Goal: Task Accomplishment & Management: Manage account settings

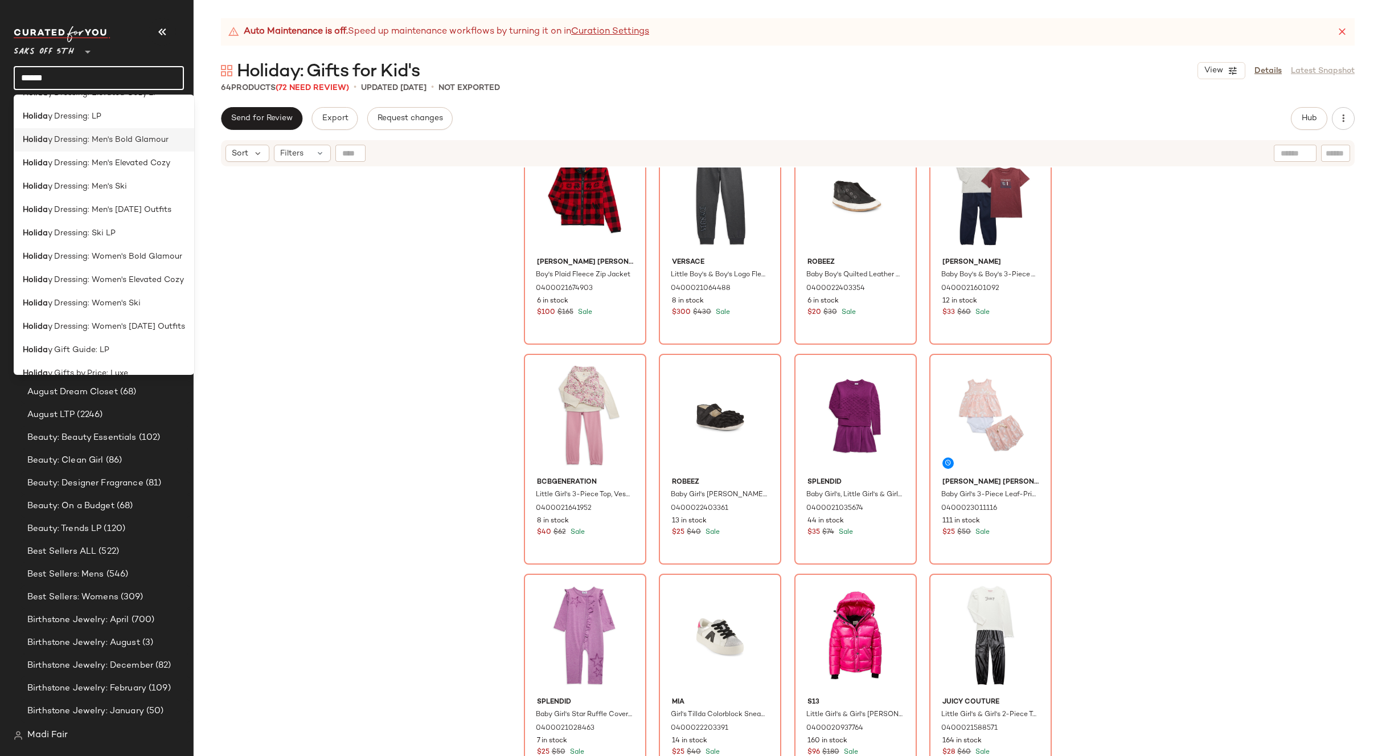
scroll to position [285, 0]
type input "******"
click at [113, 292] on div "Holida y Gift Guide: LP" at bounding box center [104, 293] width 162 height 12
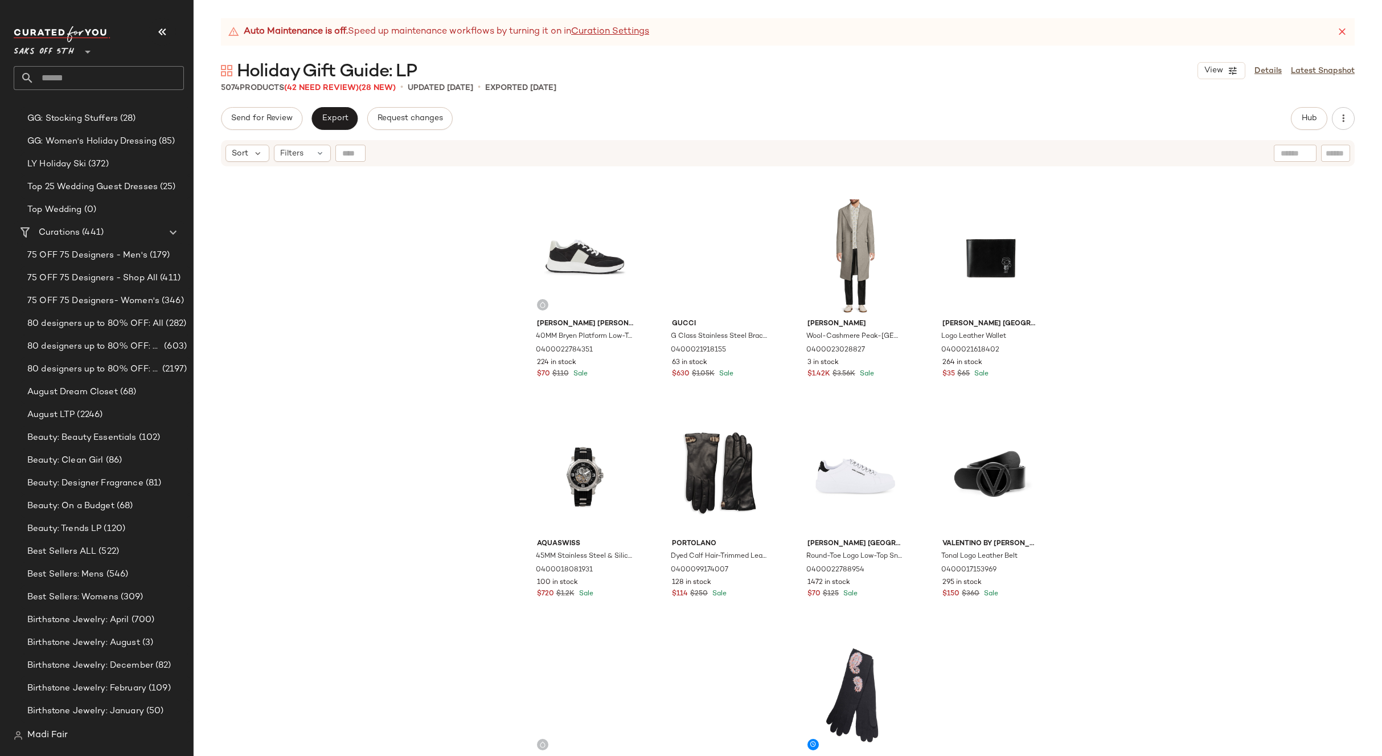
scroll to position [6161, 0]
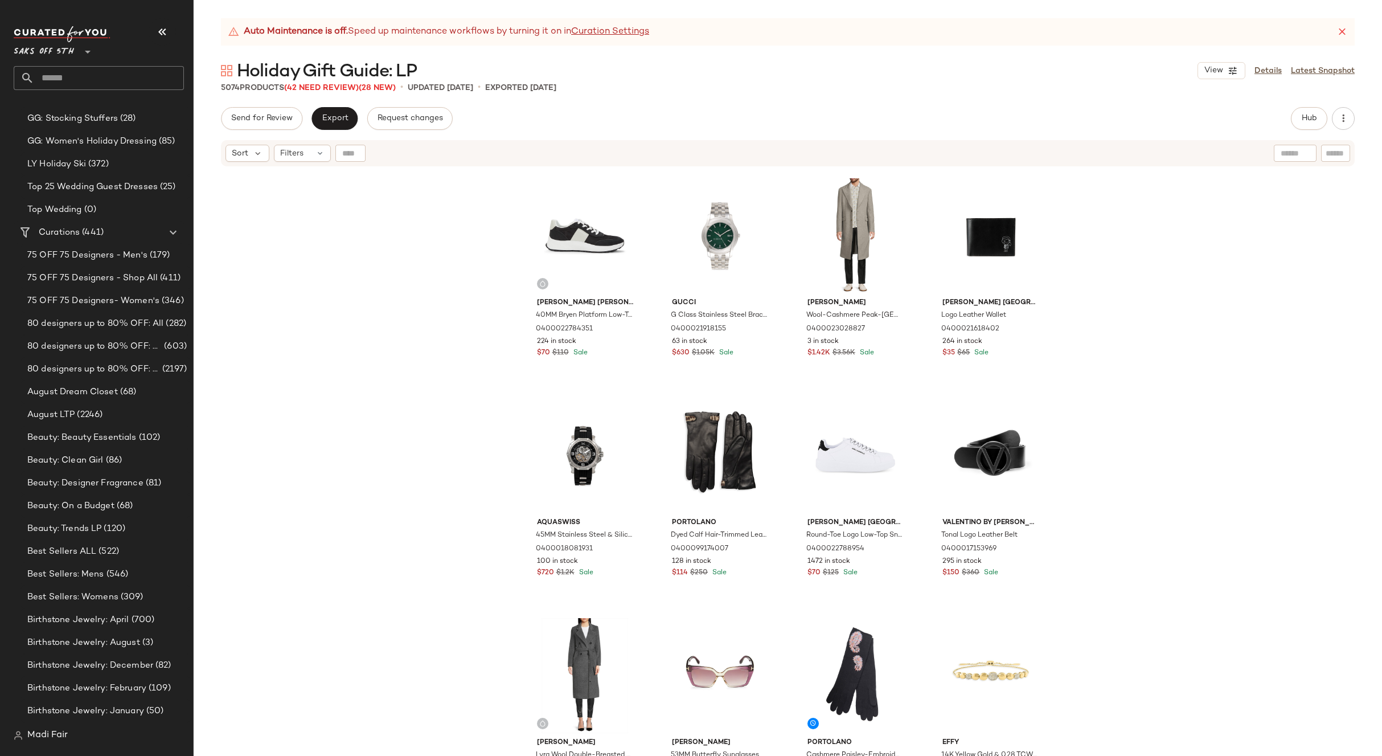
click at [804, 62] on div "Holiday Gift Guide: LP View Details Latest Snapshot" at bounding box center [788, 70] width 1189 height 23
drag, startPoint x: 71, startPoint y: 80, endPoint x: 64, endPoint y: 64, distance: 16.8
click at [71, 79] on input "text" at bounding box center [109, 78] width 150 height 24
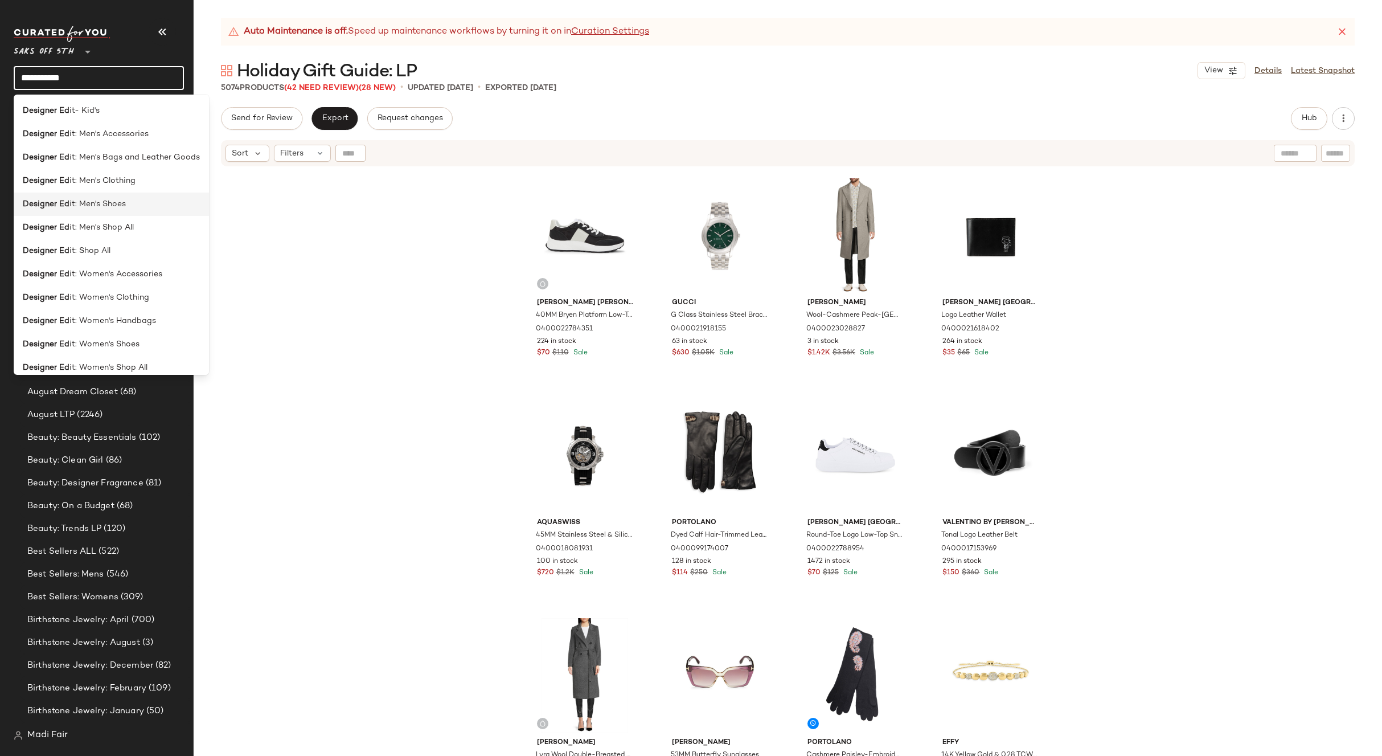
type input "**********"
drag, startPoint x: 132, startPoint y: 210, endPoint x: 145, endPoint y: 177, distance: 35.5
click at [132, 210] on div "Designer Ed it: Men's Shoes" at bounding box center [111, 204] width 177 height 12
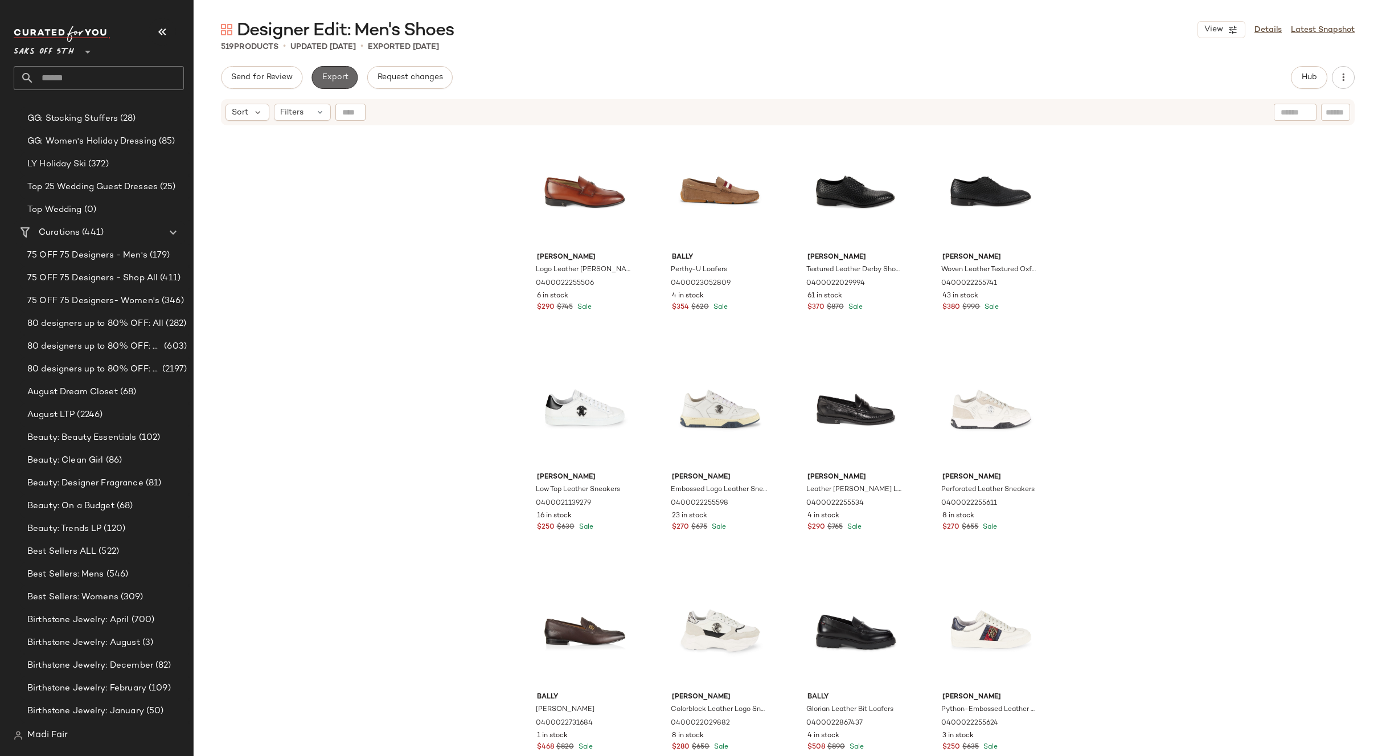
click at [345, 69] on button "Export" at bounding box center [335, 77] width 46 height 23
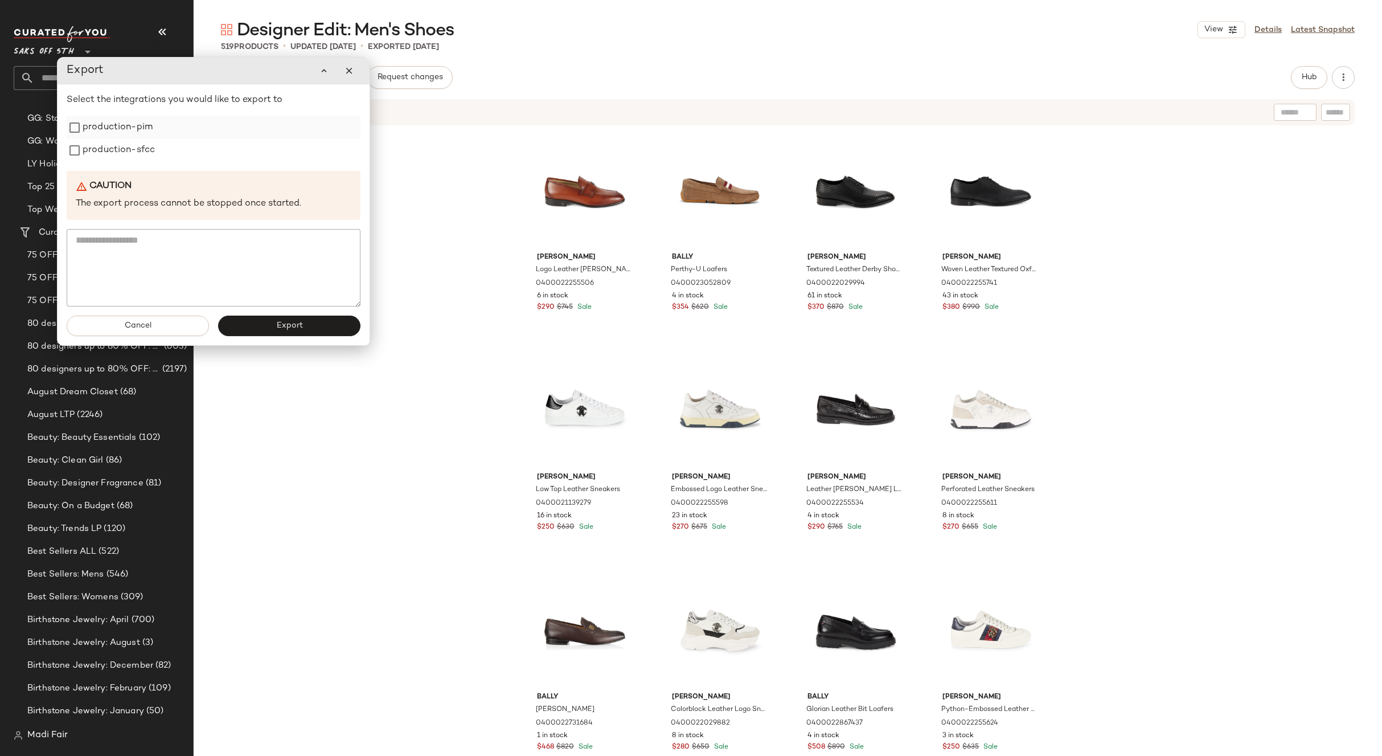
click at [152, 137] on label "production-pim" at bounding box center [118, 127] width 70 height 23
click at [144, 156] on label "production-sfcc" at bounding box center [119, 150] width 72 height 23
click at [262, 333] on button "Export" at bounding box center [289, 326] width 142 height 21
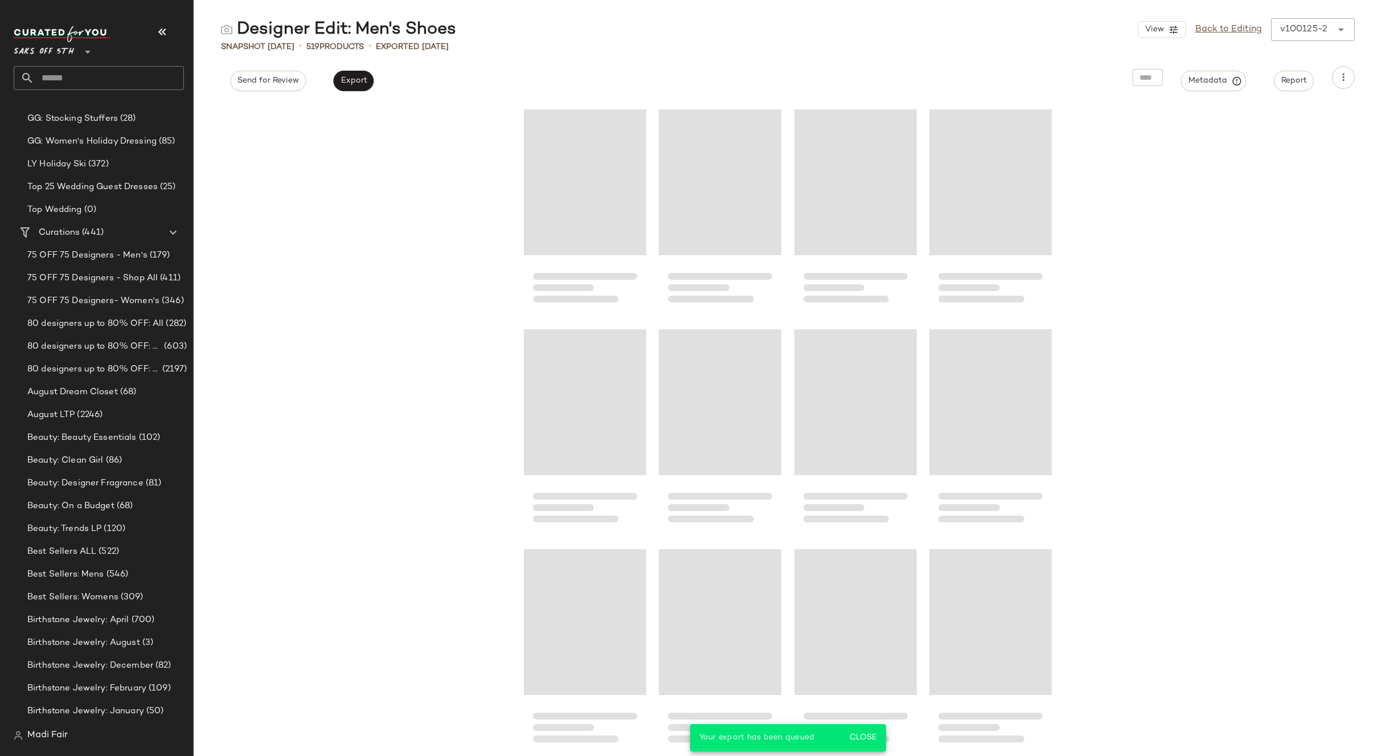
click at [76, 76] on input "text" at bounding box center [109, 78] width 150 height 24
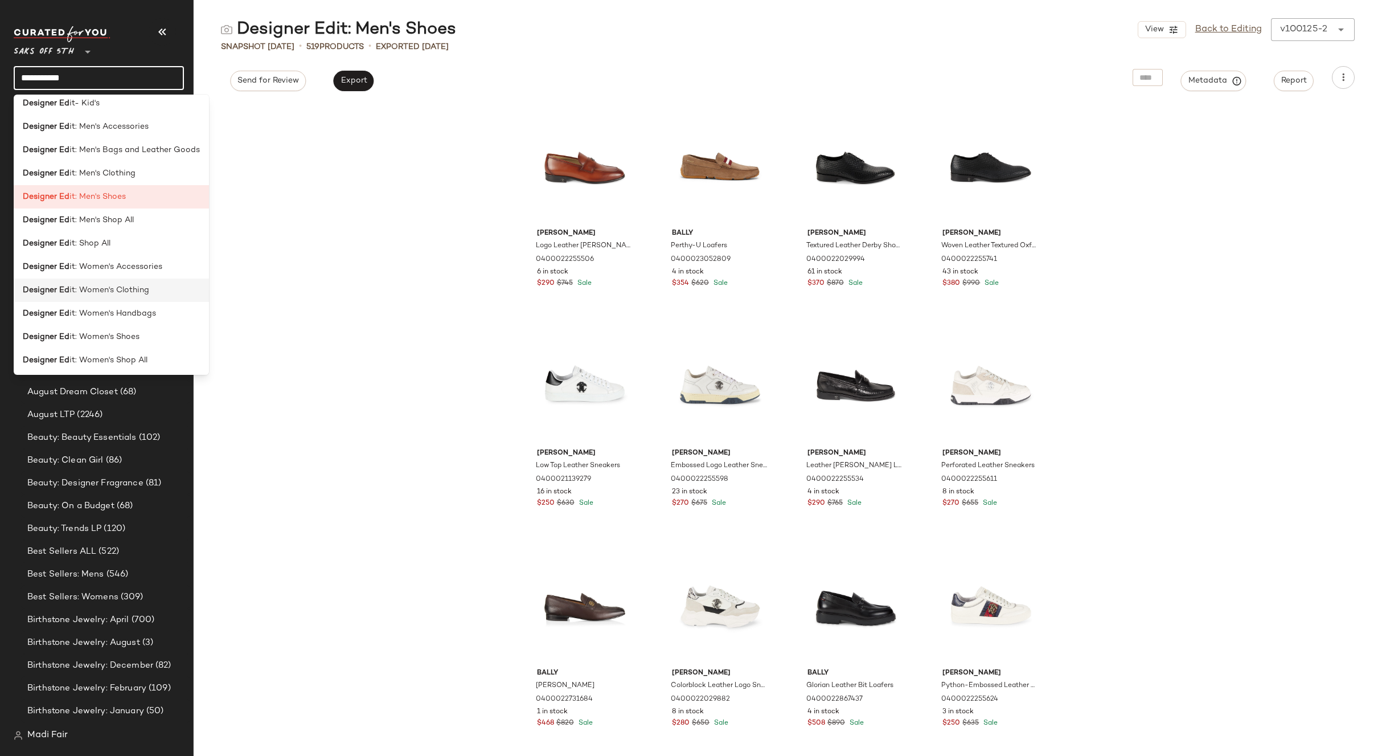
scroll to position [9, 0]
type input "**********"
click at [131, 338] on span "it: Women's Shoes" at bounding box center [104, 335] width 70 height 12
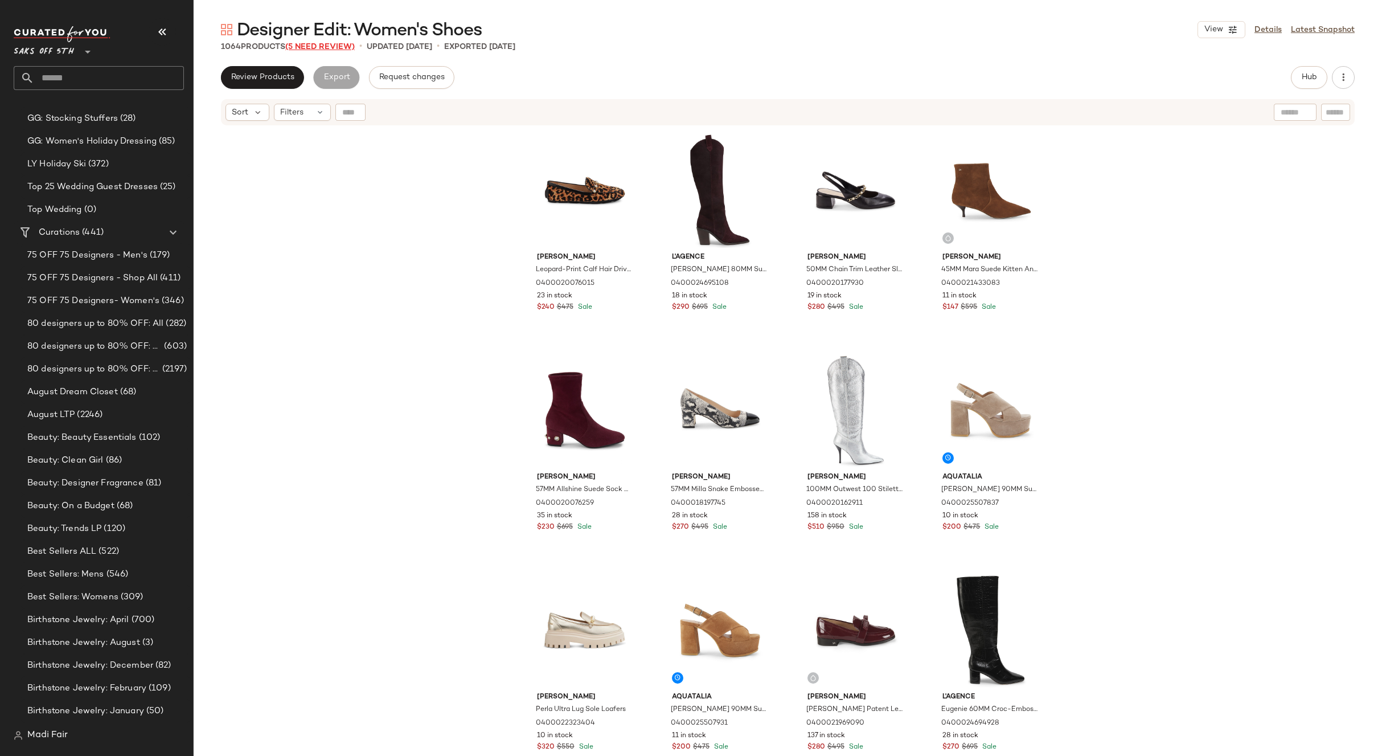
click at [342, 50] on span "(5 Need Review)" at bounding box center [319, 47] width 69 height 9
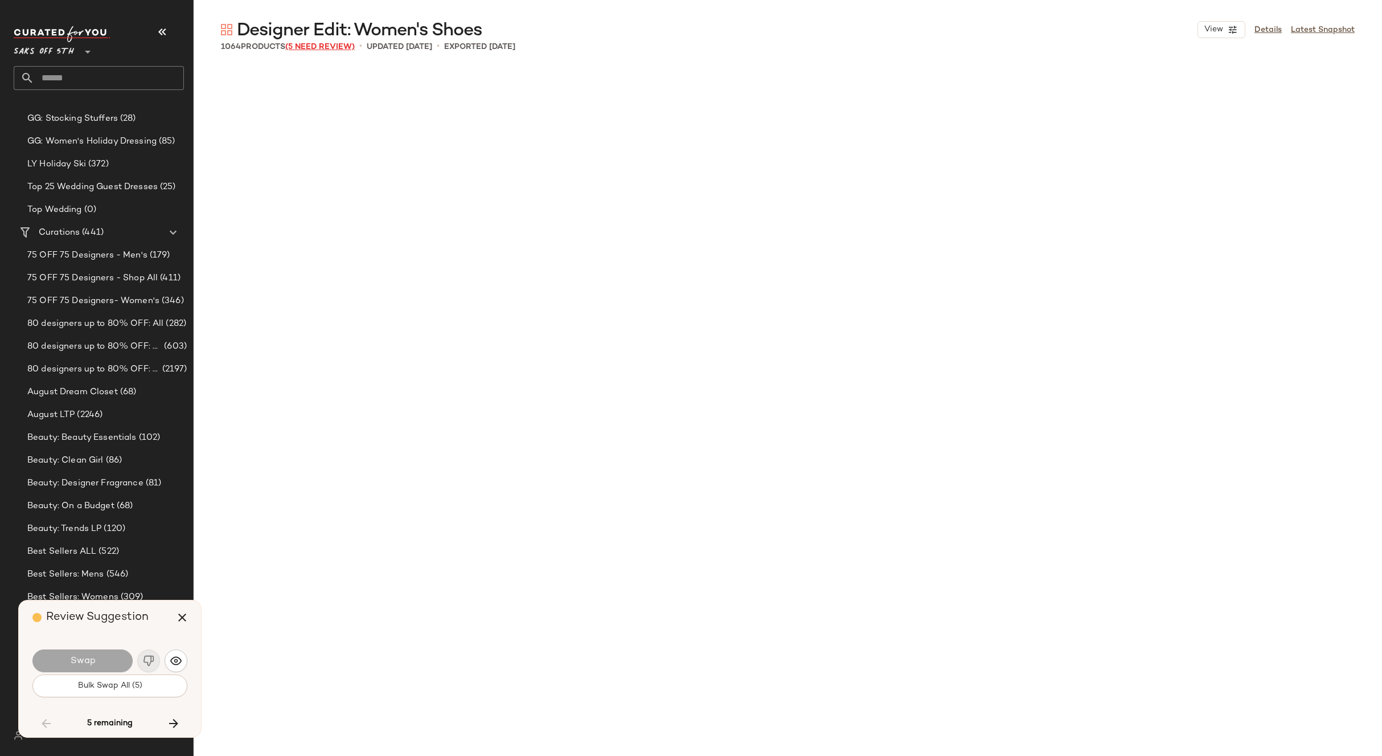
scroll to position [10773, 0]
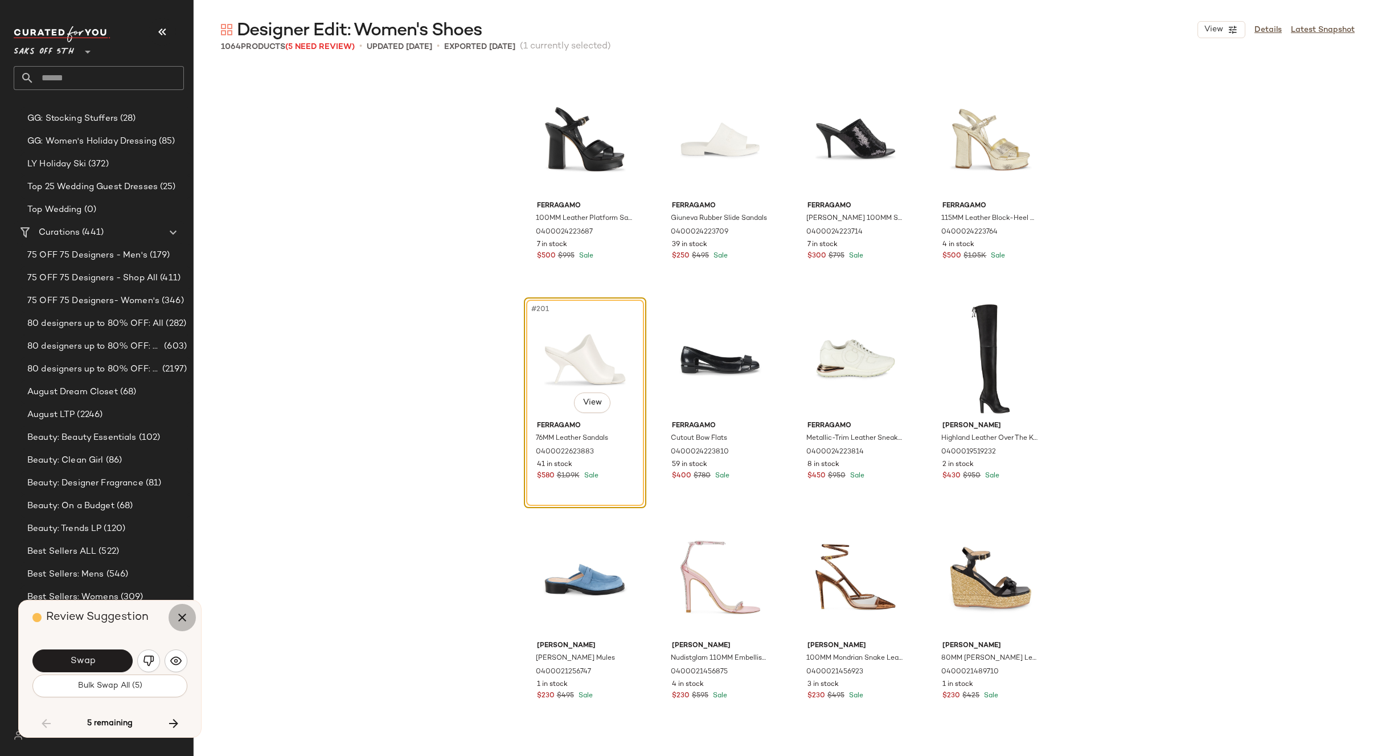
click at [178, 618] on icon "button" at bounding box center [182, 618] width 14 height 14
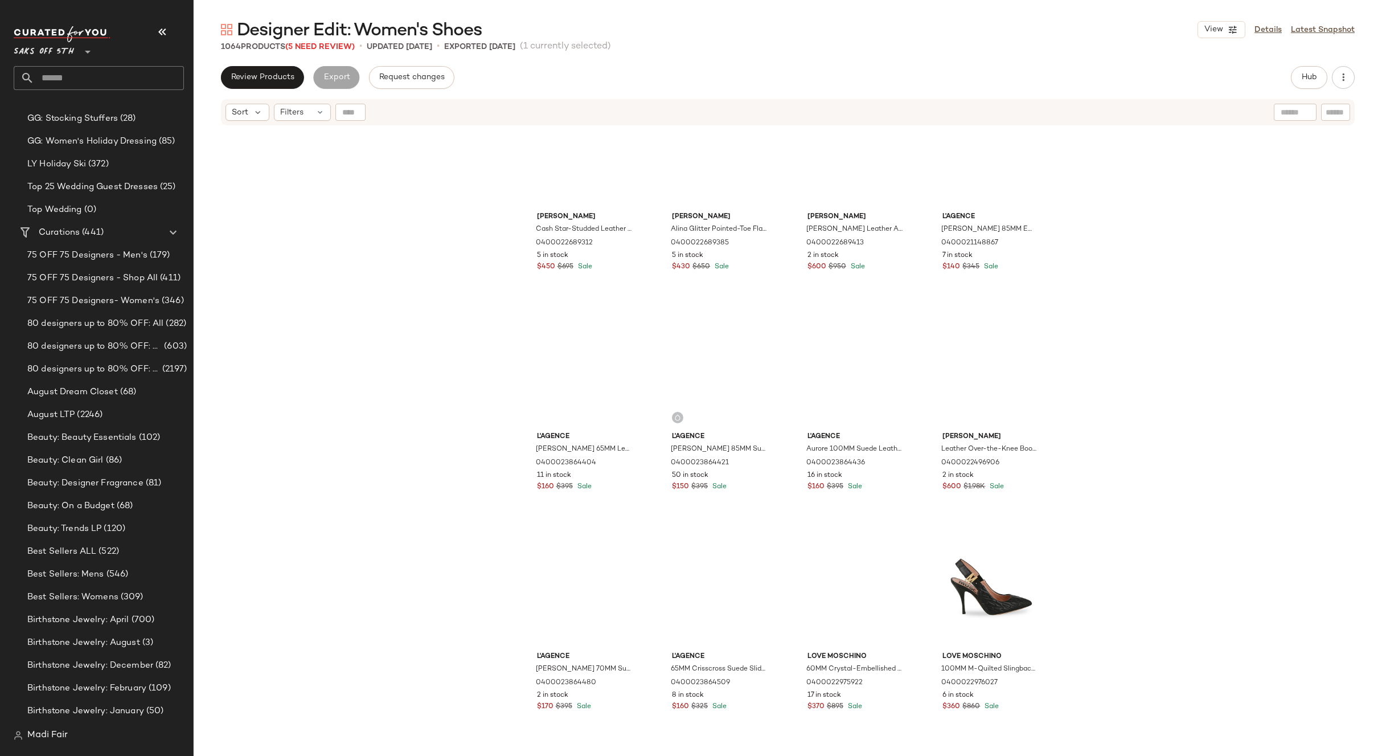
scroll to position [7413, 0]
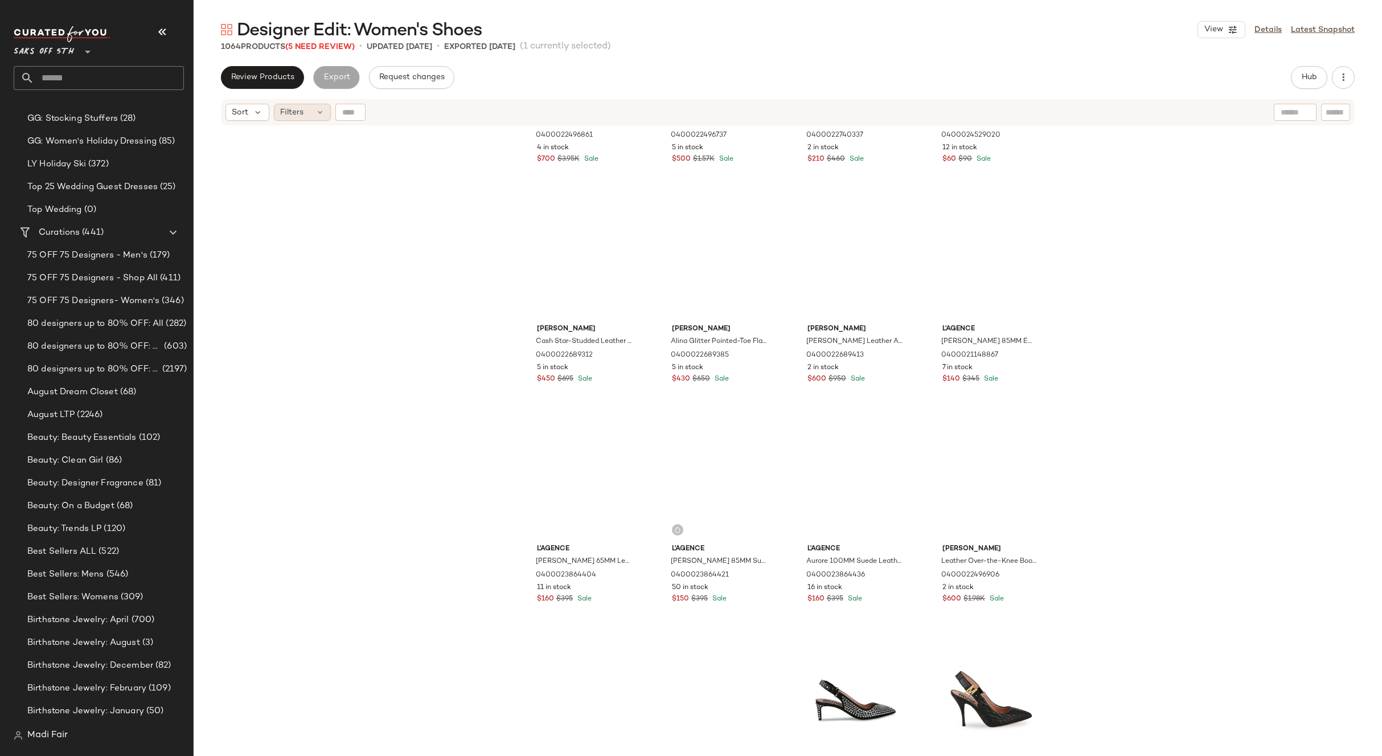
click at [288, 105] on div "Filters" at bounding box center [302, 112] width 57 height 17
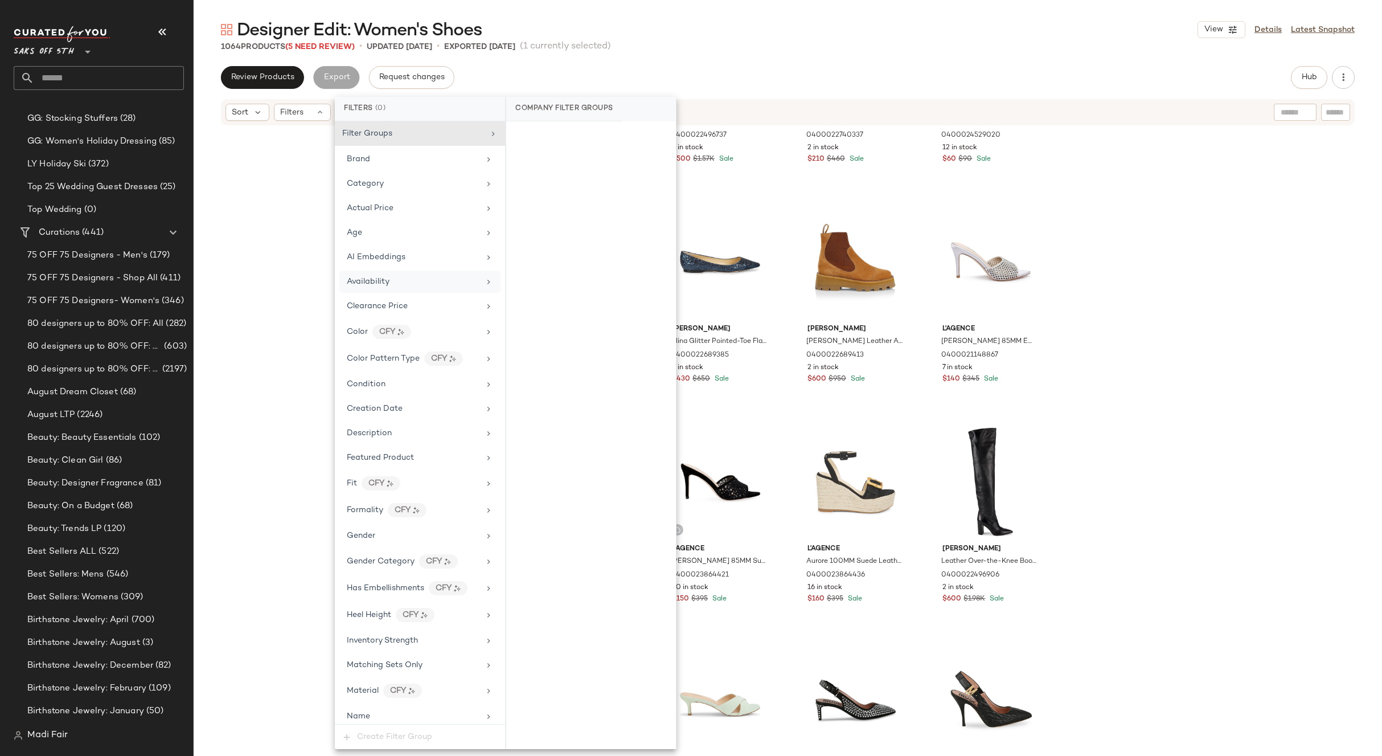
click at [410, 284] on div "Availability" at bounding box center [413, 282] width 133 height 12
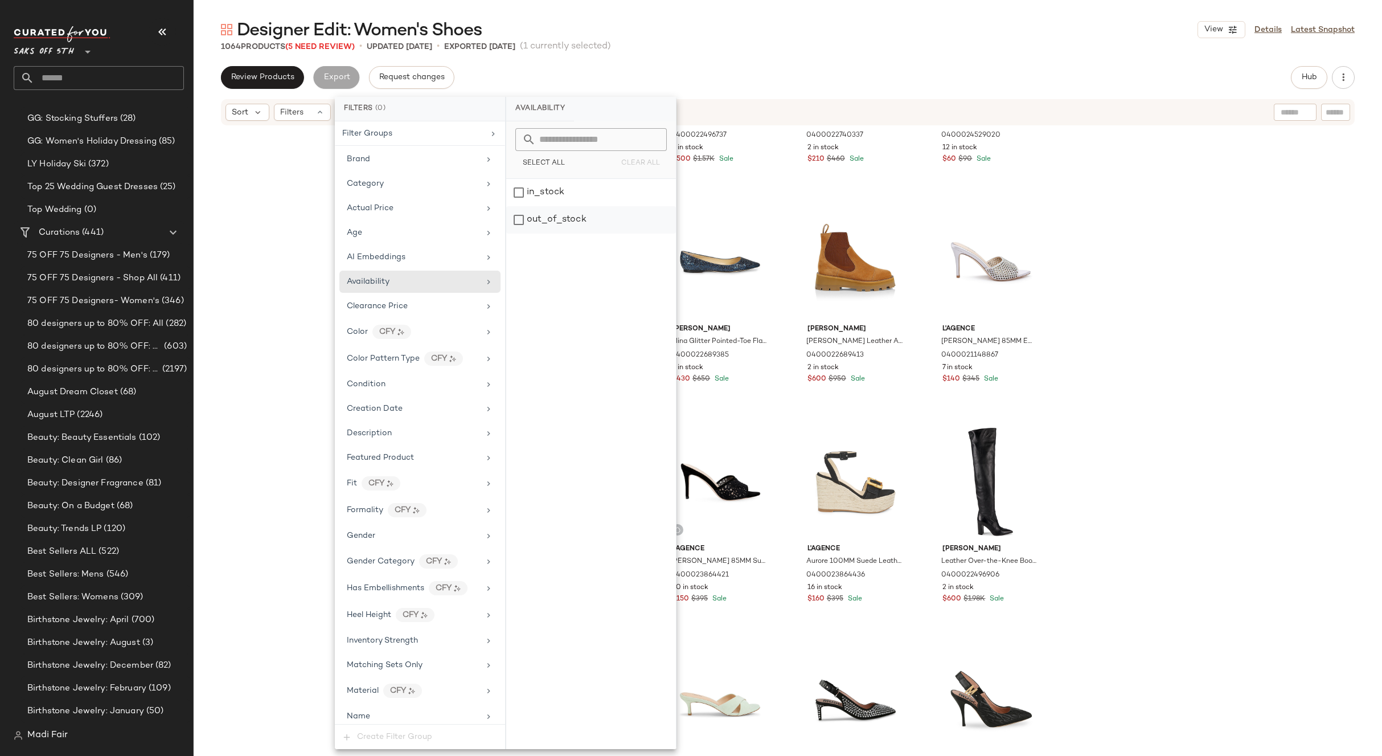
click at [529, 218] on div "out_of_stock" at bounding box center [591, 219] width 170 height 27
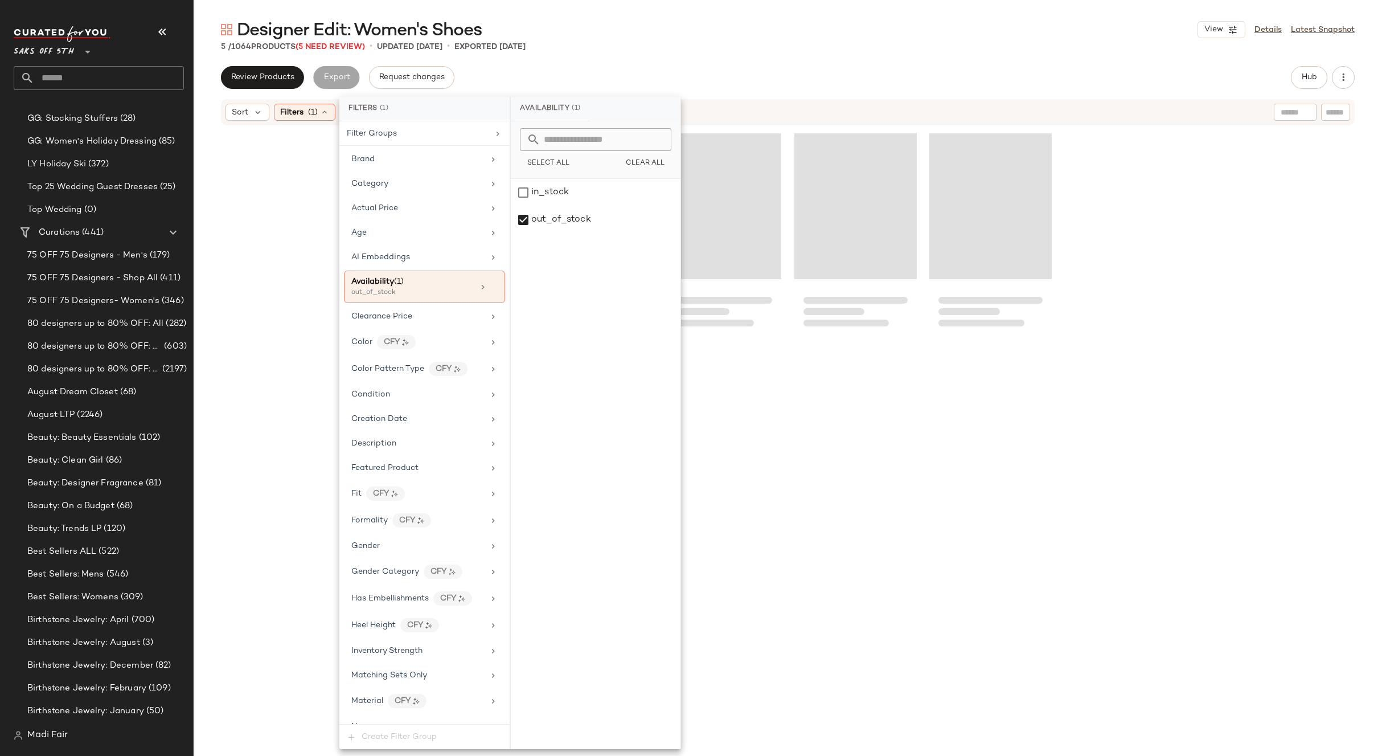
click at [689, 59] on div "Designer Edit: Women's Shoes View Details Latest Snapshot 5 / 1064 Products (5 …" at bounding box center [788, 387] width 1189 height 738
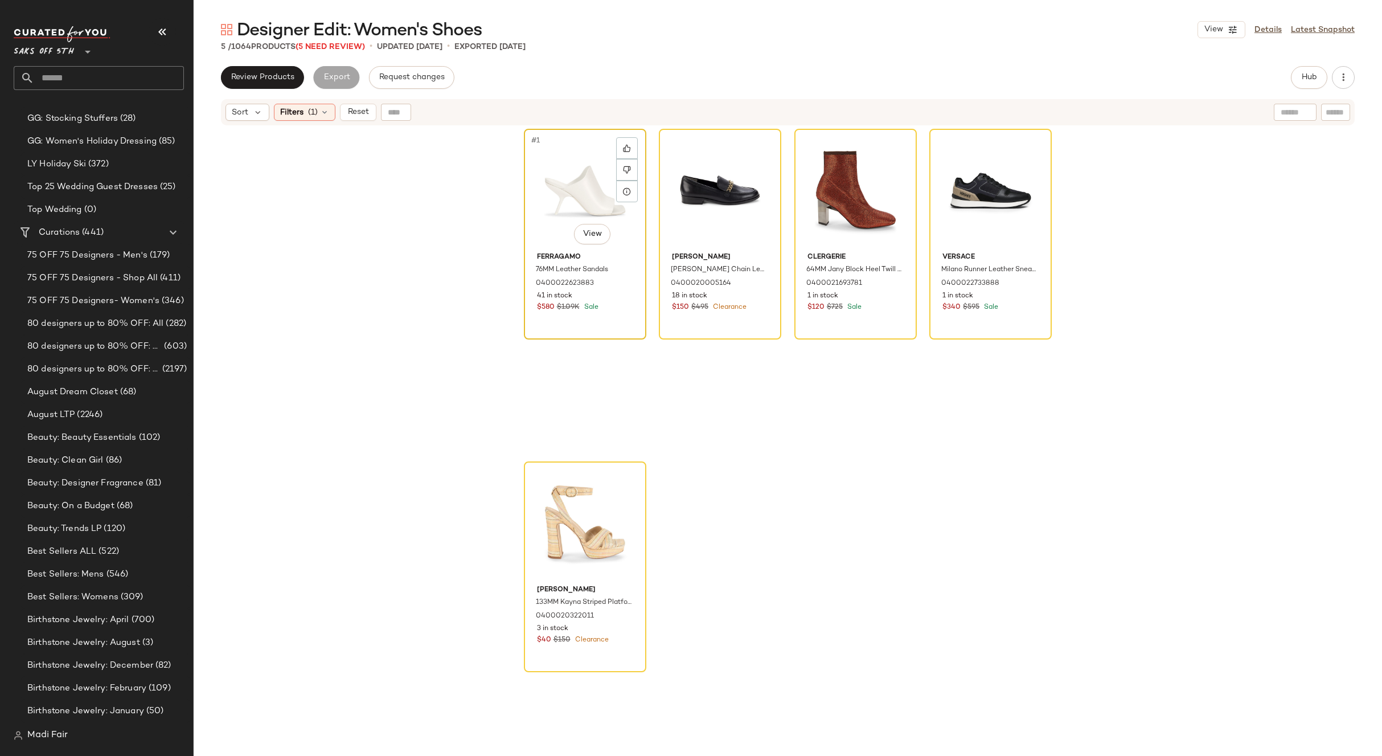
click at [576, 200] on div "#1 View" at bounding box center [585, 190] width 114 height 115
click at [579, 503] on div "#5 View" at bounding box center [585, 522] width 114 height 115
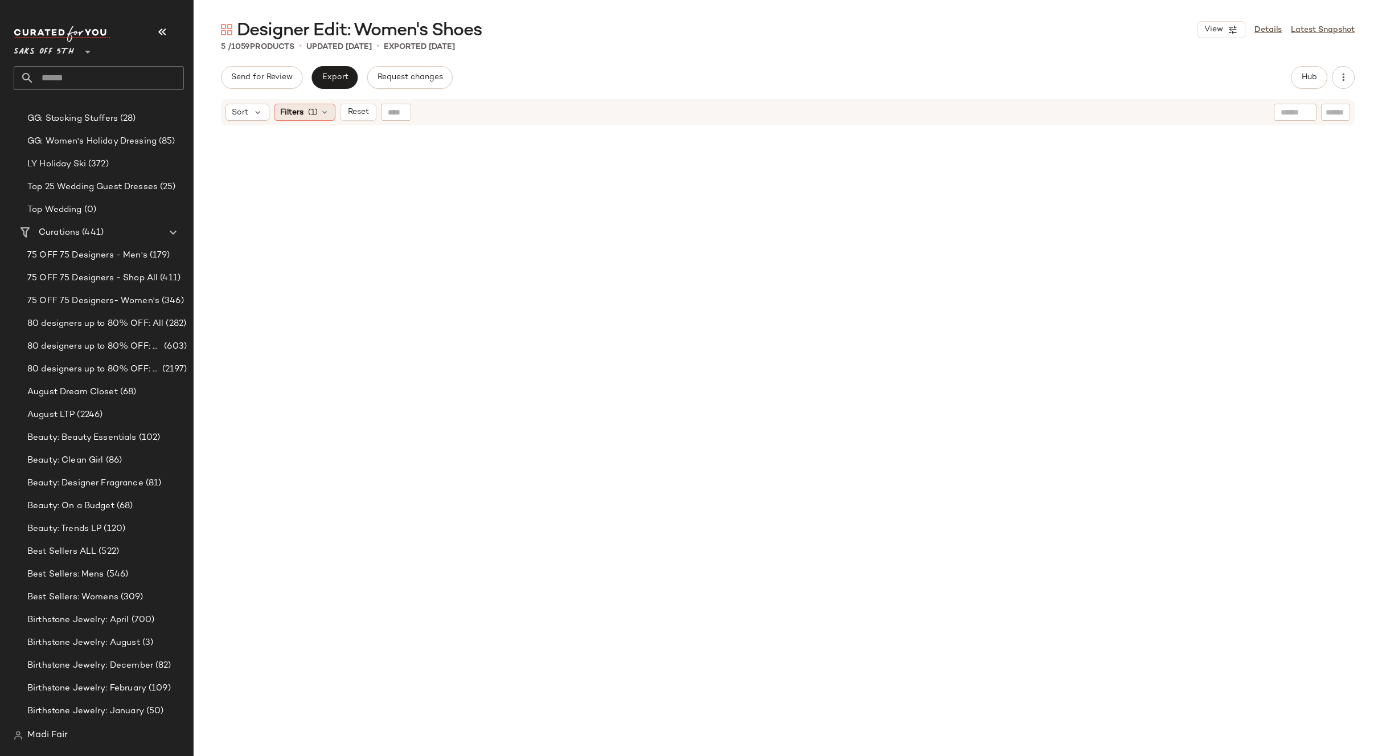
click at [303, 105] on div "Filters (1)" at bounding box center [305, 112] width 62 height 17
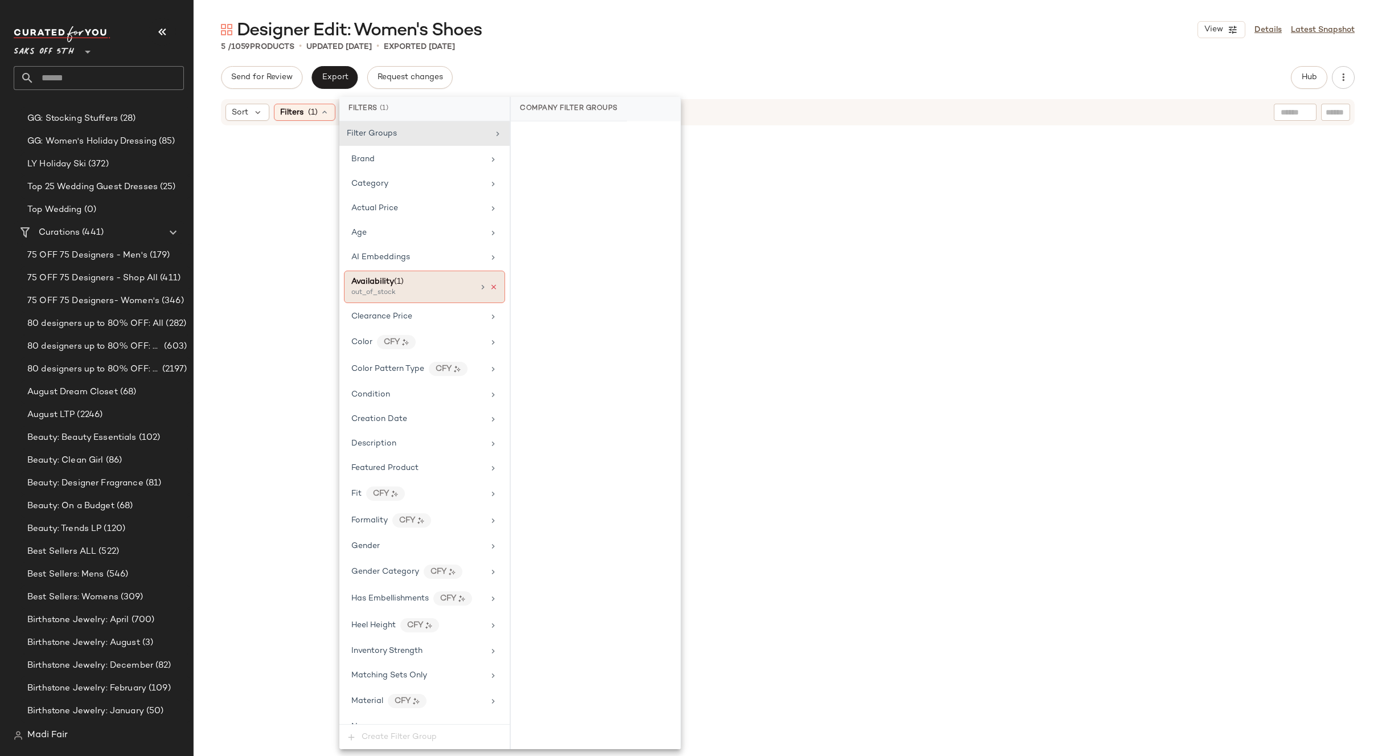
click at [490, 288] on icon at bounding box center [494, 287] width 8 height 8
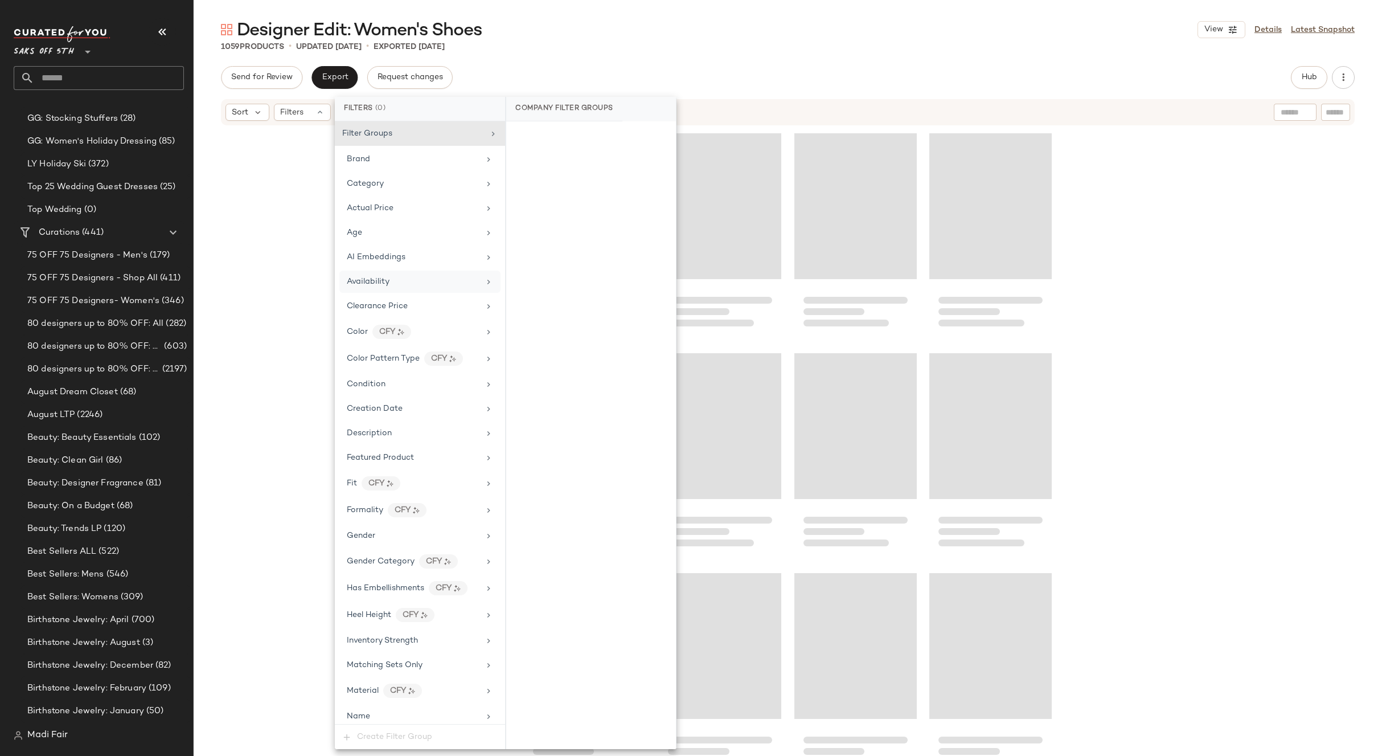
click at [526, 64] on div "Designer Edit: Women's Shoes View Details Latest Snapshot 1059 Products • updat…" at bounding box center [788, 387] width 1189 height 738
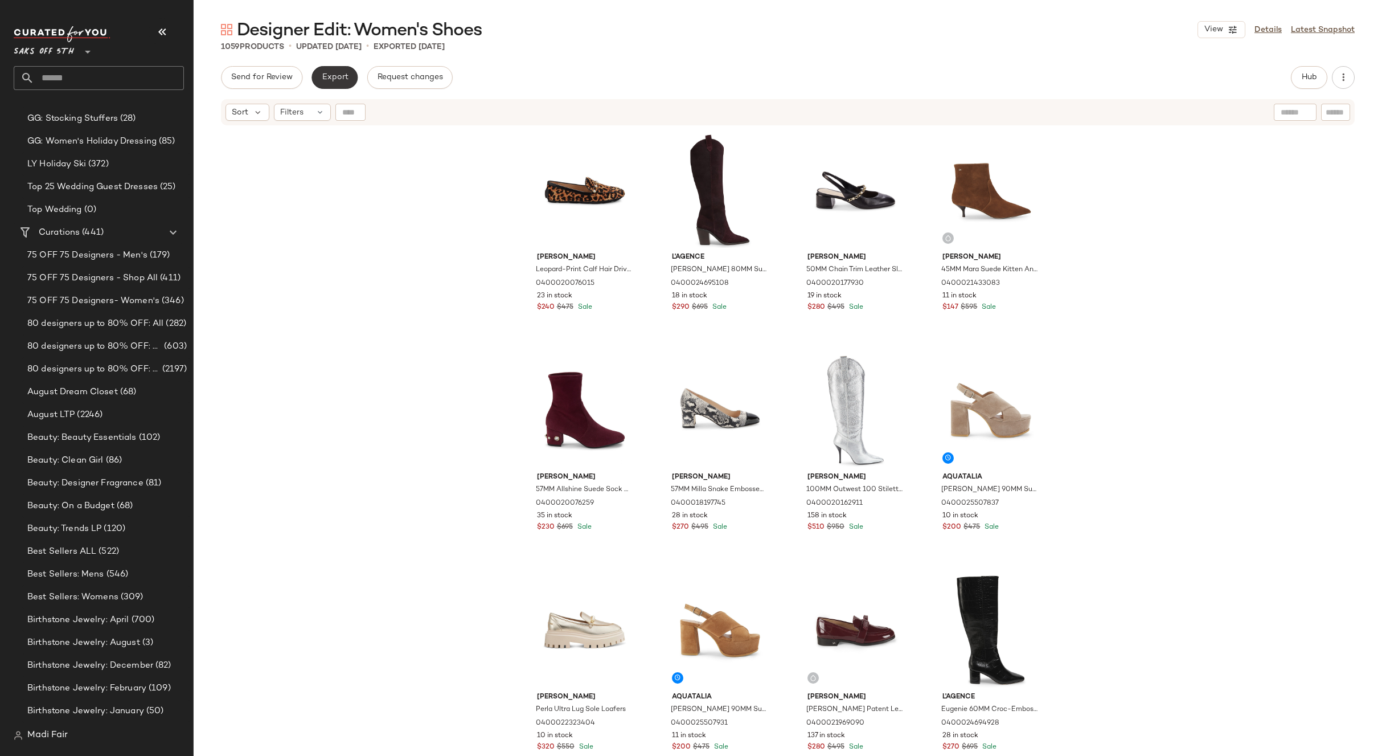
click at [333, 81] on span "Export" at bounding box center [334, 77] width 27 height 9
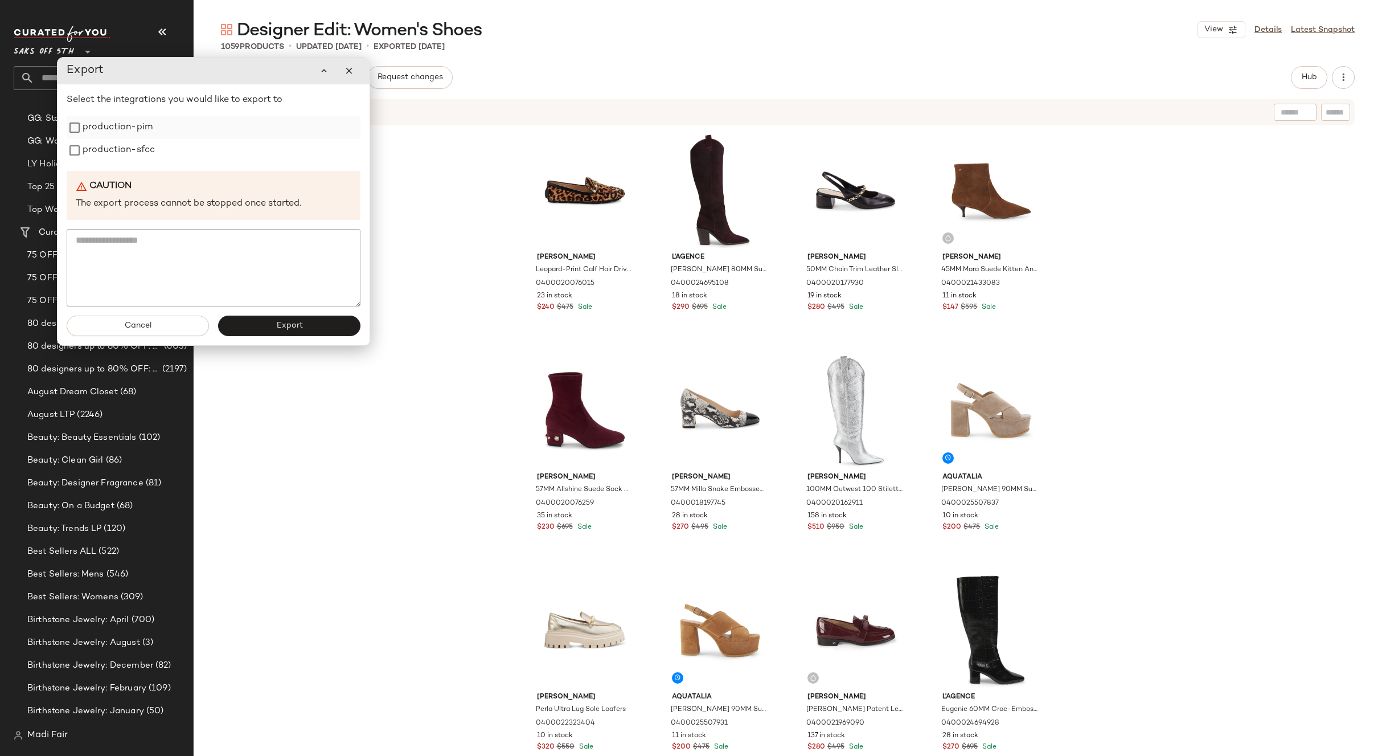
click at [131, 126] on label "production-pim" at bounding box center [118, 127] width 70 height 23
click at [129, 141] on label "production-sfcc" at bounding box center [119, 150] width 72 height 23
click at [261, 333] on button "Export" at bounding box center [289, 326] width 142 height 21
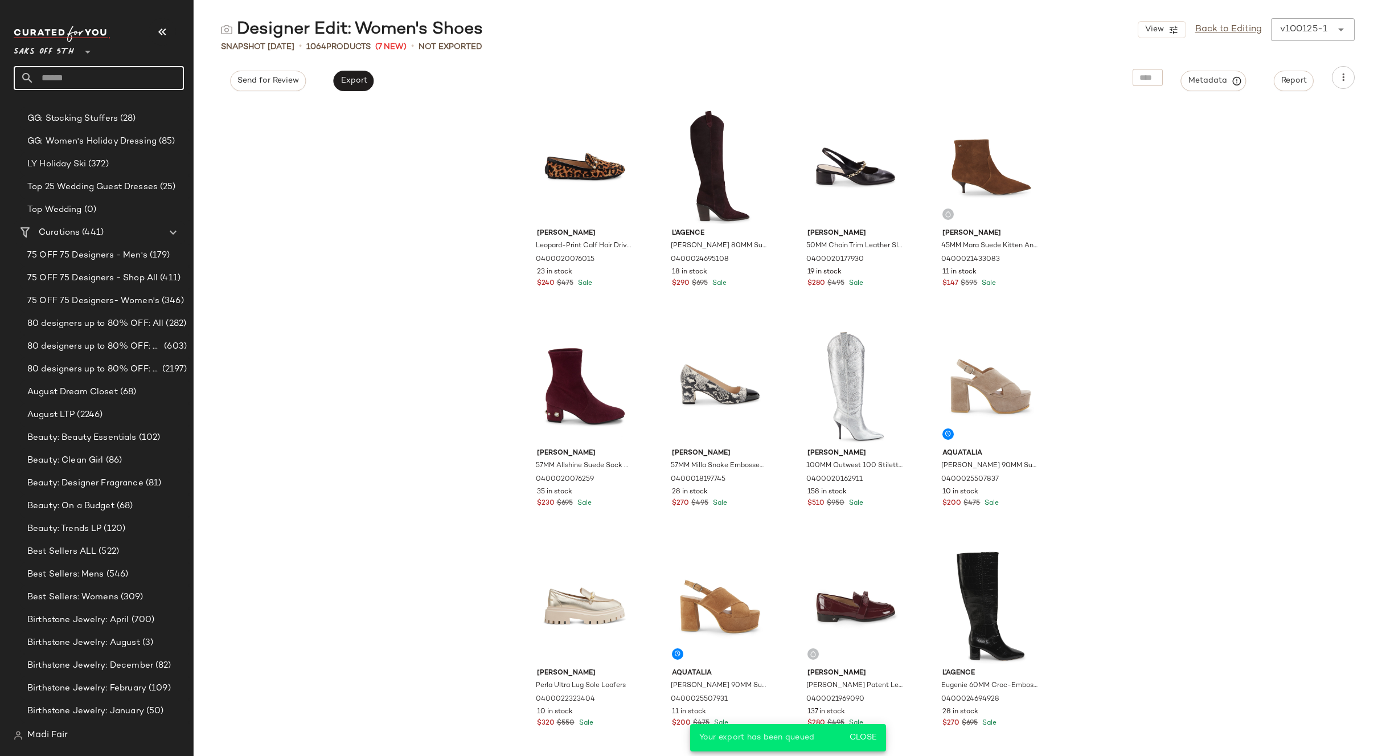
click at [64, 80] on input "text" at bounding box center [109, 78] width 150 height 24
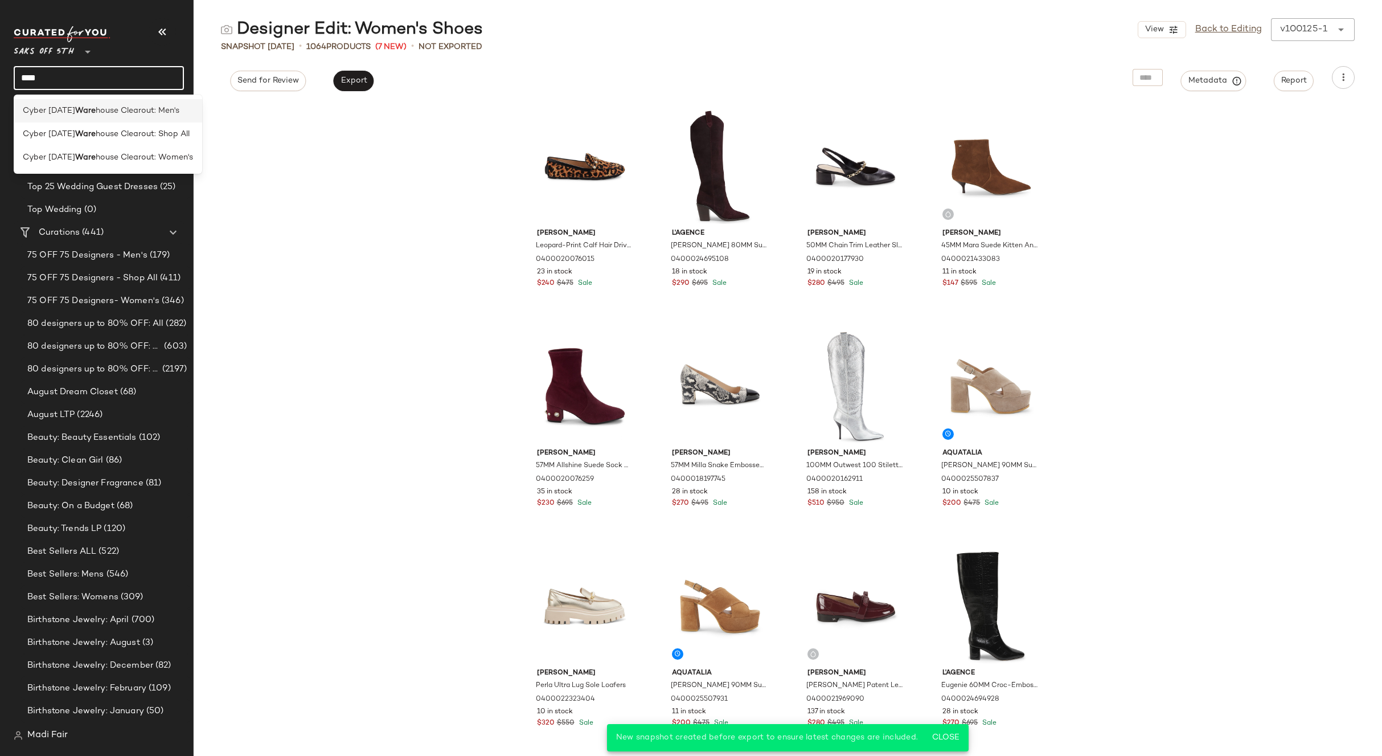
type input "****"
click at [117, 113] on span "house Clearout: Men's" at bounding box center [138, 111] width 84 height 12
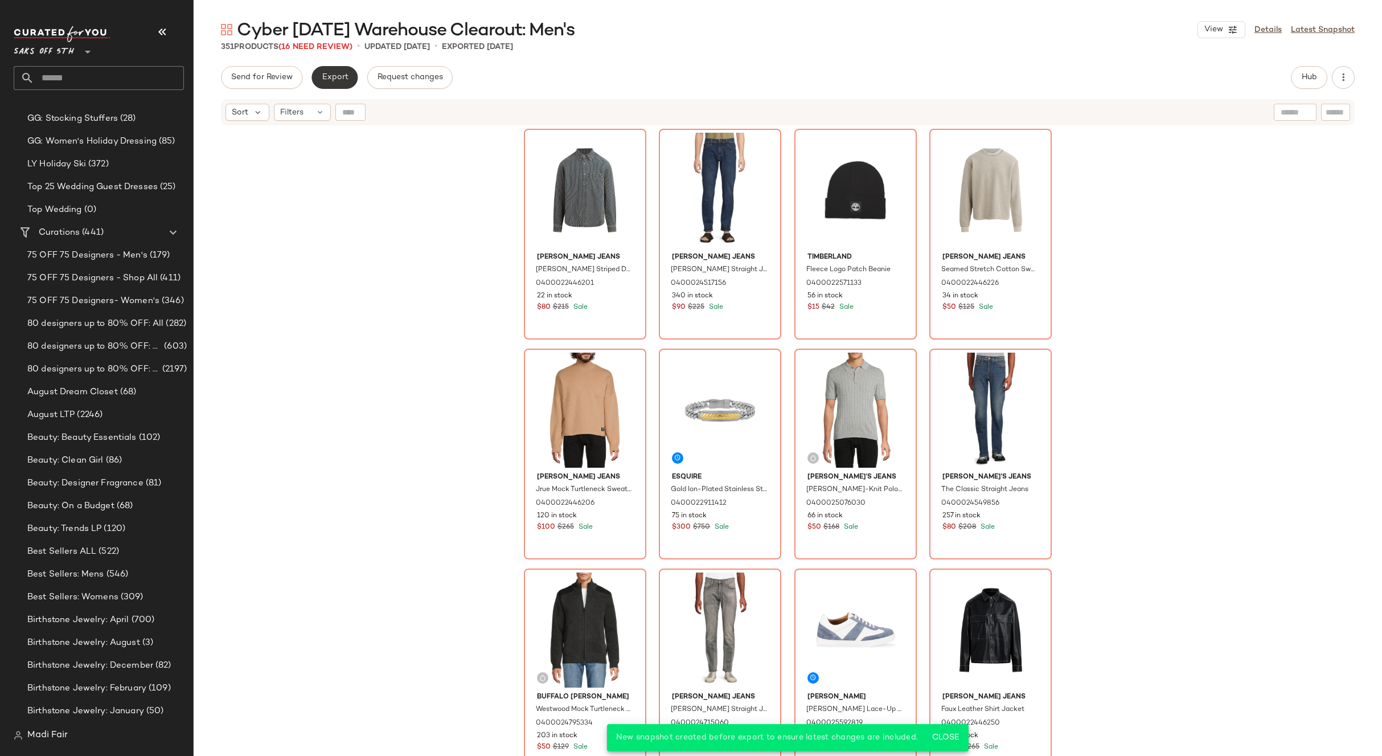
click at [328, 83] on button "Export" at bounding box center [335, 77] width 46 height 23
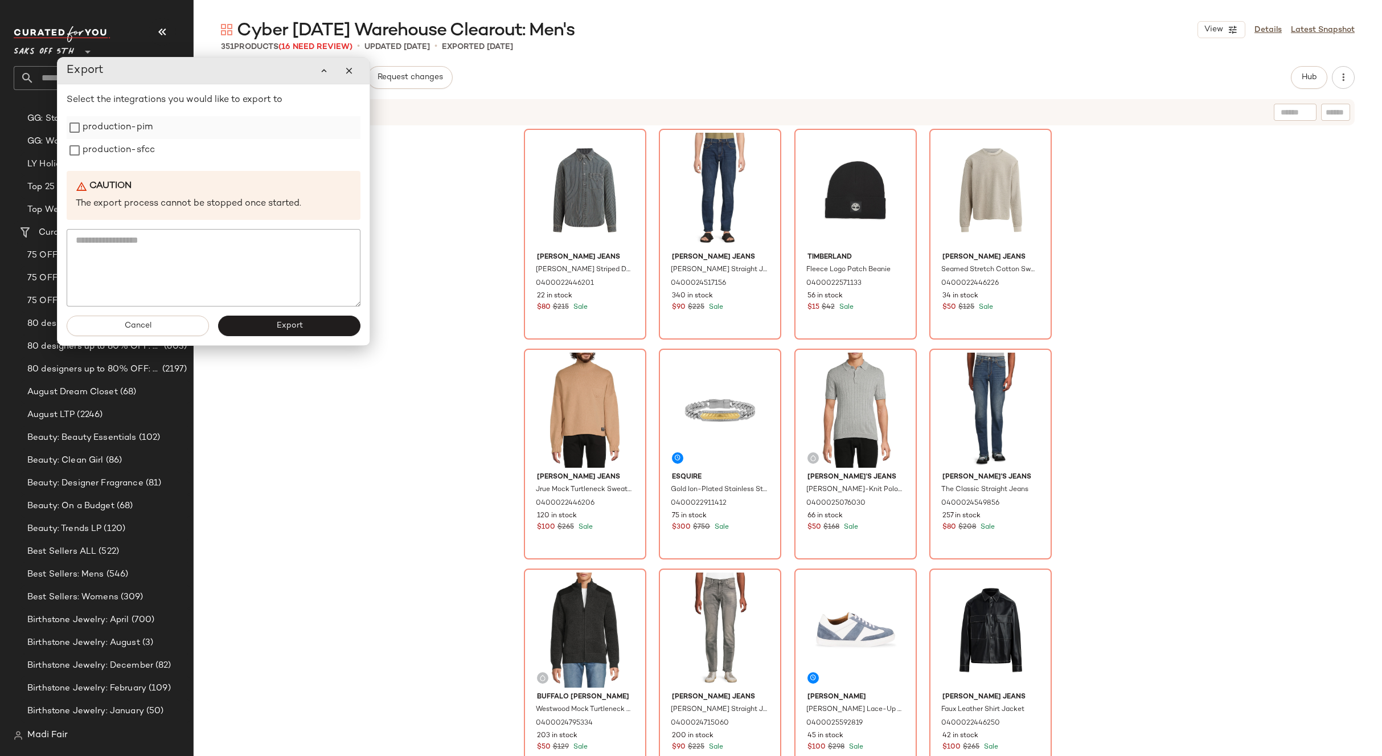
click at [139, 132] on label "production-pim" at bounding box center [118, 127] width 70 height 23
click at [137, 155] on label "production-sfcc" at bounding box center [119, 150] width 72 height 23
click at [269, 330] on button "Export" at bounding box center [289, 326] width 142 height 21
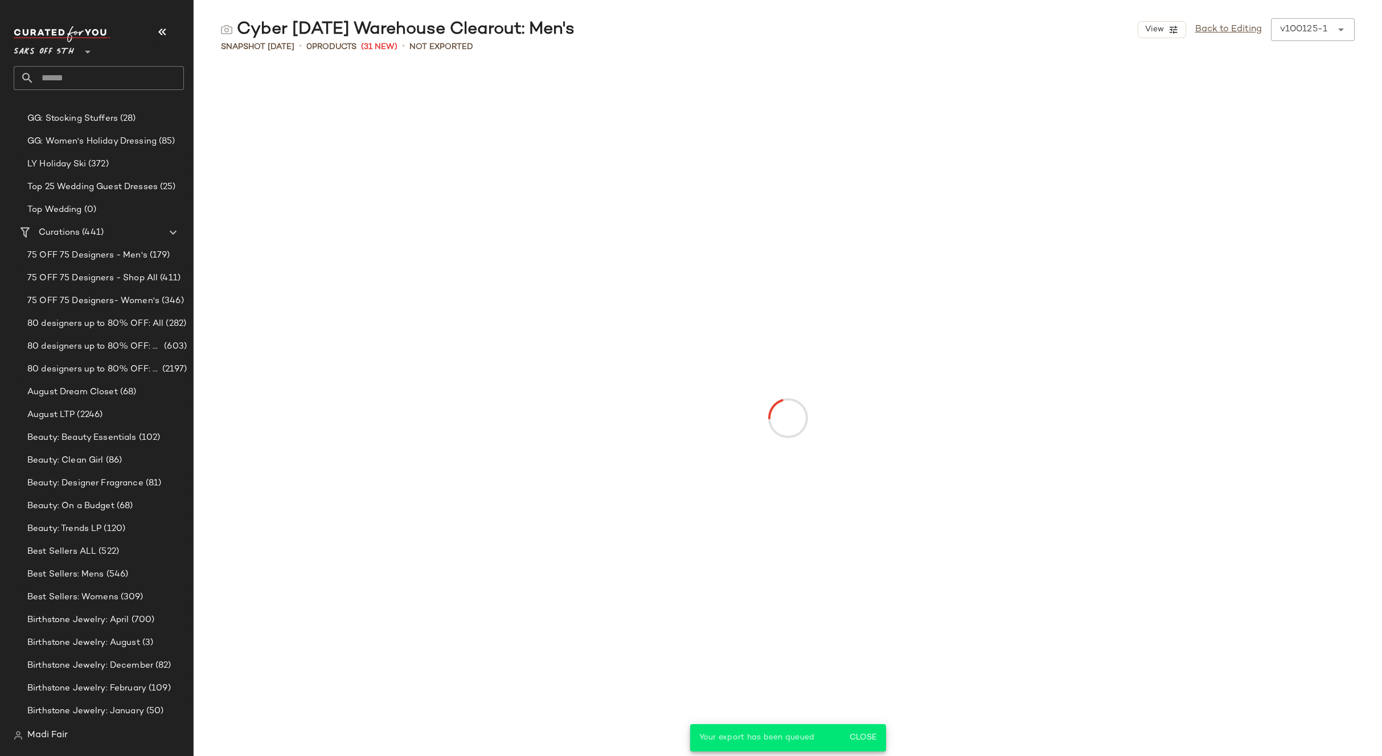
click at [83, 77] on input "text" at bounding box center [109, 78] width 150 height 24
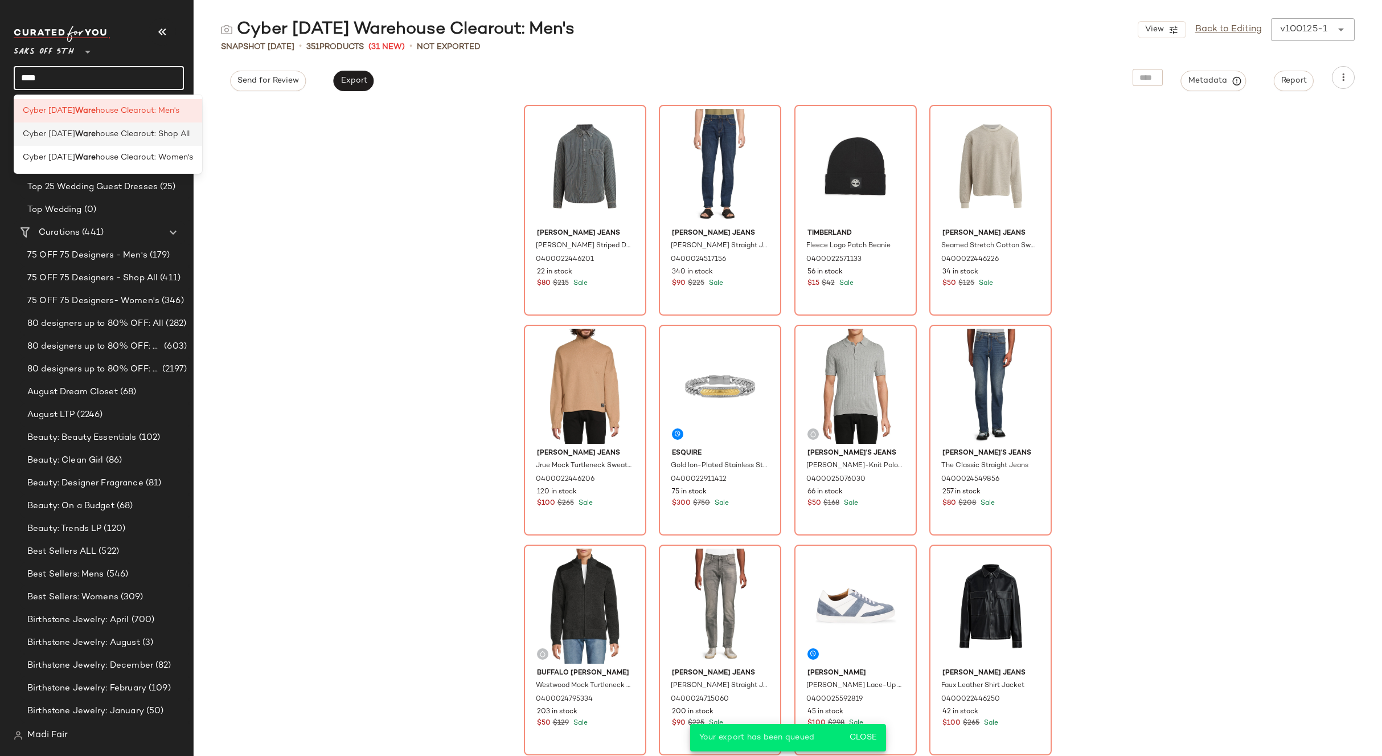
type input "****"
click at [94, 134] on b "Ware" at bounding box center [85, 134] width 21 height 12
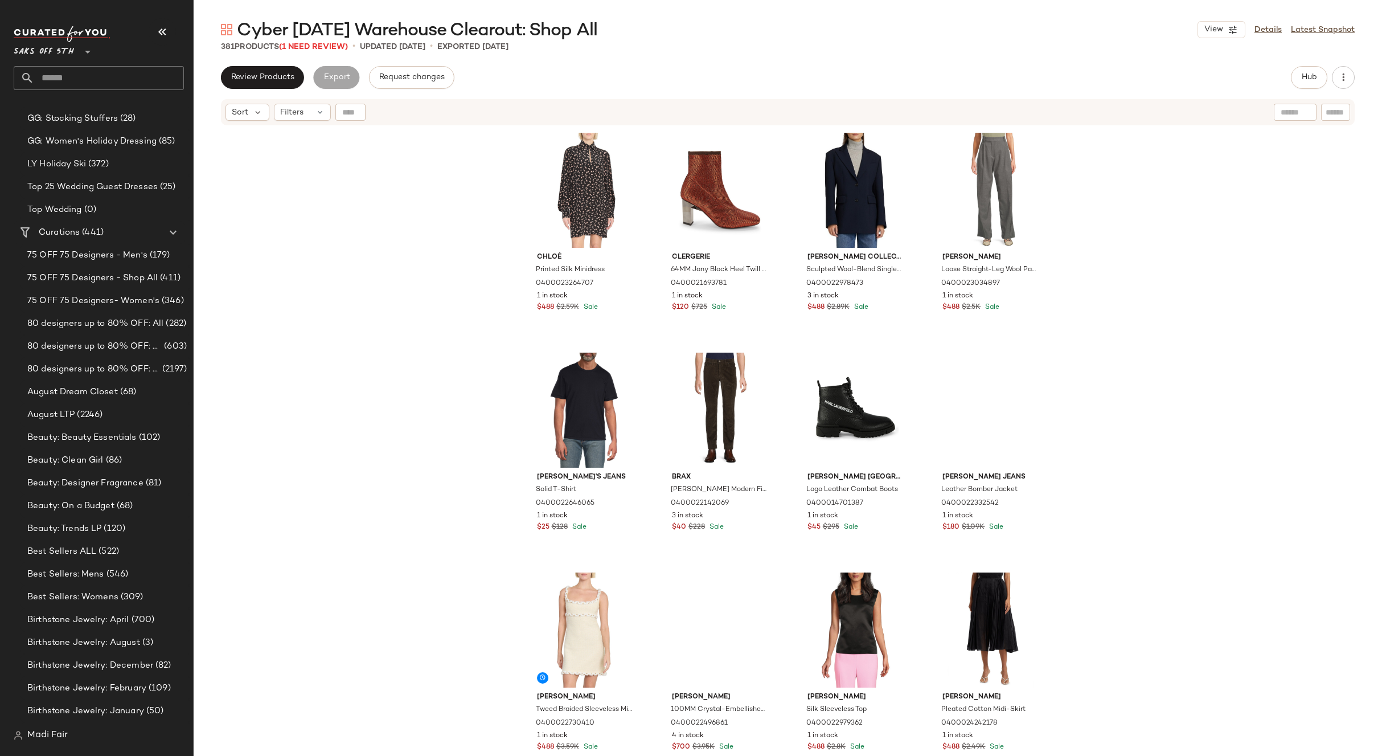
click at [311, 42] on span "Cyber Sunday Warehouse Clearout: Shop All" at bounding box center [417, 30] width 361 height 23
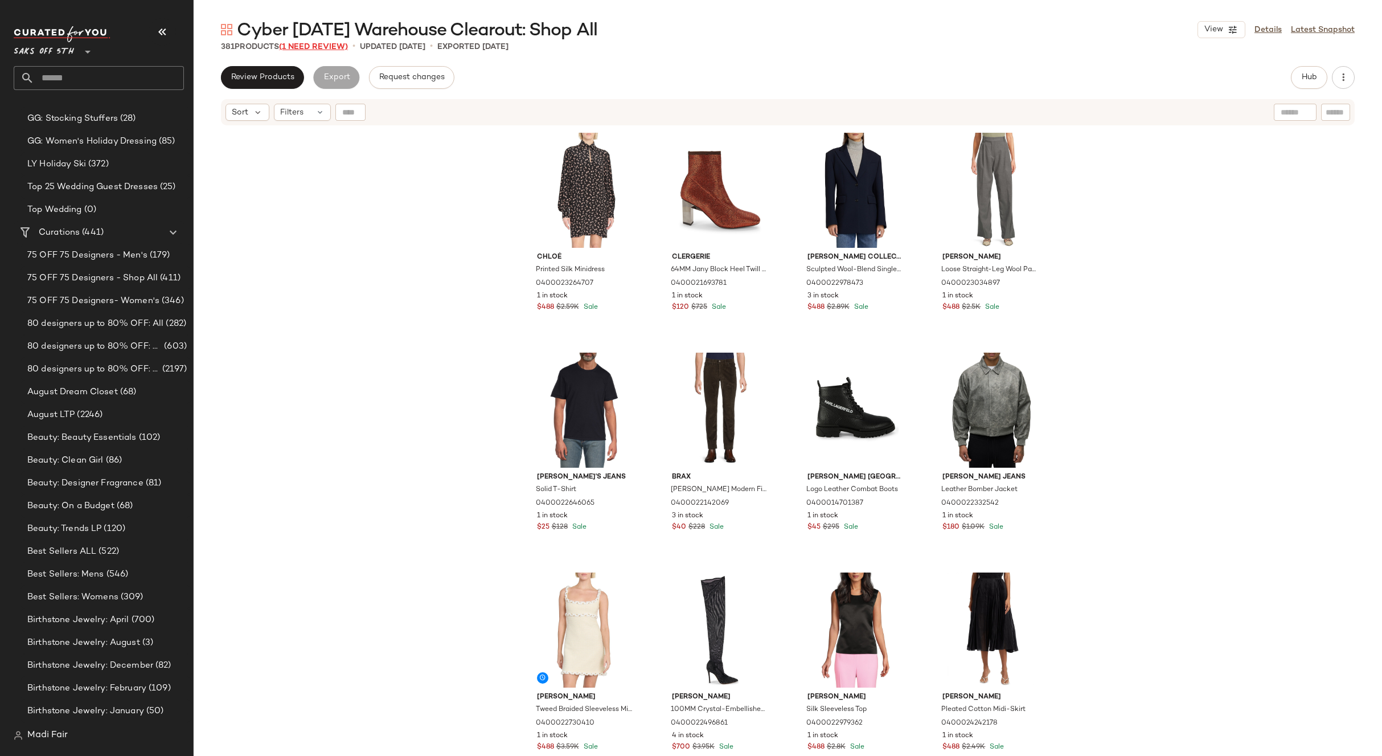
click at [311, 47] on span "(1 Need Review)" at bounding box center [313, 47] width 69 height 9
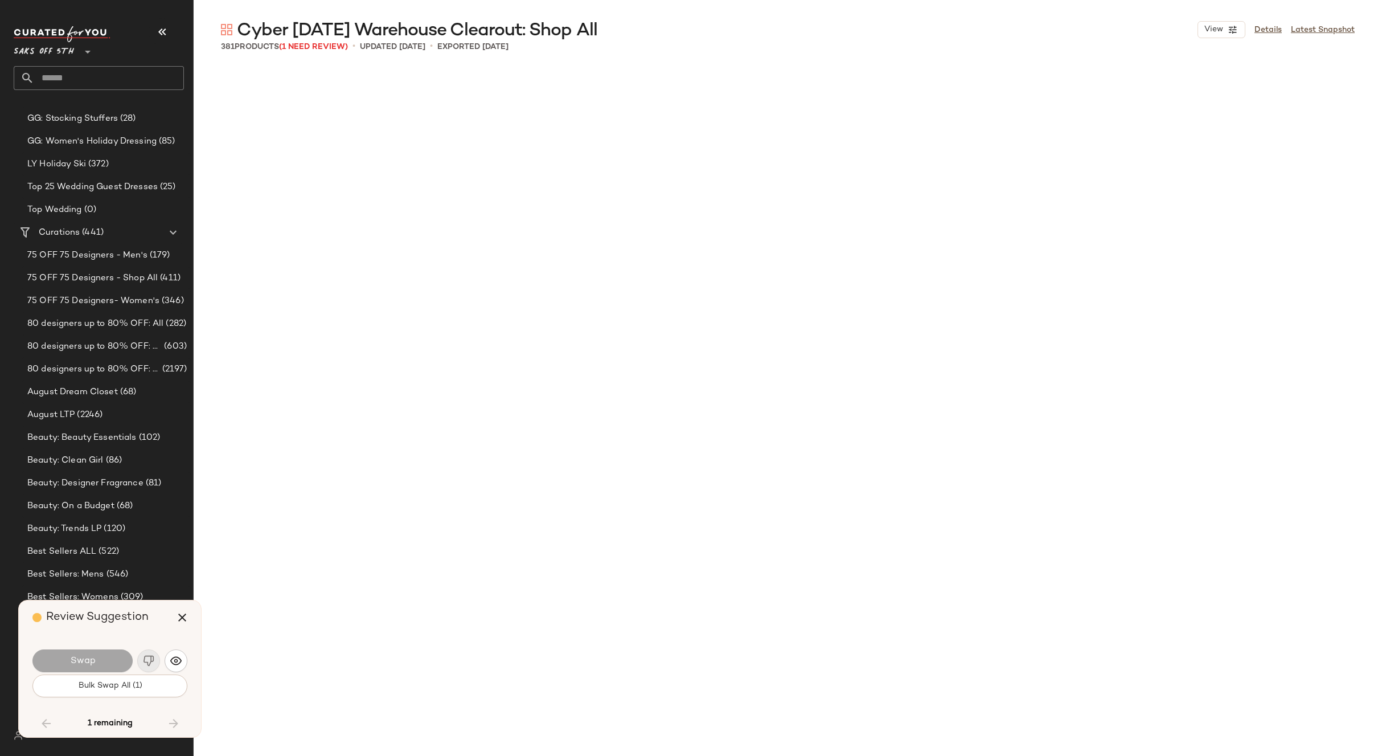
scroll to position [18248, 0]
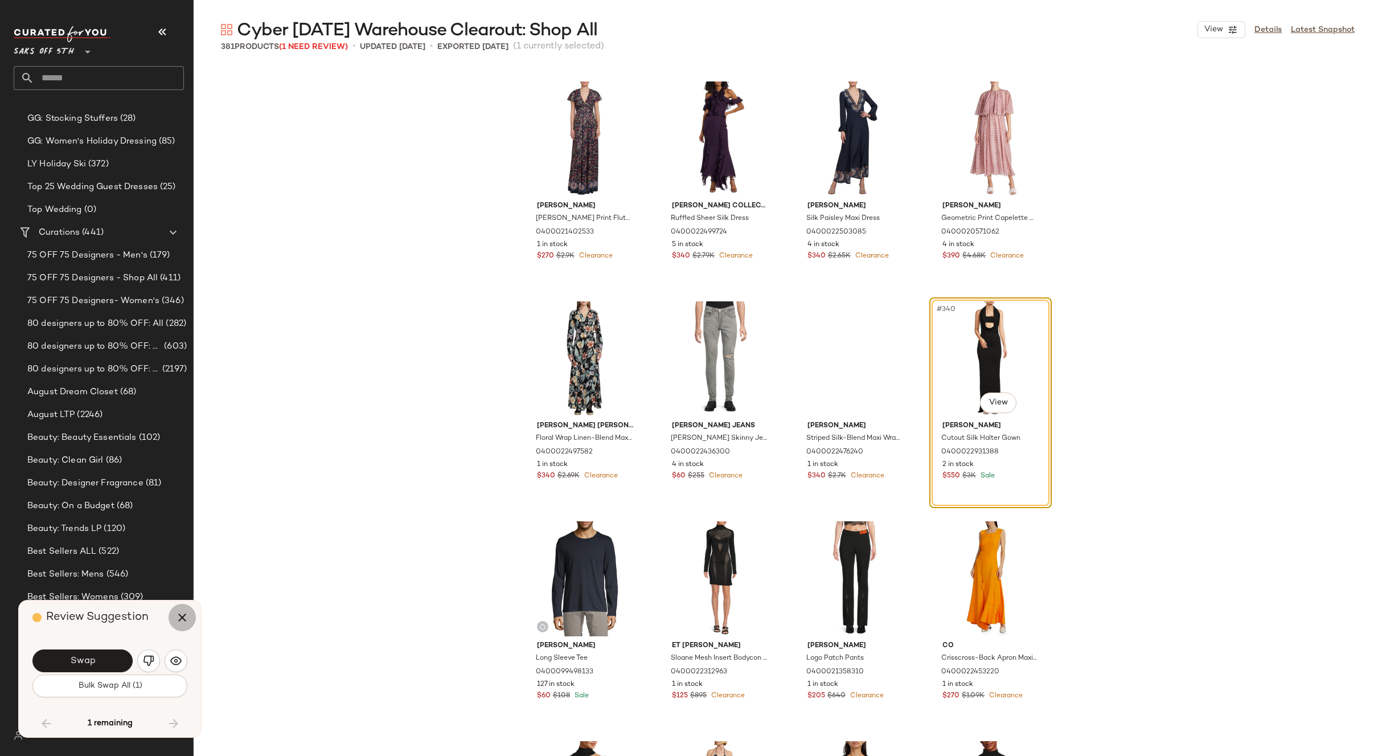
click at [184, 613] on icon "button" at bounding box center [182, 618] width 14 height 14
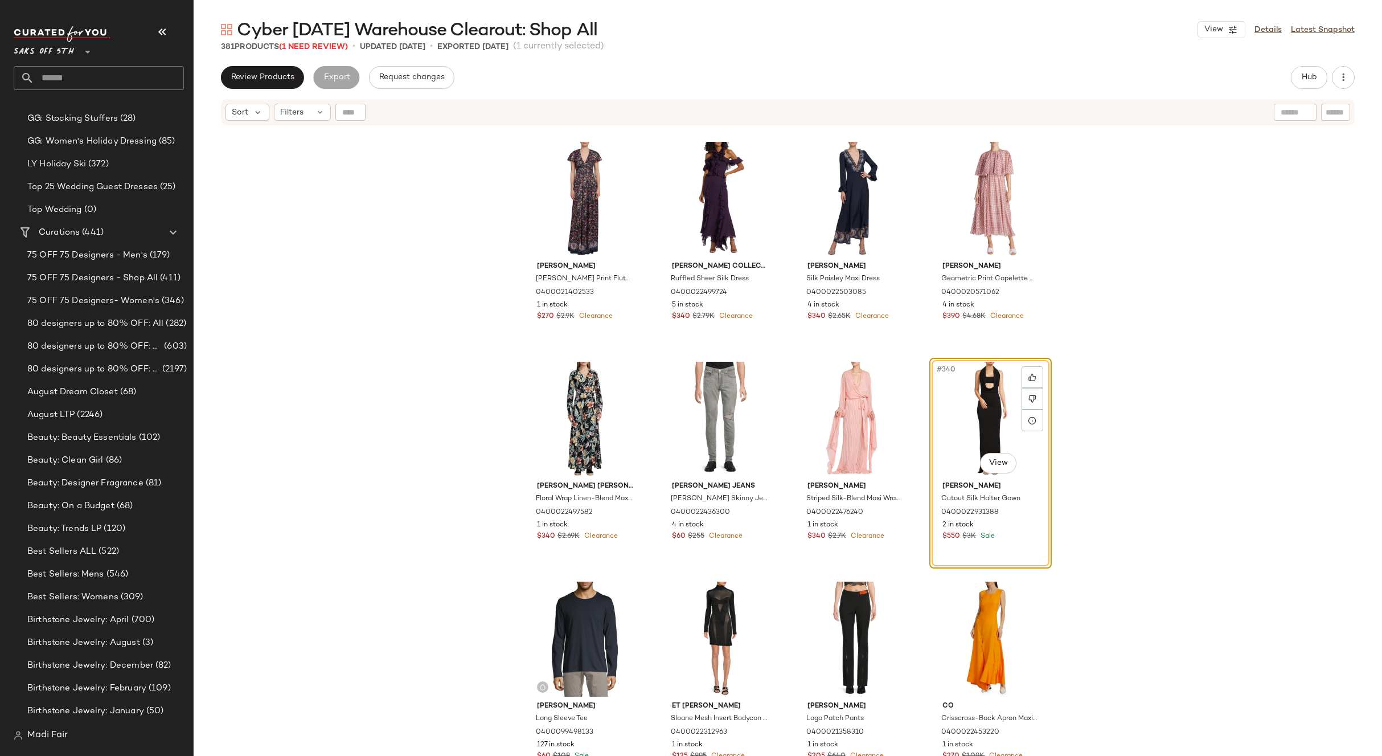
click at [946, 421] on div "#340 View" at bounding box center [991, 419] width 114 height 115
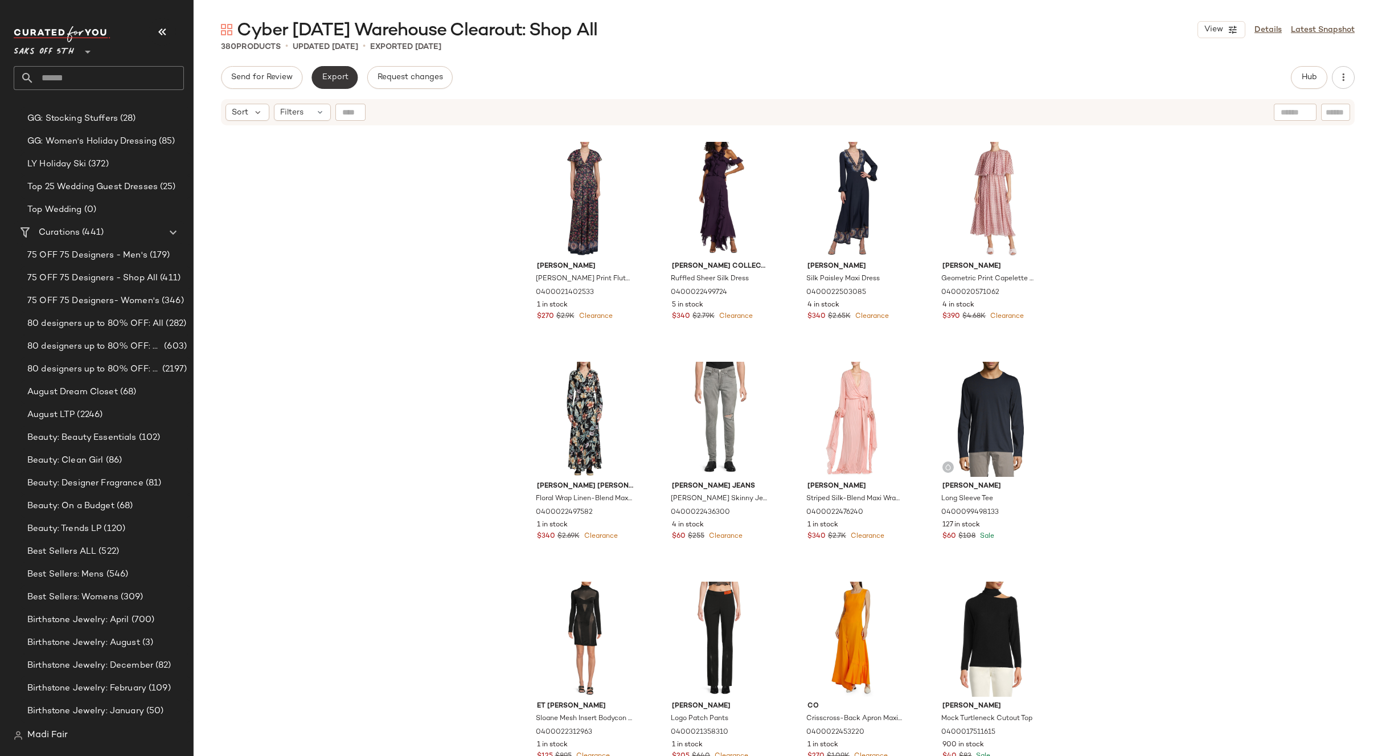
click at [343, 77] on span "Export" at bounding box center [334, 77] width 27 height 9
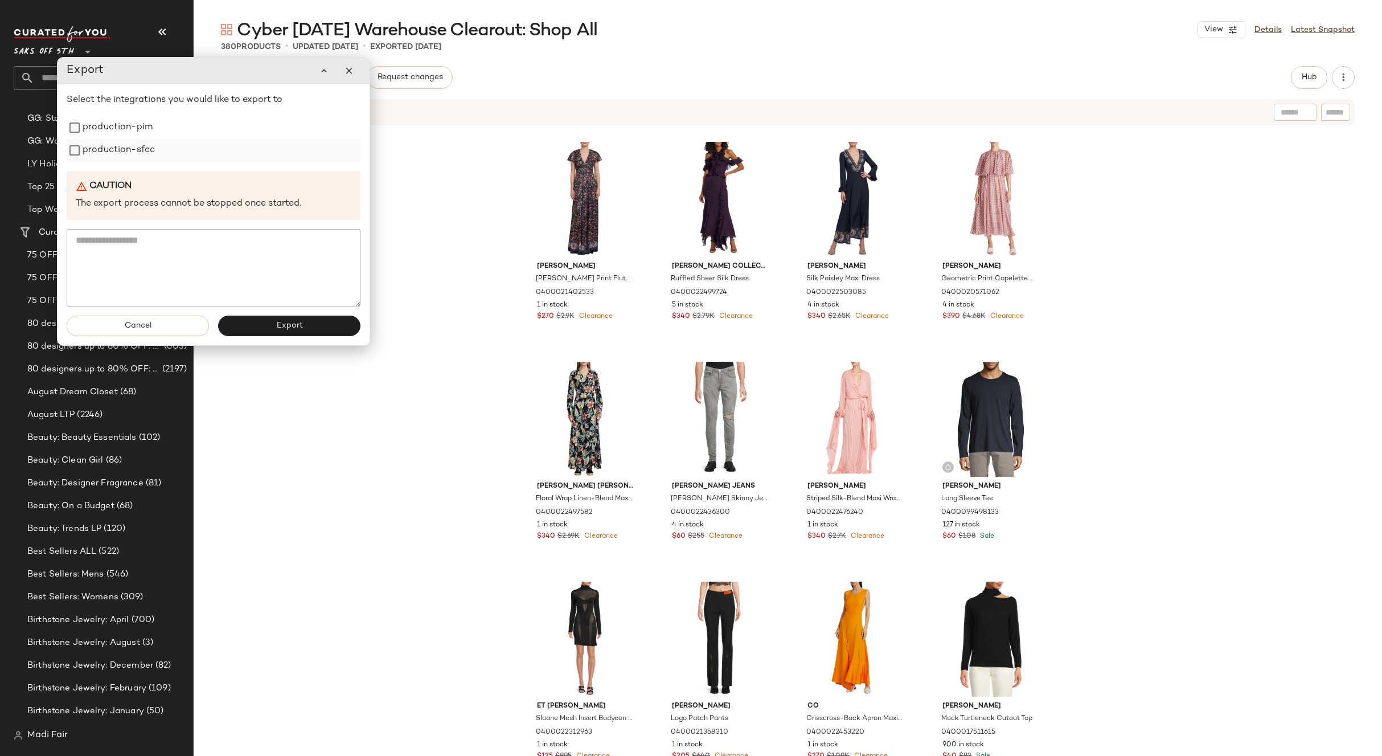
click at [93, 148] on label "production-sfcc" at bounding box center [119, 150] width 72 height 23
click at [98, 130] on label "production-pim" at bounding box center [118, 127] width 70 height 23
click at [237, 324] on button "Export" at bounding box center [289, 326] width 142 height 21
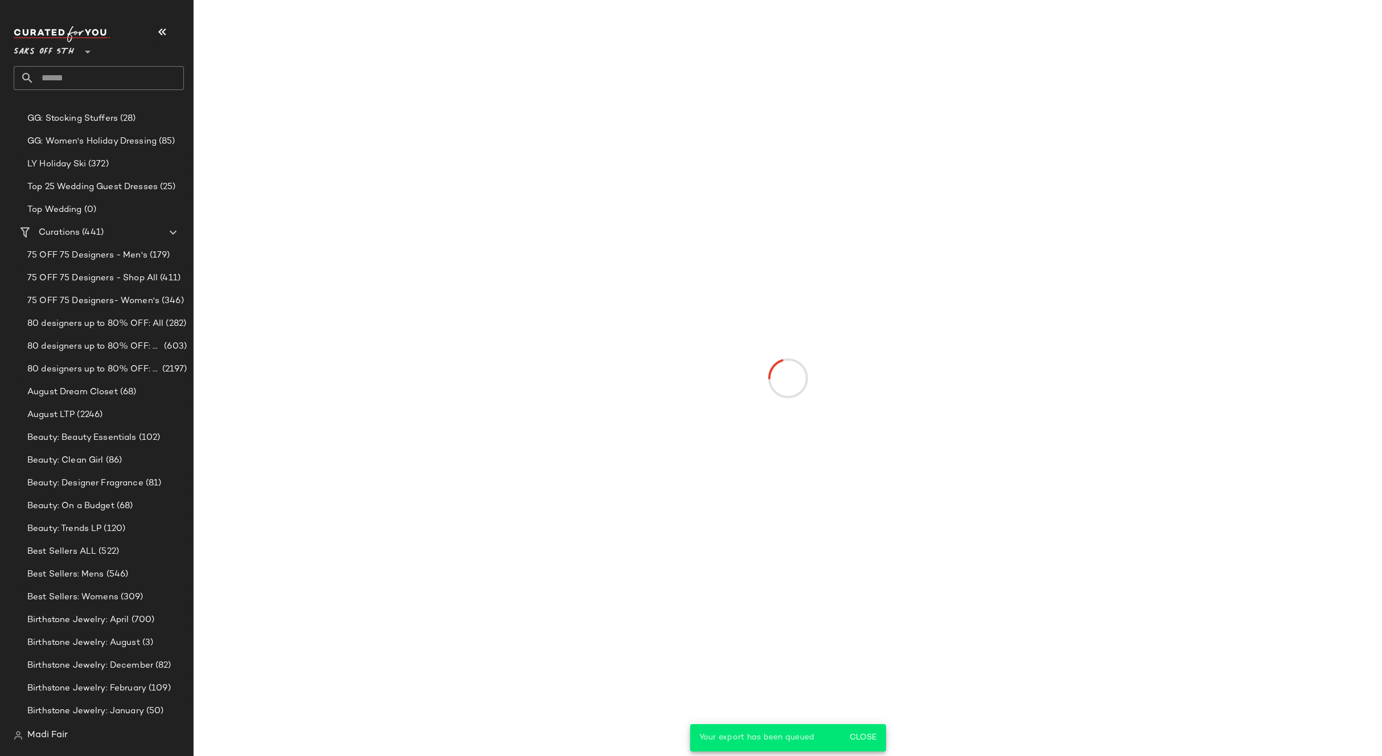
click at [101, 81] on input "text" at bounding box center [109, 78] width 150 height 24
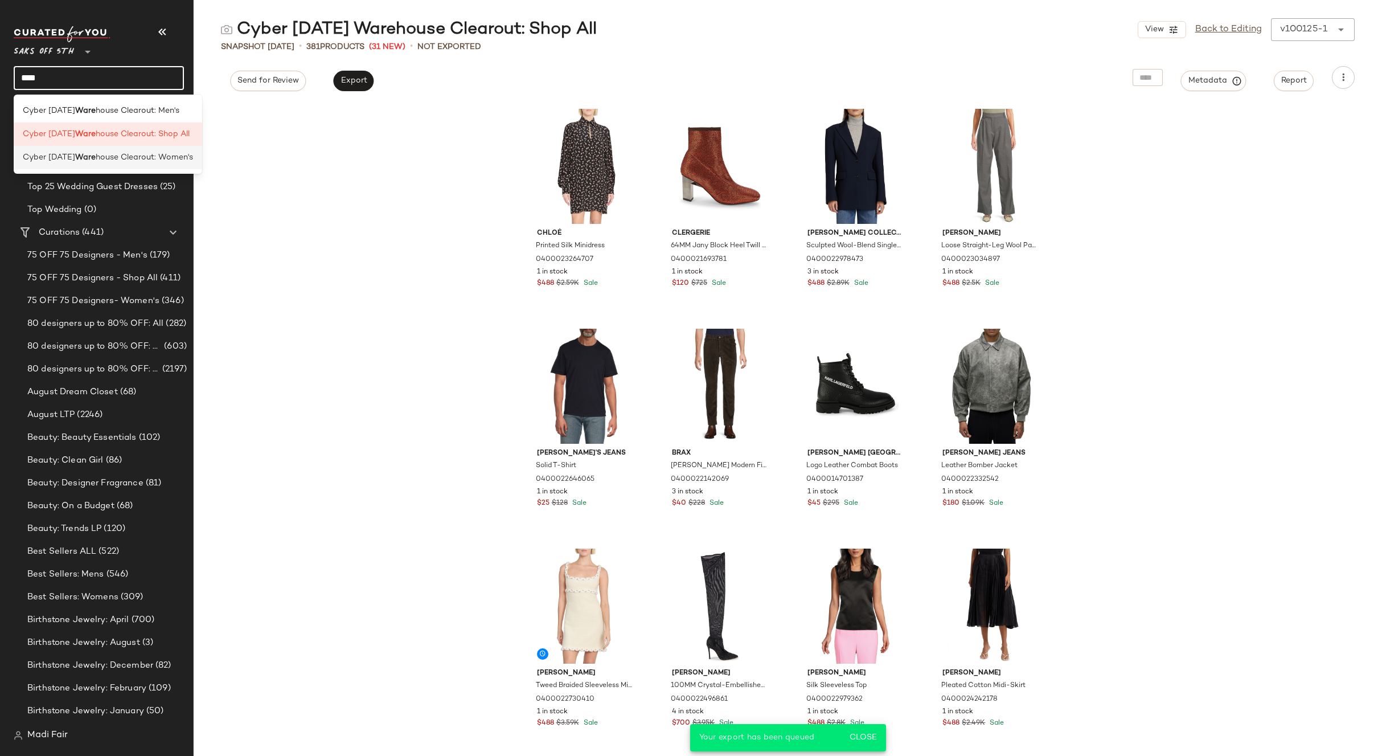
type input "****"
click at [124, 161] on span "house Clearout: Women's" at bounding box center [144, 158] width 97 height 12
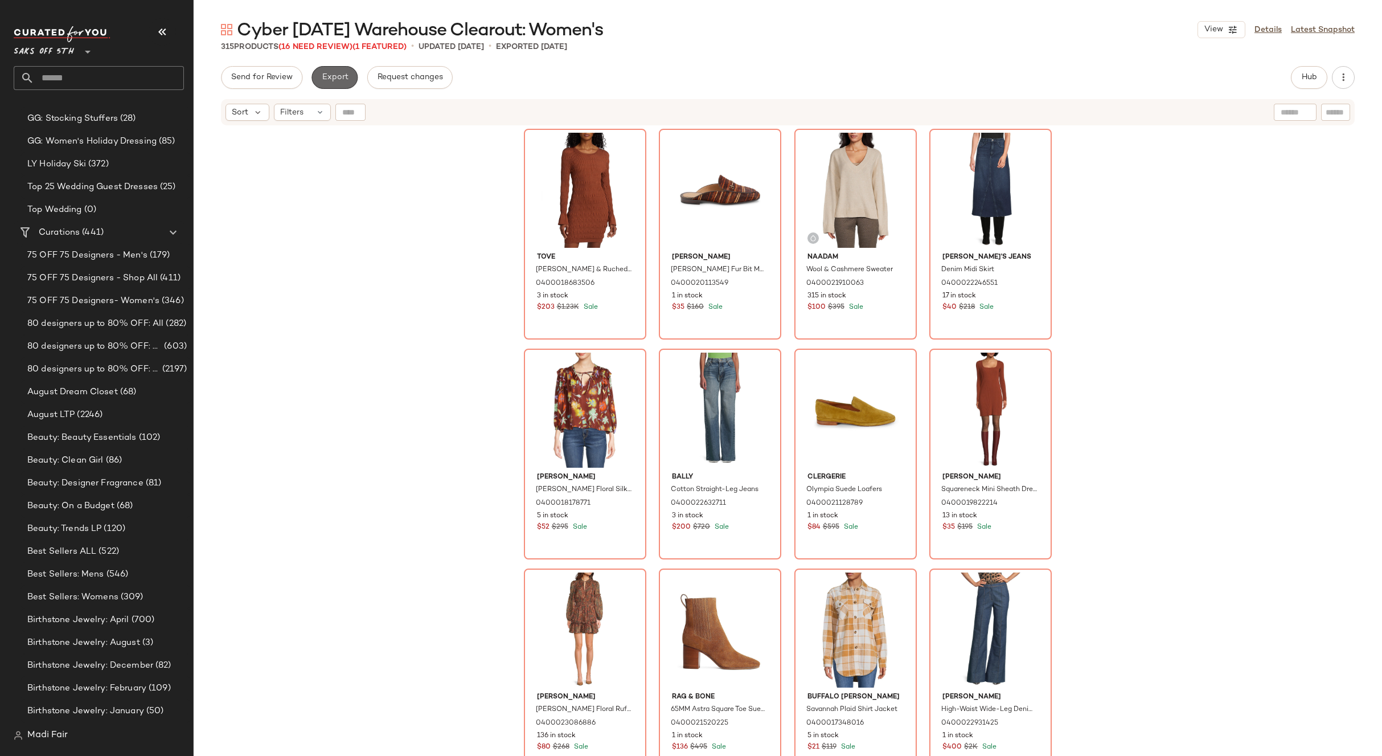
click at [343, 75] on span "Export" at bounding box center [334, 77] width 27 height 9
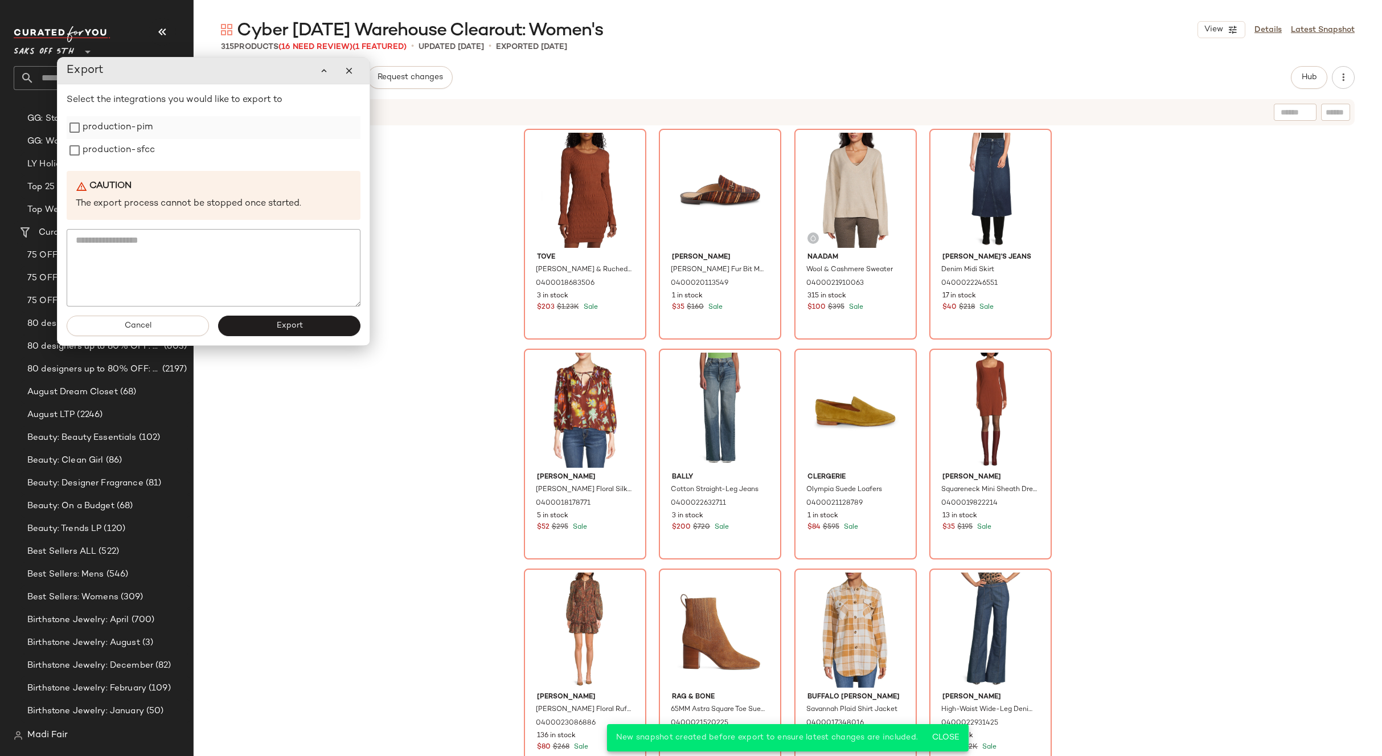
click at [140, 131] on label "production-pim" at bounding box center [118, 127] width 70 height 23
click at [134, 151] on label "production-sfcc" at bounding box center [119, 150] width 72 height 23
click at [271, 334] on button "Export" at bounding box center [289, 326] width 142 height 21
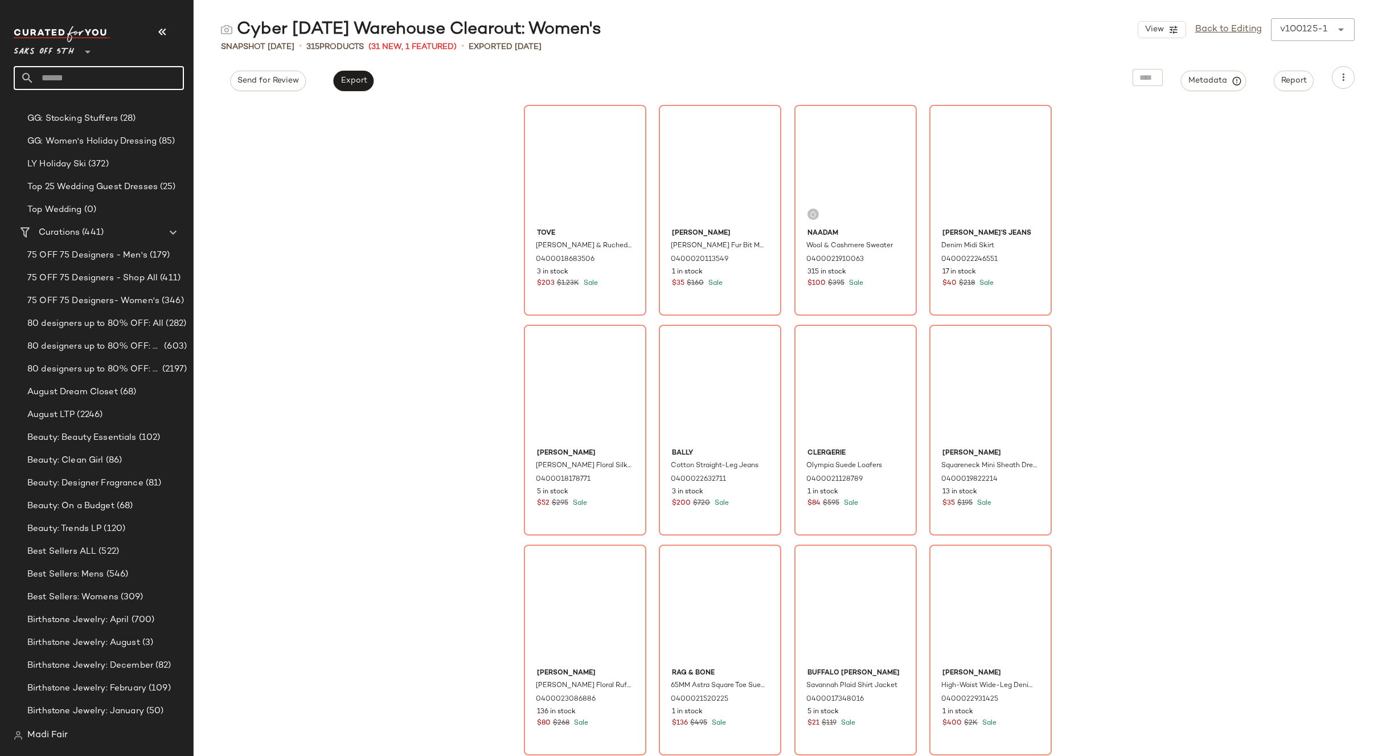
click at [68, 80] on input "text" at bounding box center [109, 78] width 150 height 24
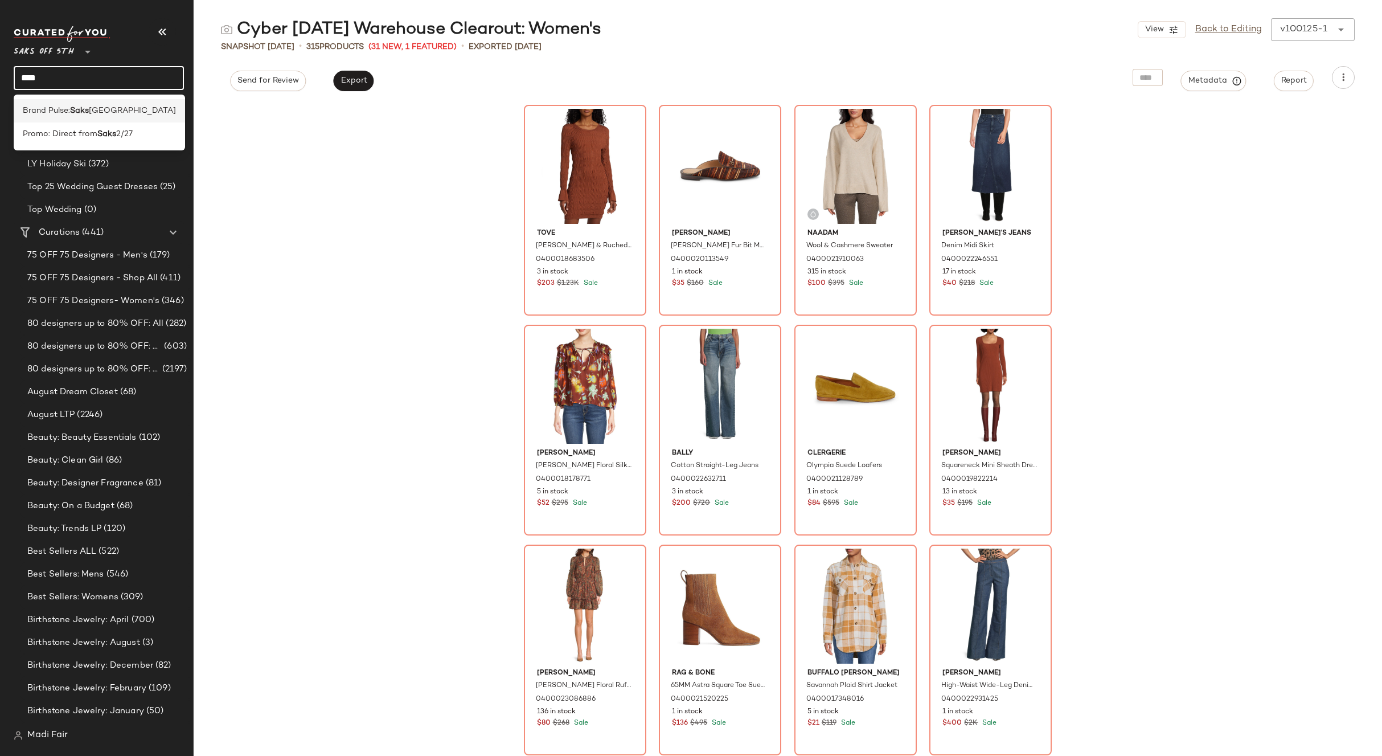
type input "****"
click at [89, 105] on b "Saks" at bounding box center [79, 111] width 19 height 12
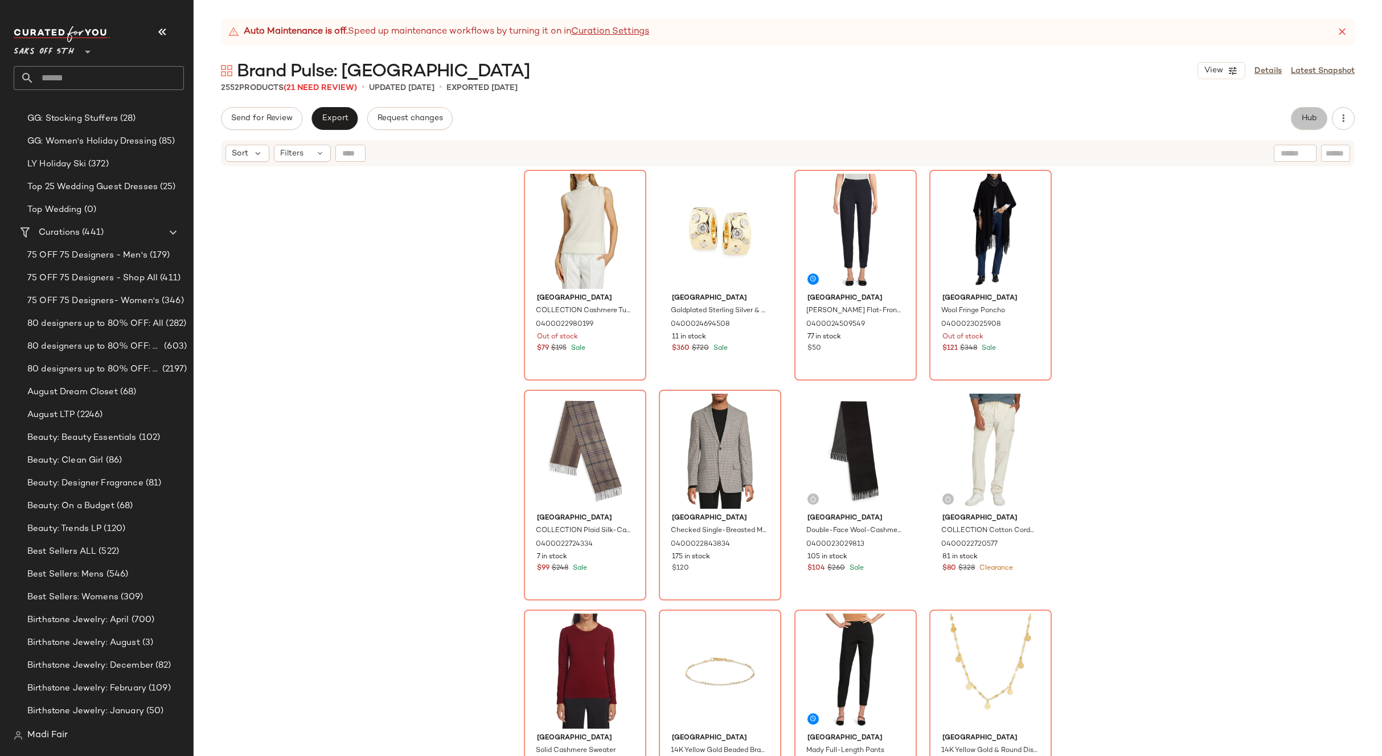
click at [1315, 120] on span "Hub" at bounding box center [1309, 118] width 16 height 9
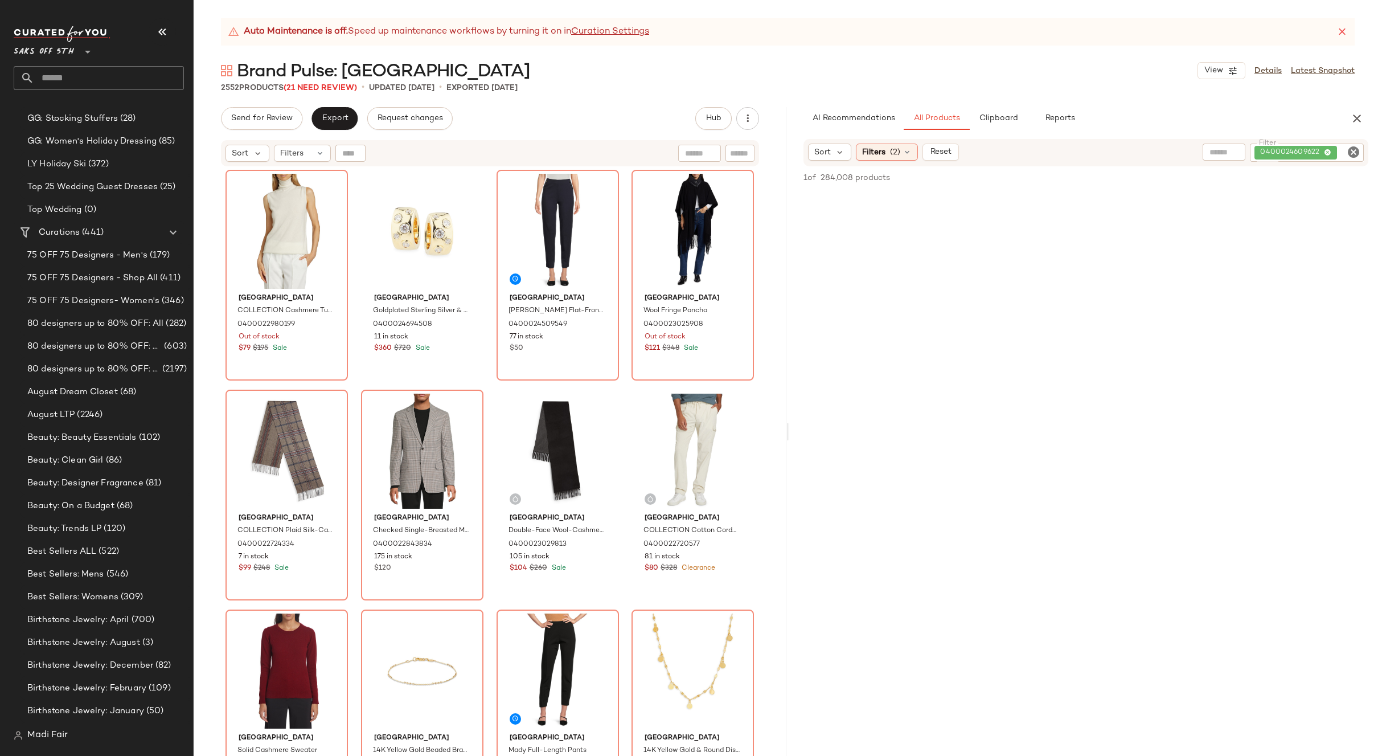
click at [1278, 152] on div "0400024609622" at bounding box center [1307, 153] width 114 height 18
click at [904, 145] on div "Filters (2)" at bounding box center [887, 152] width 62 height 17
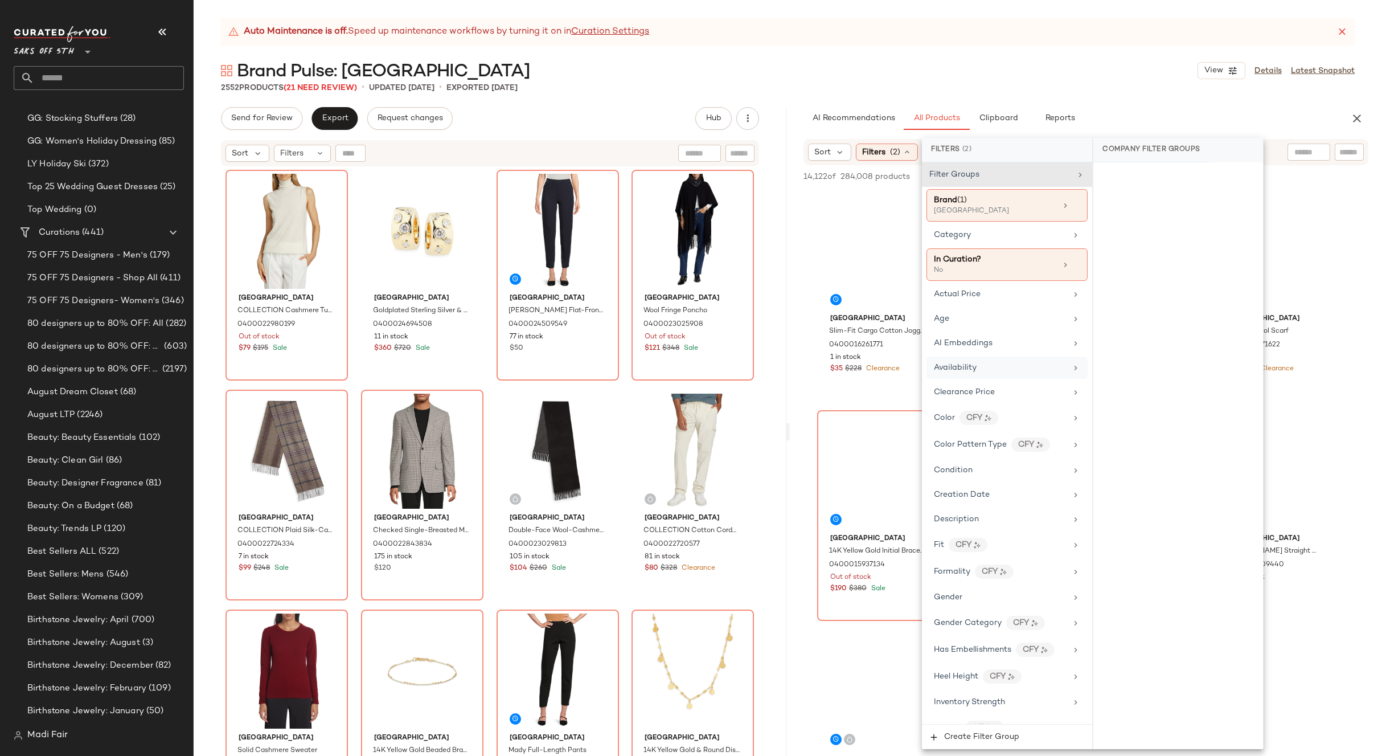
scroll to position [484, 0]
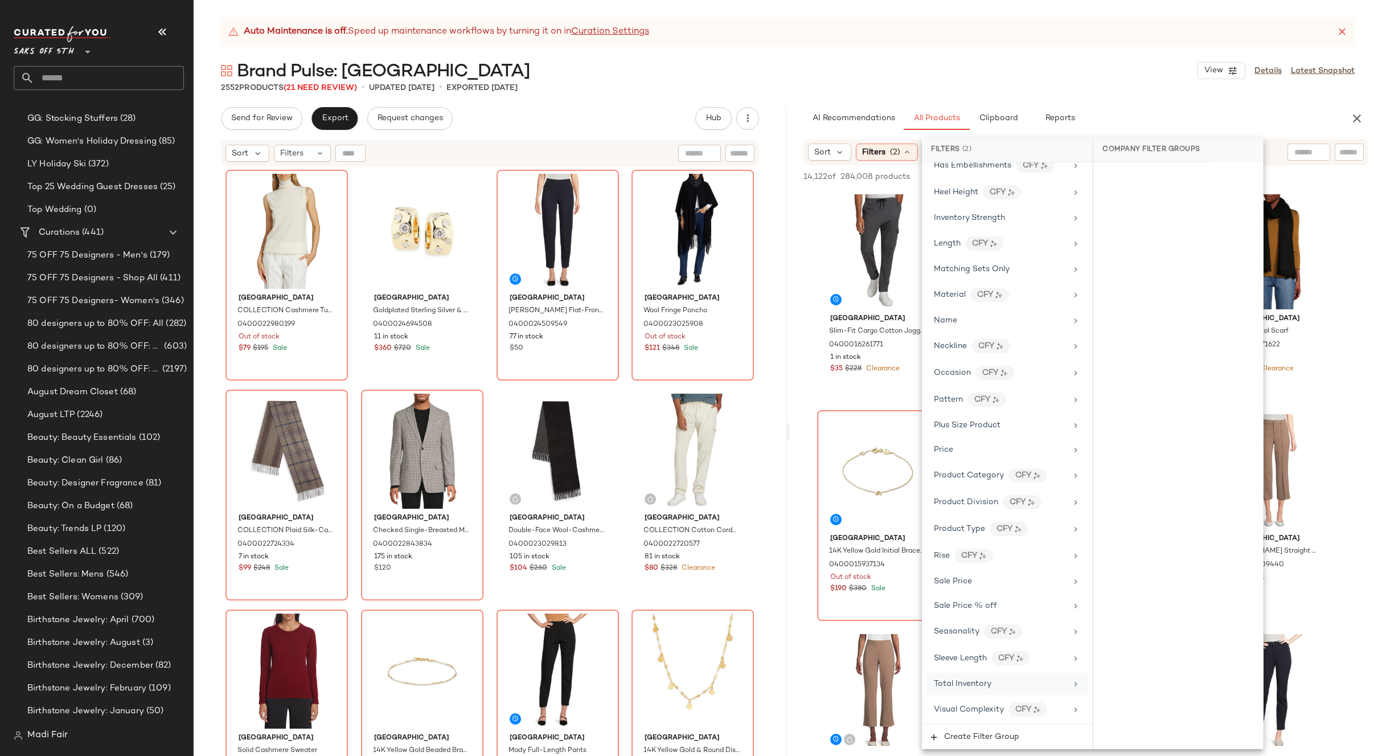
click at [997, 681] on div "Total Inventory" at bounding box center [1000, 684] width 133 height 12
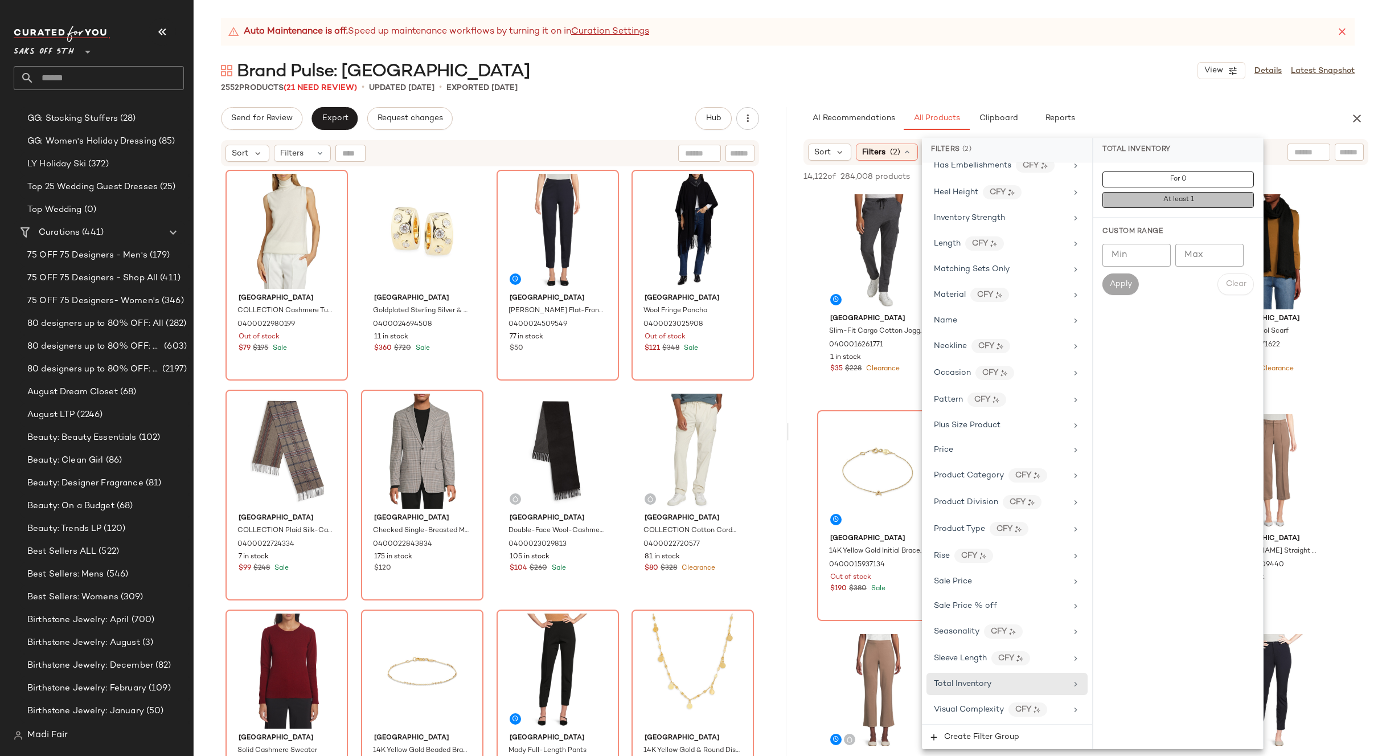
click at [1196, 203] on button "At least 1" at bounding box center [1179, 200] width 152 height 16
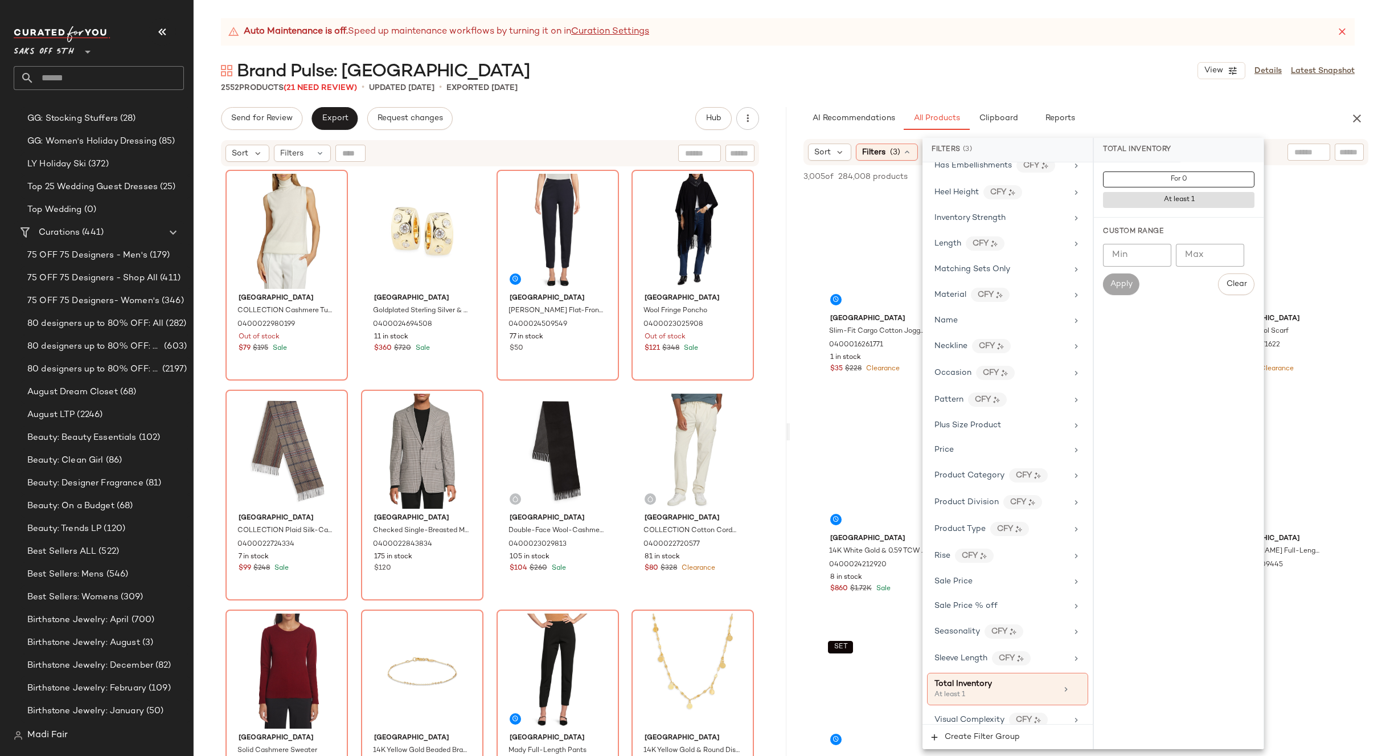
click at [1115, 64] on div "Brand Pulse: Saks Fith Avenue View Details Latest Snapshot" at bounding box center [788, 70] width 1189 height 23
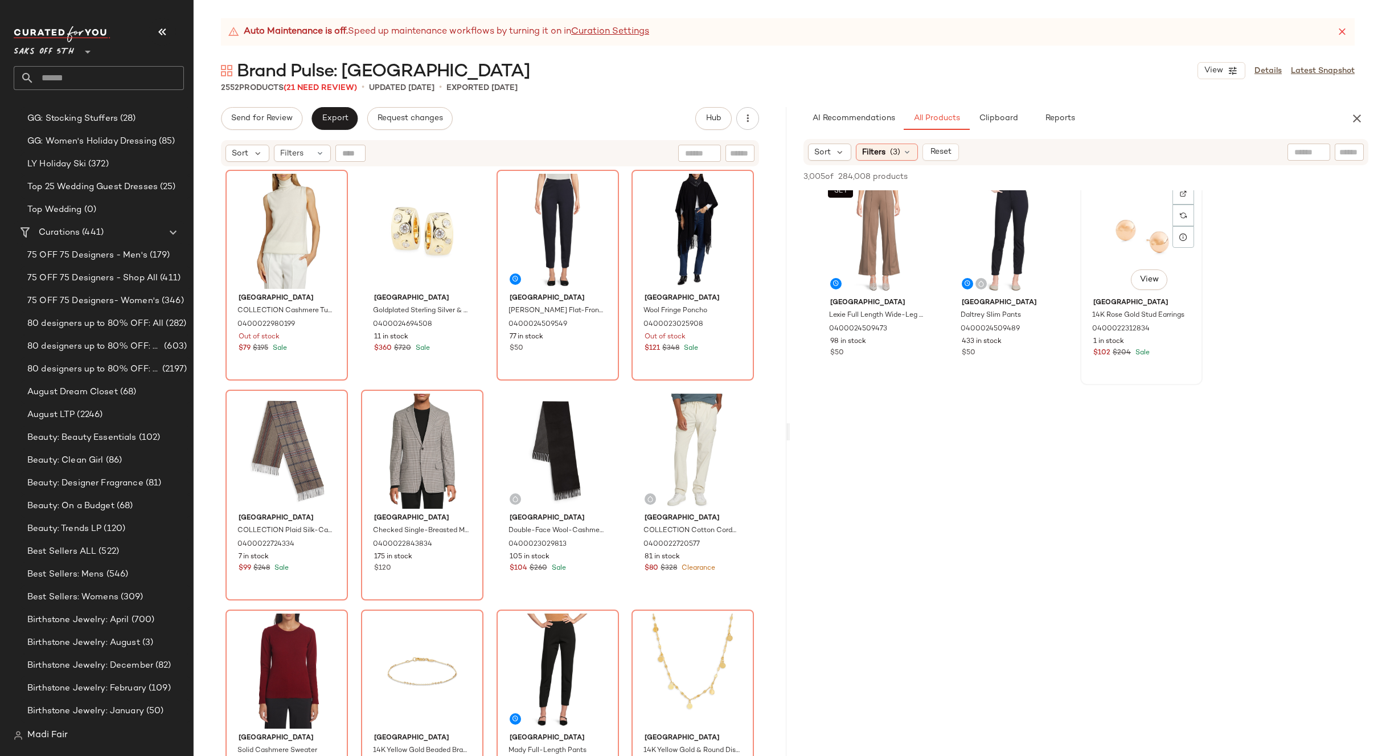
click at [1123, 236] on div "#11 View" at bounding box center [1141, 235] width 114 height 115
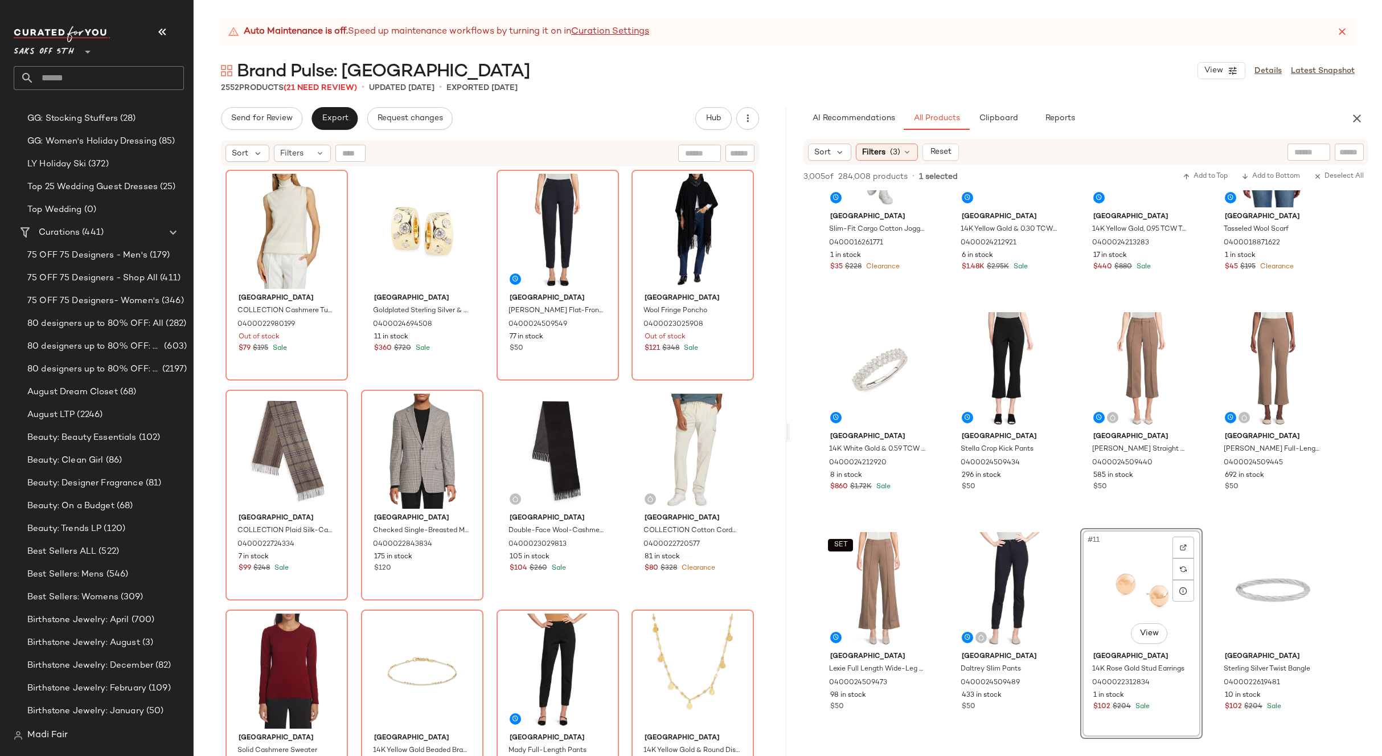
scroll to position [0, 0]
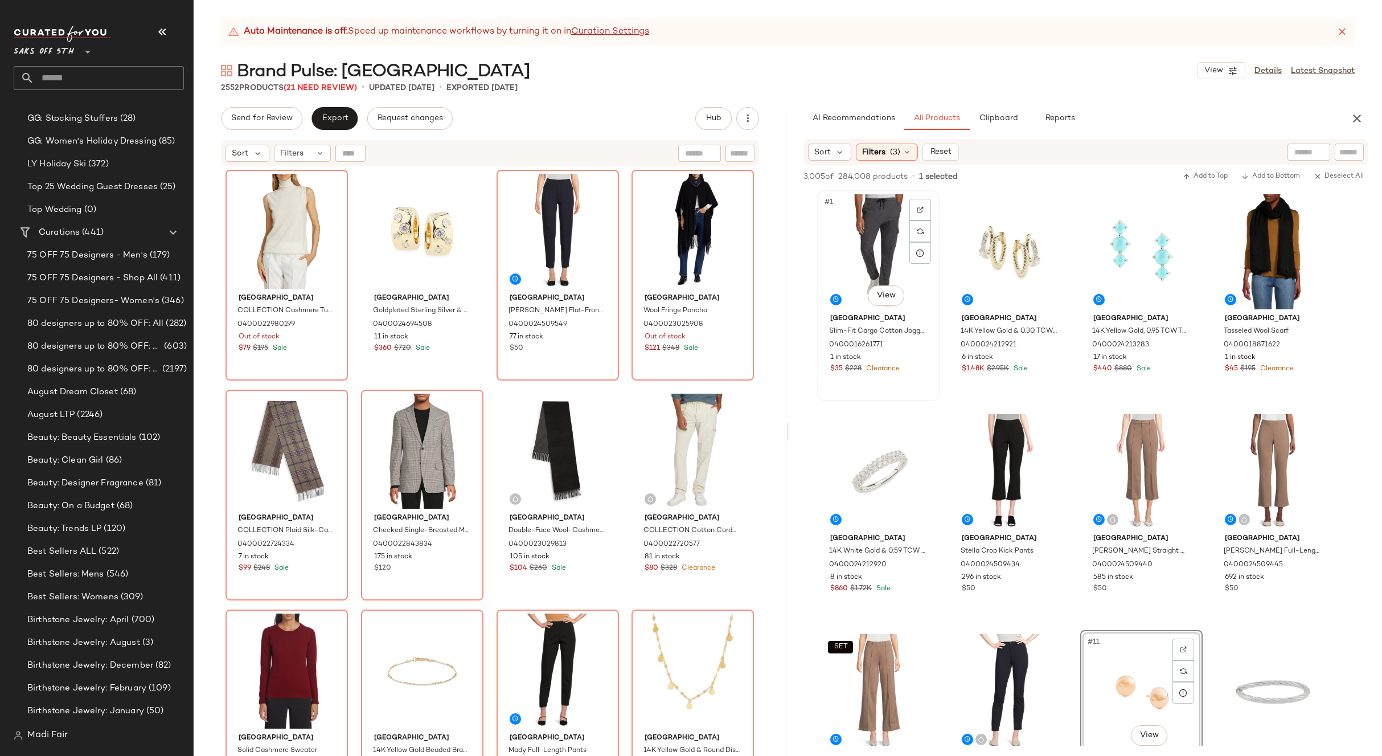
click at [882, 223] on div "#1 View" at bounding box center [878, 251] width 114 height 115
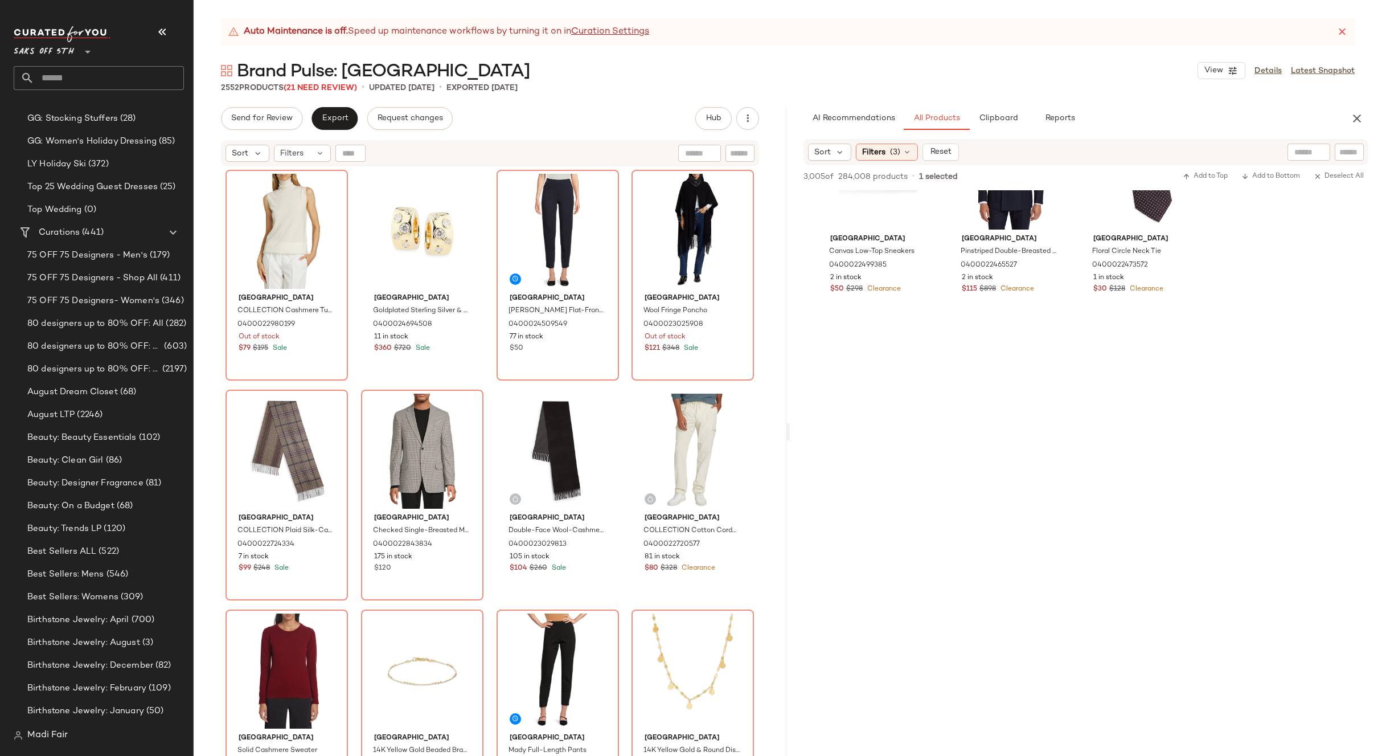
scroll to position [1937, 0]
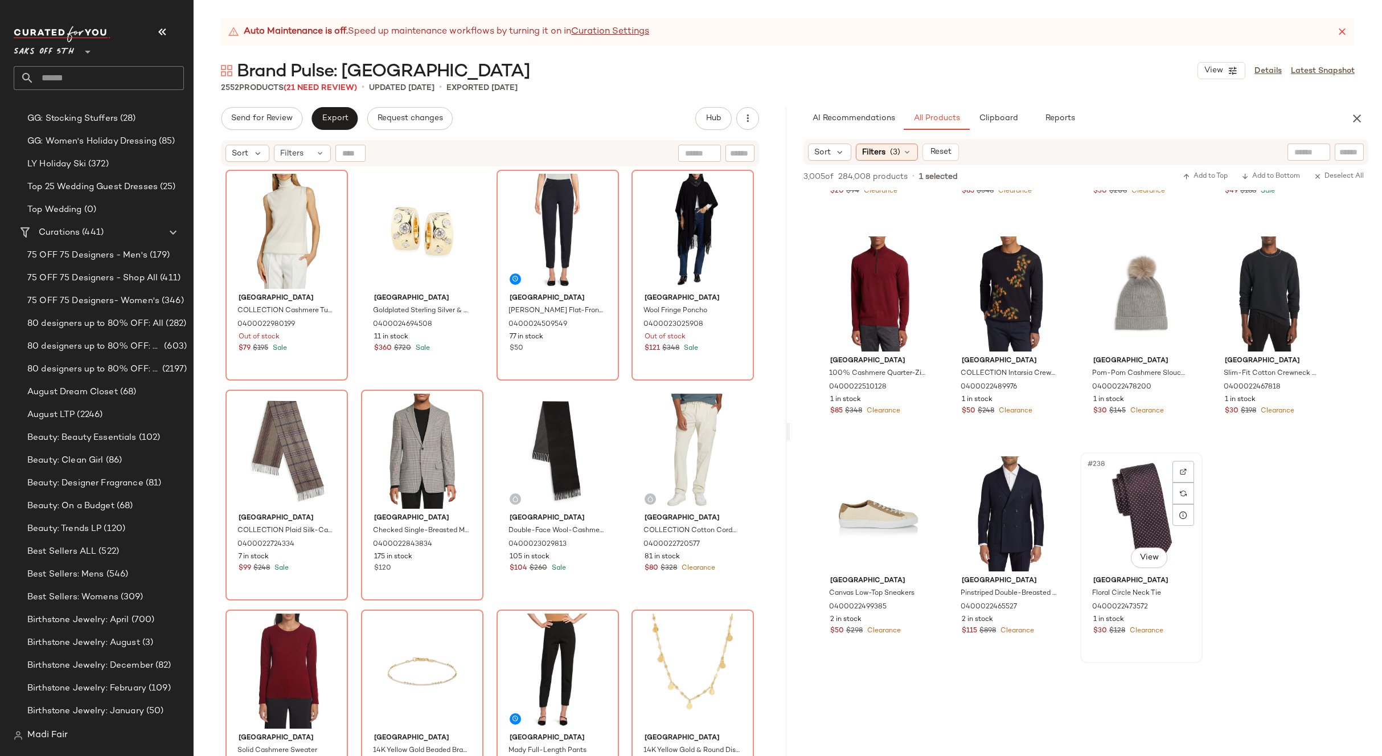
click at [1135, 496] on div "#238 View" at bounding box center [1141, 513] width 114 height 115
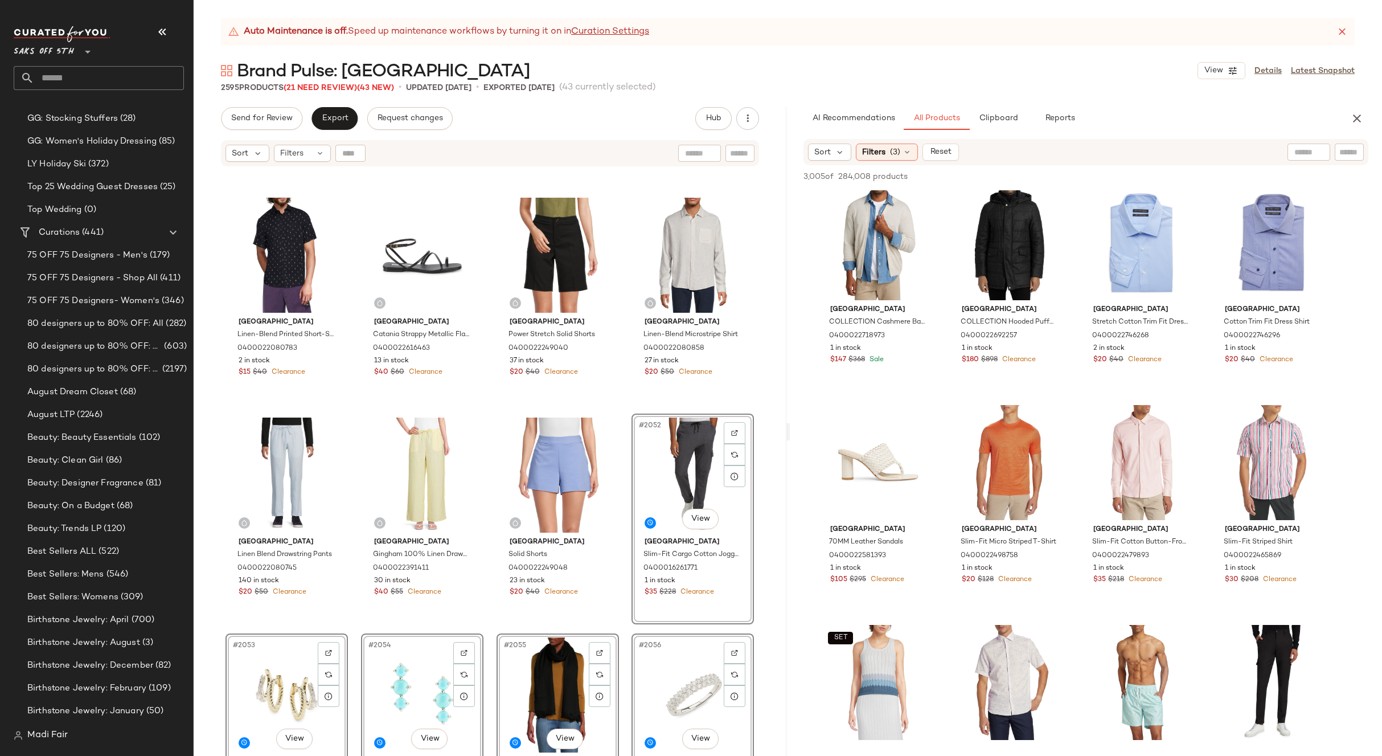
scroll to position [854, 0]
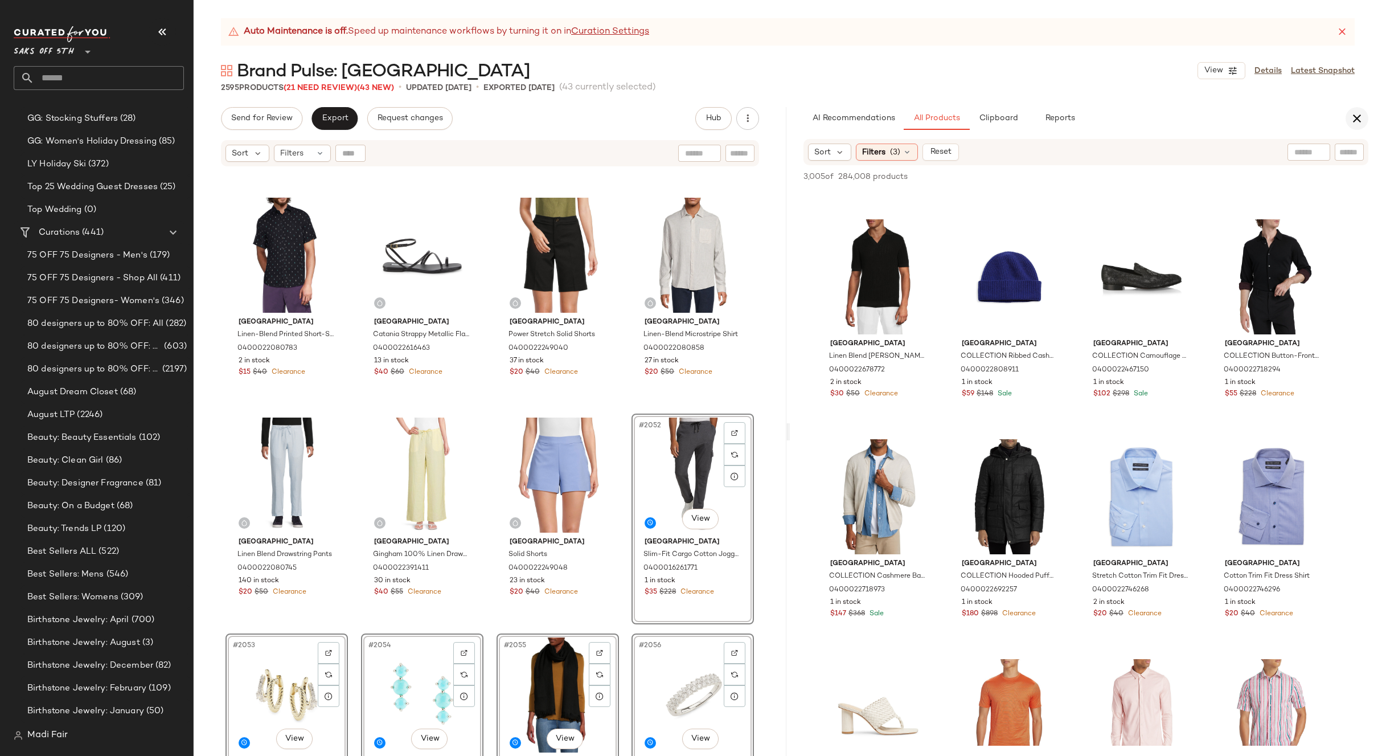
click at [1356, 118] on icon "button" at bounding box center [1357, 119] width 14 height 14
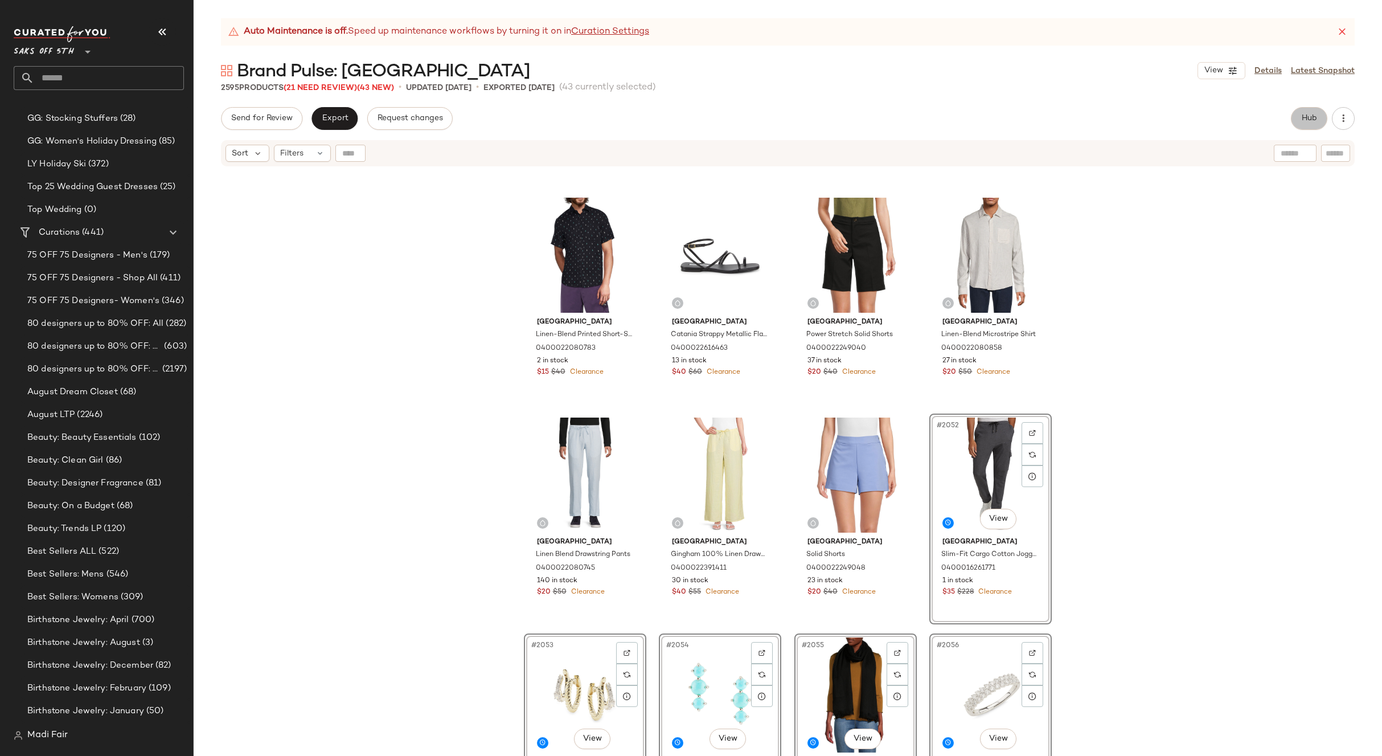
click at [1306, 123] on span "Hub" at bounding box center [1309, 118] width 16 height 9
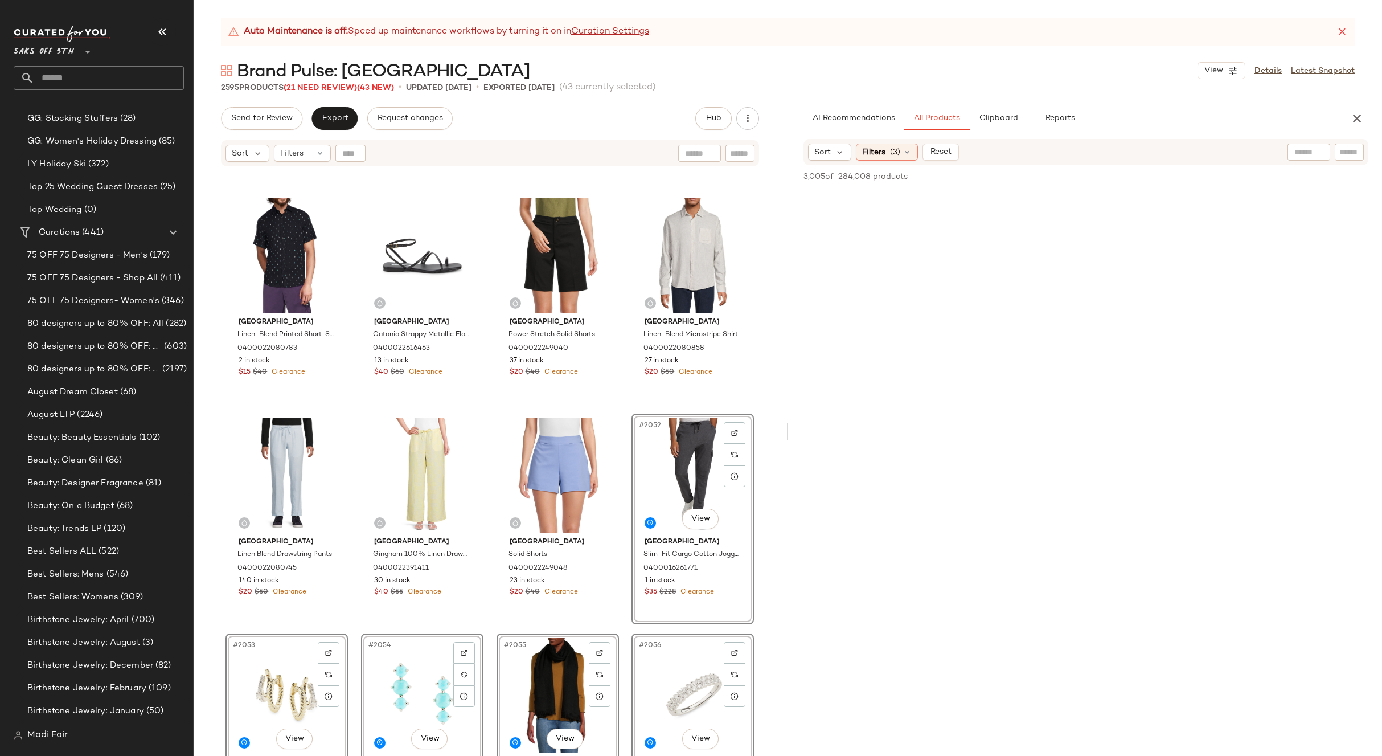
click at [1351, 110] on button "button" at bounding box center [1357, 118] width 23 height 23
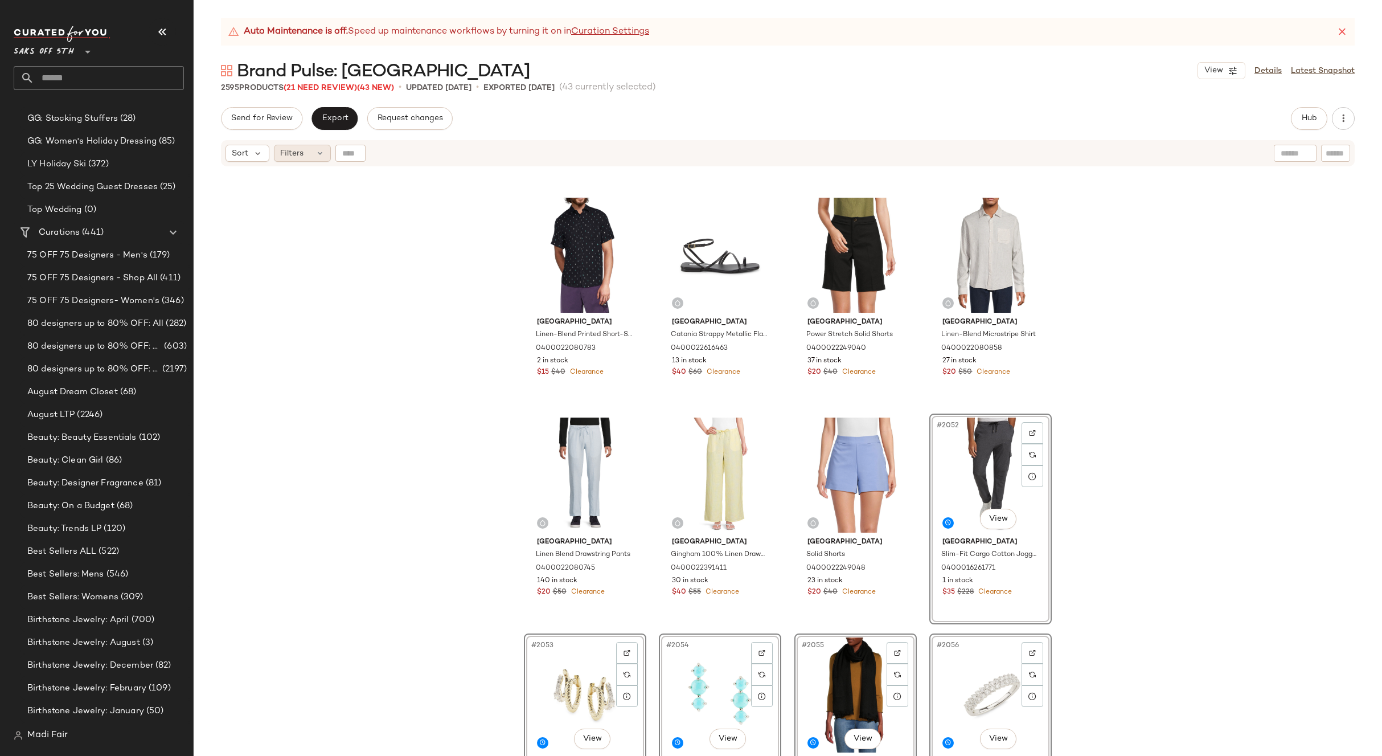
click at [303, 148] on span "Filters" at bounding box center [291, 154] width 23 height 12
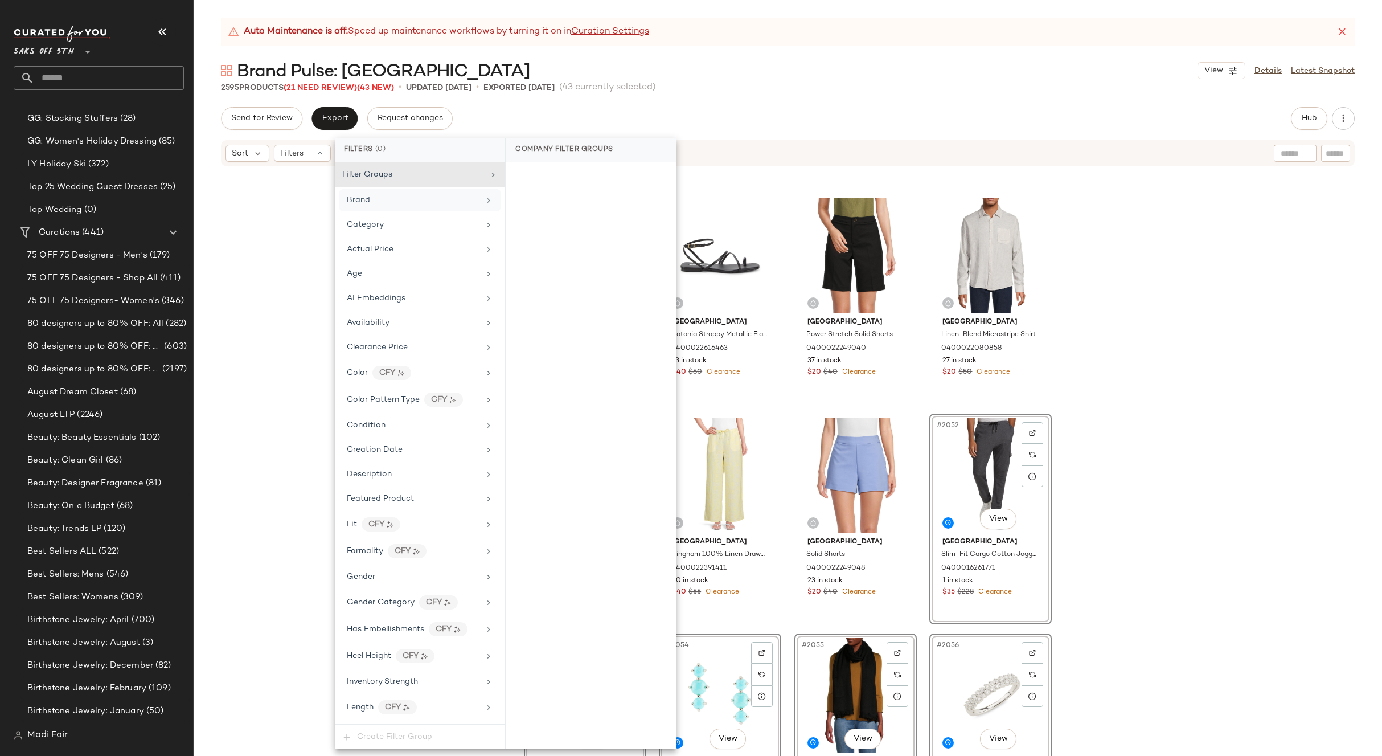
click at [386, 206] on div "Brand" at bounding box center [413, 200] width 133 height 12
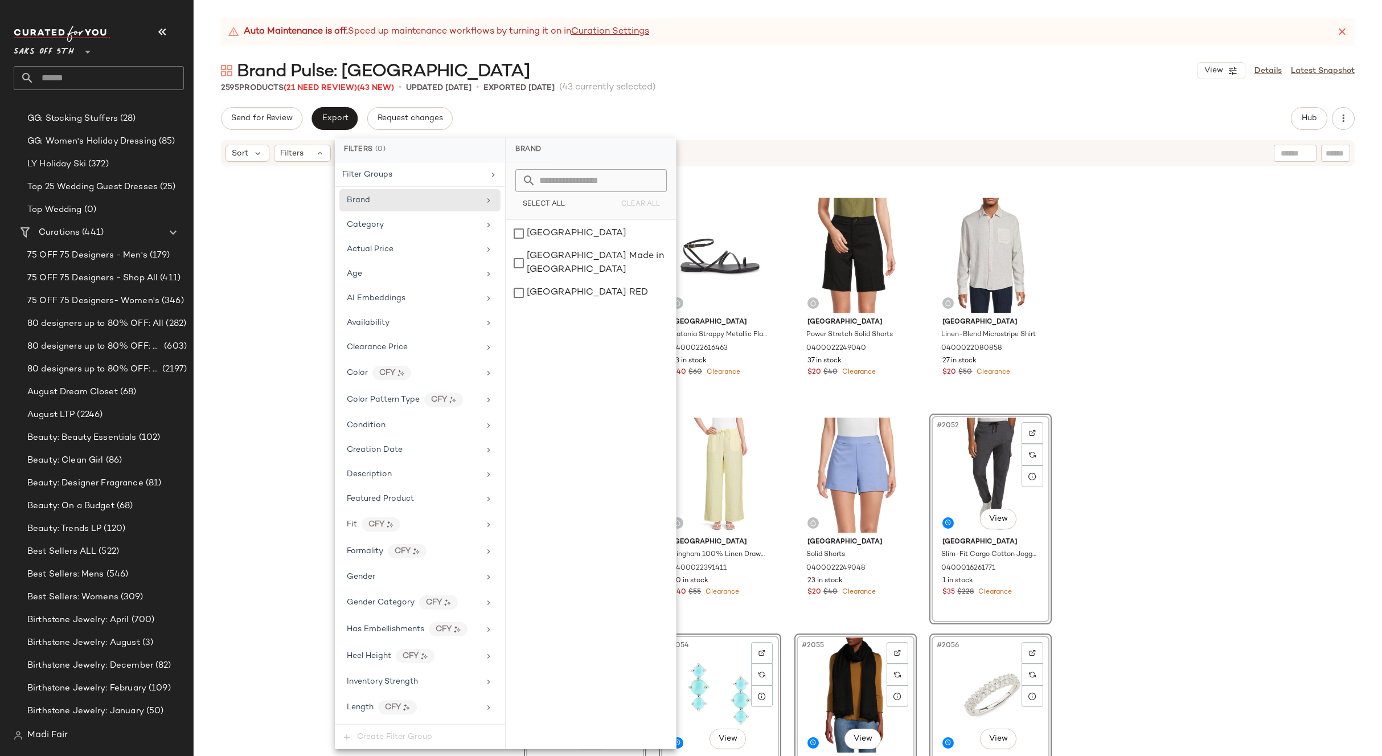
click at [730, 86] on div "2595 Products (21 Need Review) (43 New) • updated Oct 1st • Exported Sep 23rd (…" at bounding box center [788, 87] width 1189 height 11
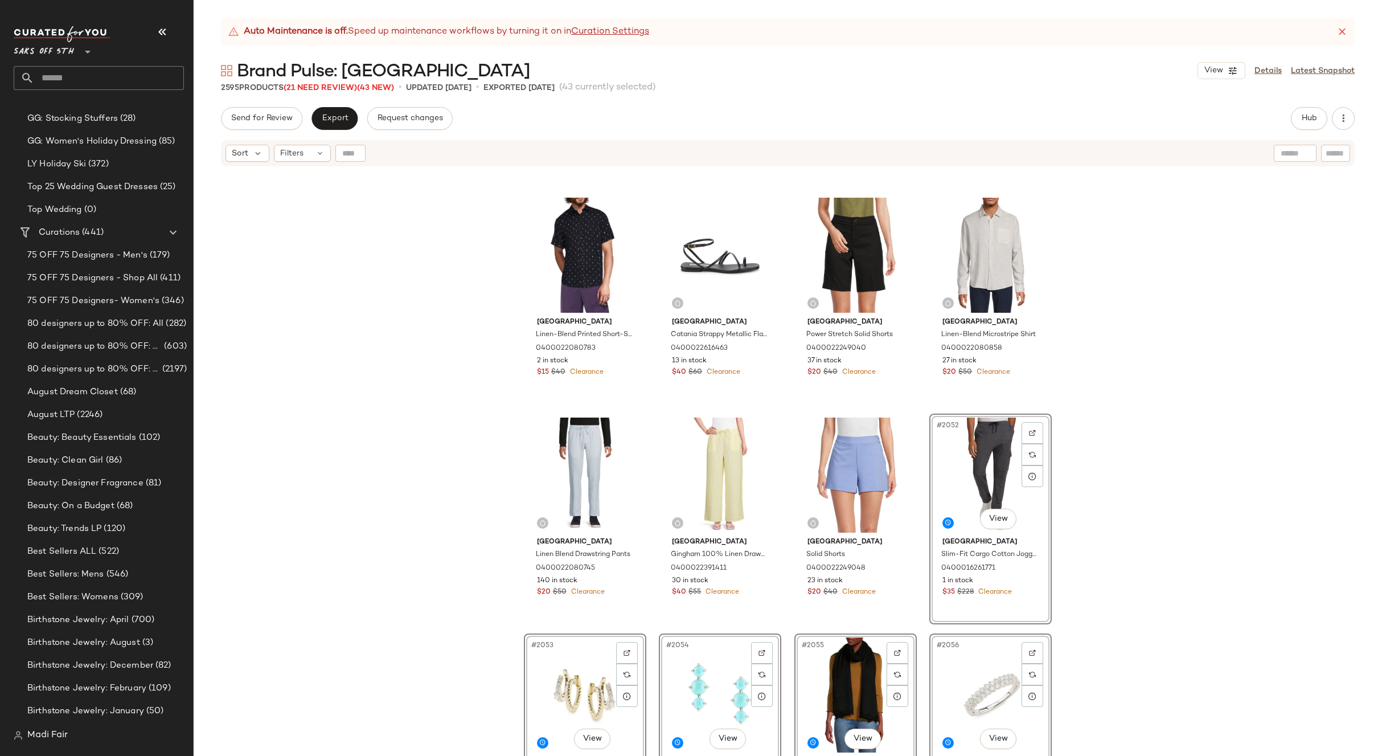
click at [445, 318] on div "Saks Fifth Avenue 100% Linen Drawstring Shorts 0400022393634 42 in stock $20 $4…" at bounding box center [788, 475] width 1189 height 617
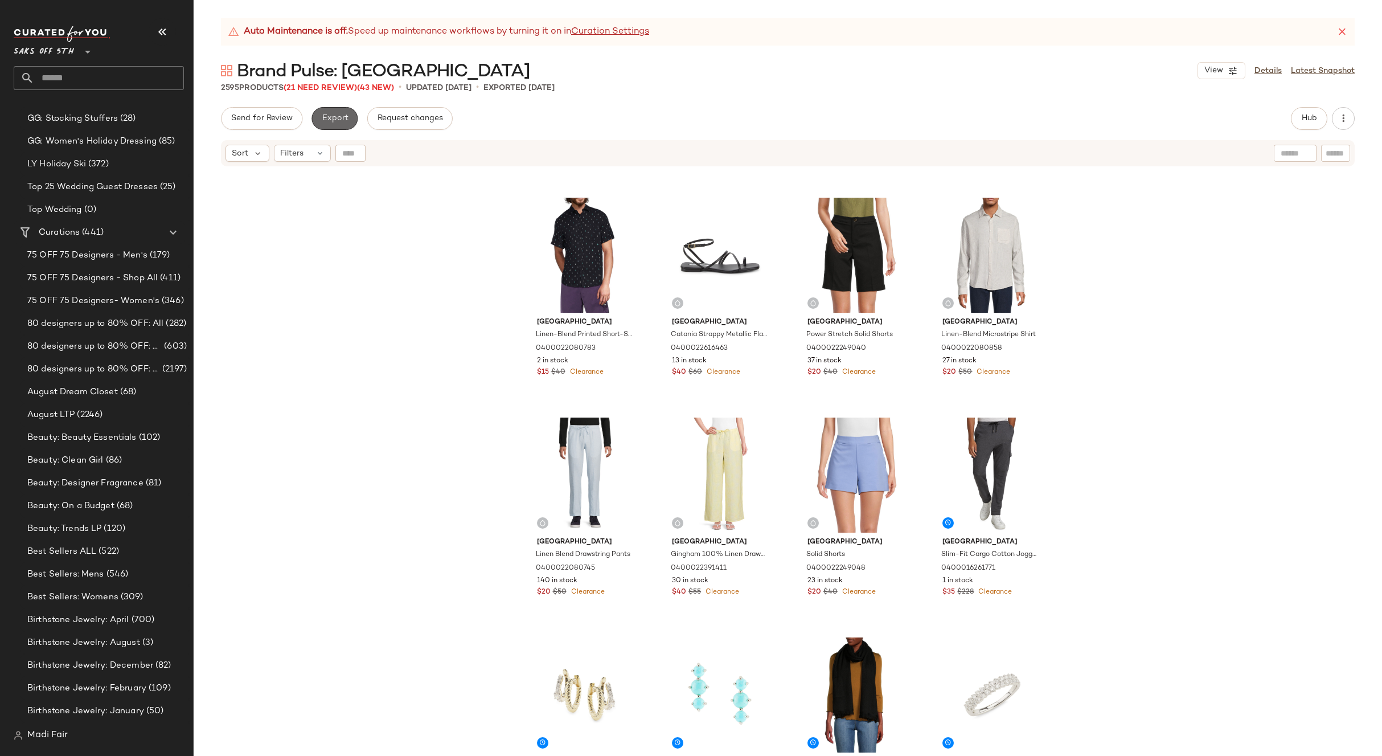
click at [344, 128] on button "Export" at bounding box center [335, 118] width 46 height 23
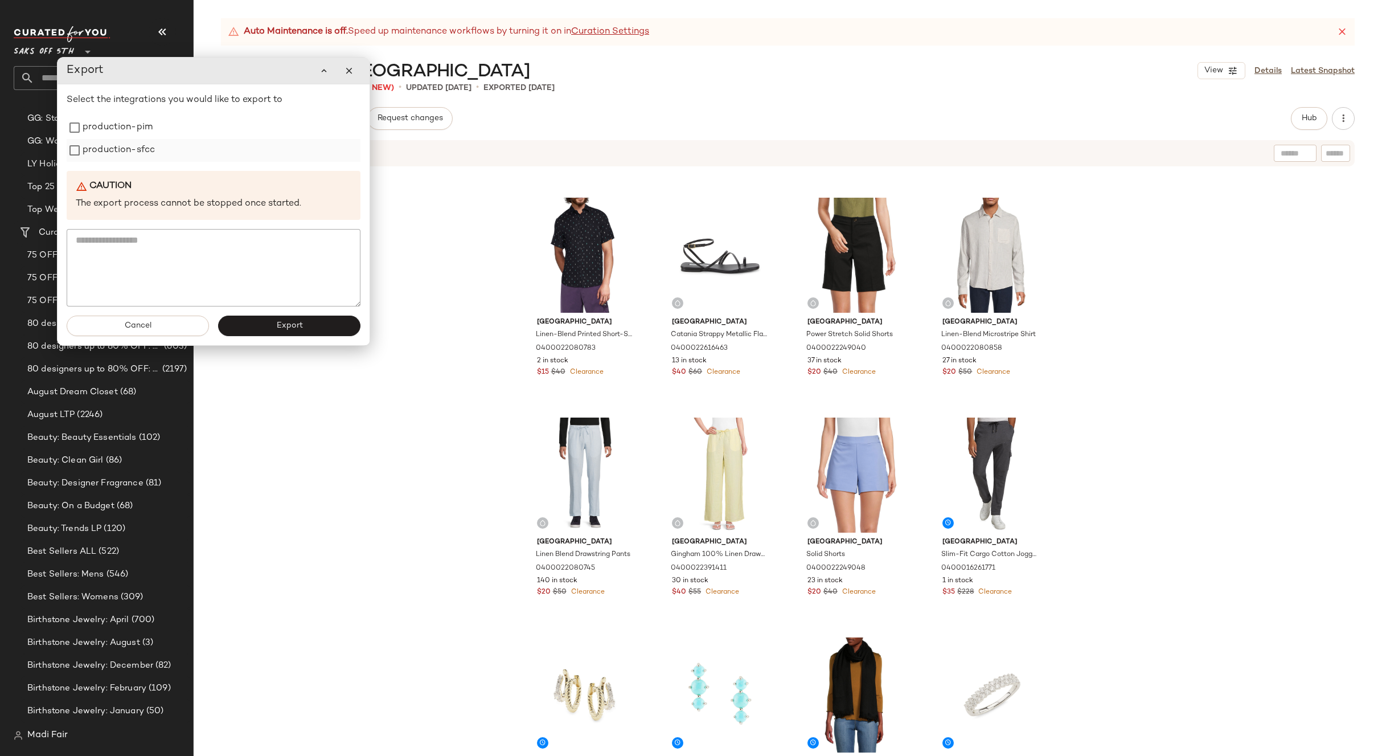
drag, startPoint x: 130, startPoint y: 157, endPoint x: 128, endPoint y: 139, distance: 18.3
click at [130, 157] on label "production-sfcc" at bounding box center [119, 150] width 72 height 23
click at [128, 137] on label "production-pim" at bounding box center [118, 127] width 70 height 23
click at [257, 334] on button "Export" at bounding box center [289, 325] width 142 height 21
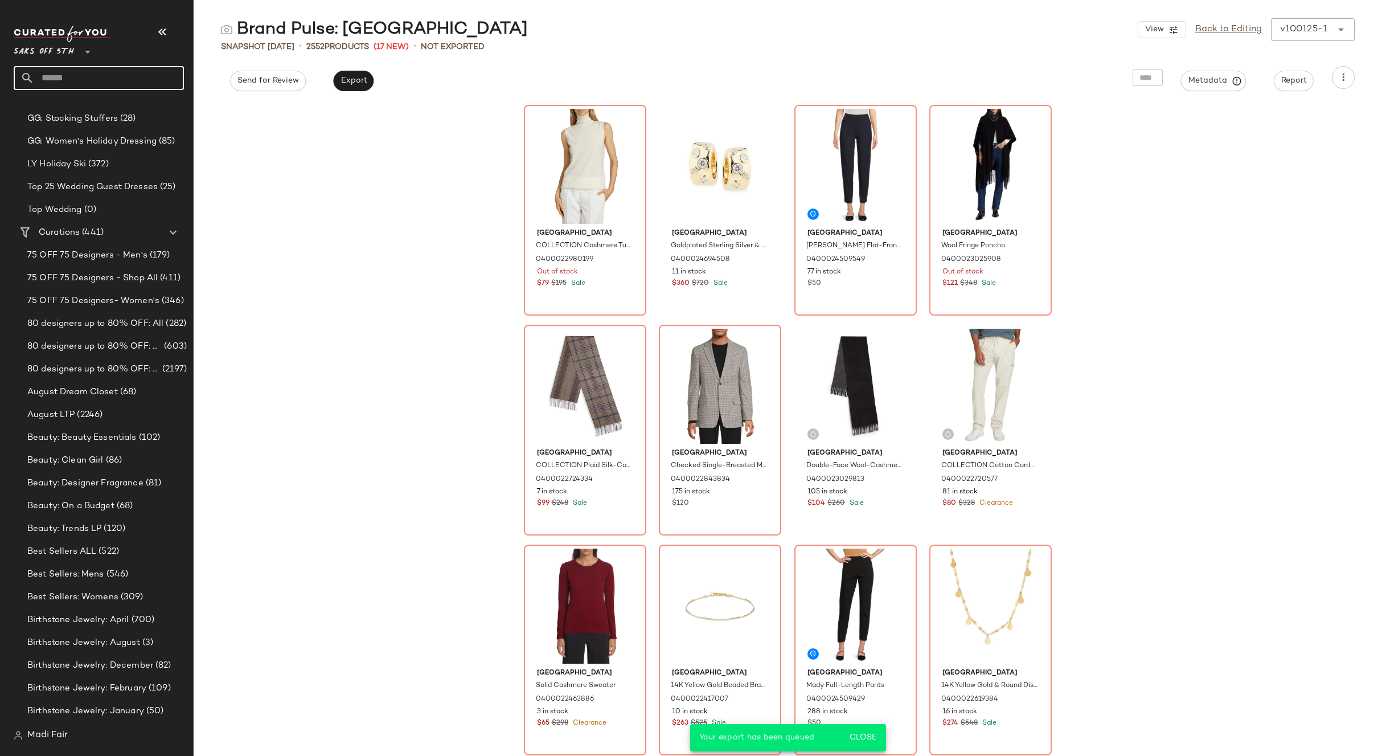
click at [62, 68] on input "text" at bounding box center [109, 78] width 150 height 24
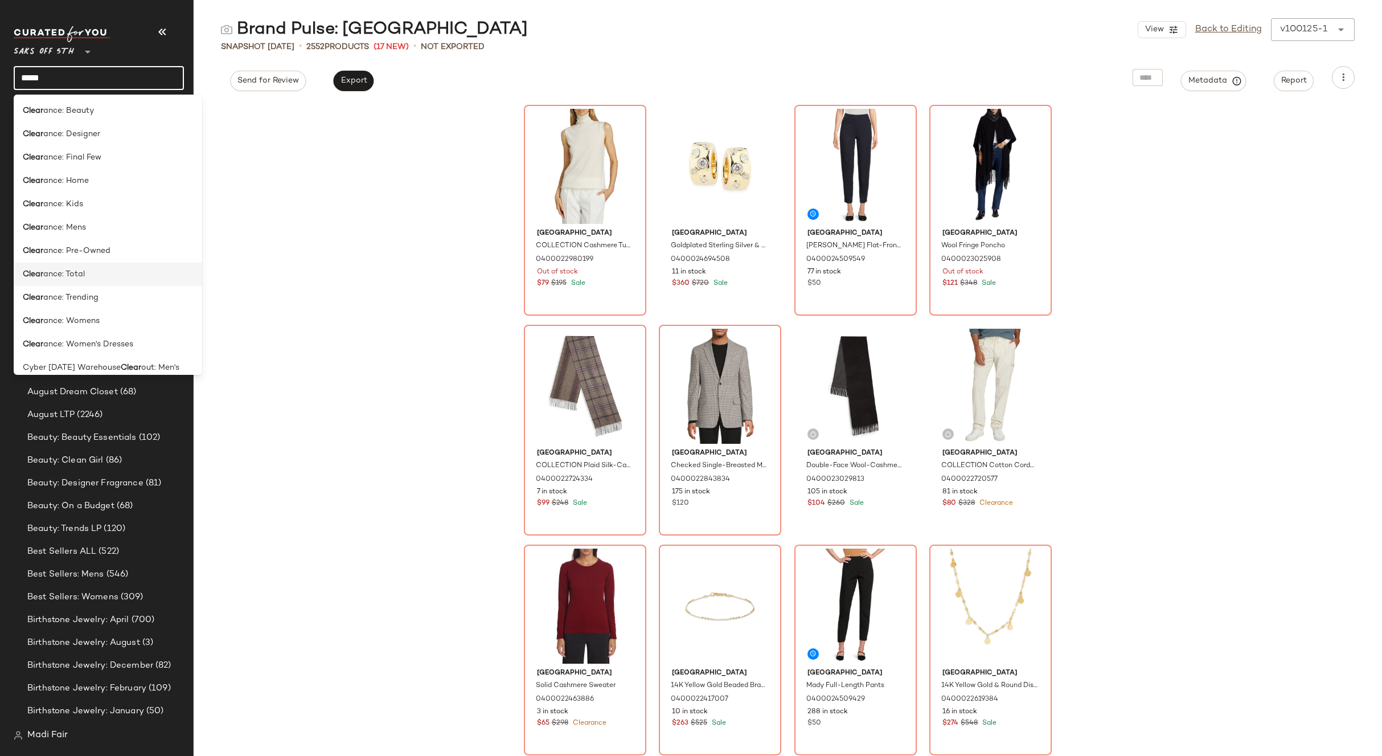
type input "*****"
click at [102, 270] on div "Clear ance: Total" at bounding box center [108, 274] width 170 height 12
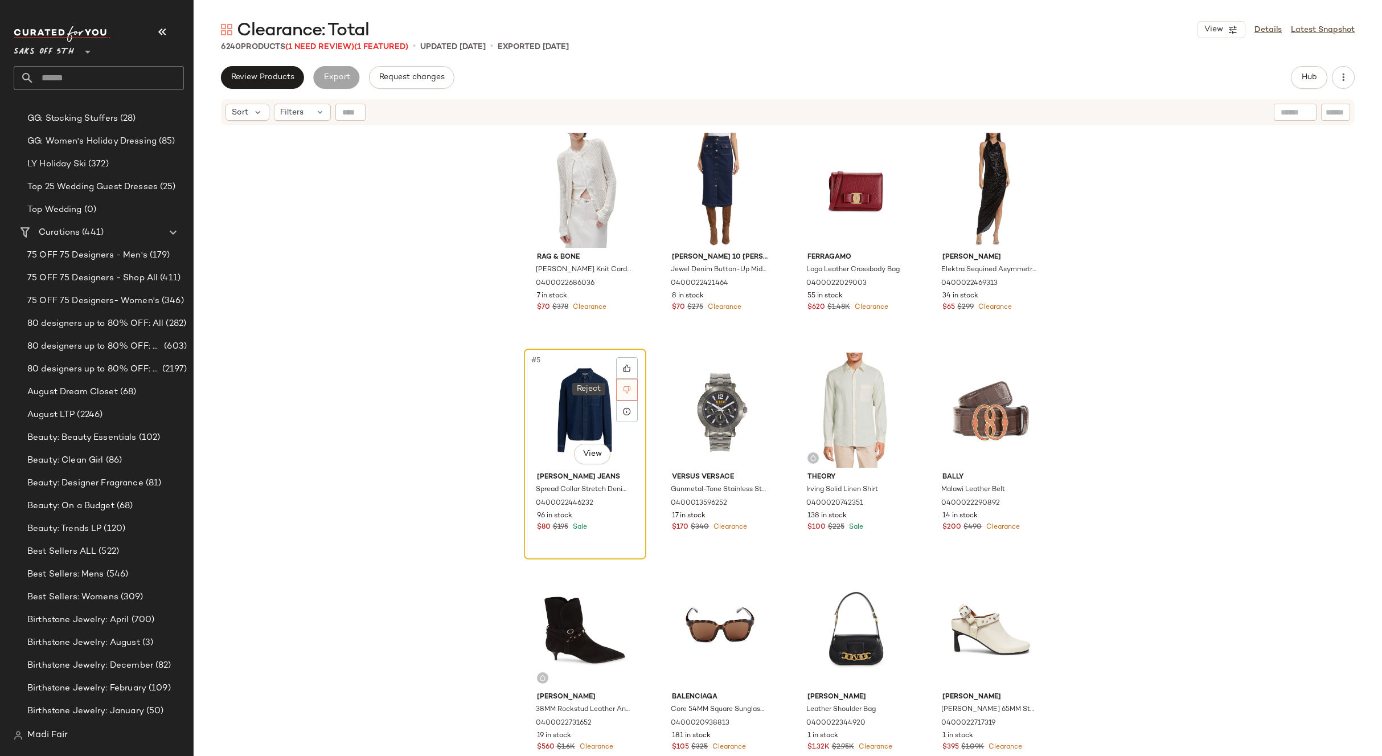
click at [627, 384] on div at bounding box center [627, 390] width 22 height 22
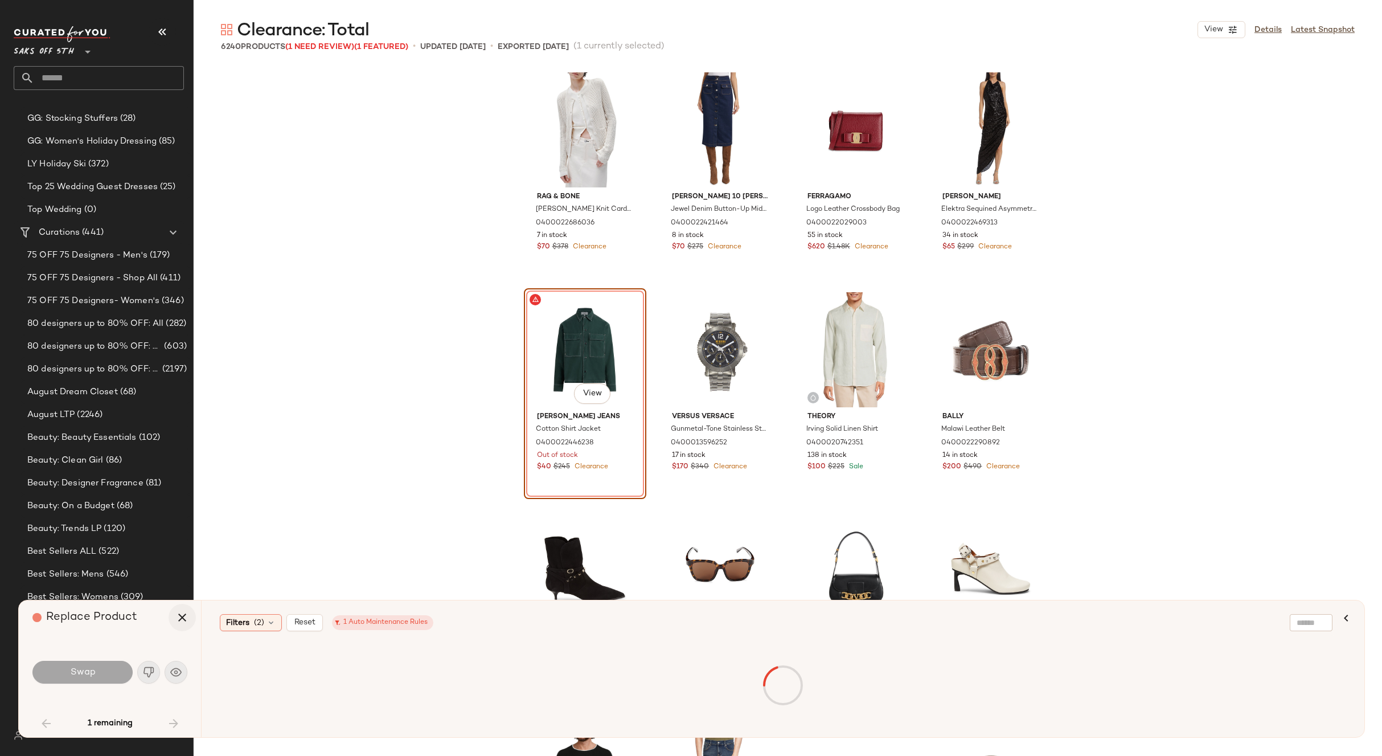
click at [180, 618] on icon "button" at bounding box center [182, 618] width 14 height 14
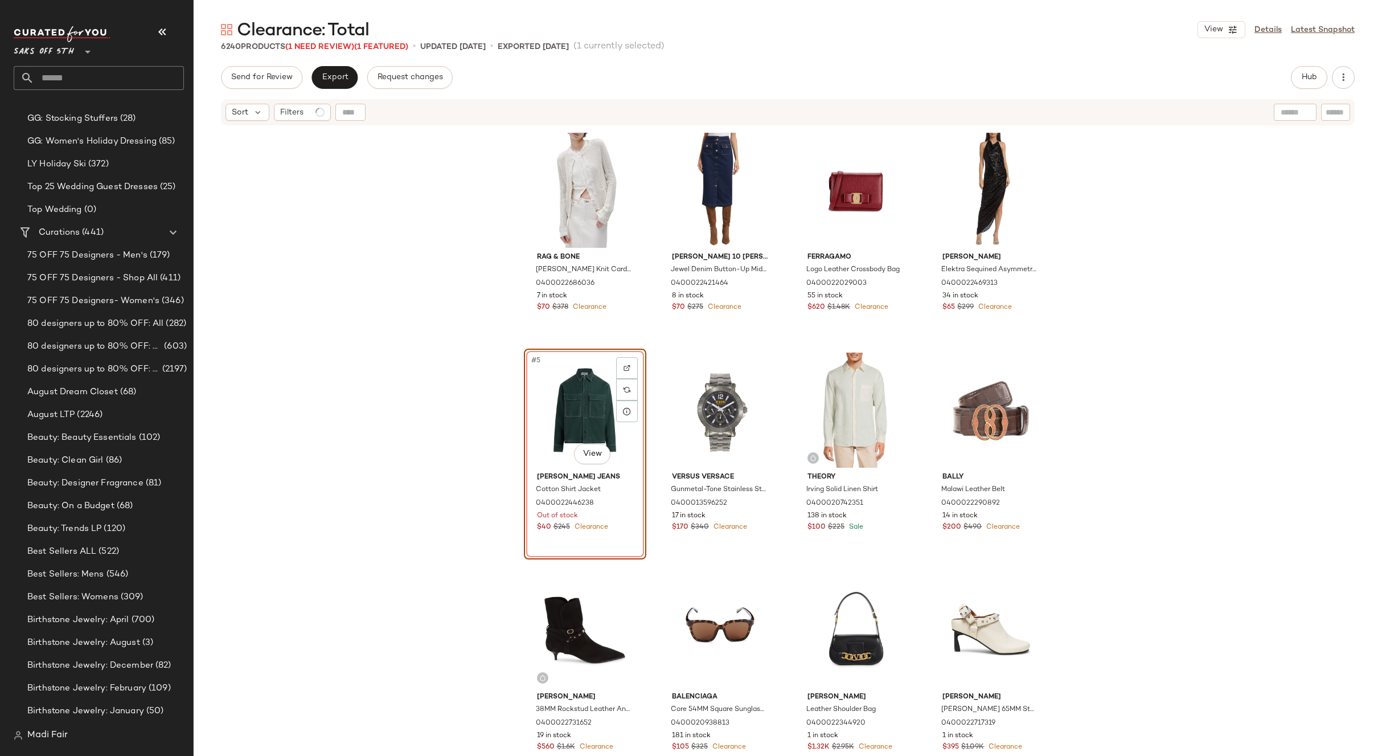
click at [395, 425] on div "rag & bone Viola Knit Cardigan 0400022686036 7 in stock $70 $378 Clearance Dere…" at bounding box center [788, 455] width 1189 height 658
click at [334, 76] on span "Export" at bounding box center [334, 77] width 27 height 9
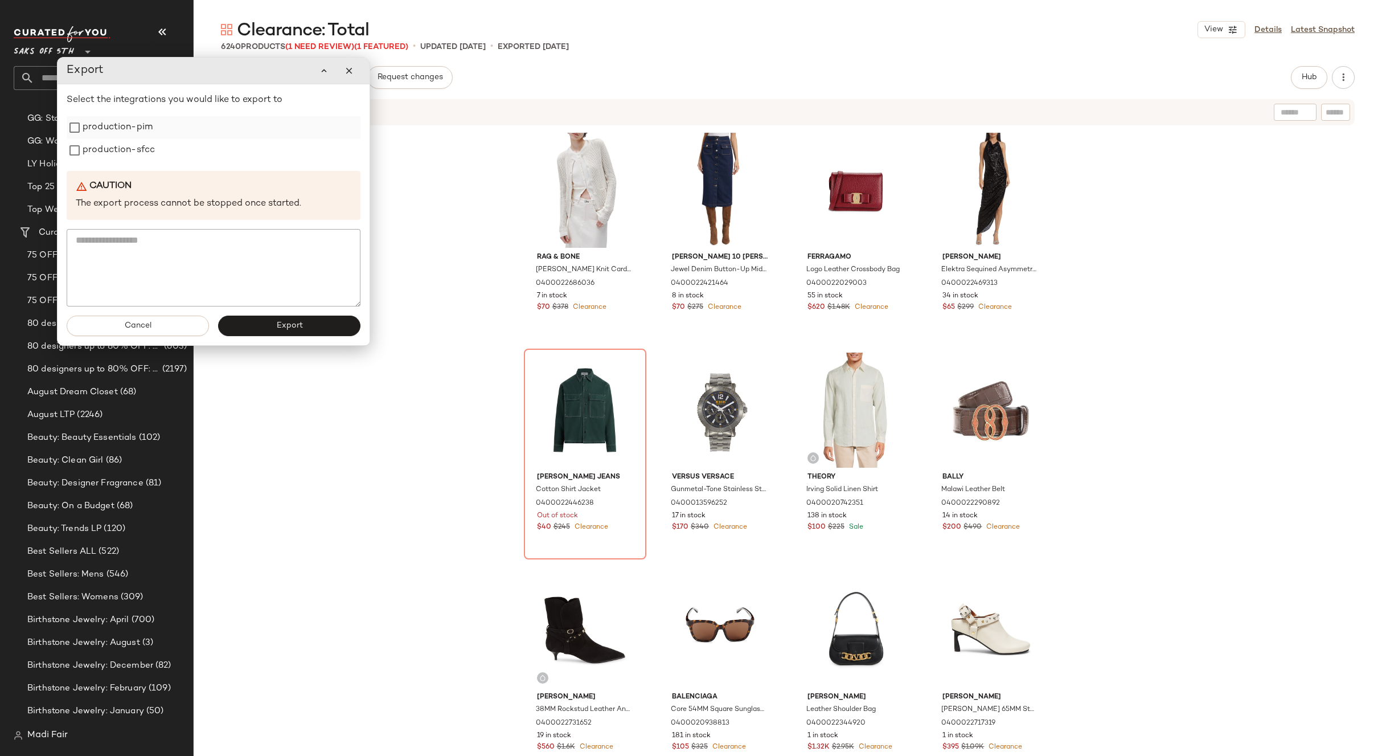
click at [96, 130] on label "production-pim" at bounding box center [118, 127] width 70 height 23
click at [103, 153] on label "production-sfcc" at bounding box center [119, 150] width 72 height 23
click at [289, 331] on button "Export" at bounding box center [289, 326] width 142 height 21
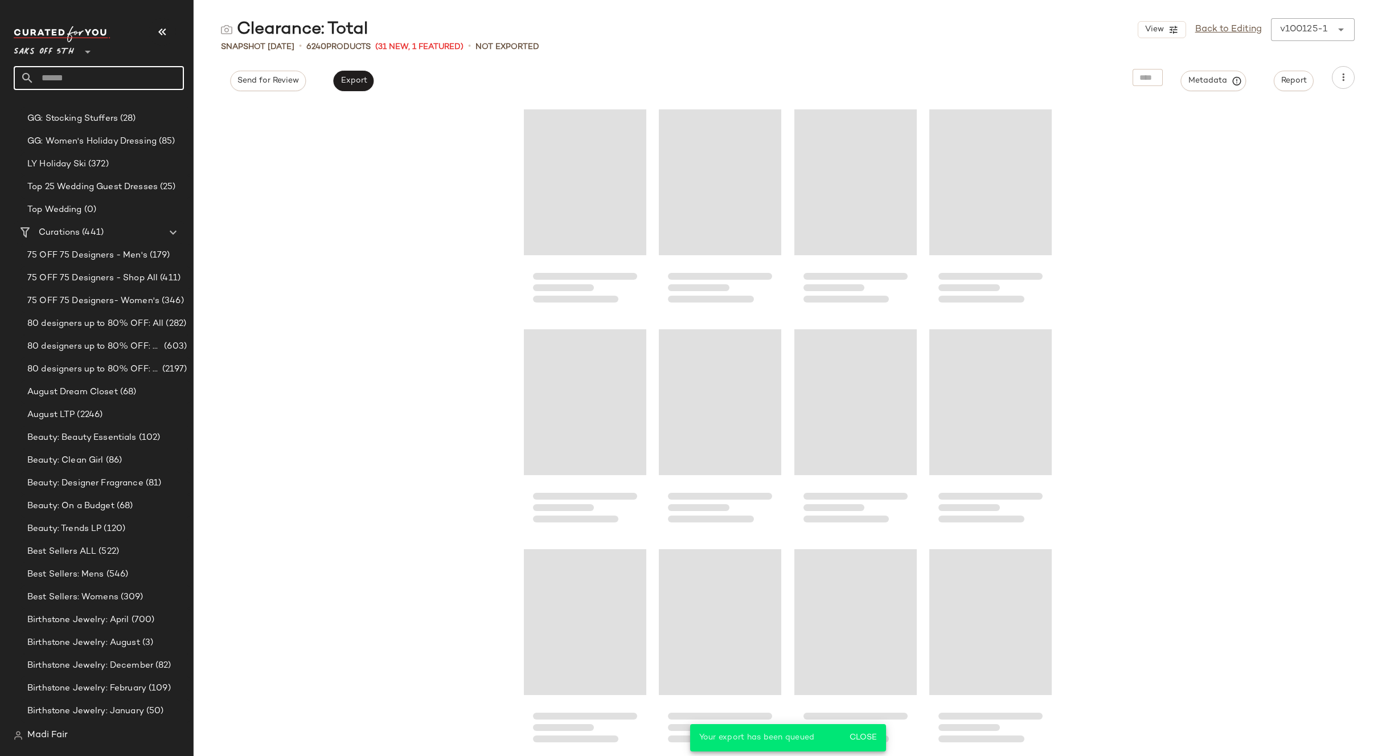
click at [85, 67] on input "text" at bounding box center [109, 78] width 150 height 24
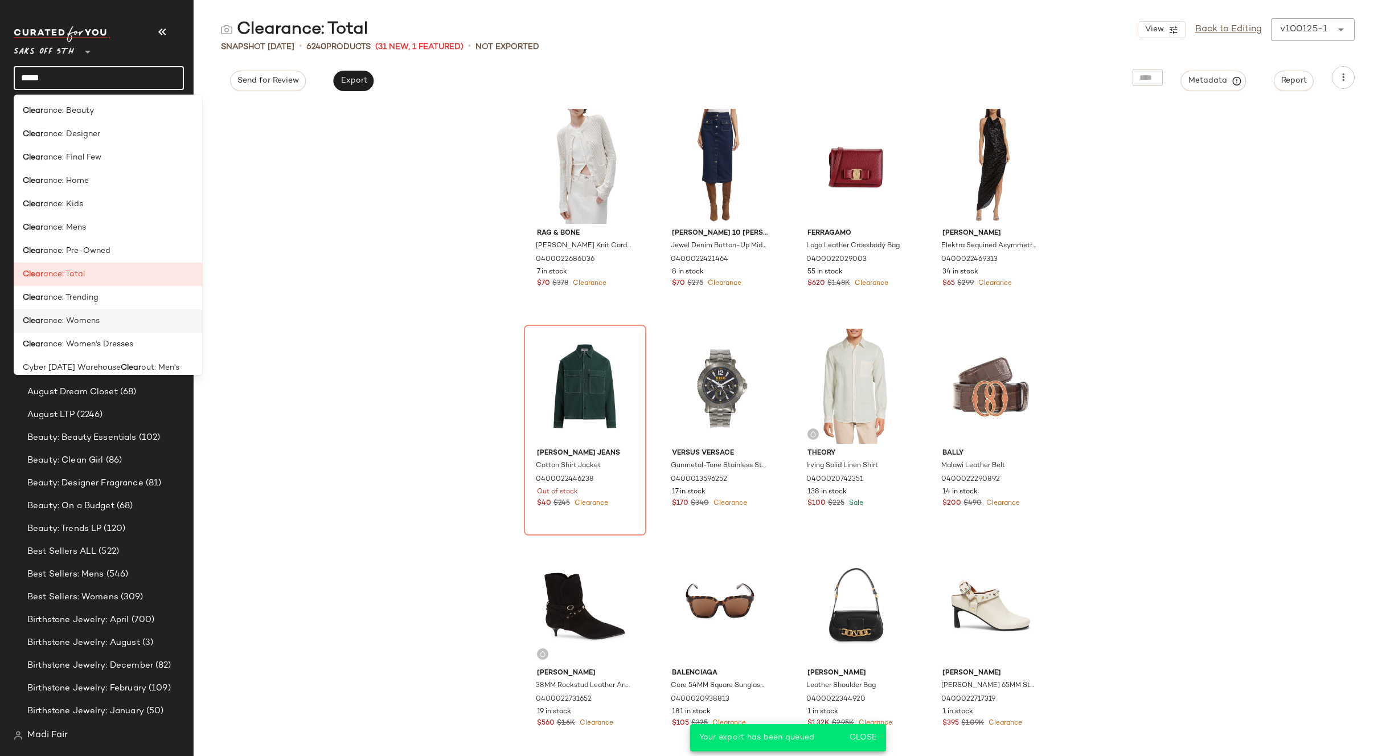
type input "*****"
click at [128, 318] on div "Clear ance: Womens" at bounding box center [108, 321] width 170 height 12
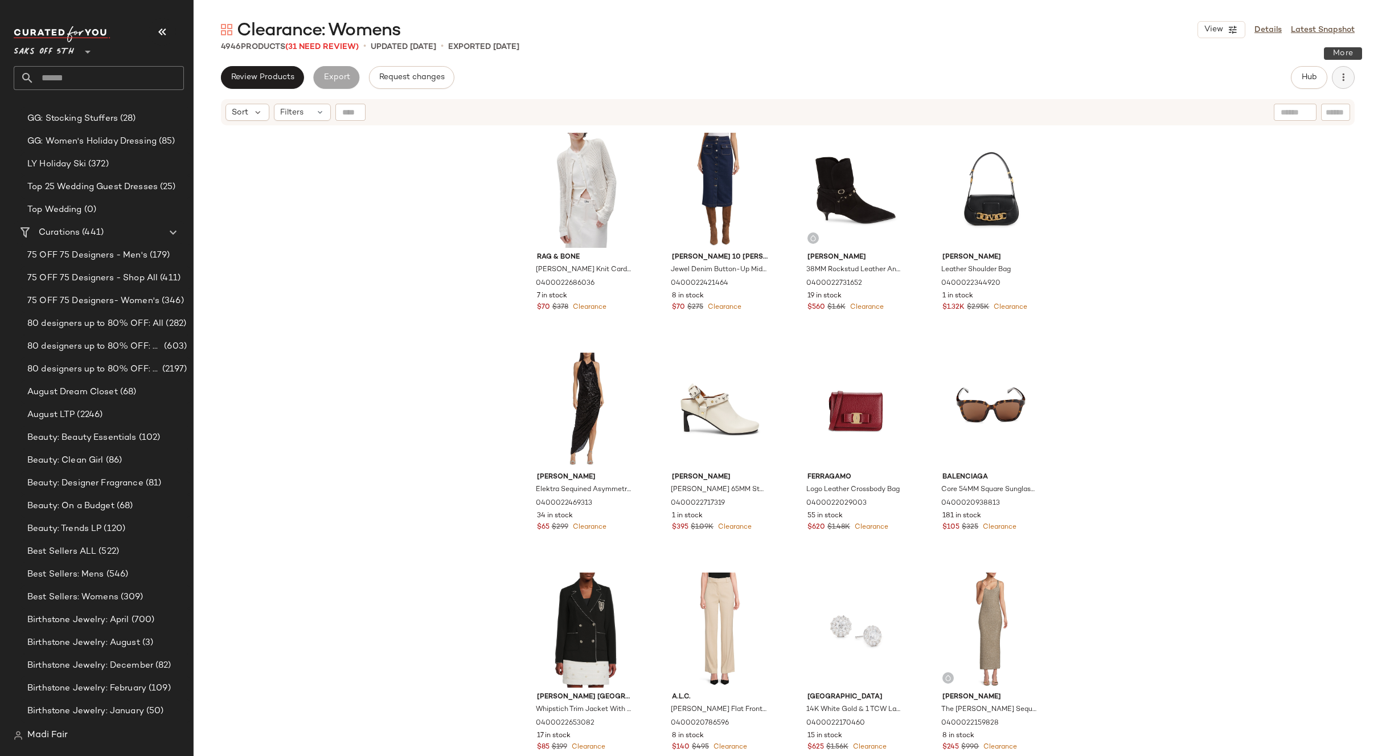
click at [1354, 76] on button "button" at bounding box center [1343, 77] width 23 height 23
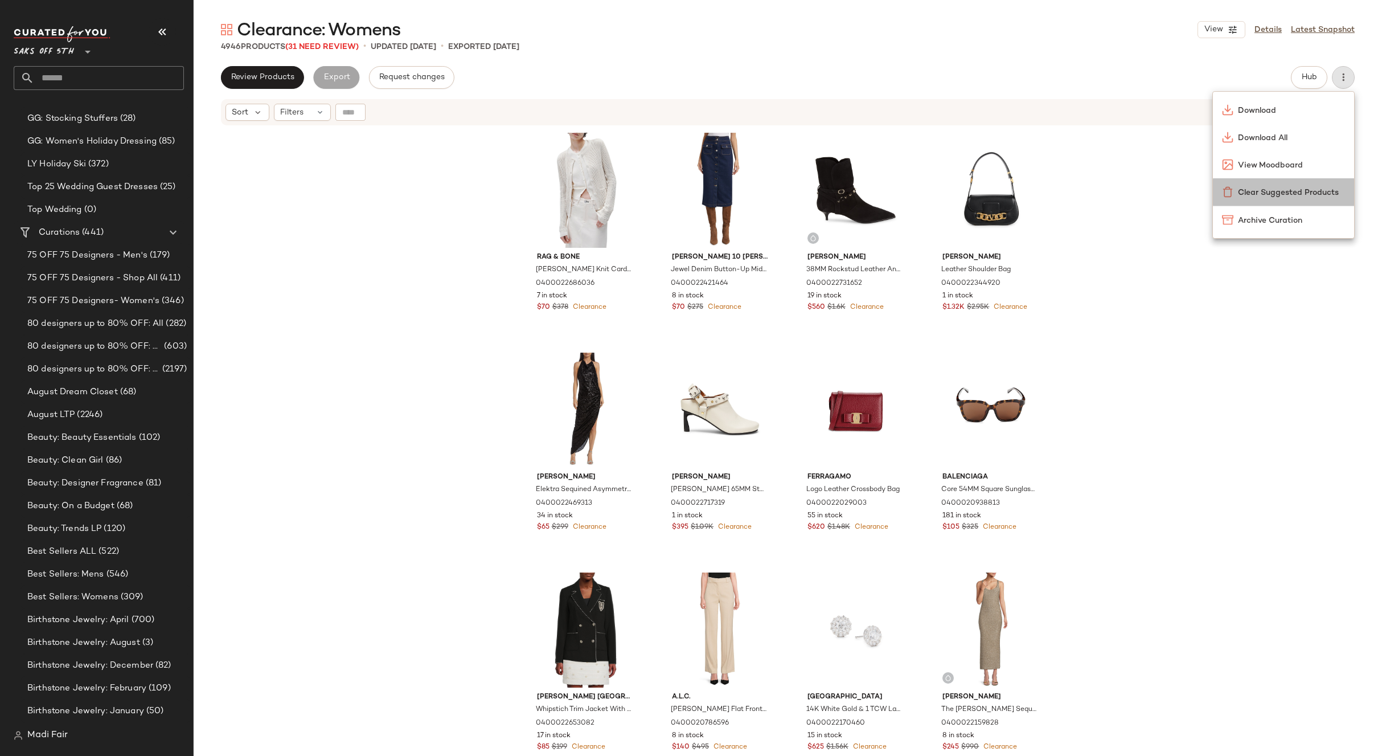
click at [1266, 190] on span "Clear Suggested Products" at bounding box center [1291, 193] width 107 height 12
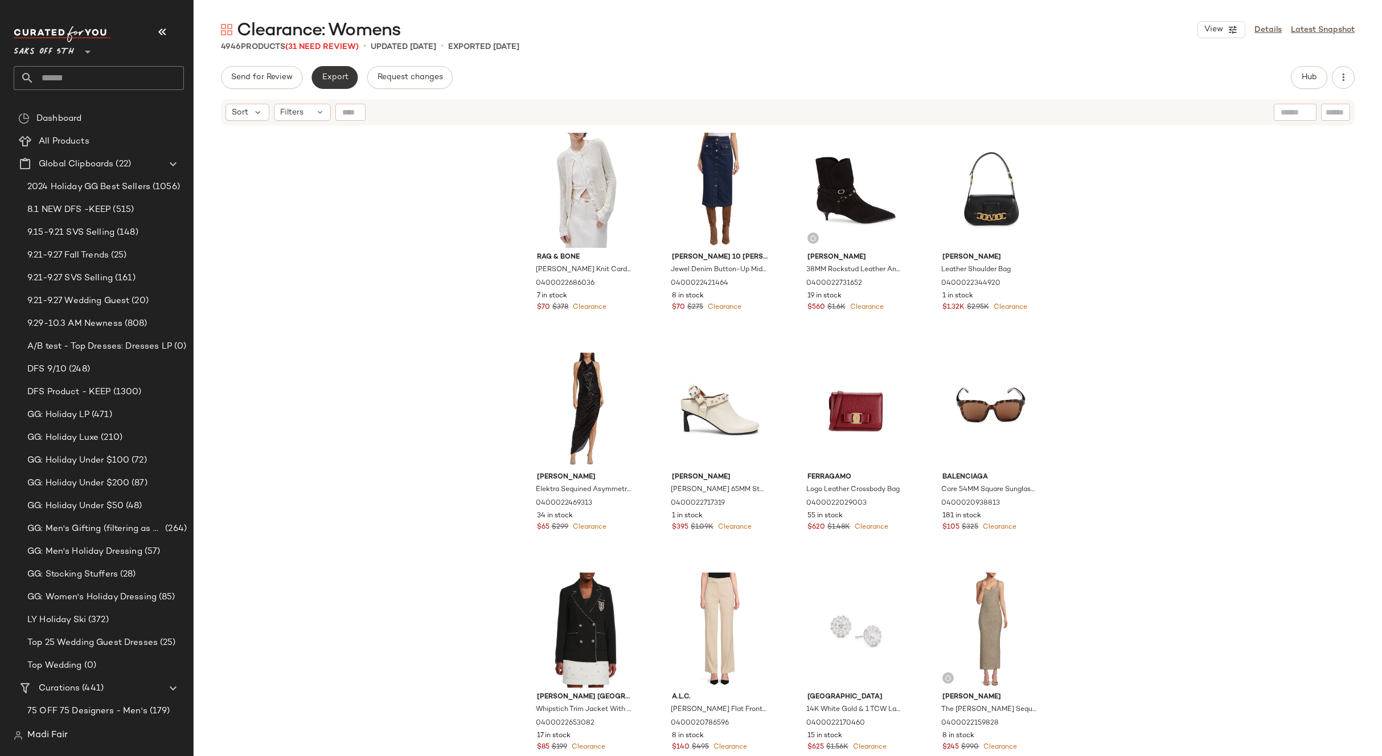
click at [339, 80] on span "Export" at bounding box center [334, 77] width 27 height 9
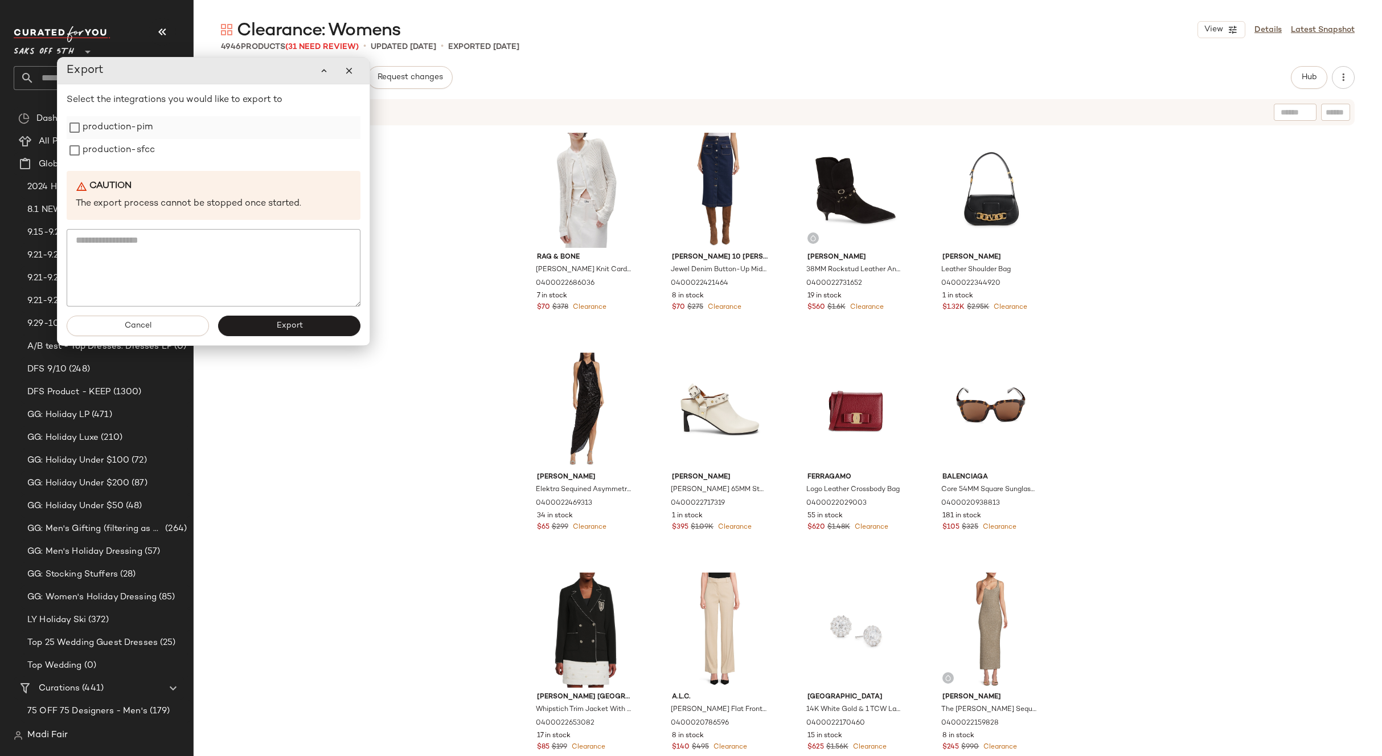
click at [154, 135] on div "production-pim" at bounding box center [214, 127] width 294 height 23
click at [151, 154] on label "production-sfcc" at bounding box center [119, 150] width 72 height 23
click at [138, 129] on label "production-pim" at bounding box center [118, 127] width 70 height 23
click at [315, 329] on button "Export" at bounding box center [289, 326] width 142 height 21
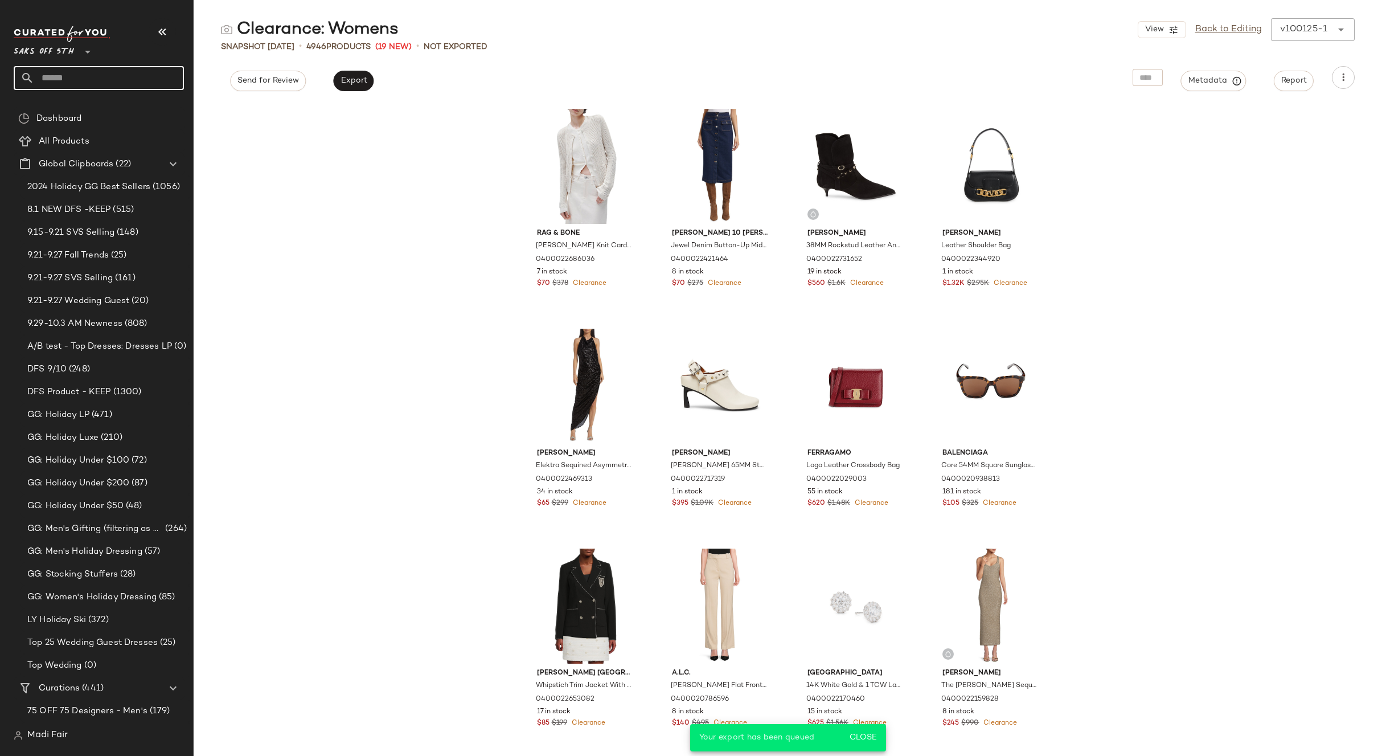
click at [67, 71] on input "text" at bounding box center [109, 78] width 150 height 24
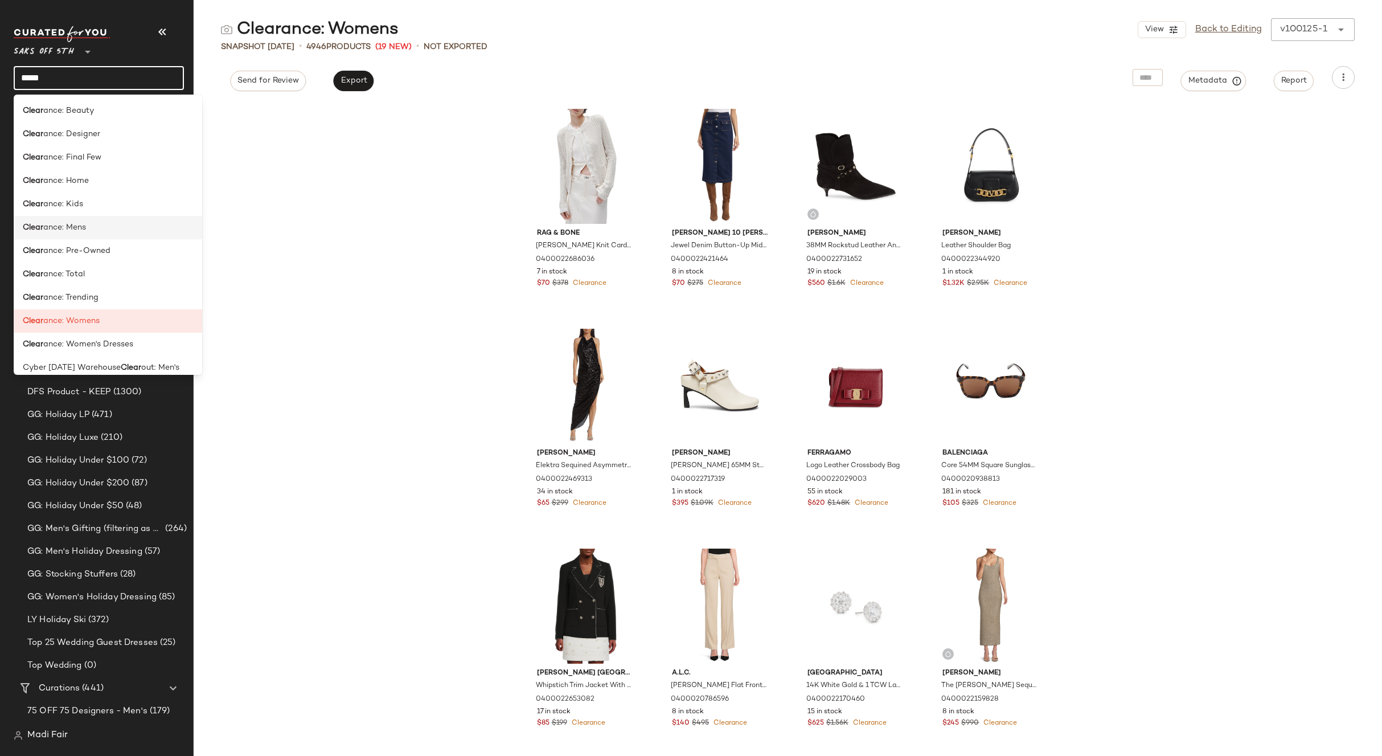
type input "*****"
click at [103, 234] on div "Clear ance: Mens" at bounding box center [108, 227] width 189 height 23
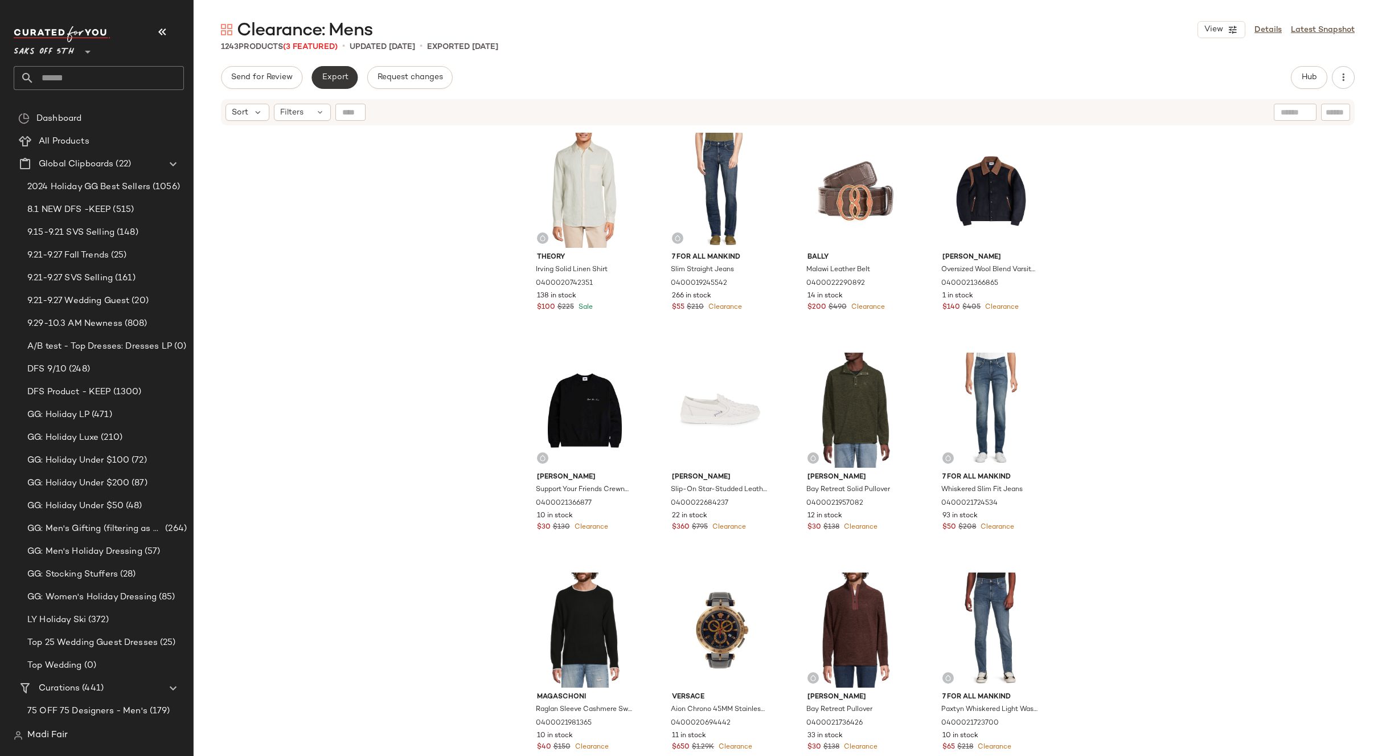
click at [323, 84] on button "Export" at bounding box center [335, 77] width 46 height 23
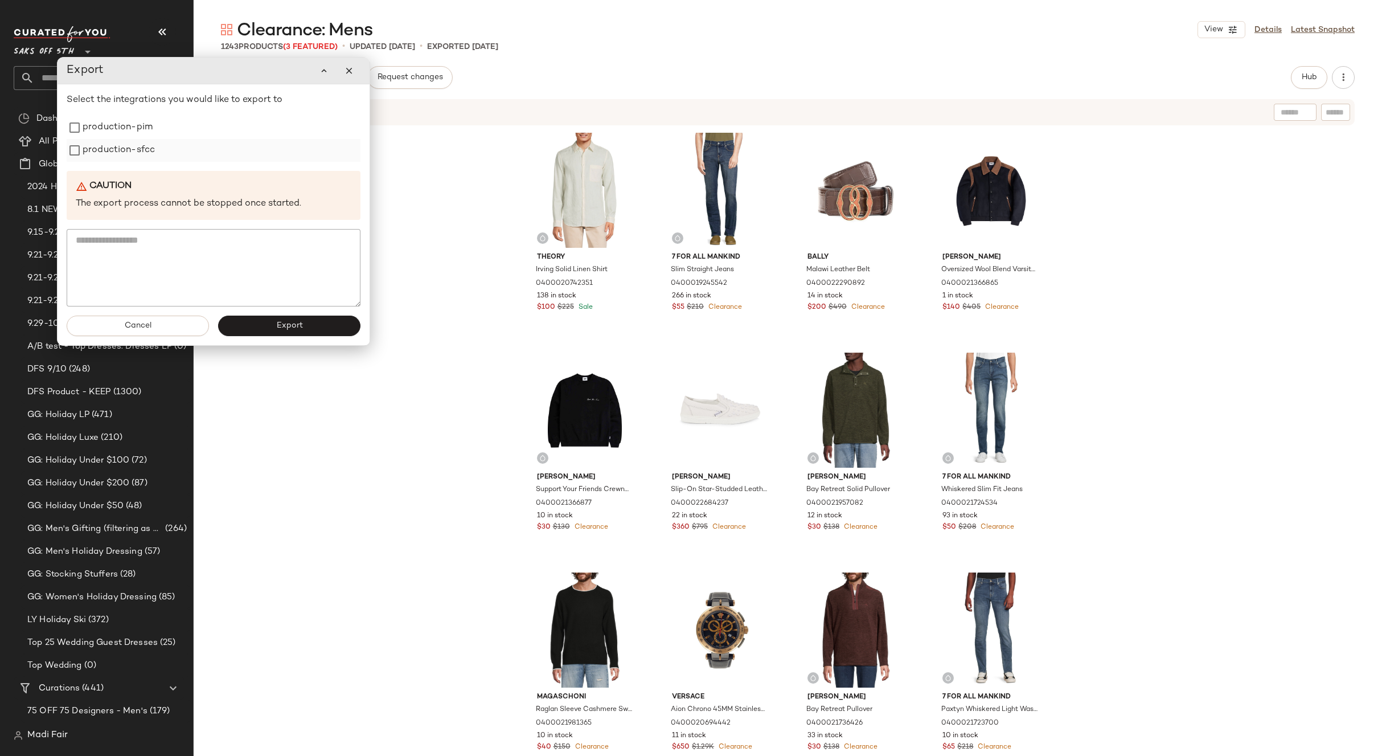
click at [148, 150] on label "production-sfcc" at bounding box center [119, 150] width 72 height 23
click at [142, 129] on label "production-pim" at bounding box center [118, 127] width 70 height 23
click at [304, 334] on button "Export" at bounding box center [289, 326] width 142 height 21
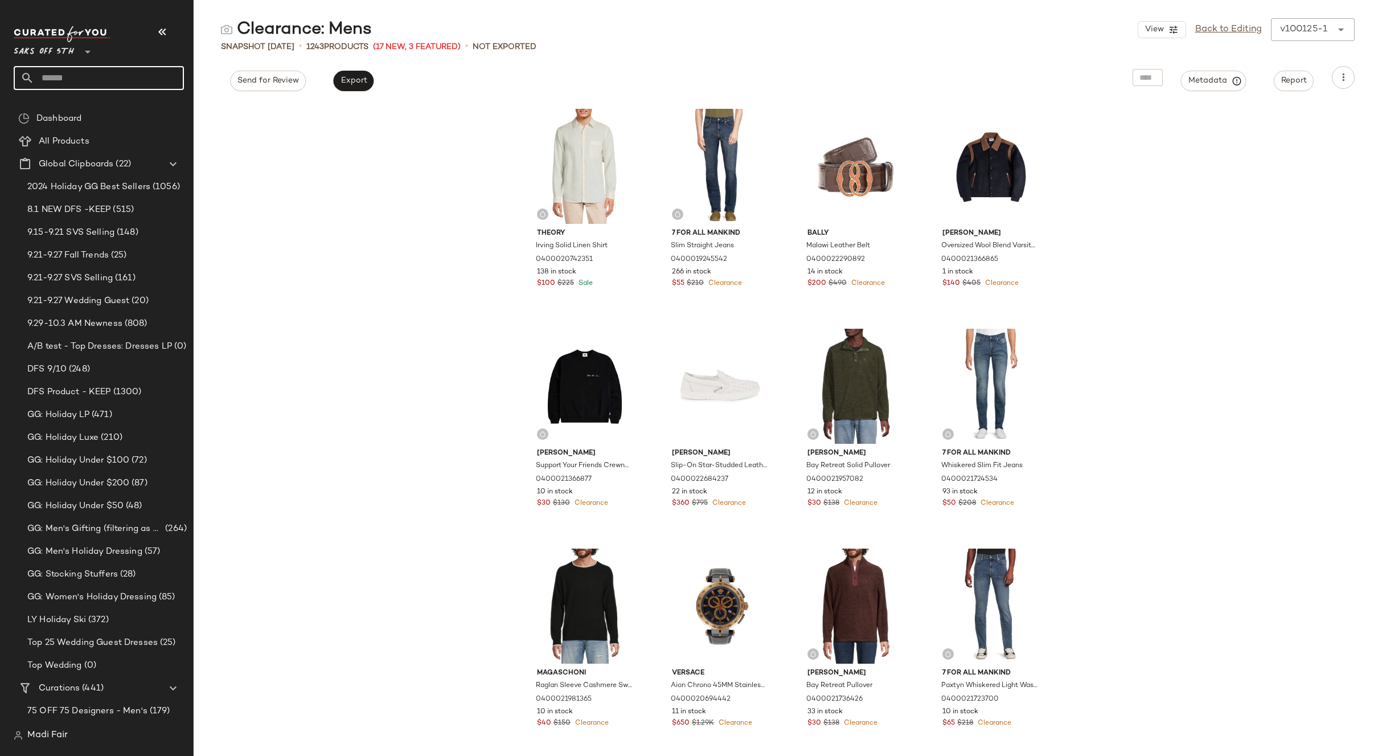
click at [74, 75] on input "text" at bounding box center [109, 78] width 150 height 24
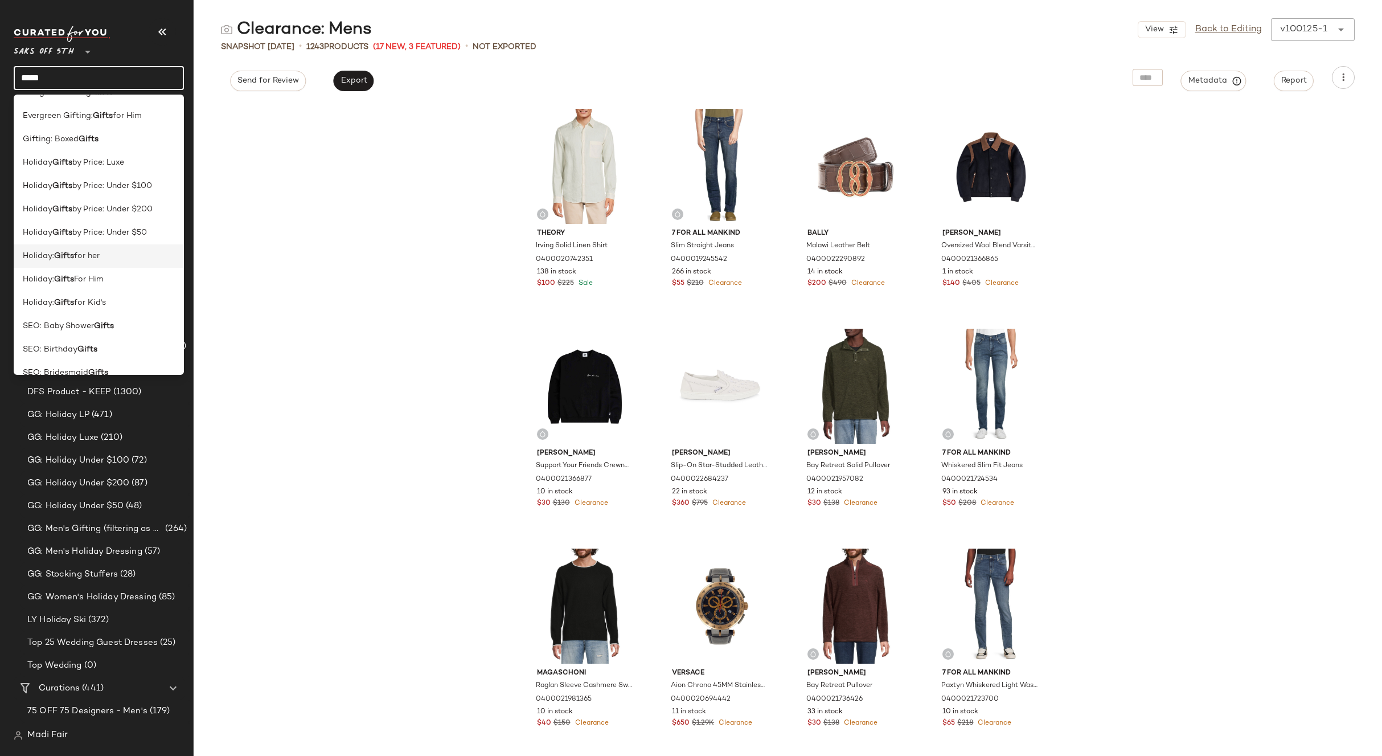
scroll to position [103, 0]
type input "*****"
click at [89, 197] on span "for her" at bounding box center [87, 195] width 26 height 12
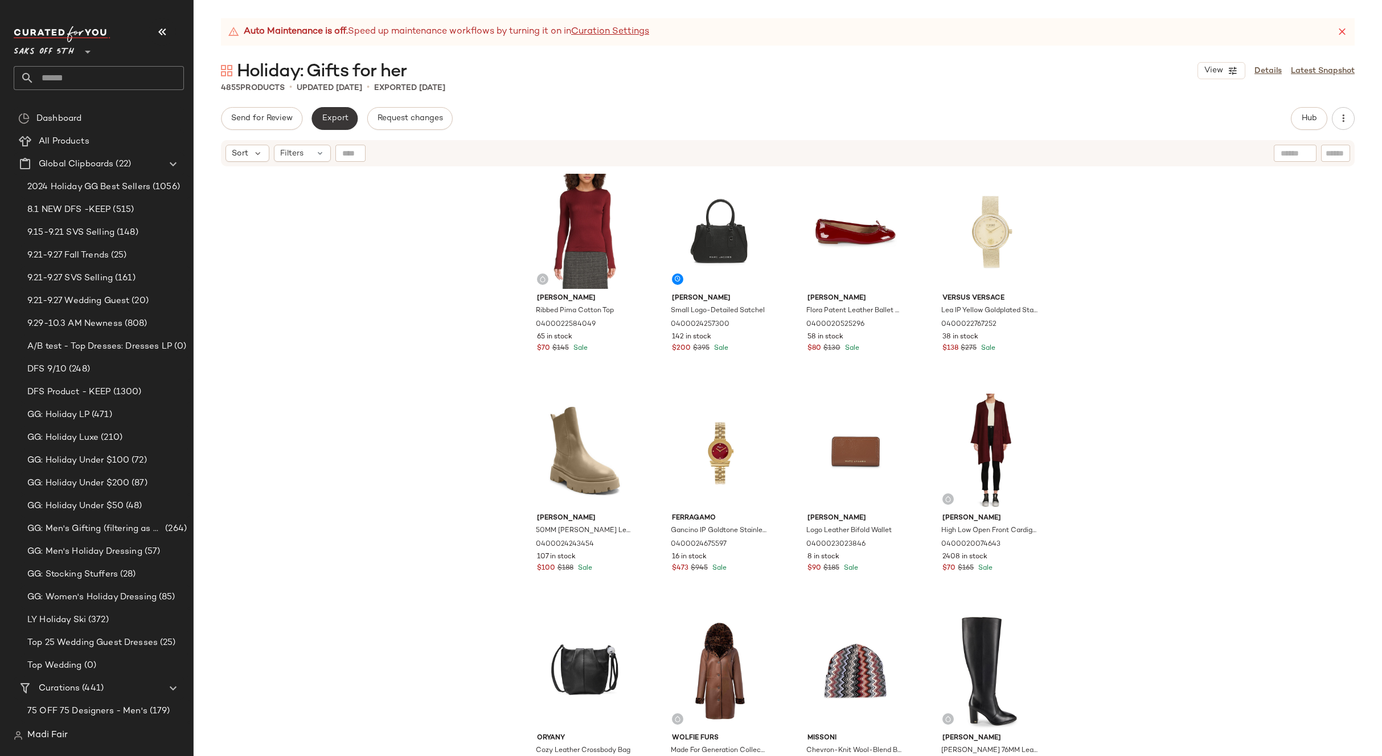
click at [345, 122] on span "Export" at bounding box center [334, 118] width 27 height 9
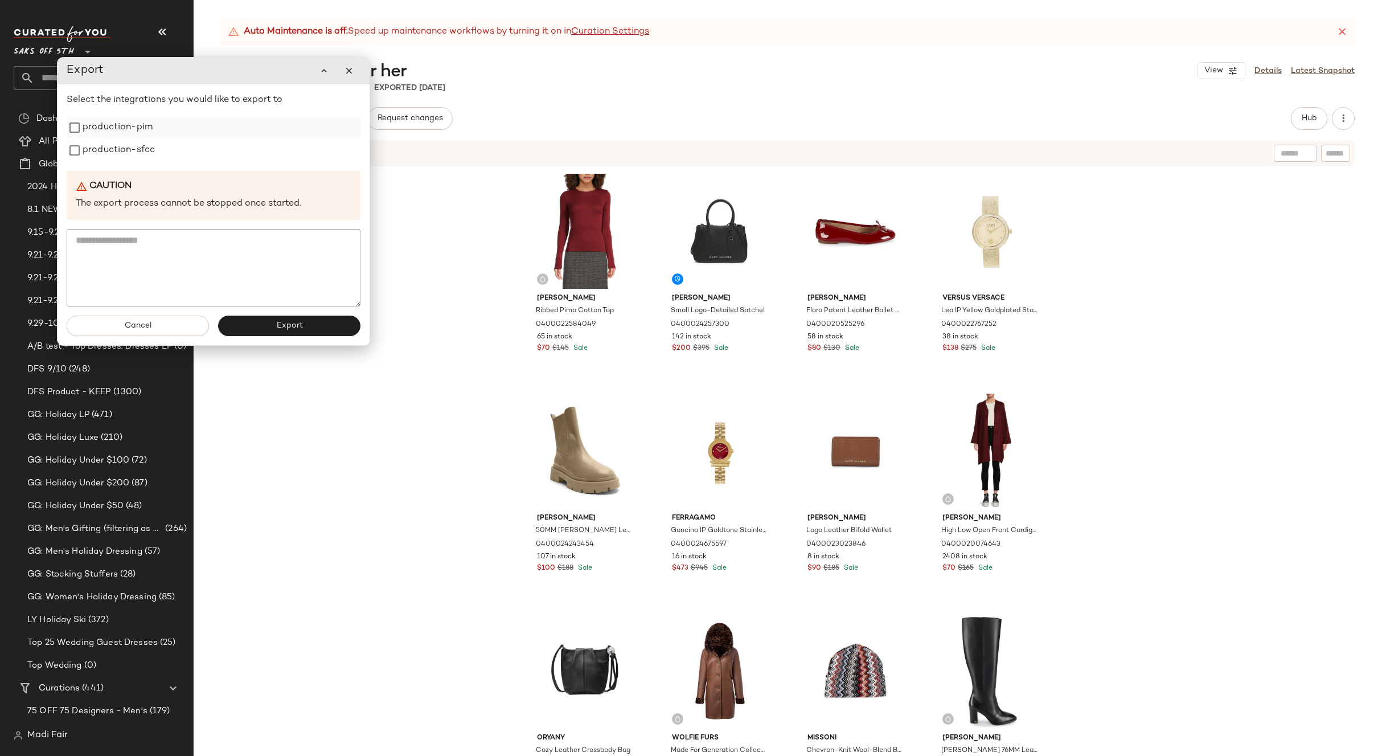
click at [161, 136] on div "production-pim" at bounding box center [214, 127] width 294 height 23
click at [142, 144] on label "production-sfcc" at bounding box center [119, 150] width 72 height 23
click at [137, 129] on label "production-pim" at bounding box center [118, 127] width 70 height 23
click at [270, 331] on button "Export" at bounding box center [289, 326] width 142 height 21
click at [869, 734] on span "Close" at bounding box center [875, 737] width 28 height 9
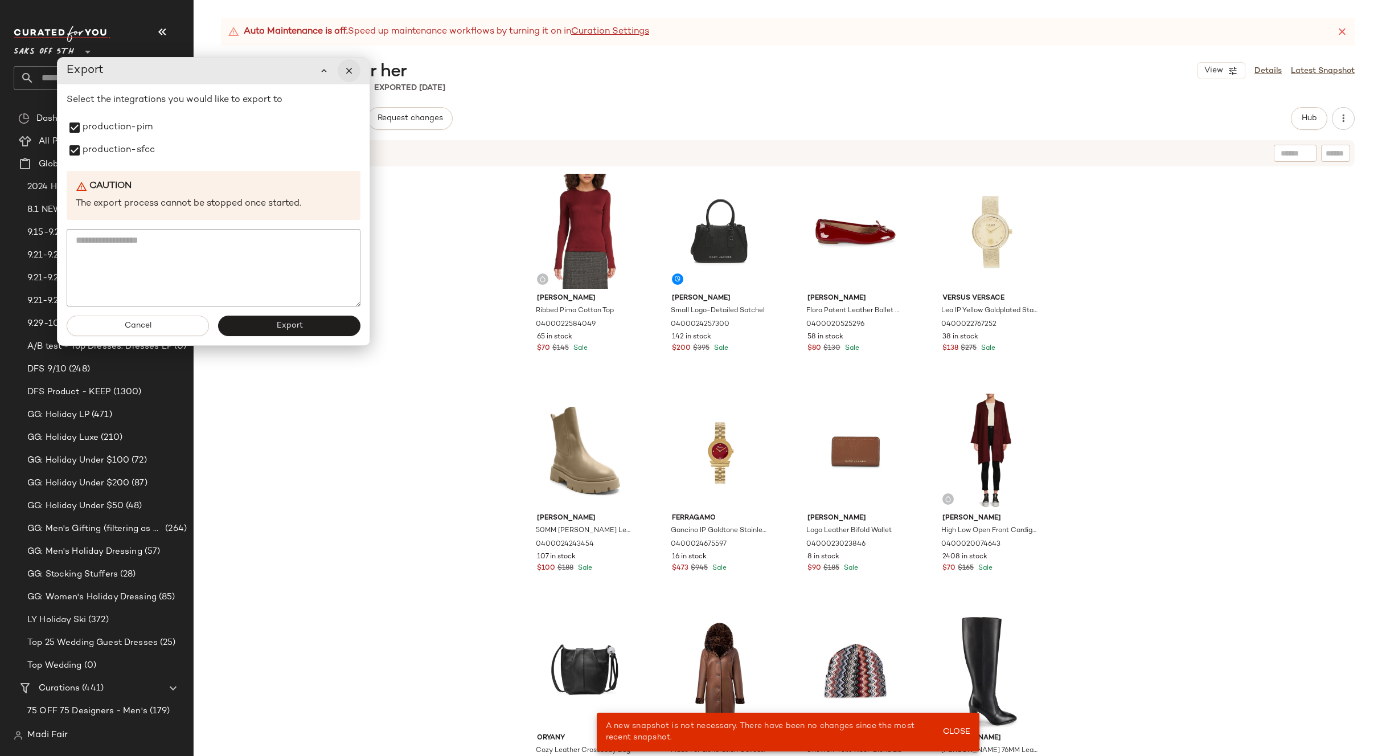
click at [350, 76] on icon "button" at bounding box center [349, 71] width 10 height 10
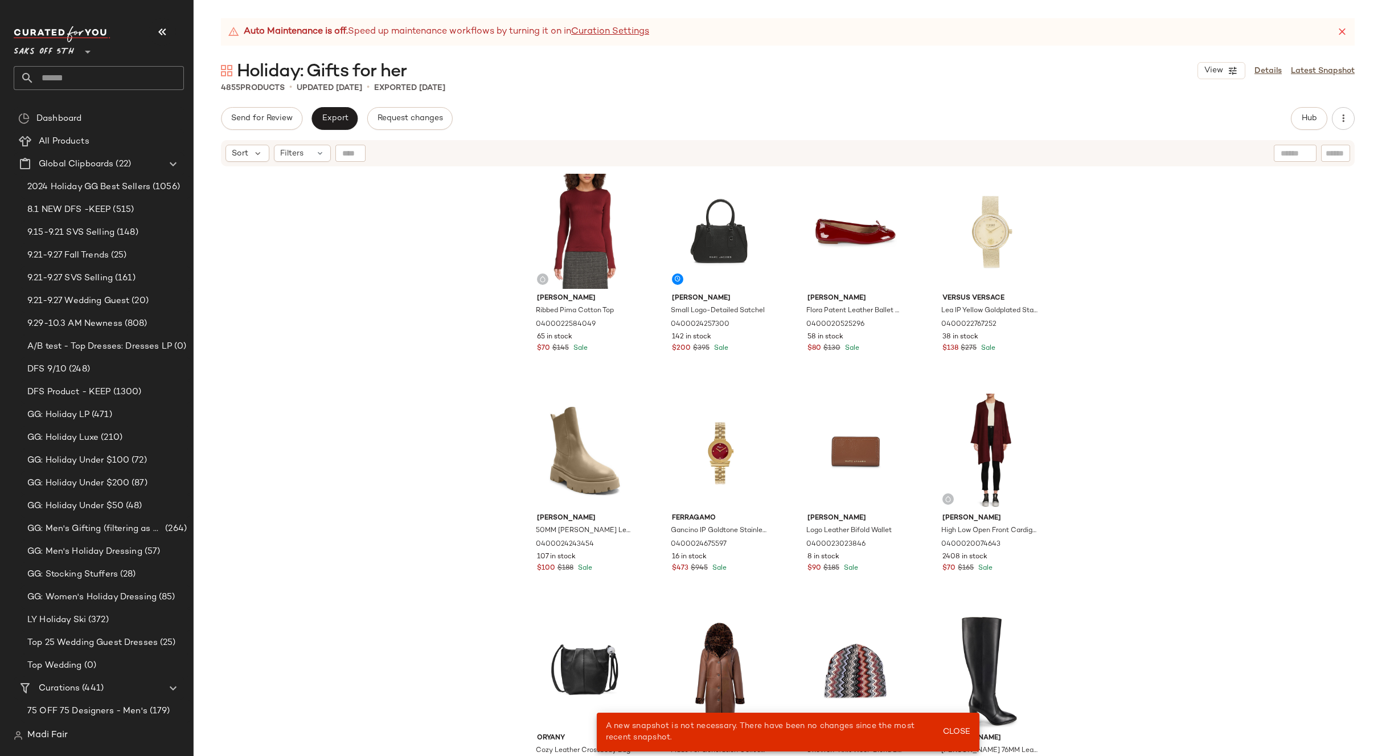
click at [424, 316] on div "Vince Ribbed Pima Cotton Top 0400022584049 65 in stock $70 $145 Sale Marc Jacob…" at bounding box center [788, 475] width 1189 height 617
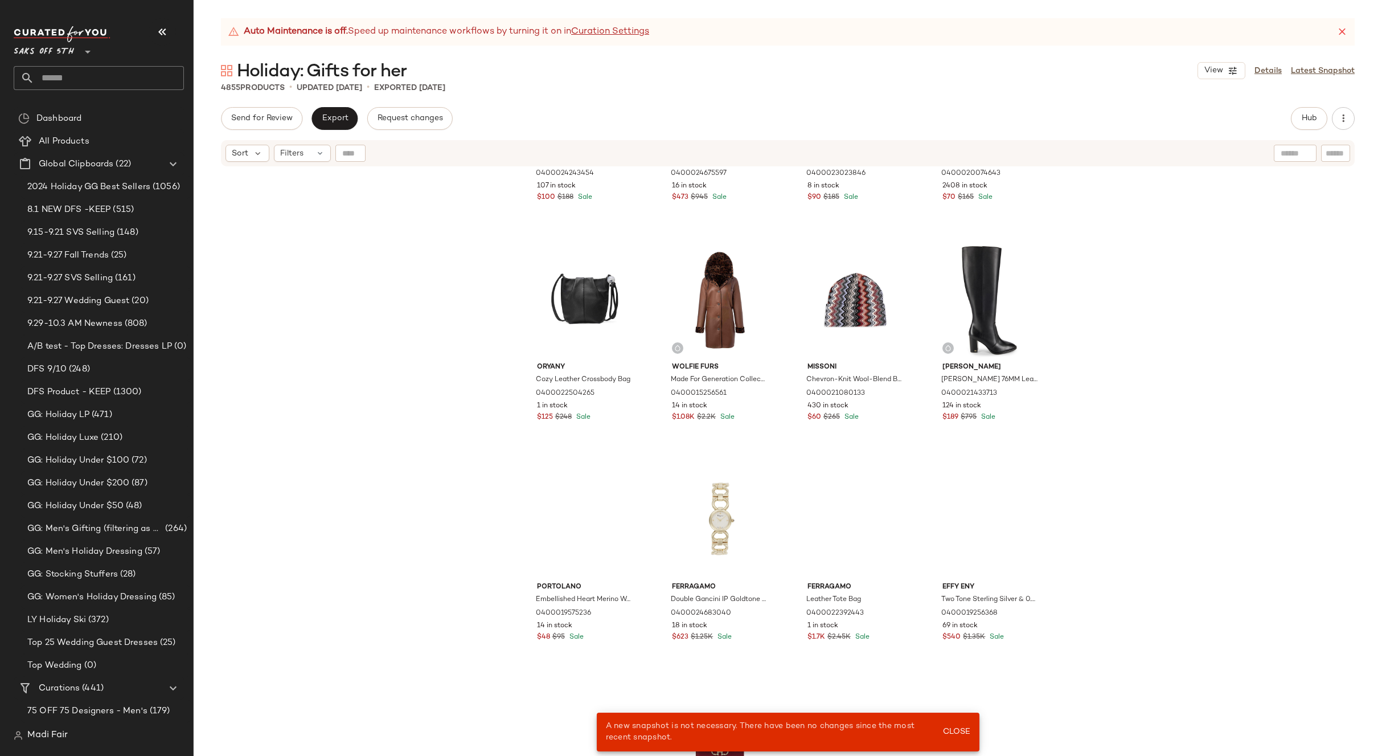
scroll to position [465, 0]
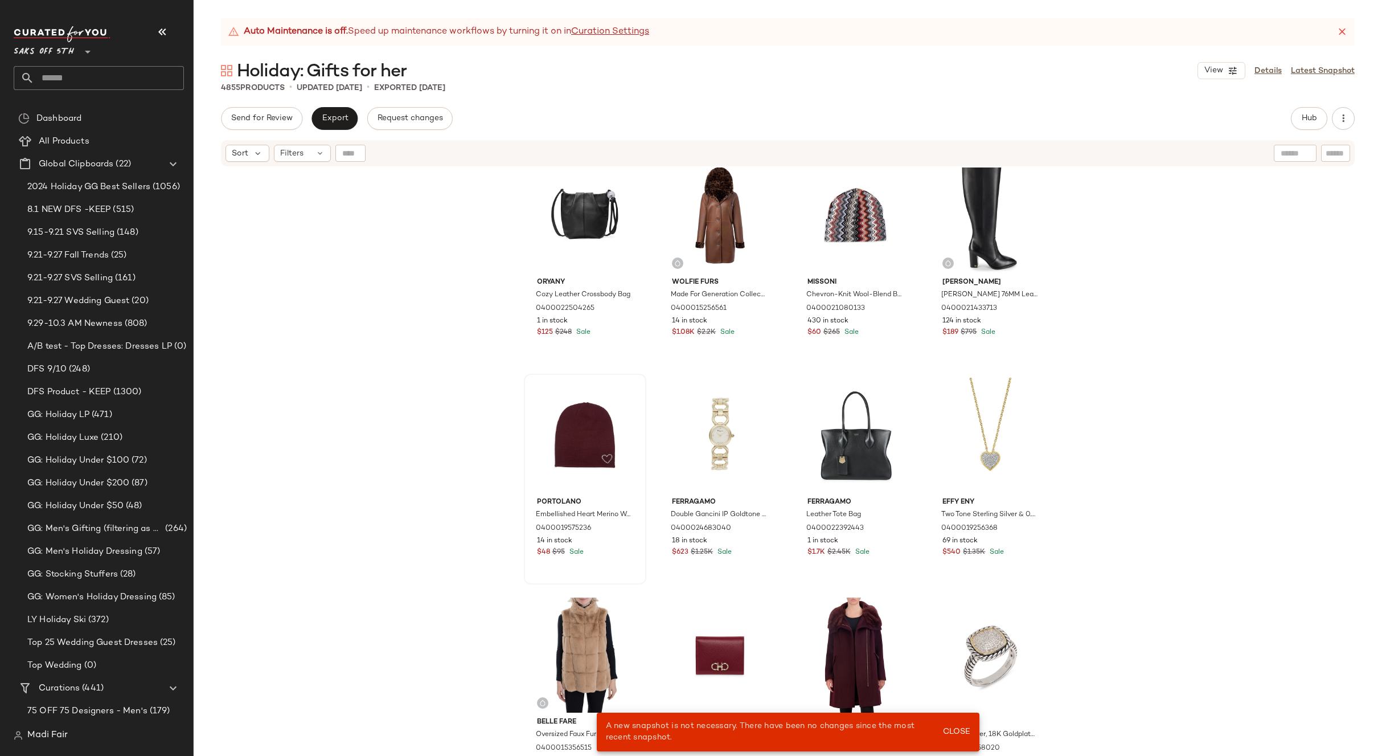
drag, startPoint x: 952, startPoint y: 729, endPoint x: 629, endPoint y: 552, distance: 368.6
click at [952, 729] on span "Close" at bounding box center [956, 731] width 28 height 9
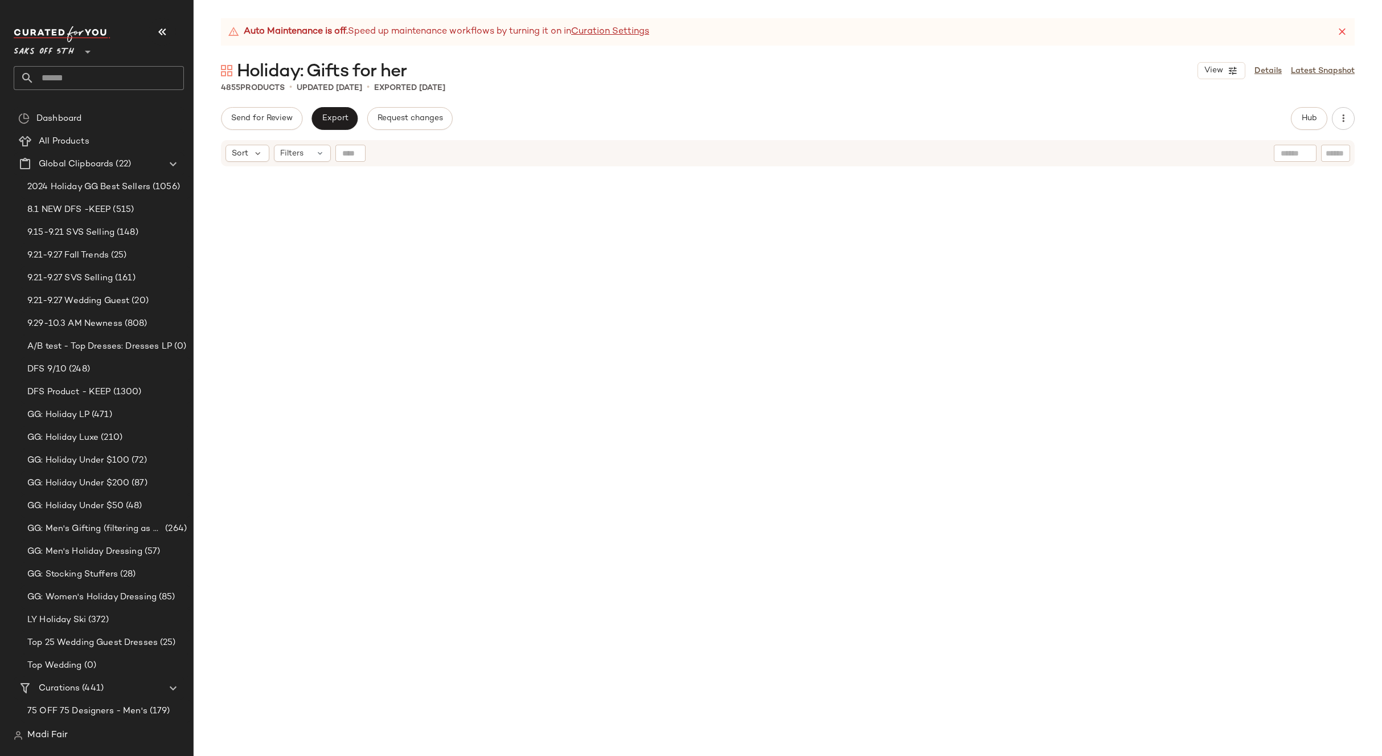
scroll to position [198979, 0]
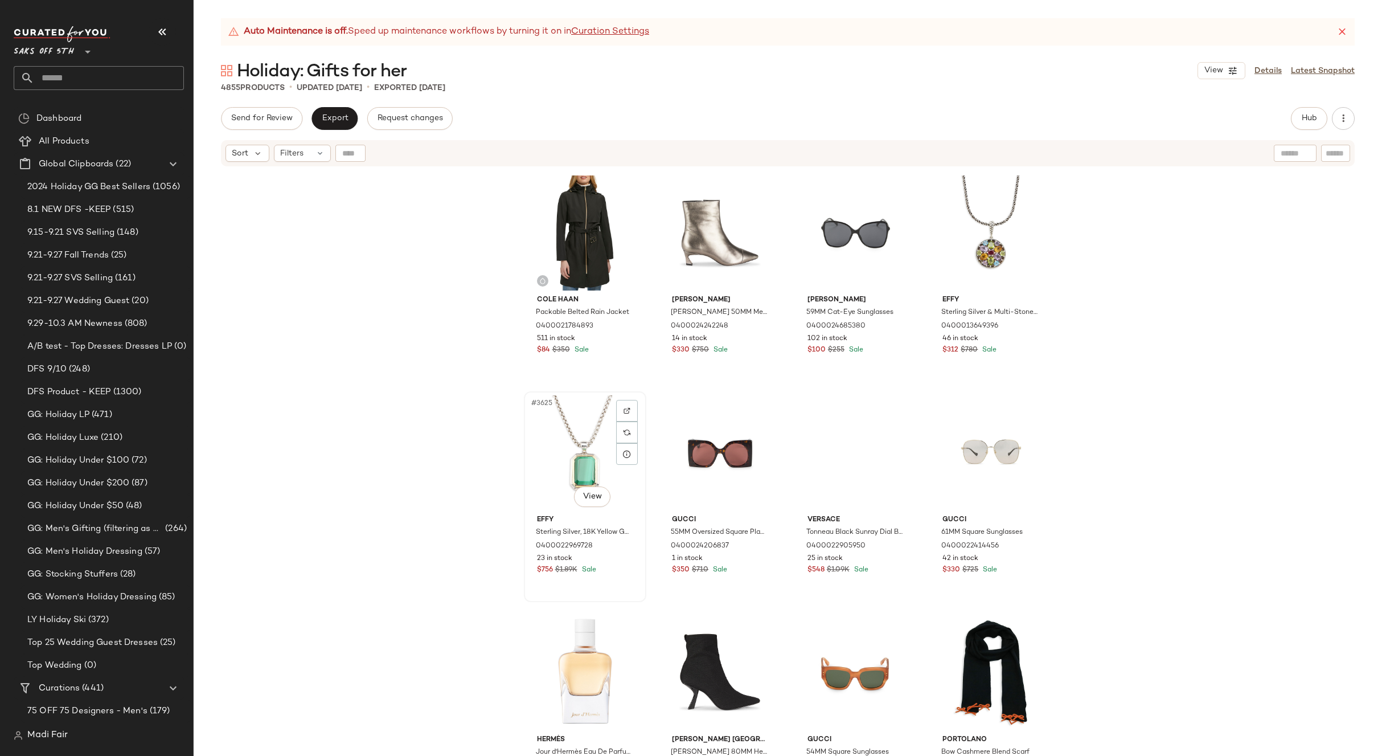
click at [594, 437] on div "#3625 View" at bounding box center [585, 452] width 114 height 115
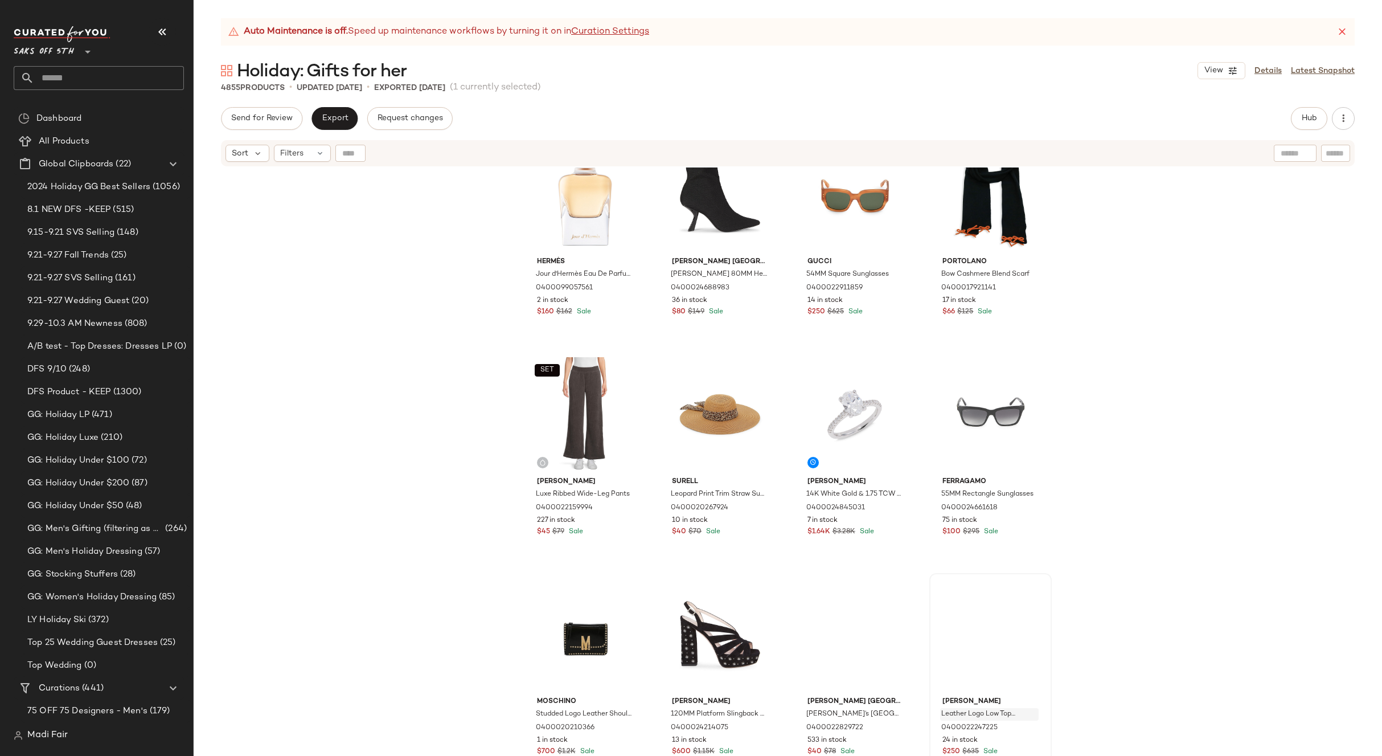
scroll to position [199606, 0]
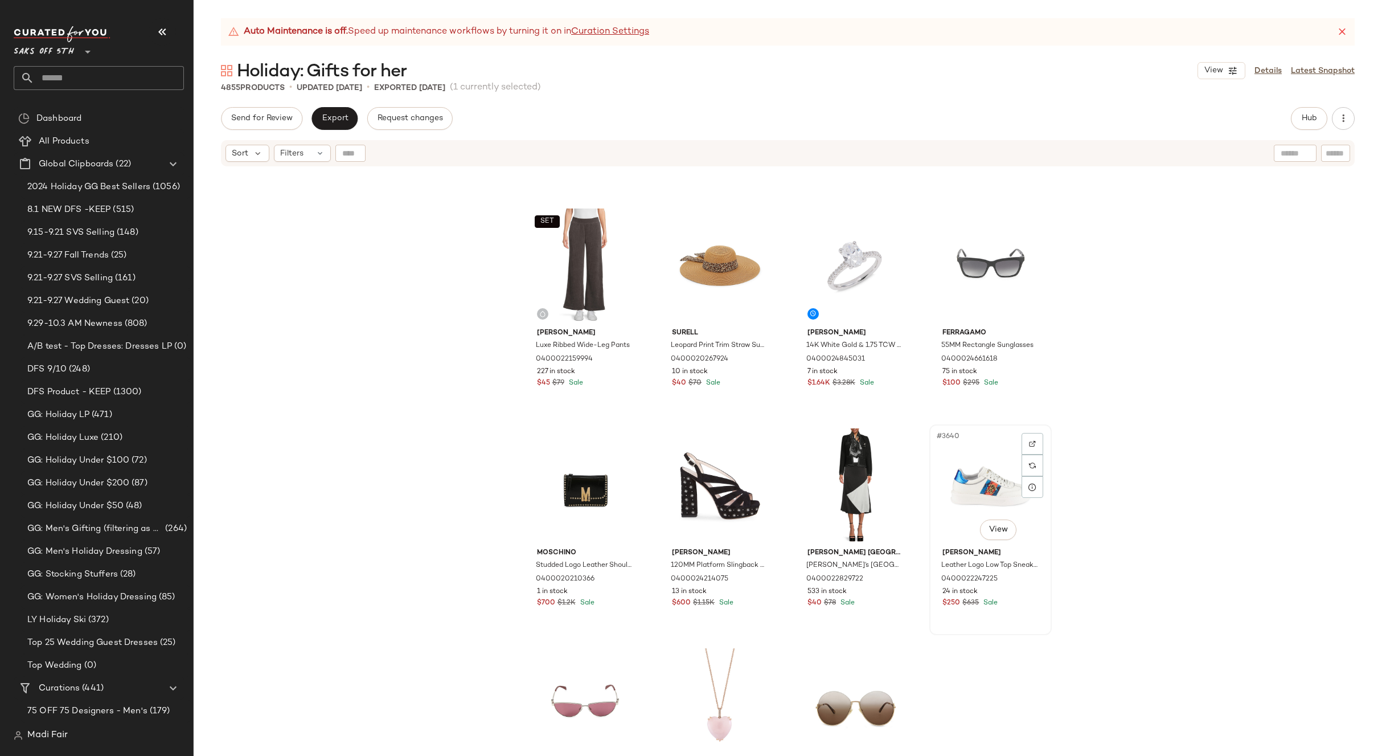
click at [961, 494] on div "#3640 View" at bounding box center [991, 485] width 114 height 115
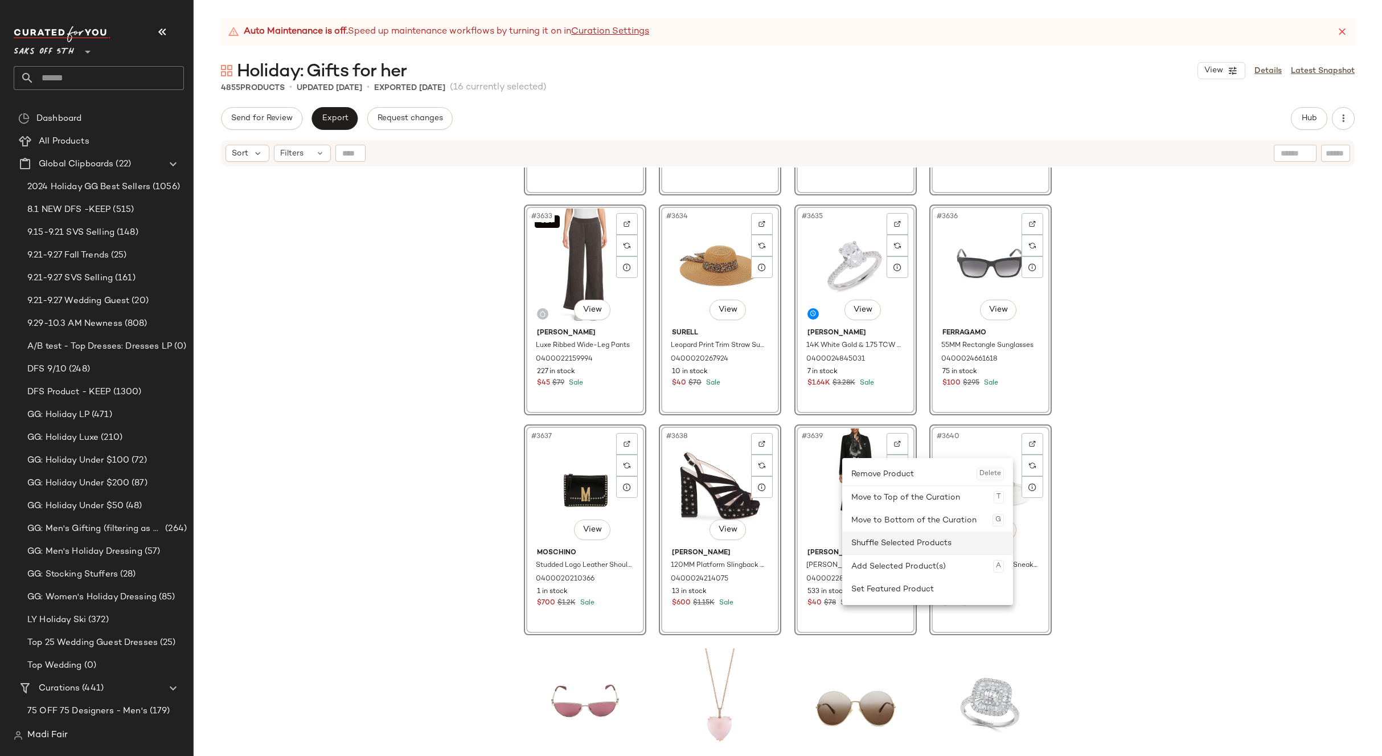
click at [889, 538] on div "Shuffle Selected Products" at bounding box center [928, 542] width 153 height 23
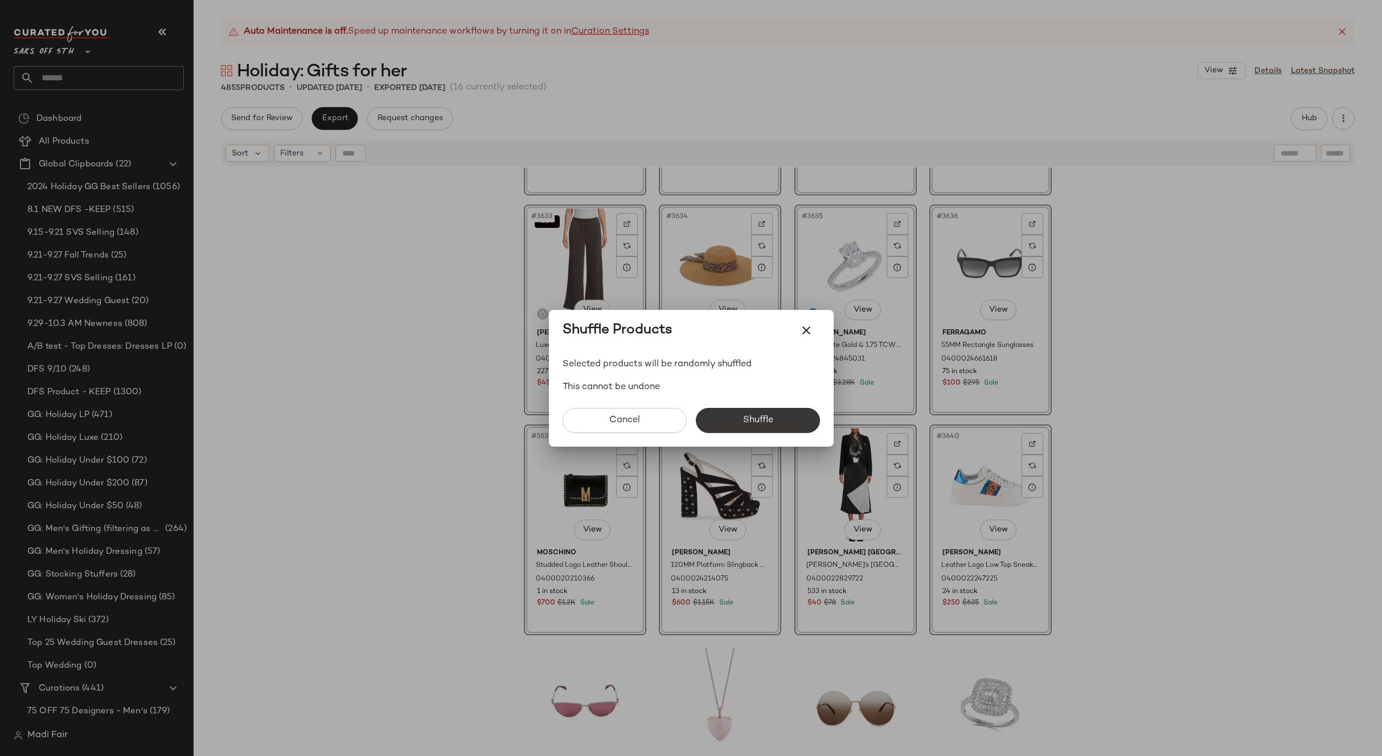
click at [771, 419] on span "Shuffle" at bounding box center [757, 420] width 31 height 11
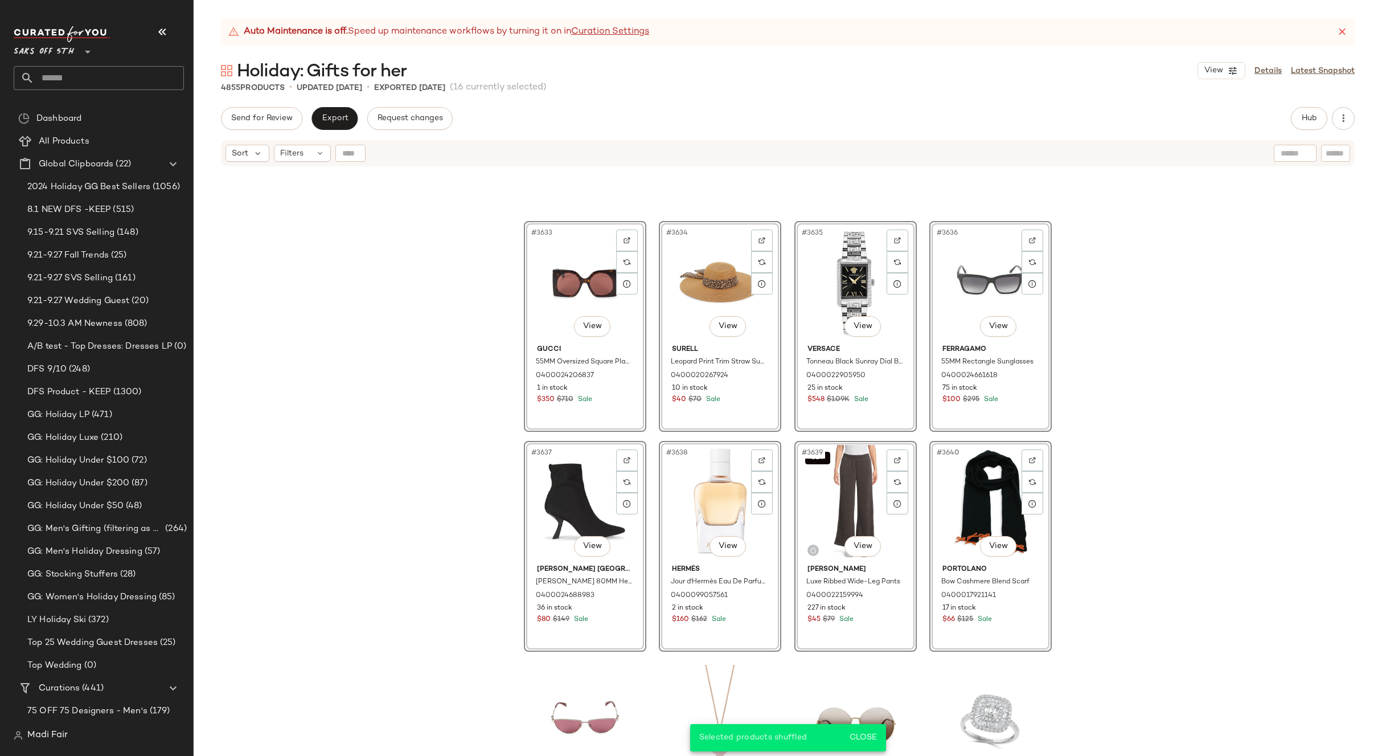
scroll to position [199476, 0]
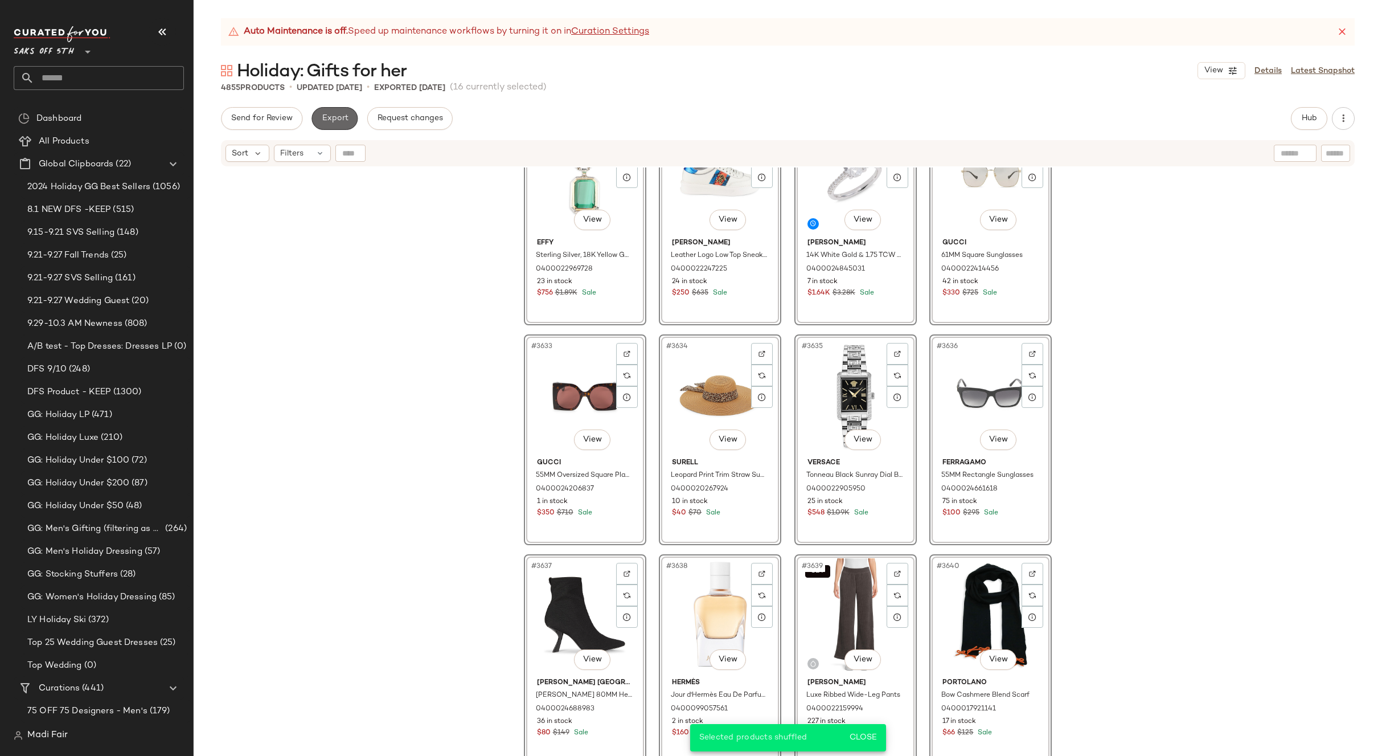
click at [337, 124] on button "Export" at bounding box center [335, 118] width 46 height 23
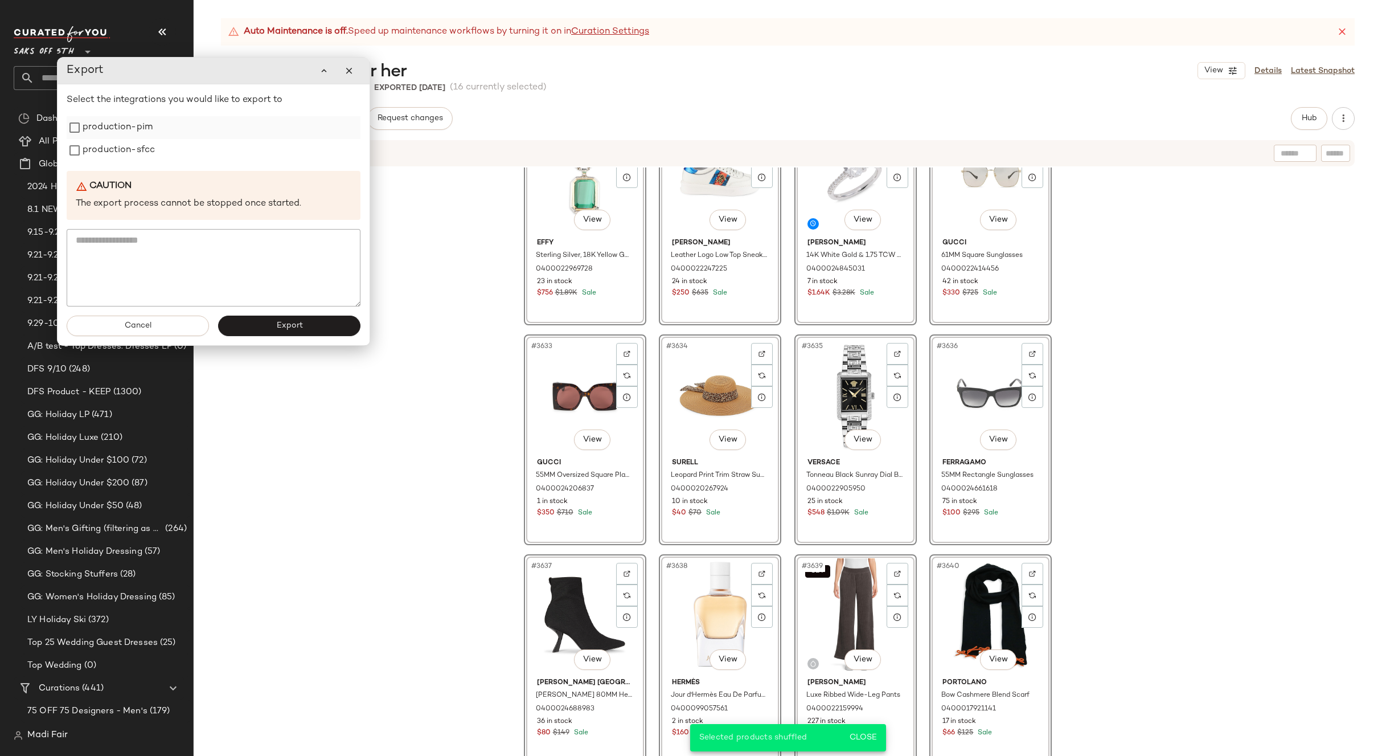
click at [153, 129] on div "production-pim" at bounding box center [214, 127] width 294 height 23
click at [135, 145] on label "production-sfcc" at bounding box center [119, 150] width 72 height 23
click at [132, 132] on label "production-pim" at bounding box center [118, 127] width 70 height 23
click at [268, 328] on button "Export" at bounding box center [289, 326] width 142 height 21
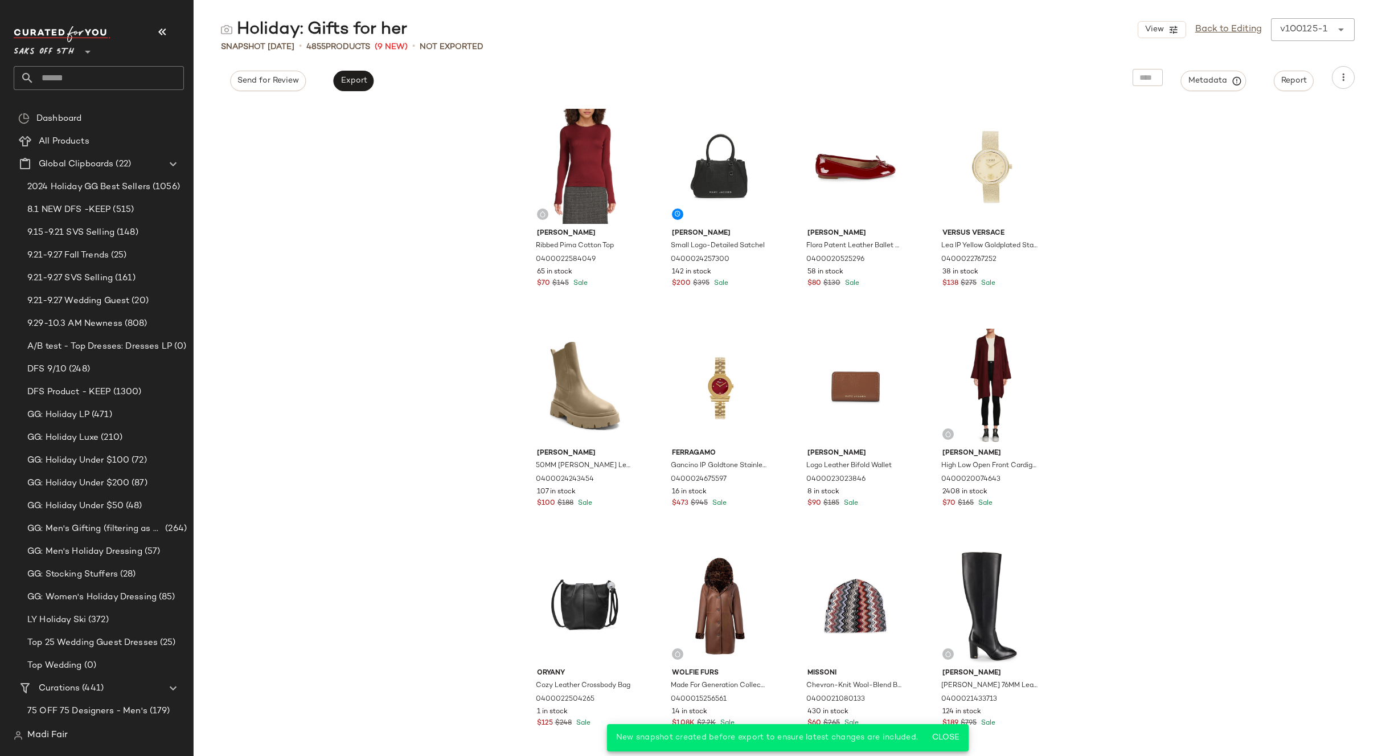
click at [1124, 421] on div "Vince Ribbed Pima Cotton Top 0400022584049 65 in stock $70 $145 Sale Marc Jacob…" at bounding box center [788, 429] width 1189 height 653
click at [941, 735] on body "Saks OFF 5TH ** Dashboard All Products Global Clipboards (22) 2024 Holiday GG B…" at bounding box center [691, 378] width 1382 height 756
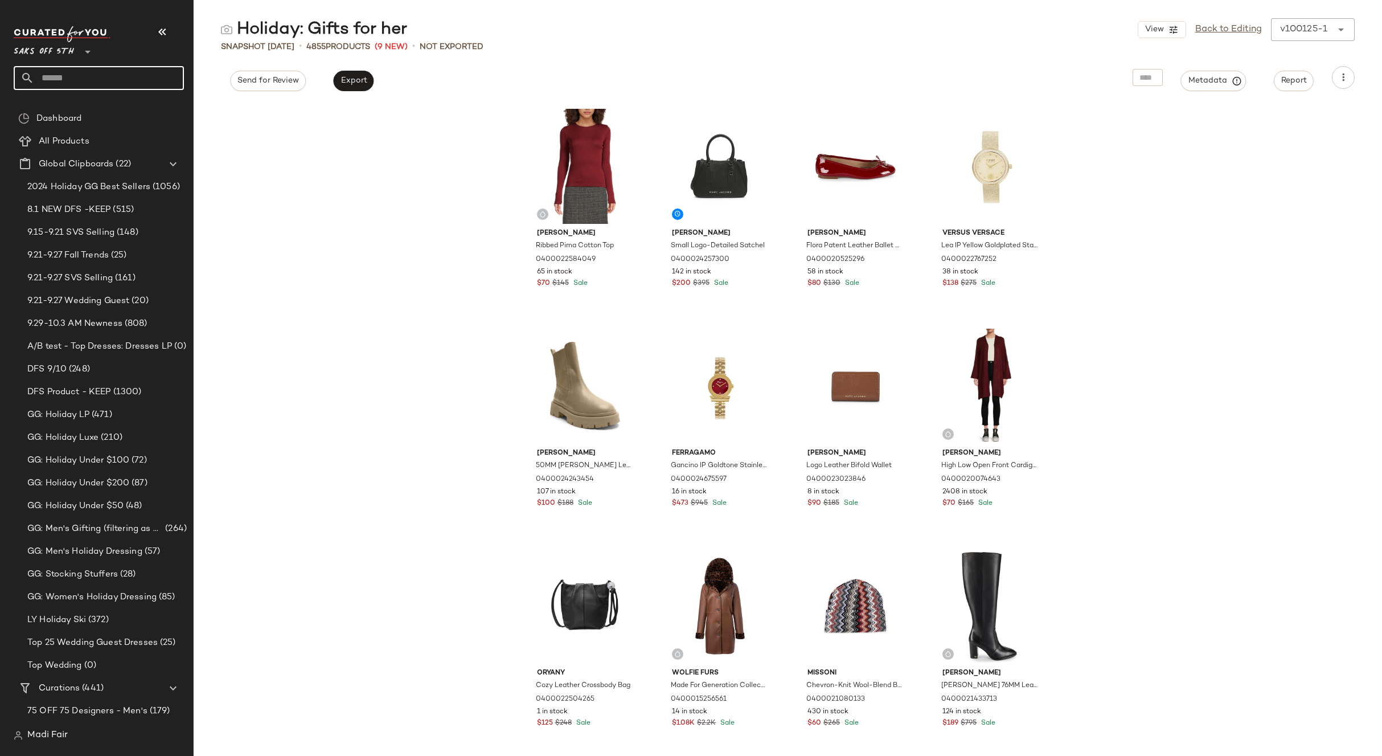
click at [69, 84] on input "text" at bounding box center [109, 78] width 150 height 24
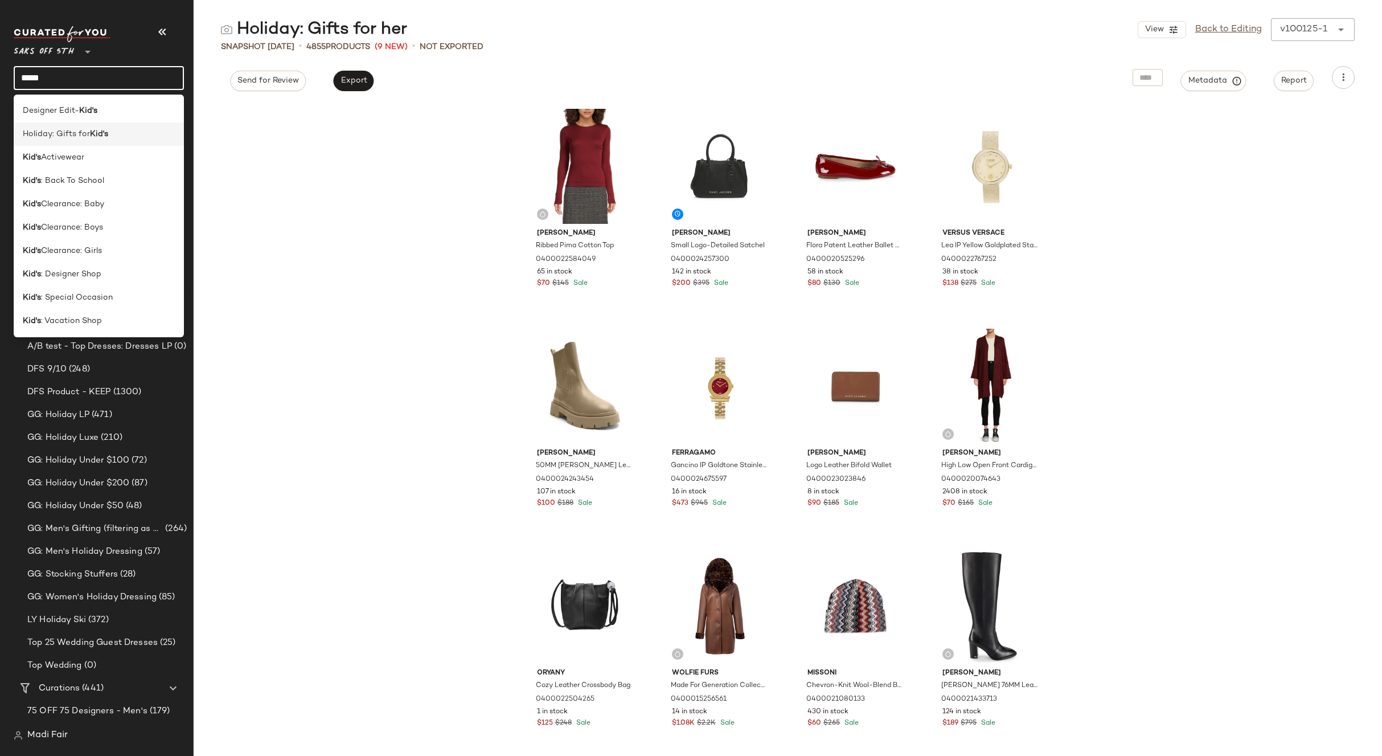
type input "*****"
click at [71, 136] on span "Holiday: Gifts for" at bounding box center [56, 134] width 67 height 12
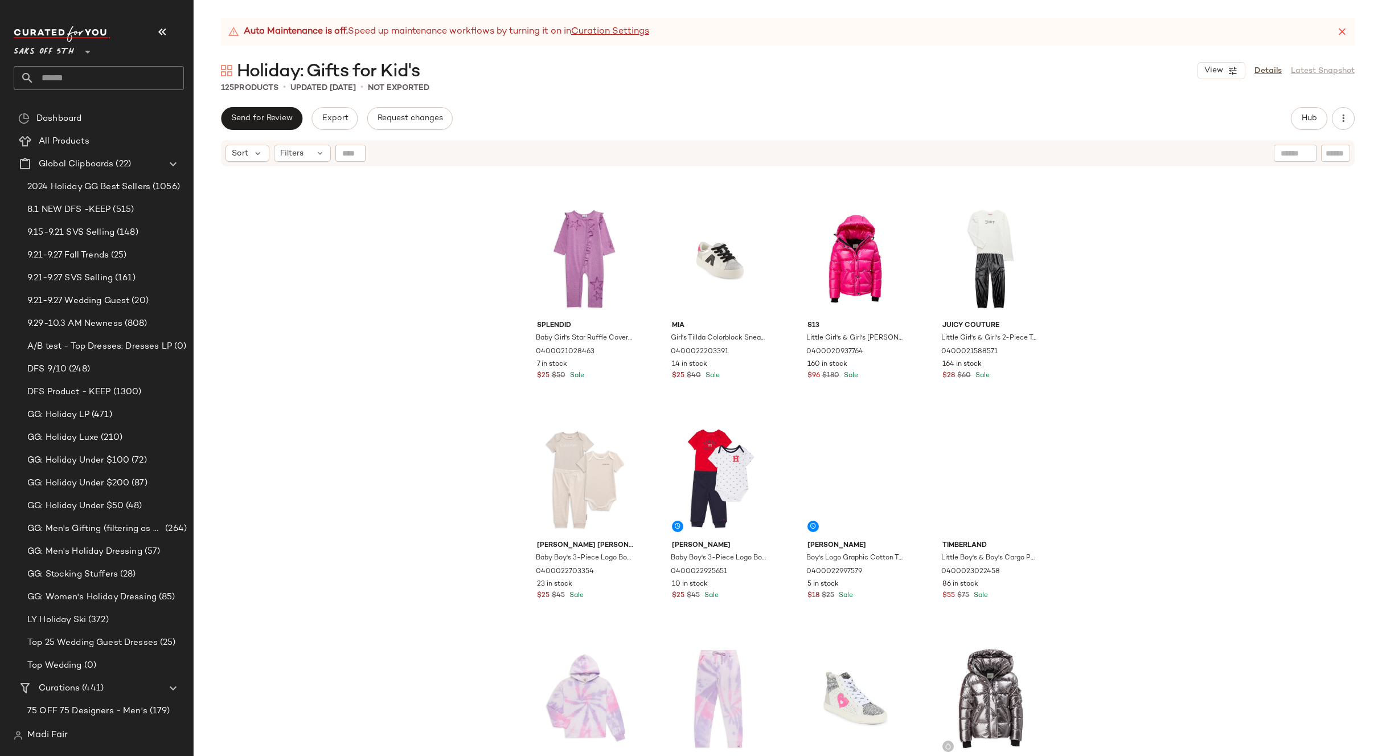
scroll to position [4167, 0]
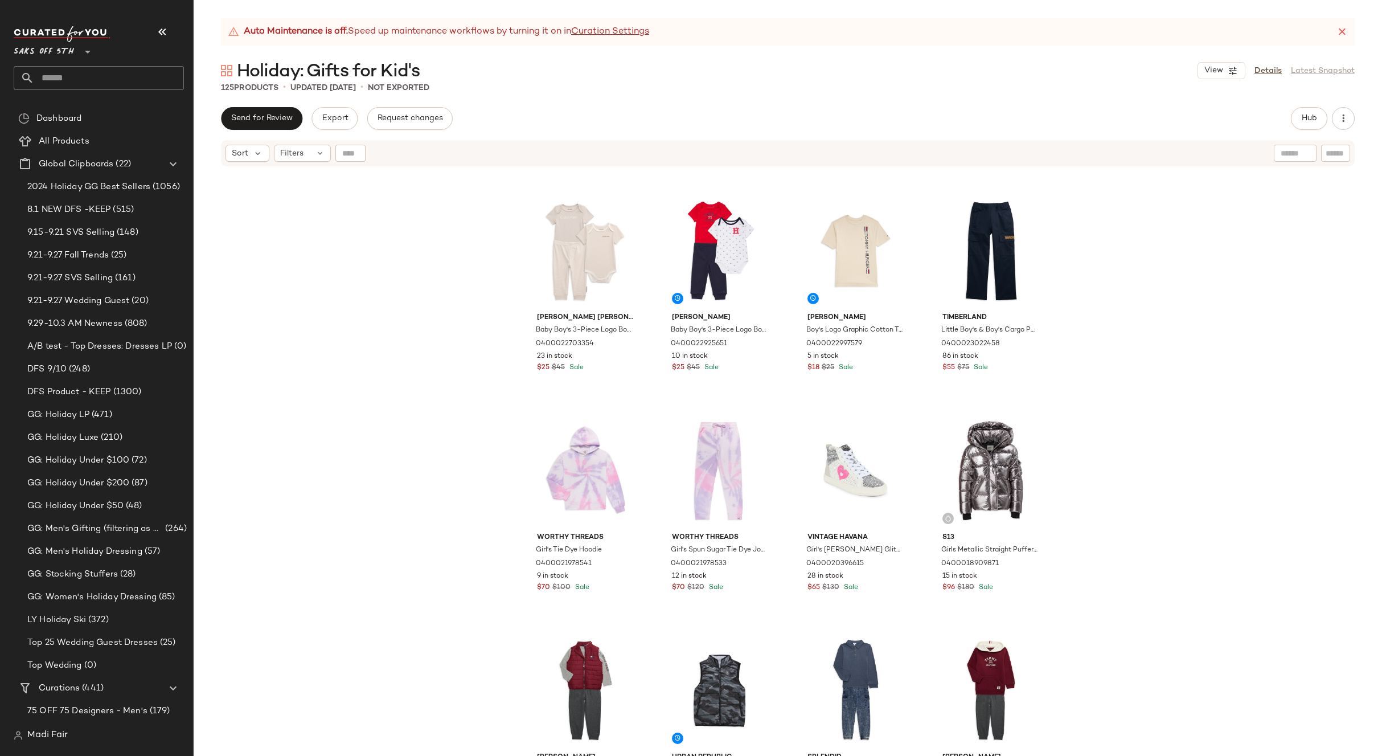
click at [269, 175] on div "Splendid Baby Girl's Star Ruffle Coverall 0400021028463 7 in stock $25 $50 Sale…" at bounding box center [788, 475] width 1189 height 617
click at [420, 222] on div "Splendid Baby Girl's Star Ruffle Coverall 0400021028463 7 in stock $25 $50 Sale…" at bounding box center [788, 475] width 1189 height 617
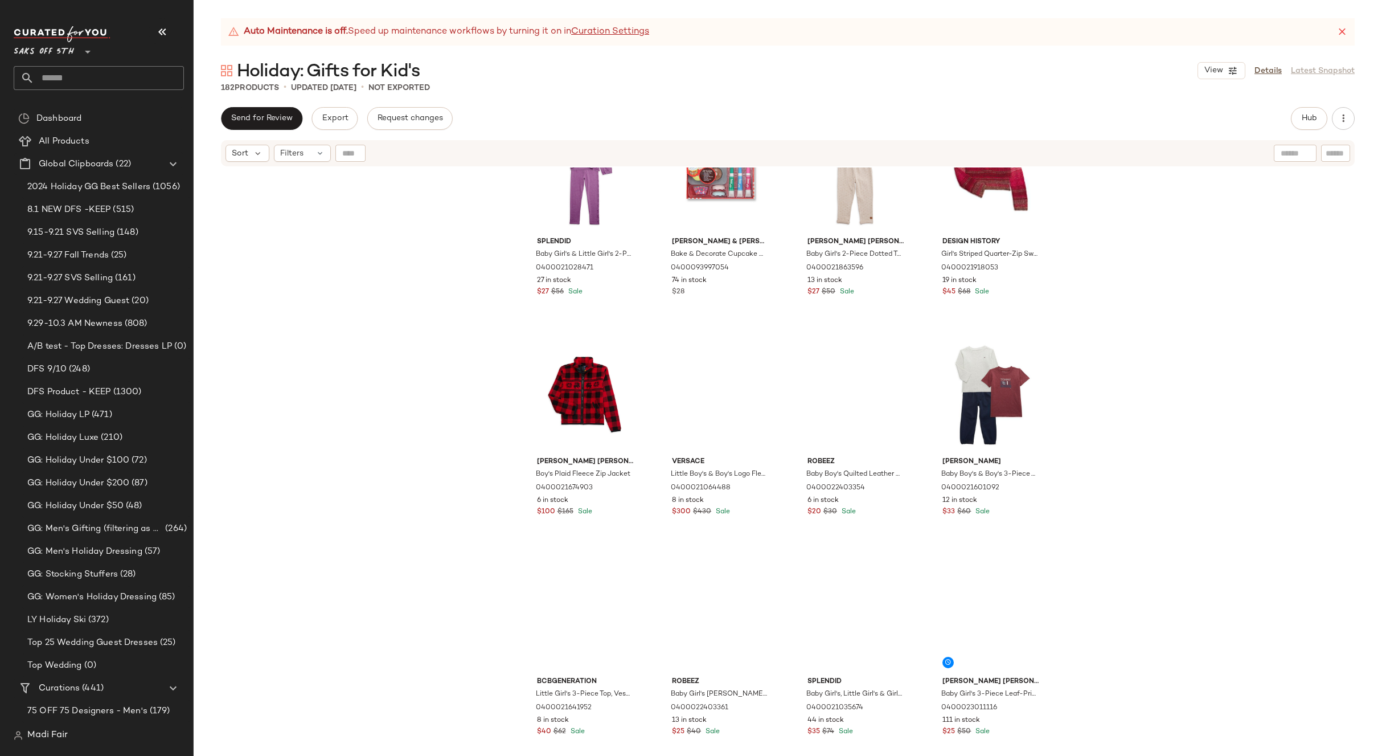
scroll to position [2971, 0]
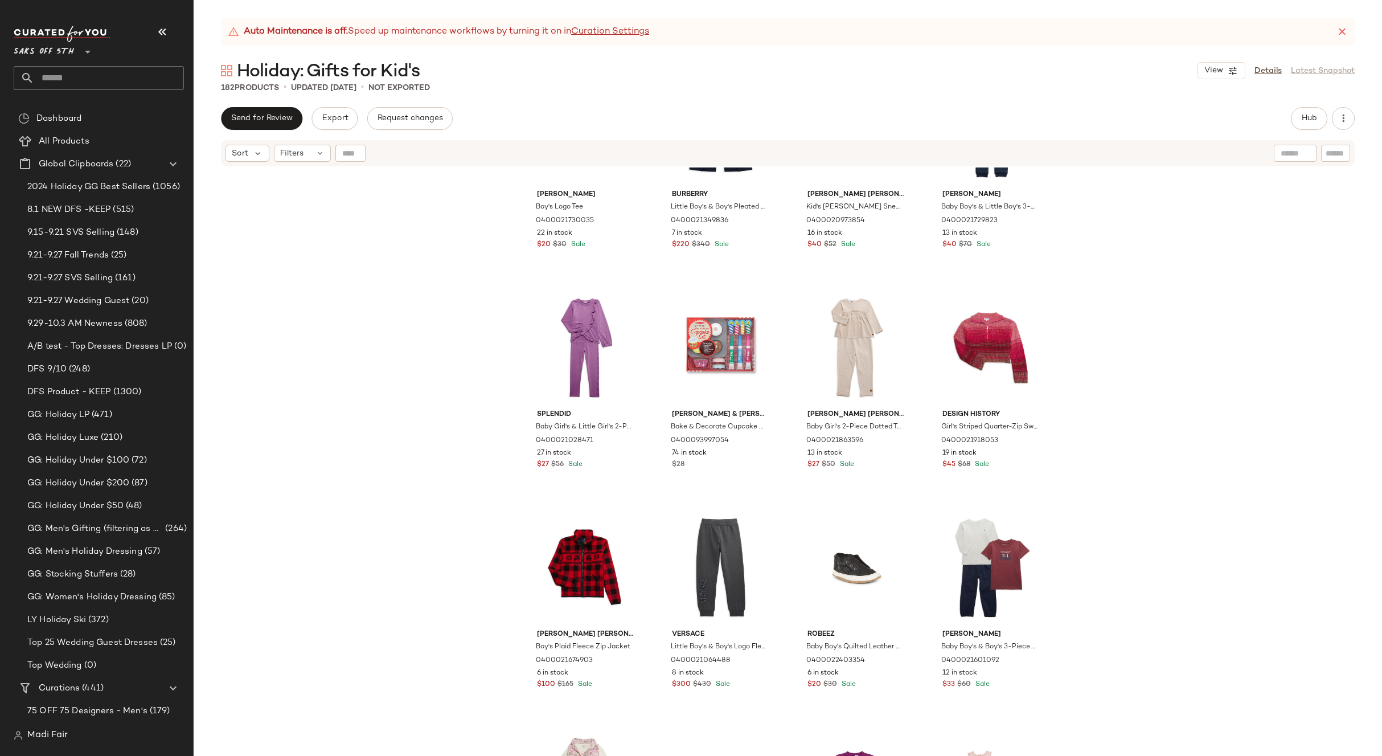
click at [55, 45] on span "Saks OFF 5TH" at bounding box center [44, 49] width 60 height 21
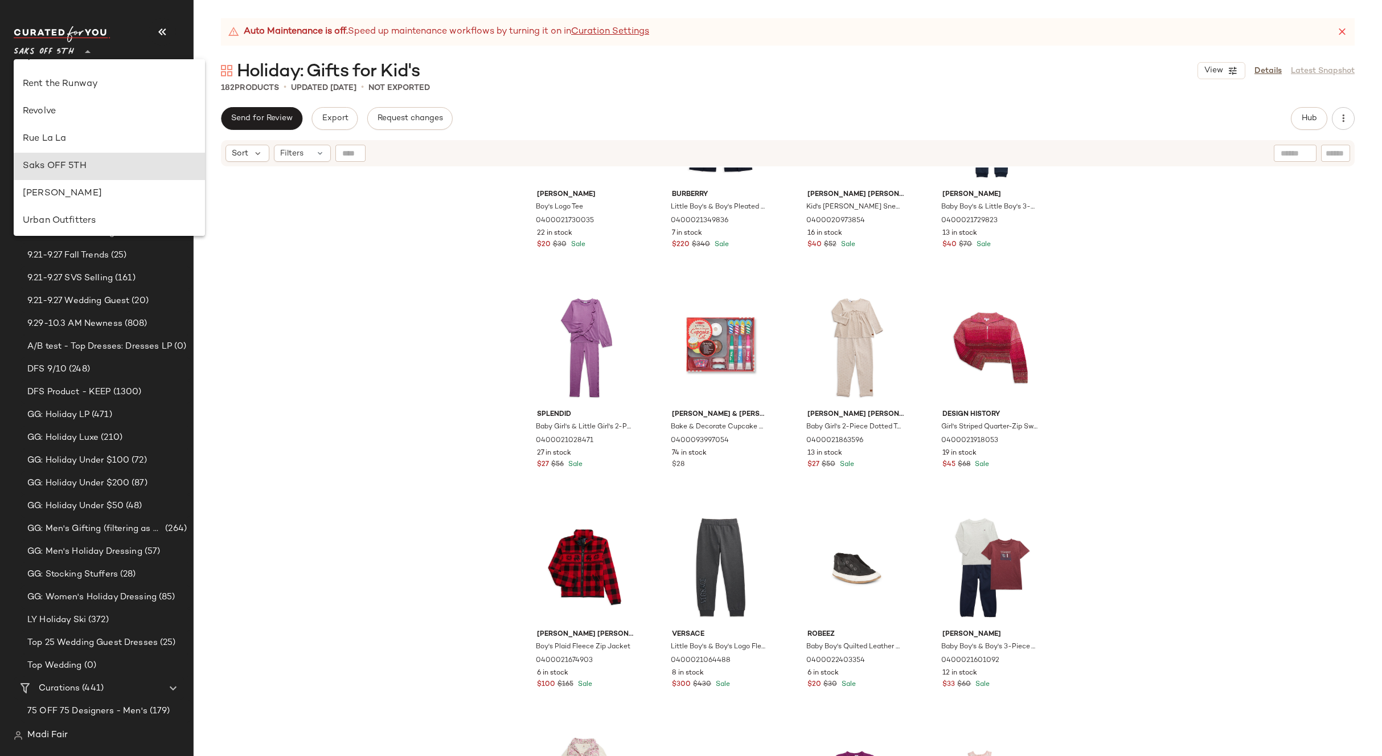
scroll to position [401, 0]
click at [91, 228] on div "Rent the Runway" at bounding box center [109, 223] width 173 height 14
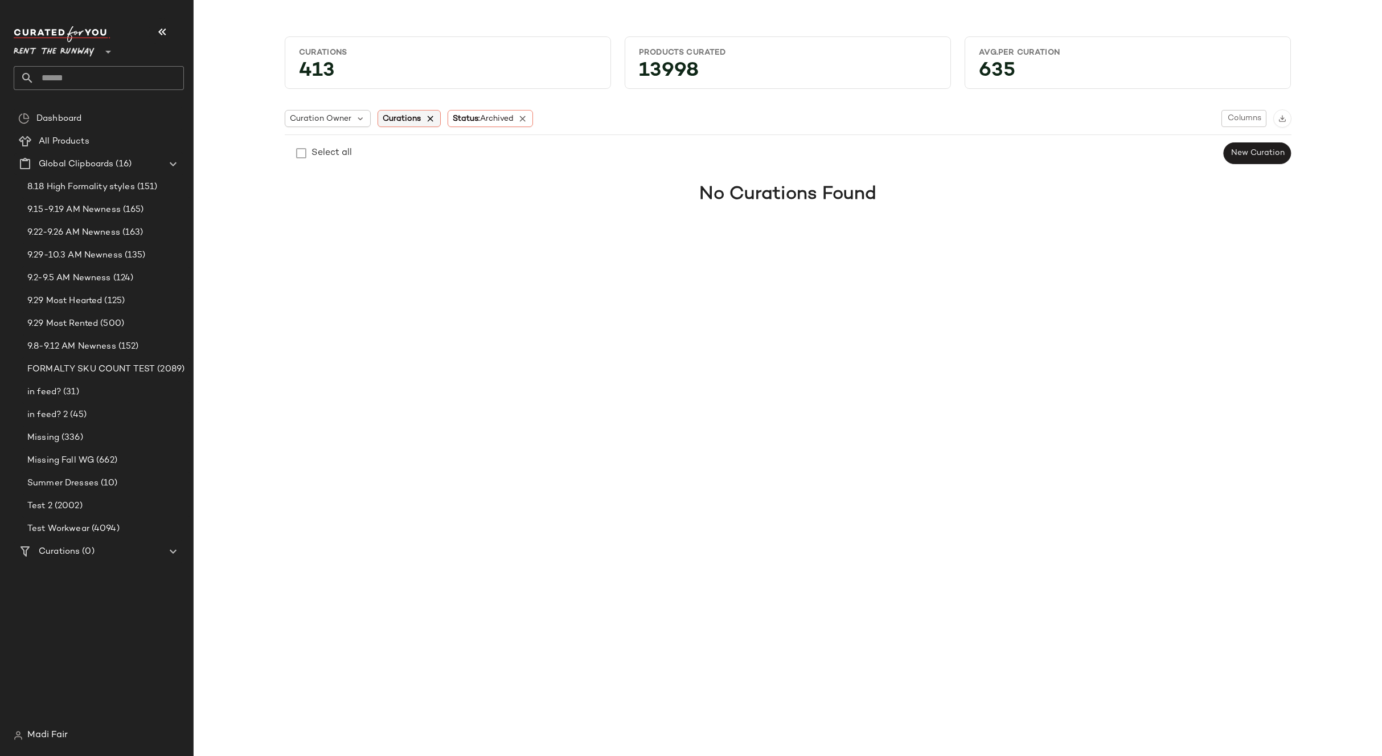
click at [429, 116] on icon at bounding box center [430, 118] width 10 height 10
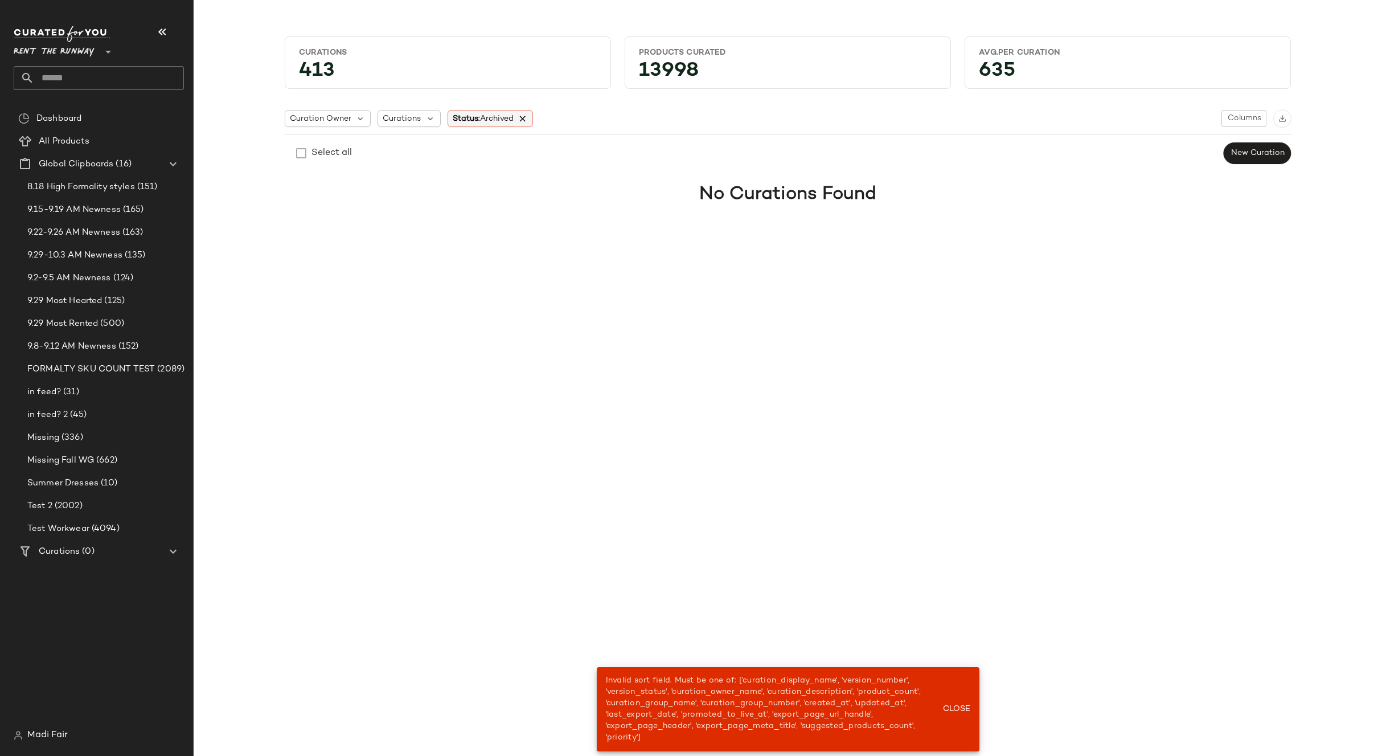
click at [521, 116] on icon at bounding box center [523, 118] width 10 height 10
click at [967, 701] on button "Close" at bounding box center [956, 709] width 37 height 21
click at [962, 709] on span "Close" at bounding box center [956, 709] width 28 height 9
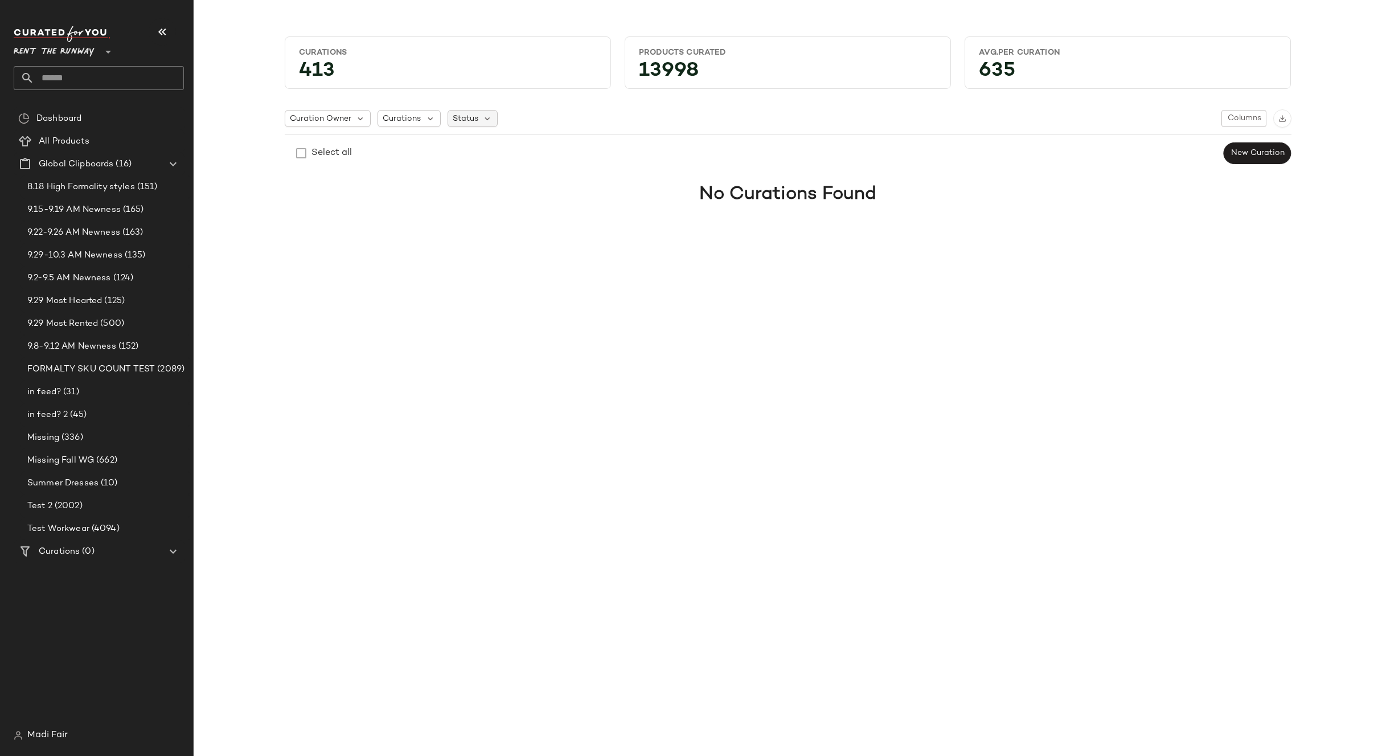
click at [464, 115] on span "Status" at bounding box center [466, 119] width 26 height 12
click at [419, 115] on span "Curations" at bounding box center [402, 119] width 38 height 12
click at [352, 116] on div "Curation Owner" at bounding box center [328, 118] width 87 height 17
click at [465, 350] on div "Curations 413 Products Curated 13998 Avg.per Curation 635 Curation Owner Curati…" at bounding box center [788, 387] width 1189 height 738
click at [392, 113] on span "Curations" at bounding box center [402, 119] width 38 height 12
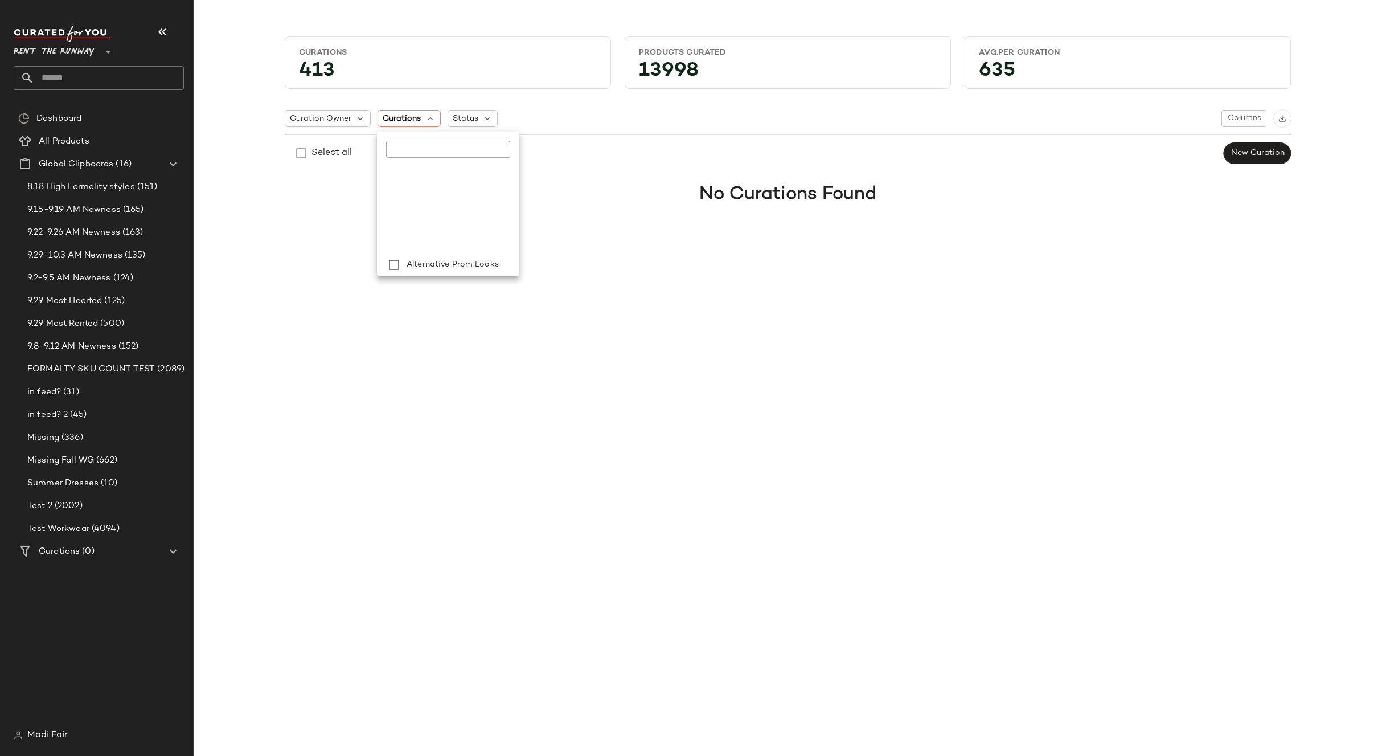
scroll to position [342, 0]
click at [437, 214] on span "Bar Hopping Outfit" at bounding box center [445, 219] width 76 height 23
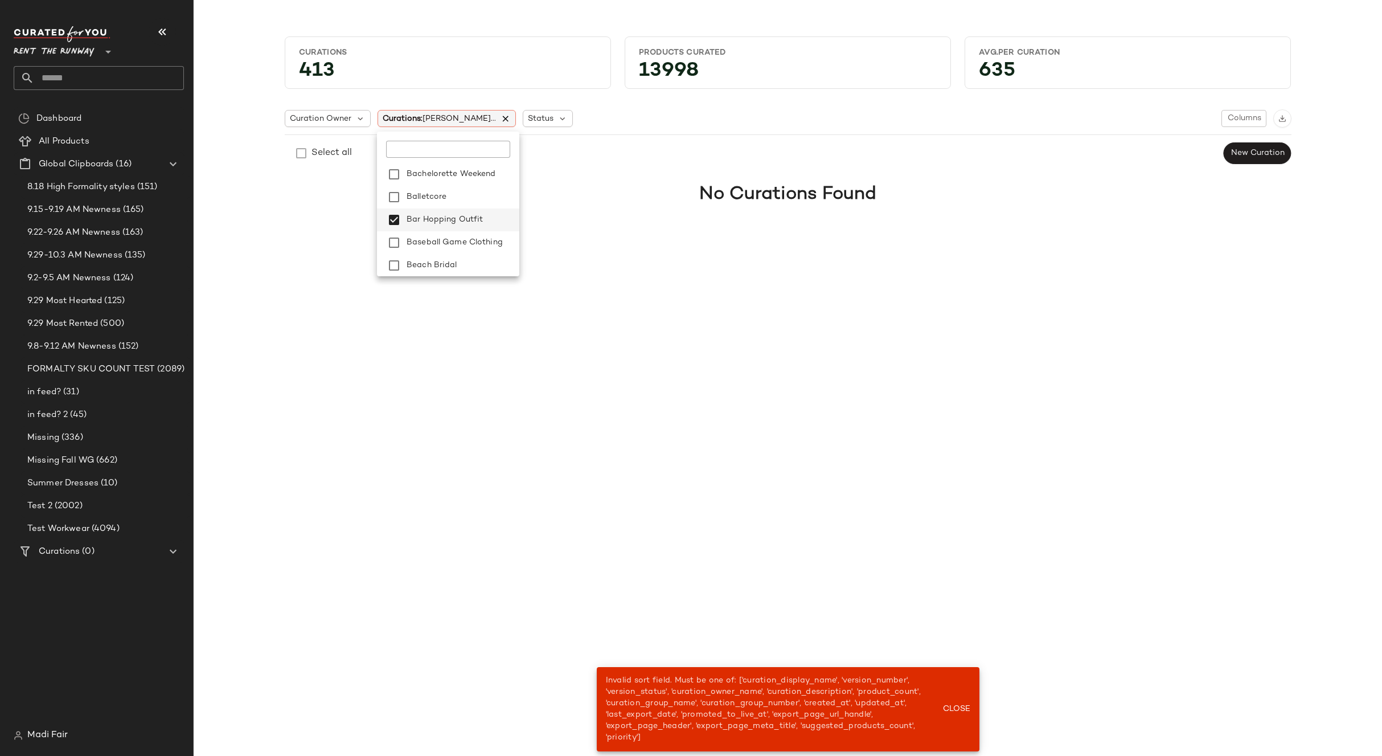
click at [501, 113] on icon at bounding box center [506, 118] width 10 height 10
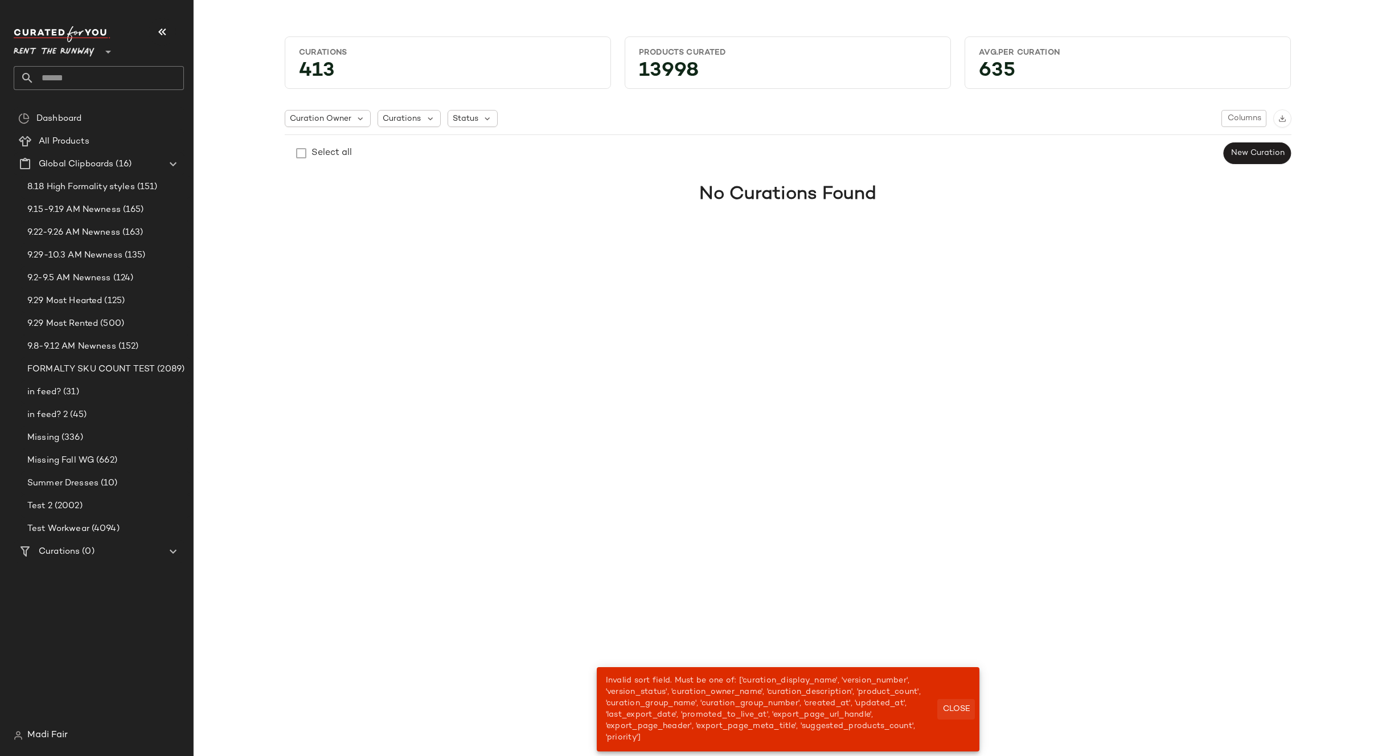
click at [969, 706] on span "Close" at bounding box center [956, 709] width 28 height 9
click at [954, 706] on span "Close" at bounding box center [956, 709] width 28 height 9
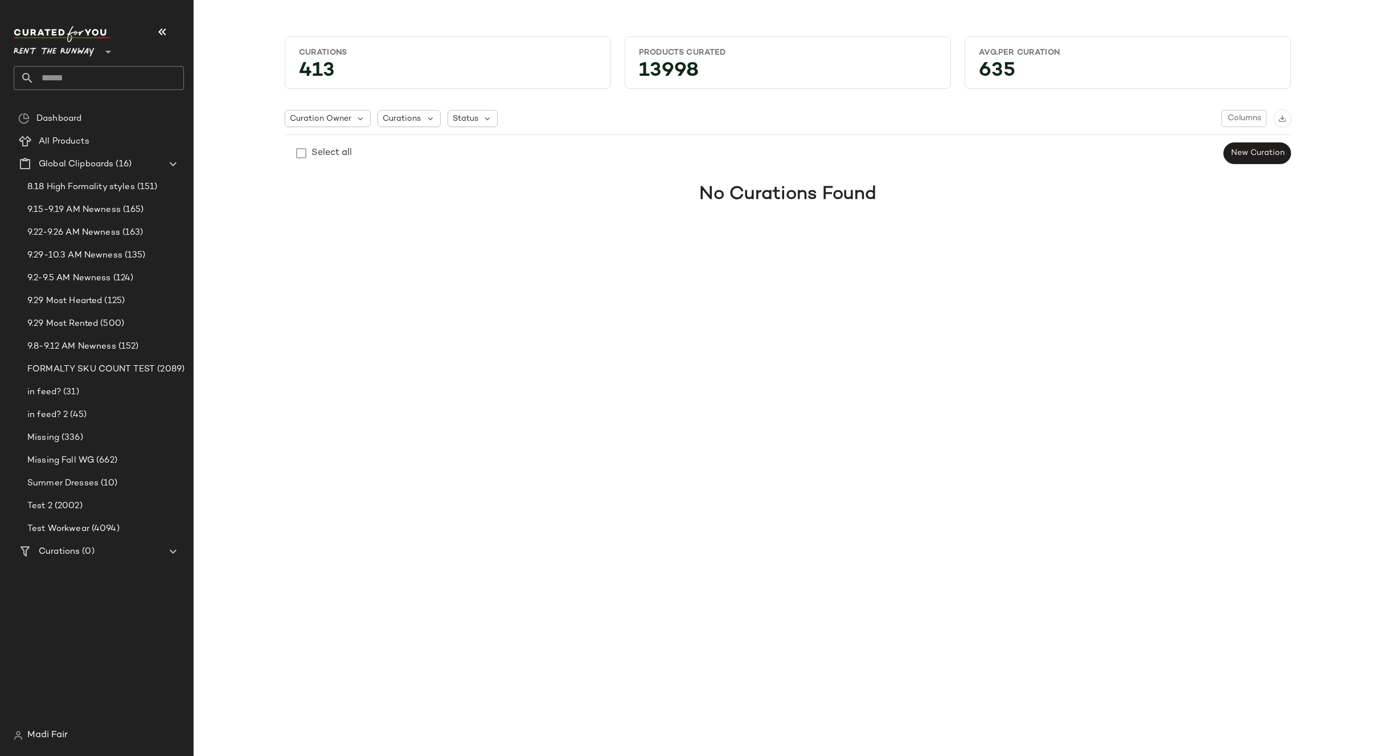
click at [71, 53] on span "Rent the Runway" at bounding box center [54, 49] width 81 height 21
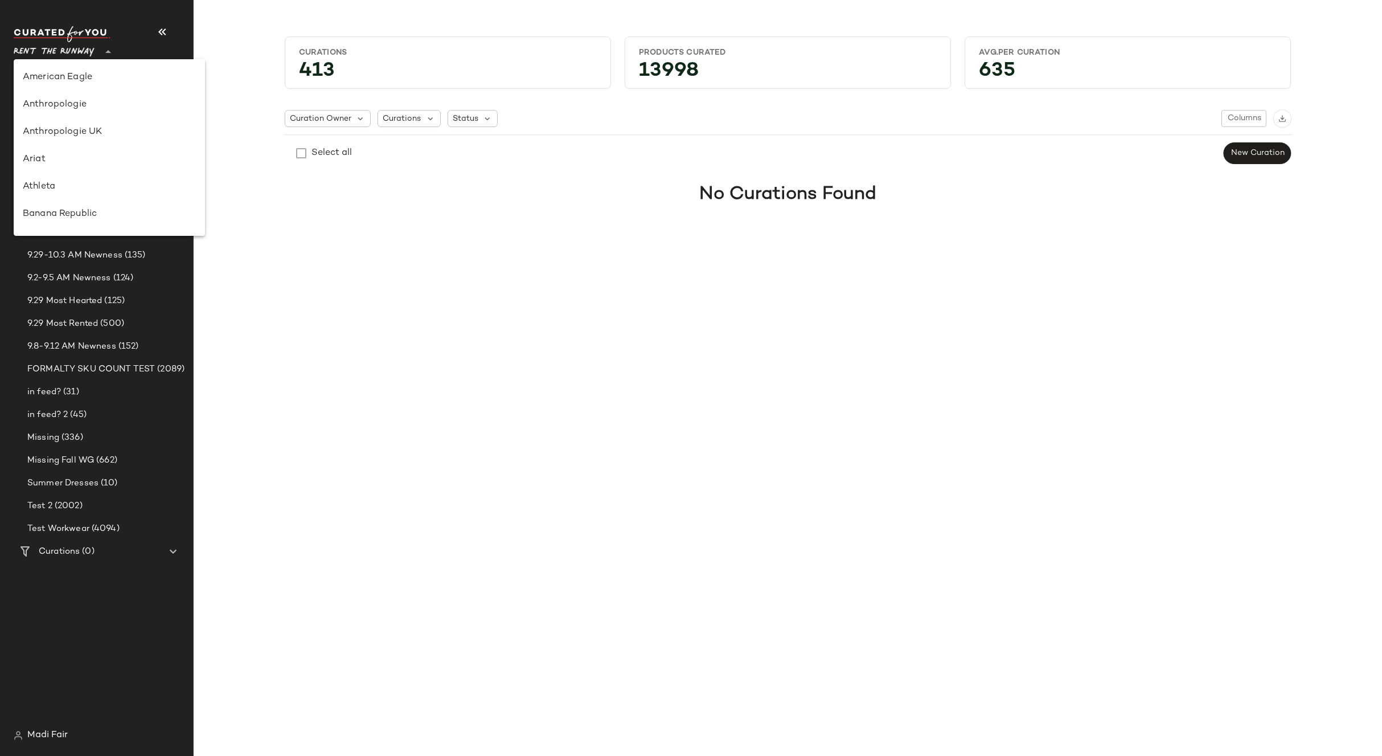
scroll to position [547, 0]
click at [92, 161] on div "Saks OFF 5TH" at bounding box center [109, 160] width 173 height 14
type input "**"
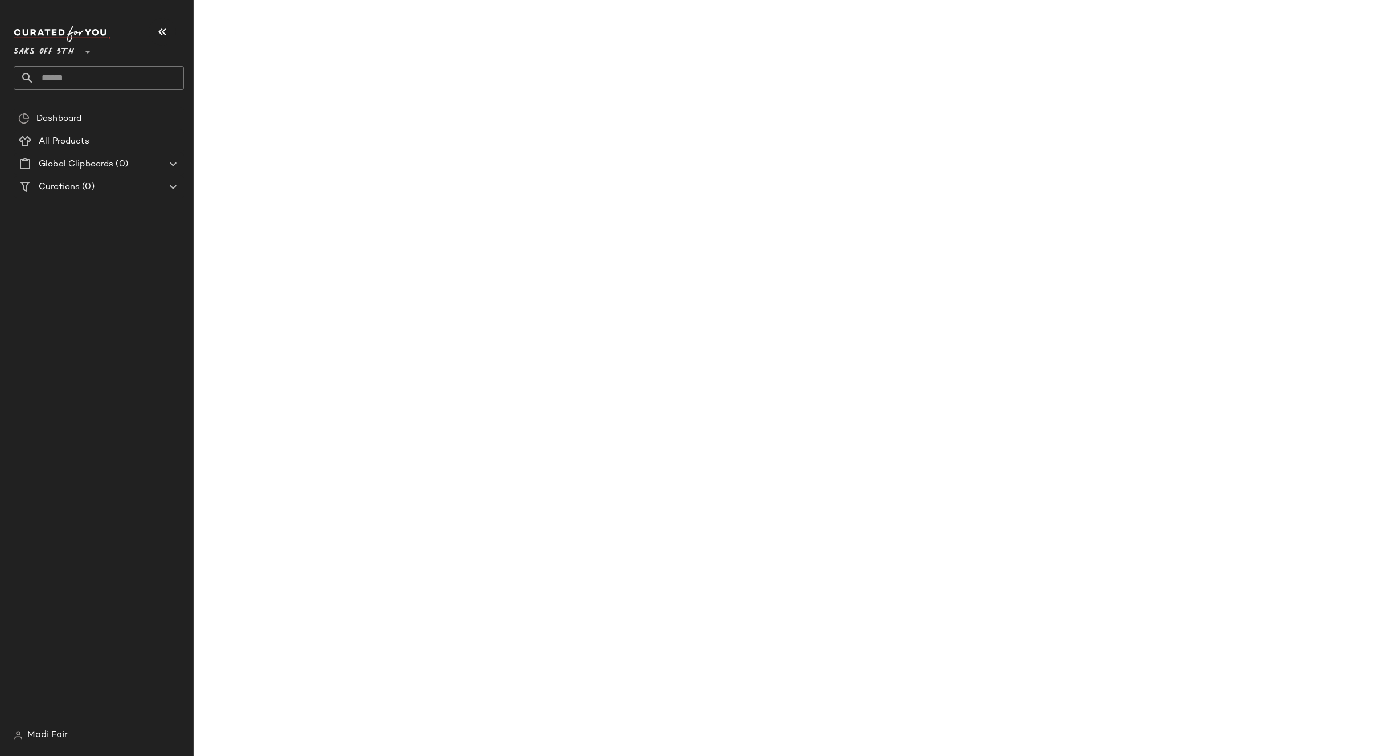
click at [89, 76] on input "text" at bounding box center [109, 78] width 150 height 24
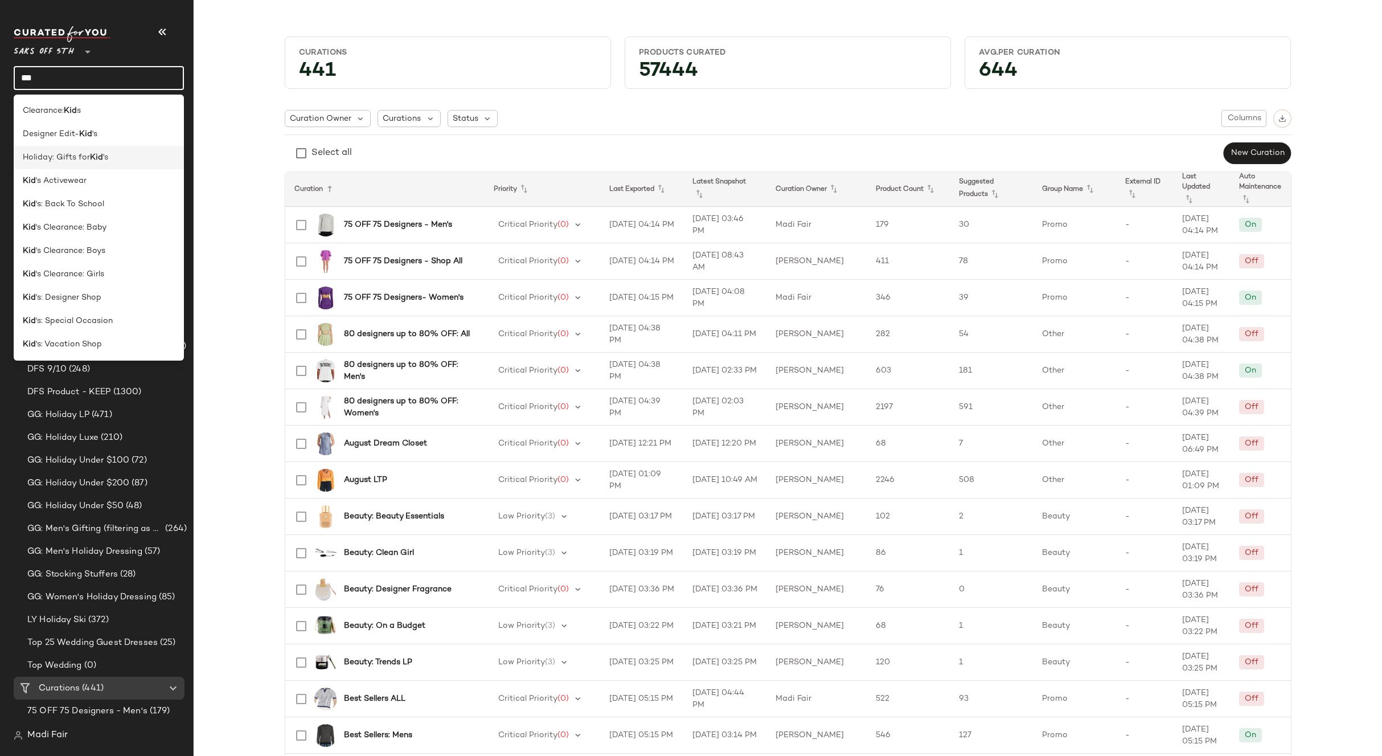
type input "***"
click at [93, 162] on b "Kid" at bounding box center [96, 158] width 13 height 12
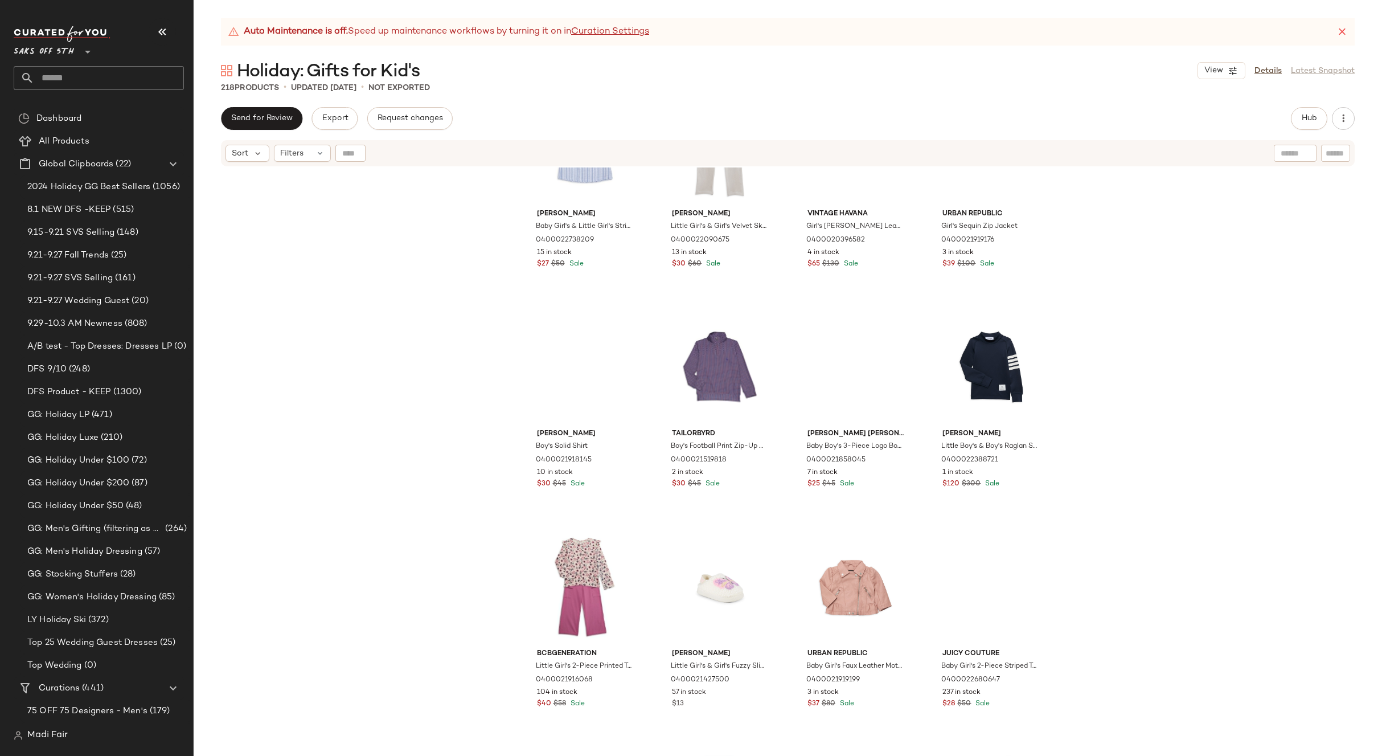
scroll to position [7471, 0]
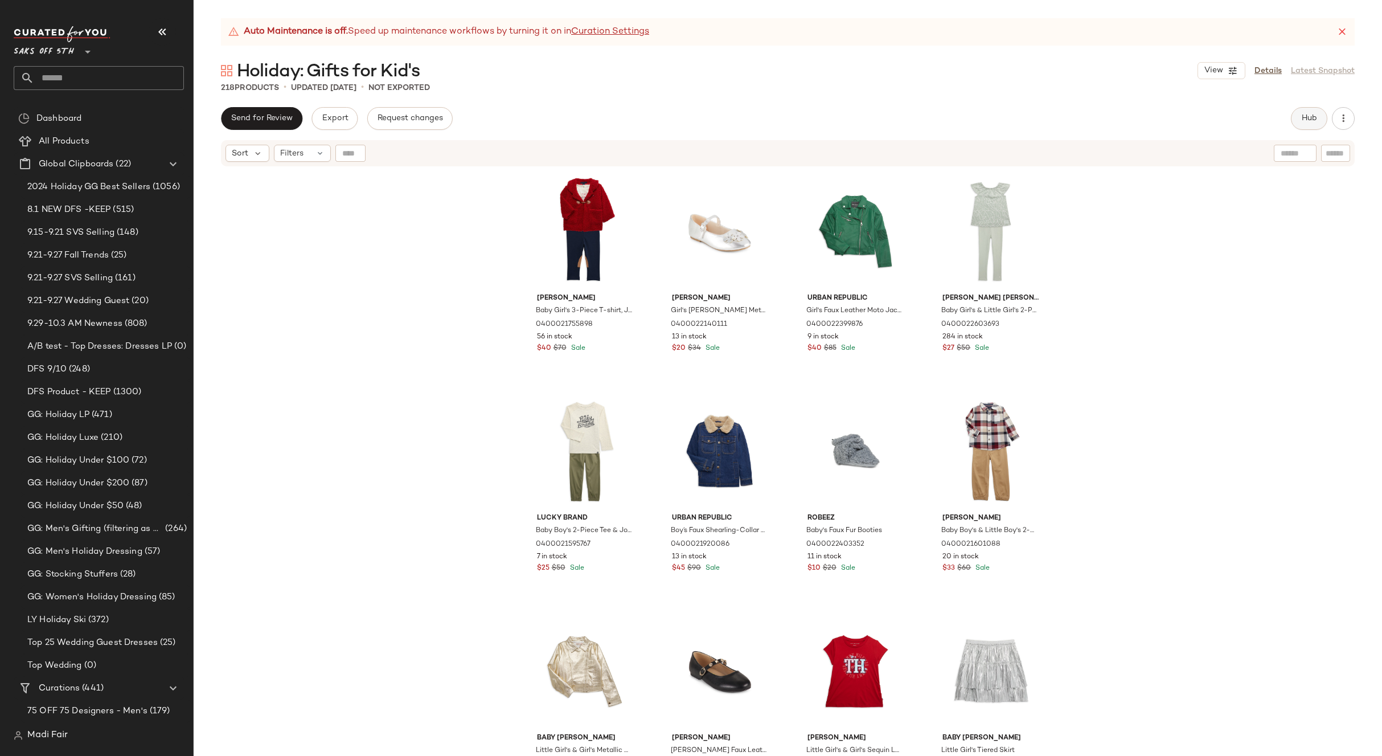
click at [1314, 113] on button "Hub" at bounding box center [1309, 118] width 36 height 23
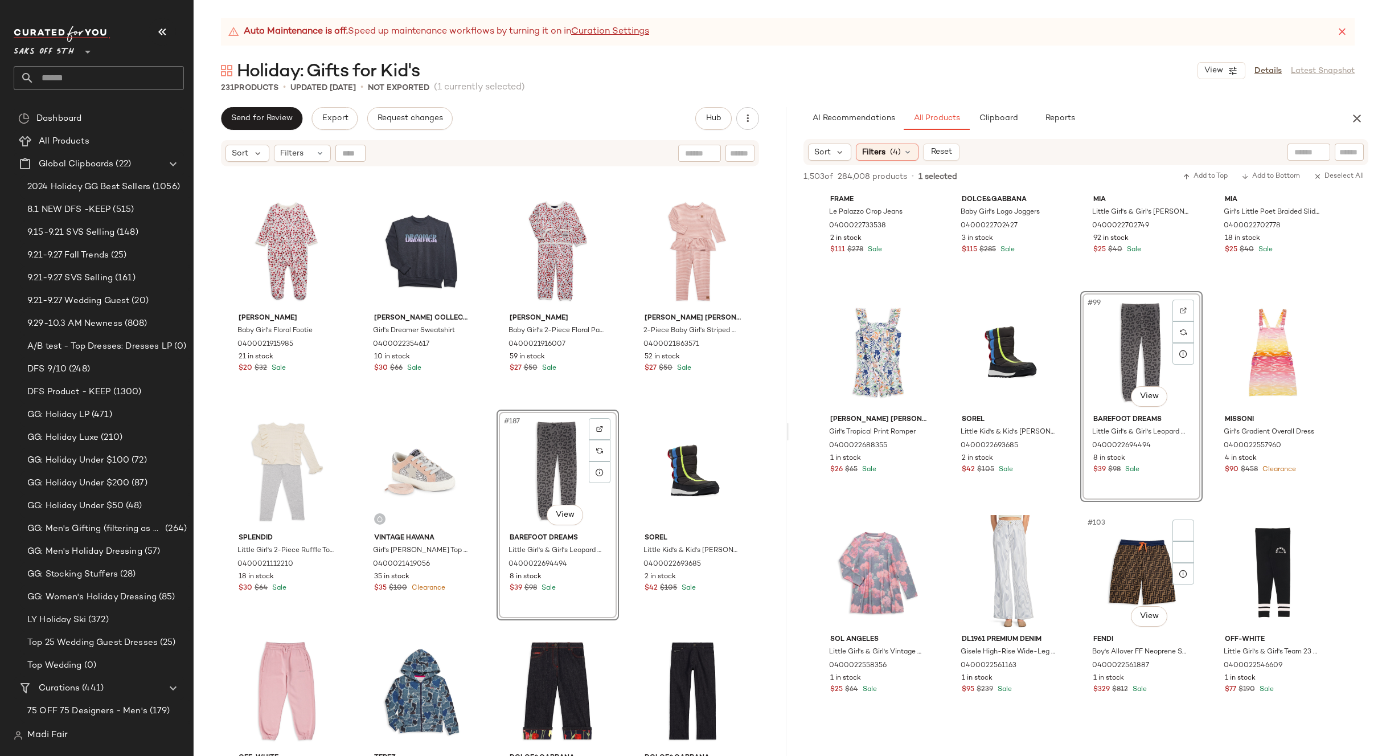
scroll to position [5297, 0]
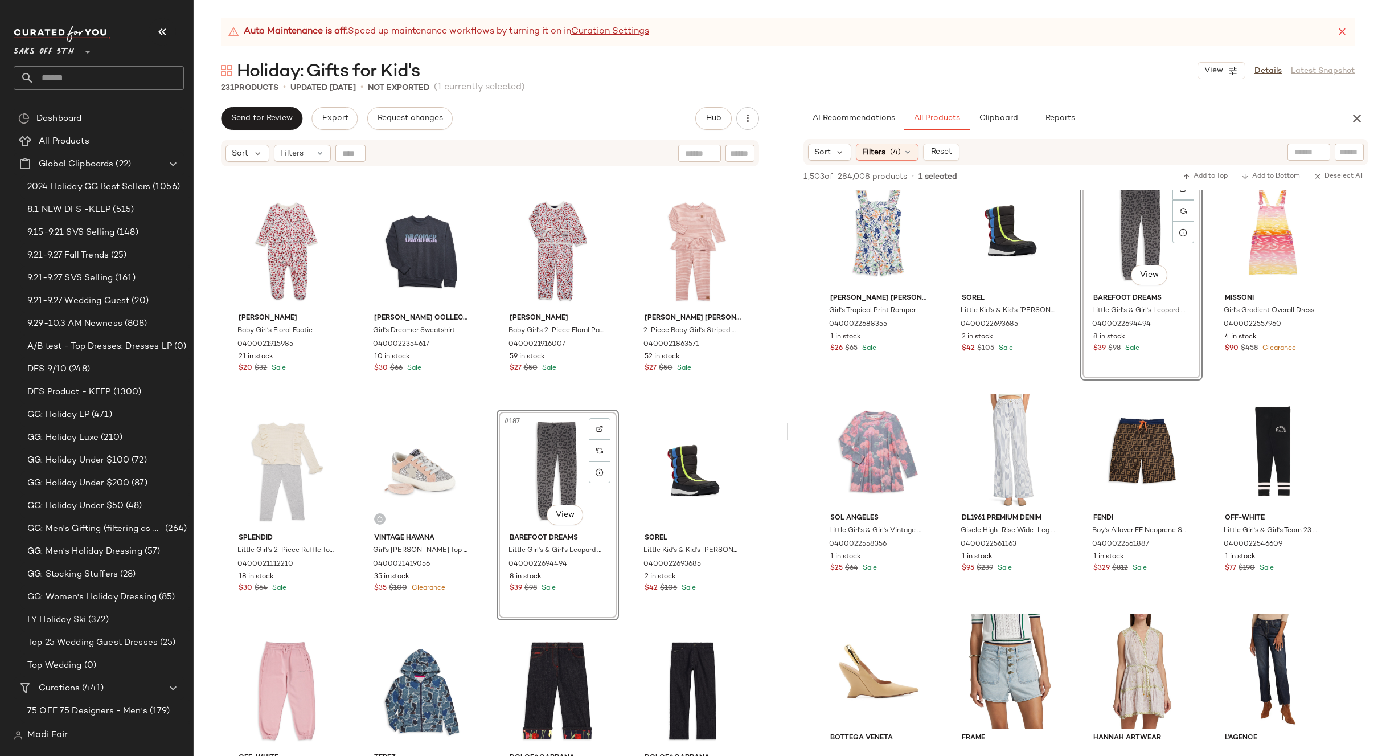
click at [617, 408] on div "Tommy Hilfiger Baby Girl's Floral Footie 0400021915985 21 in stock $20 $32 Sale…" at bounding box center [490, 475] width 593 height 617
click at [1351, 119] on icon "button" at bounding box center [1357, 119] width 14 height 14
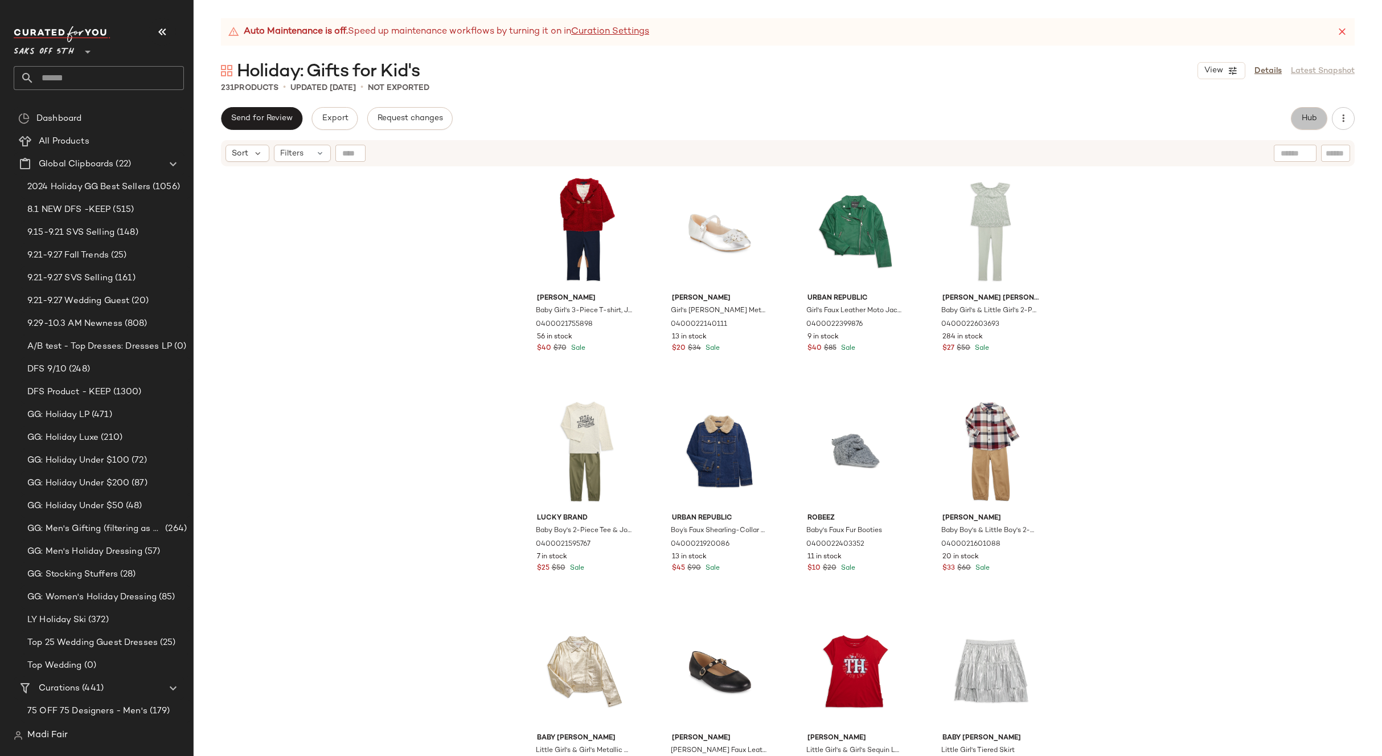
click at [1317, 112] on button "Hub" at bounding box center [1309, 118] width 36 height 23
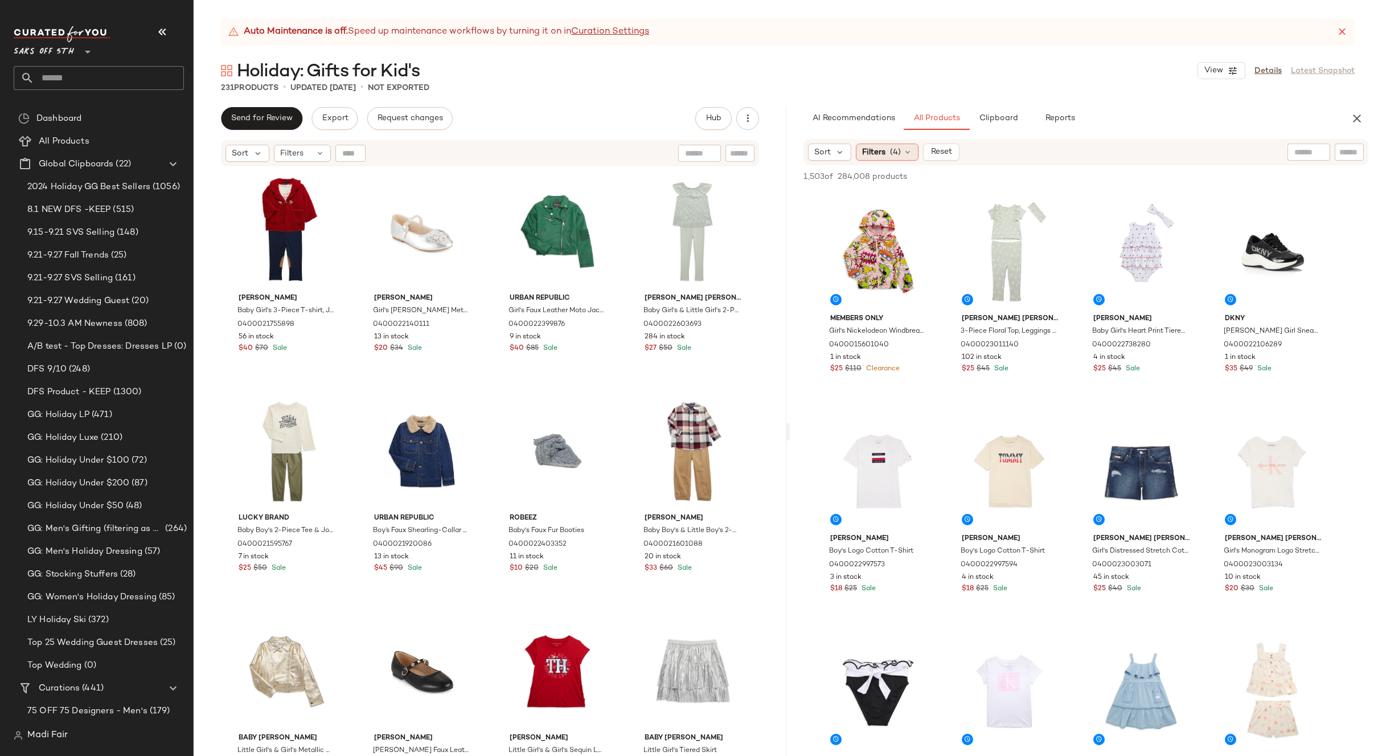
click at [912, 152] on div "Filters (4)" at bounding box center [887, 152] width 63 height 17
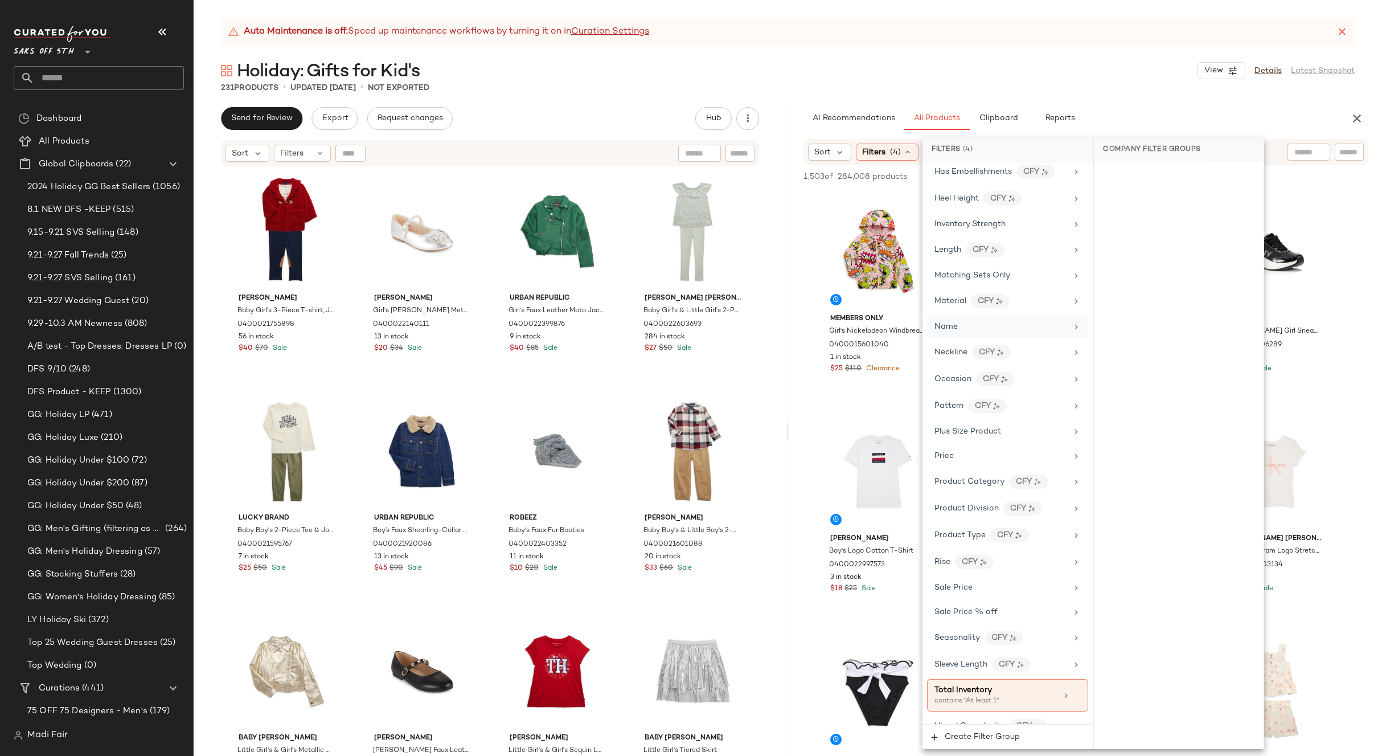
scroll to position [505, 0]
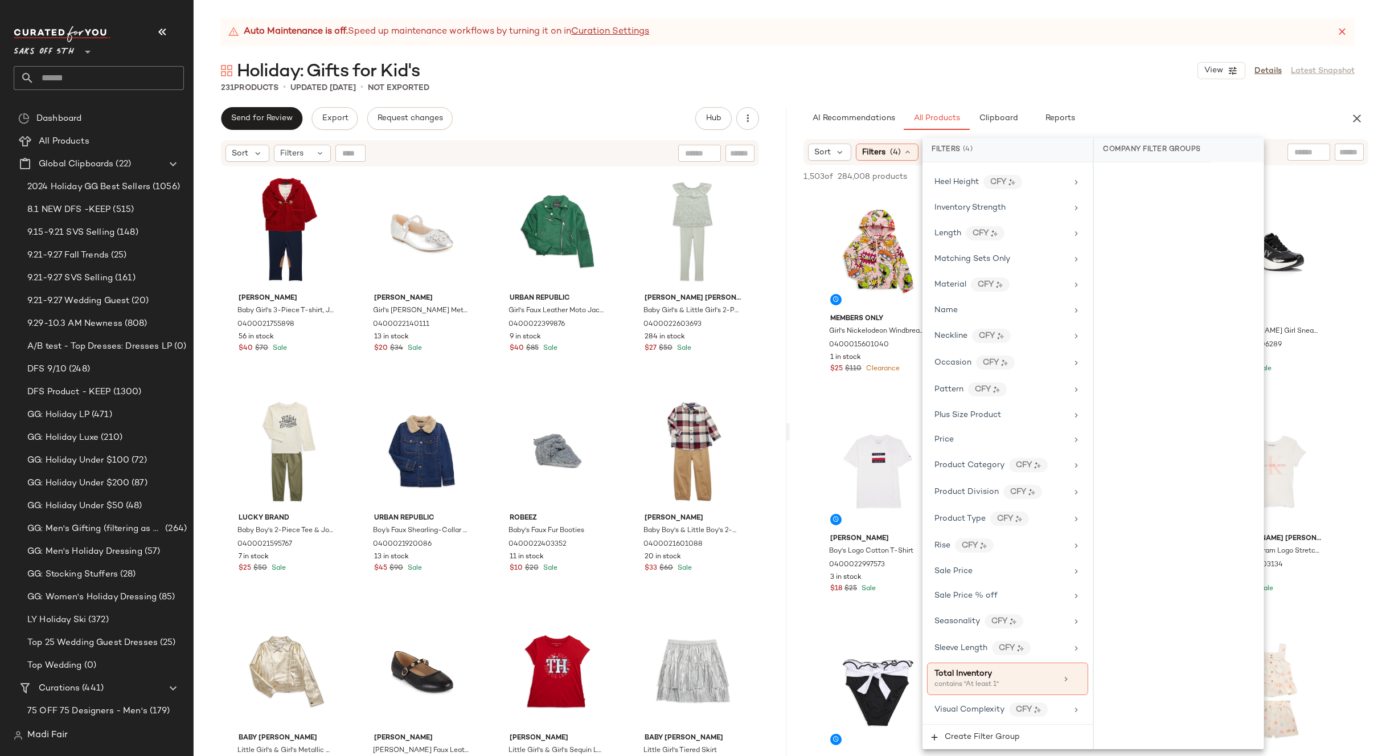
click at [1025, 79] on div "Holiday: Gifts for Kid's View Details Latest Snapshot" at bounding box center [788, 70] width 1189 height 23
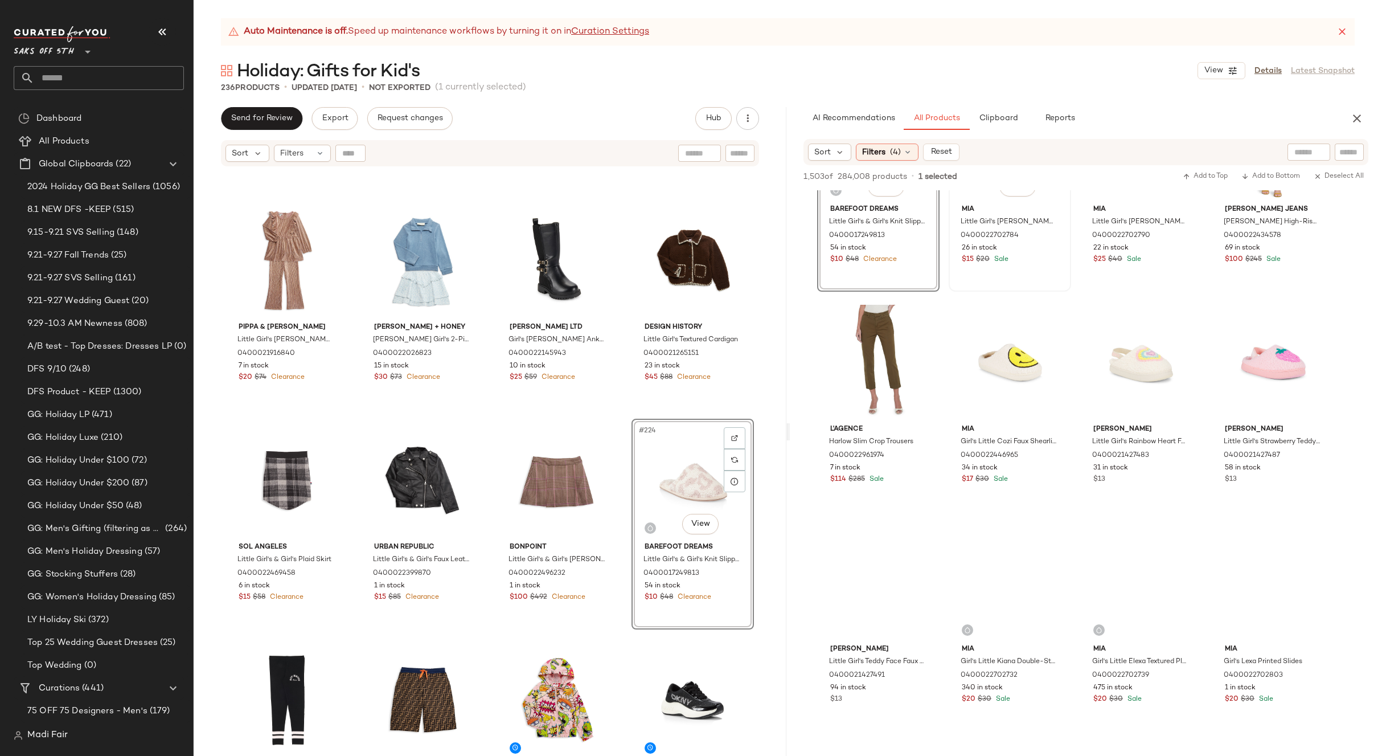
scroll to position [5411, 0]
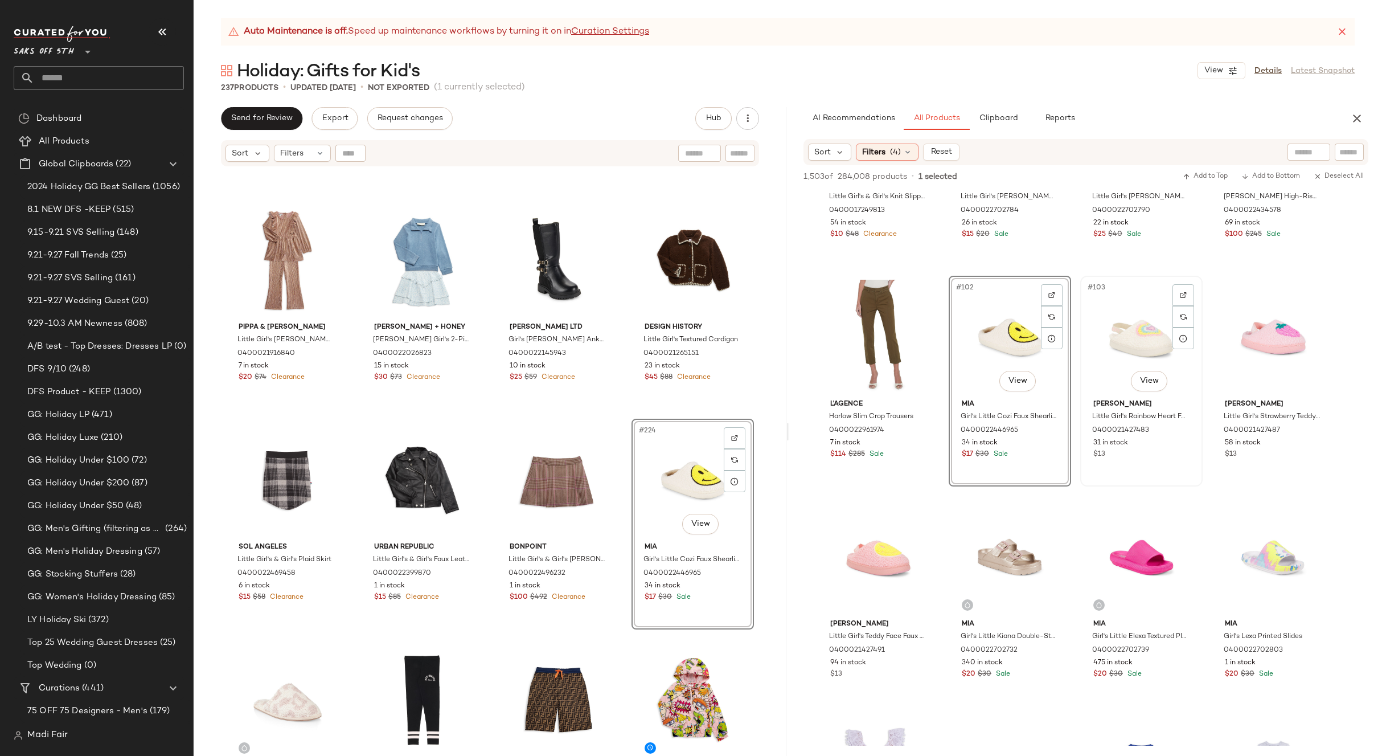
click at [1125, 342] on div "#103 View" at bounding box center [1141, 337] width 114 height 115
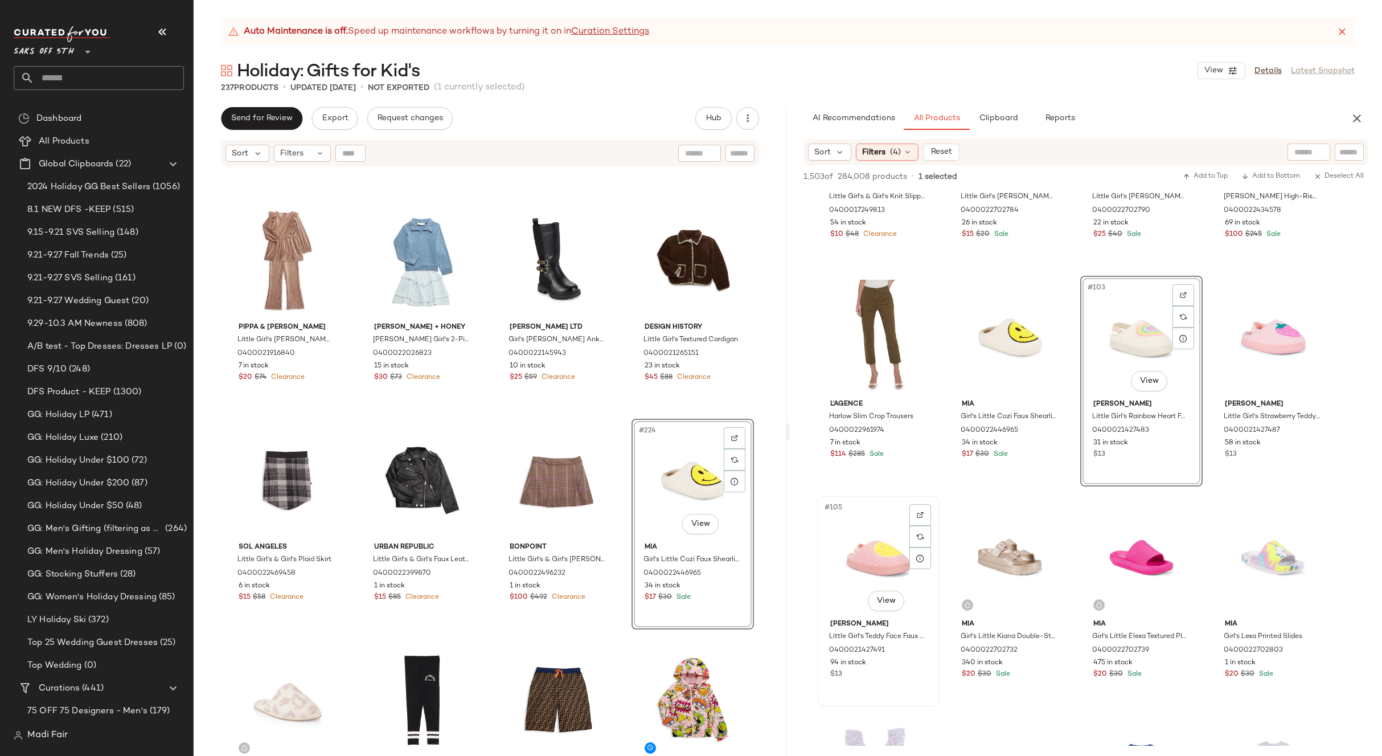
click at [873, 543] on div "#105 View" at bounding box center [878, 557] width 114 height 115
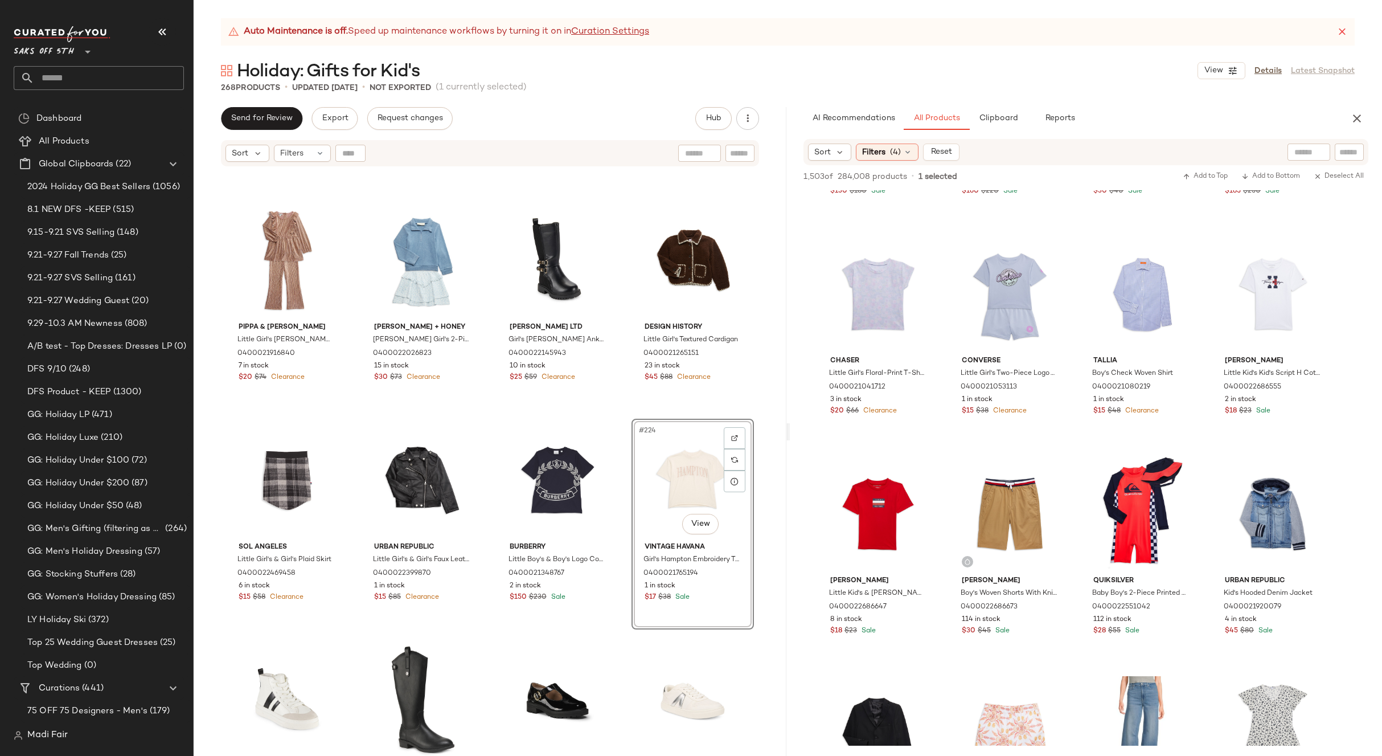
scroll to position [12986, 0]
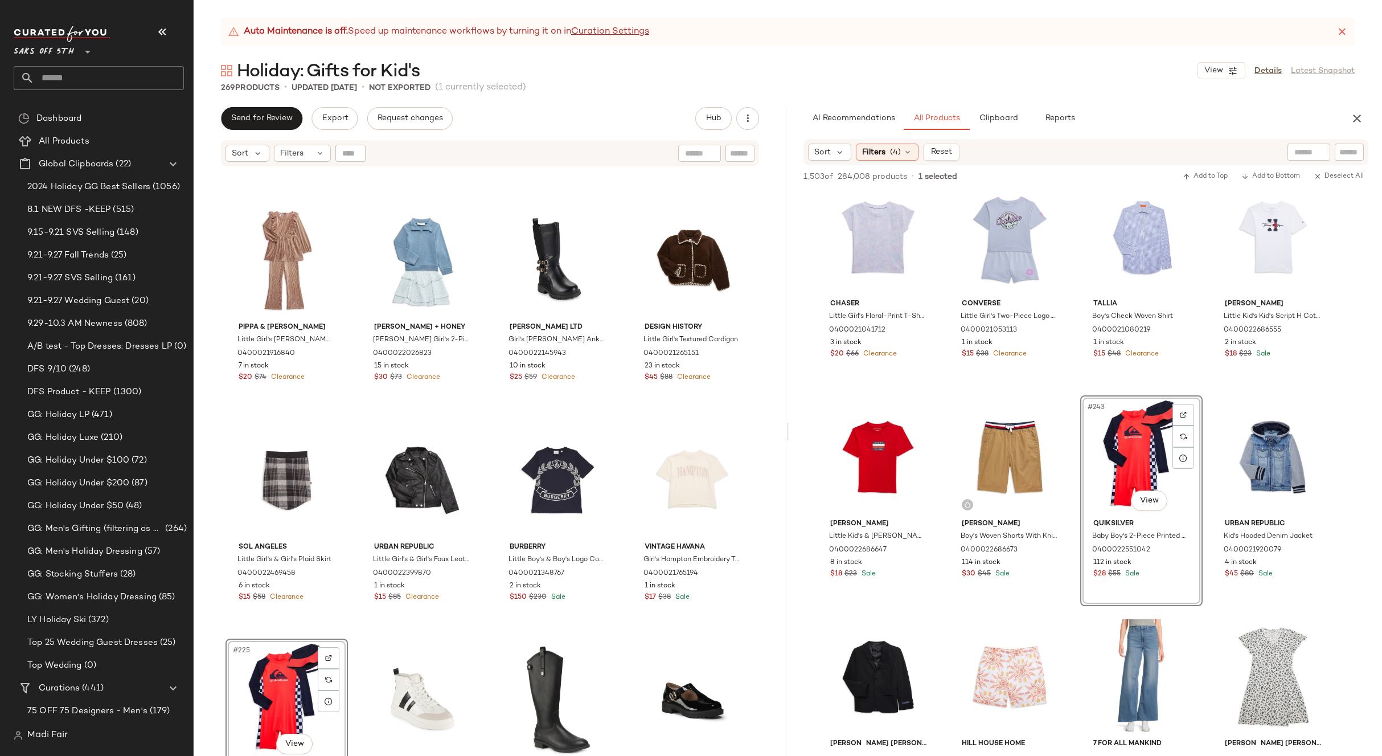
click at [268, 673] on div "#225 View" at bounding box center [287, 699] width 114 height 115
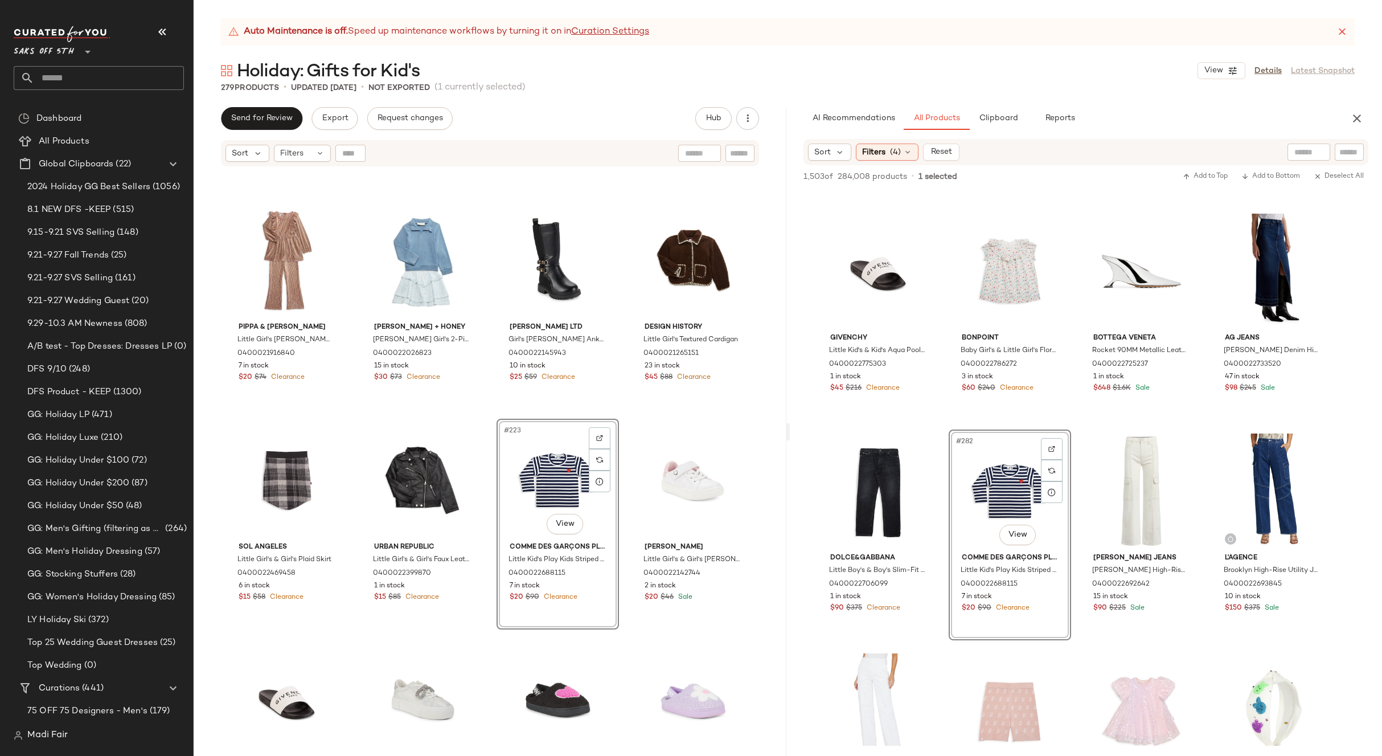
scroll to position [15436, 0]
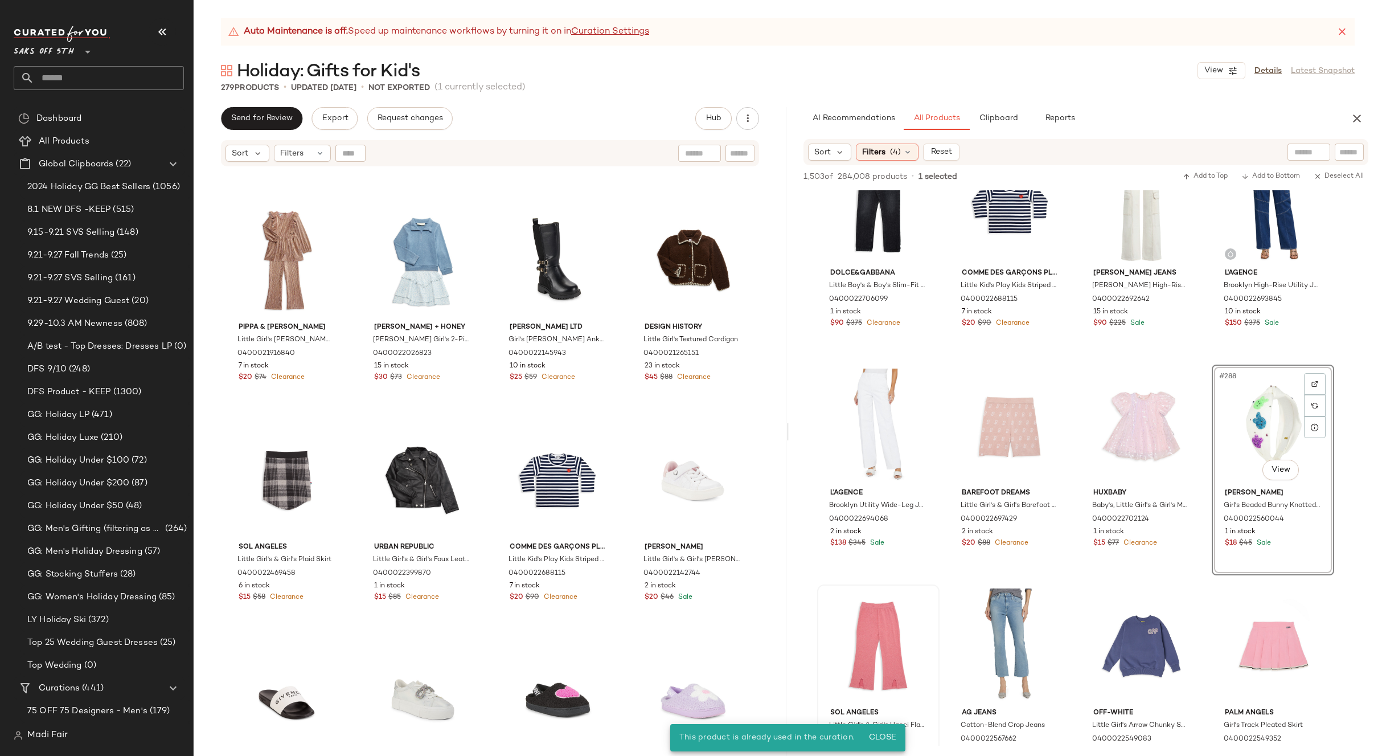
drag, startPoint x: 884, startPoint y: 731, endPoint x: 905, endPoint y: 645, distance: 89.1
click at [884, 730] on button "Close" at bounding box center [882, 737] width 37 height 21
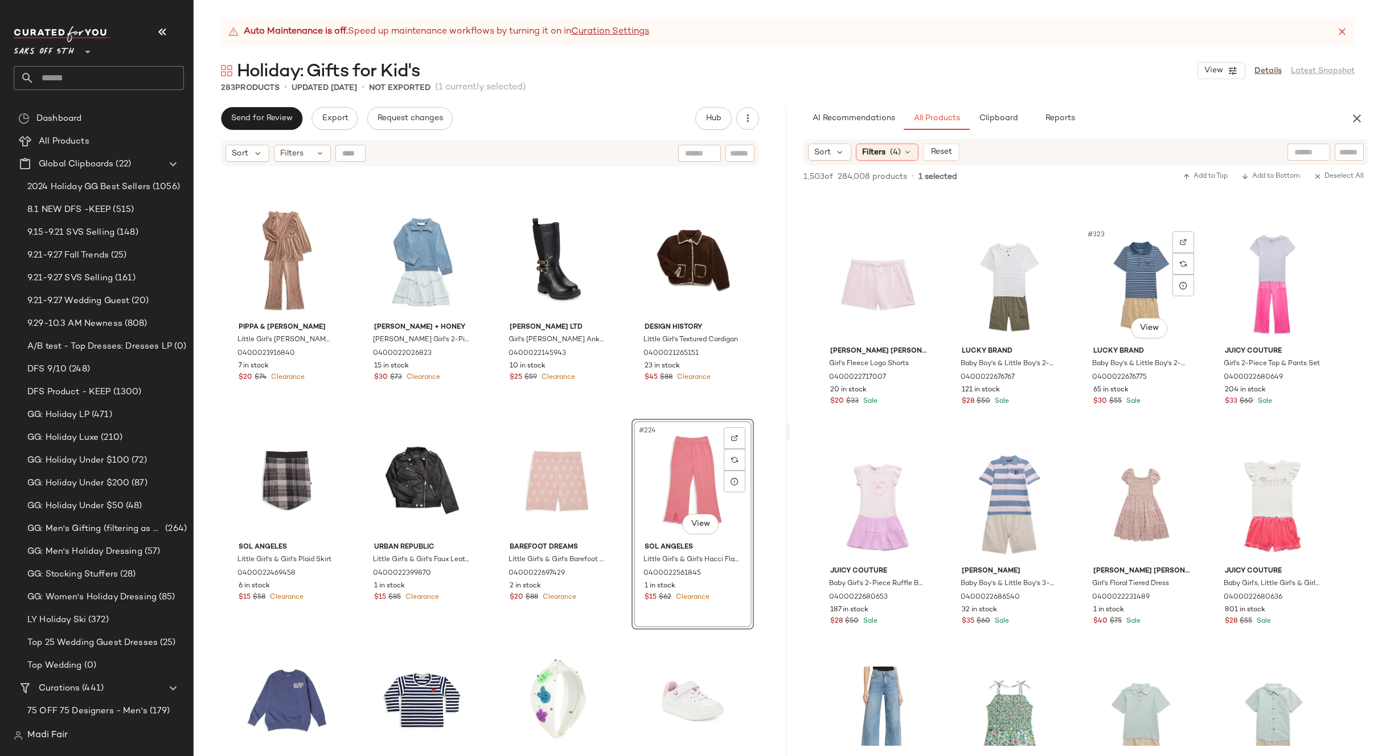
scroll to position [17600, 0]
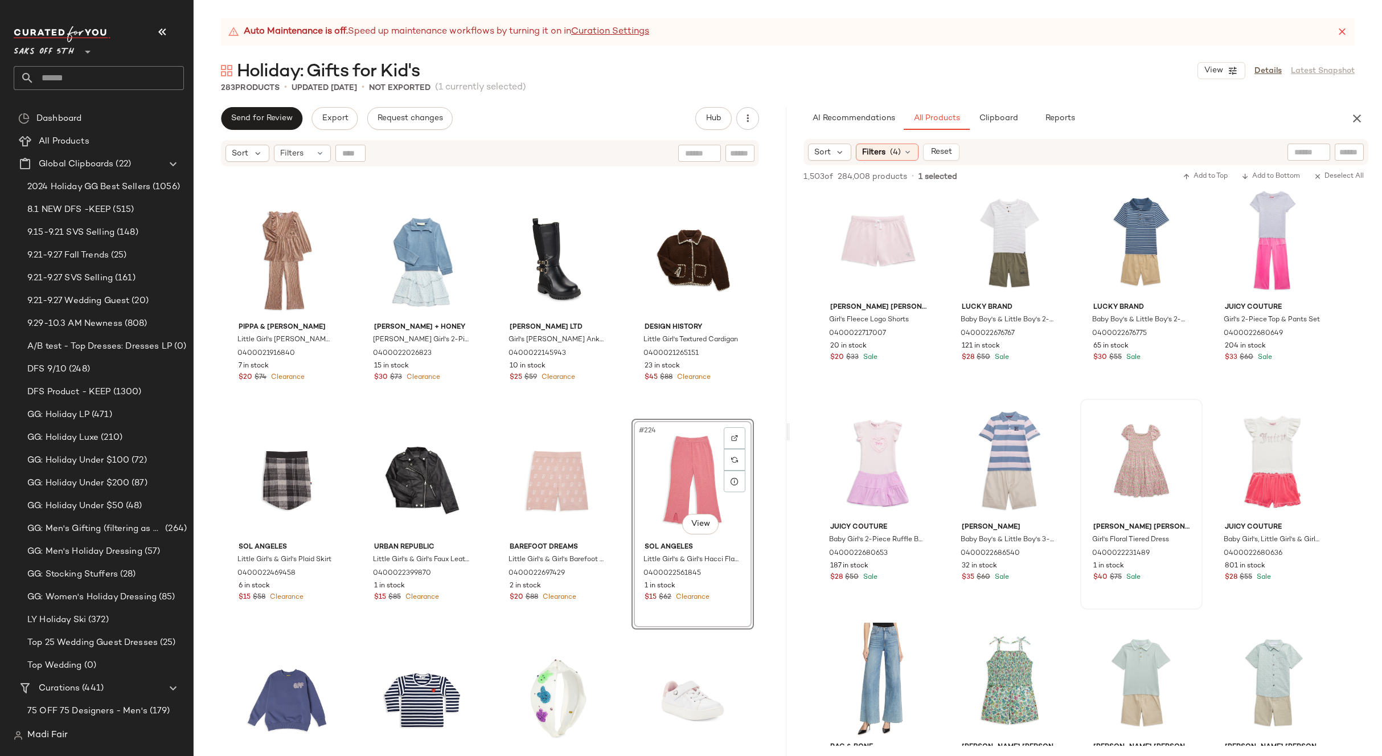
click at [1080, 406] on div "Polo Ralph Lauren Girl's Floral Tiered Dress 0400022231489 1 in stock $40 $75 S…" at bounding box center [1141, 504] width 122 height 211
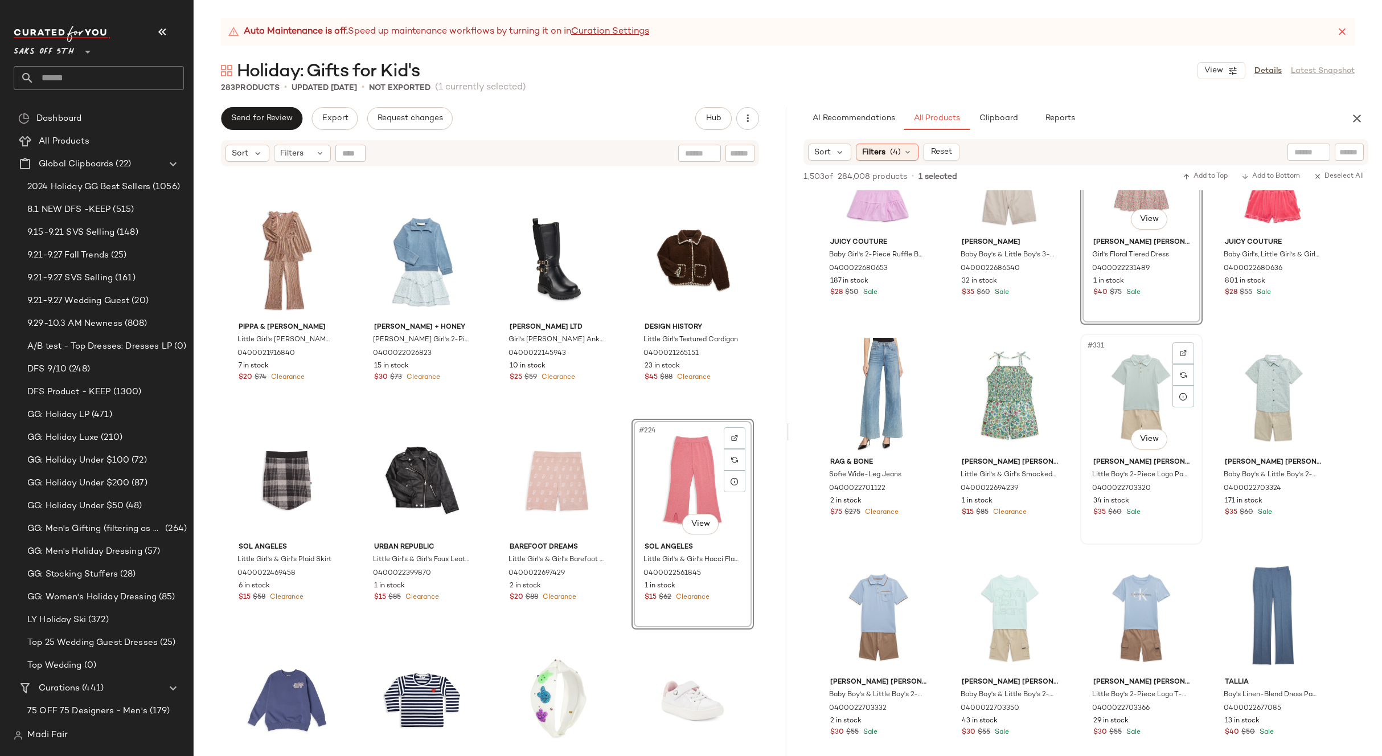
scroll to position [18056, 0]
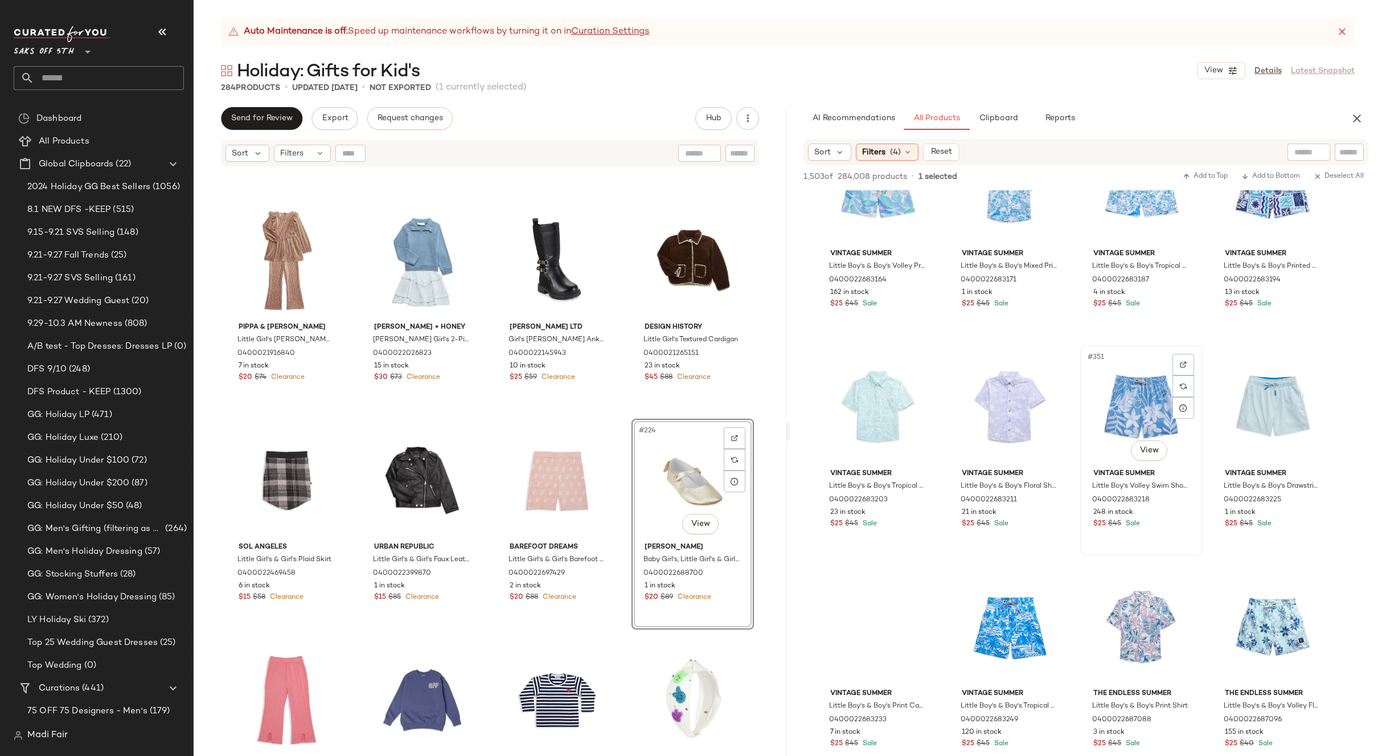
scroll to position [19024, 0]
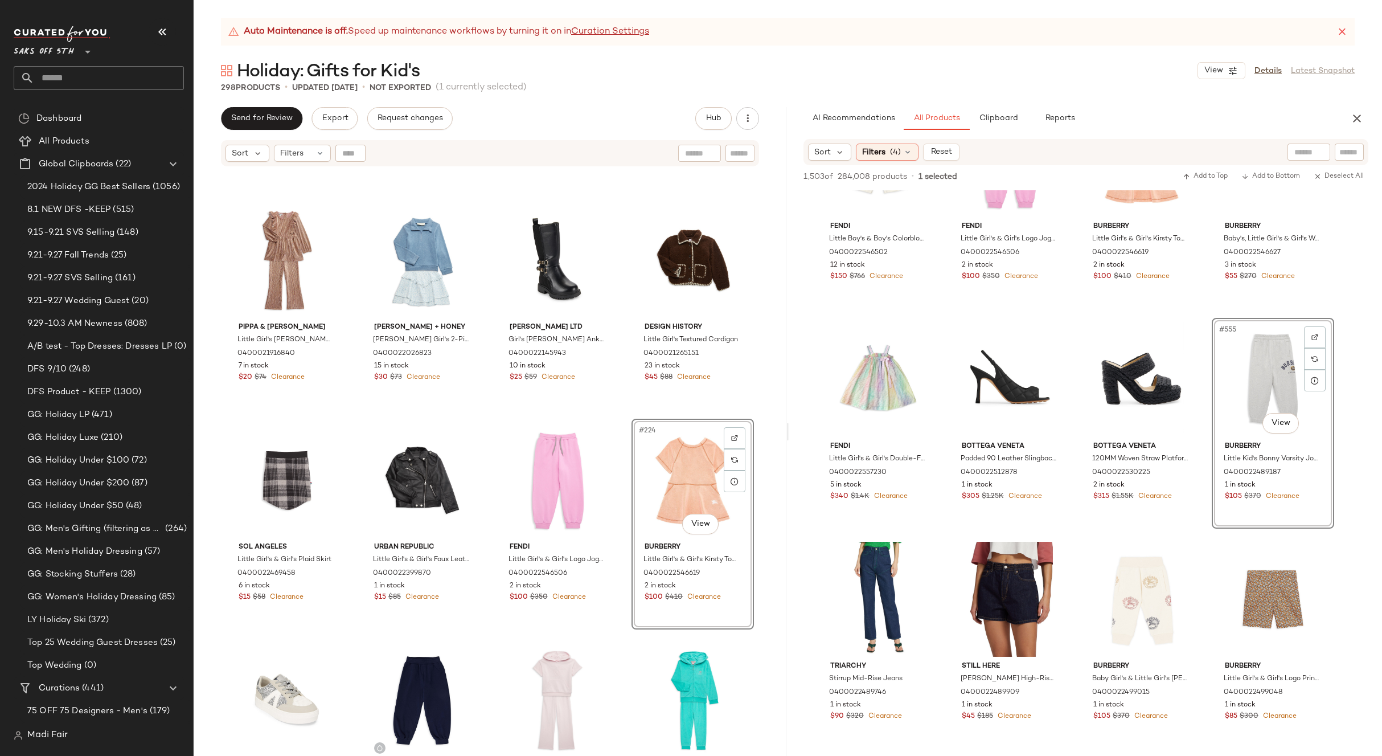
scroll to position [25346, 0]
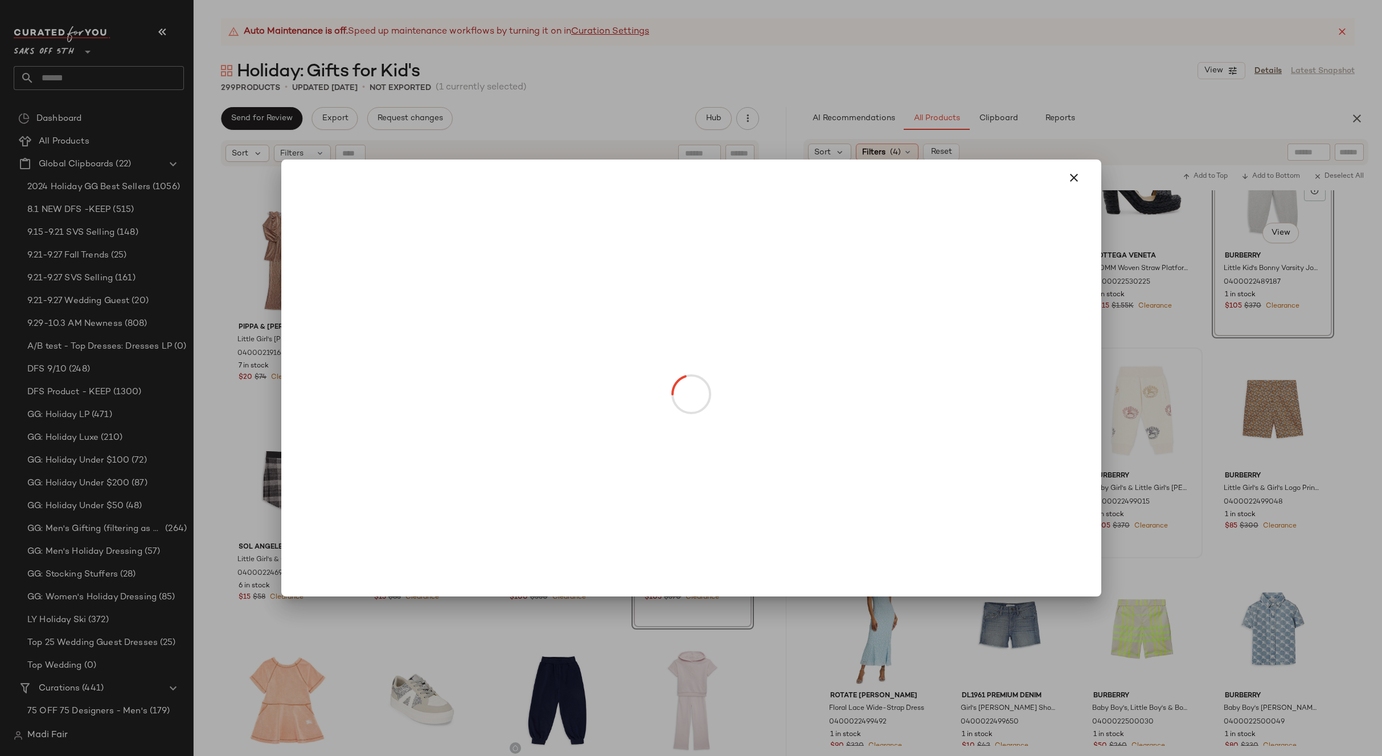
drag, startPoint x: 1123, startPoint y: 438, endPoint x: 729, endPoint y: 403, distance: 395.1
click at [1064, 169] on button "button" at bounding box center [1074, 177] width 27 height 27
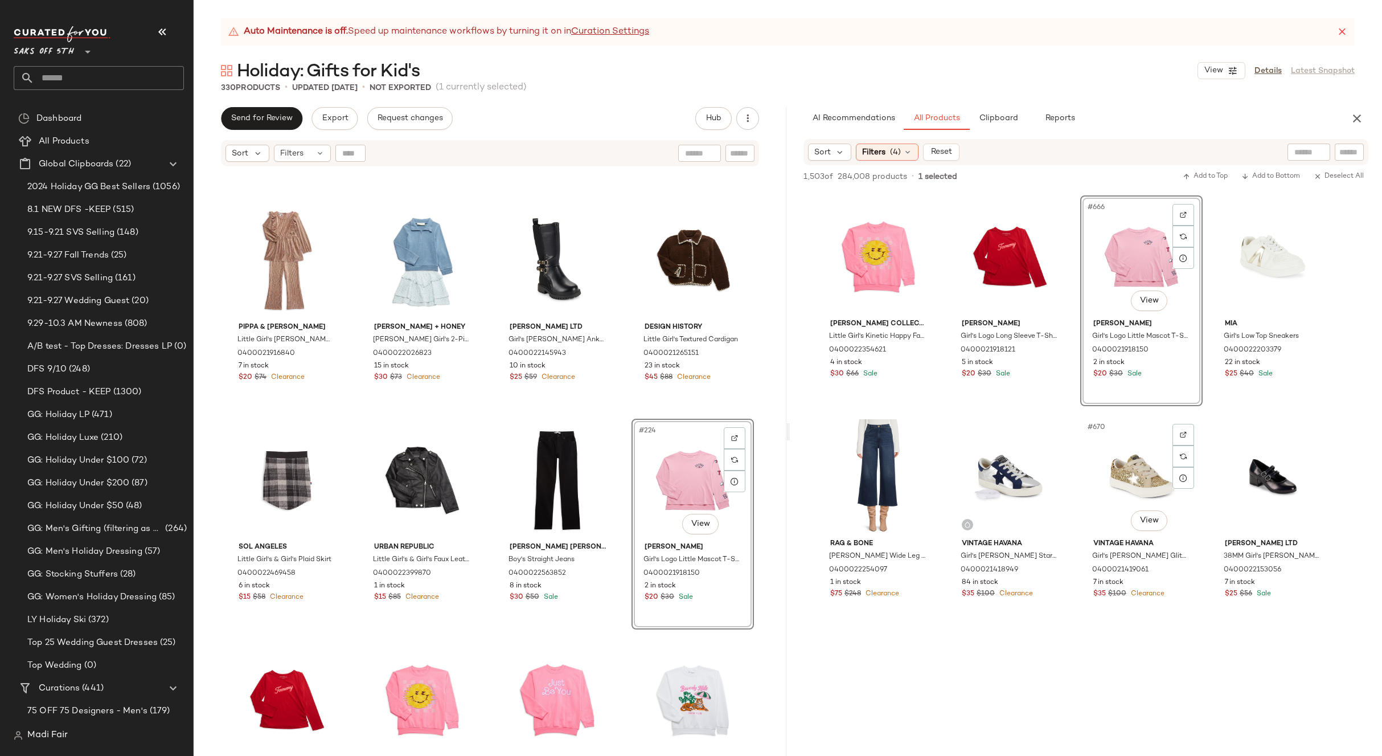
scroll to position [31441, 0]
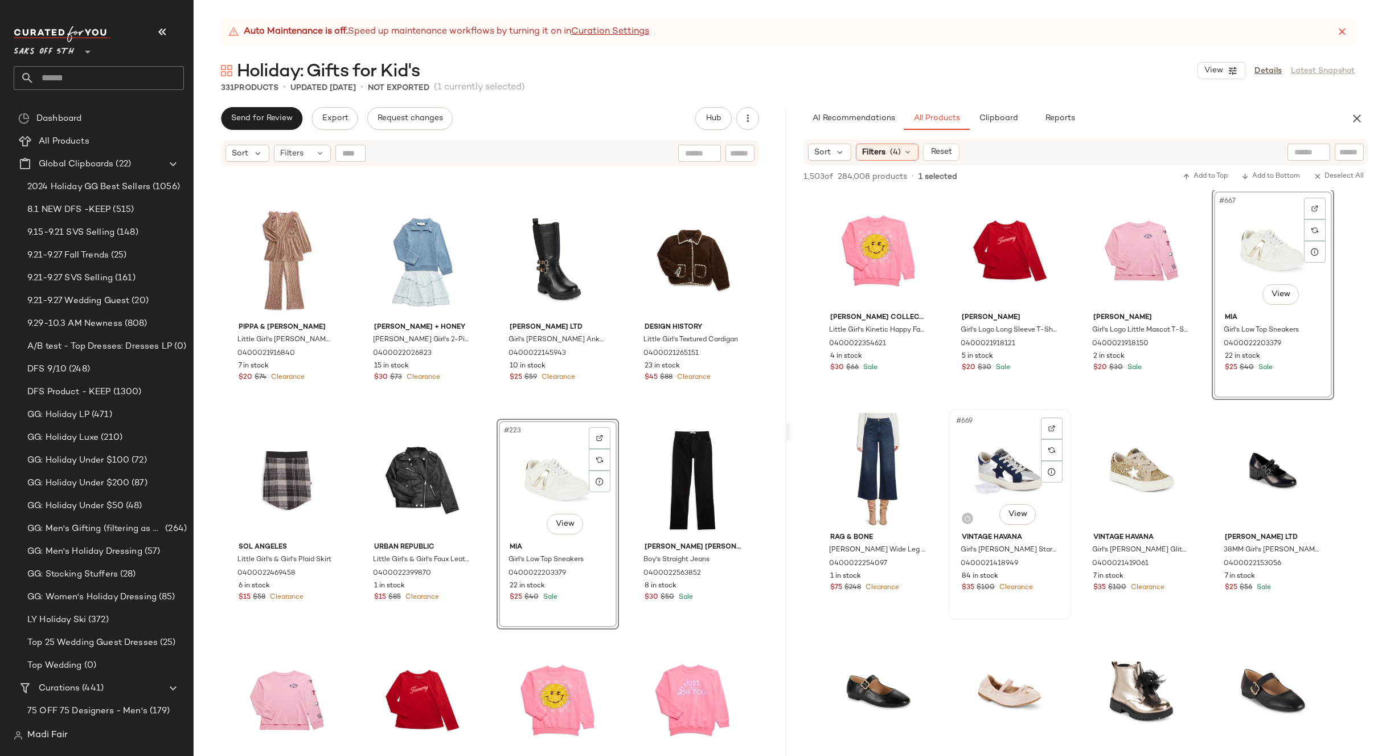
click at [996, 473] on div "#669 View" at bounding box center [1010, 470] width 114 height 115
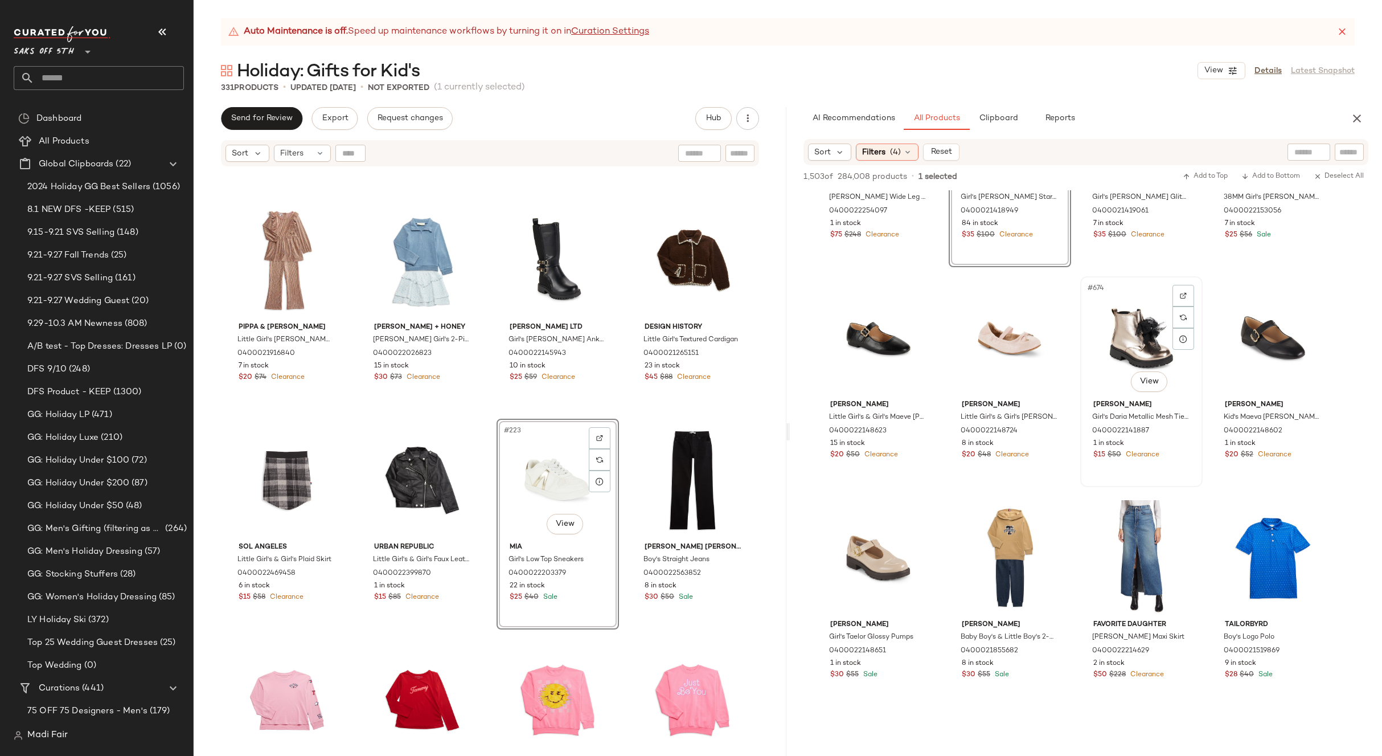
scroll to position [31840, 0]
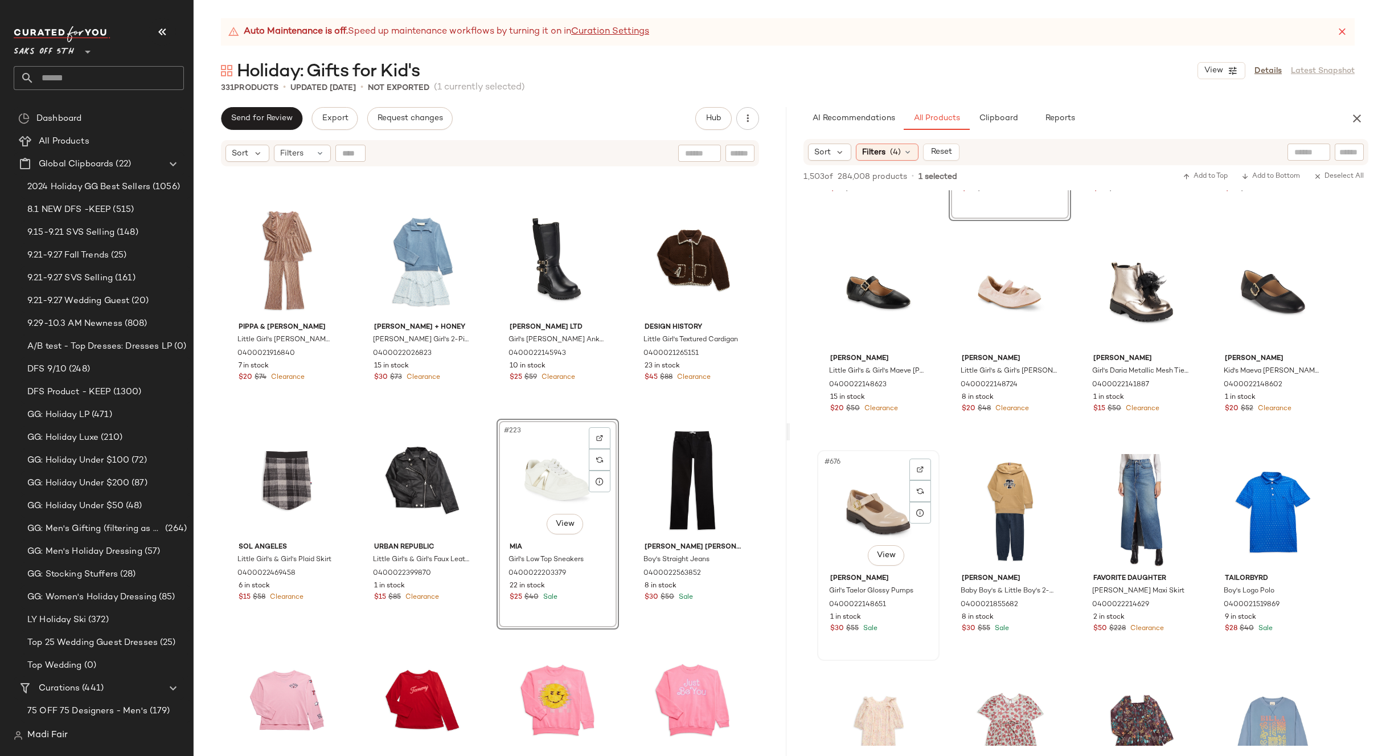
click at [866, 512] on div "#676 View" at bounding box center [878, 511] width 114 height 115
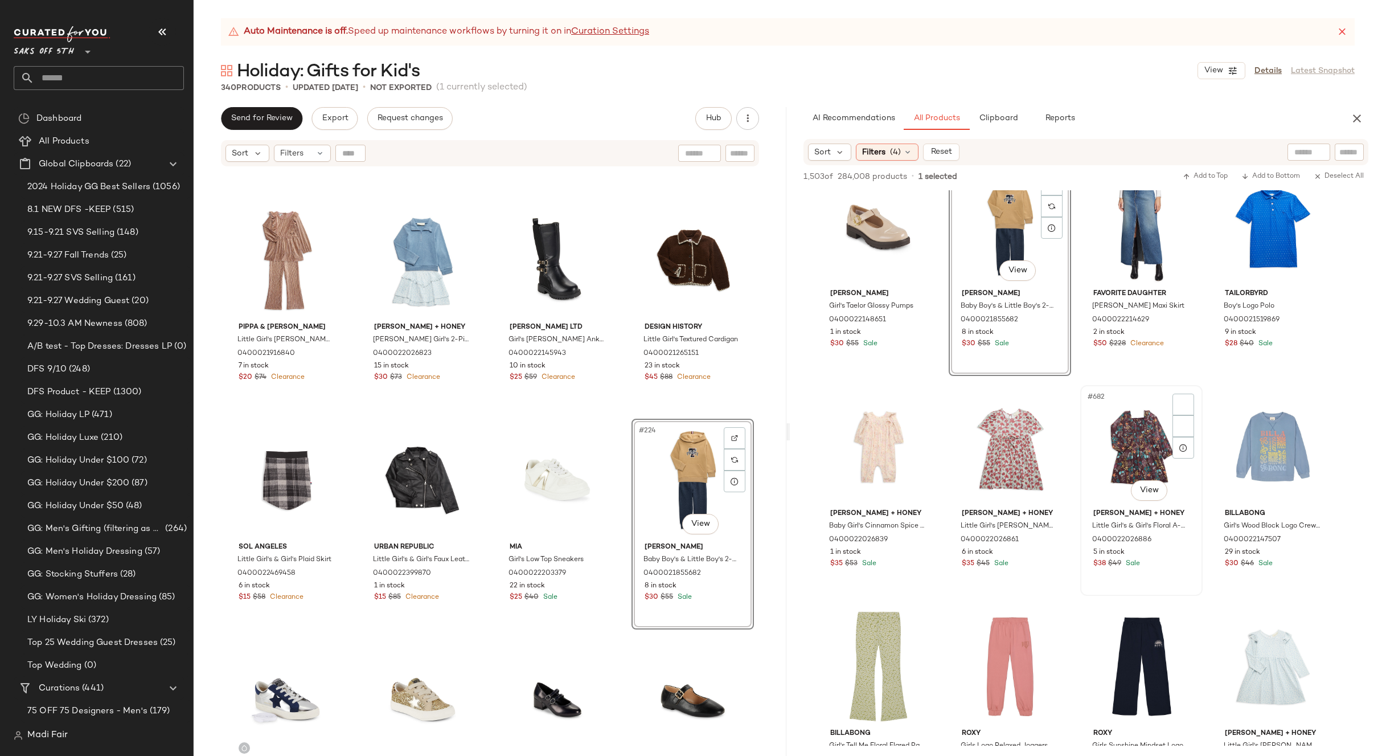
scroll to position [32238, 0]
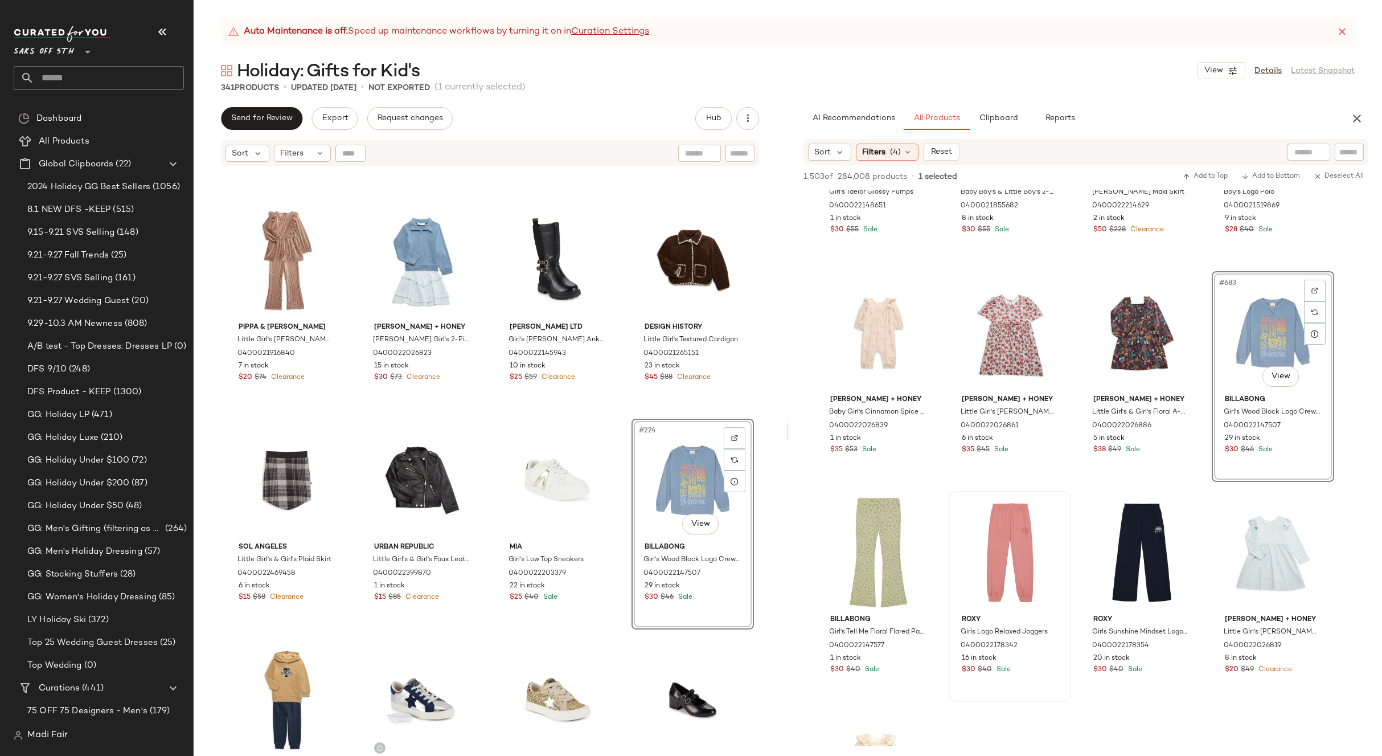
click at [850, 531] on div at bounding box center [878, 552] width 114 height 115
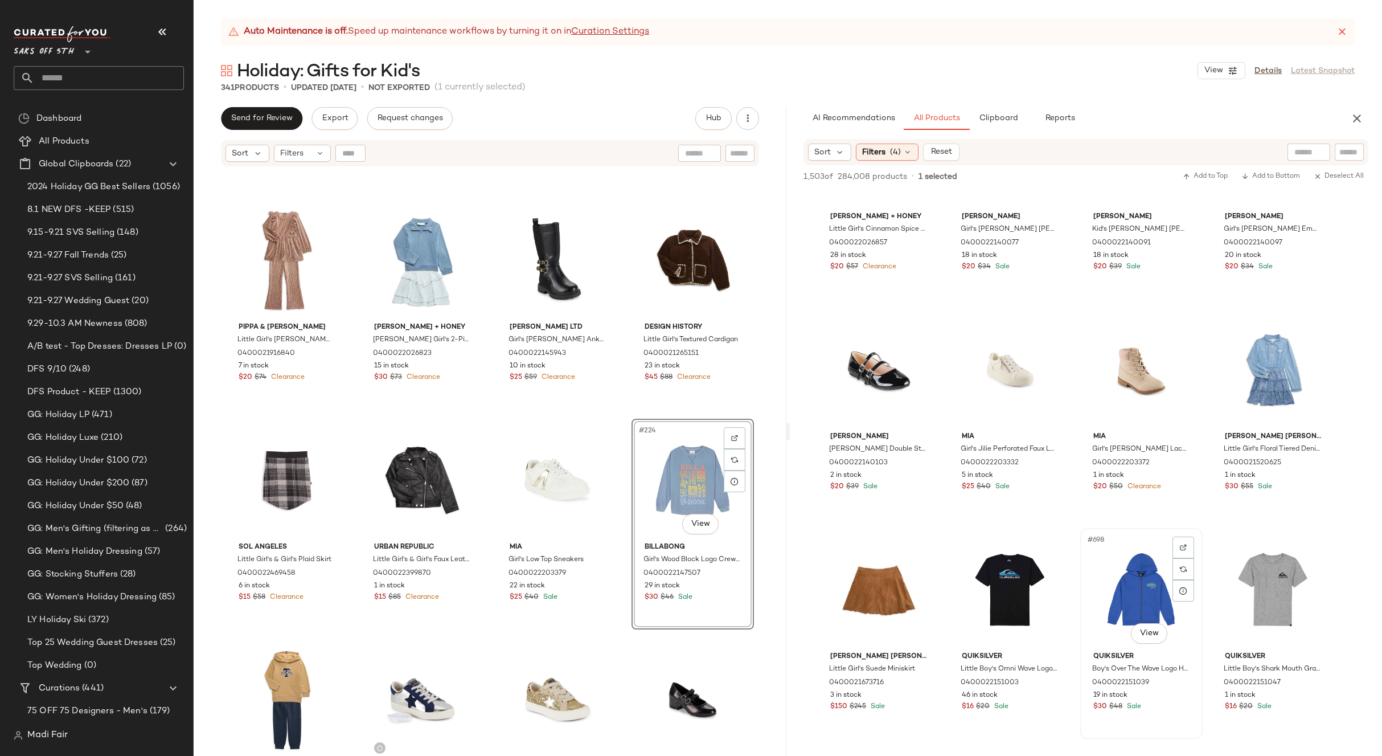
scroll to position [32865, 0]
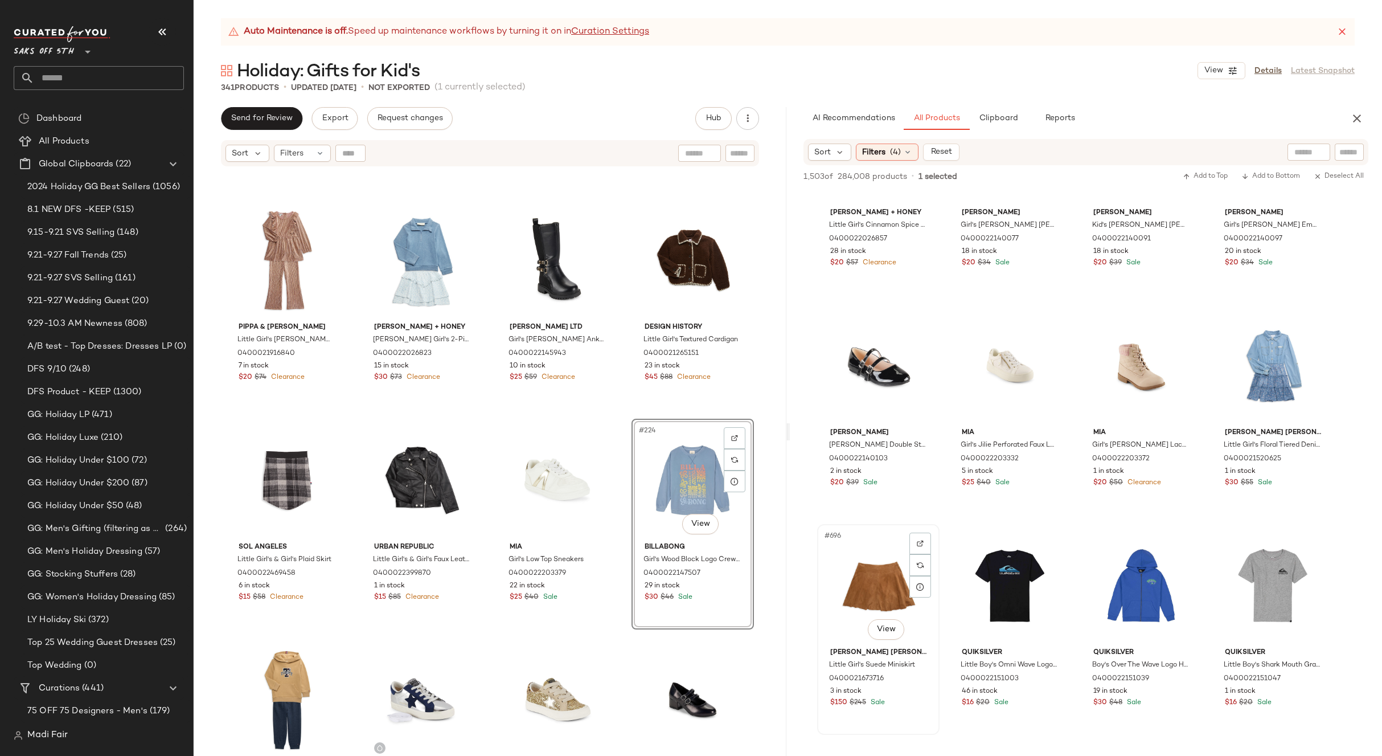
click at [879, 577] on div "#696 View" at bounding box center [878, 585] width 114 height 115
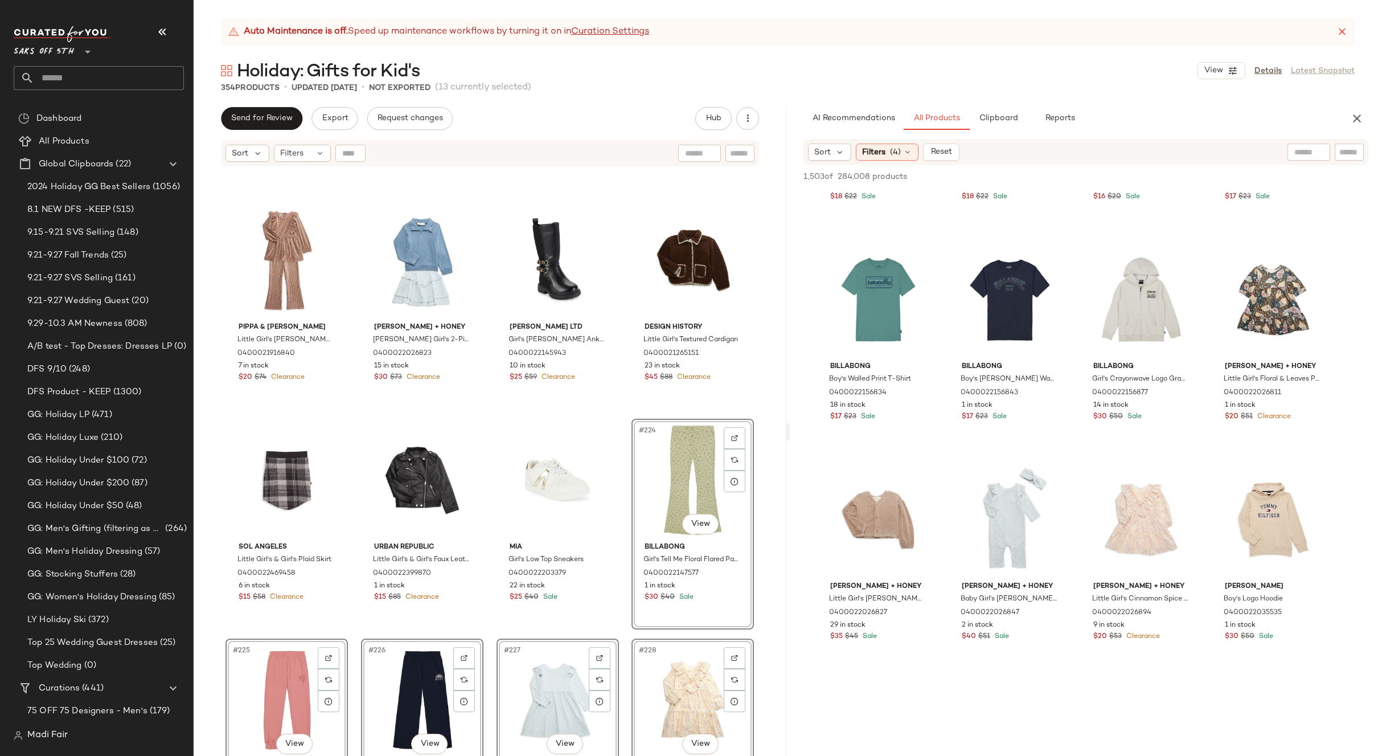
scroll to position [33605, 0]
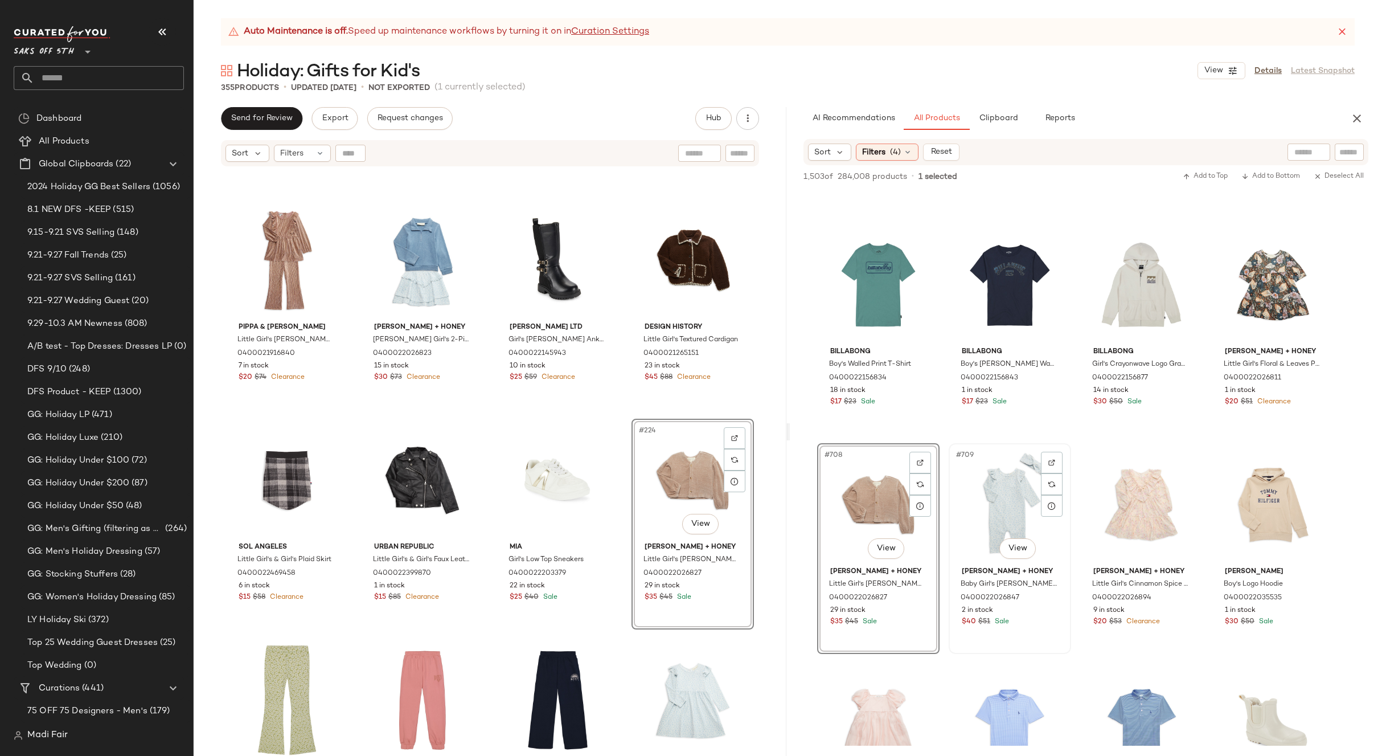
click at [1009, 498] on div "#709 View" at bounding box center [1010, 504] width 114 height 115
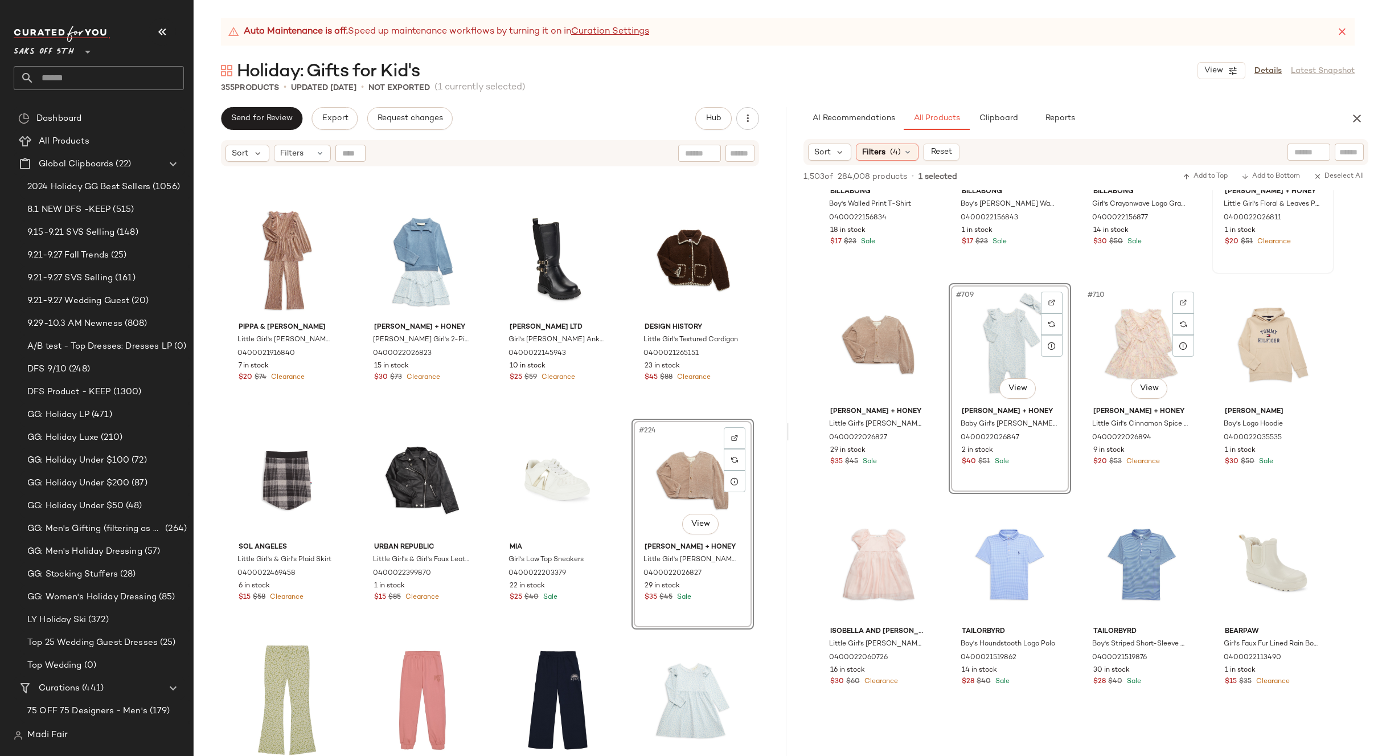
scroll to position [33776, 0]
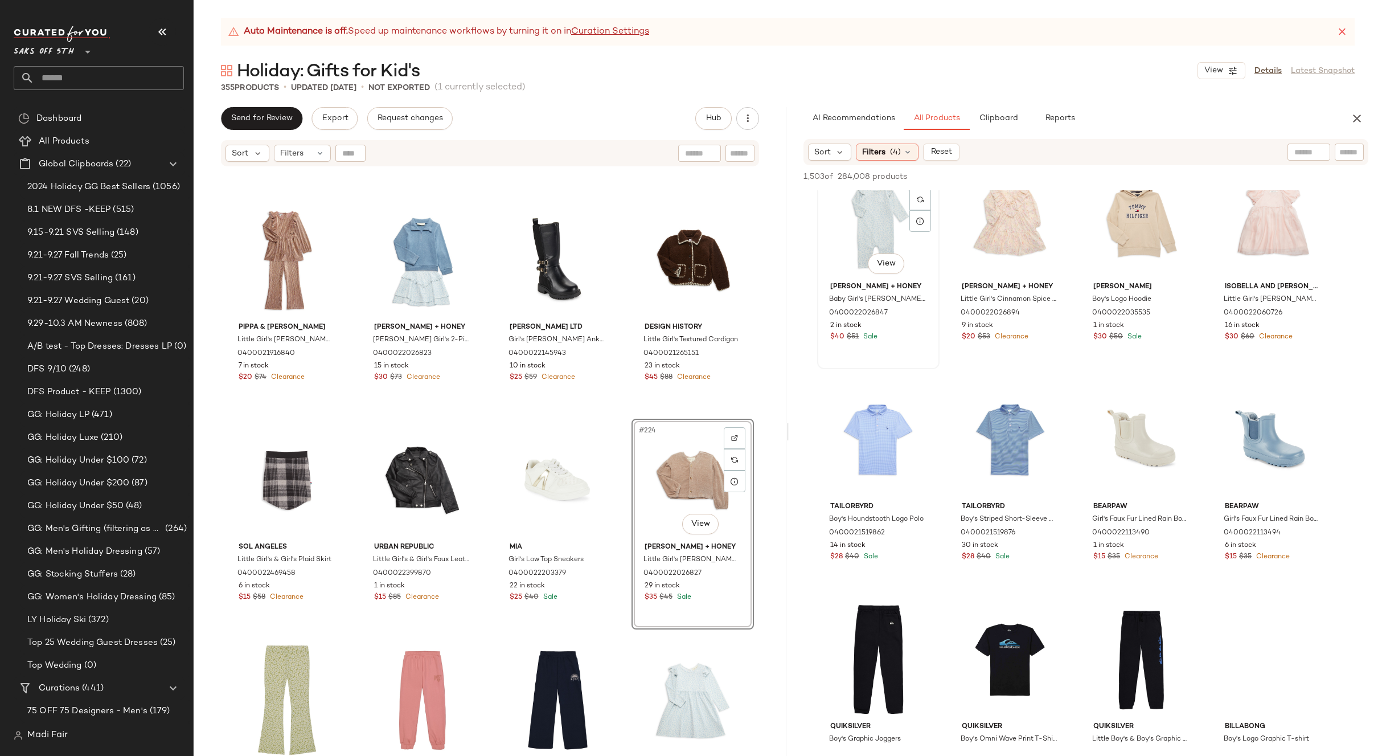
click at [845, 277] on div "#709 View" at bounding box center [878, 219] width 114 height 115
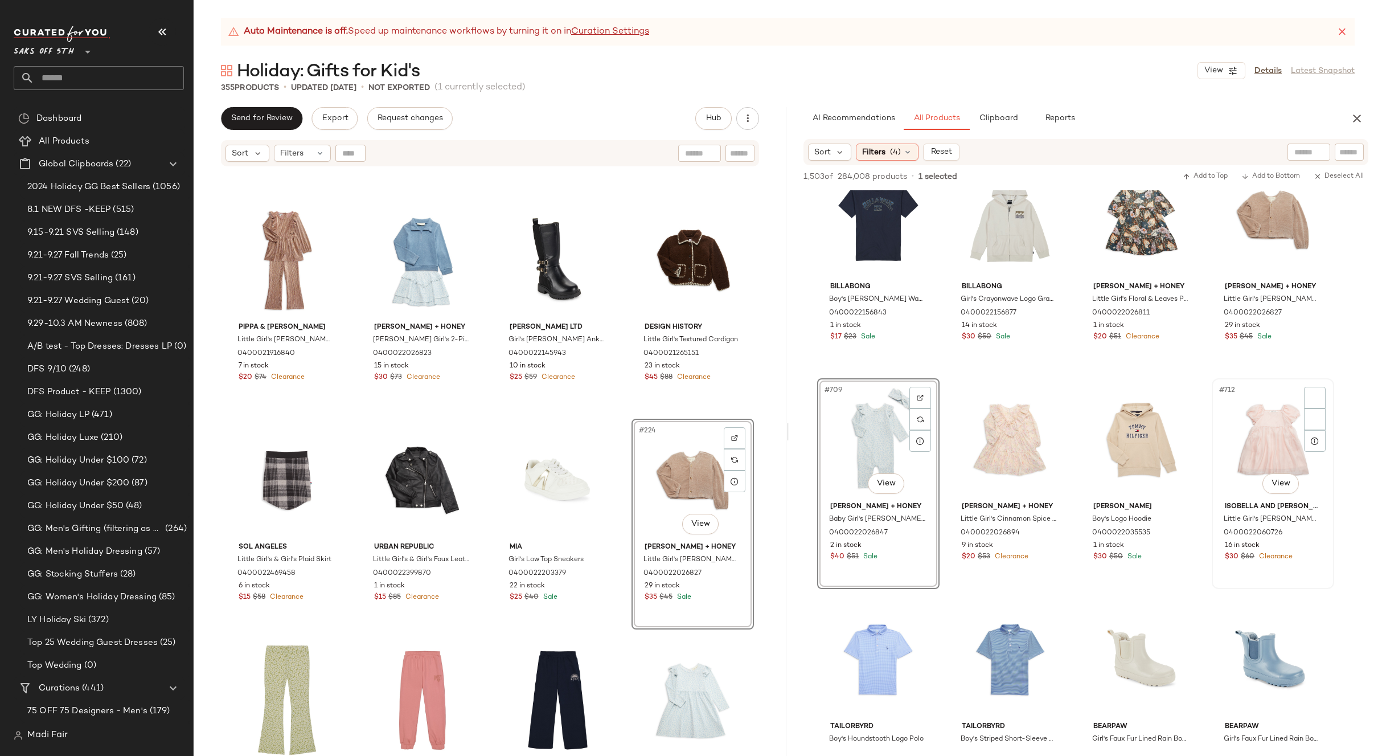
scroll to position [38727, 0]
click at [1127, 438] on div "#711 View" at bounding box center [1141, 439] width 114 height 115
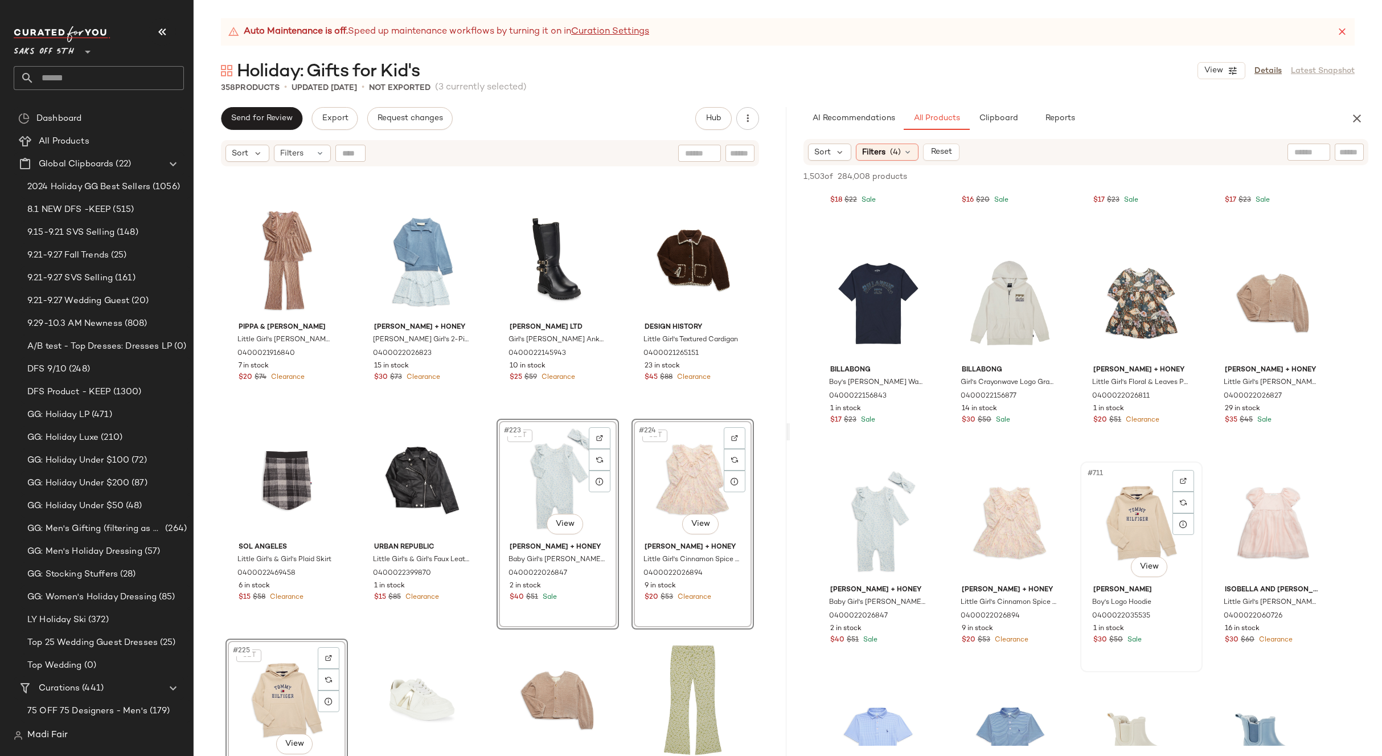
scroll to position [38556, 0]
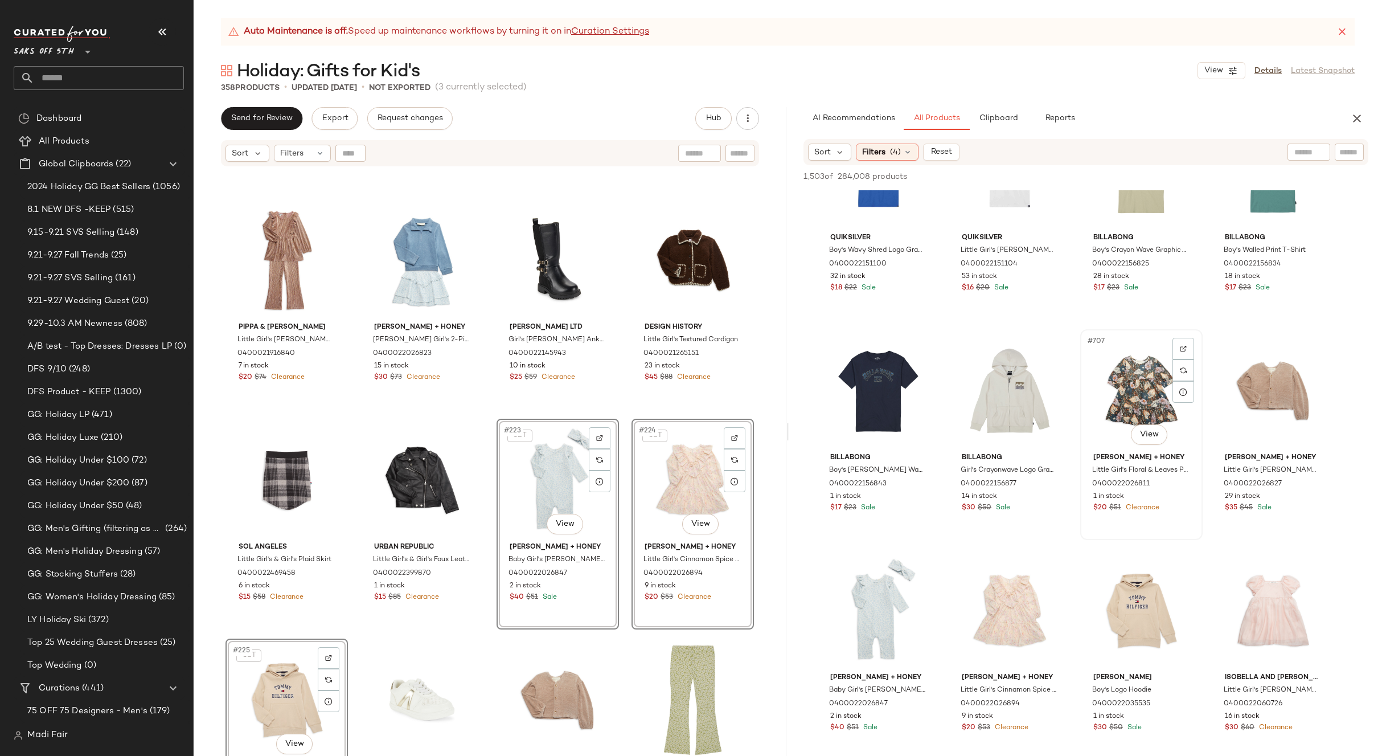
click at [1122, 412] on div "#707 View" at bounding box center [1141, 390] width 114 height 115
click at [1286, 375] on div "#708 View" at bounding box center [1273, 390] width 114 height 115
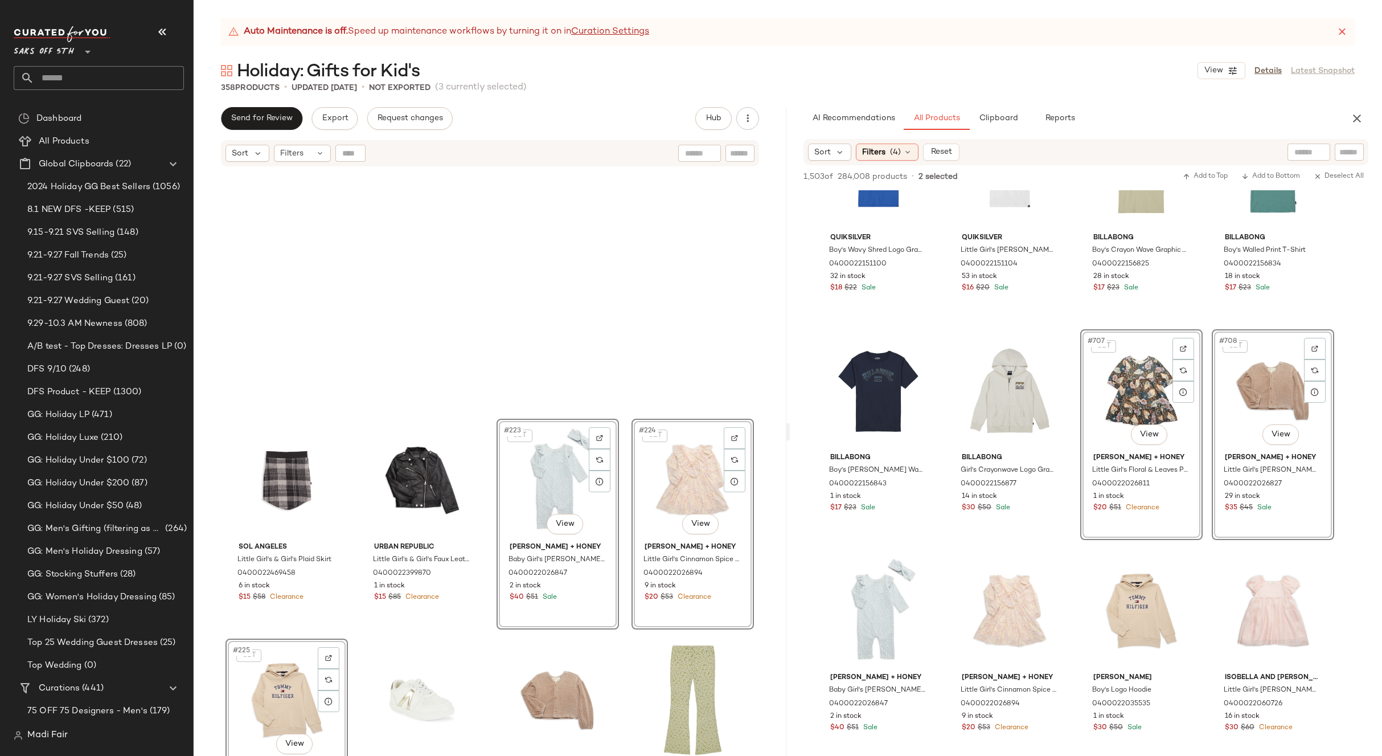
scroll to position [12092, 0]
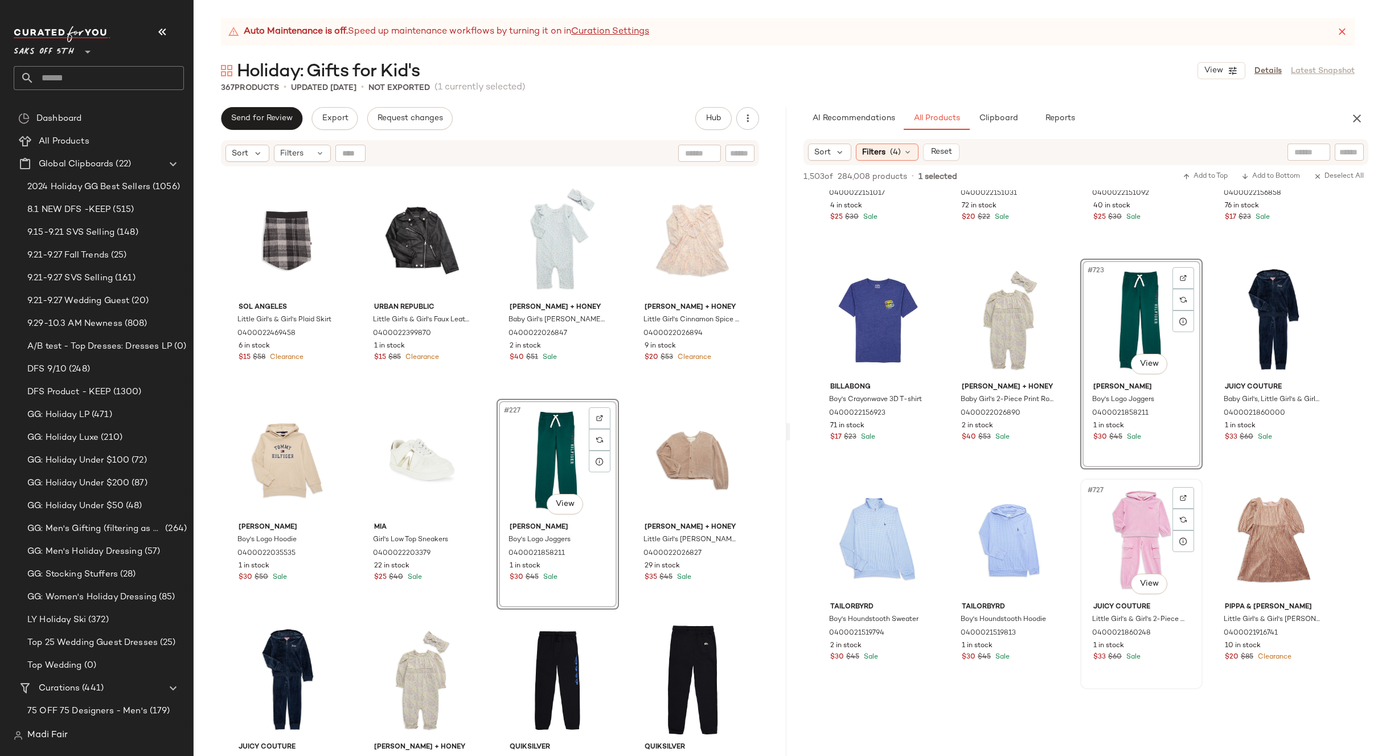
scroll to position [39695, 0]
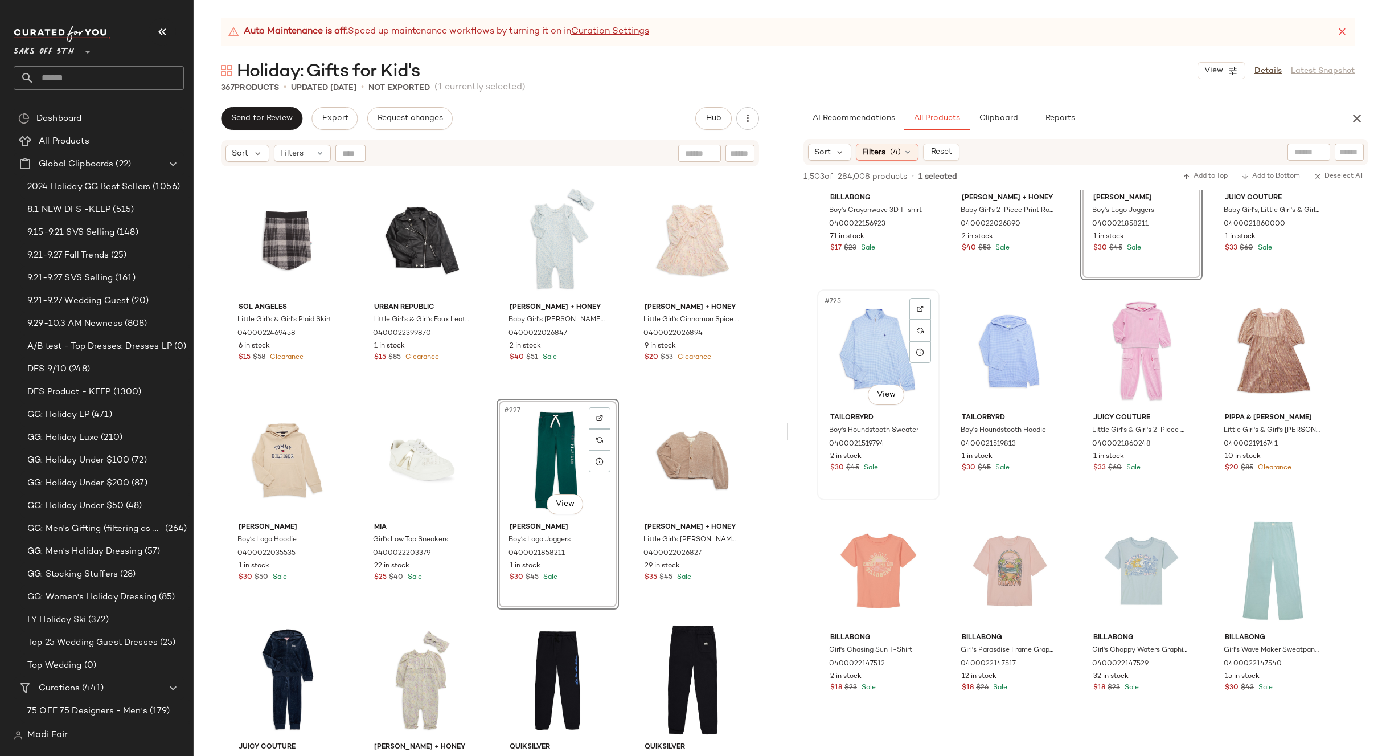
click at [881, 357] on div "#725 View" at bounding box center [878, 350] width 114 height 115
drag, startPoint x: 1267, startPoint y: 329, endPoint x: 984, endPoint y: 368, distance: 286.4
click at [1267, 329] on div "#728 View" at bounding box center [1273, 350] width 114 height 115
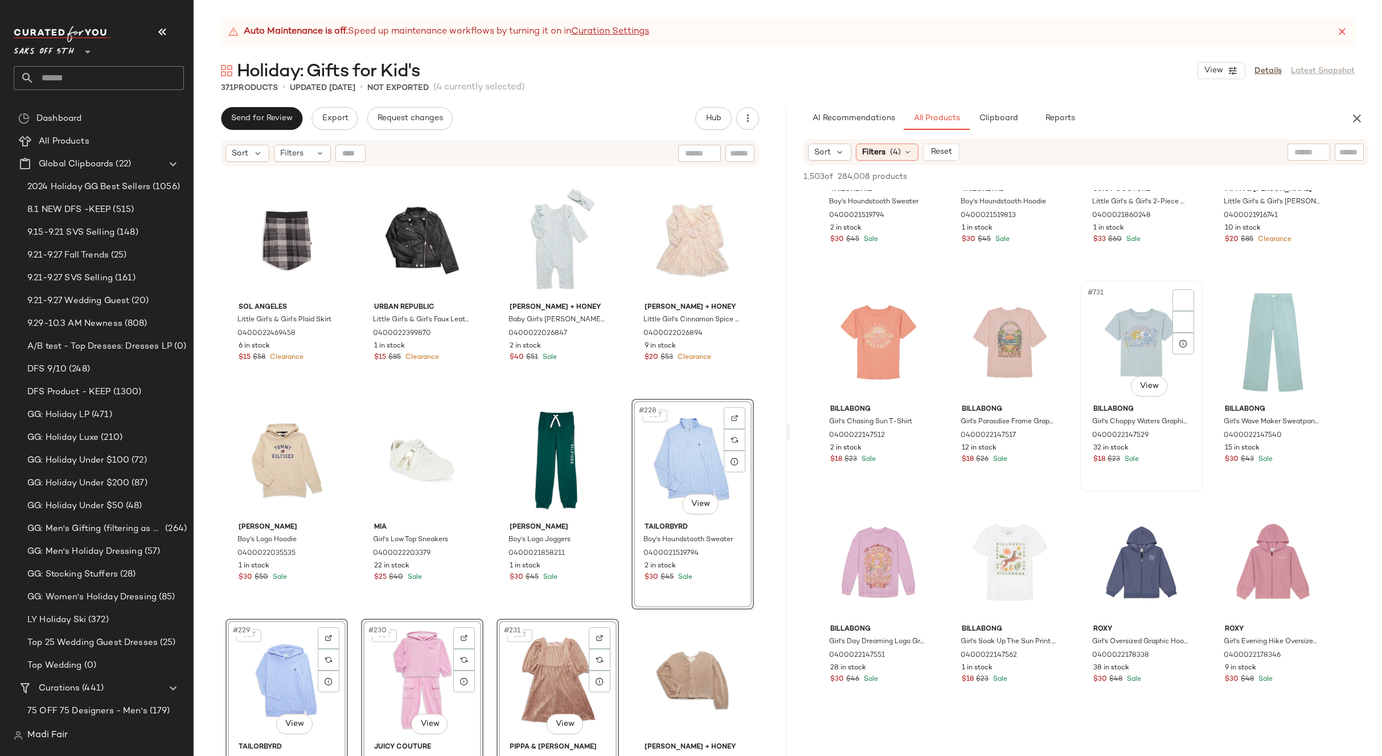
scroll to position [40037, 0]
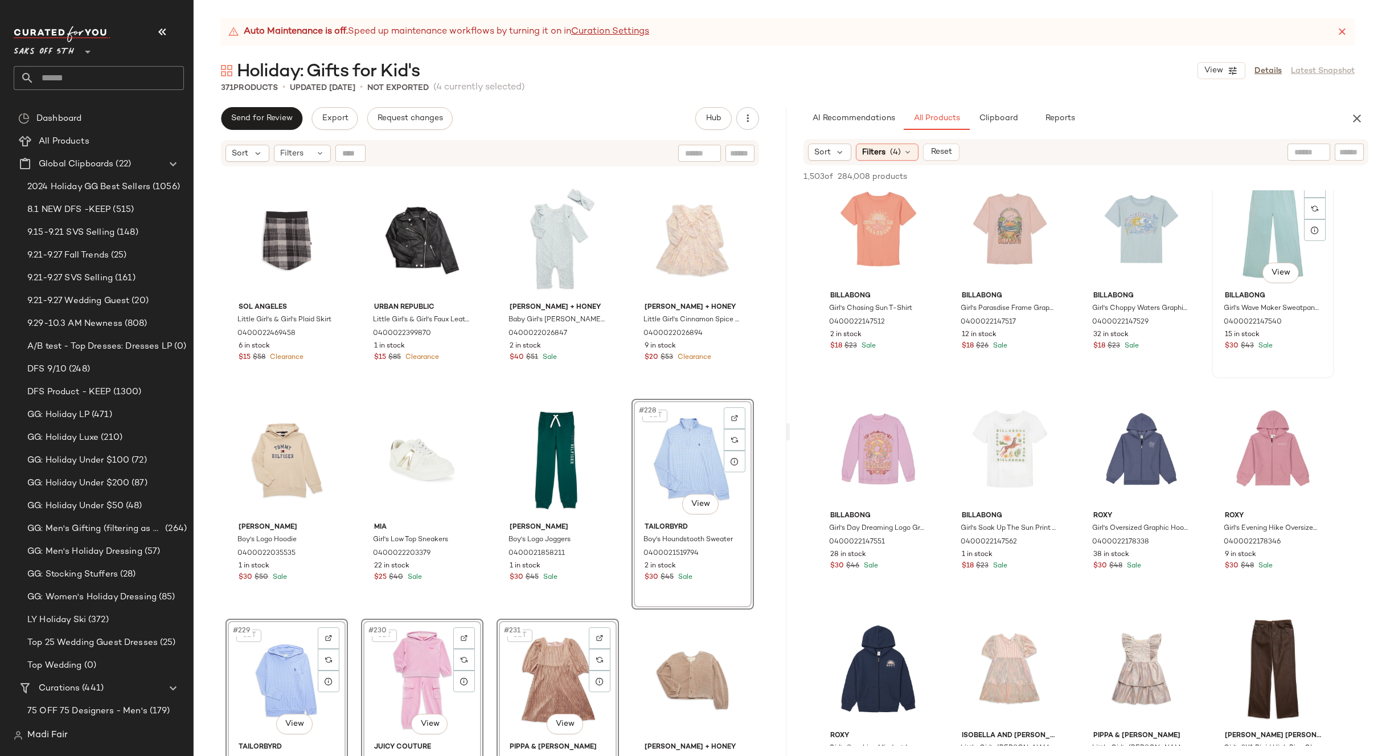
click at [1249, 236] on div "#732 View" at bounding box center [1273, 228] width 114 height 115
click at [849, 642] on div "#737 View" at bounding box center [878, 668] width 114 height 115
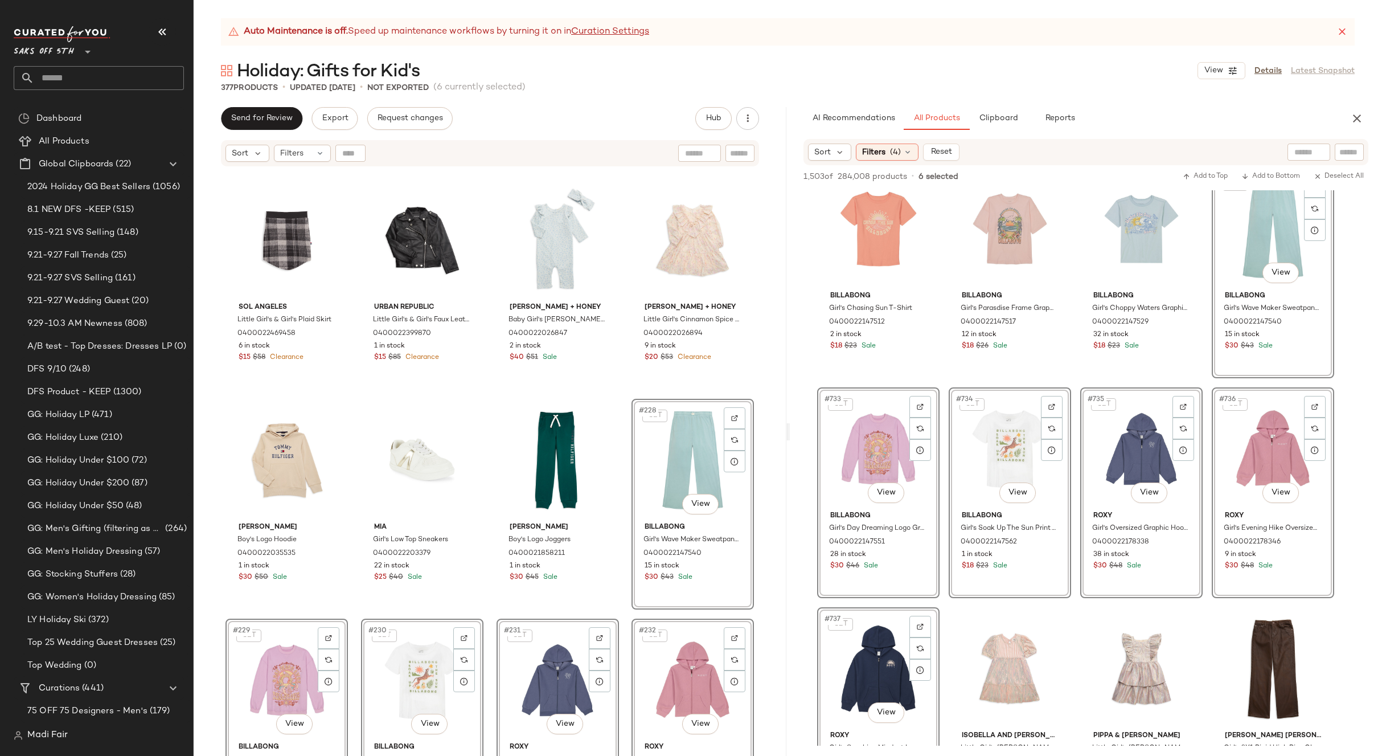
scroll to position [40379, 0]
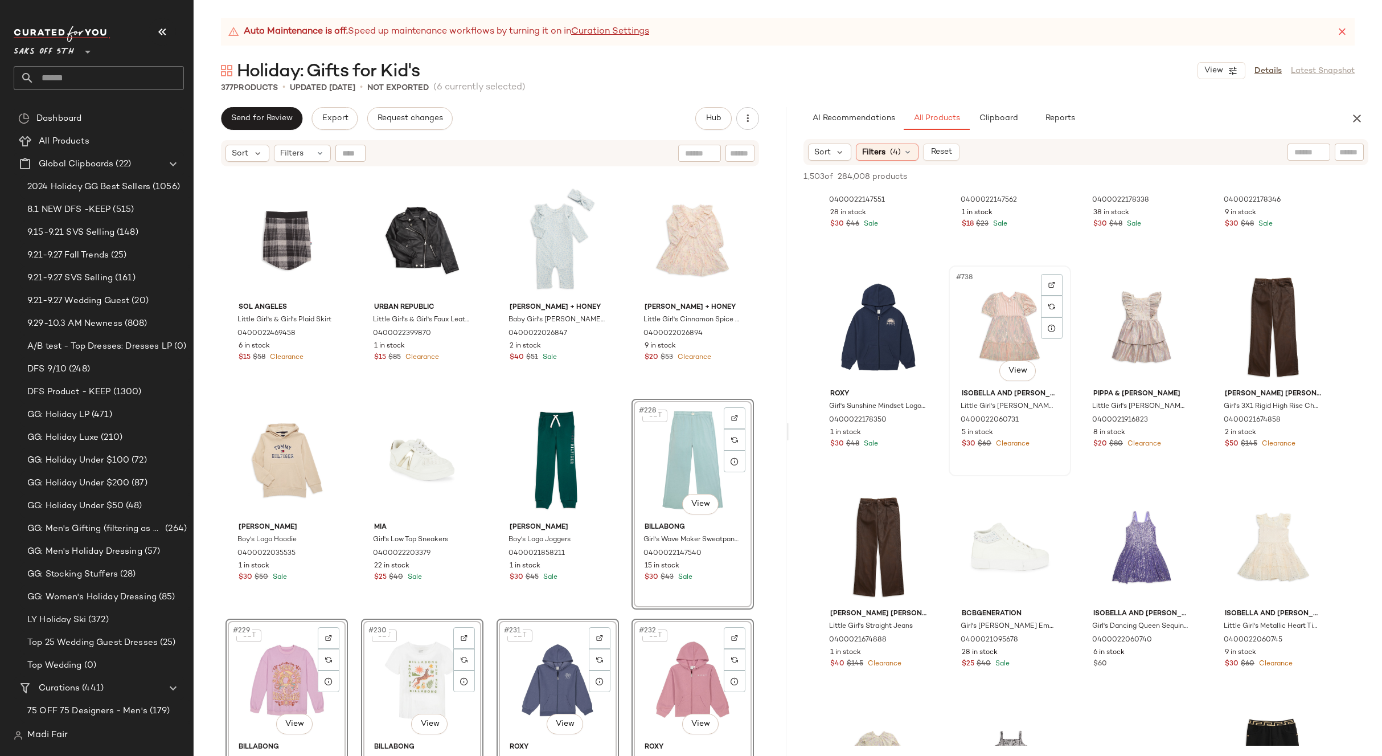
click at [1023, 316] on div "#738 View" at bounding box center [1010, 326] width 114 height 115
click at [1008, 530] on div "#742 View" at bounding box center [1010, 546] width 114 height 115
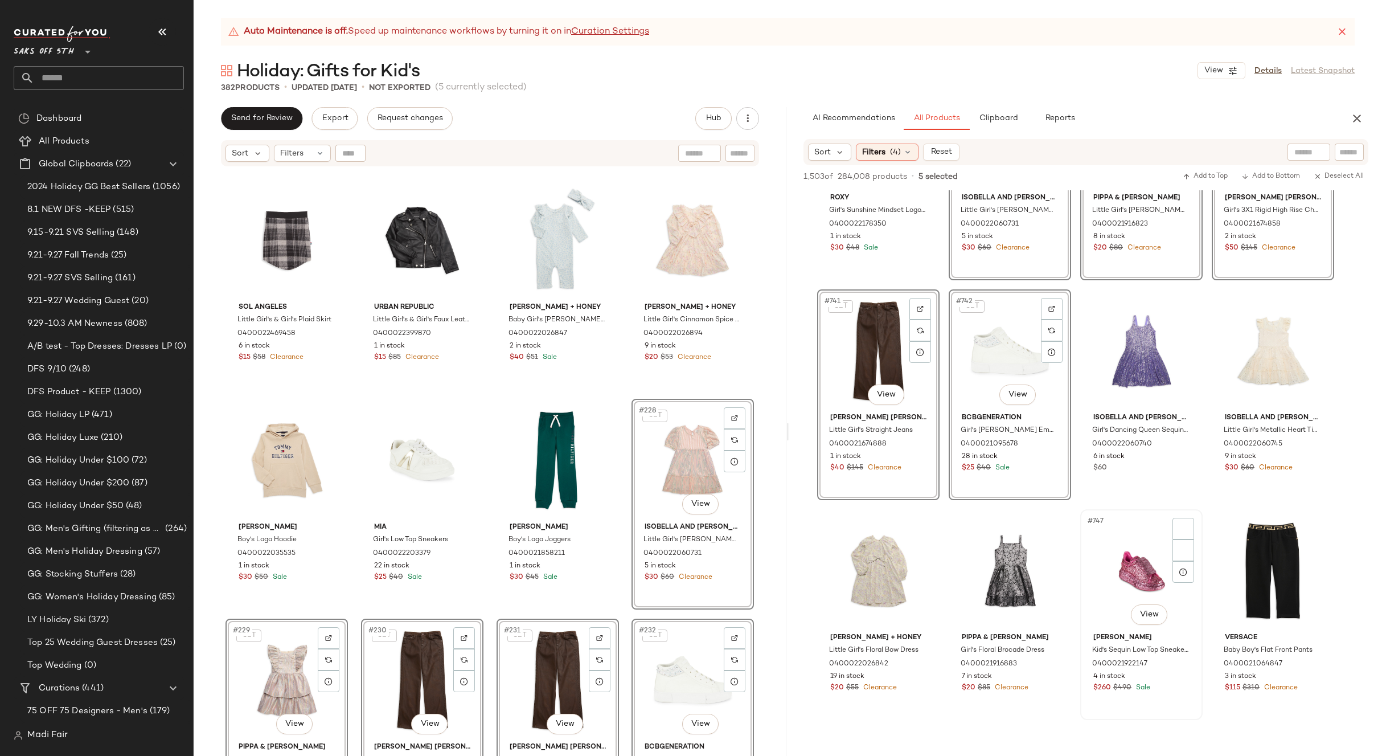
scroll to position [40721, 0]
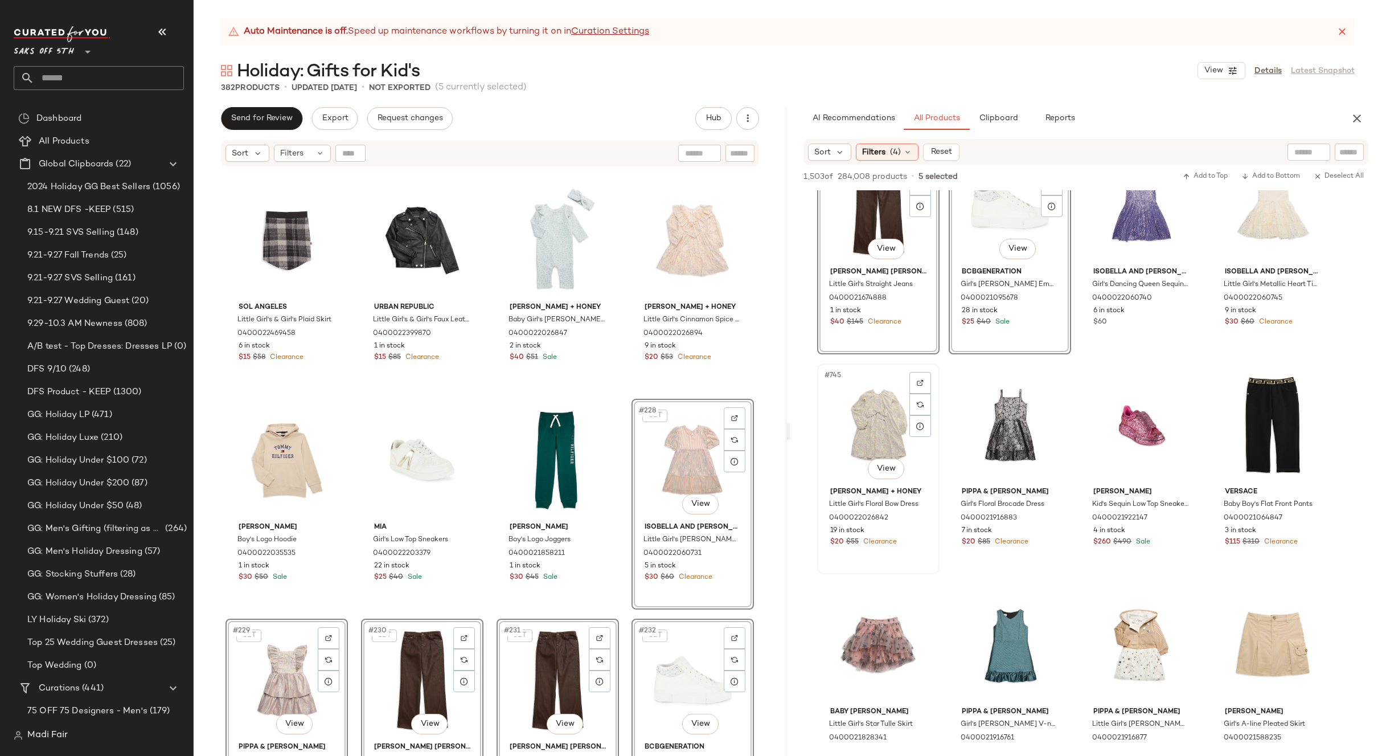
click at [883, 427] on div "#745 View" at bounding box center [878, 424] width 114 height 115
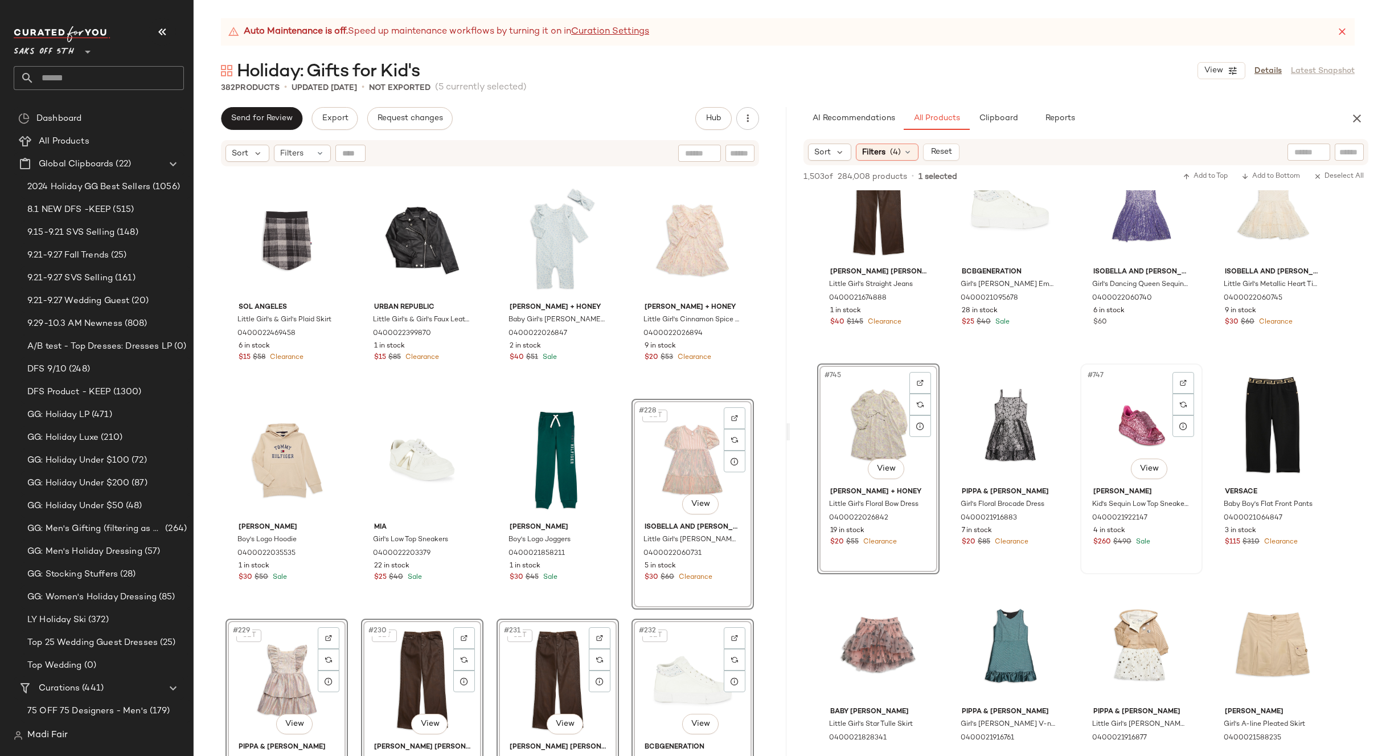
click at [1128, 421] on div "#747 View" at bounding box center [1141, 424] width 114 height 115
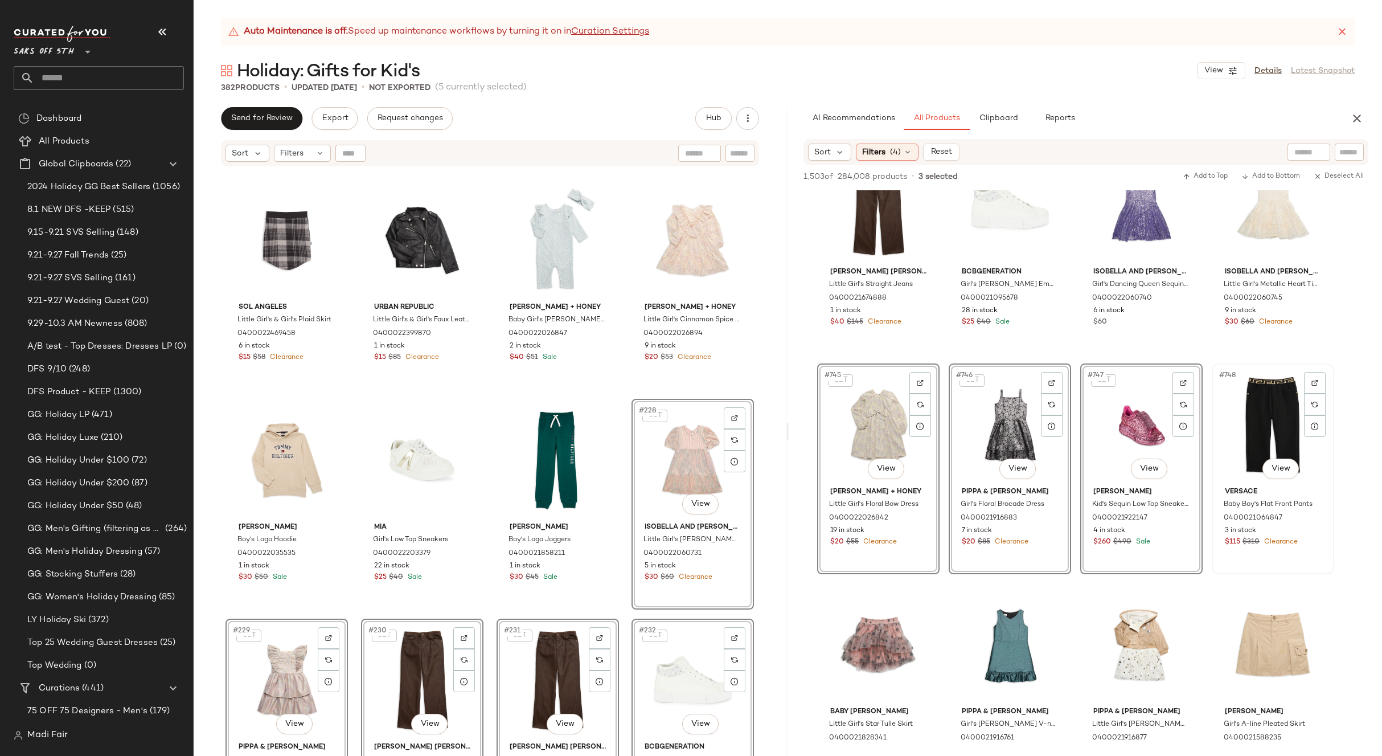
click at [1272, 419] on div "#748 View" at bounding box center [1273, 424] width 114 height 115
click at [1127, 616] on div "#751 View" at bounding box center [1141, 644] width 114 height 115
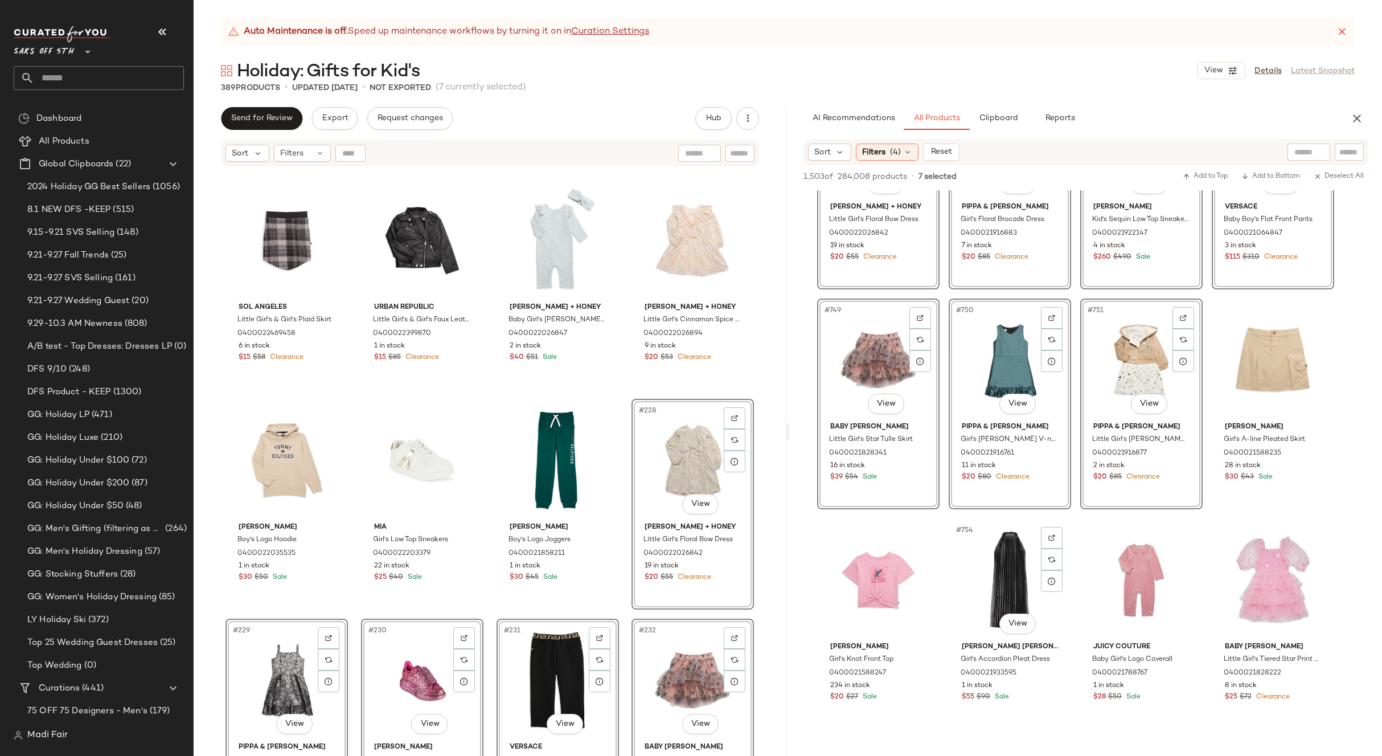
scroll to position [41176, 0]
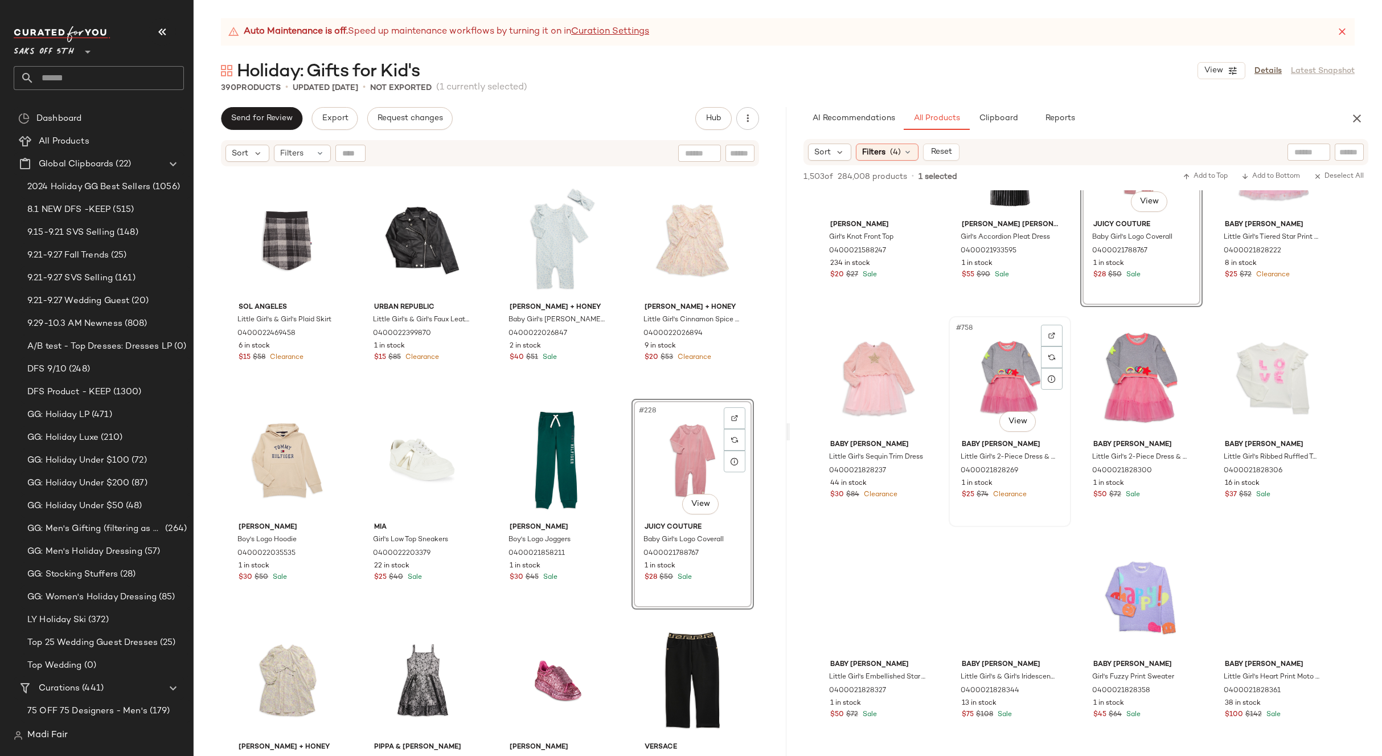
scroll to position [41461, 0]
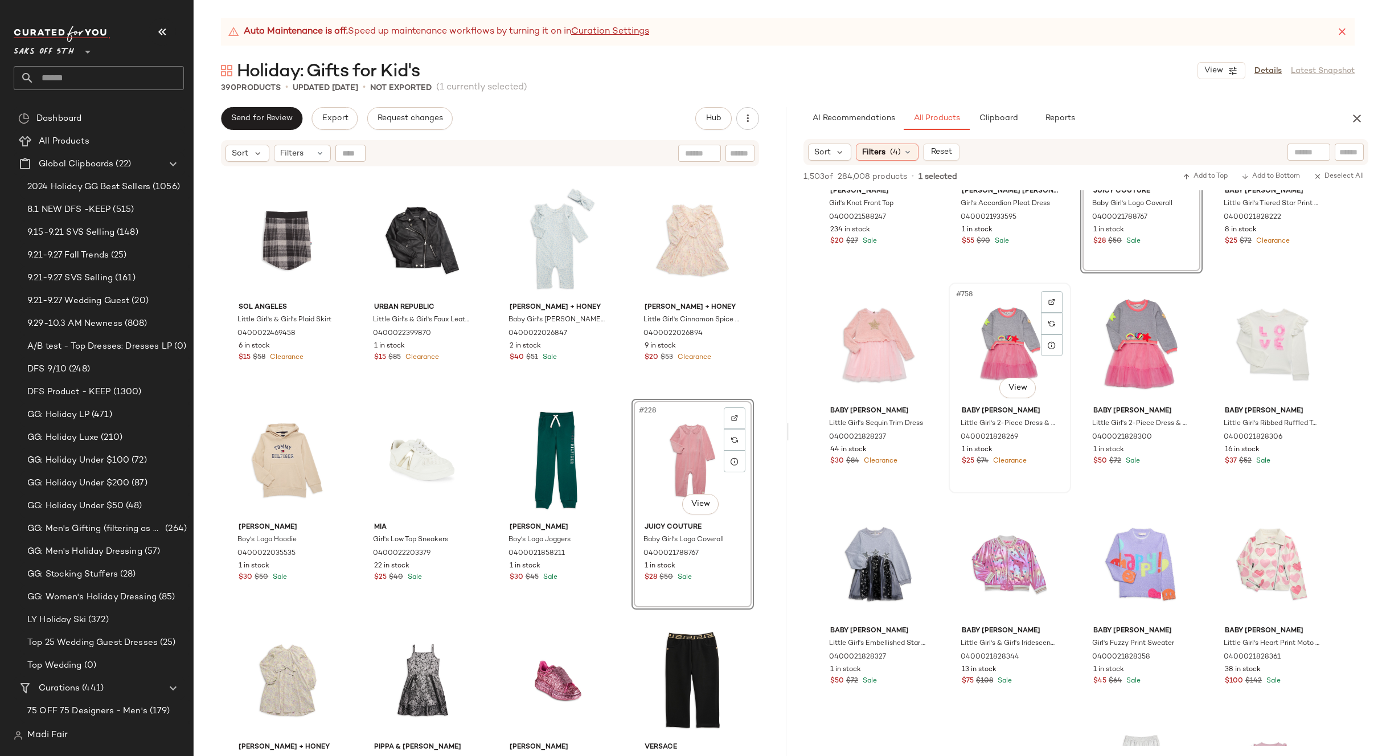
click at [1020, 333] on div "#758 View" at bounding box center [1010, 343] width 114 height 115
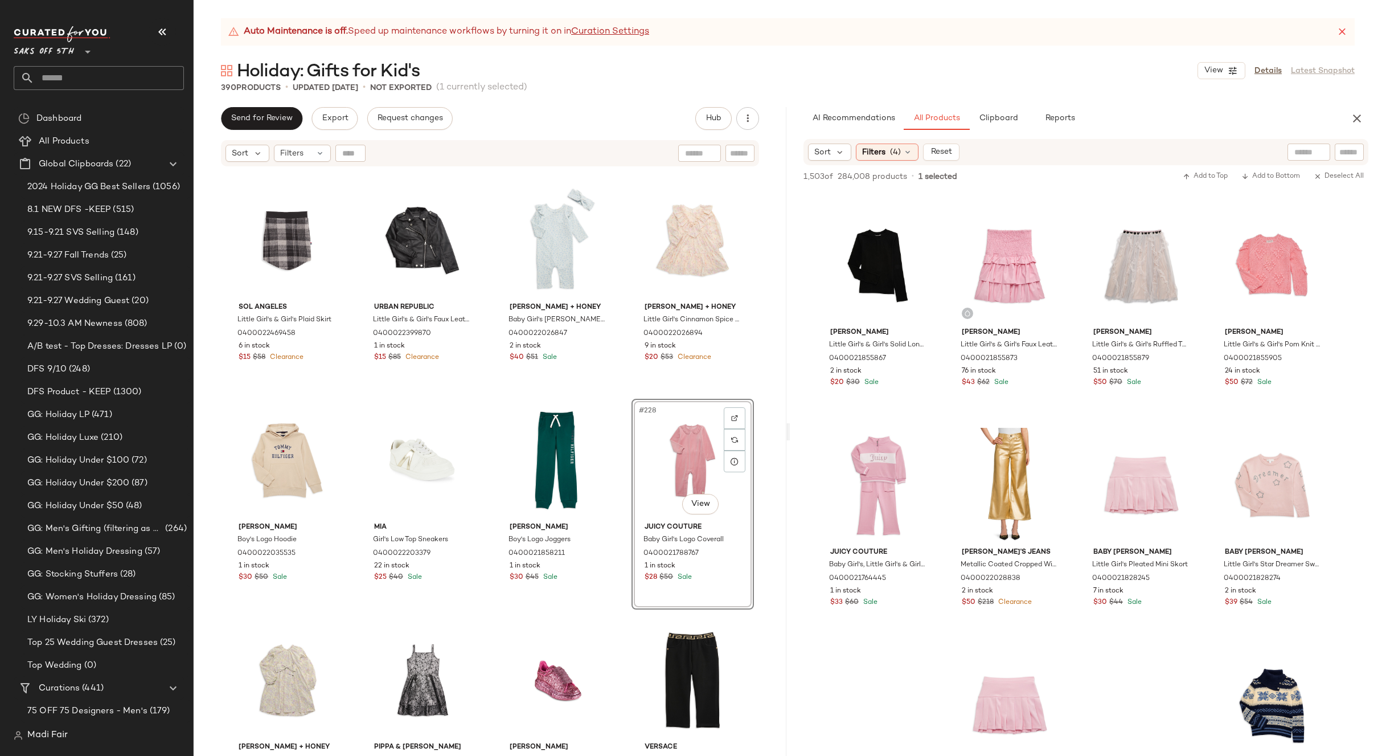
scroll to position [42201, 0]
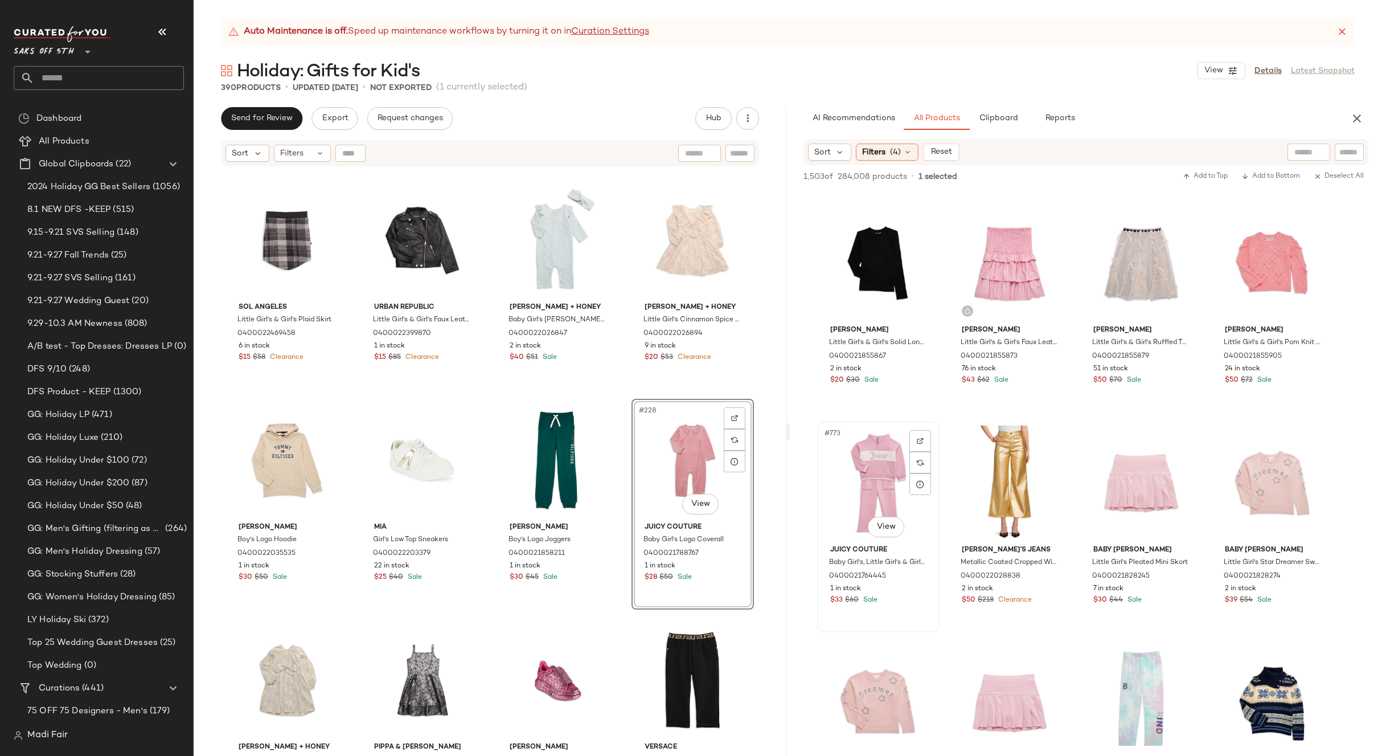
click at [879, 462] on div "#773 View" at bounding box center [878, 482] width 114 height 115
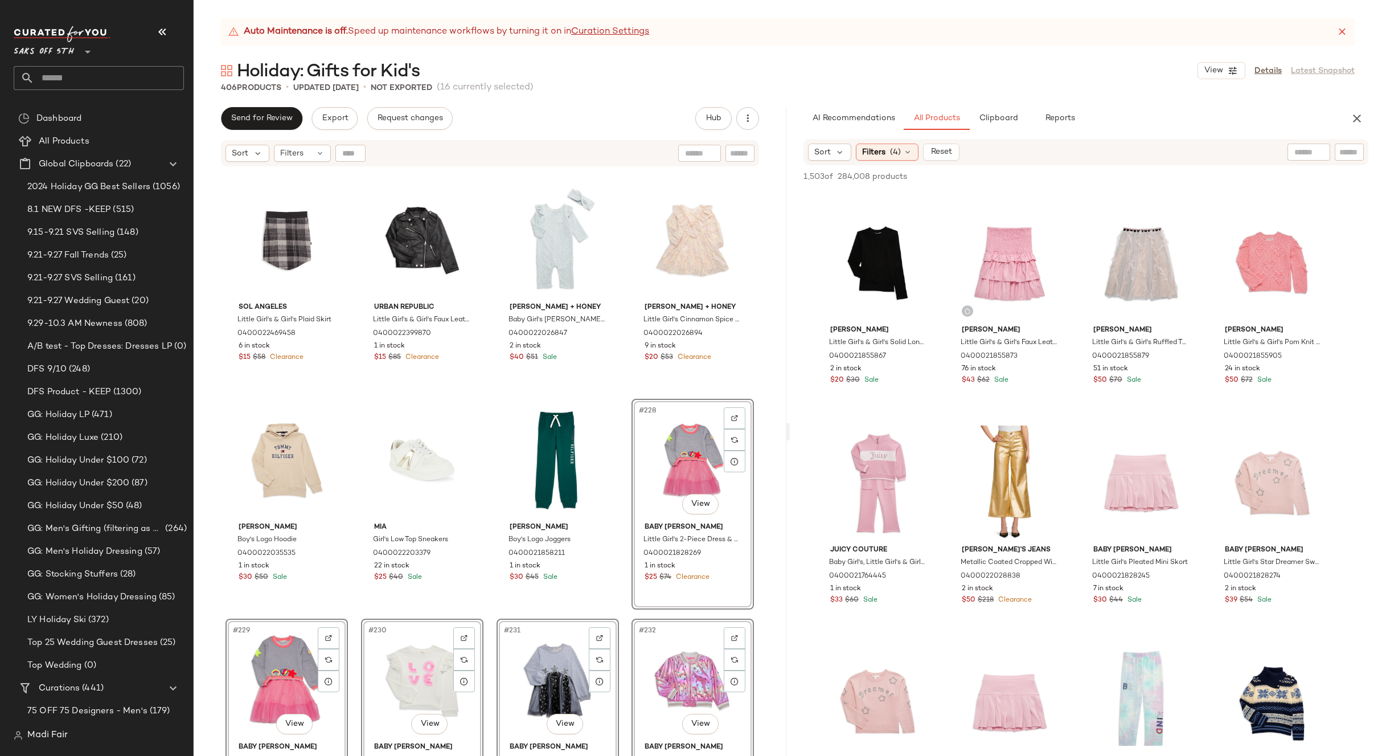
scroll to position [42372, 0]
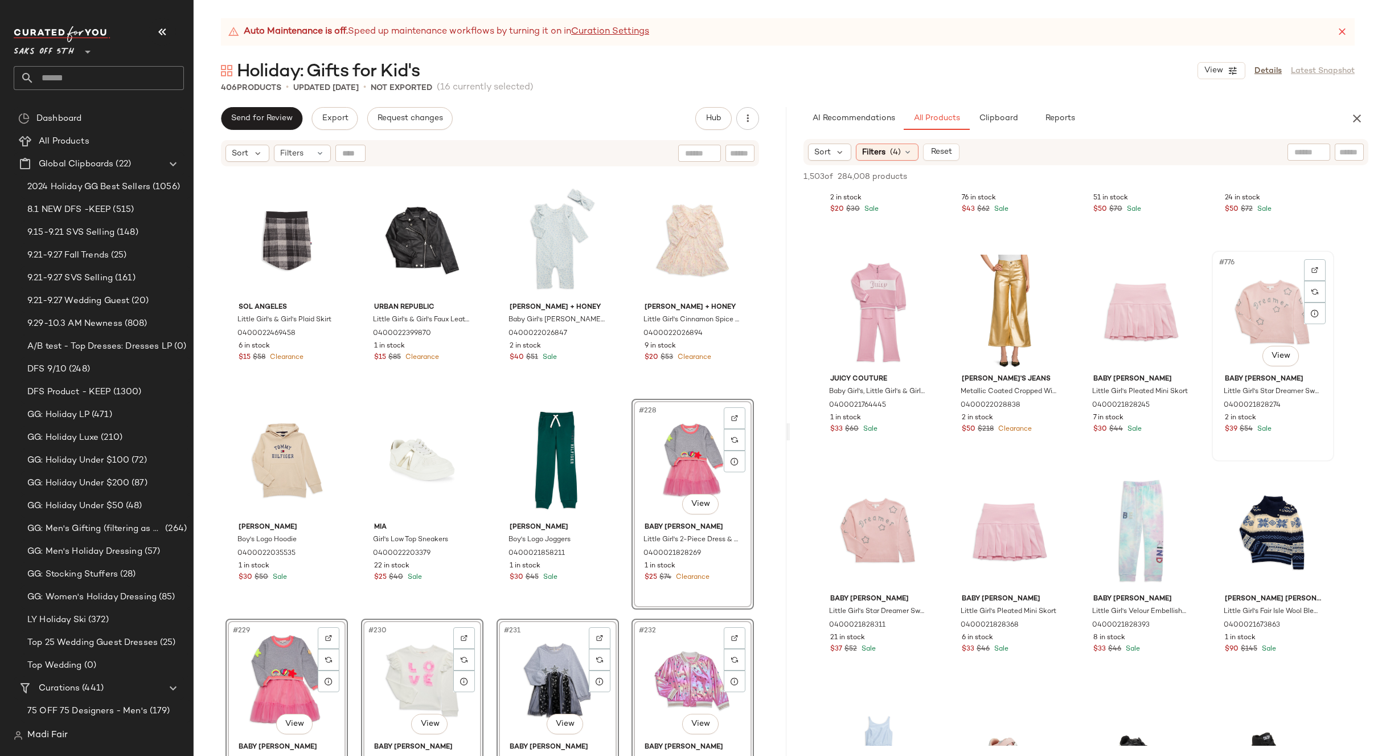
click at [1261, 326] on div "#776 View" at bounding box center [1273, 312] width 114 height 115
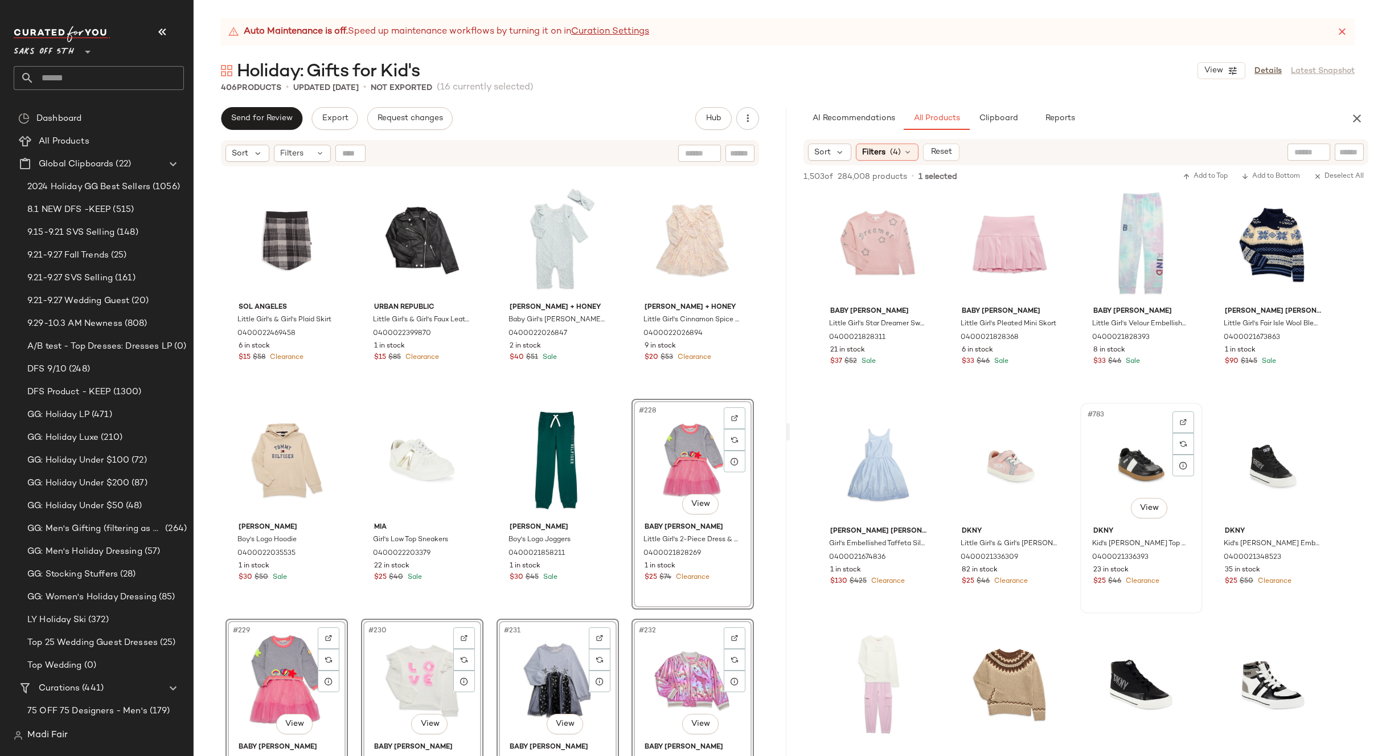
scroll to position [42771, 0]
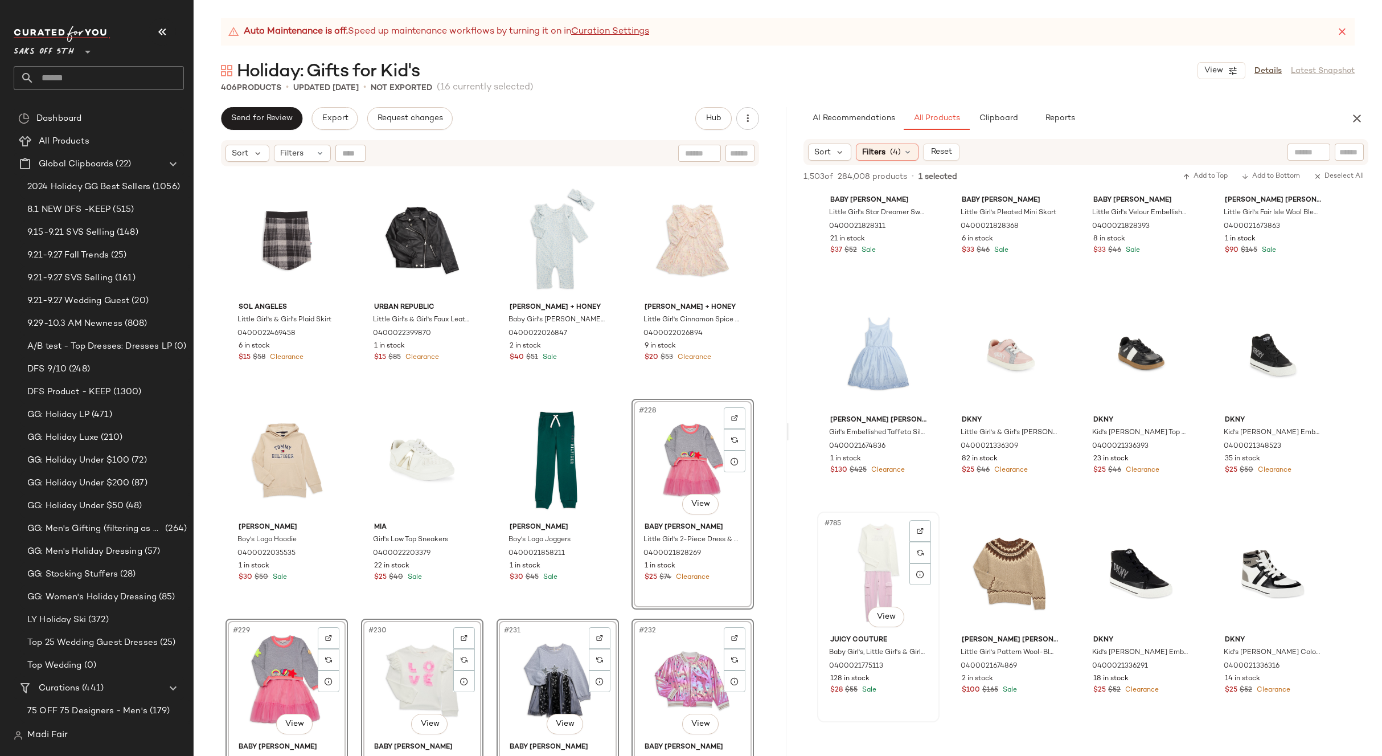
click at [878, 550] on div "#785 View" at bounding box center [878, 572] width 114 height 115
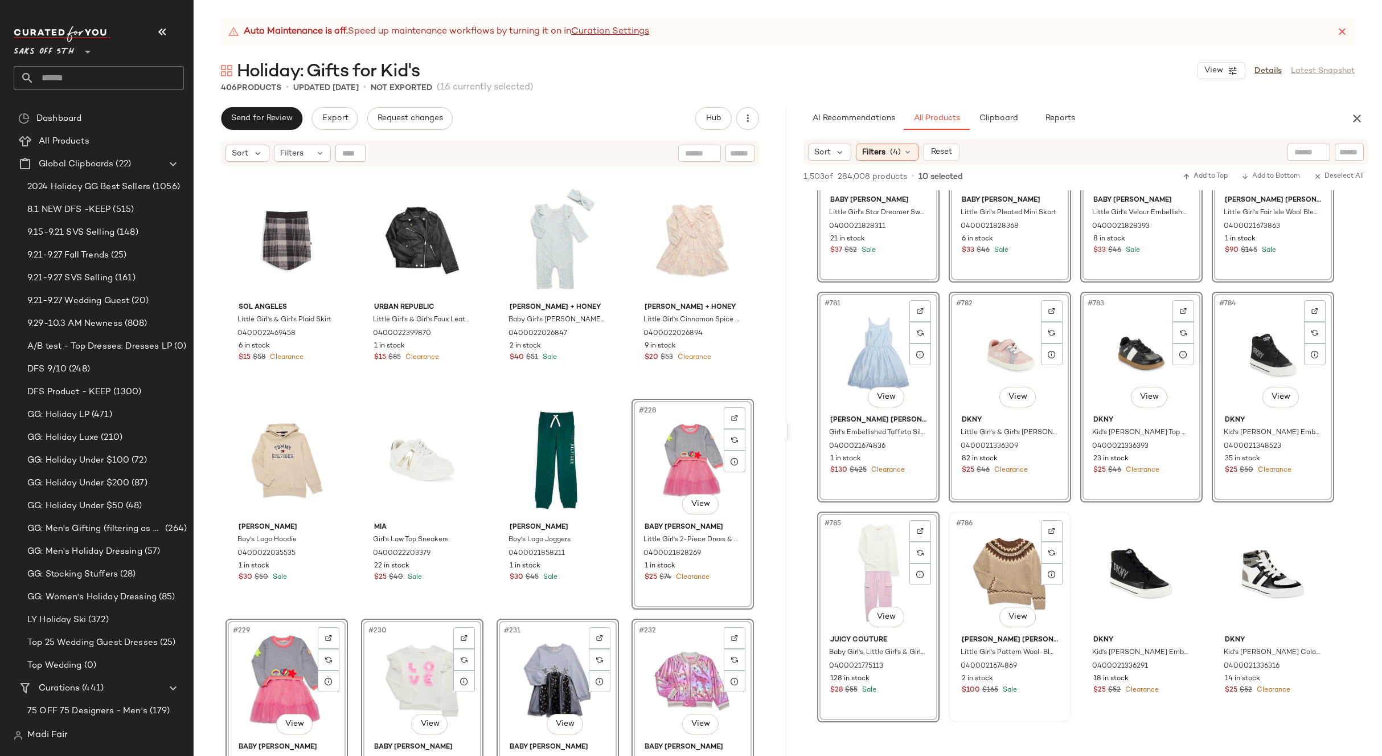
click at [1004, 569] on div "#786 View" at bounding box center [1010, 572] width 114 height 115
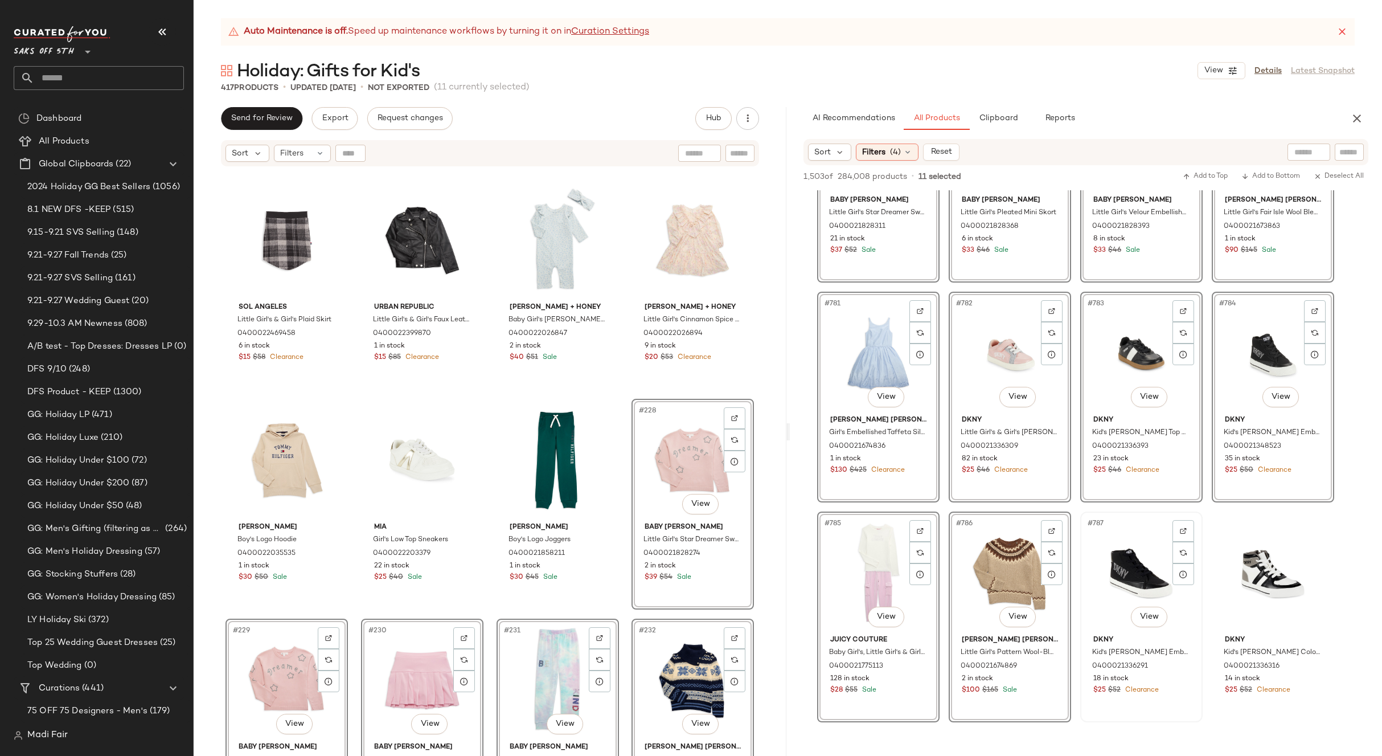
drag, startPoint x: 1118, startPoint y: 558, endPoint x: 1080, endPoint y: 558, distance: 37.0
click at [1118, 558] on div "#787 View" at bounding box center [1141, 572] width 114 height 115
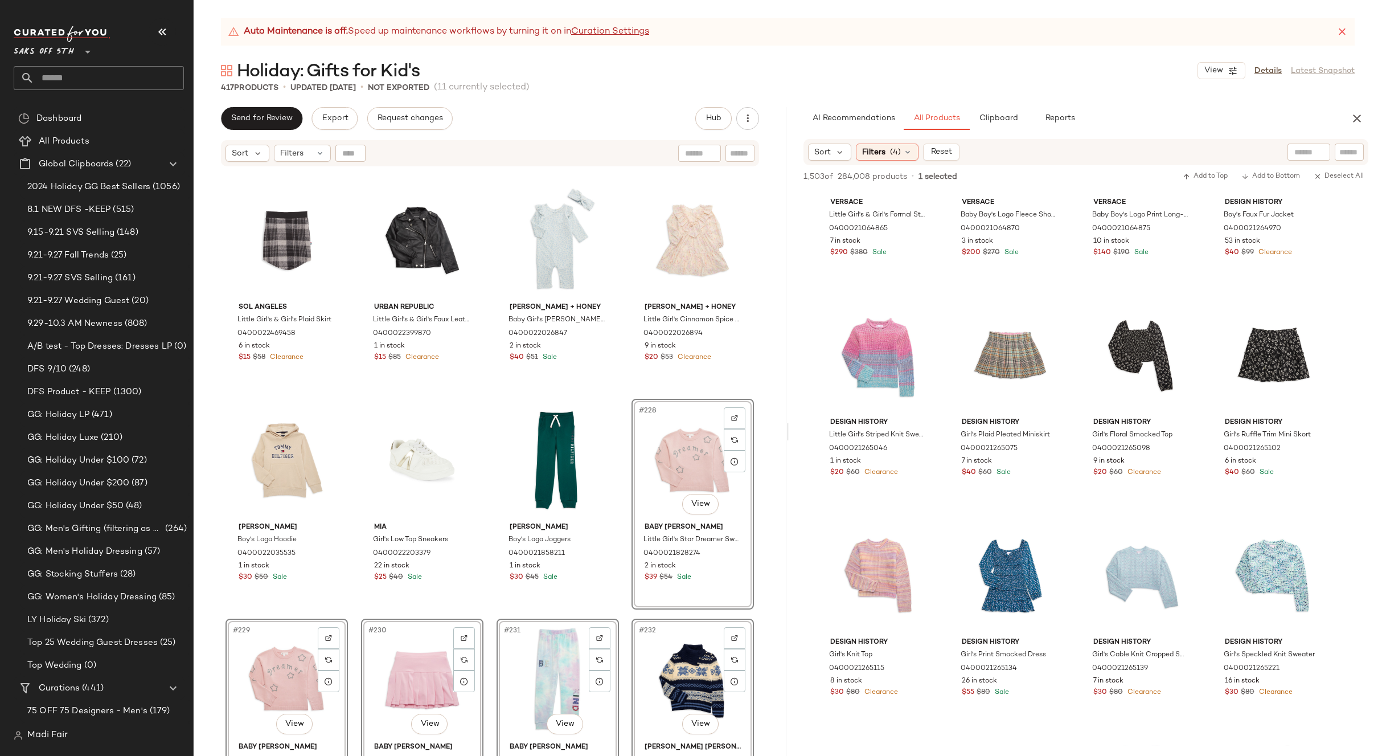
scroll to position [45733, 0]
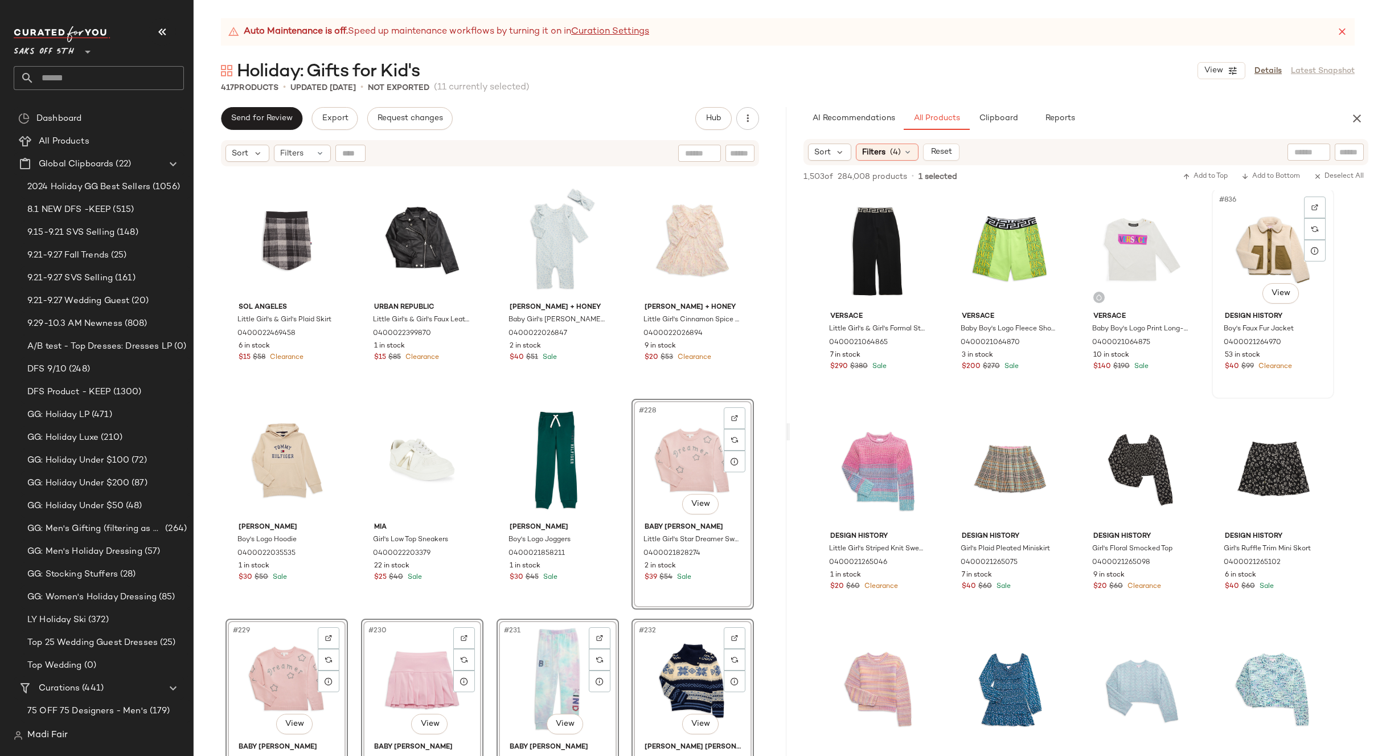
click at [1251, 247] on div "#836 View" at bounding box center [1273, 249] width 114 height 115
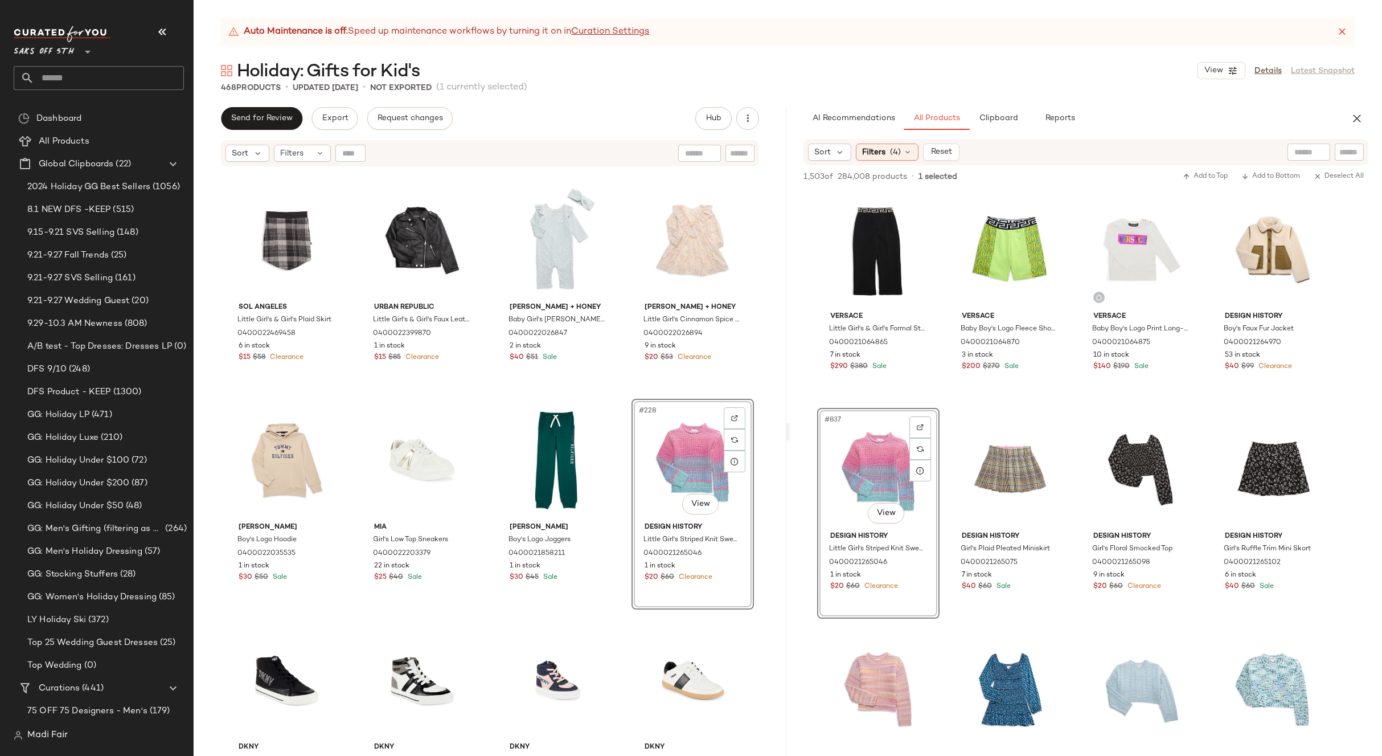
scroll to position [46018, 0]
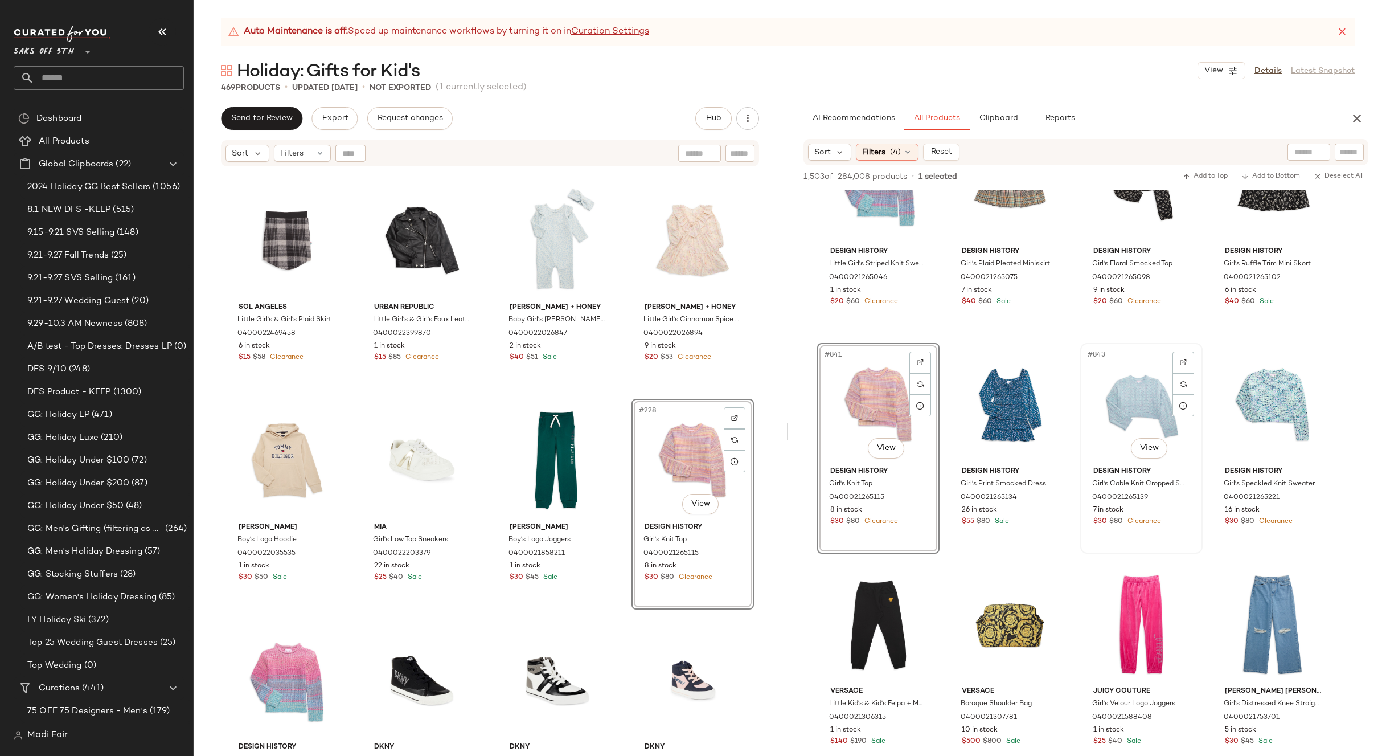
click at [1125, 411] on div "#843 View" at bounding box center [1141, 404] width 114 height 115
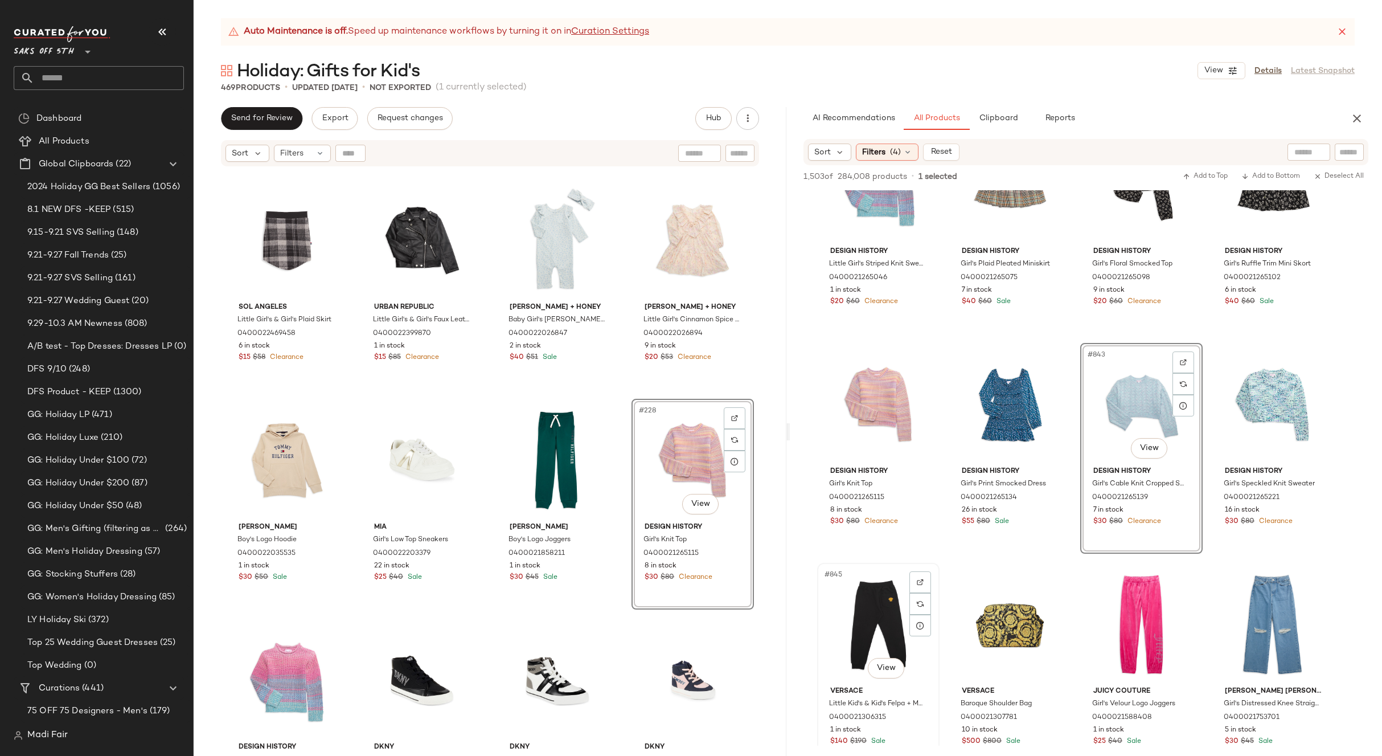
click at [873, 615] on div "#845 View" at bounding box center [878, 624] width 114 height 115
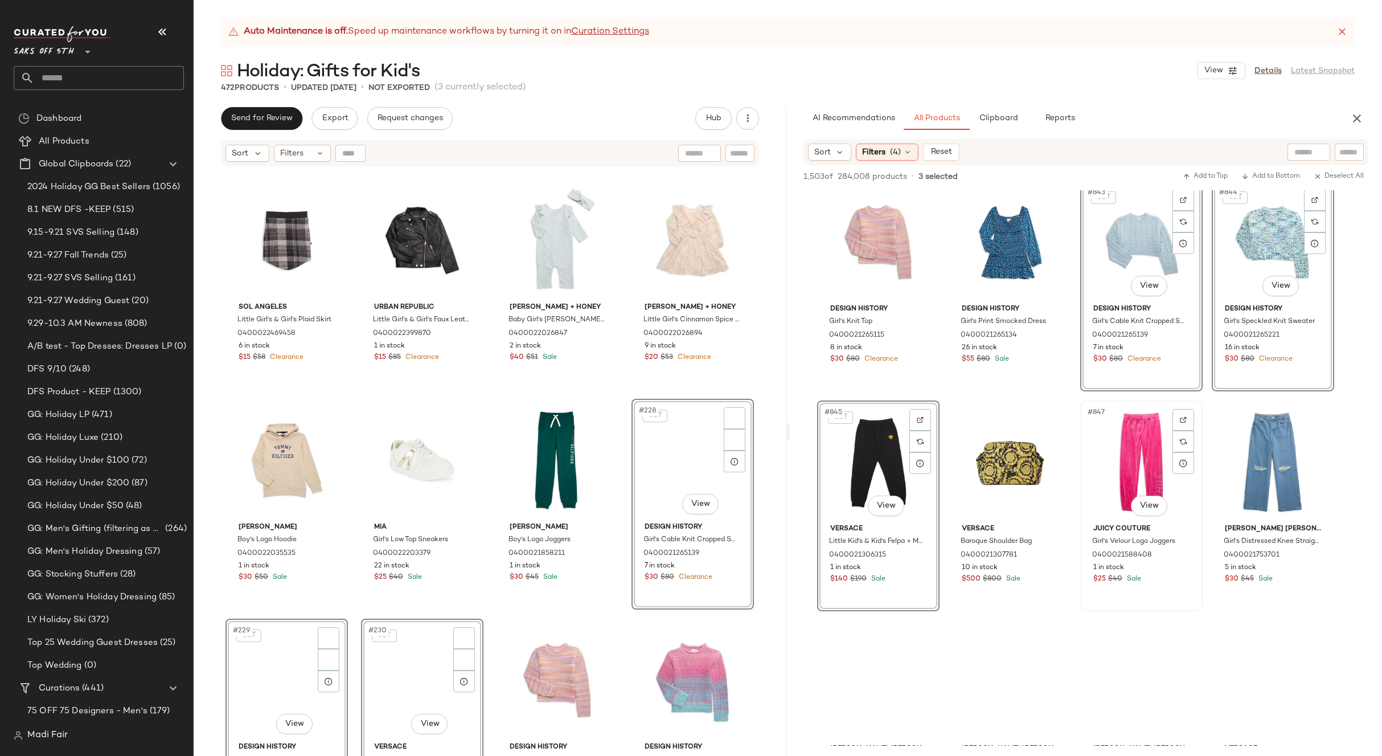
scroll to position [46302, 0]
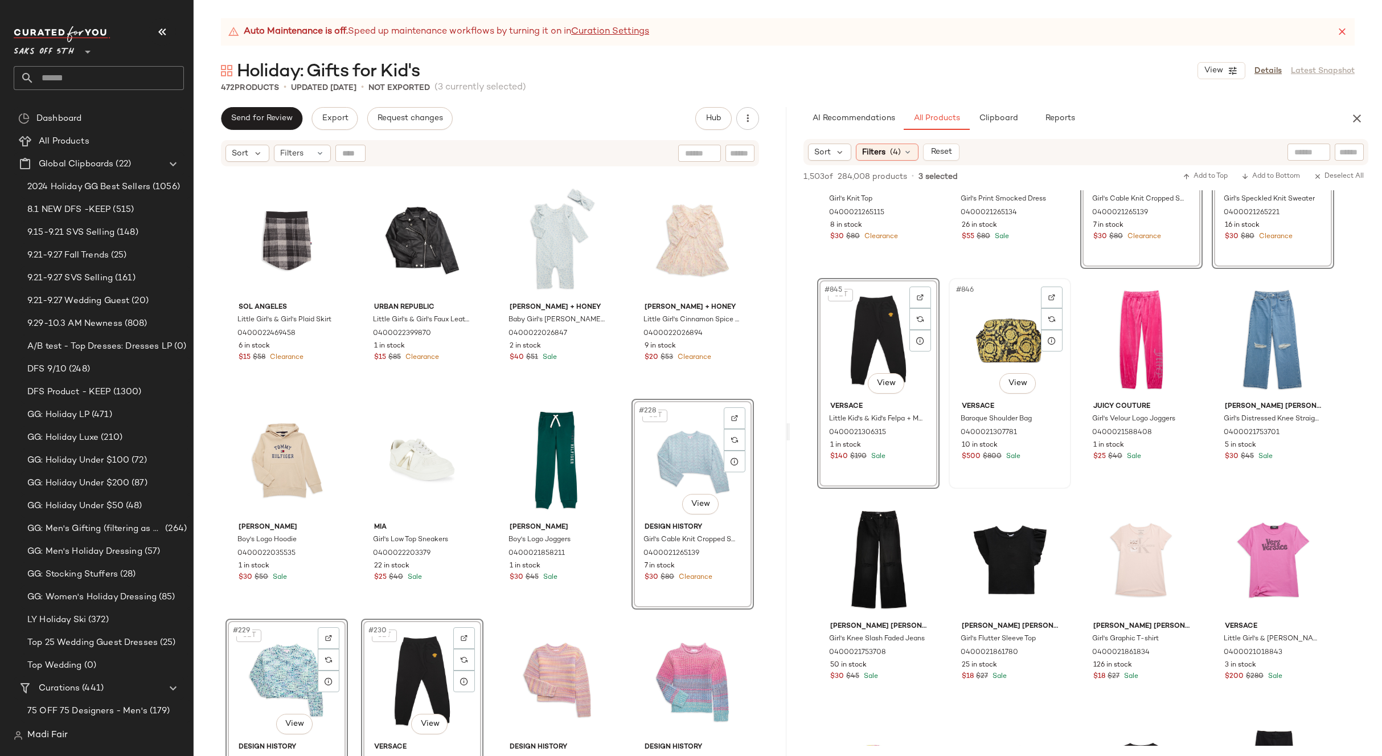
click at [1068, 484] on div "#846 View Versace Baroque Shoulder Bag 0400021307781 10 in stock $500 $800 Sale" at bounding box center [1010, 383] width 120 height 208
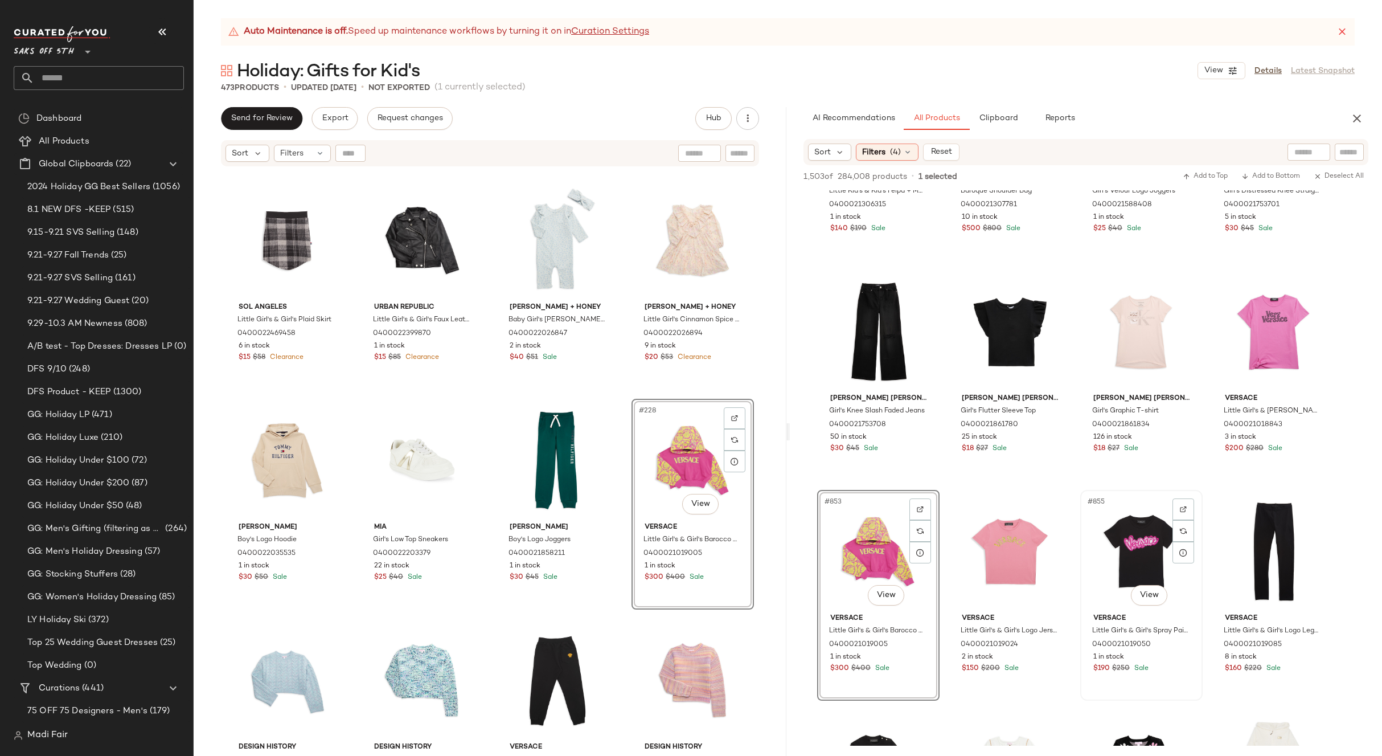
scroll to position [46815, 0]
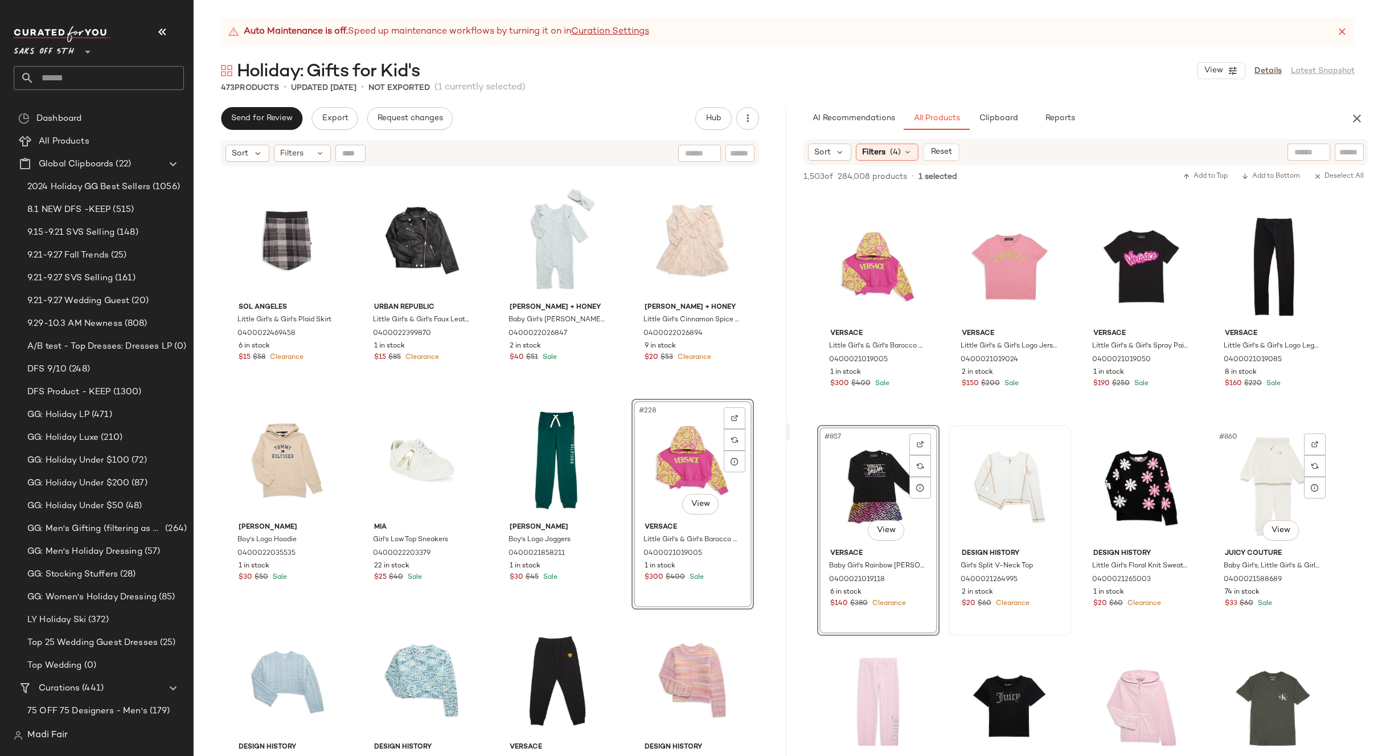
click at [1258, 471] on div "#860 View" at bounding box center [1273, 486] width 114 height 115
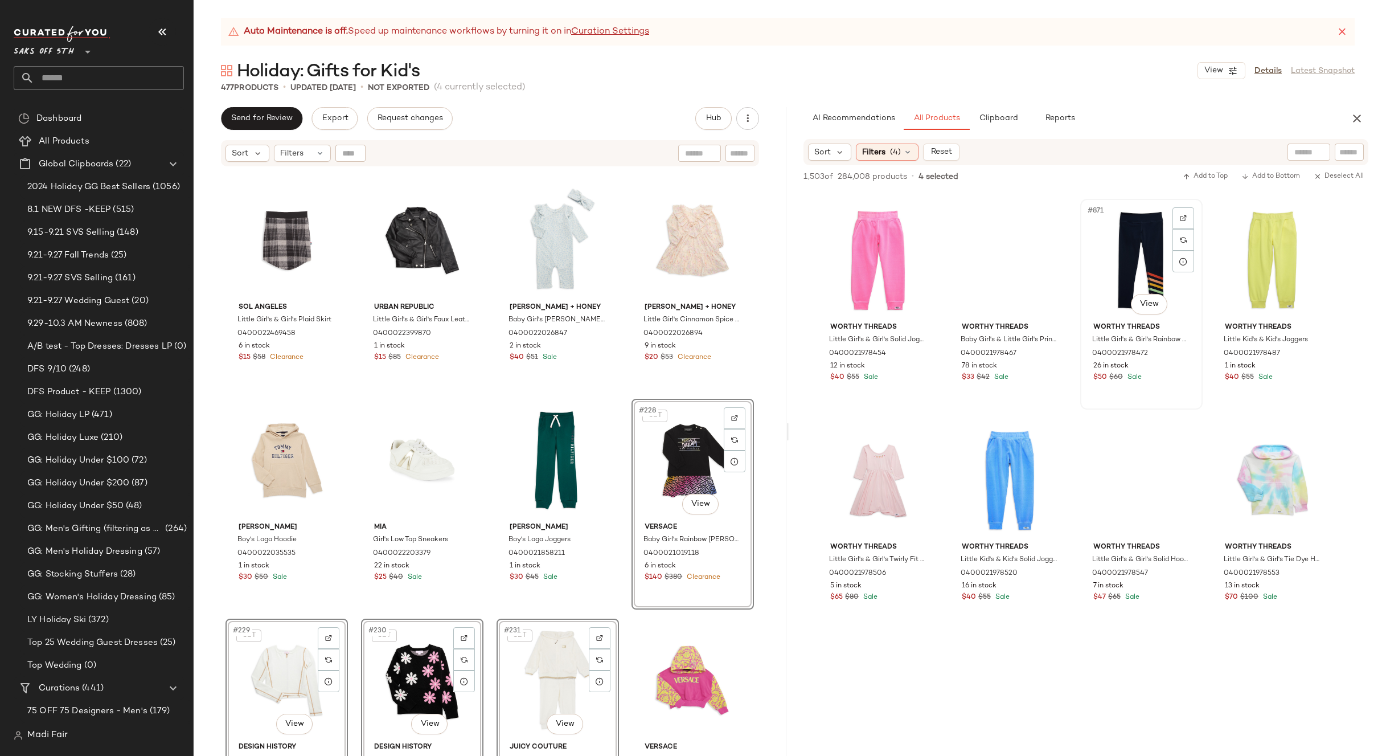
scroll to position [47783, 0]
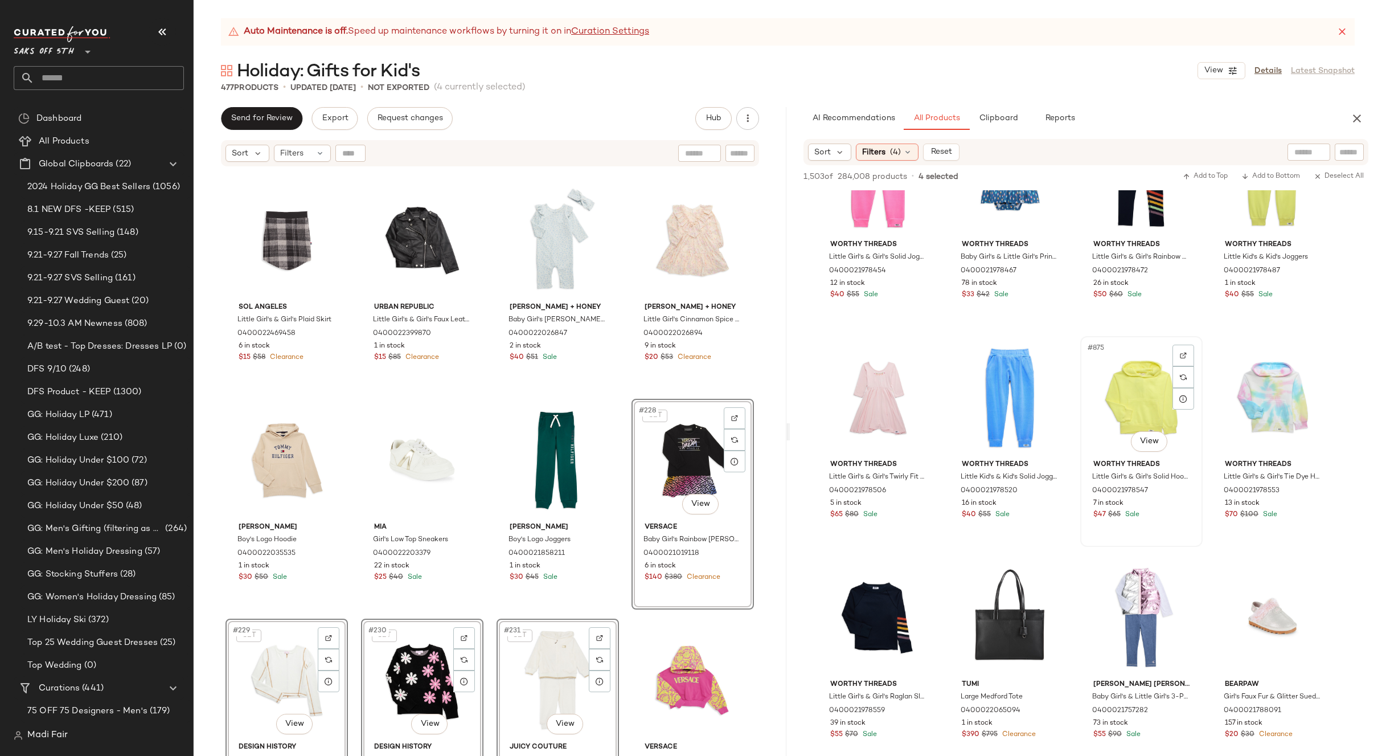
click at [1120, 392] on div "#875 View" at bounding box center [1141, 397] width 114 height 115
click at [862, 592] on div "#877 View" at bounding box center [878, 617] width 114 height 115
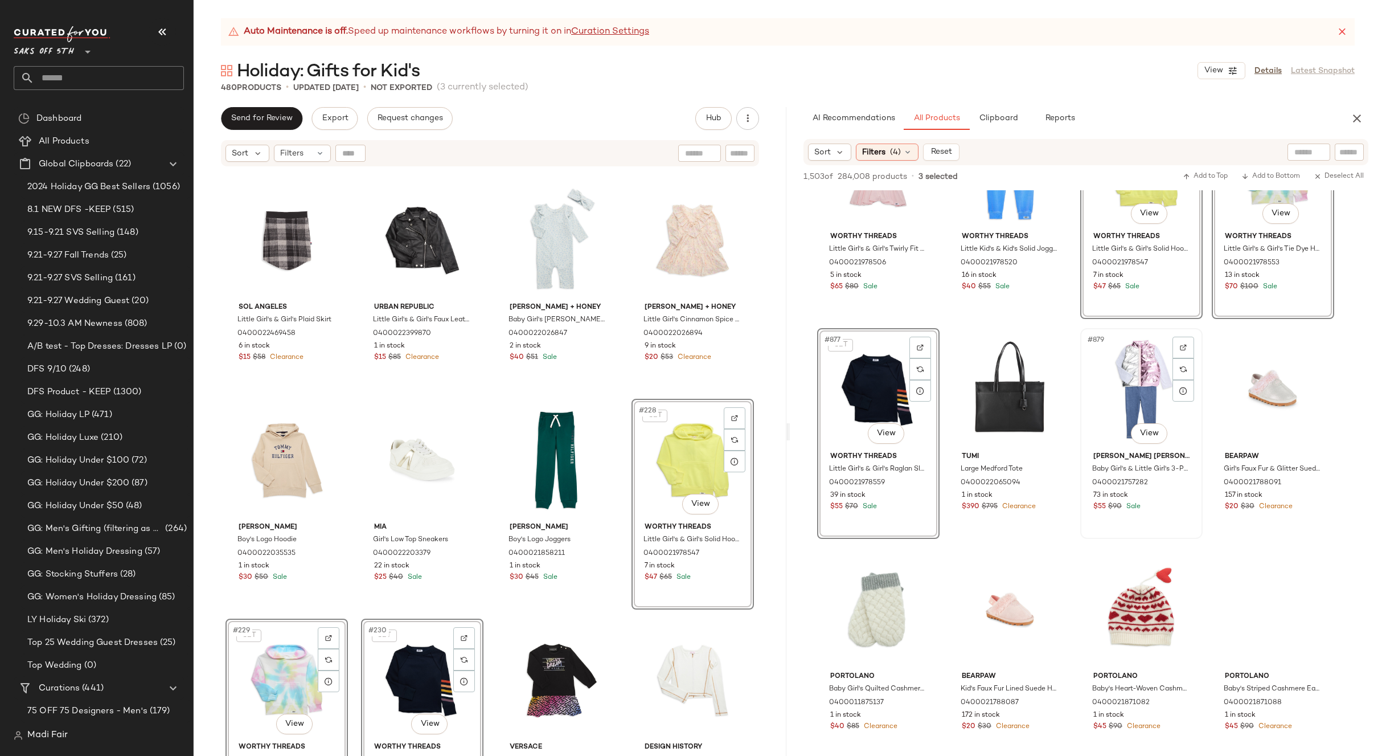
click at [1144, 377] on div "#879 View" at bounding box center [1141, 389] width 114 height 115
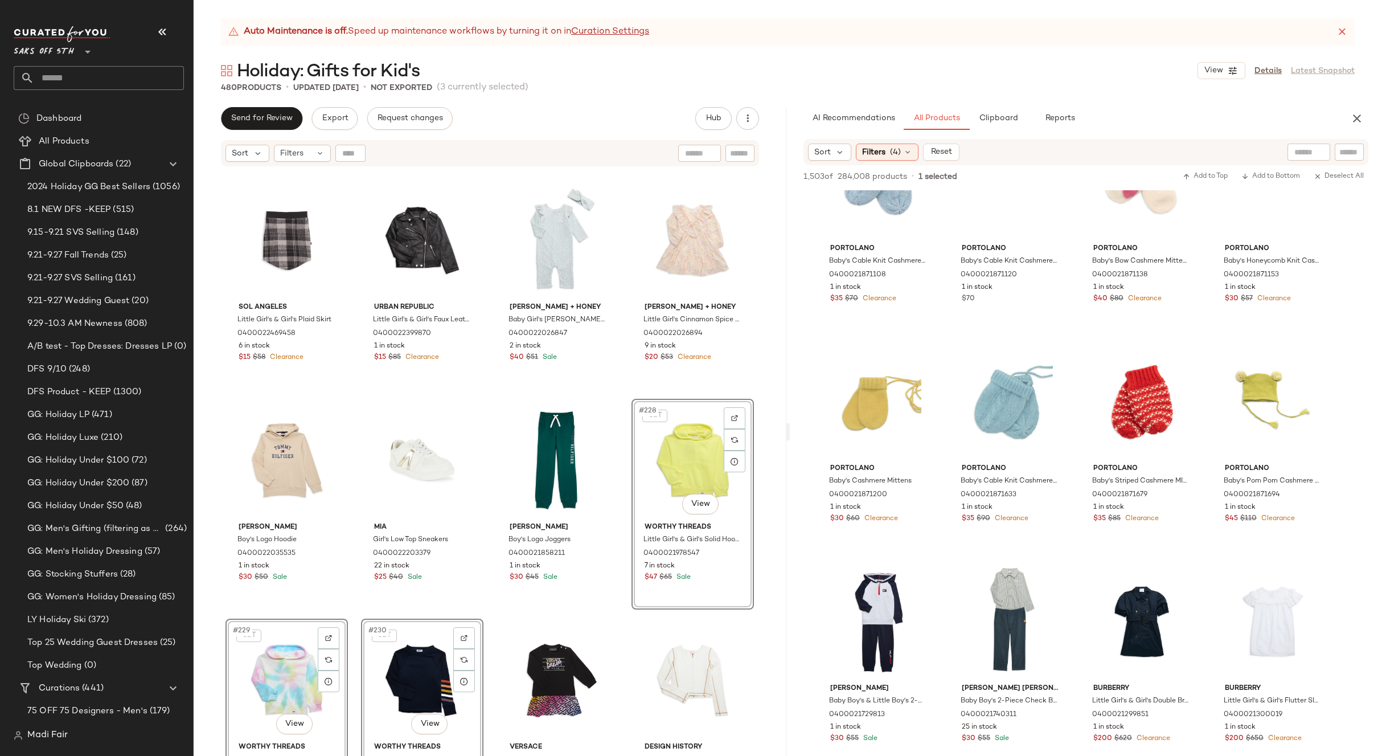
scroll to position [48695, 0]
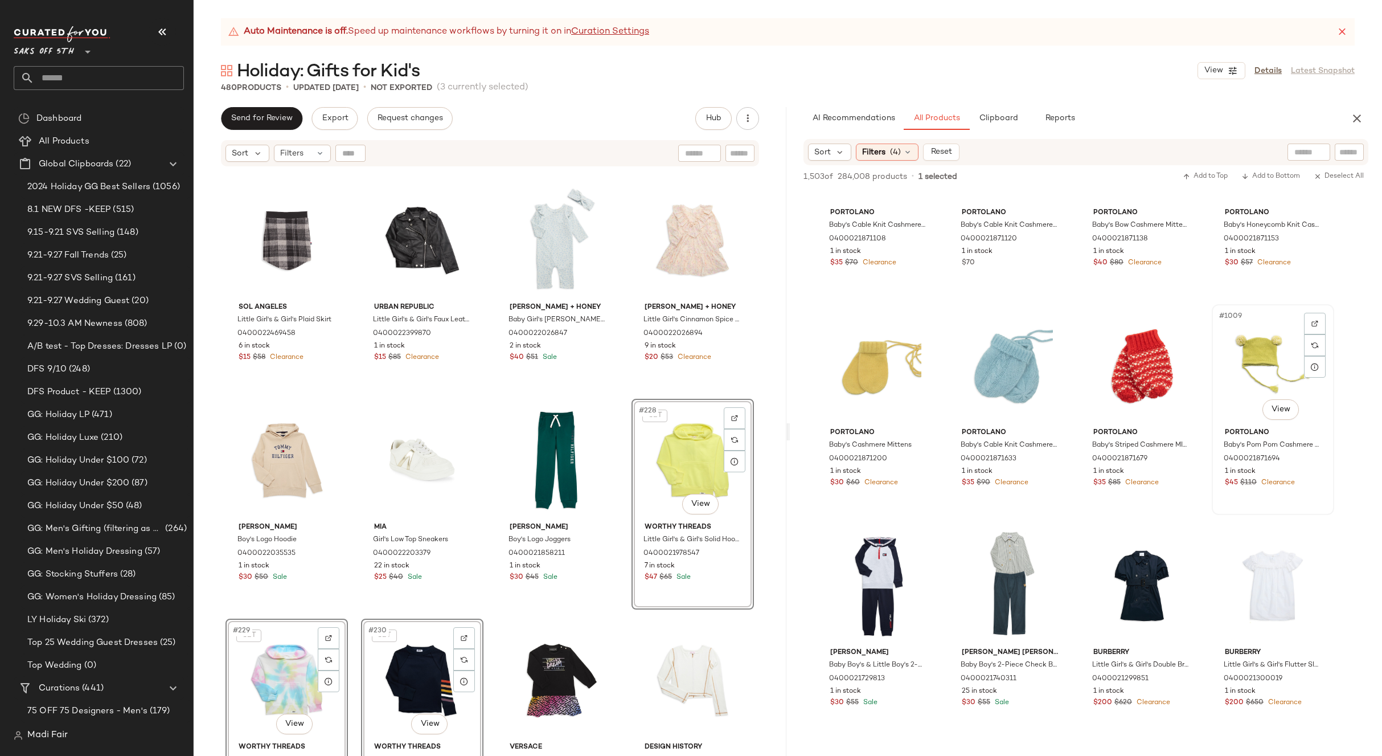
click at [1255, 349] on div "#1009 View" at bounding box center [1273, 365] width 114 height 115
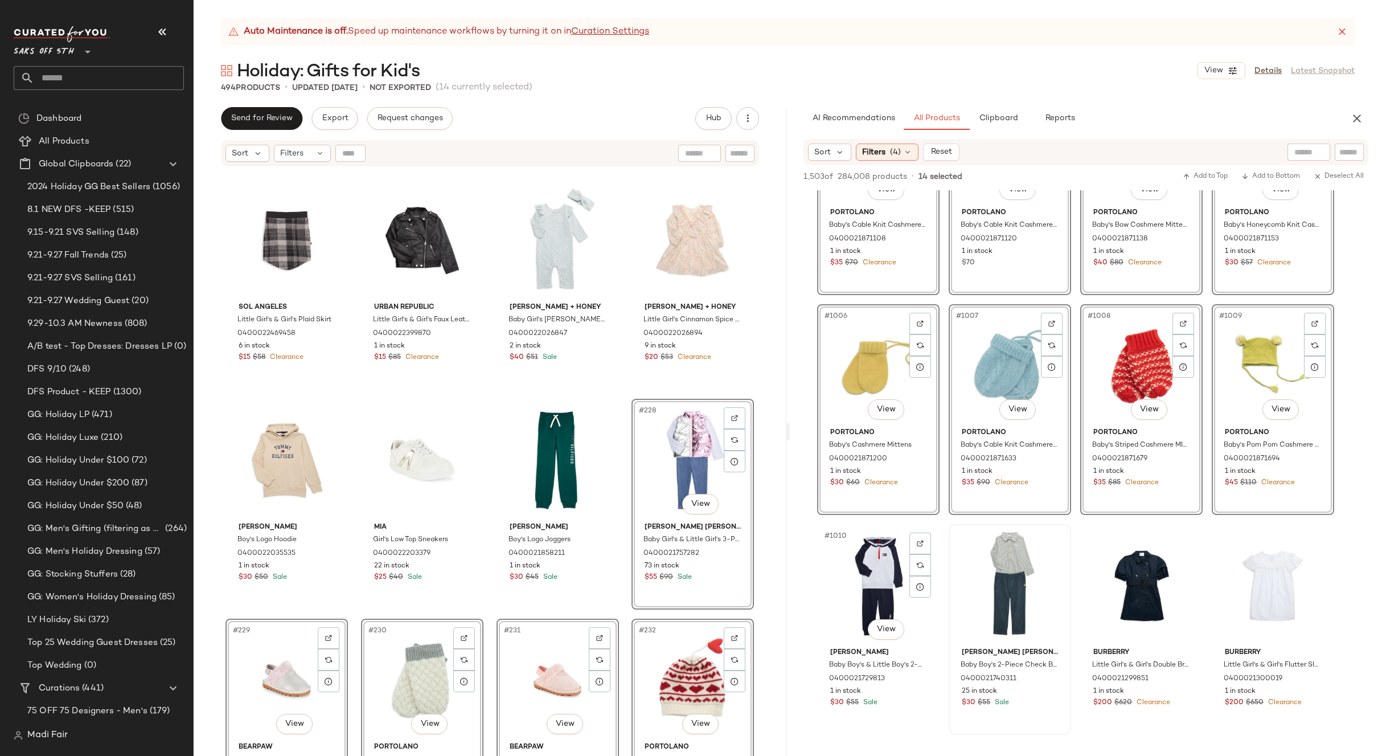
click at [873, 565] on div "#1010 View" at bounding box center [878, 585] width 114 height 115
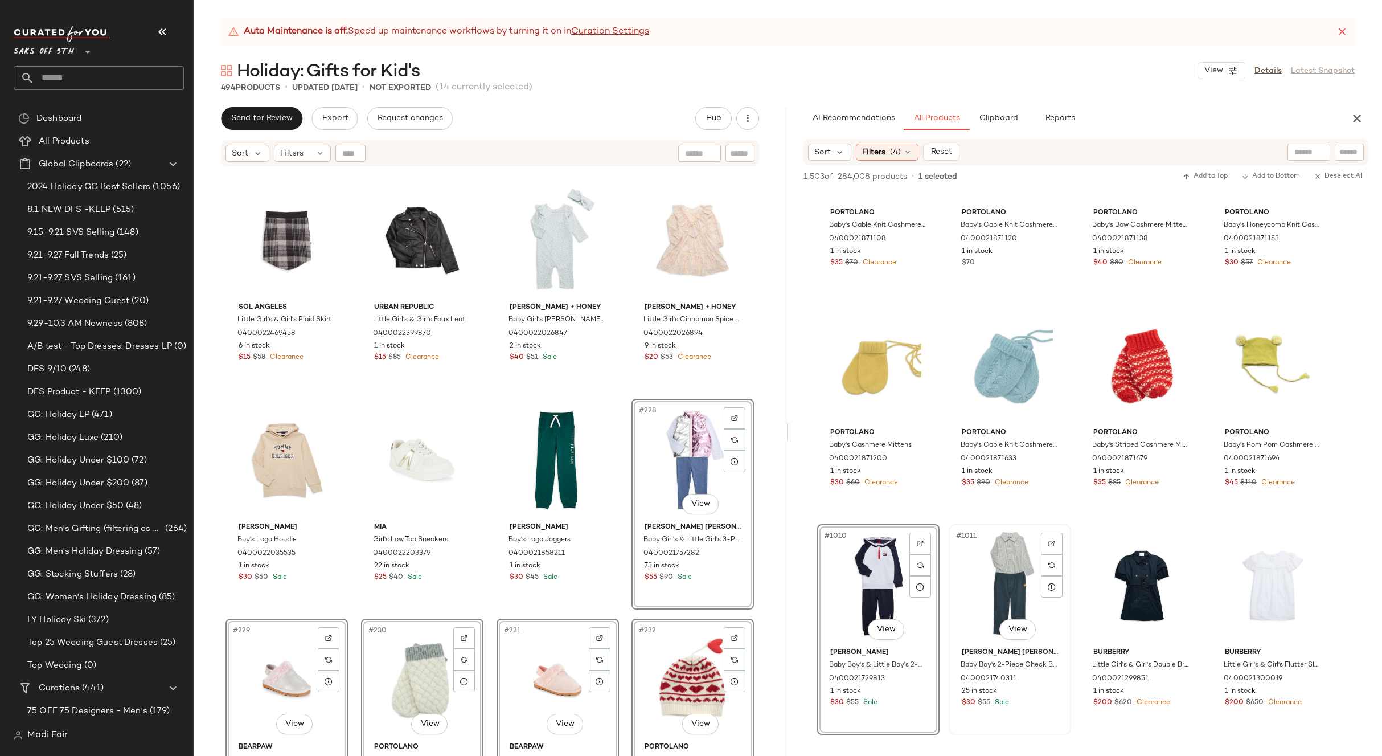
click at [988, 565] on div "#1011 View" at bounding box center [1010, 585] width 114 height 115
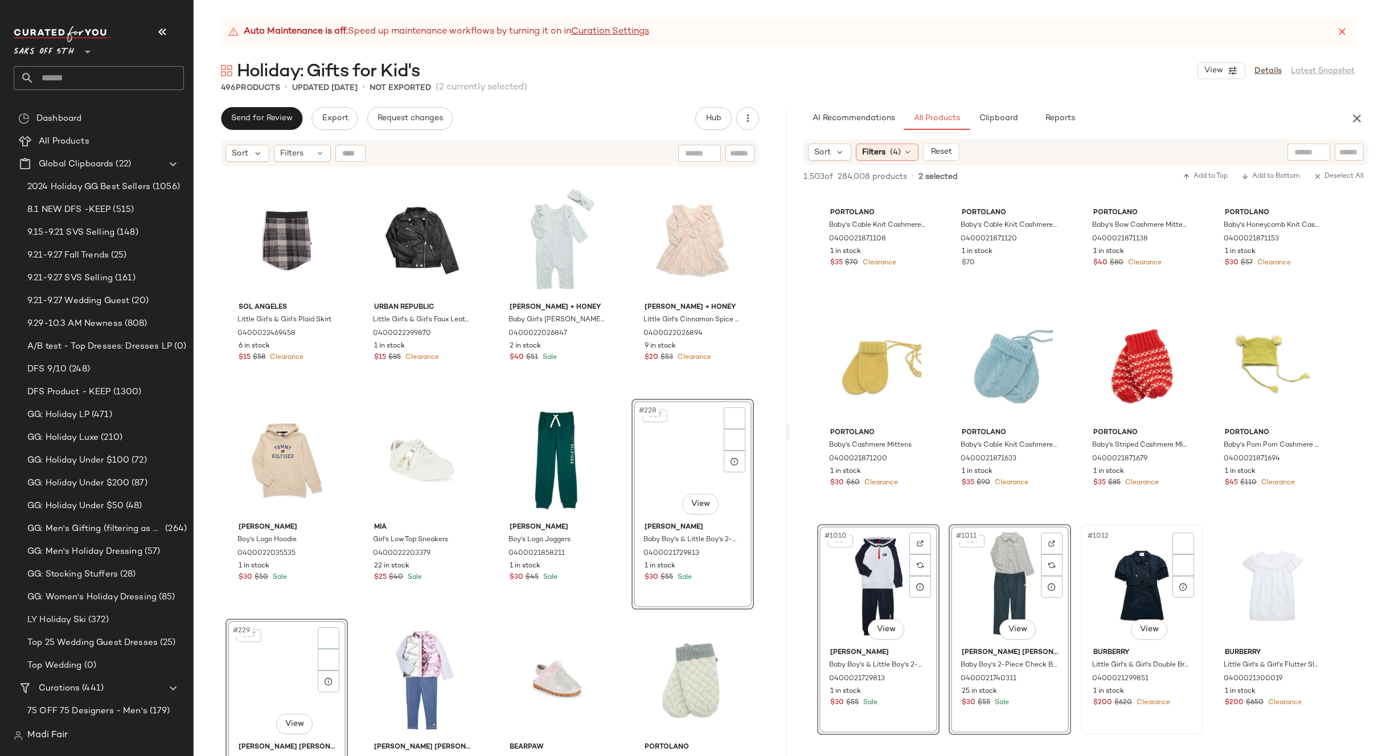
scroll to position [48922, 0]
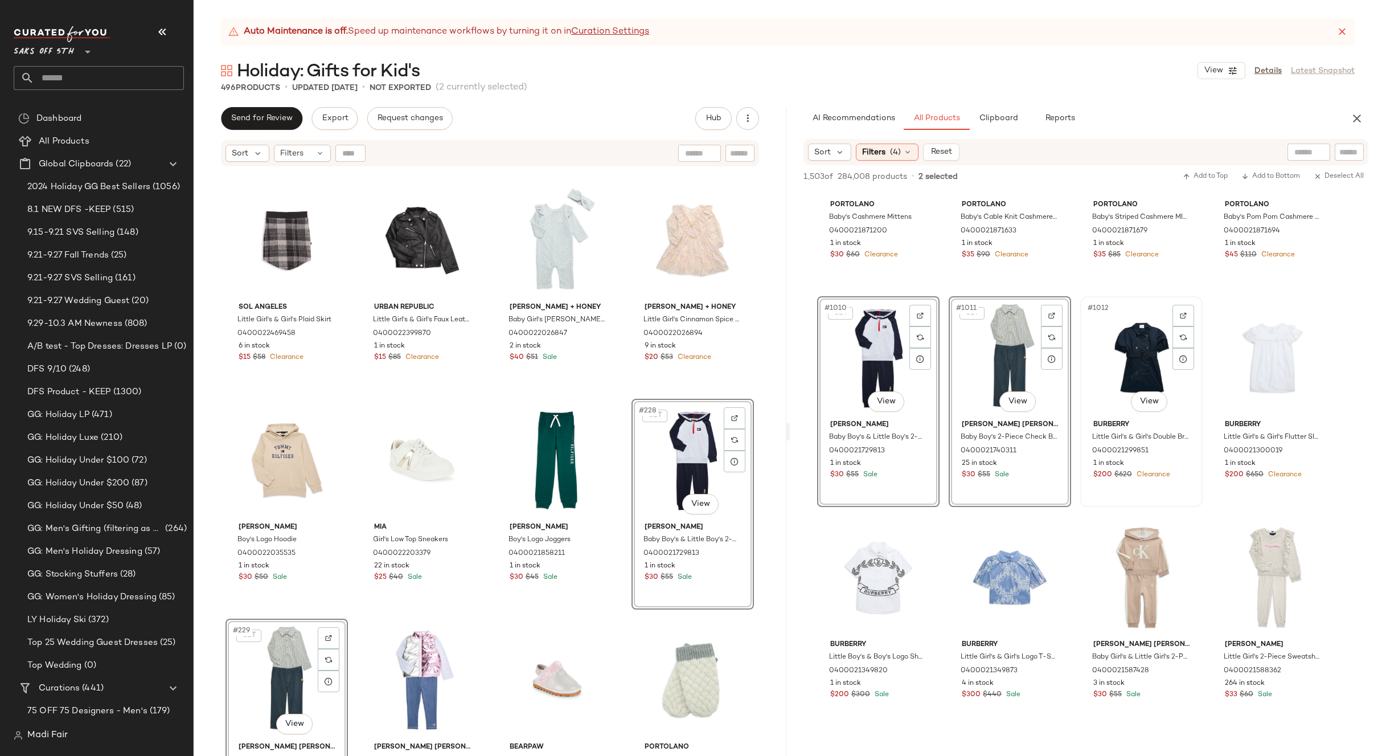
click at [1082, 490] on div "#1012 View Burberry Little Girl's & Girl's Double Breasted Dress 0400021299851 …" at bounding box center [1142, 401] width 120 height 208
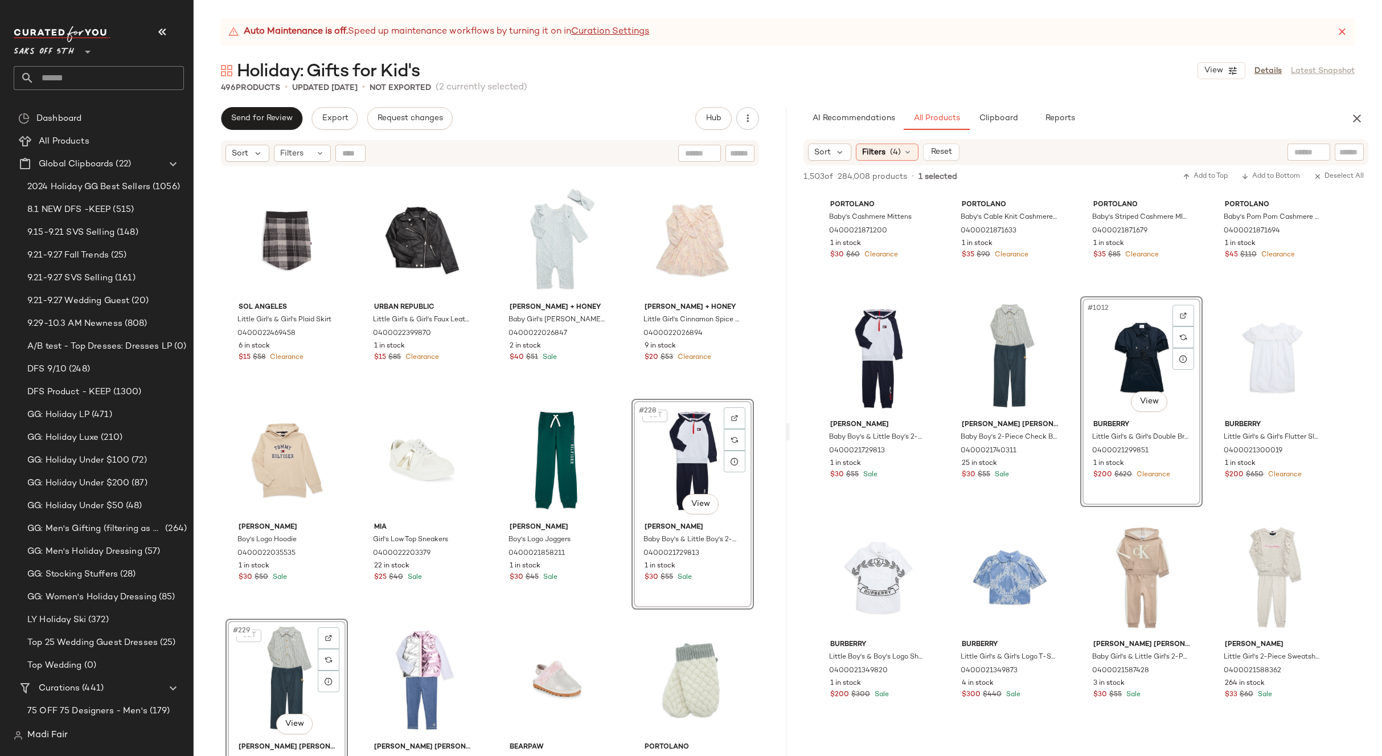
scroll to position [49150, 0]
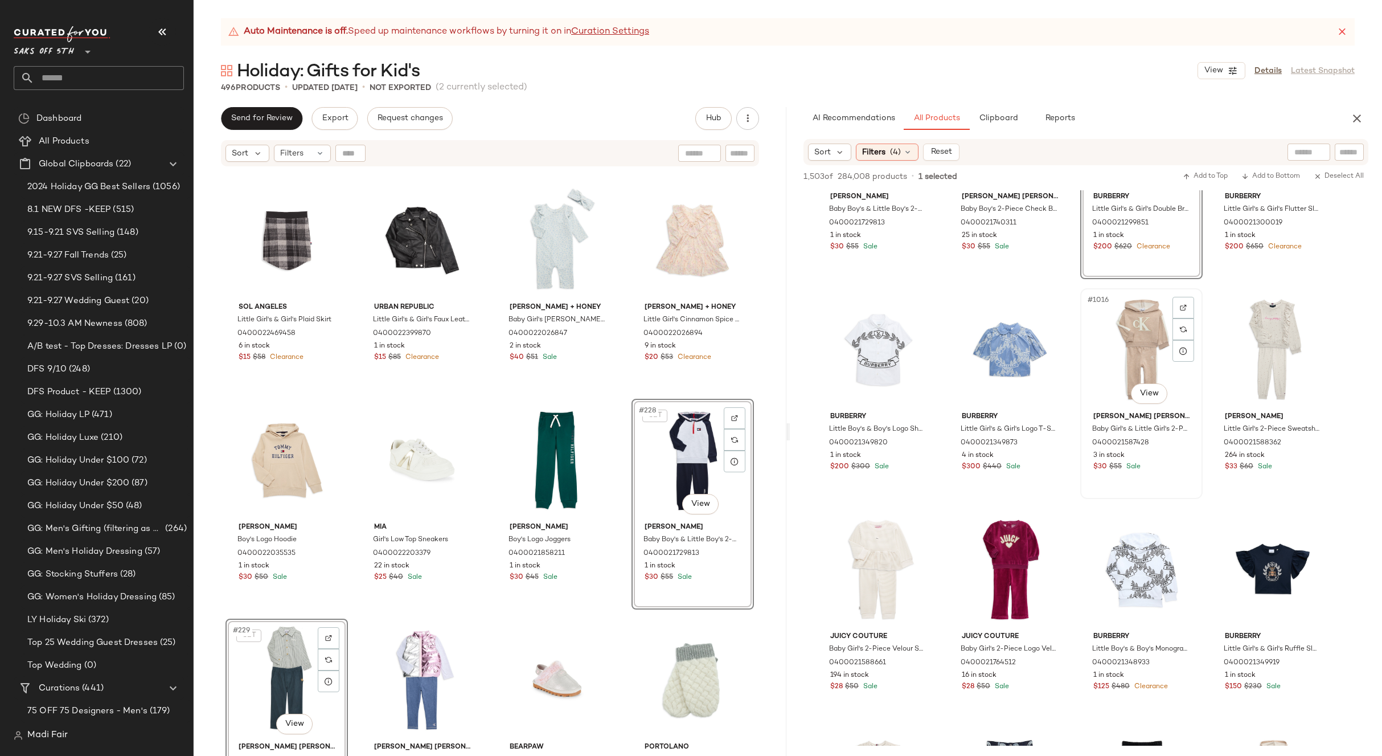
click at [1134, 361] on div "#1016 View" at bounding box center [1141, 349] width 114 height 115
click at [1108, 545] on div "#1020 View" at bounding box center [1141, 569] width 114 height 115
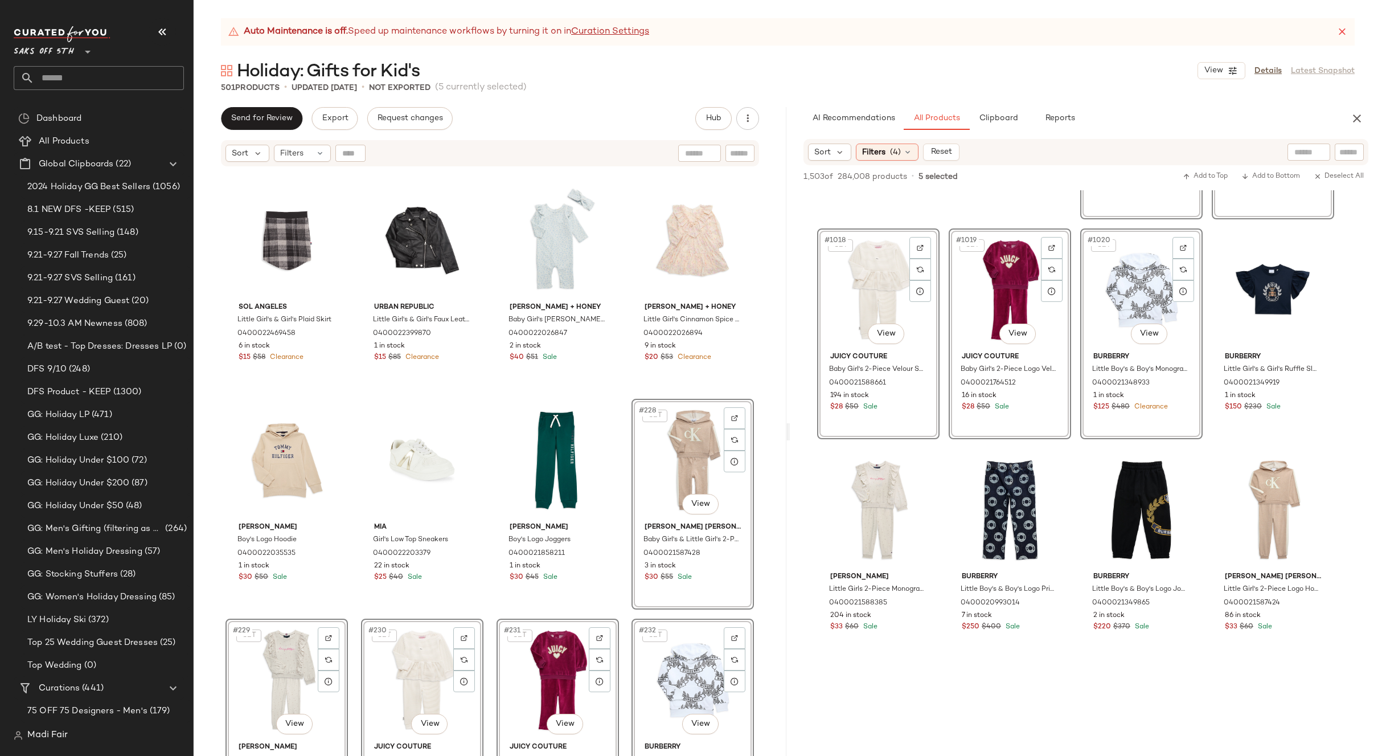
scroll to position [49435, 0]
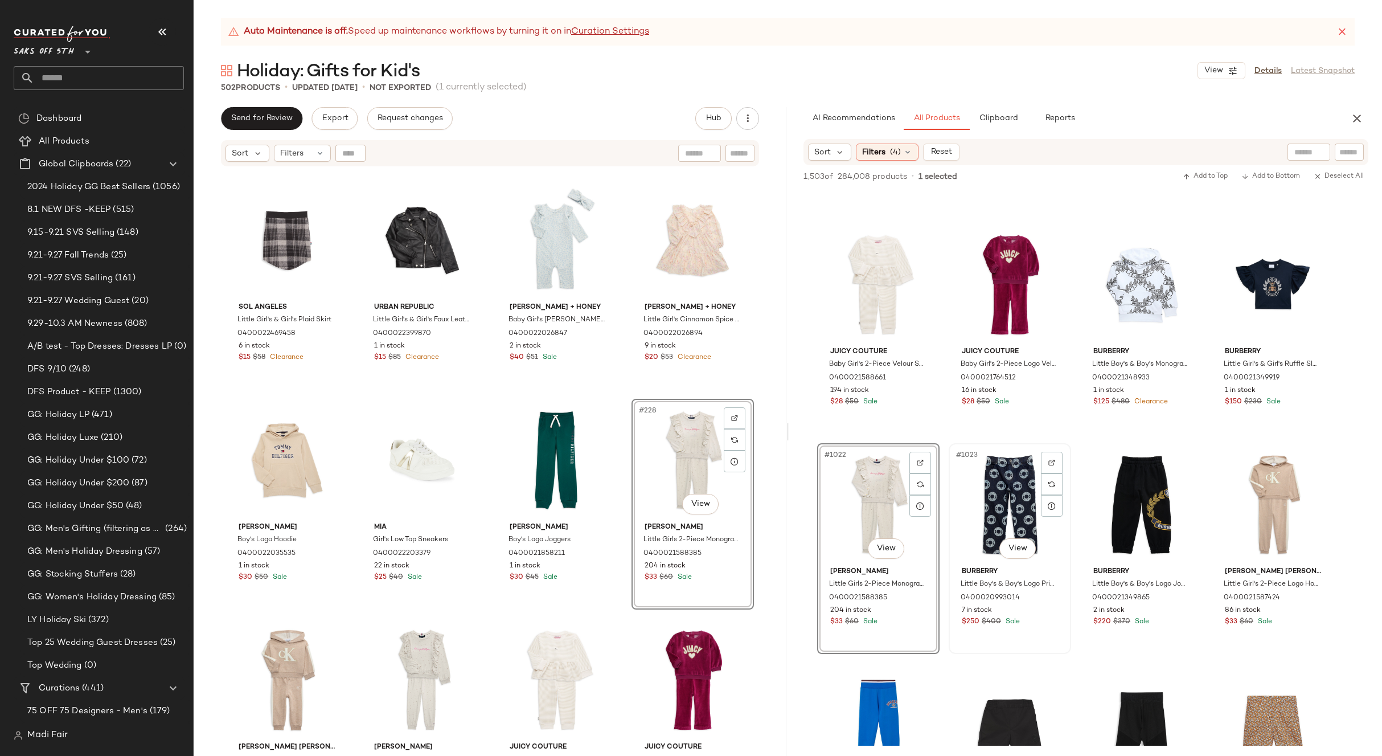
click at [999, 495] on div "#1023 View" at bounding box center [1010, 504] width 114 height 115
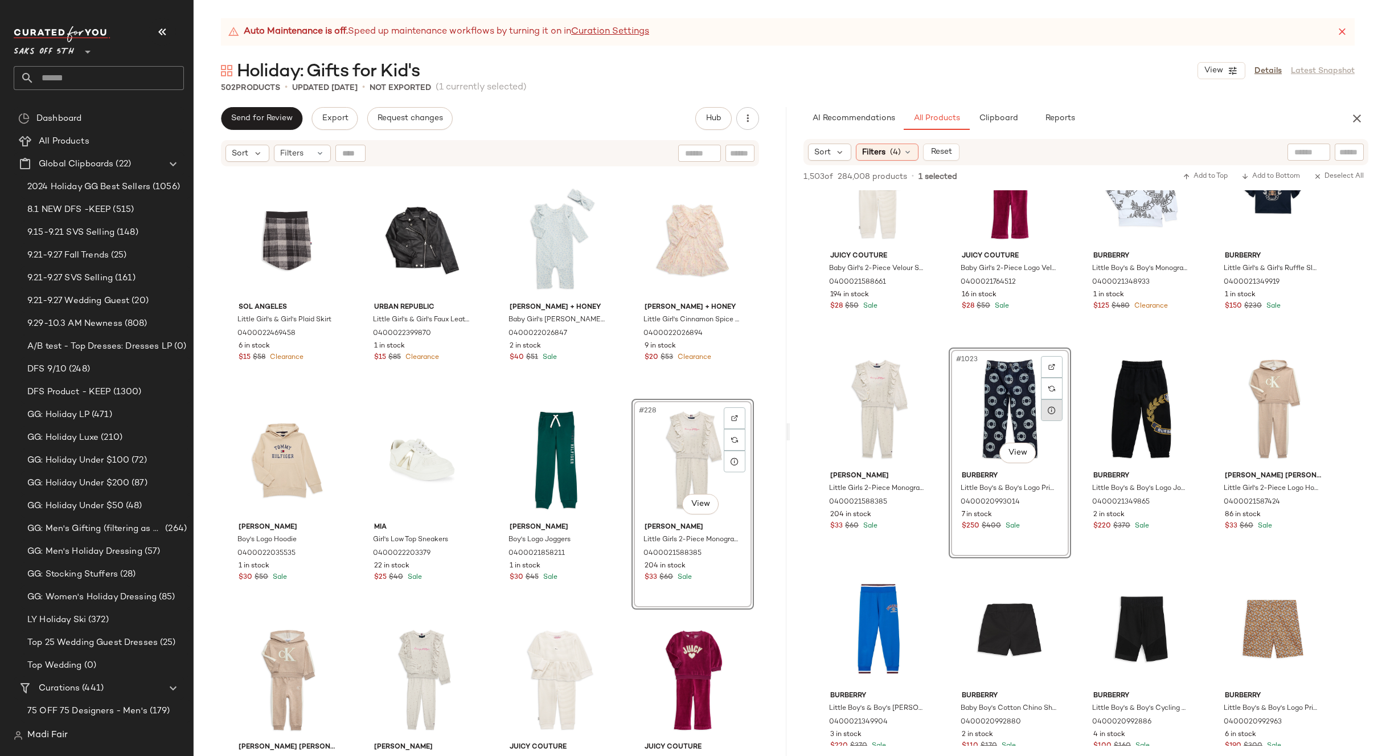
scroll to position [49606, 0]
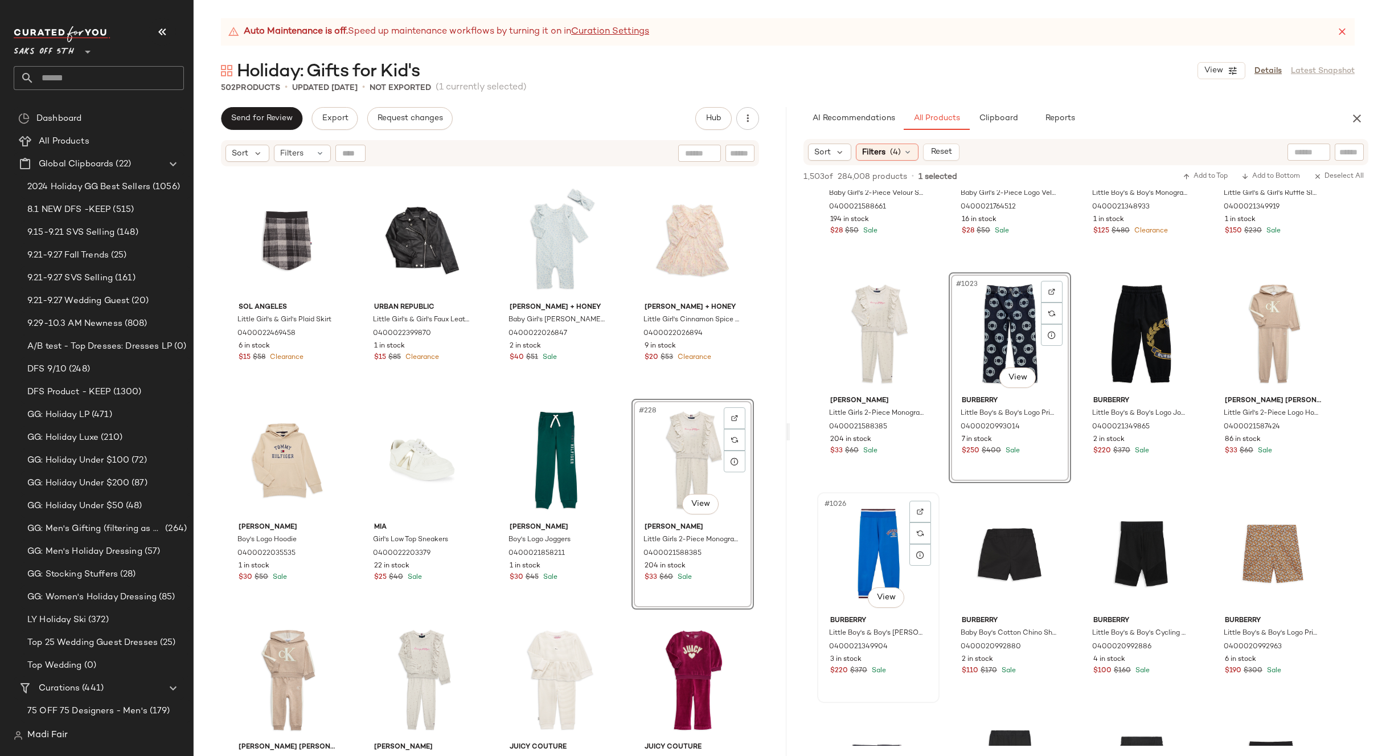
click at [856, 529] on div "#1026 View" at bounding box center [878, 553] width 114 height 115
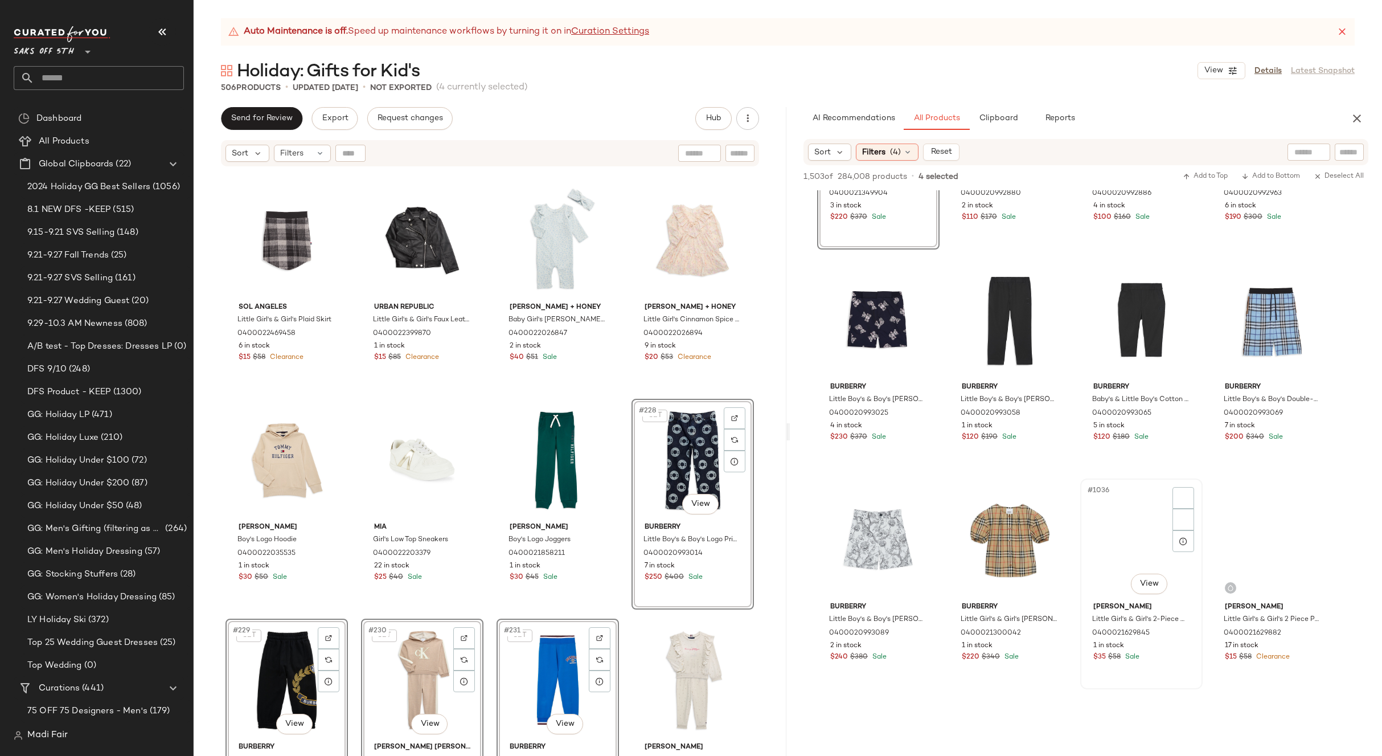
scroll to position [50119, 0]
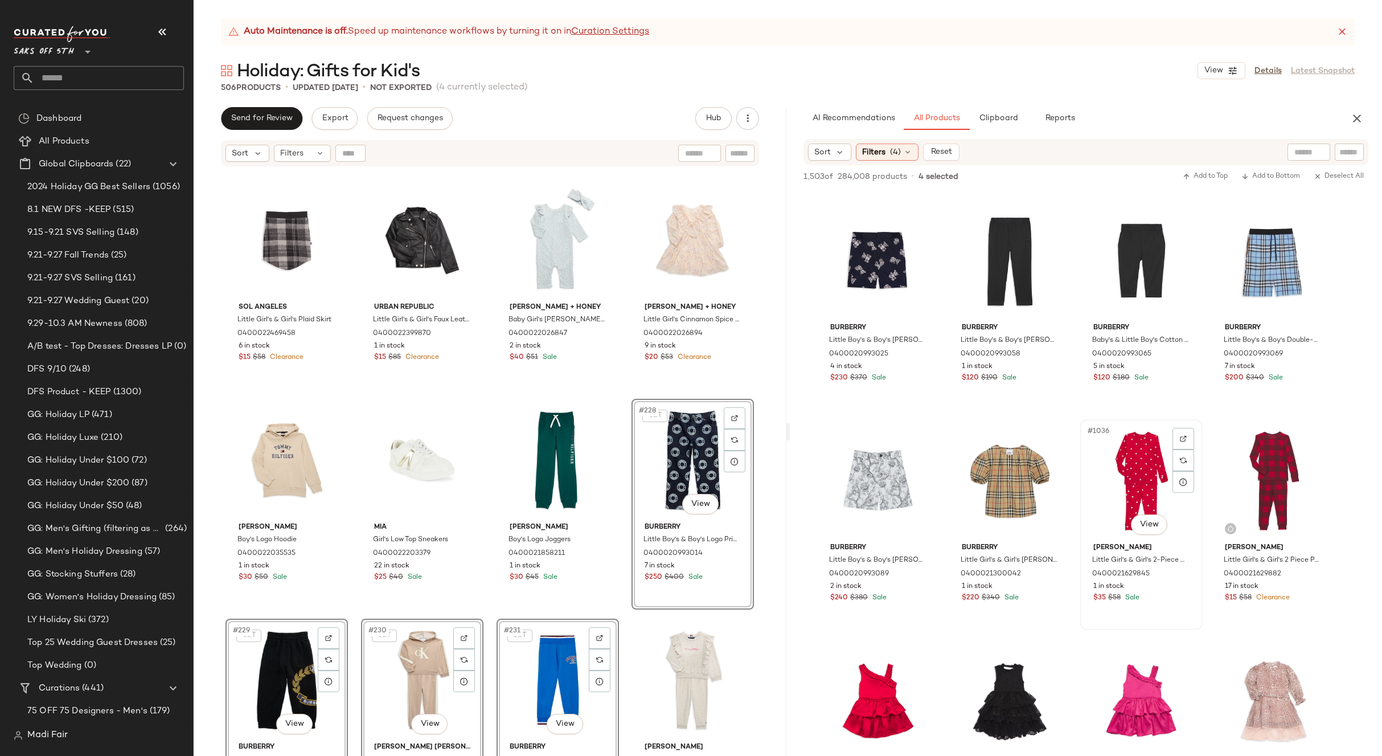
click at [1116, 459] on div "#1036 View" at bounding box center [1141, 480] width 114 height 115
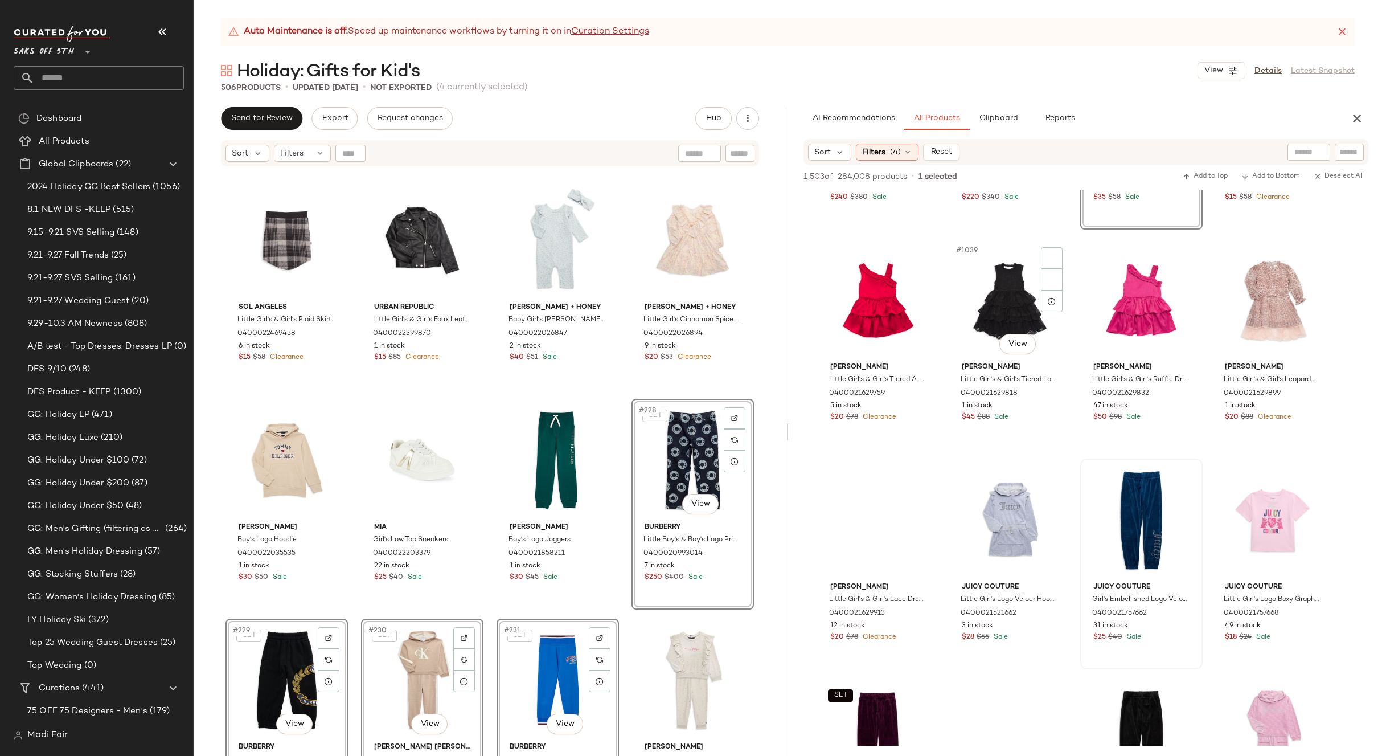
scroll to position [50517, 0]
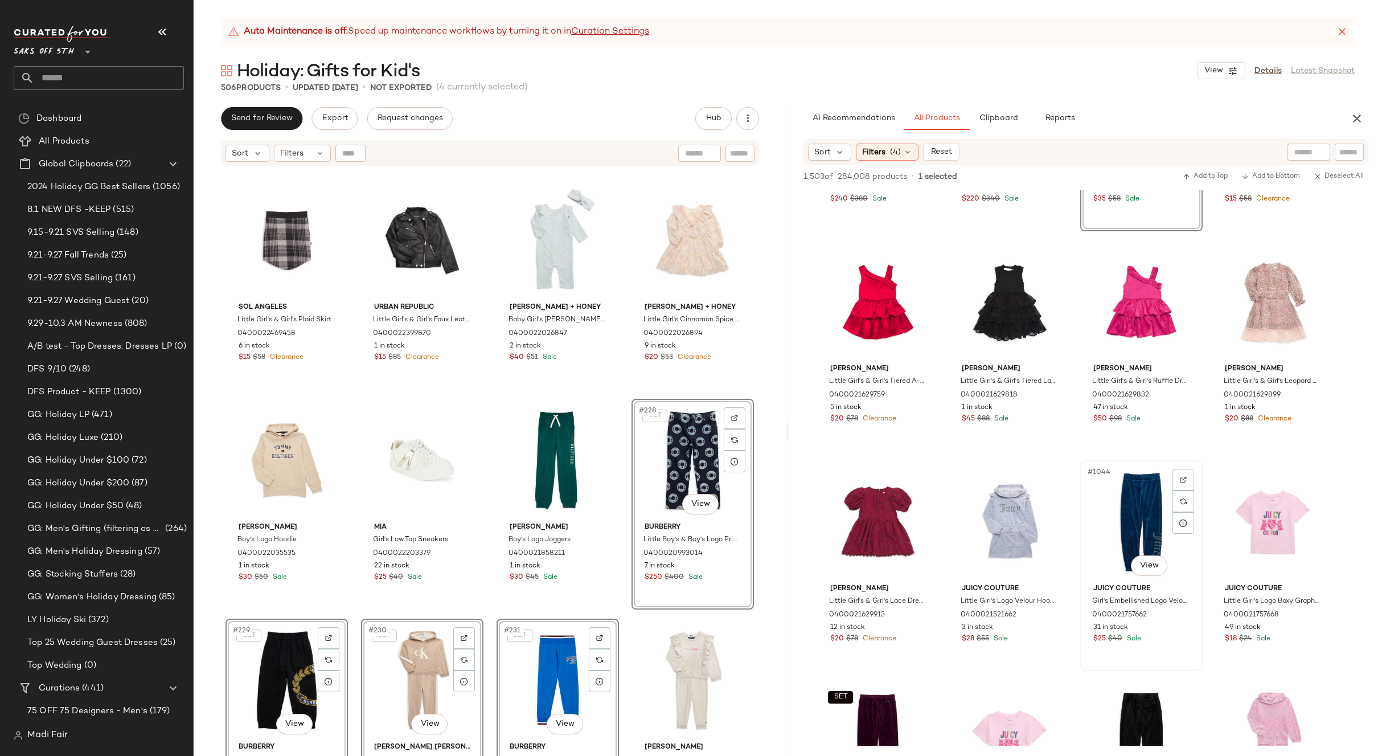
click at [1114, 498] on div "#1044 View" at bounding box center [1141, 521] width 114 height 115
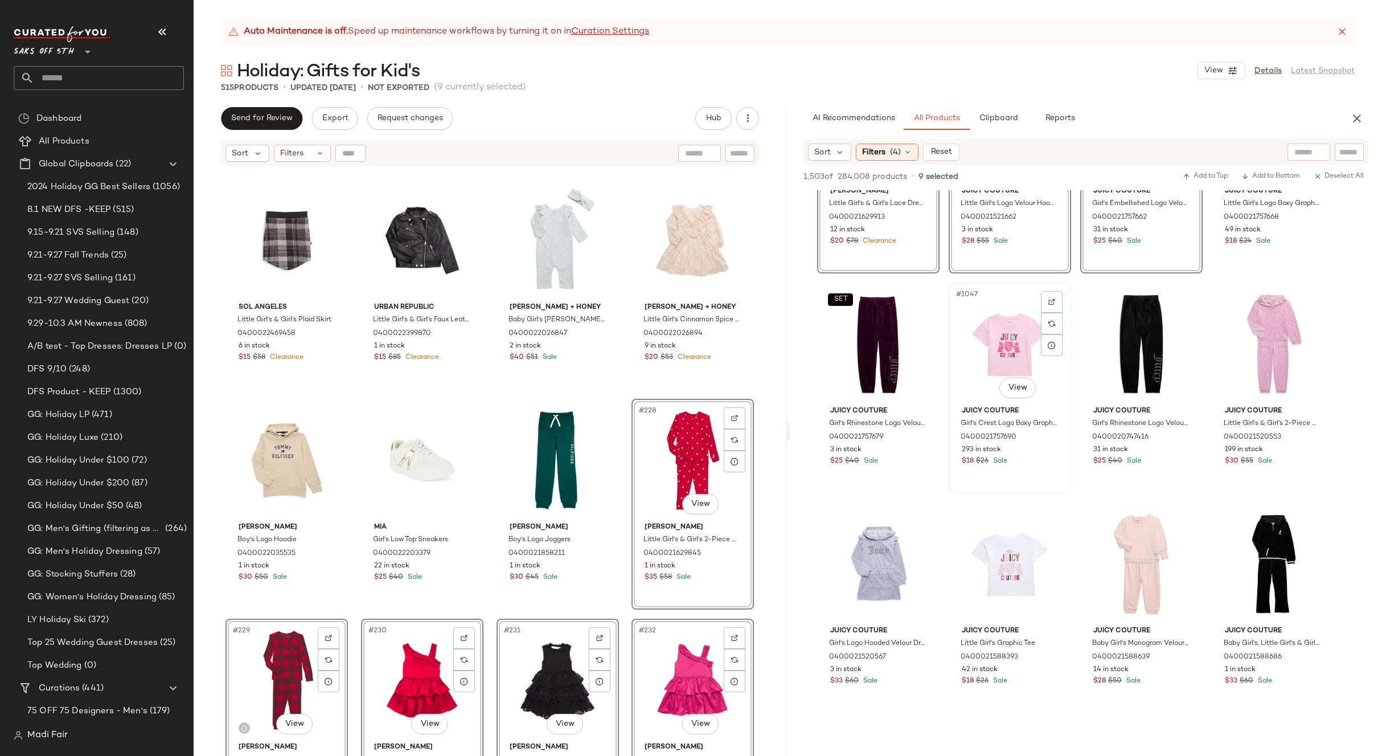
scroll to position [51030, 0]
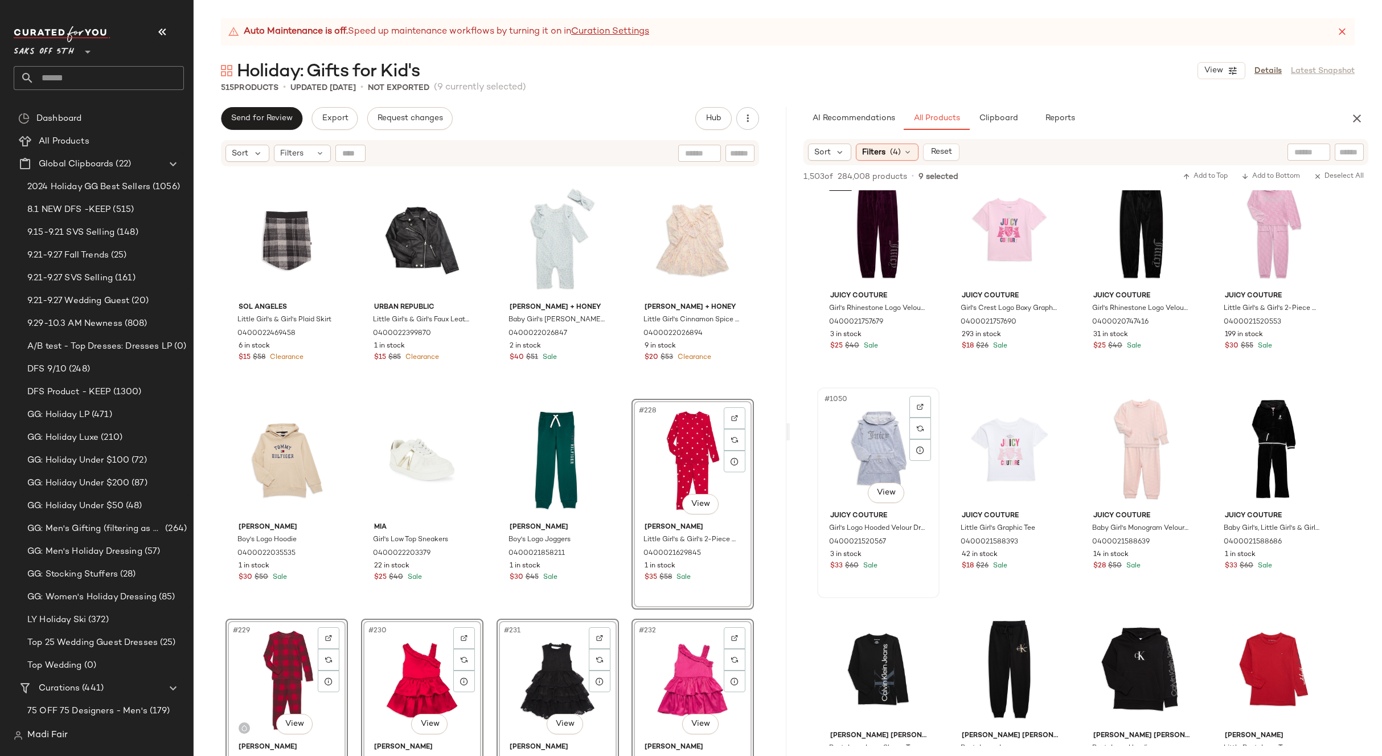
click at [875, 445] on div "#1050 View" at bounding box center [878, 448] width 114 height 115
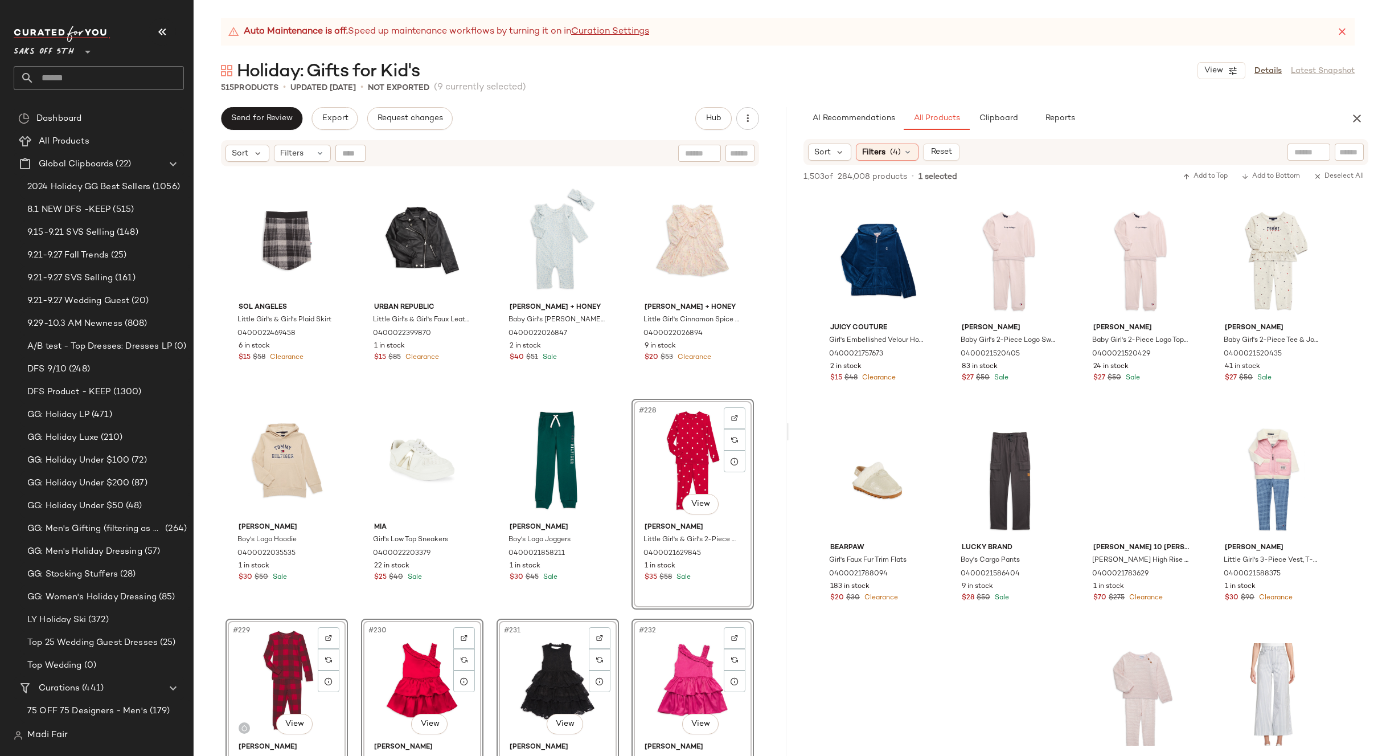
scroll to position [51713, 0]
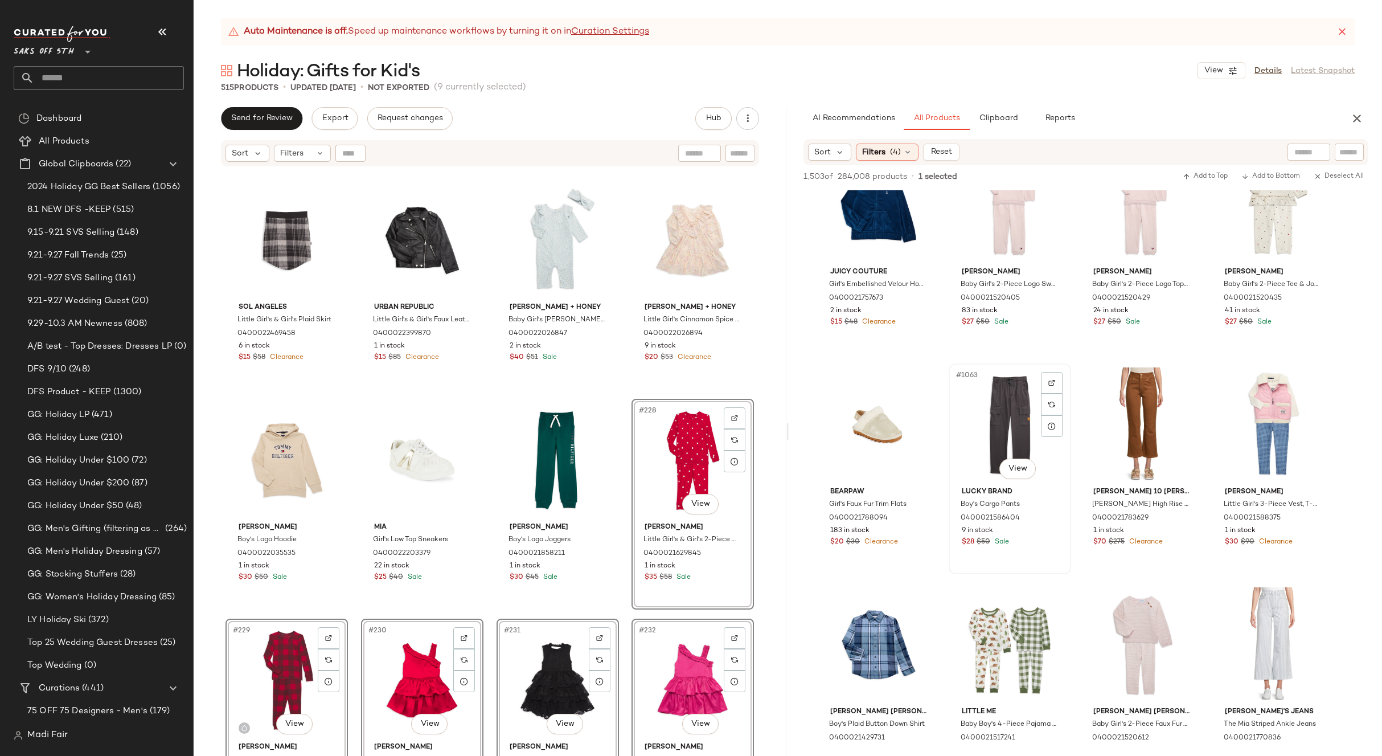
click at [1000, 424] on div "#1063 View" at bounding box center [1010, 424] width 114 height 115
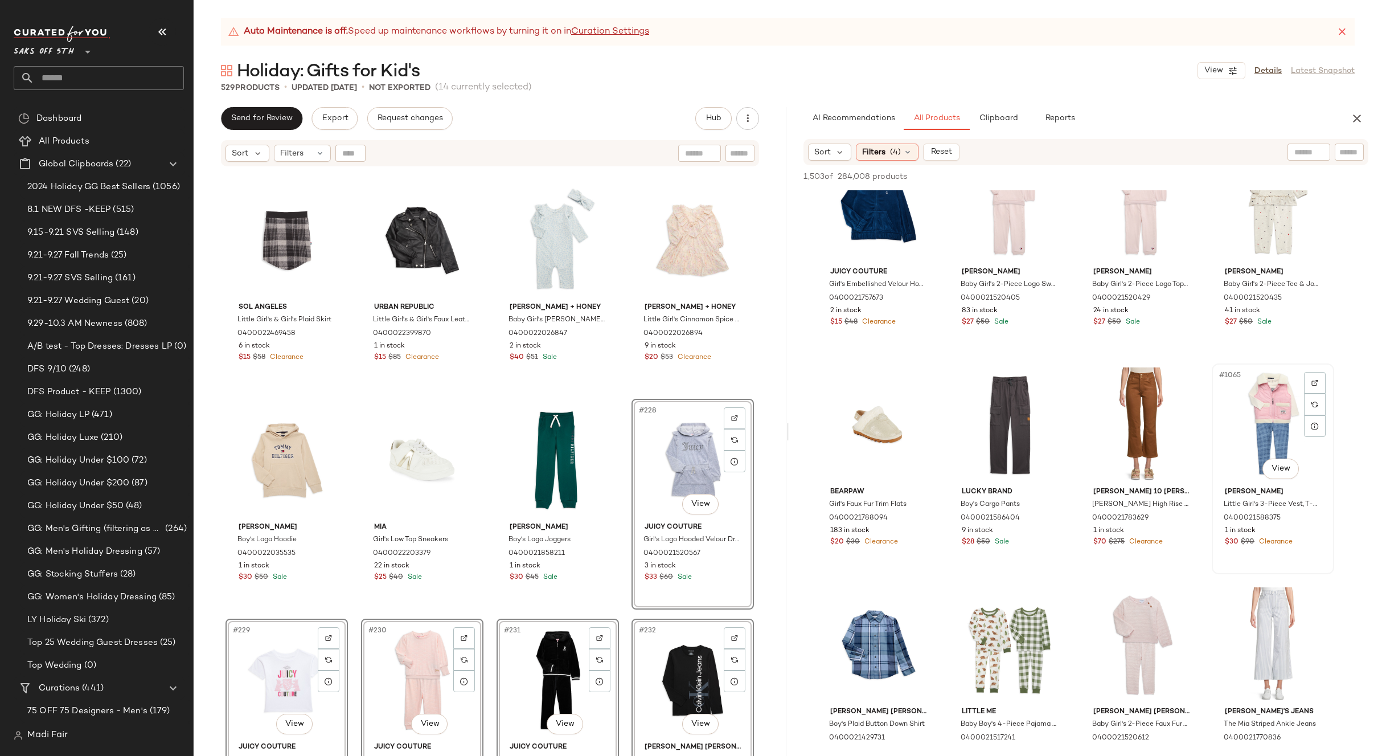
click at [1243, 414] on div "#1065 View" at bounding box center [1273, 424] width 114 height 115
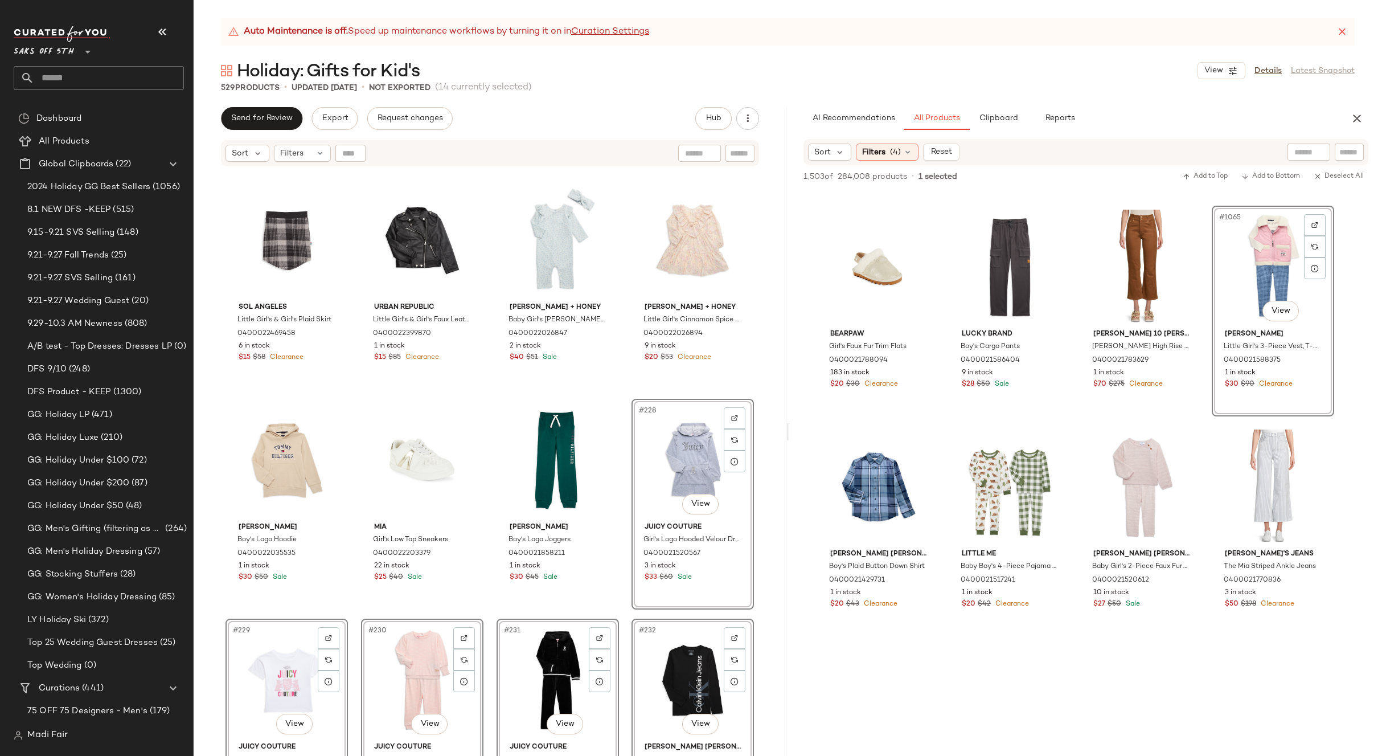
scroll to position [51941, 0]
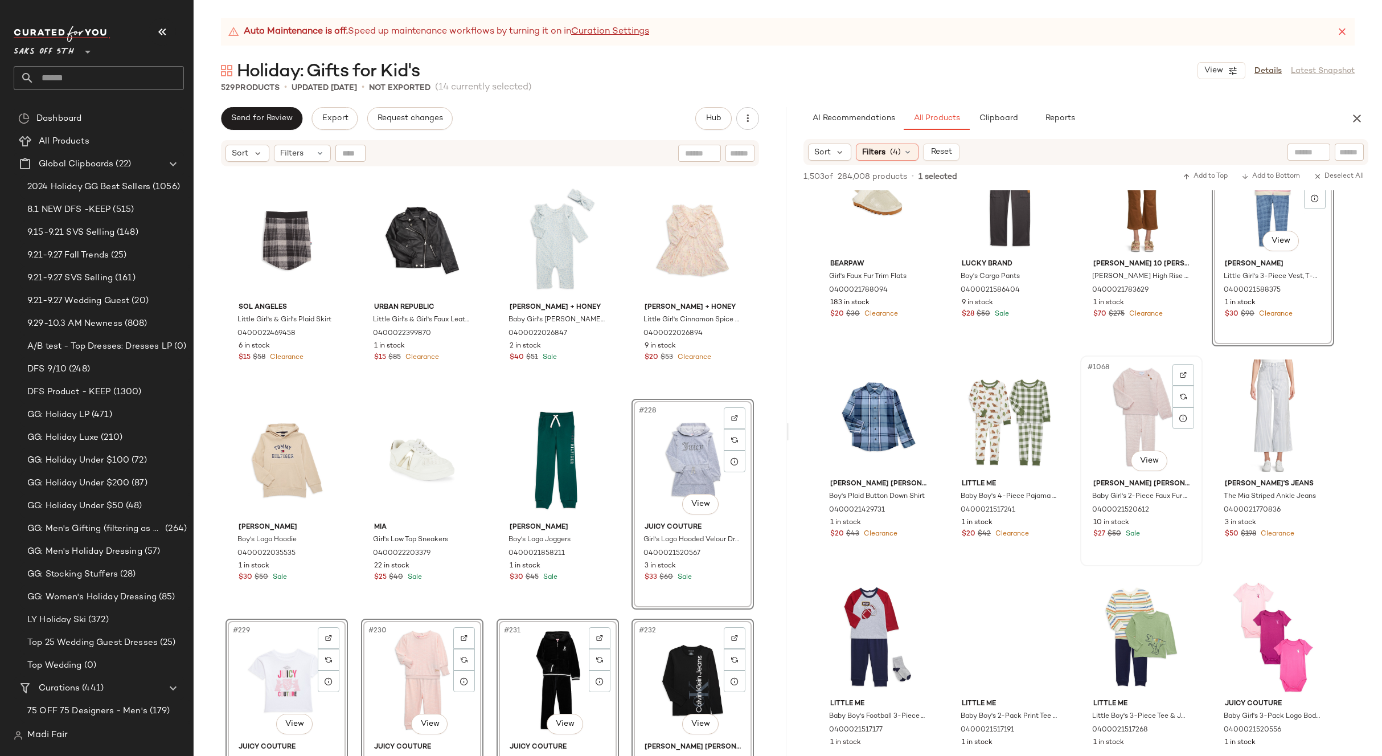
click at [1143, 420] on div "#1068 View" at bounding box center [1141, 416] width 114 height 115
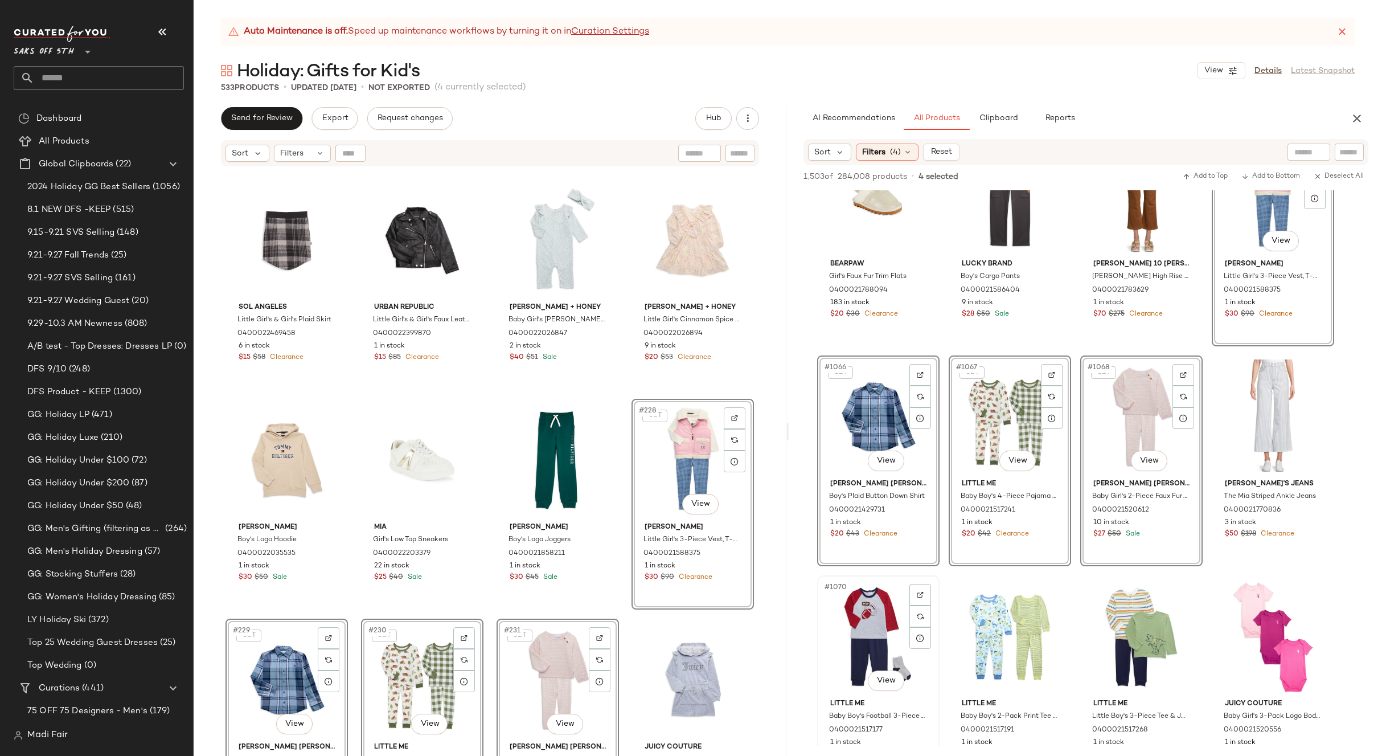
click at [876, 615] on div "#1070 View" at bounding box center [878, 636] width 114 height 115
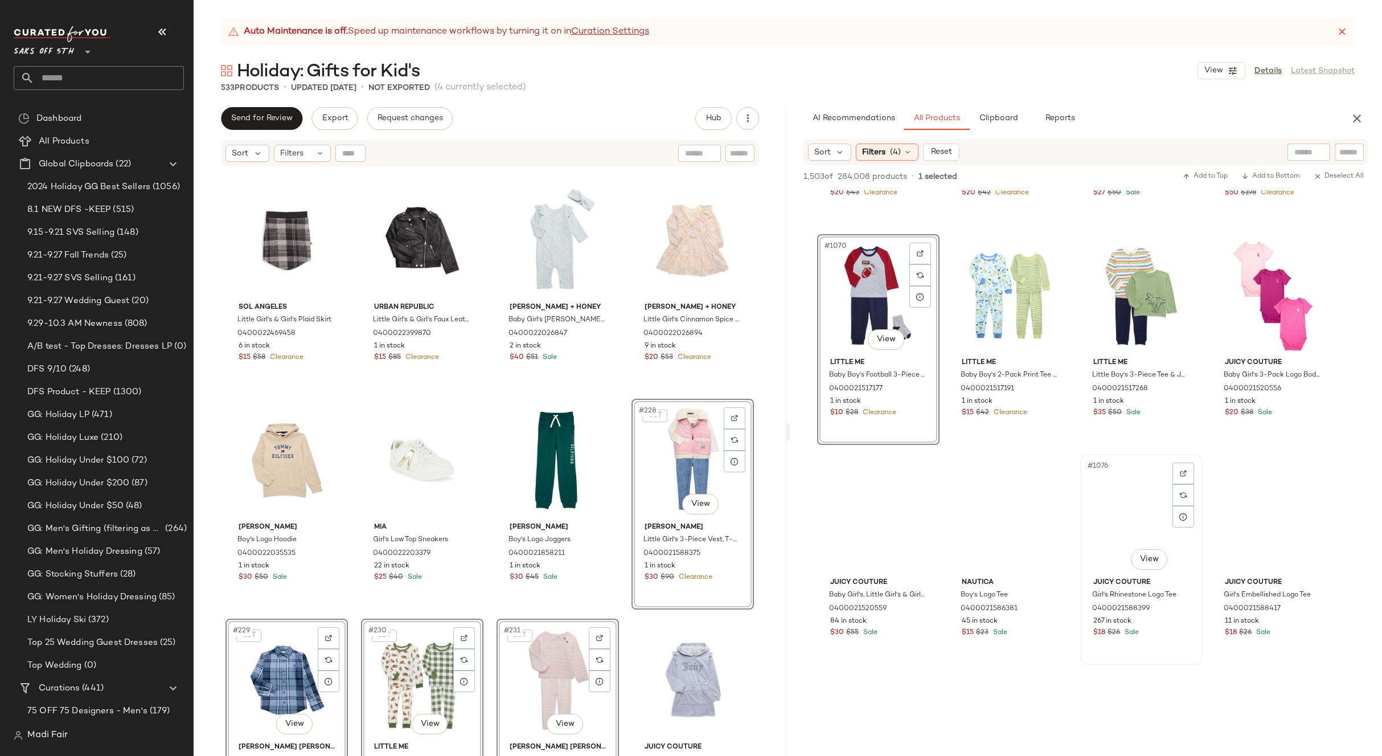
scroll to position [52283, 0]
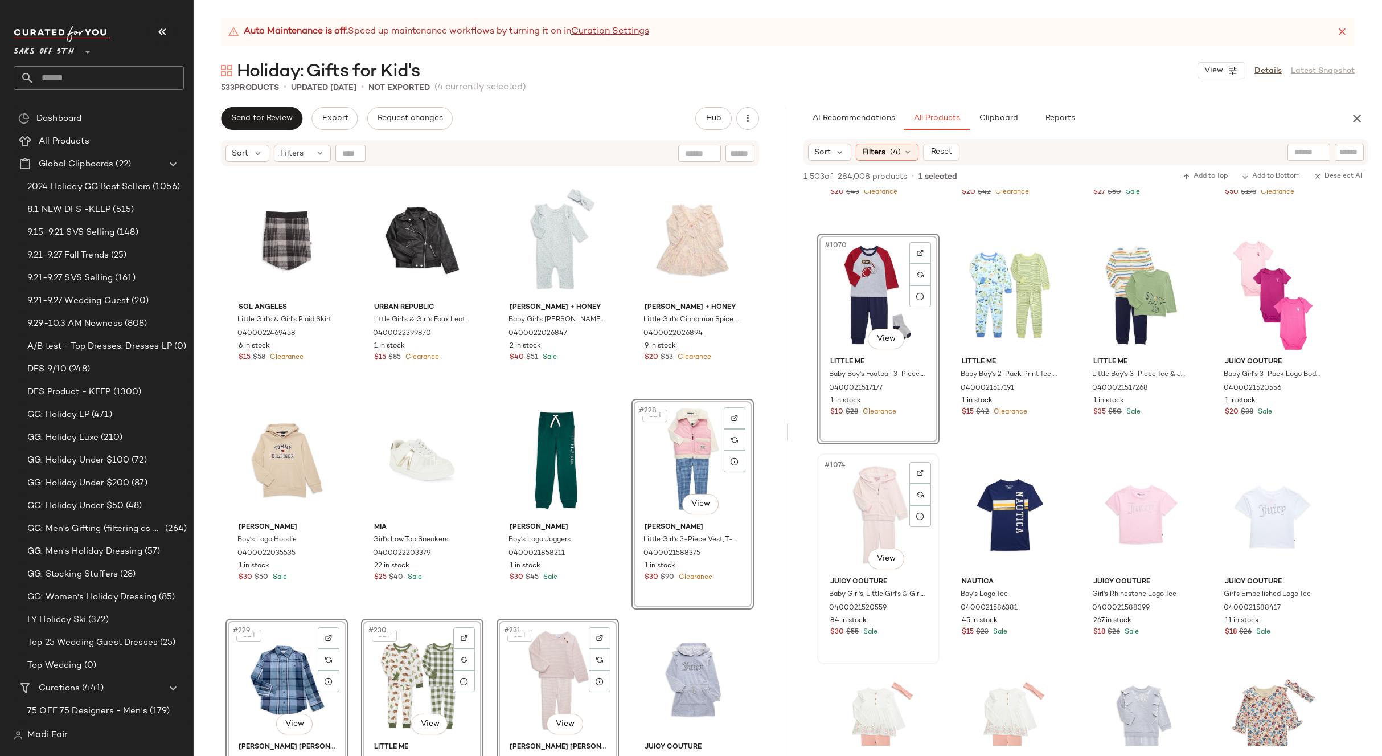
click at [865, 506] on div "#1074 View" at bounding box center [878, 514] width 114 height 115
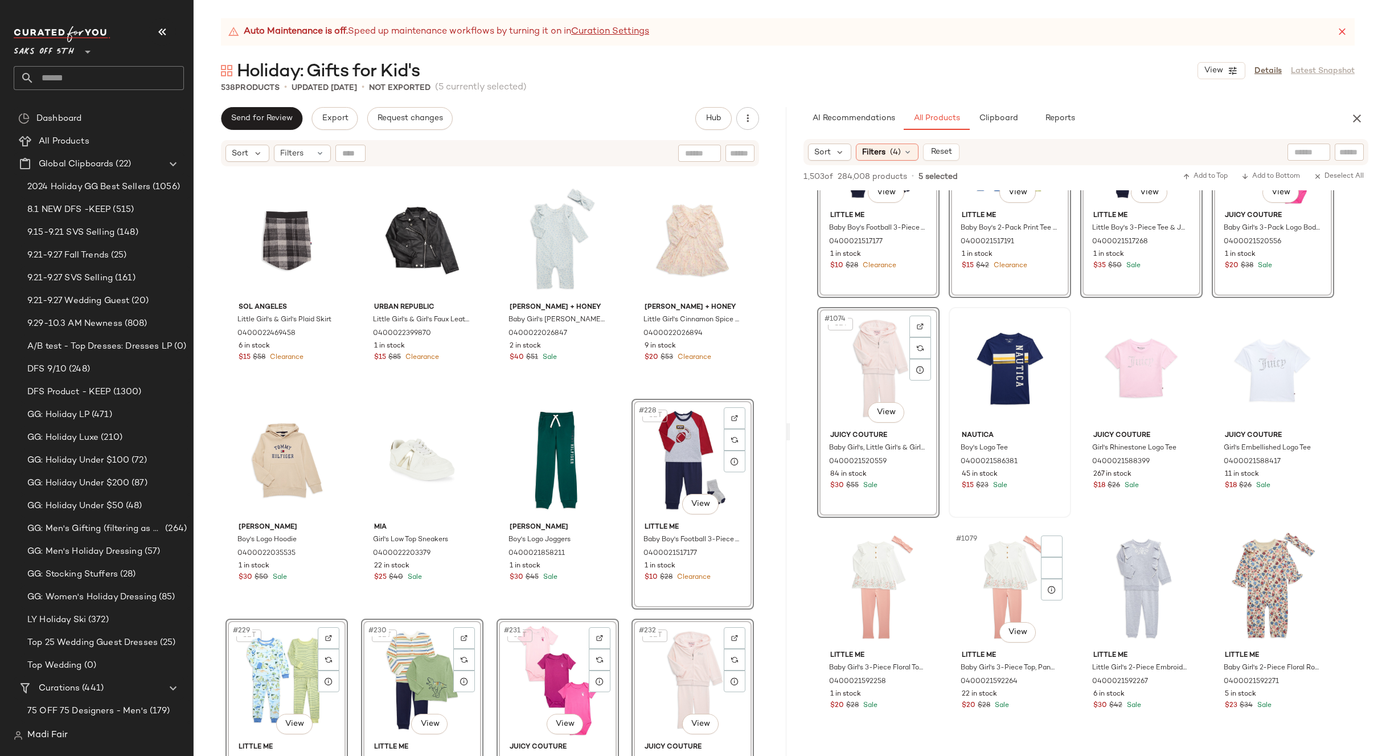
scroll to position [52568, 0]
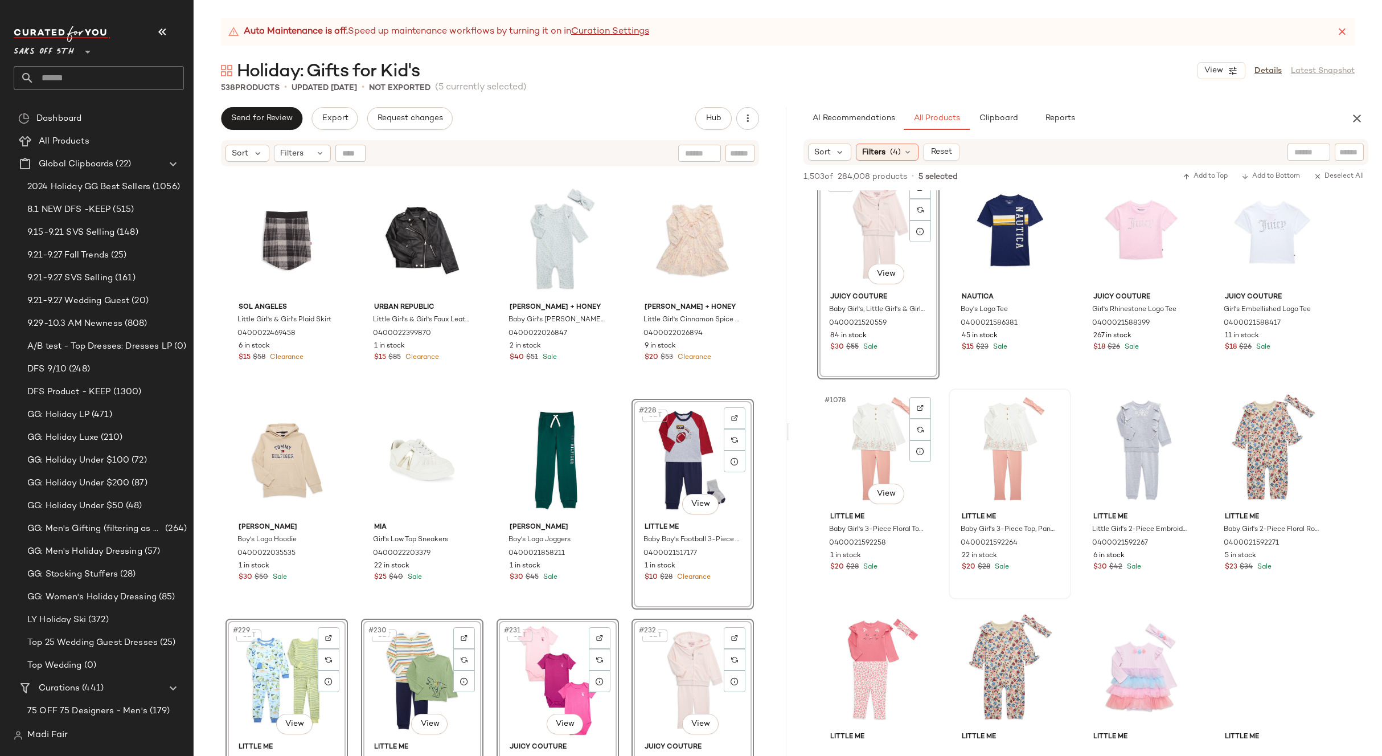
click at [877, 443] on div "#1078 View" at bounding box center [878, 449] width 114 height 115
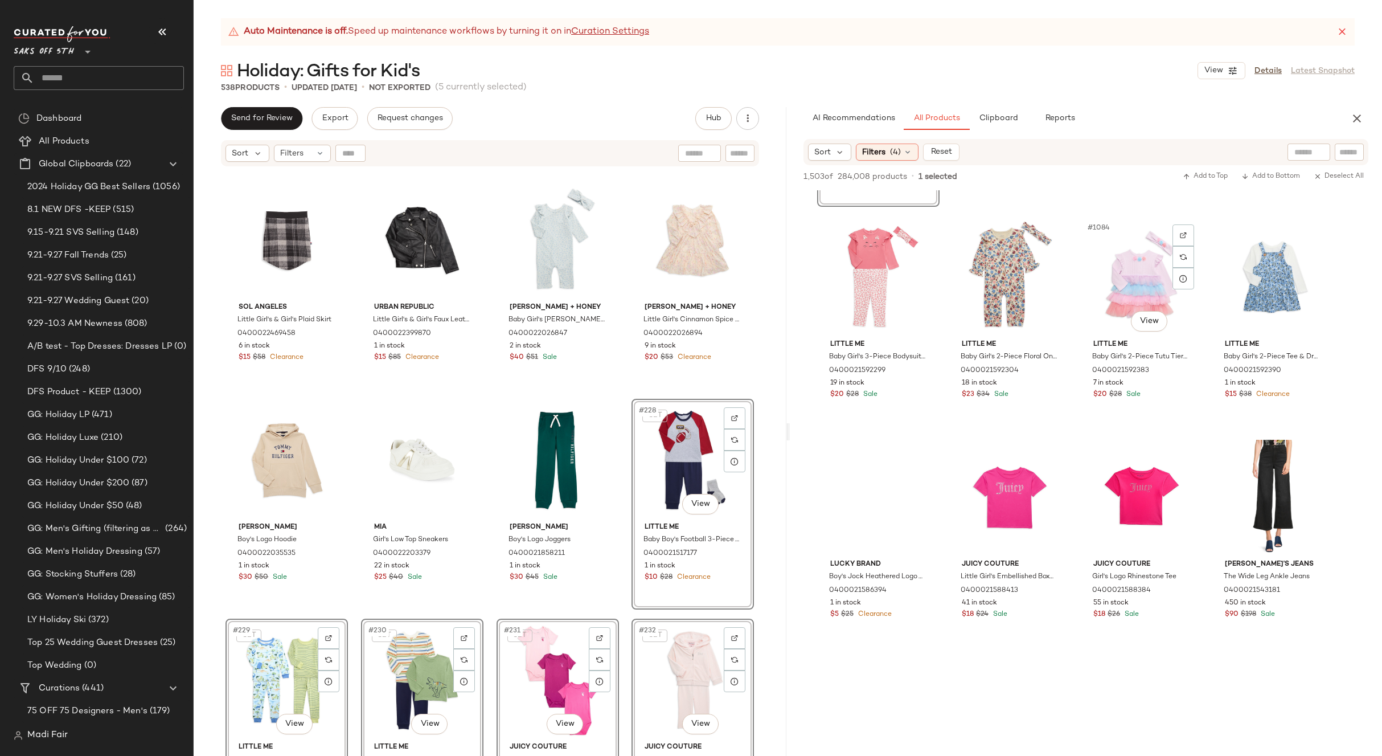
scroll to position [52967, 0]
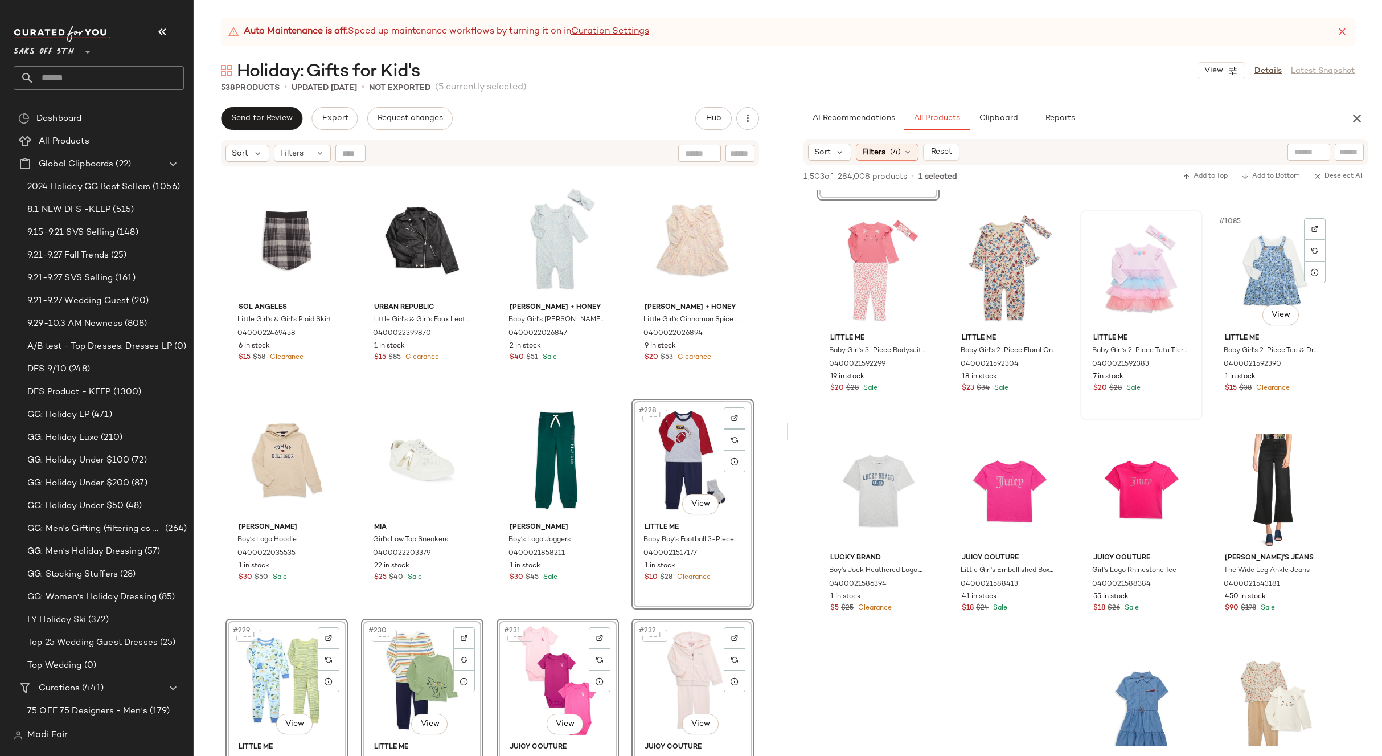
drag, startPoint x: 1279, startPoint y: 261, endPoint x: 1170, endPoint y: 280, distance: 110.3
click at [1279, 261] on div "#1085 View" at bounding box center [1273, 271] width 114 height 115
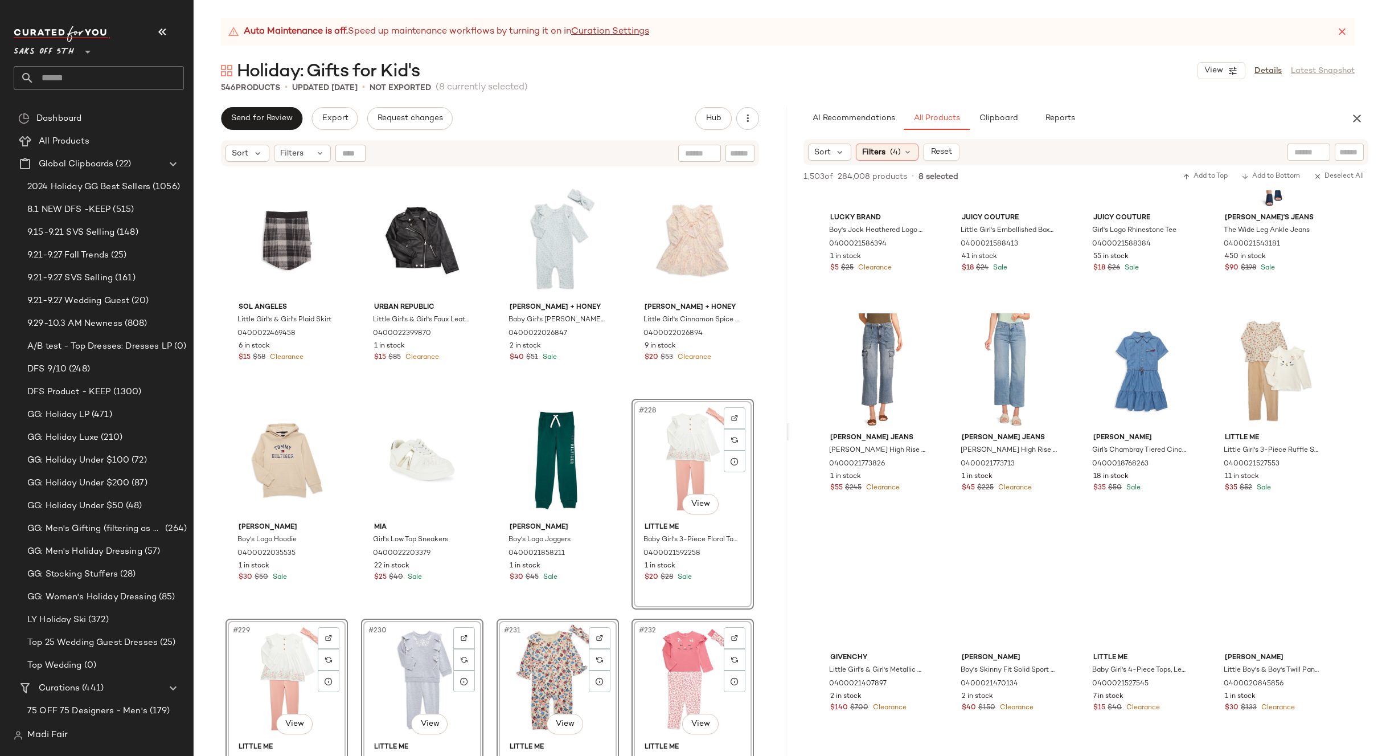
scroll to position [53365, 0]
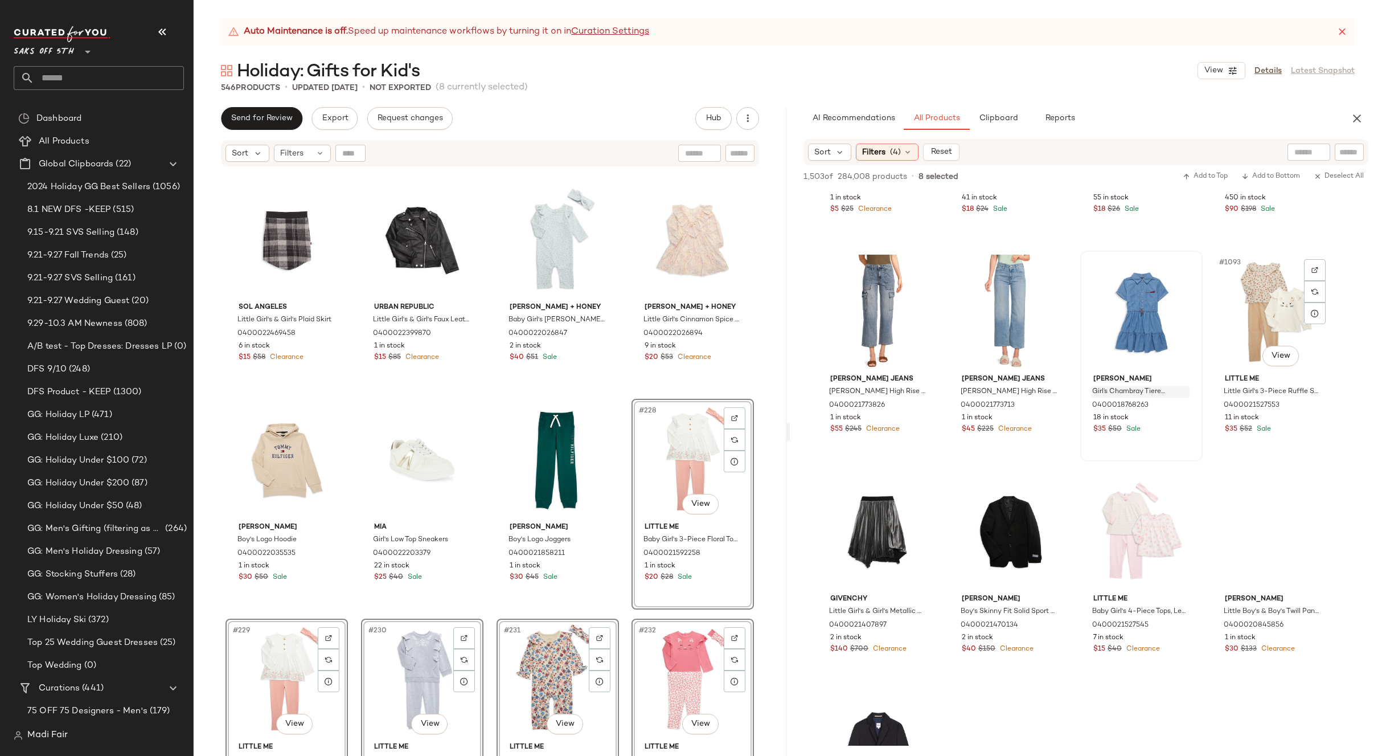
drag, startPoint x: 1259, startPoint y: 334, endPoint x: 1185, endPoint y: 393, distance: 94.9
click at [1259, 334] on div "#1093 View" at bounding box center [1273, 312] width 114 height 115
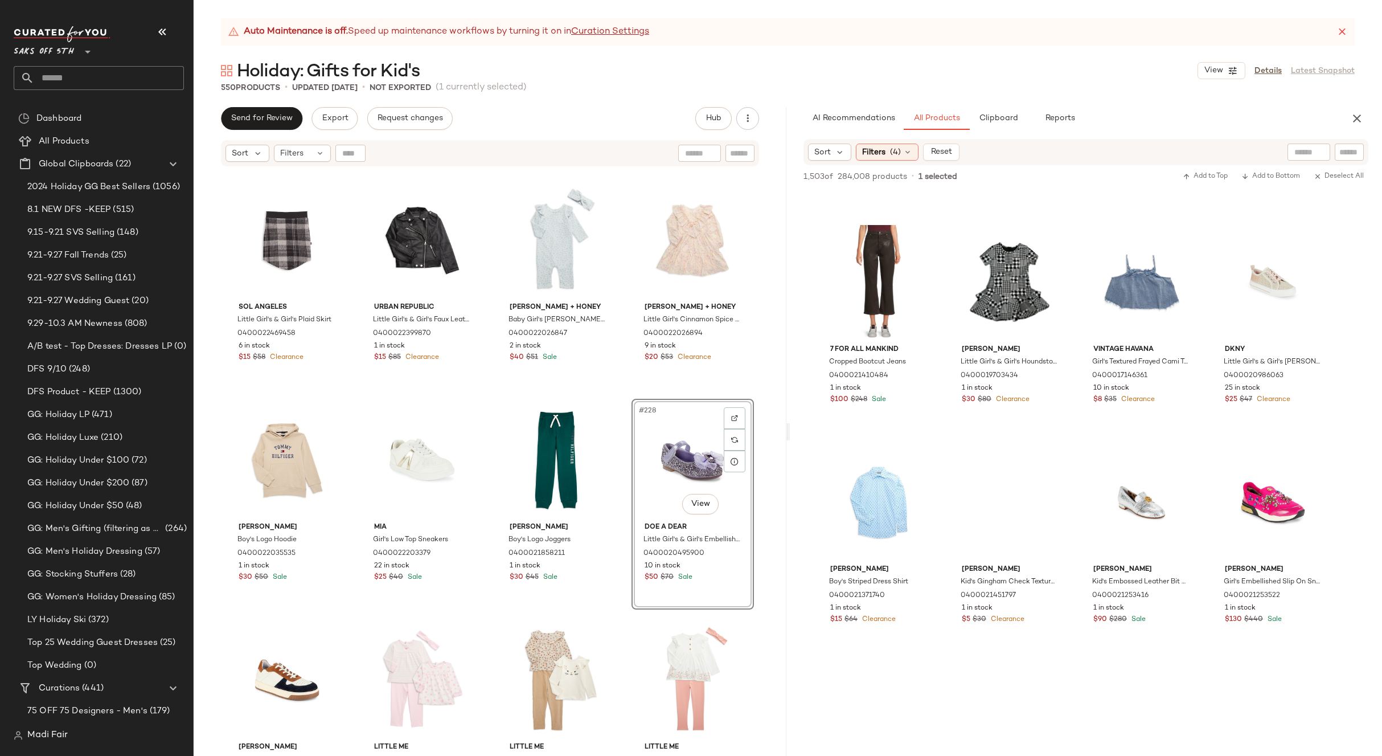
scroll to position [55644, 0]
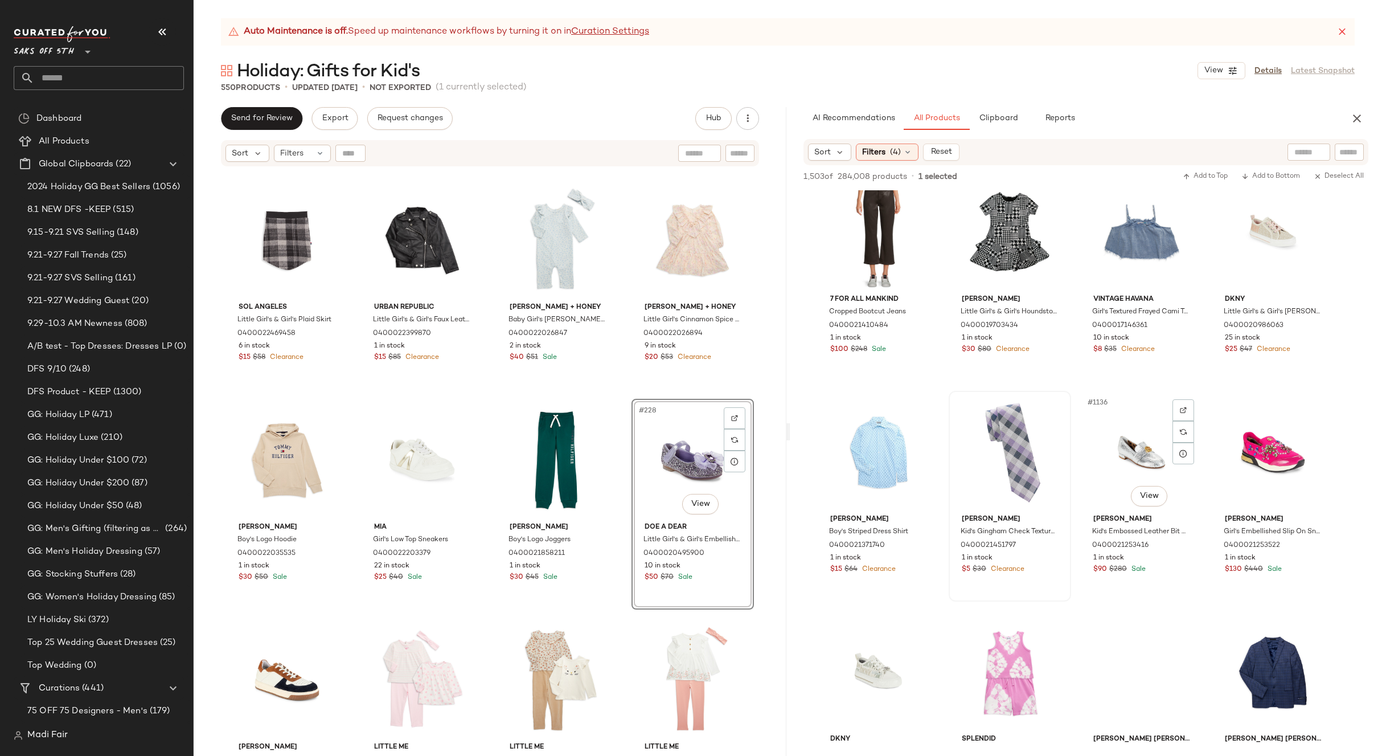
click at [1024, 440] on div at bounding box center [1010, 452] width 114 height 115
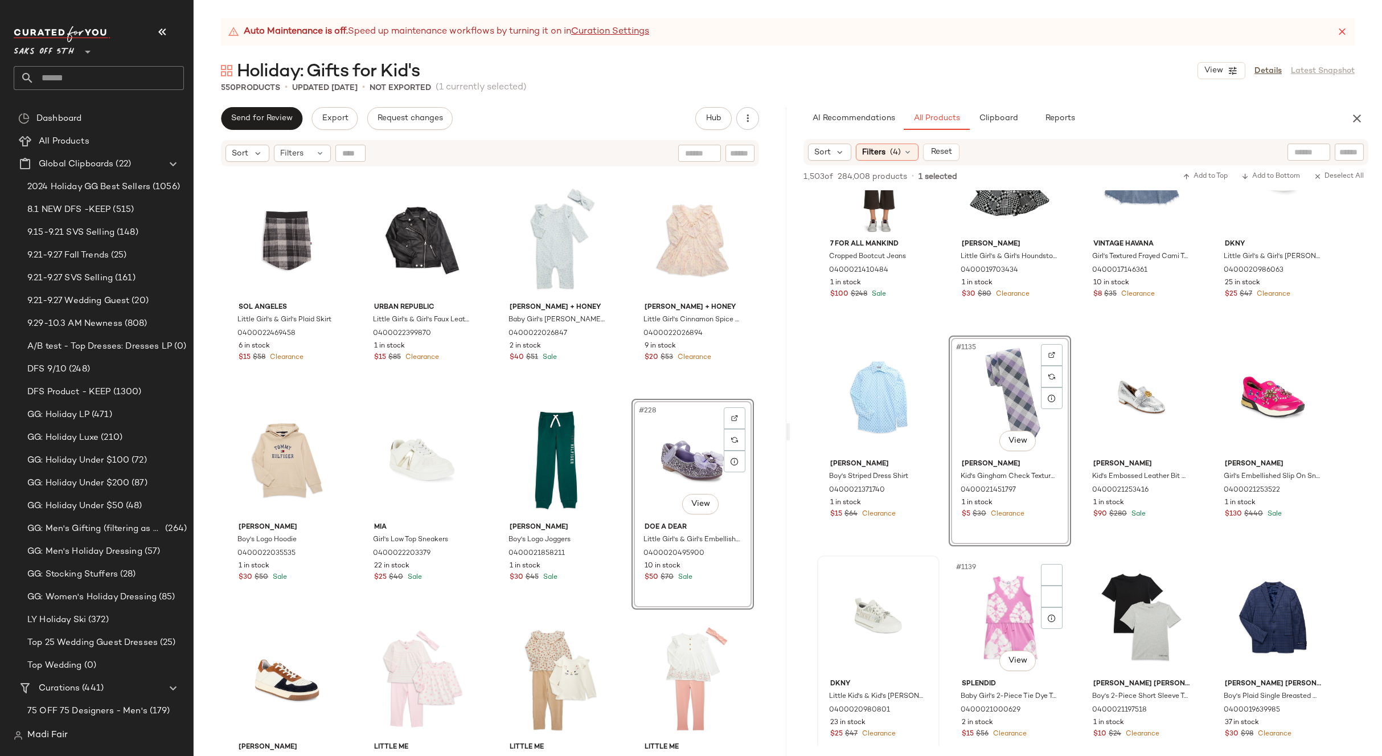
scroll to position [55814, 0]
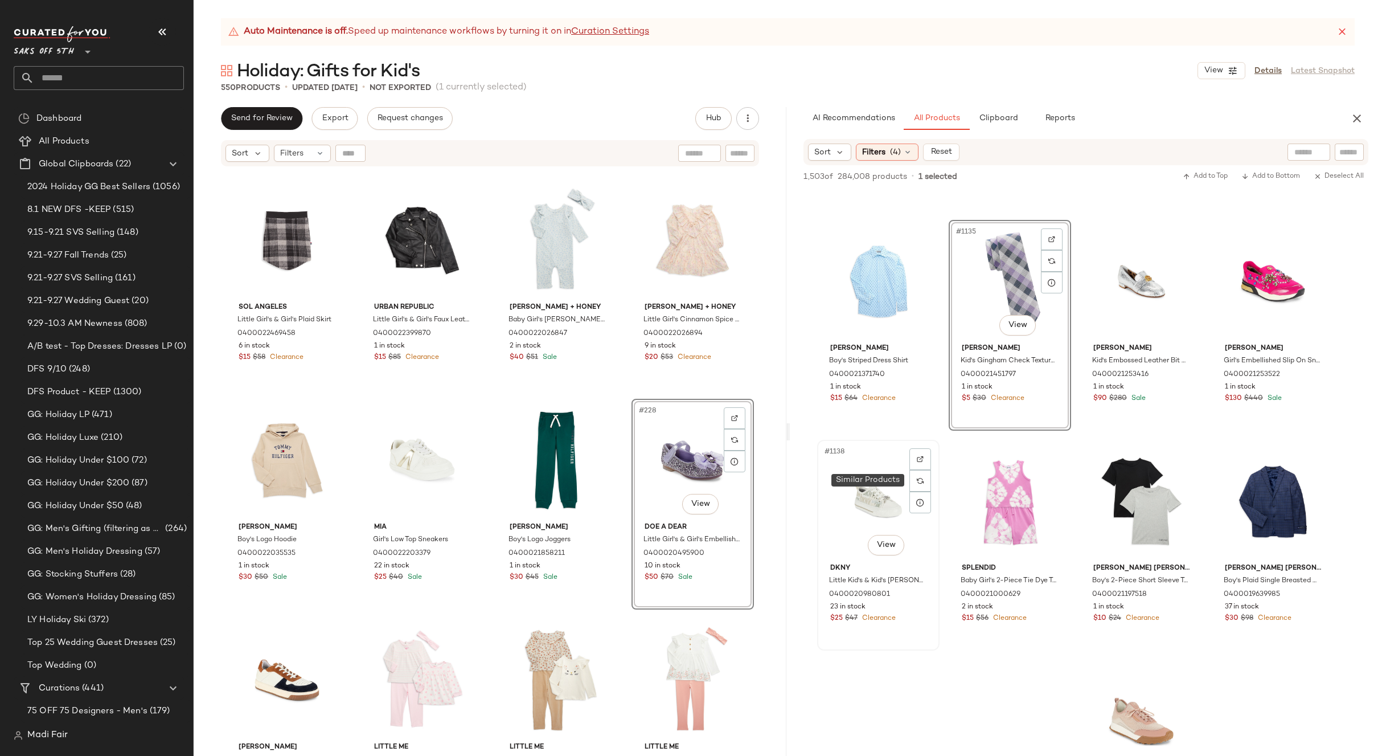
click at [868, 470] on div "#1138 View" at bounding box center [878, 501] width 114 height 115
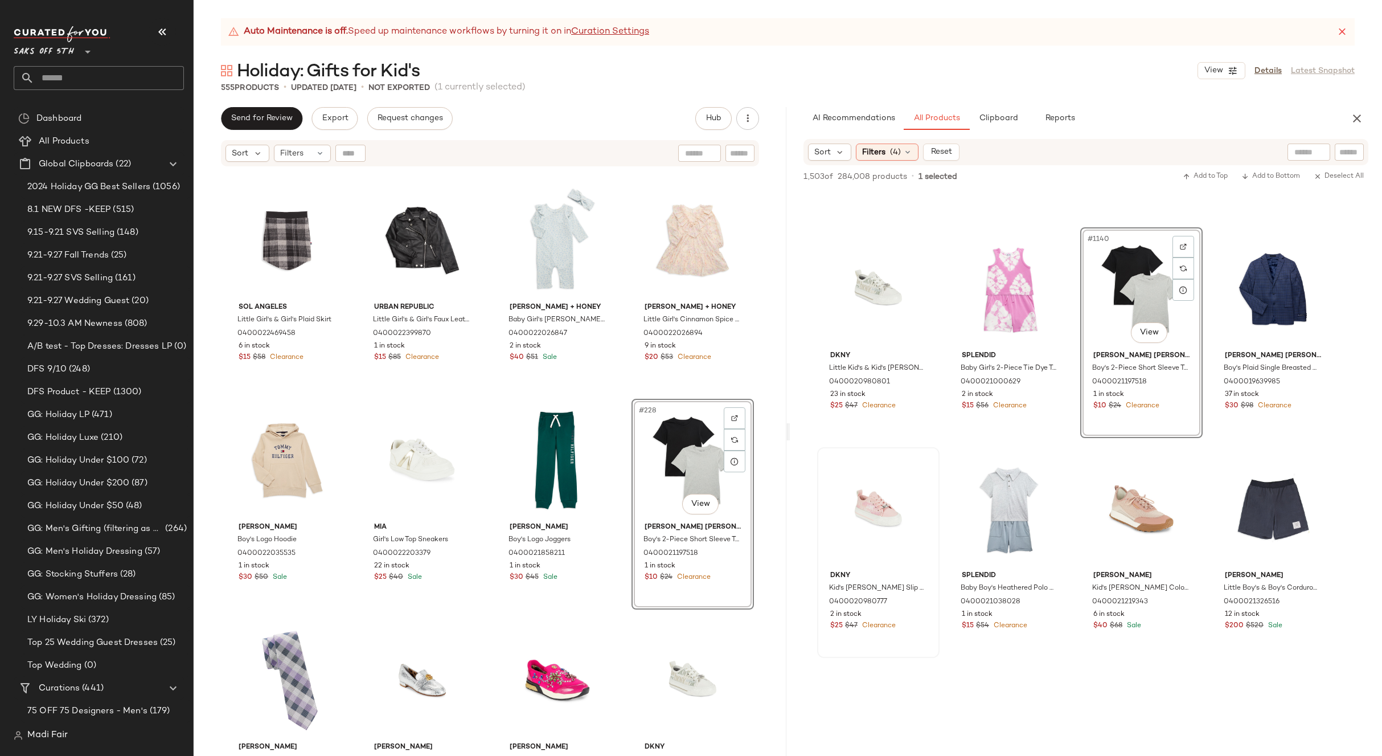
scroll to position [56156, 0]
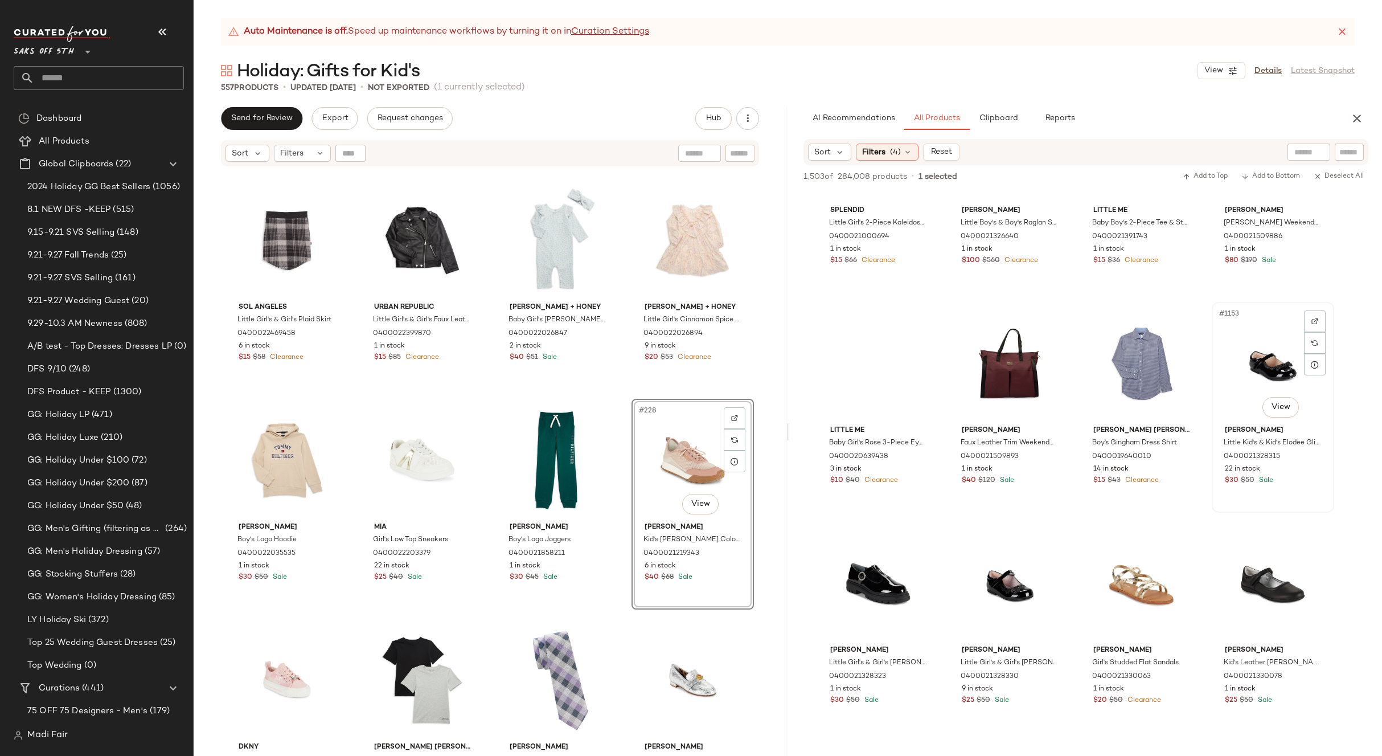
click at [1258, 360] on div "#1153 View" at bounding box center [1273, 363] width 114 height 115
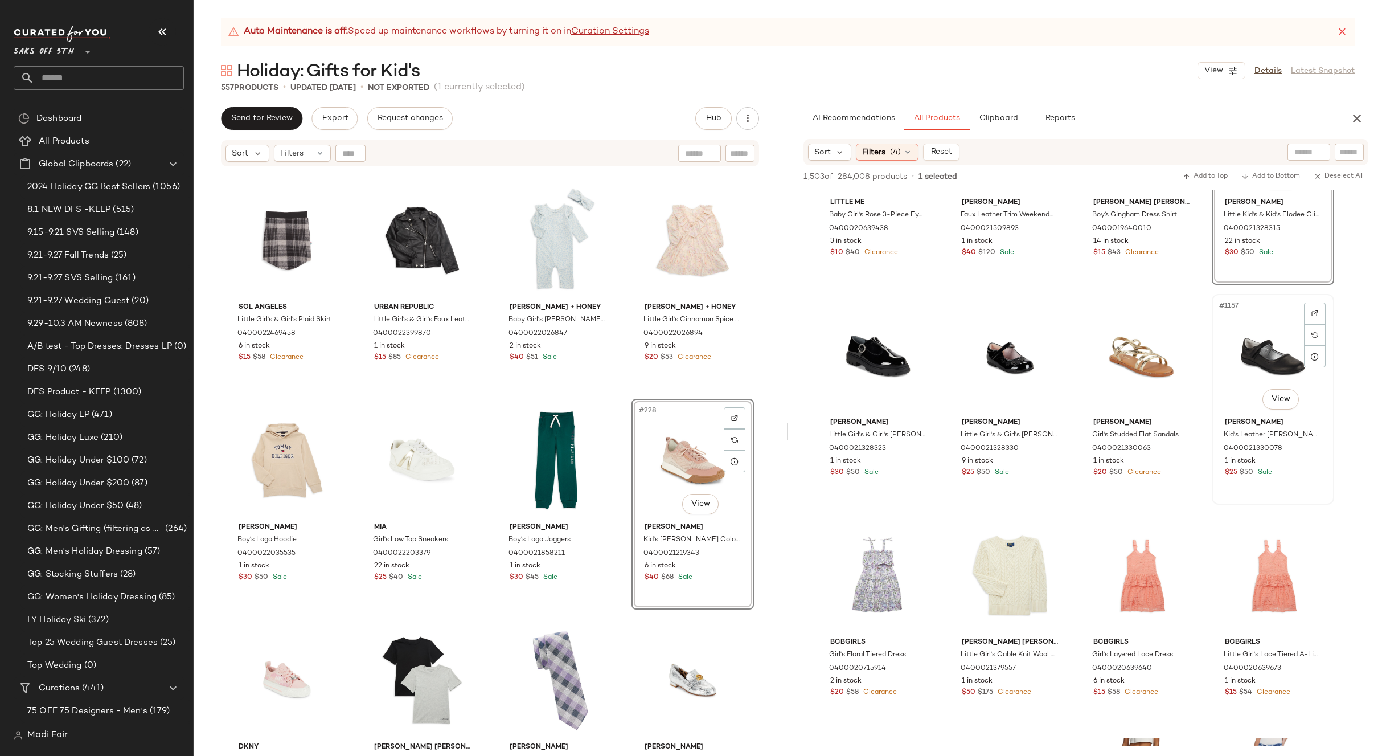
click at [1245, 378] on div "#1157 View" at bounding box center [1273, 355] width 114 height 115
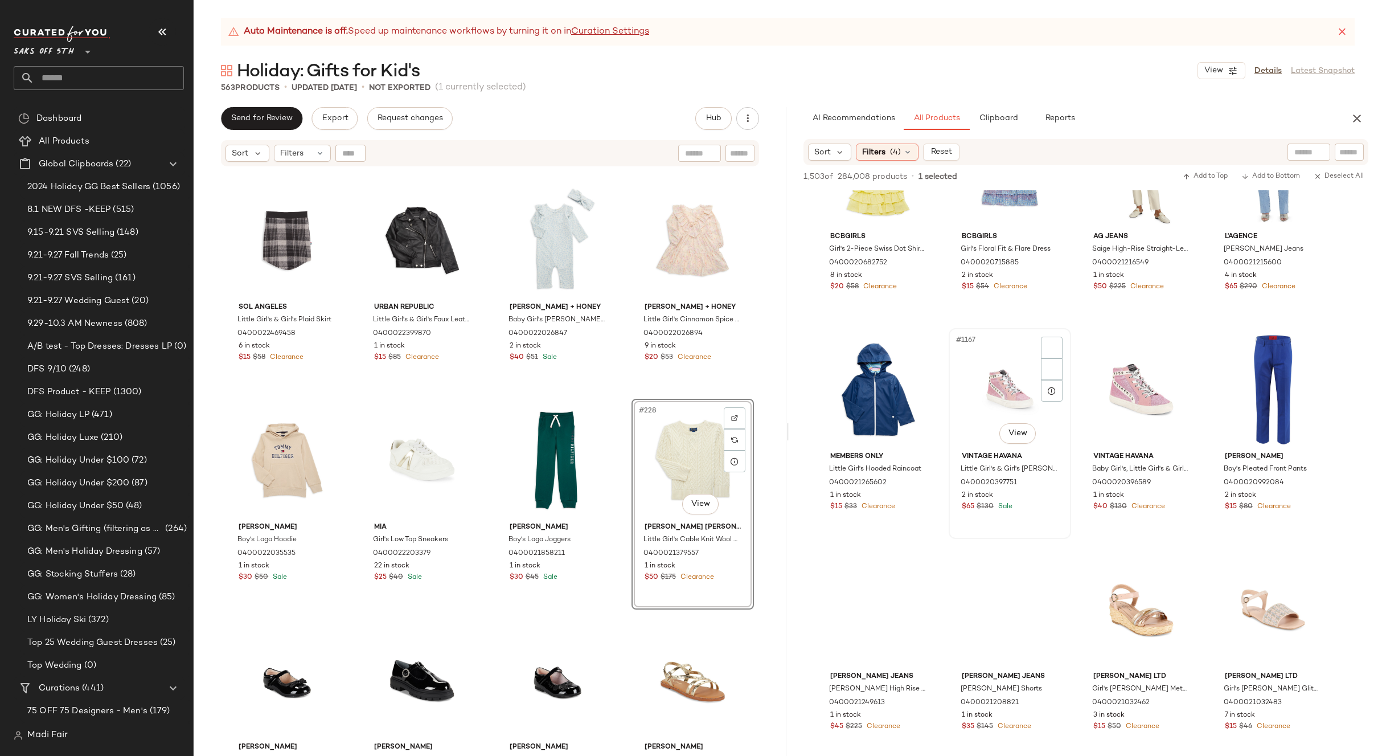
scroll to position [57466, 0]
click at [1021, 405] on div "#1167 View" at bounding box center [1010, 388] width 114 height 115
click at [1144, 400] on div "#1168 View" at bounding box center [1141, 388] width 114 height 115
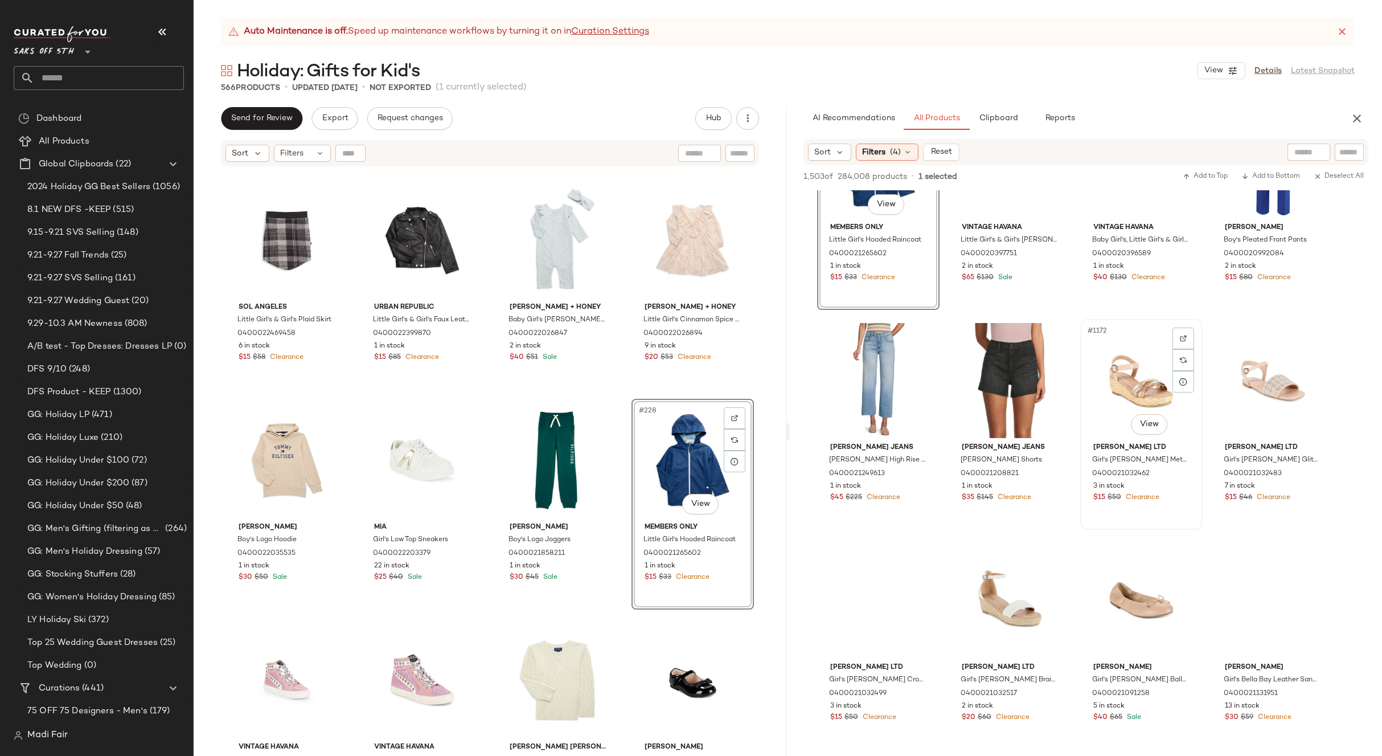
click at [1123, 404] on div "#1172 View" at bounding box center [1141, 380] width 114 height 115
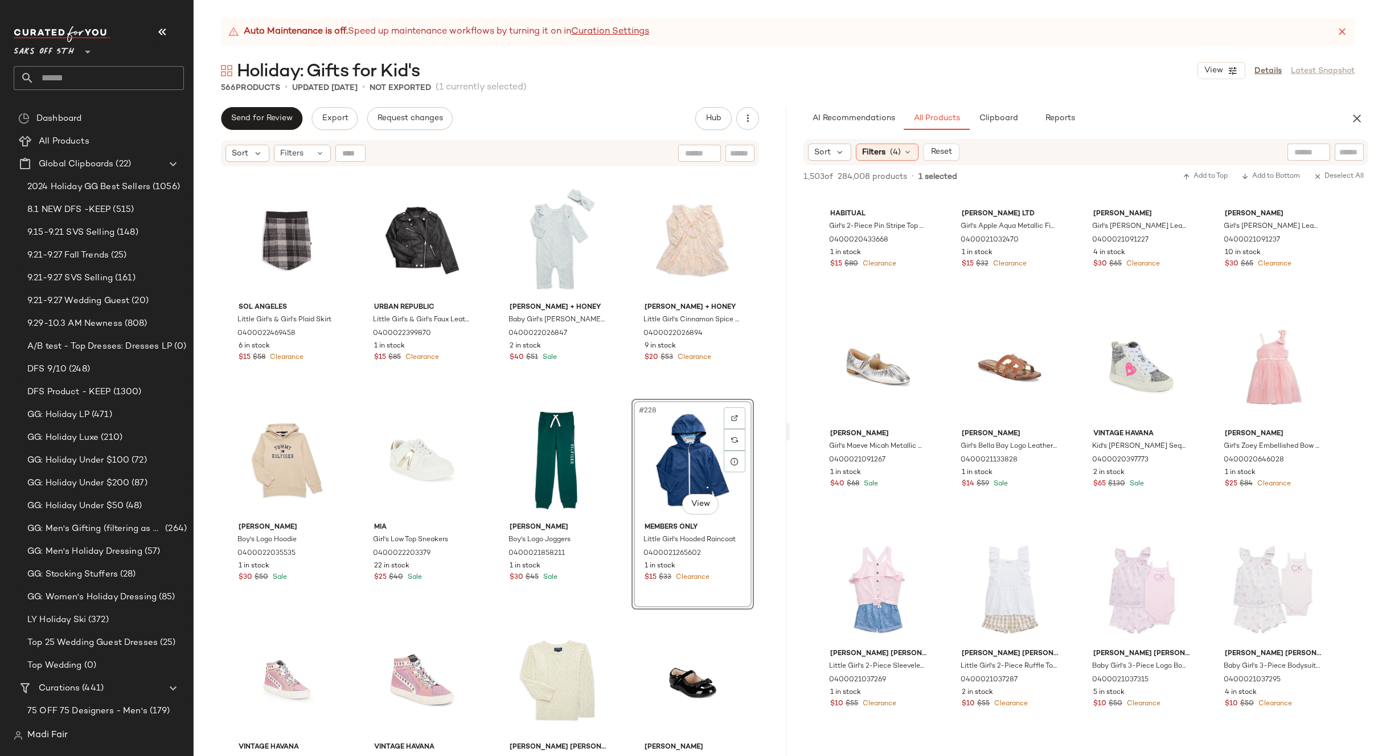
scroll to position [58378, 0]
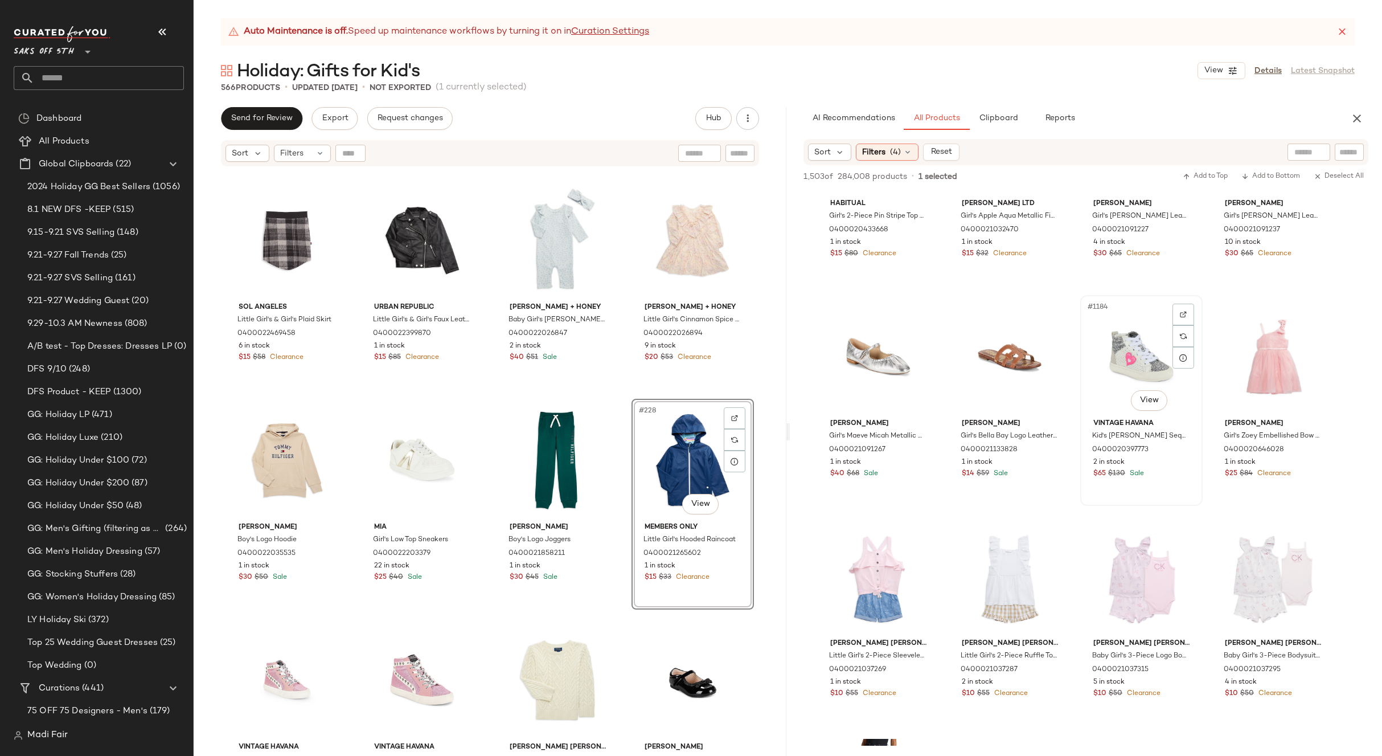
click at [1117, 362] on div "#1184 View" at bounding box center [1141, 356] width 114 height 115
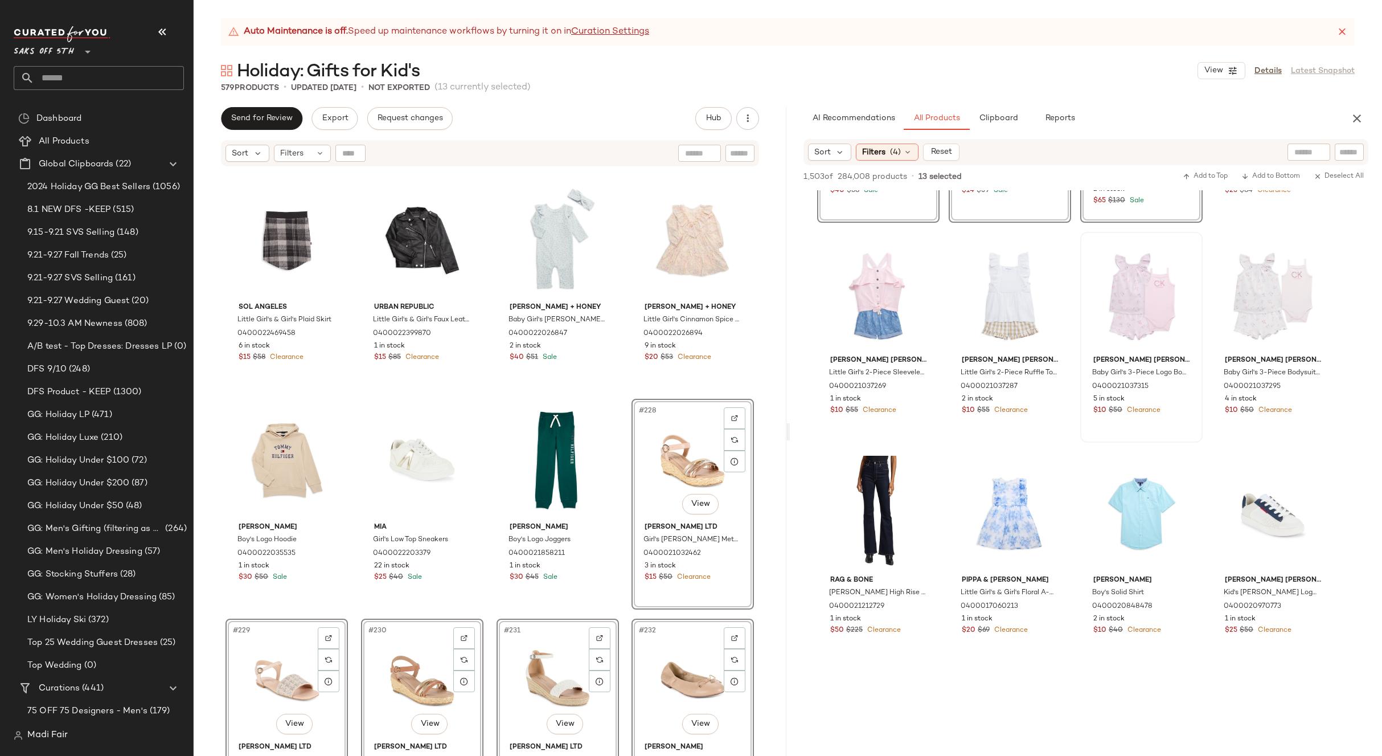
scroll to position [58662, 0]
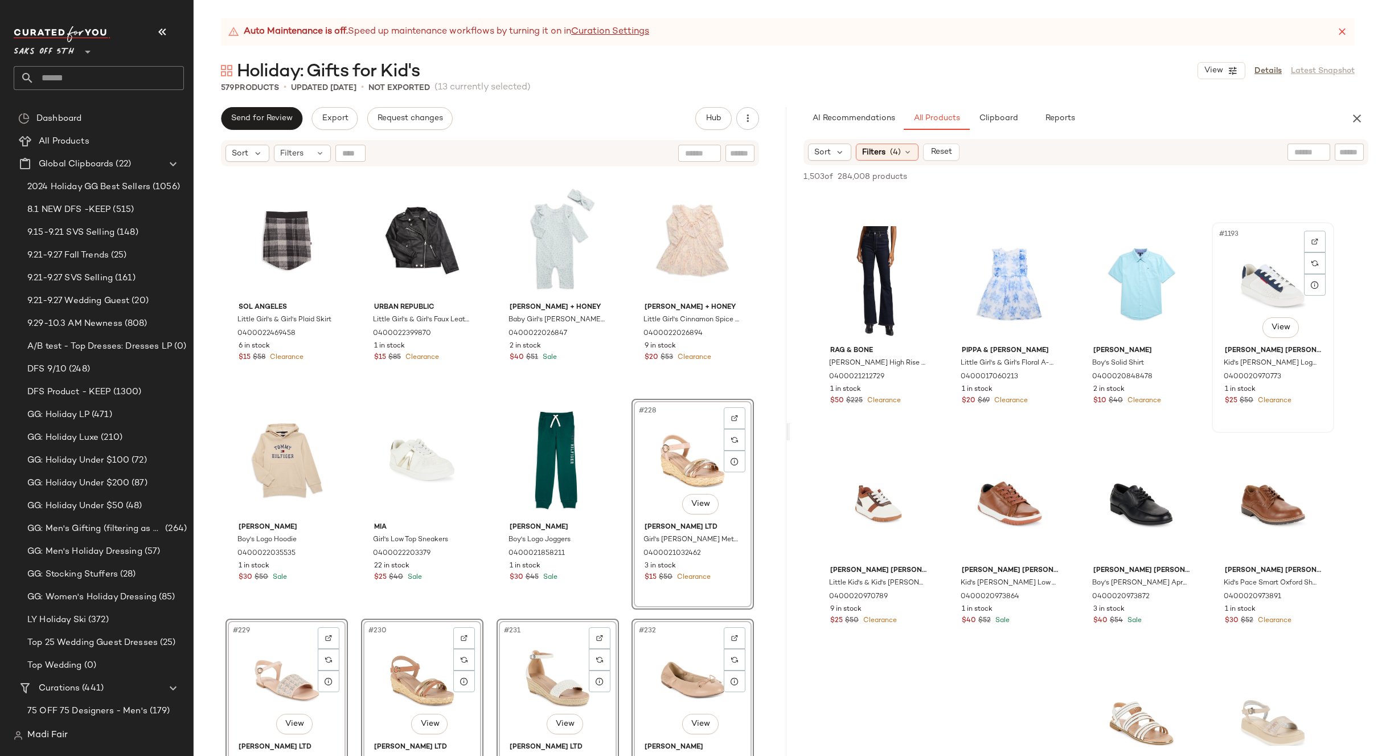
click at [1249, 318] on div "#1193 View" at bounding box center [1273, 283] width 114 height 115
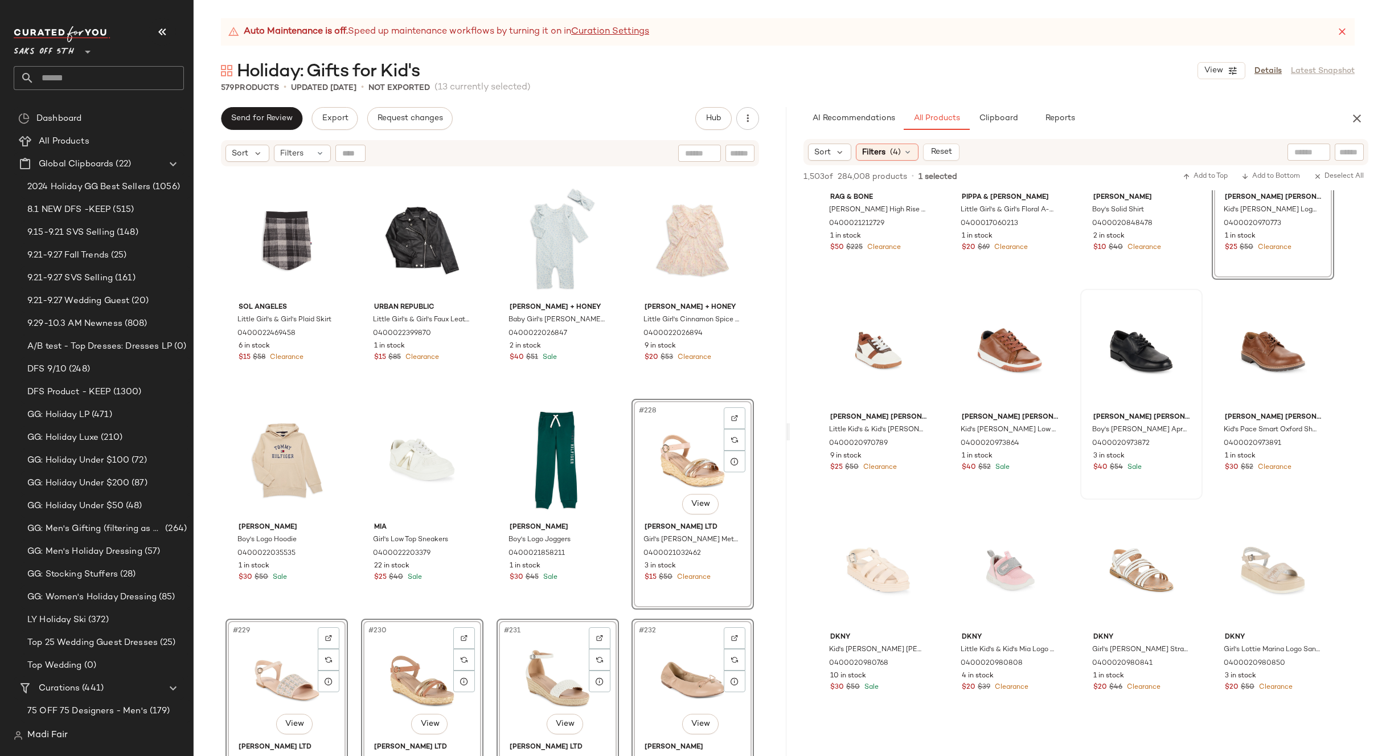
scroll to position [59004, 0]
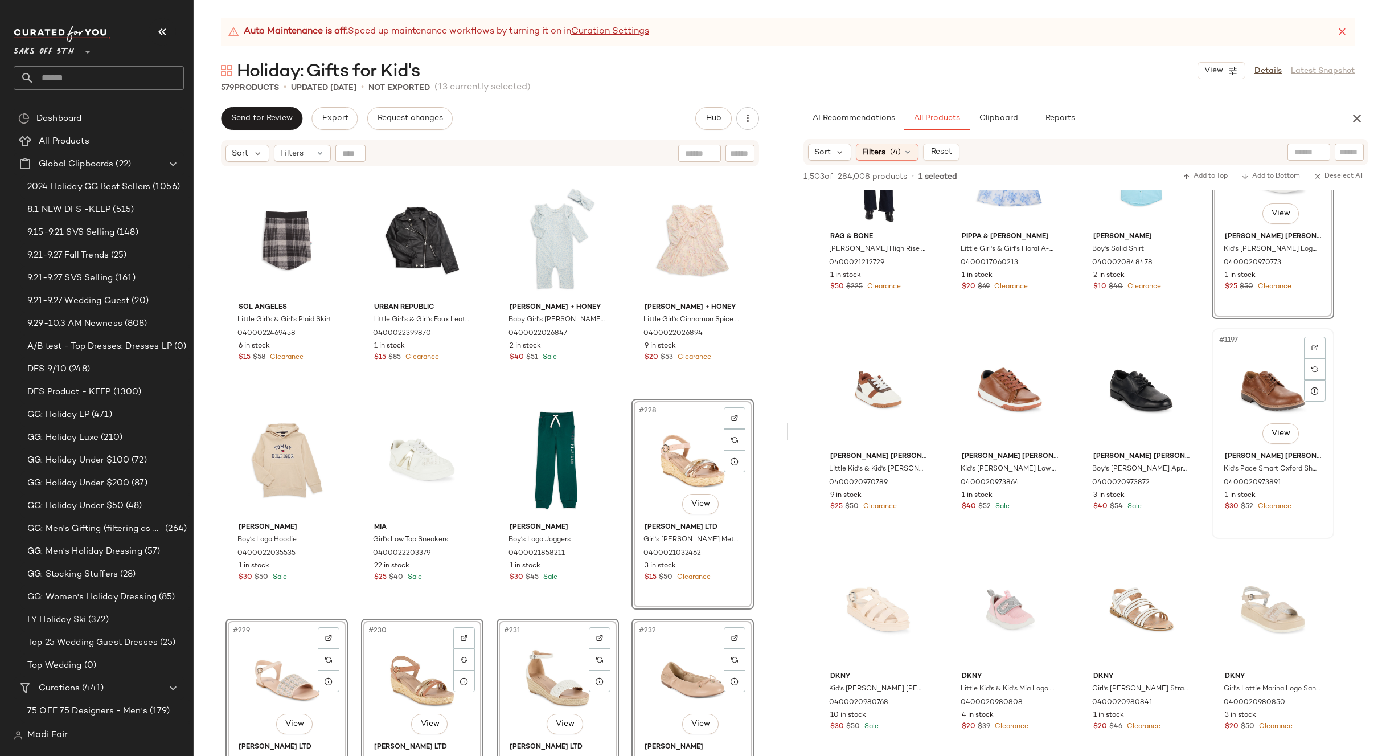
click at [1250, 393] on div "#1197 View" at bounding box center [1273, 389] width 114 height 115
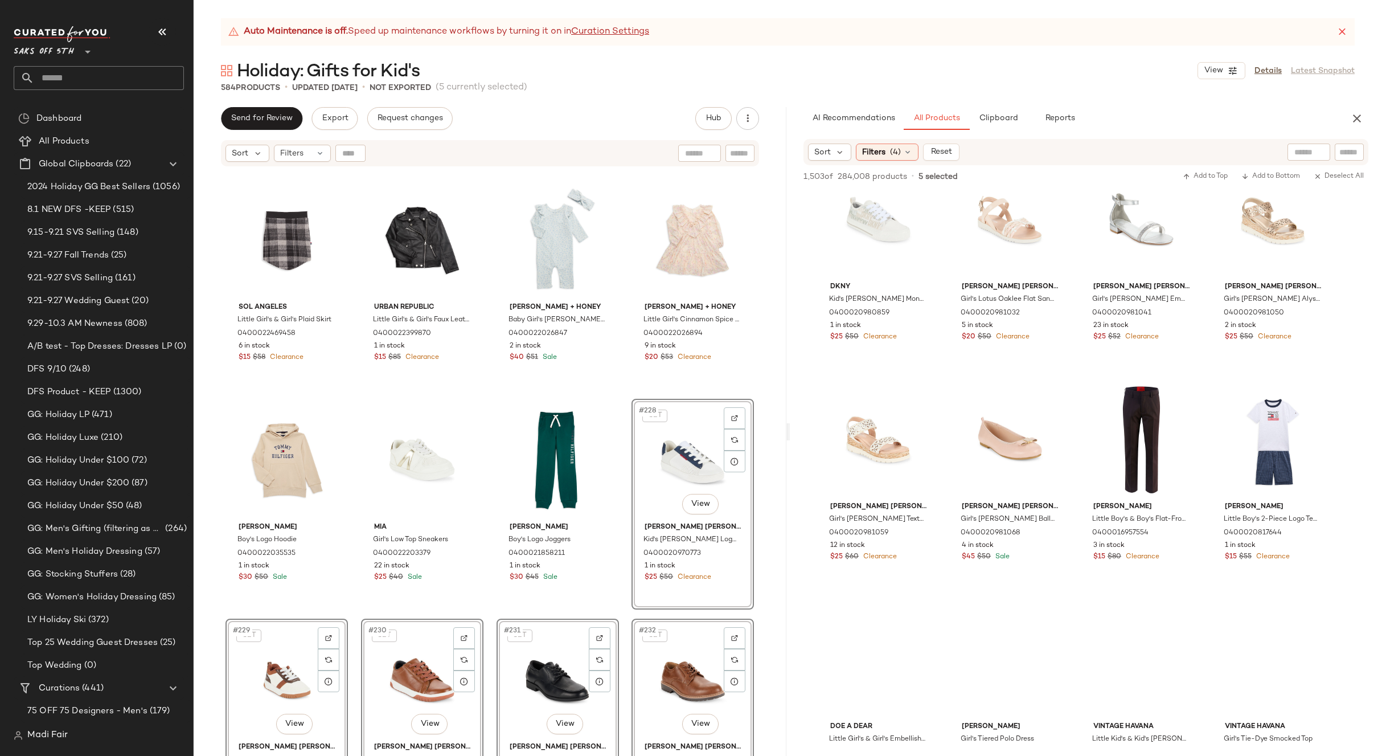
scroll to position [59631, 0]
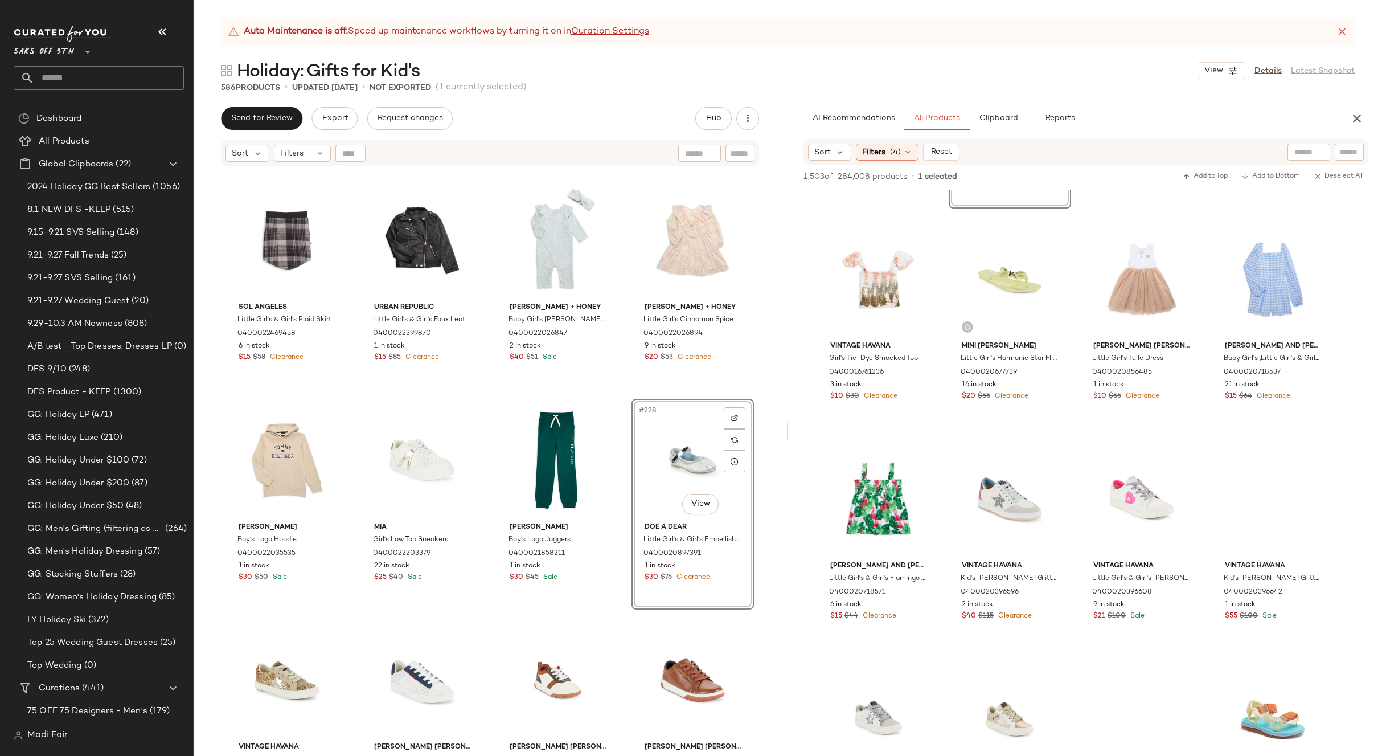
scroll to position [66690, 0]
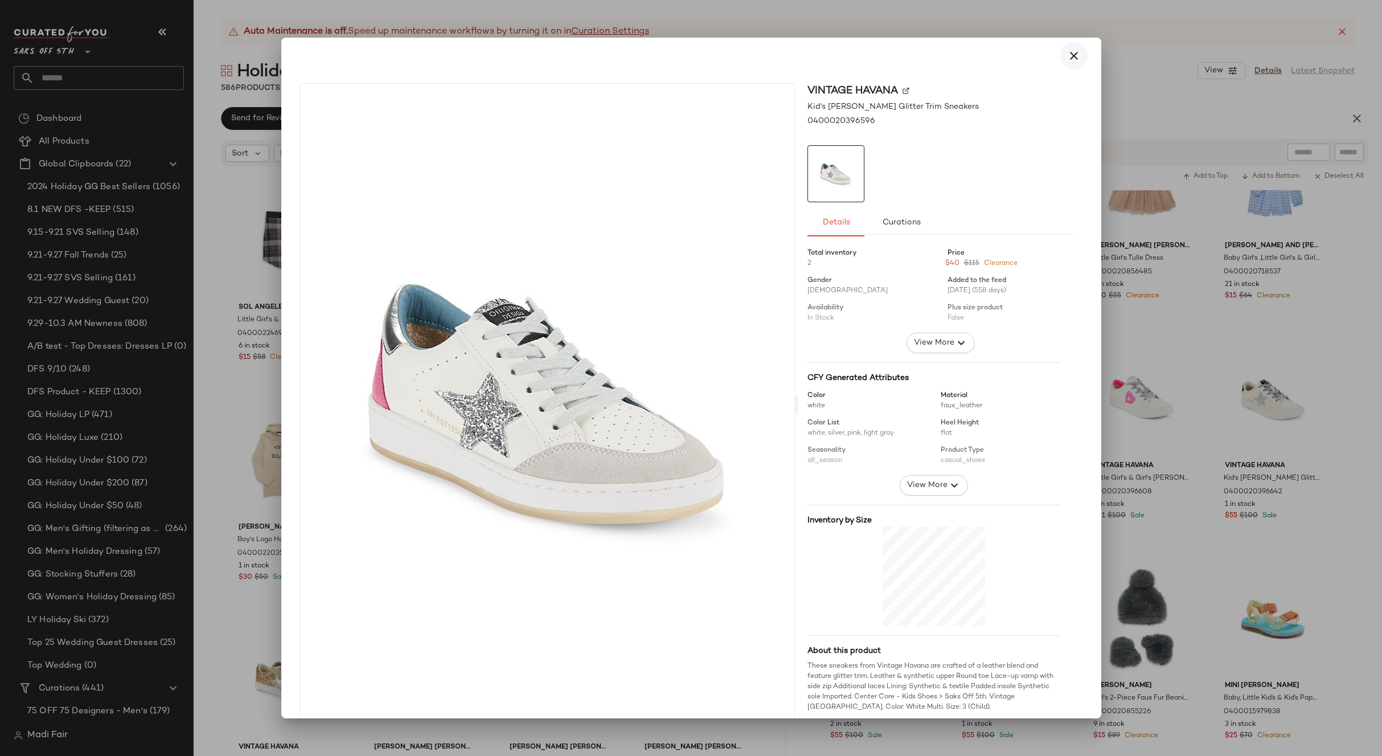
click at [1073, 58] on icon "button" at bounding box center [1074, 56] width 14 height 14
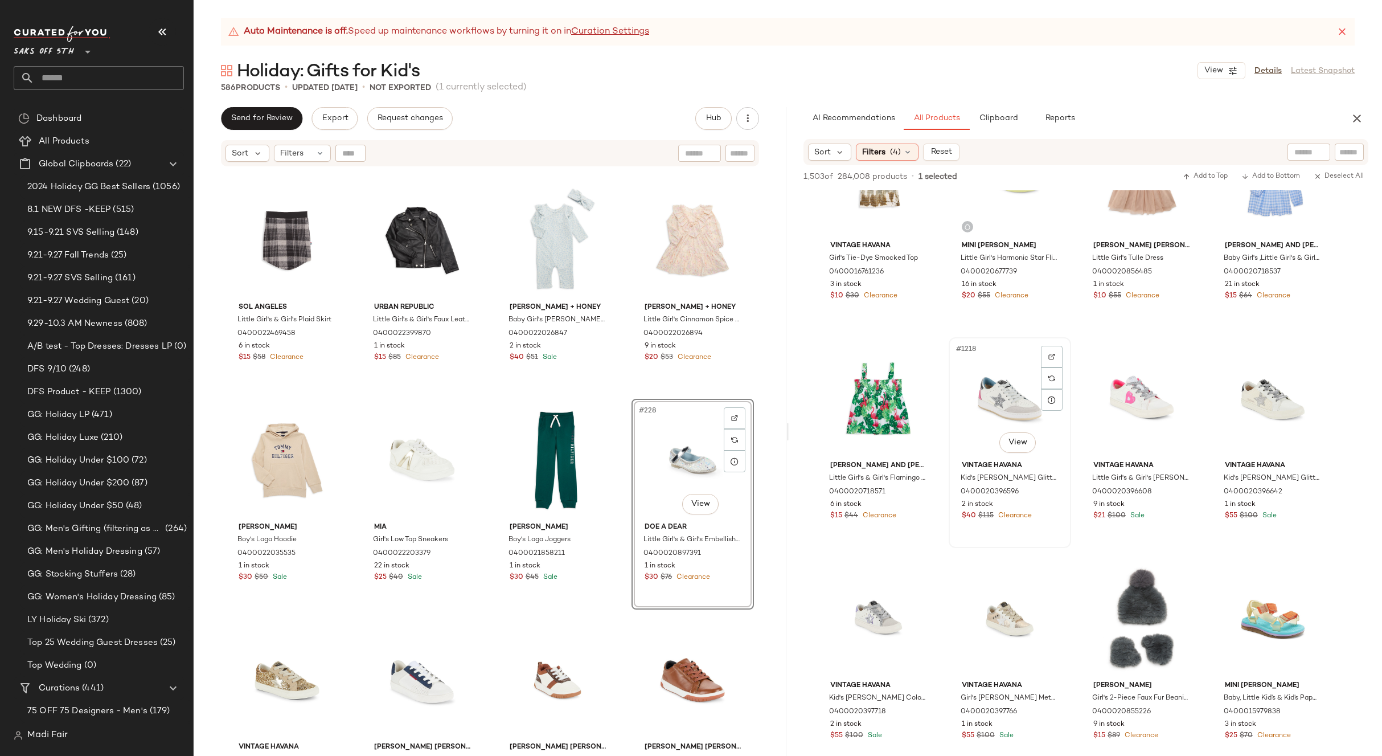
click at [1014, 404] on div "#1218 View" at bounding box center [1010, 398] width 114 height 115
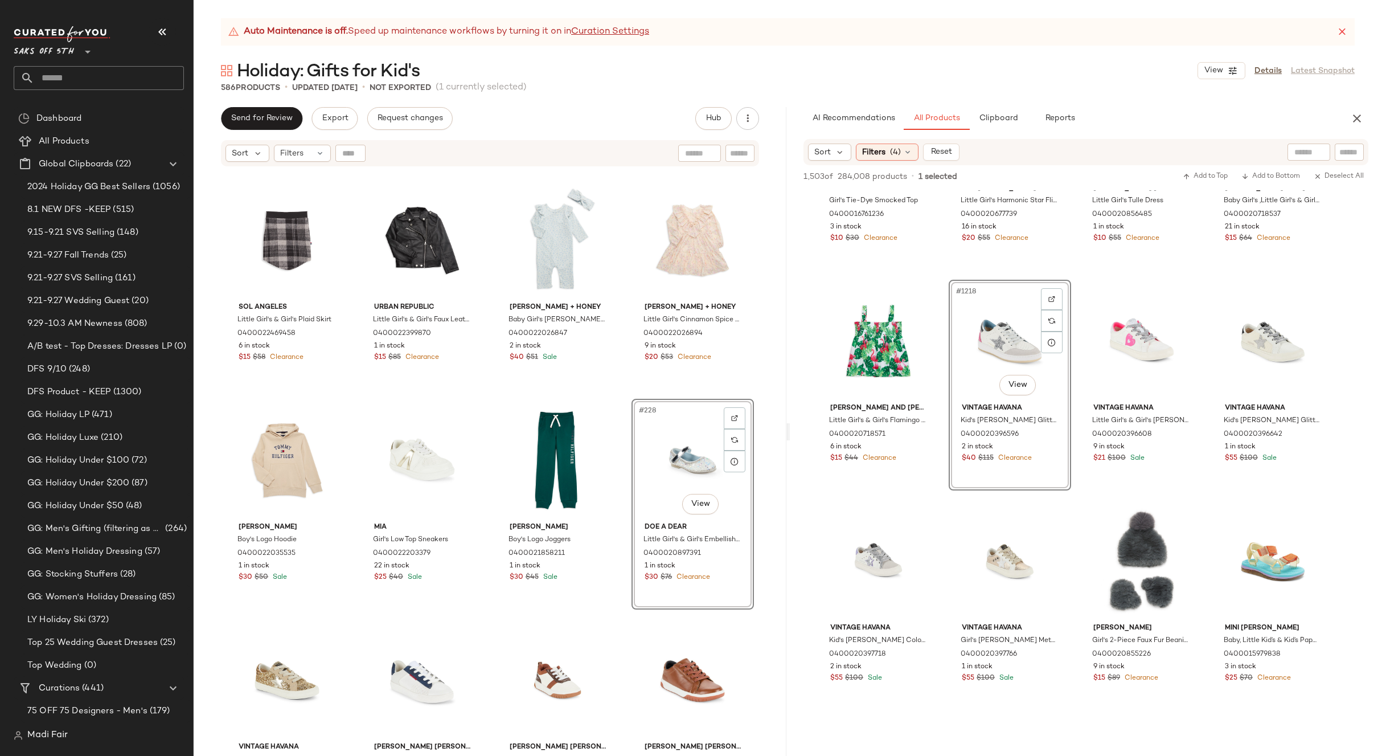
scroll to position [66918, 0]
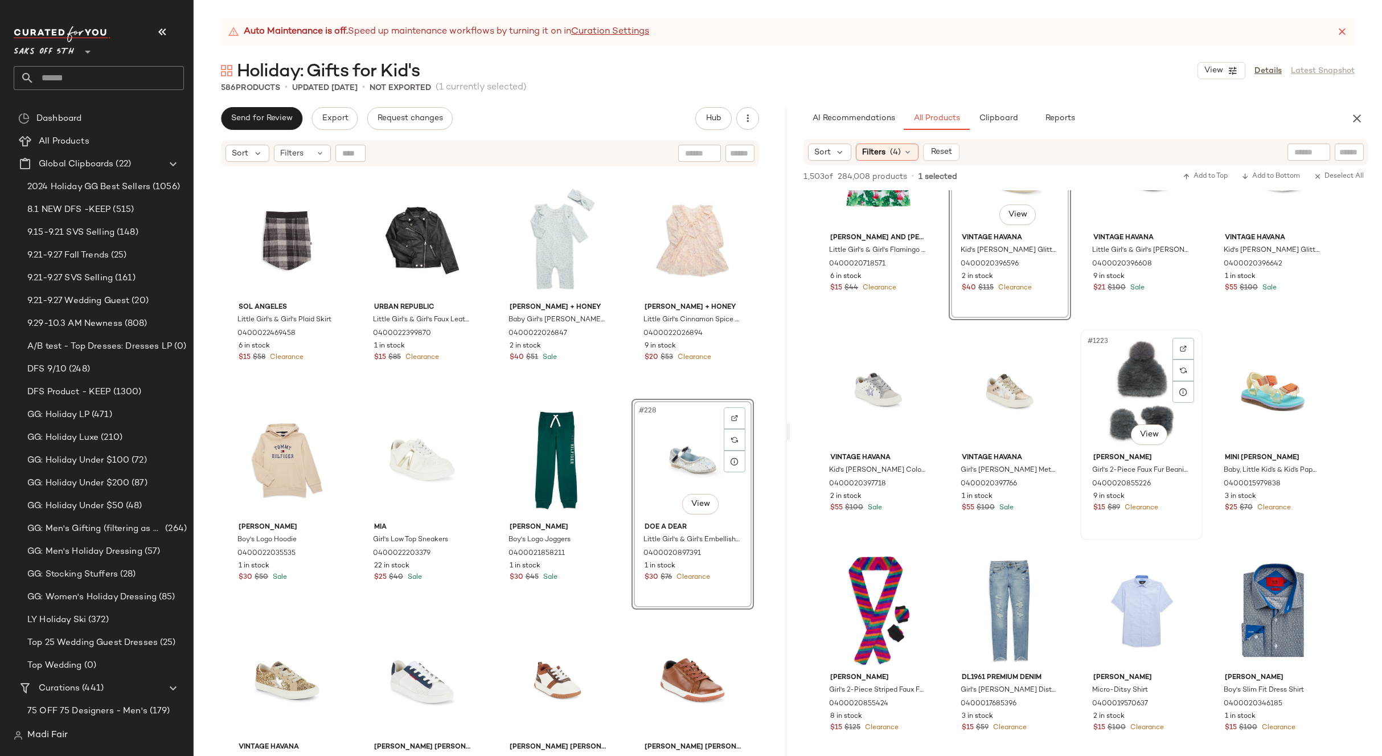
drag, startPoint x: 1124, startPoint y: 400, endPoint x: 1108, endPoint y: 403, distance: 15.8
click at [1123, 400] on div "#1223 View" at bounding box center [1141, 390] width 114 height 115
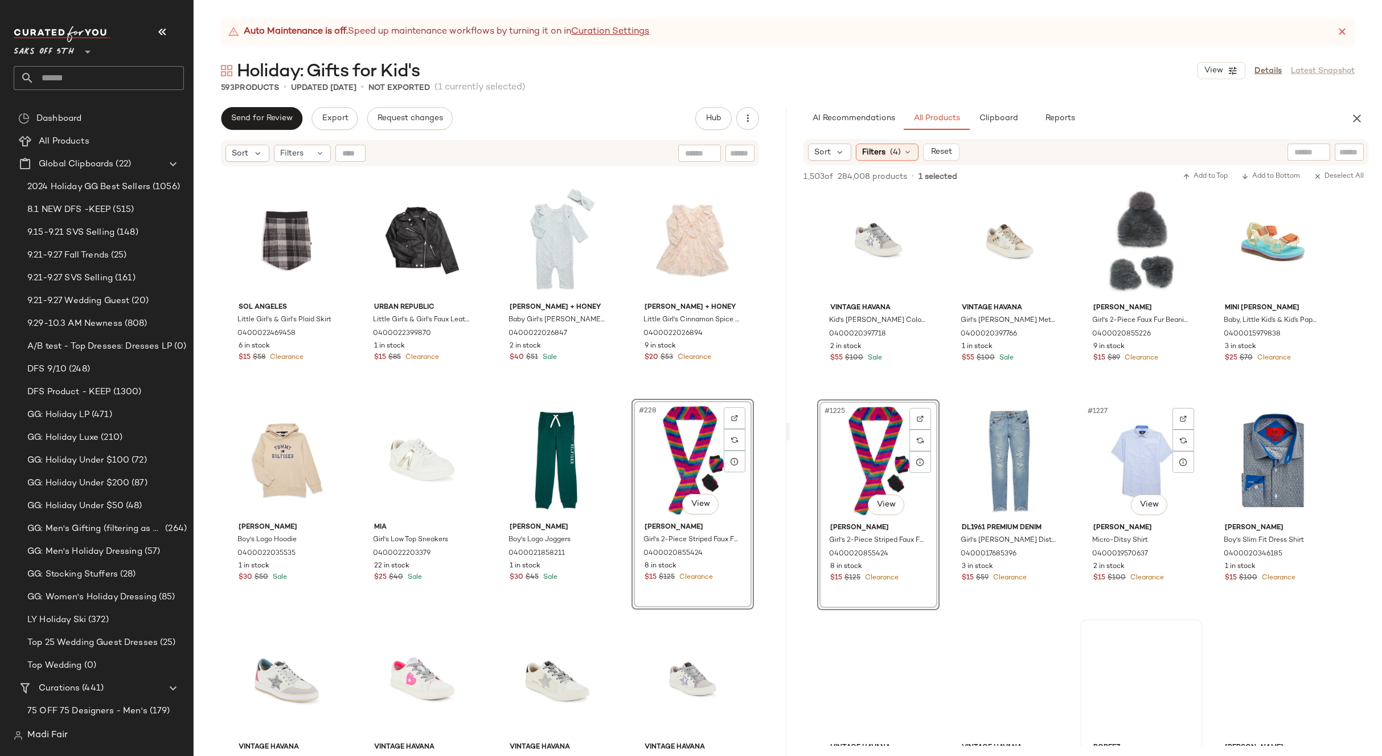
scroll to position [67203, 0]
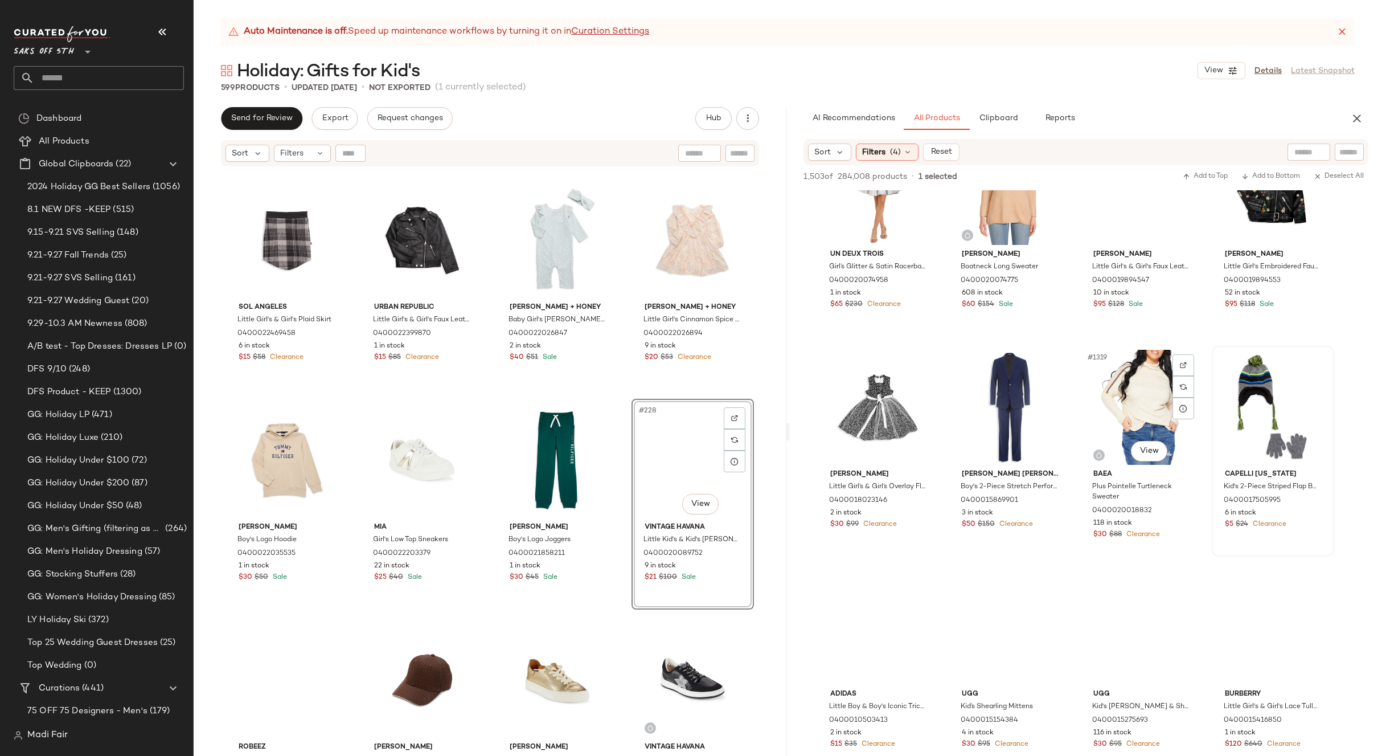
scroll to position [72215, 0]
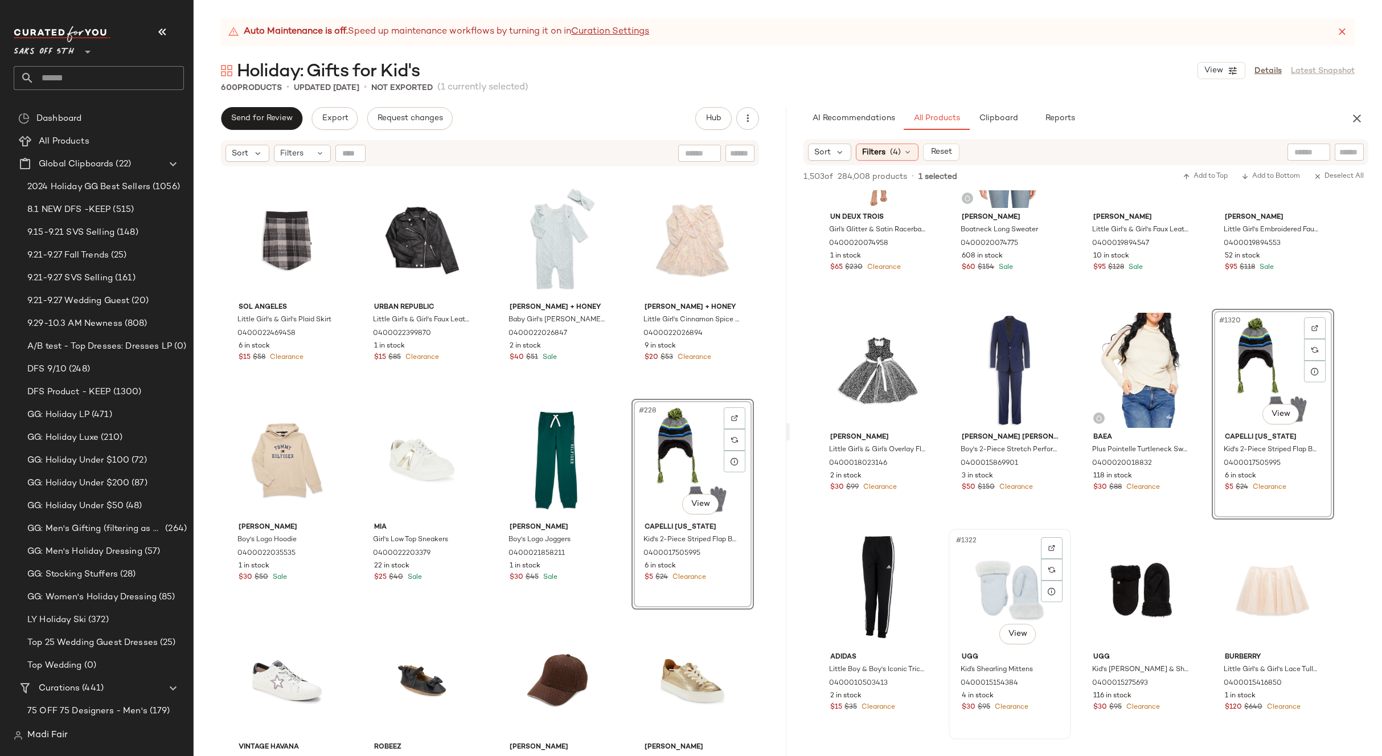
click at [1008, 582] on div "#1322 View" at bounding box center [1010, 590] width 114 height 115
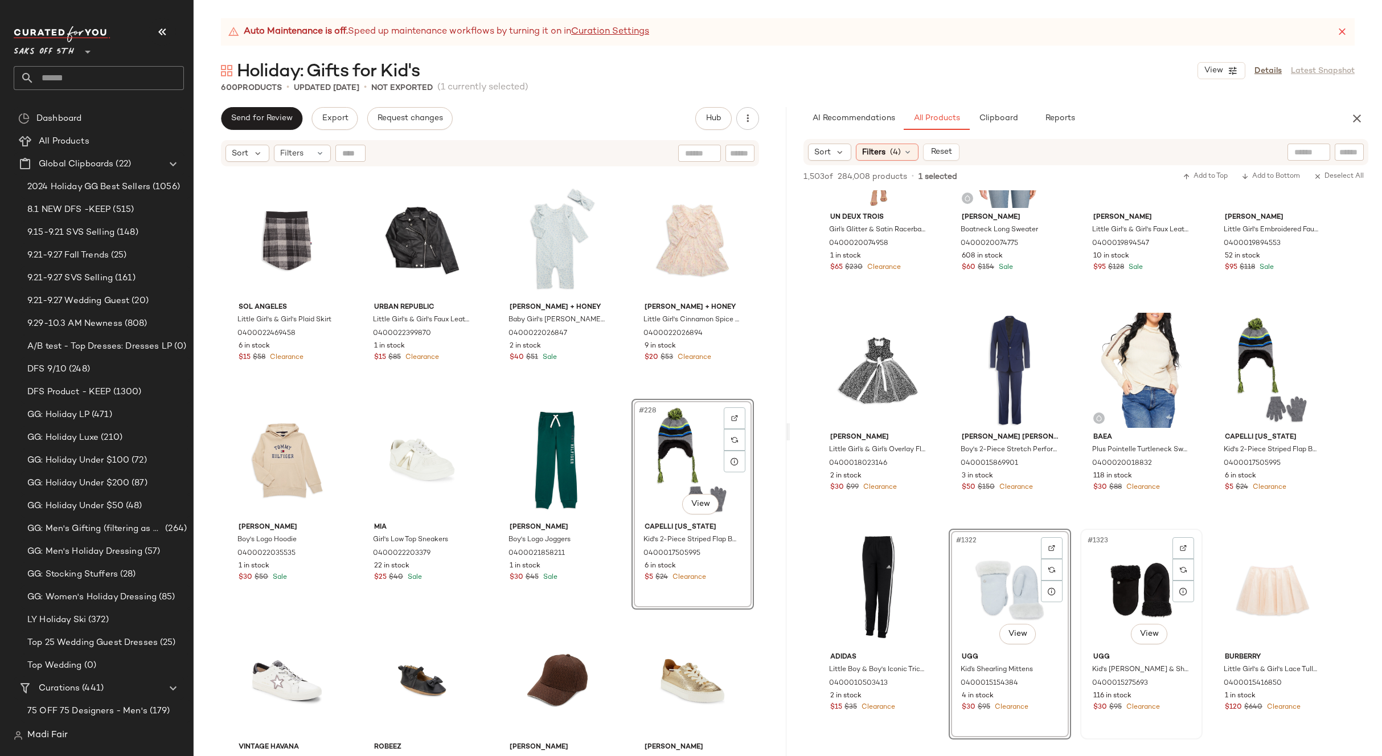
click at [1110, 563] on div "#1323 View" at bounding box center [1141, 590] width 114 height 115
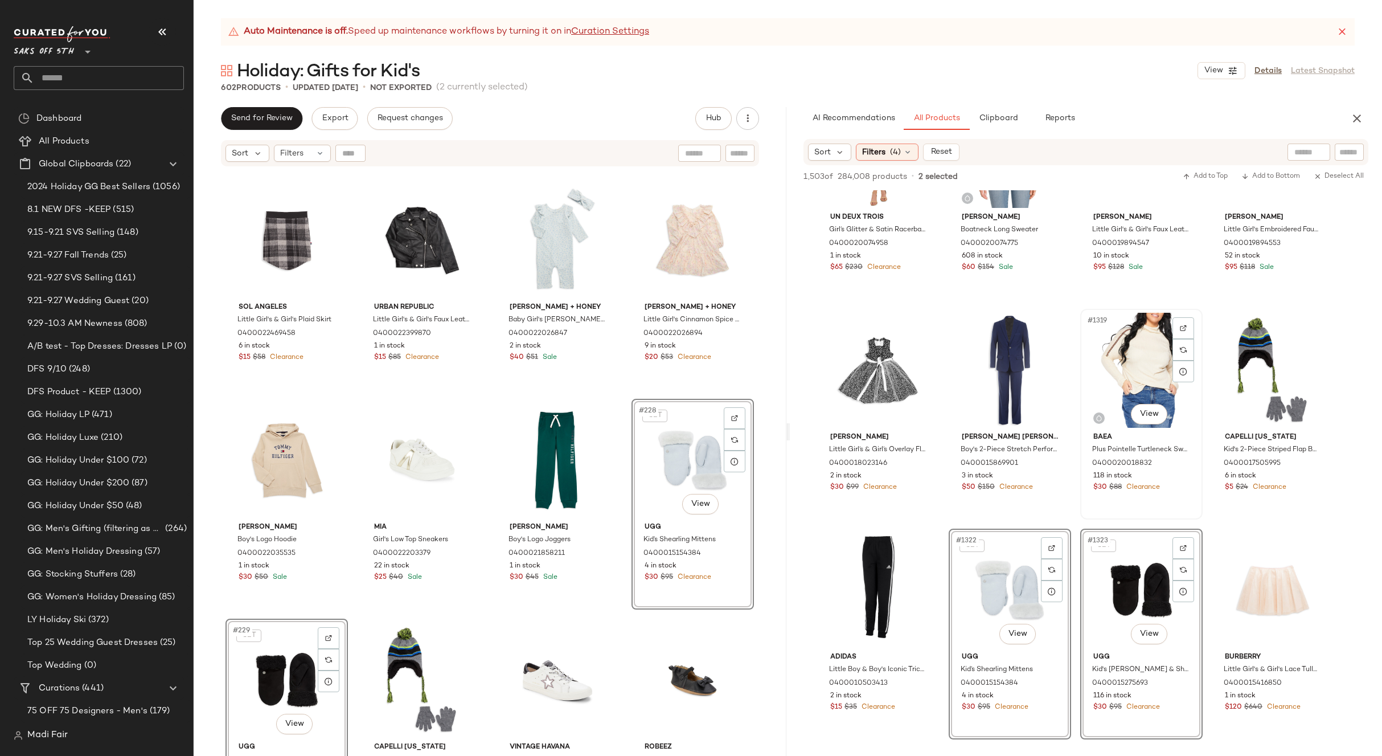
scroll to position [72500, 0]
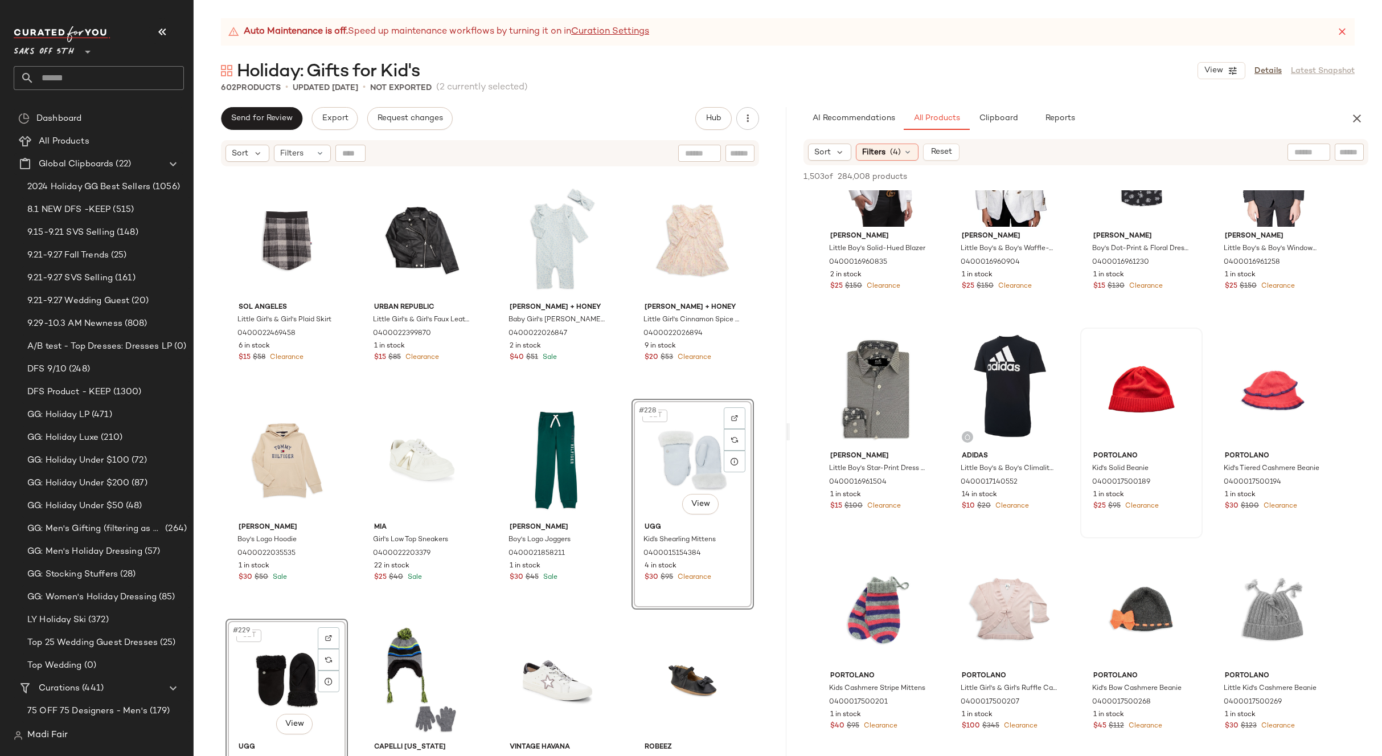
scroll to position [74835, 0]
click at [1123, 402] on div "#1367 View" at bounding box center [1141, 388] width 114 height 115
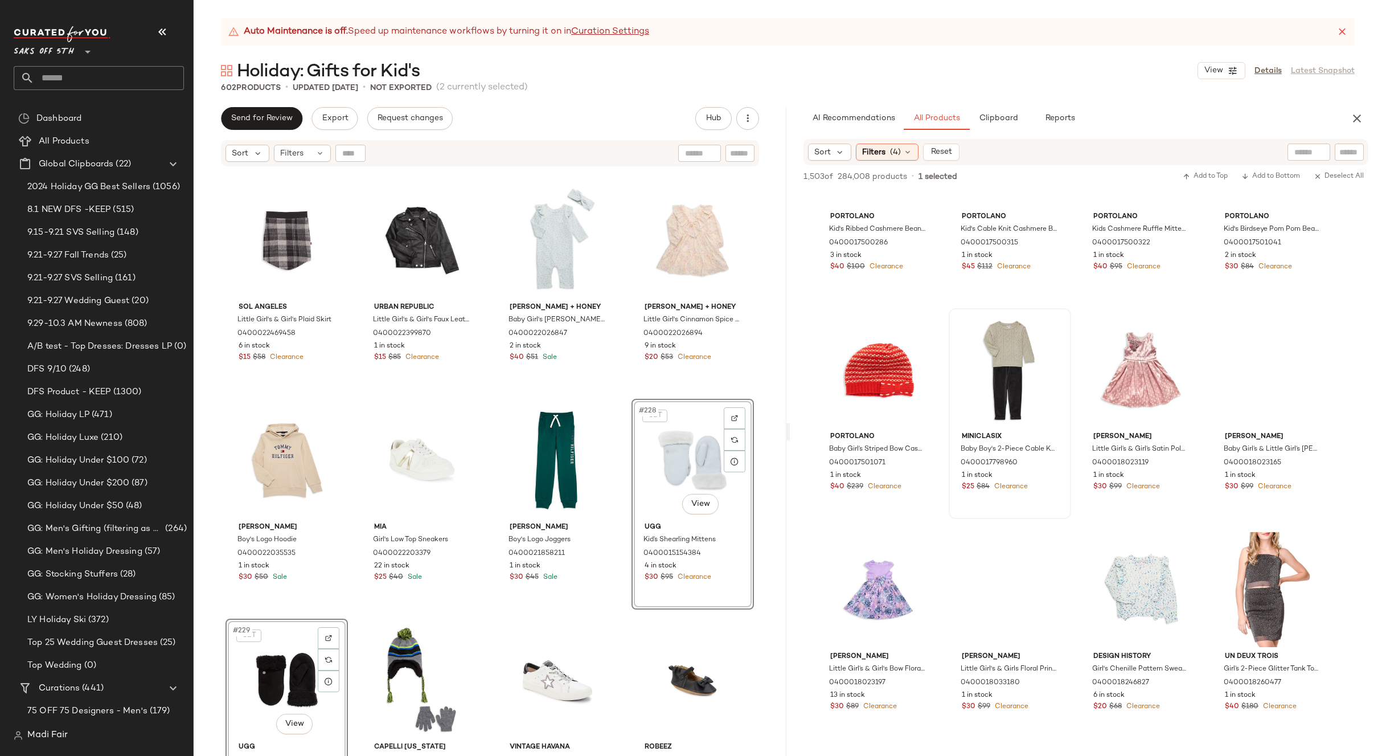
scroll to position [75519, 0]
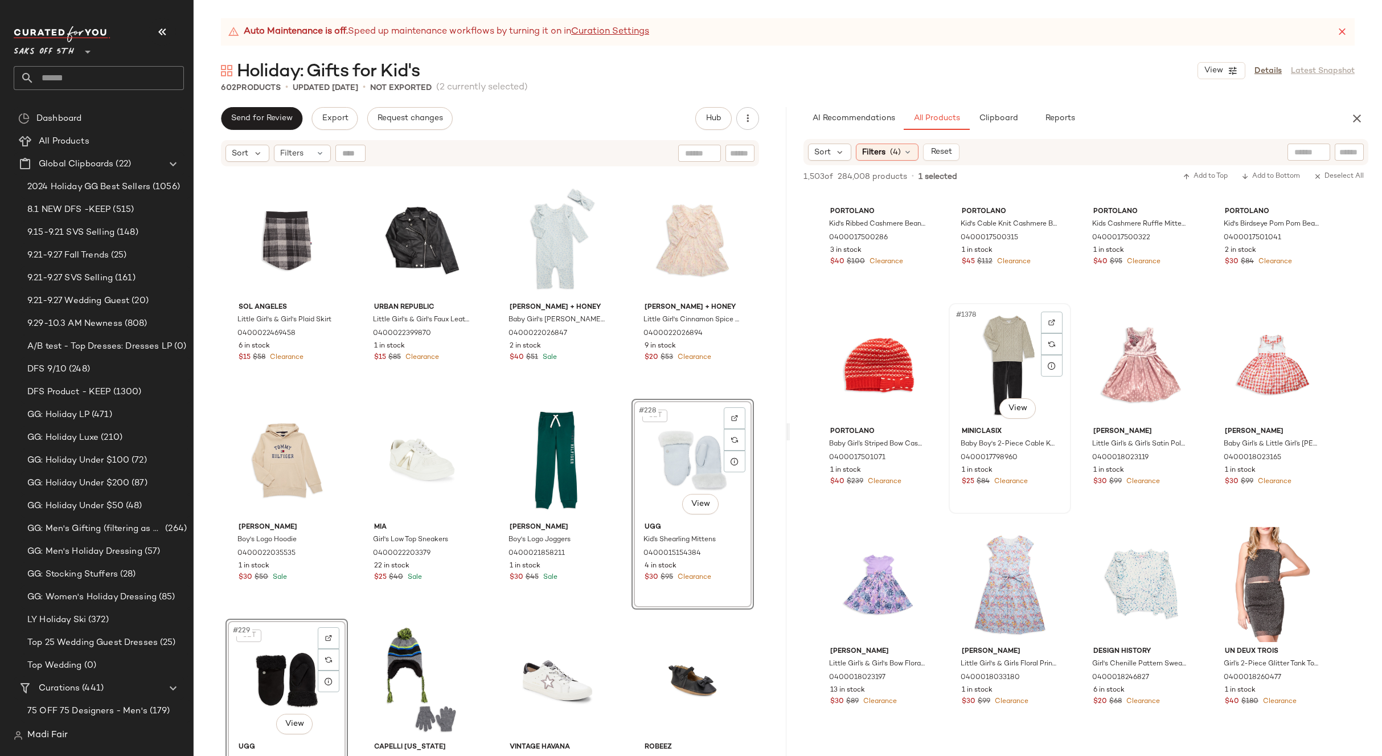
click at [1021, 370] on div "#1378 View" at bounding box center [1010, 364] width 114 height 115
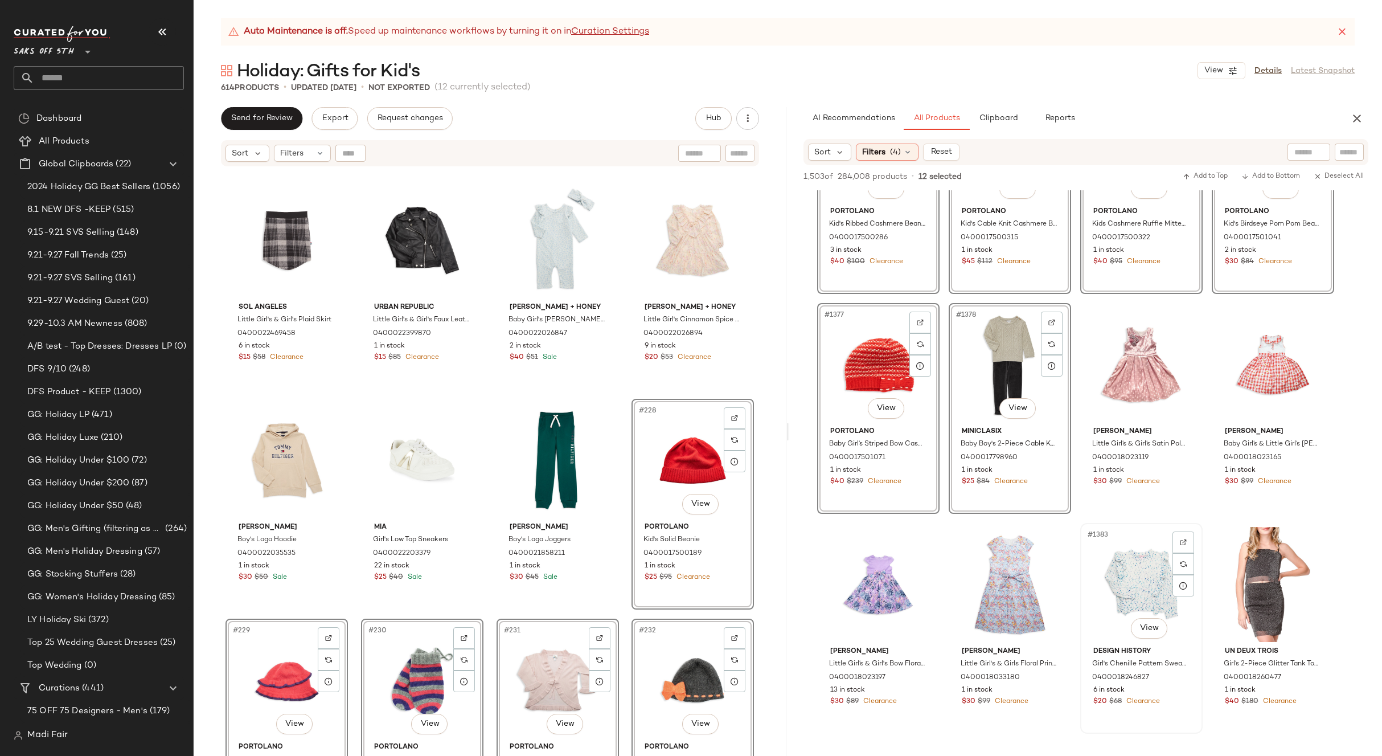
scroll to position [75803, 0]
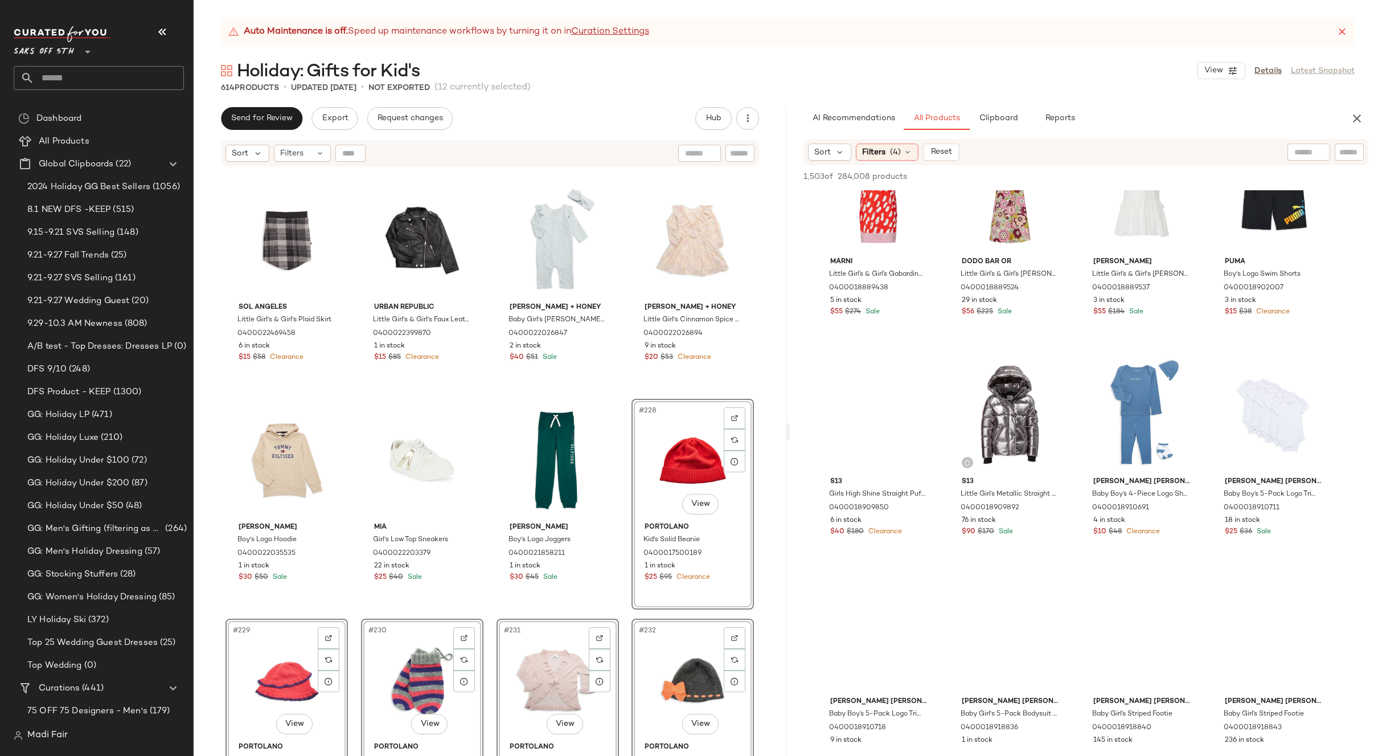
scroll to position [77284, 0]
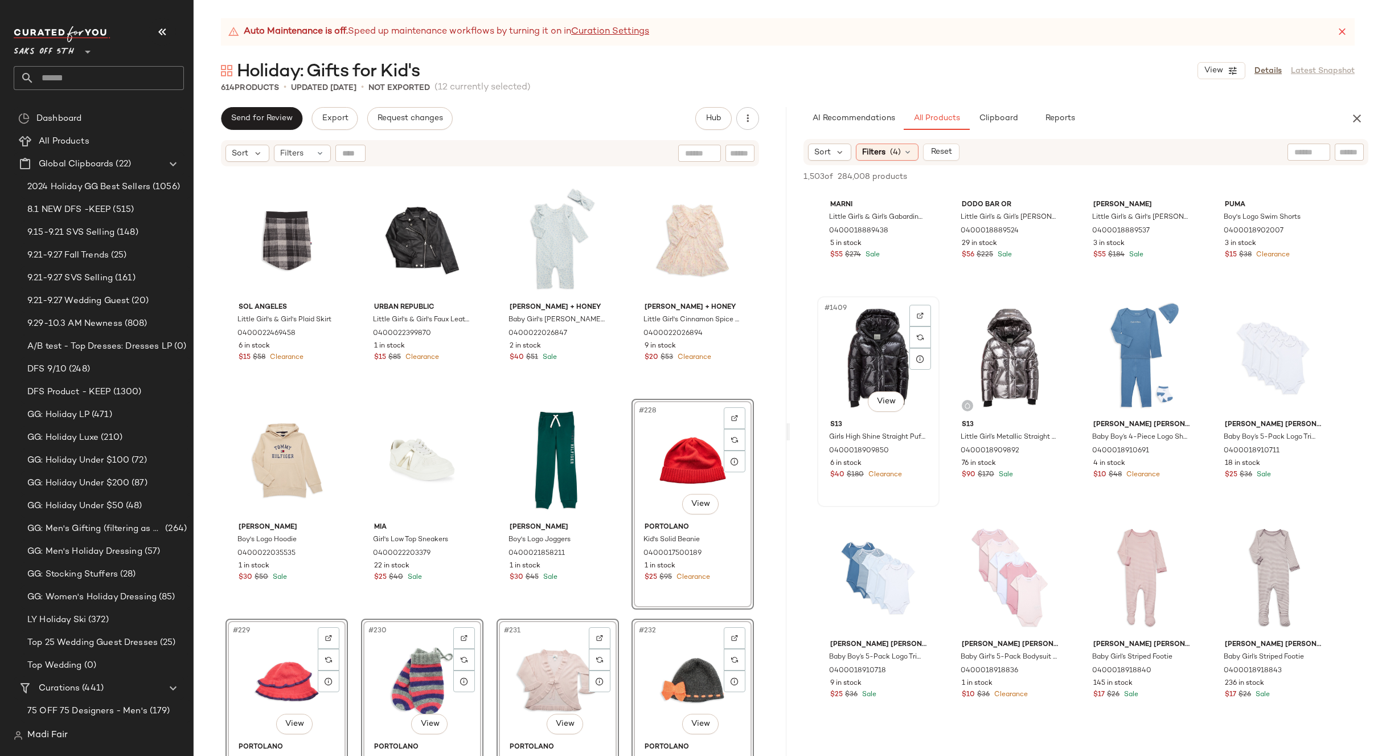
click at [866, 357] on div "#1409 View" at bounding box center [878, 357] width 114 height 115
click at [1258, 564] on div "#1416 View" at bounding box center [1273, 577] width 114 height 115
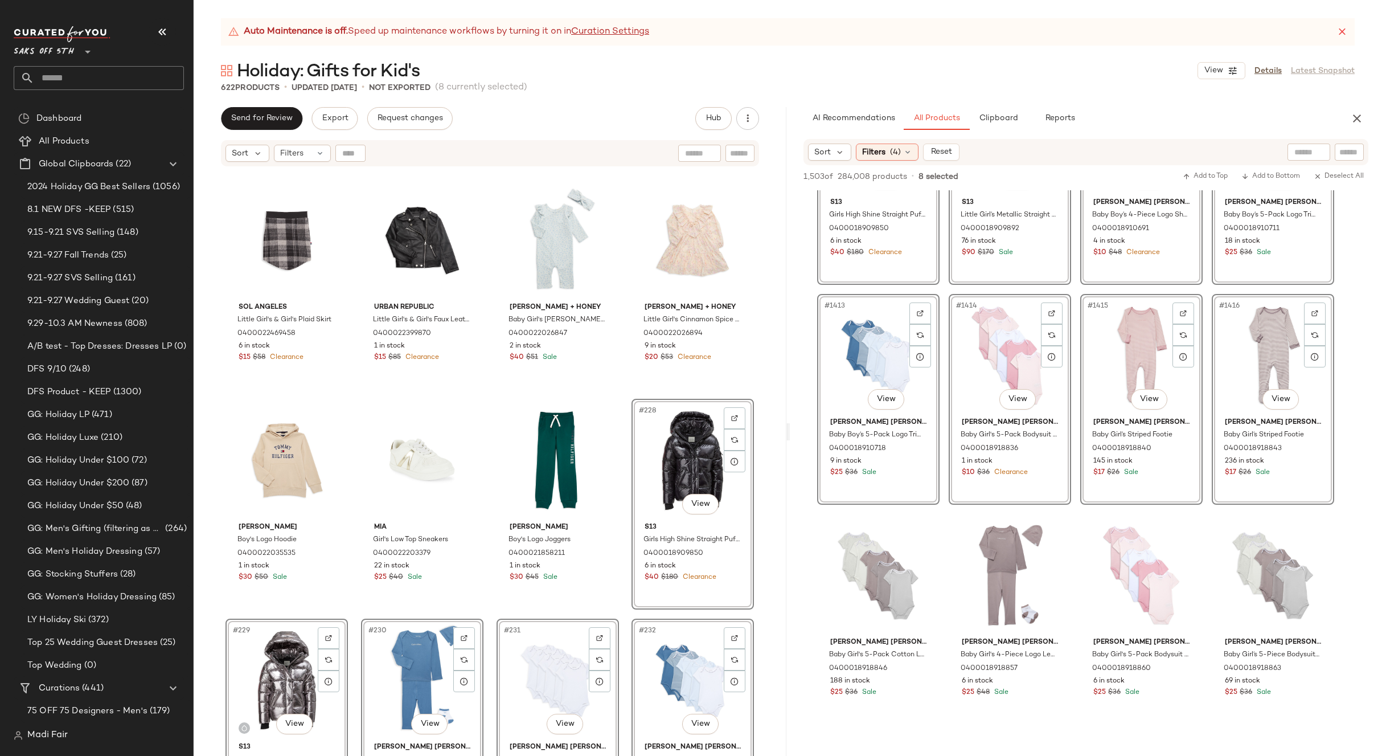
scroll to position [77626, 0]
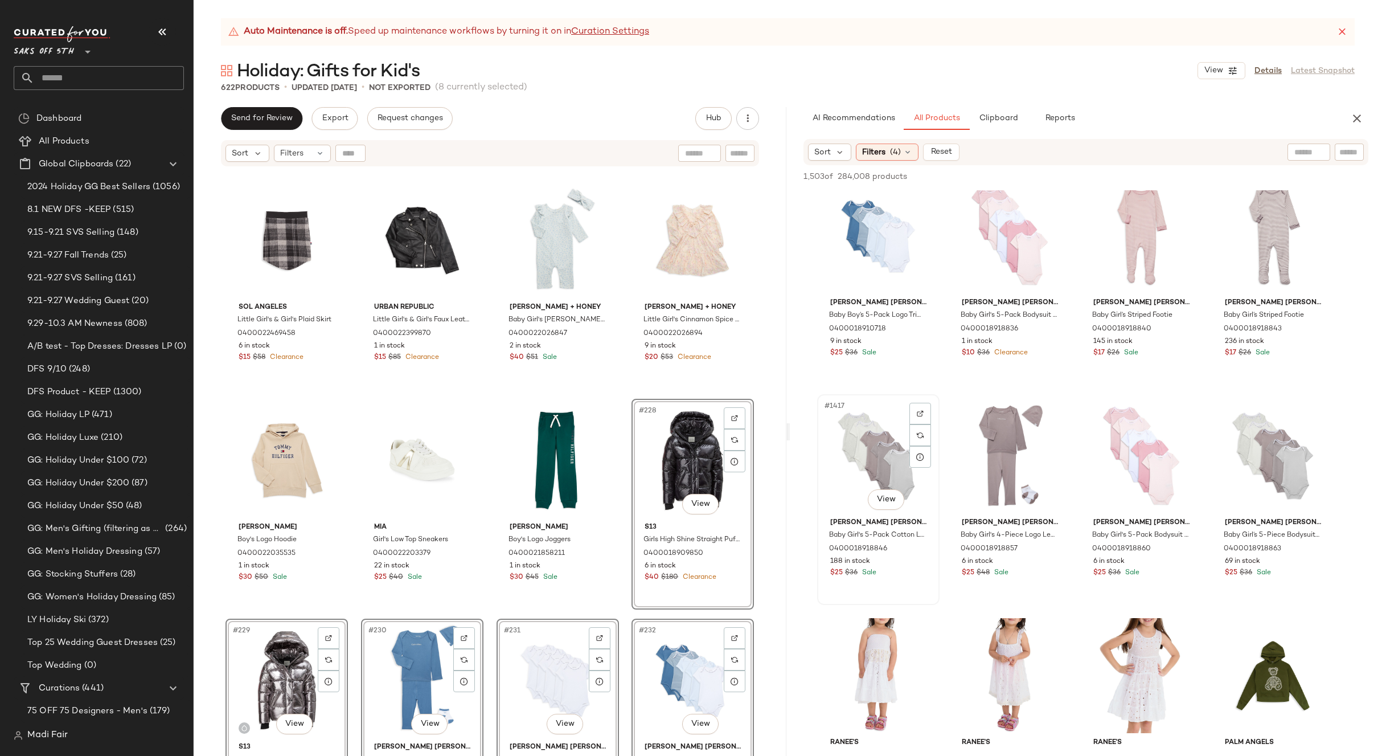
click at [896, 443] on div "#1417 View" at bounding box center [878, 455] width 114 height 115
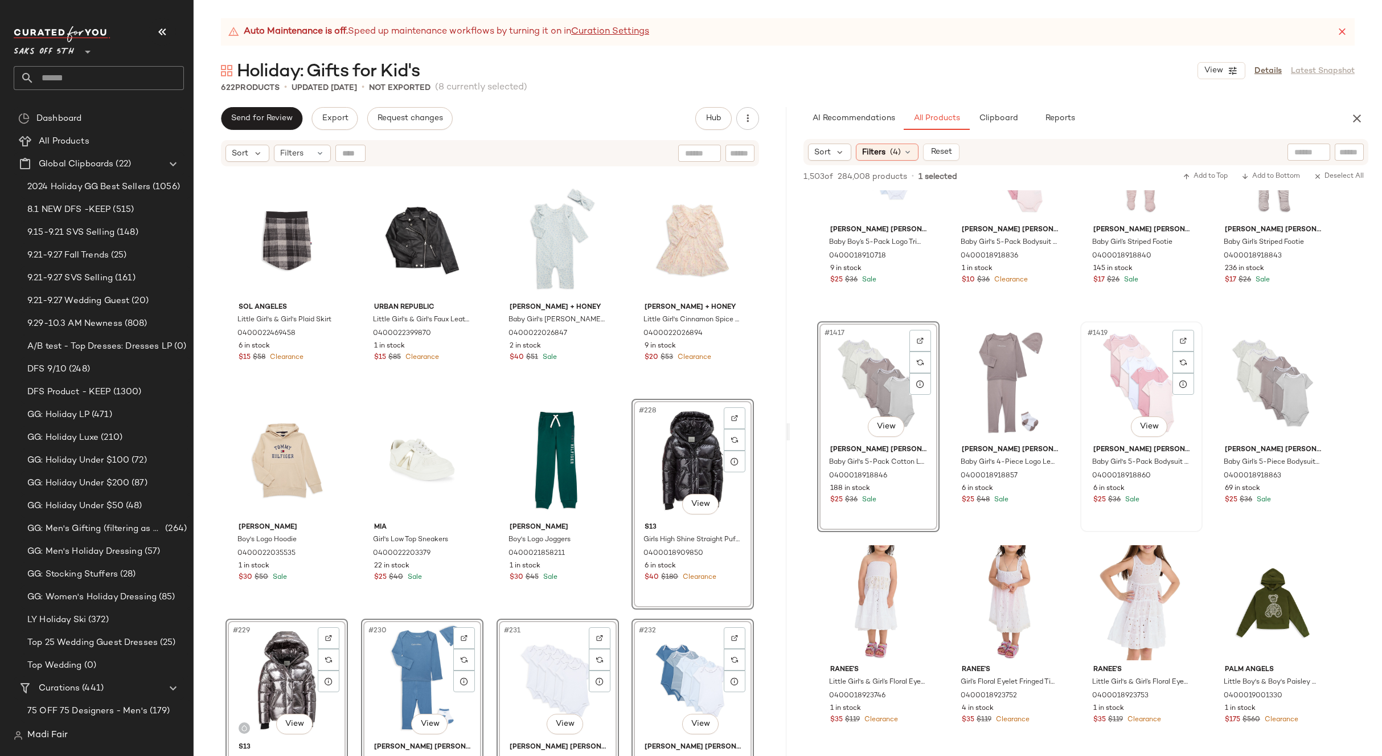
scroll to position [77797, 0]
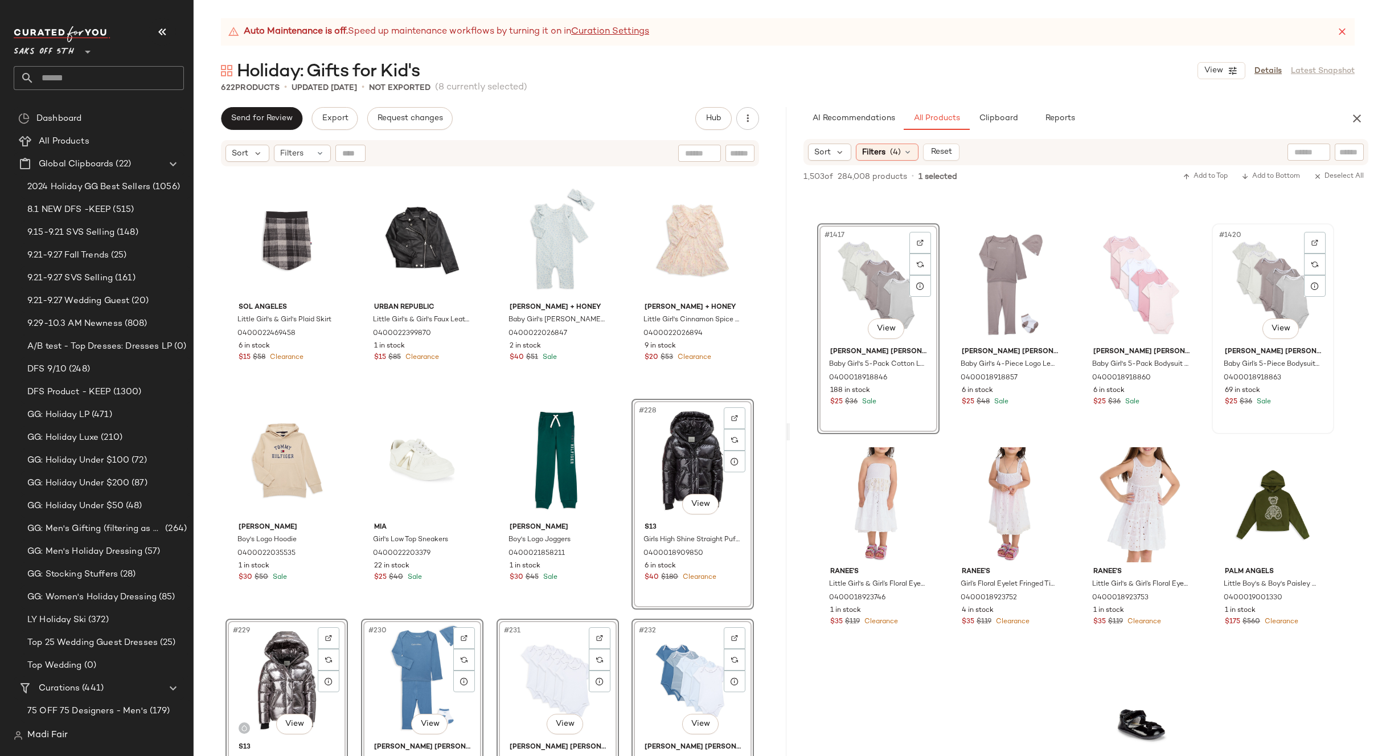
click at [1240, 287] on div "#1420 View" at bounding box center [1273, 284] width 114 height 115
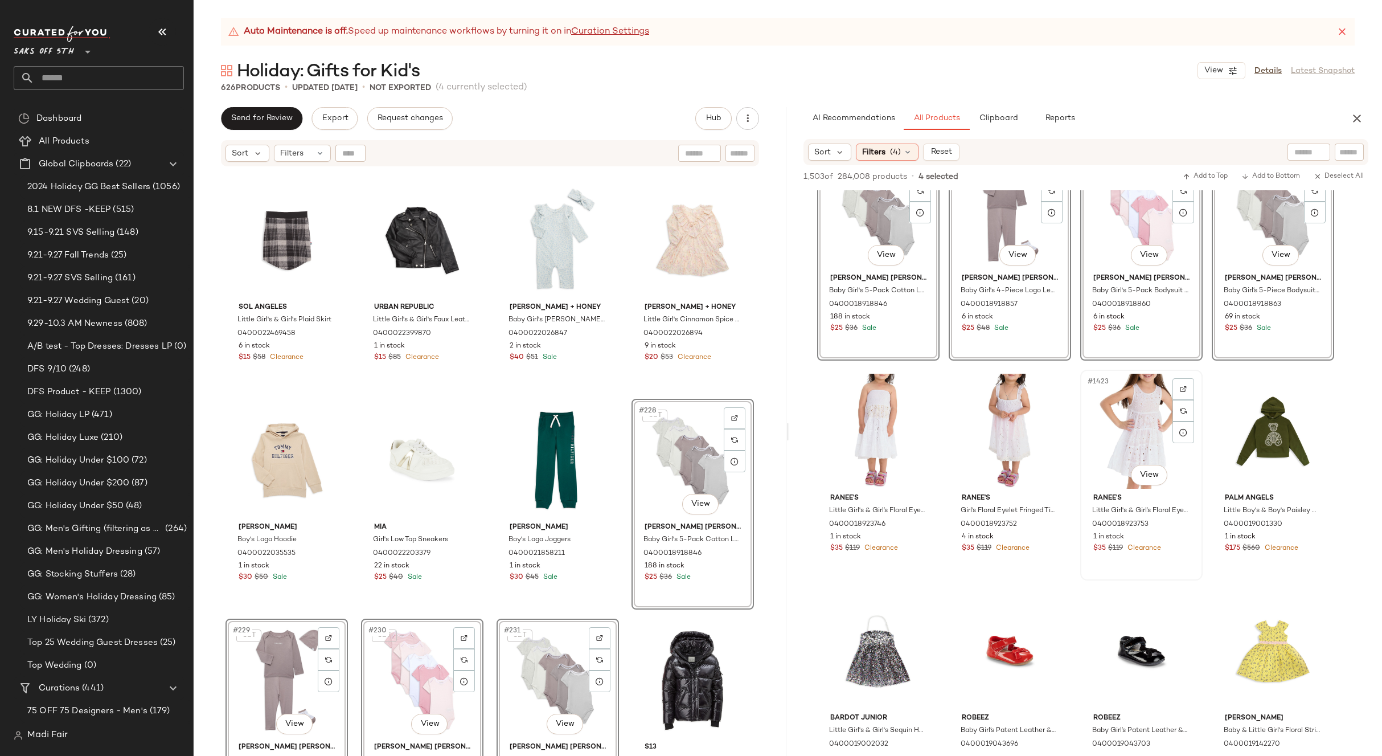
scroll to position [78025, 0]
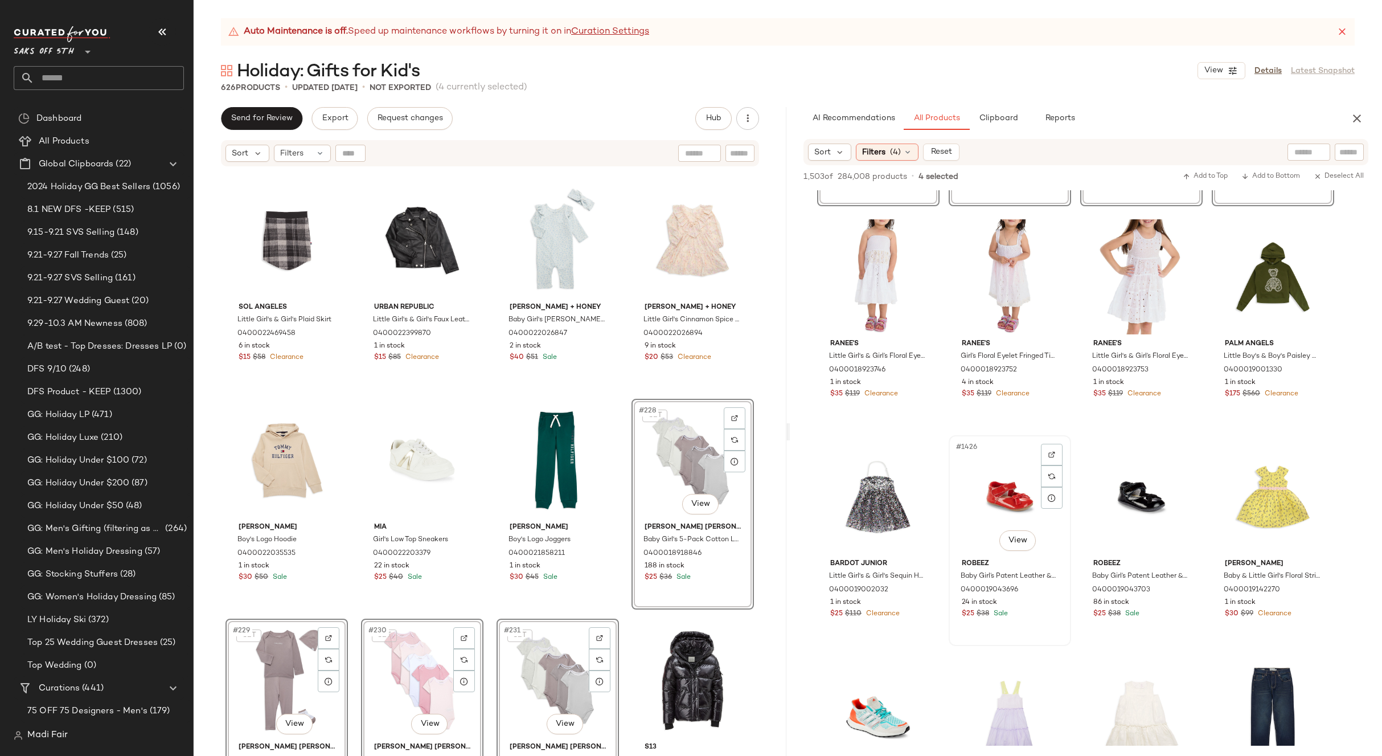
click at [997, 497] on div "#1426 View" at bounding box center [1010, 496] width 114 height 115
click at [1135, 497] on div "#1427 View" at bounding box center [1141, 496] width 114 height 115
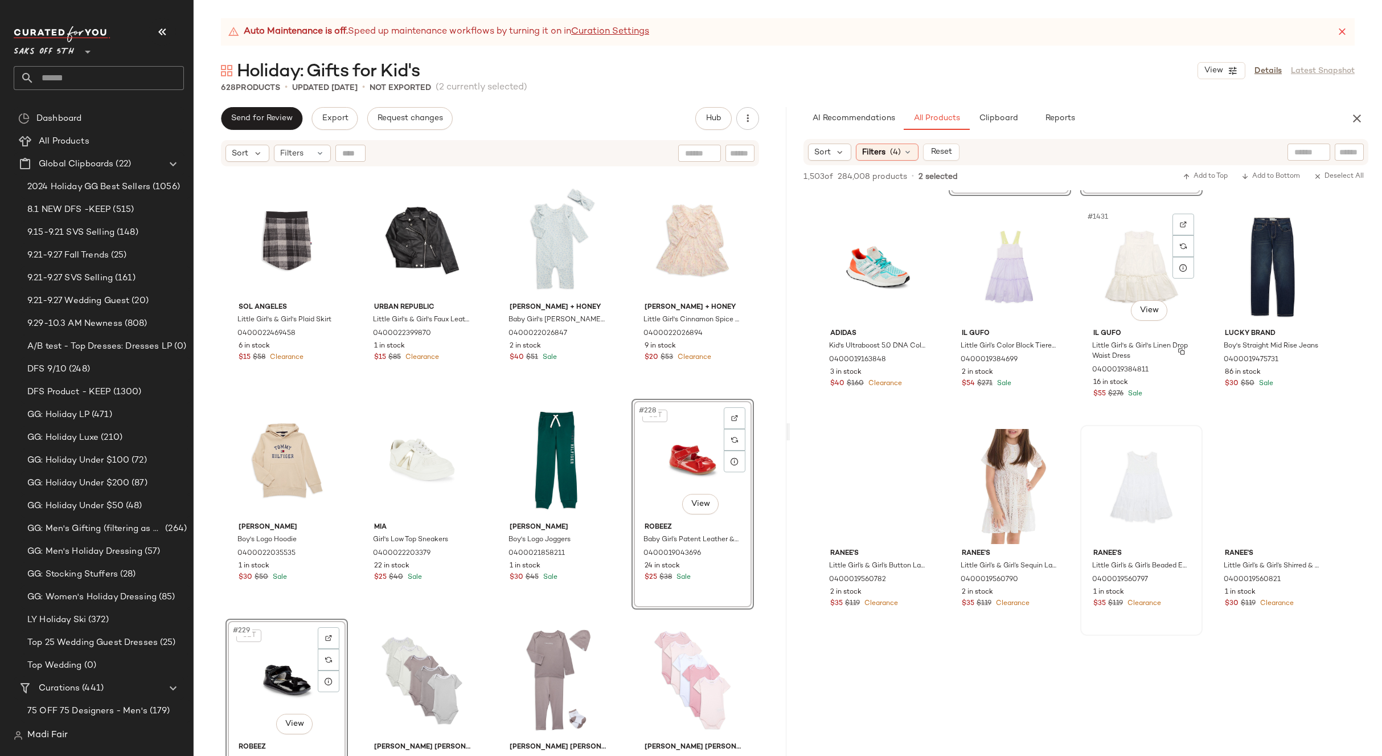
scroll to position [78537, 0]
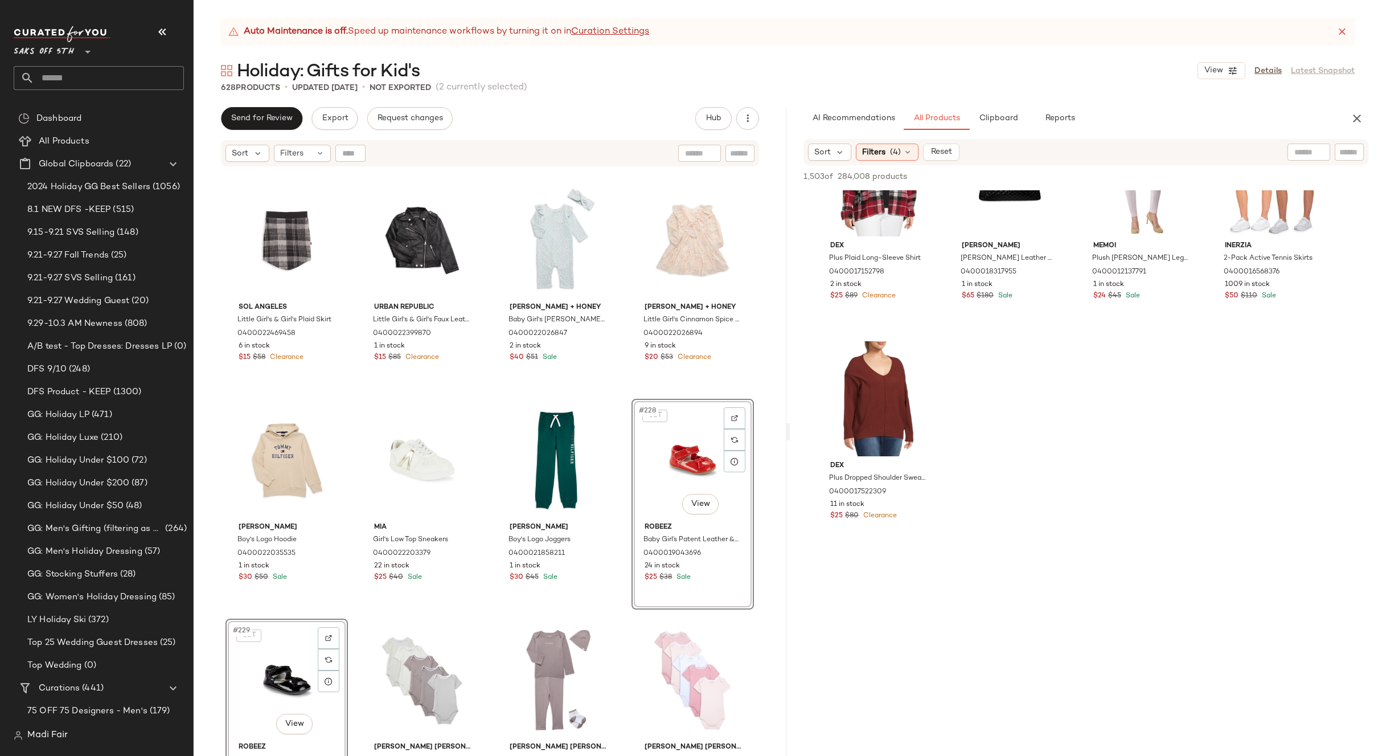
scroll to position [81271, 0]
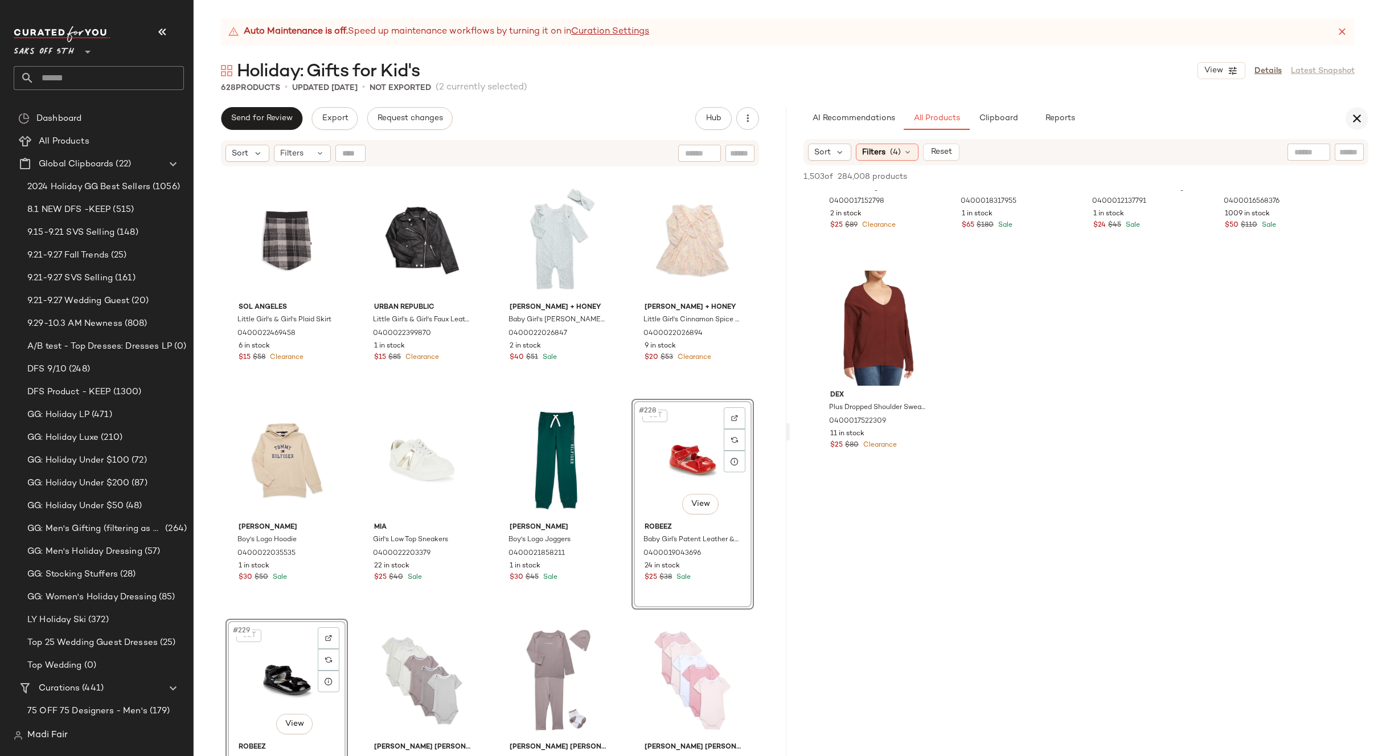
click at [1350, 120] on icon "button" at bounding box center [1357, 119] width 14 height 14
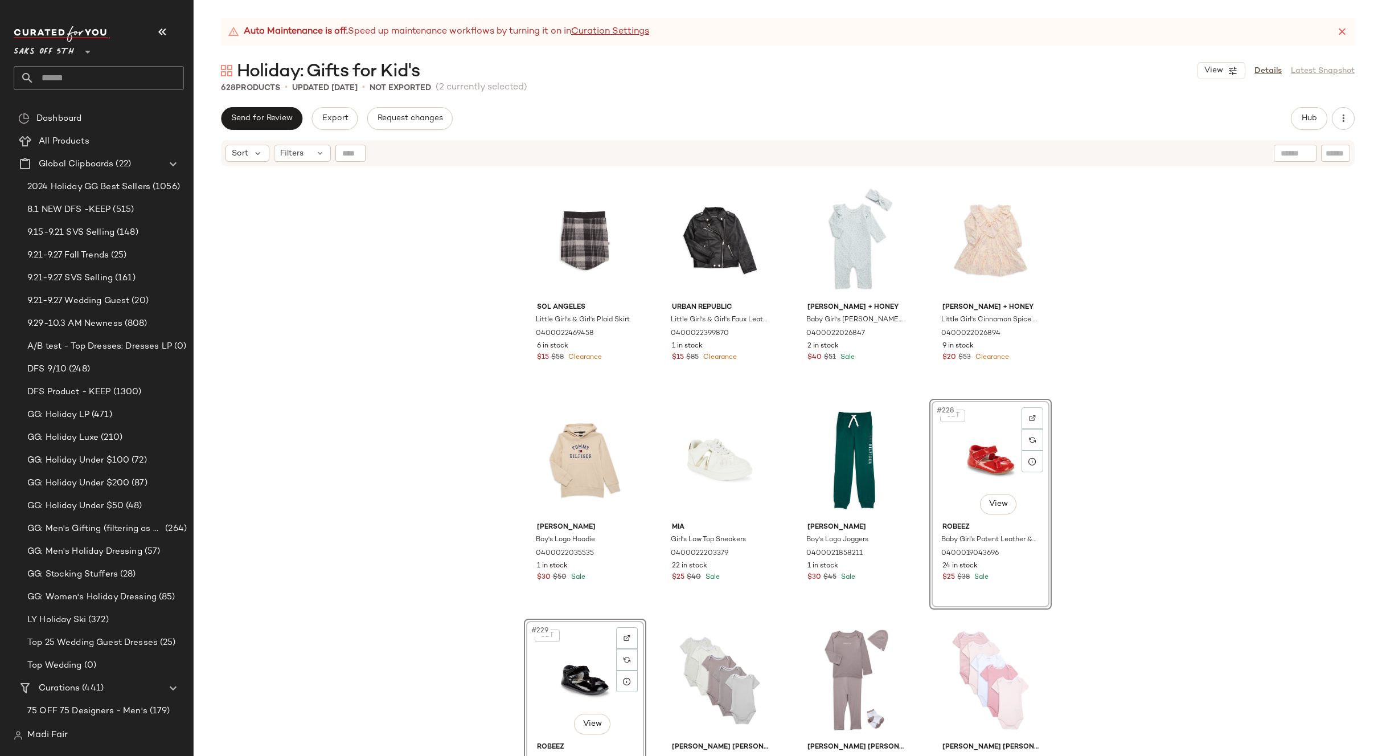
click at [478, 325] on div "Sol Angeles Little Girl's & Girl's Plaid Skirt 0400022469458 6 in stock $15 $58…" at bounding box center [788, 475] width 1189 height 617
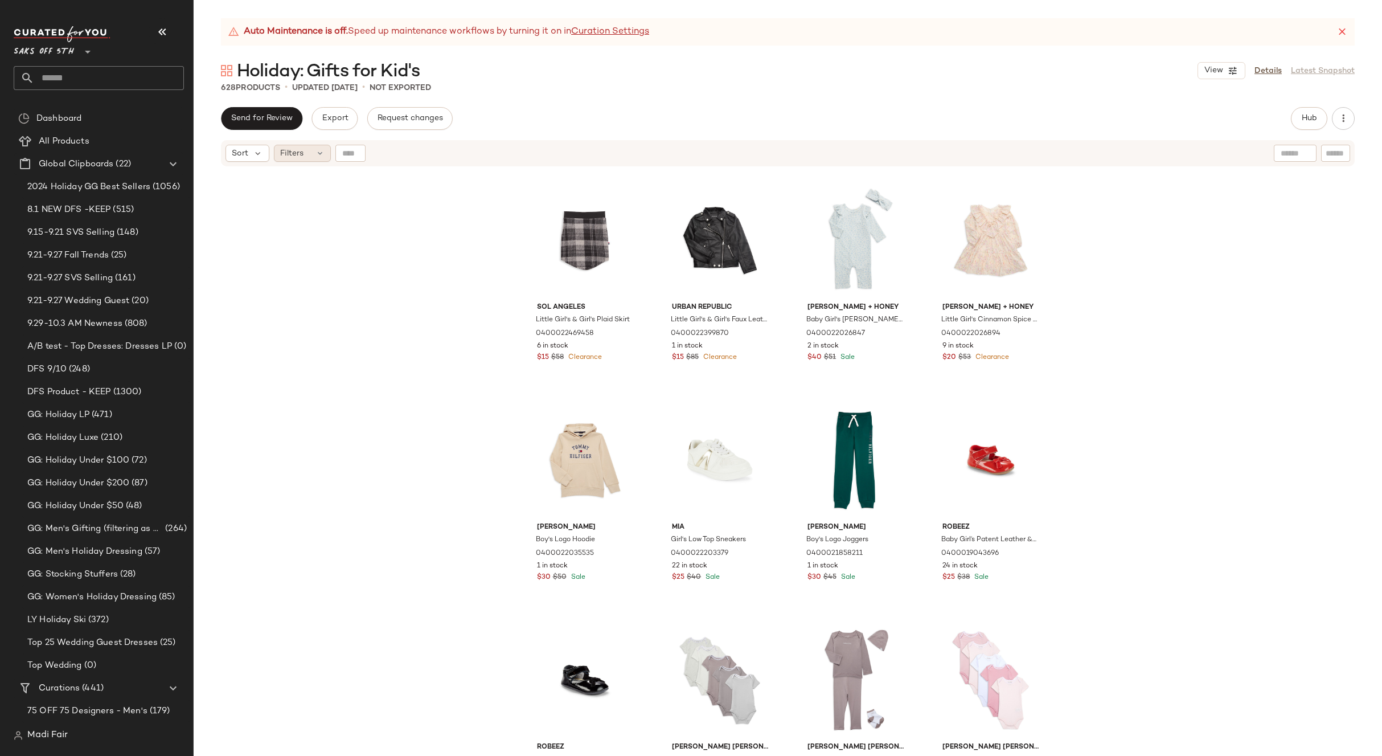
click at [313, 151] on div "Filters" at bounding box center [302, 153] width 57 height 17
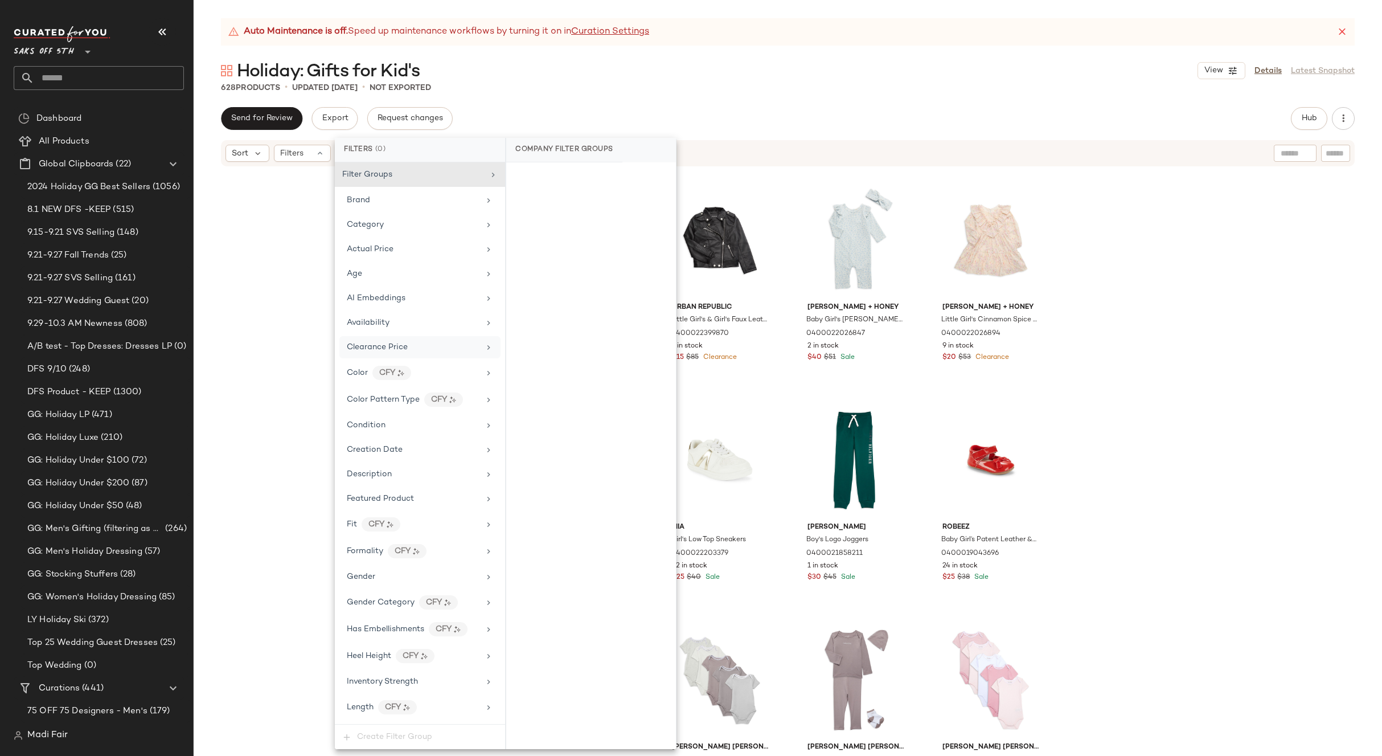
click at [387, 347] on span "Clearance Price" at bounding box center [377, 347] width 61 height 9
click at [561, 178] on div "On clearance" at bounding box center [591, 177] width 161 height 21
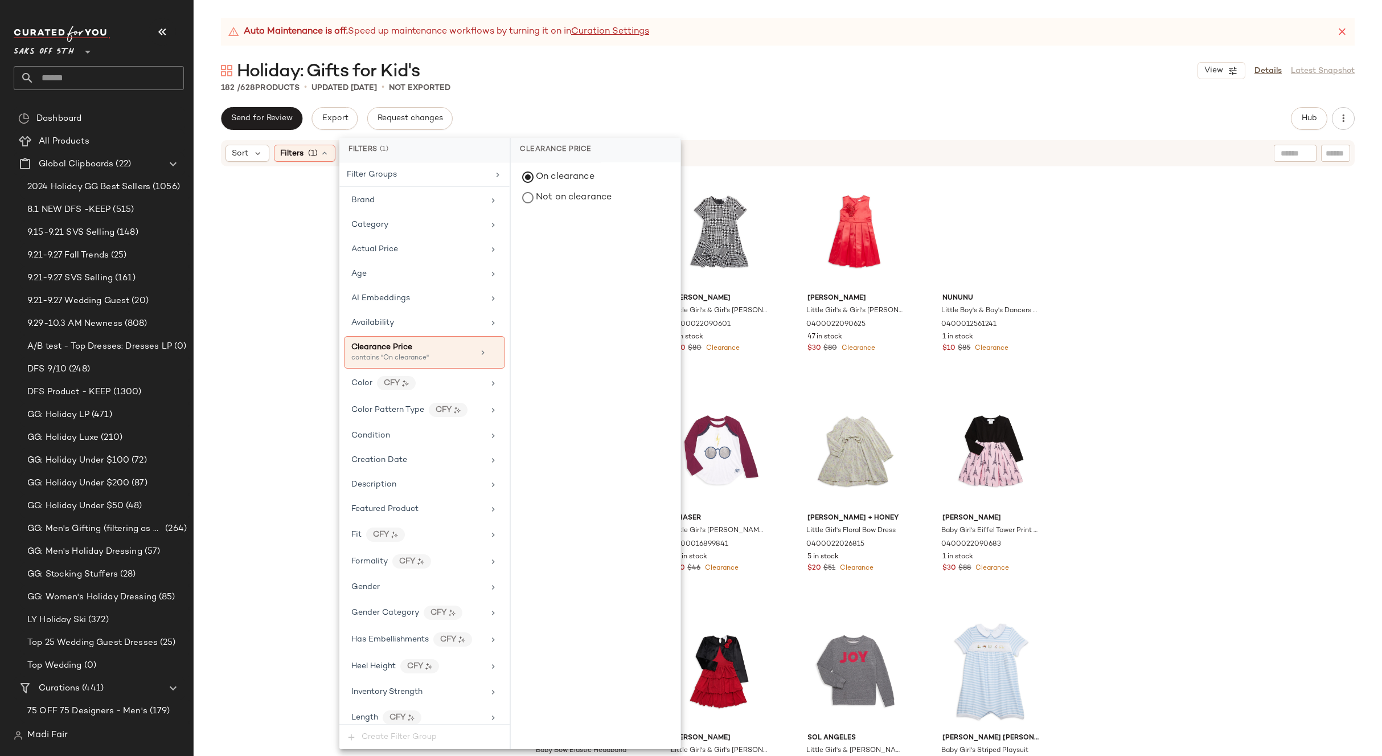
click at [595, 92] on div "182 / 628 Products • updated [DATE] • Not Exported" at bounding box center [788, 87] width 1189 height 11
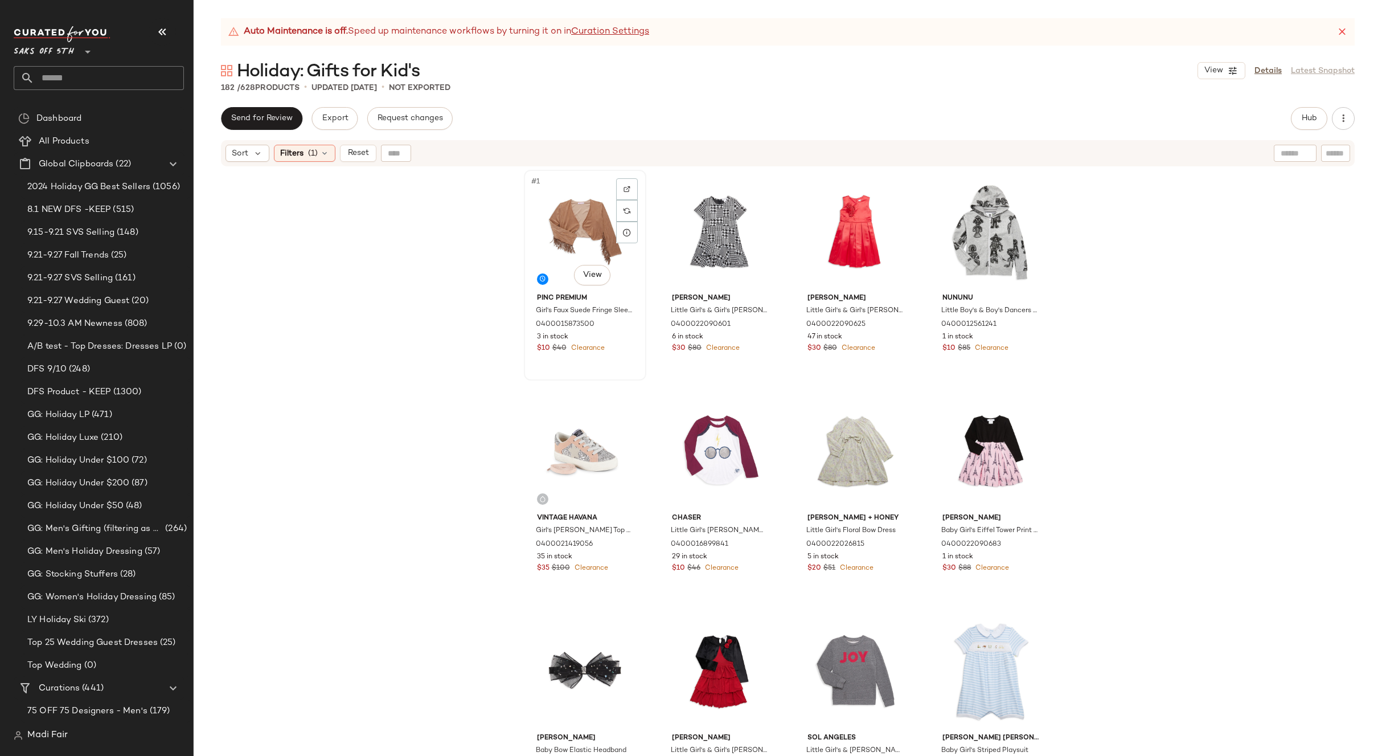
click at [579, 215] on div "#1 View" at bounding box center [585, 231] width 114 height 115
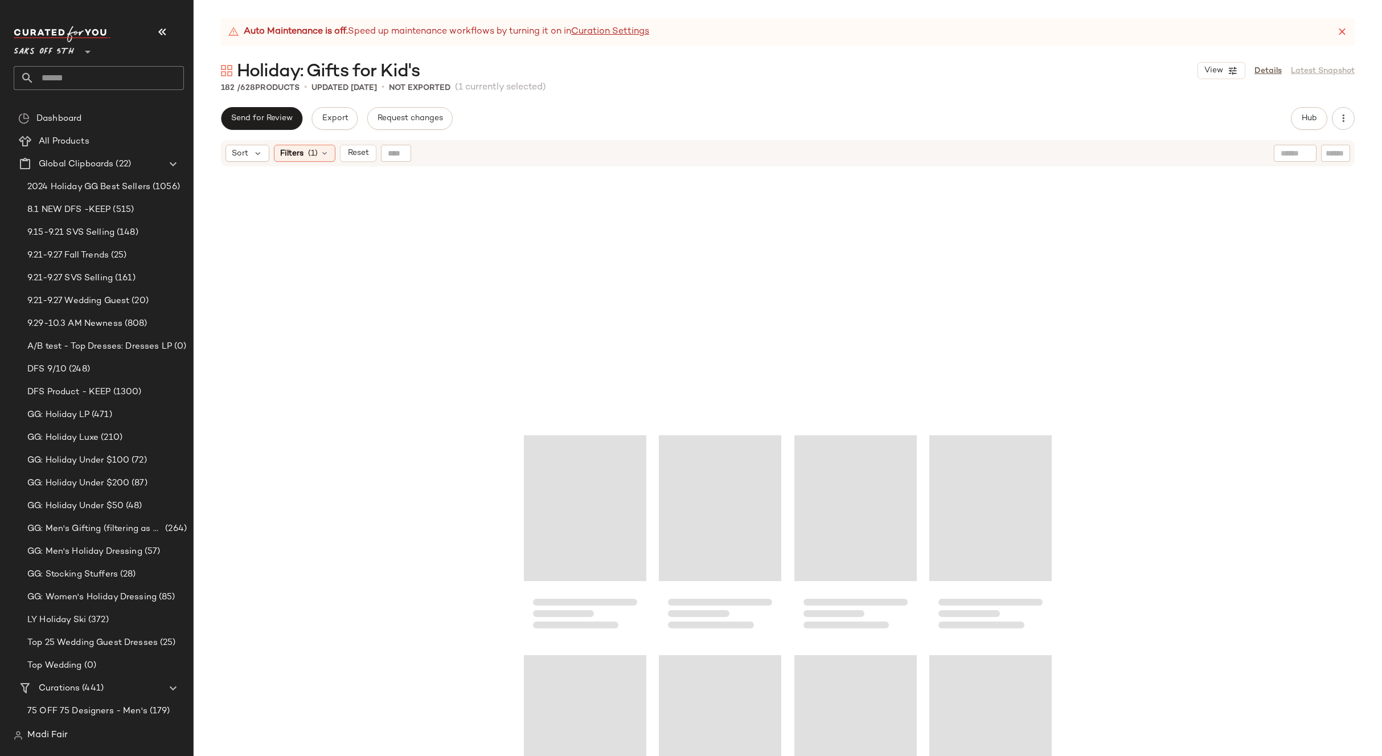
scroll to position [9499, 0]
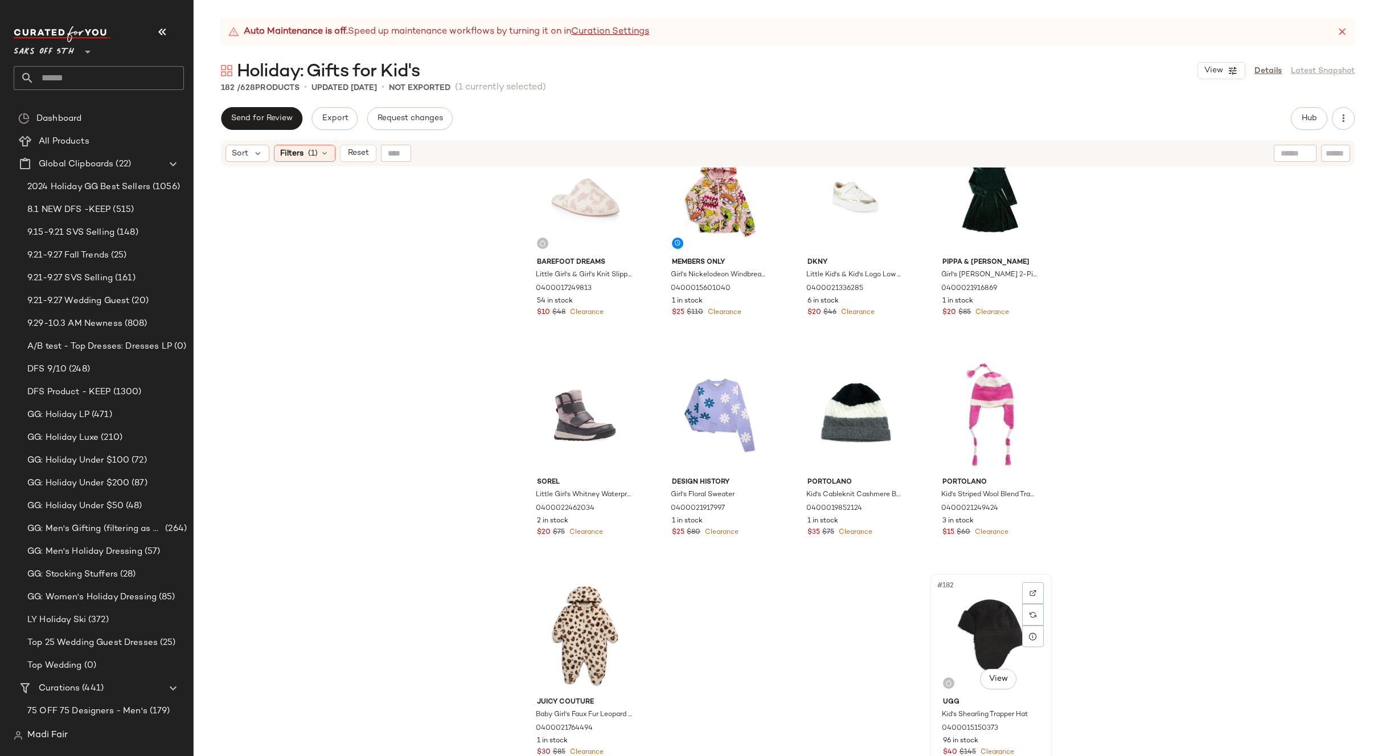
click at [978, 607] on div "#182 View" at bounding box center [991, 635] width 114 height 115
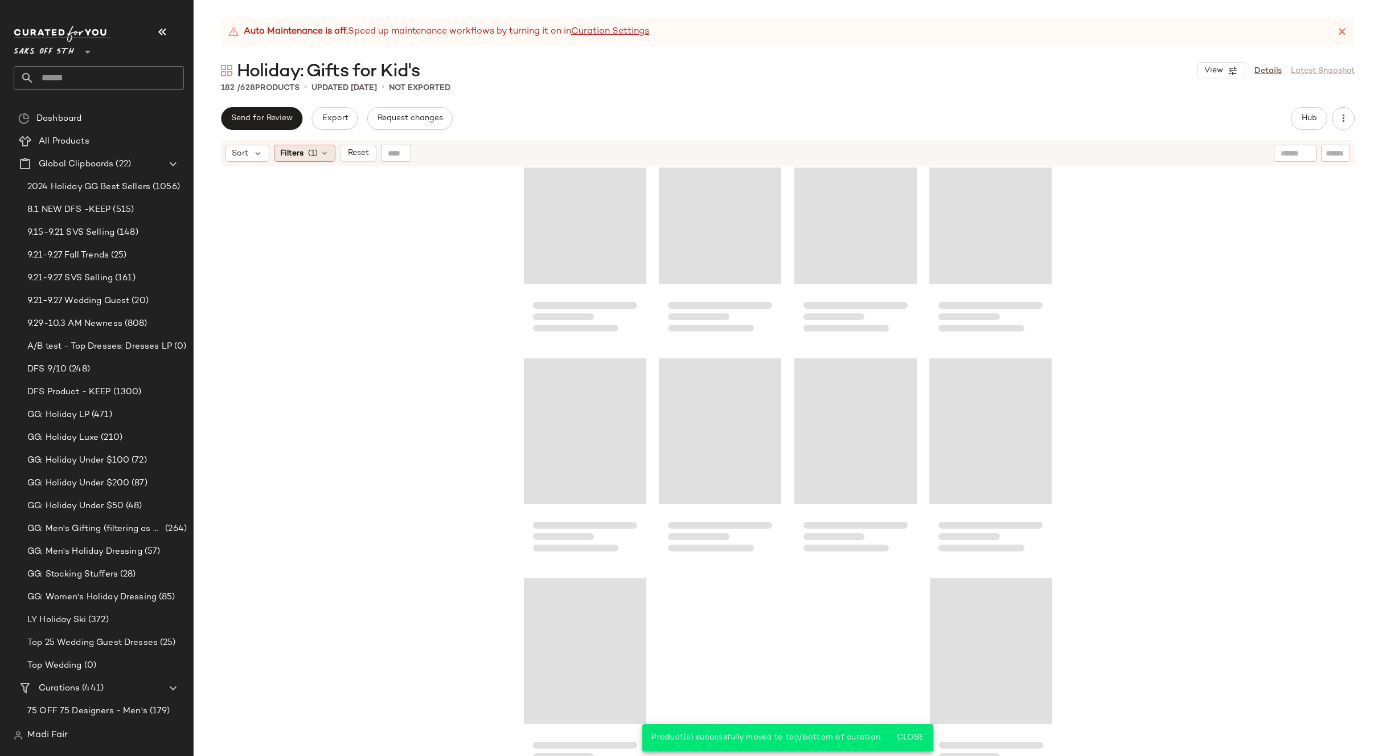
click at [324, 150] on icon at bounding box center [324, 153] width 9 height 9
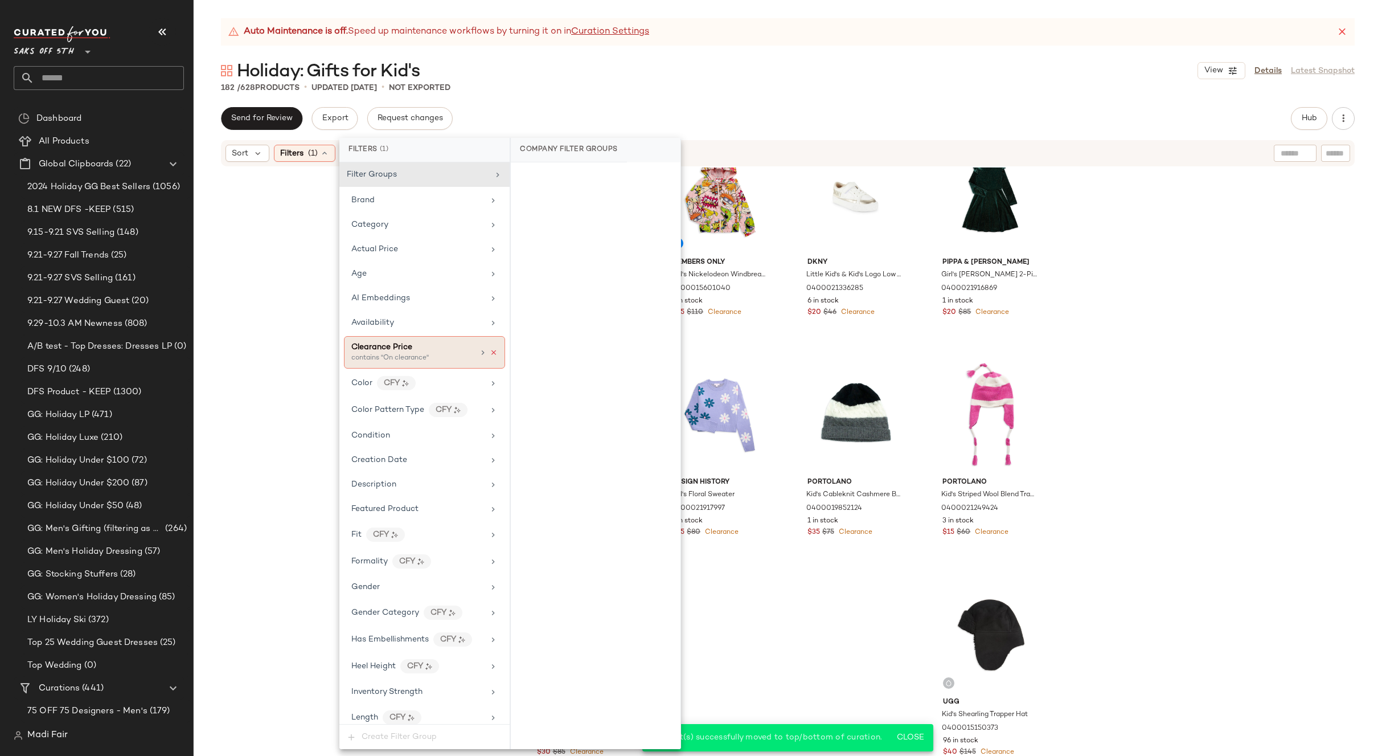
click at [490, 352] on icon at bounding box center [494, 353] width 8 height 8
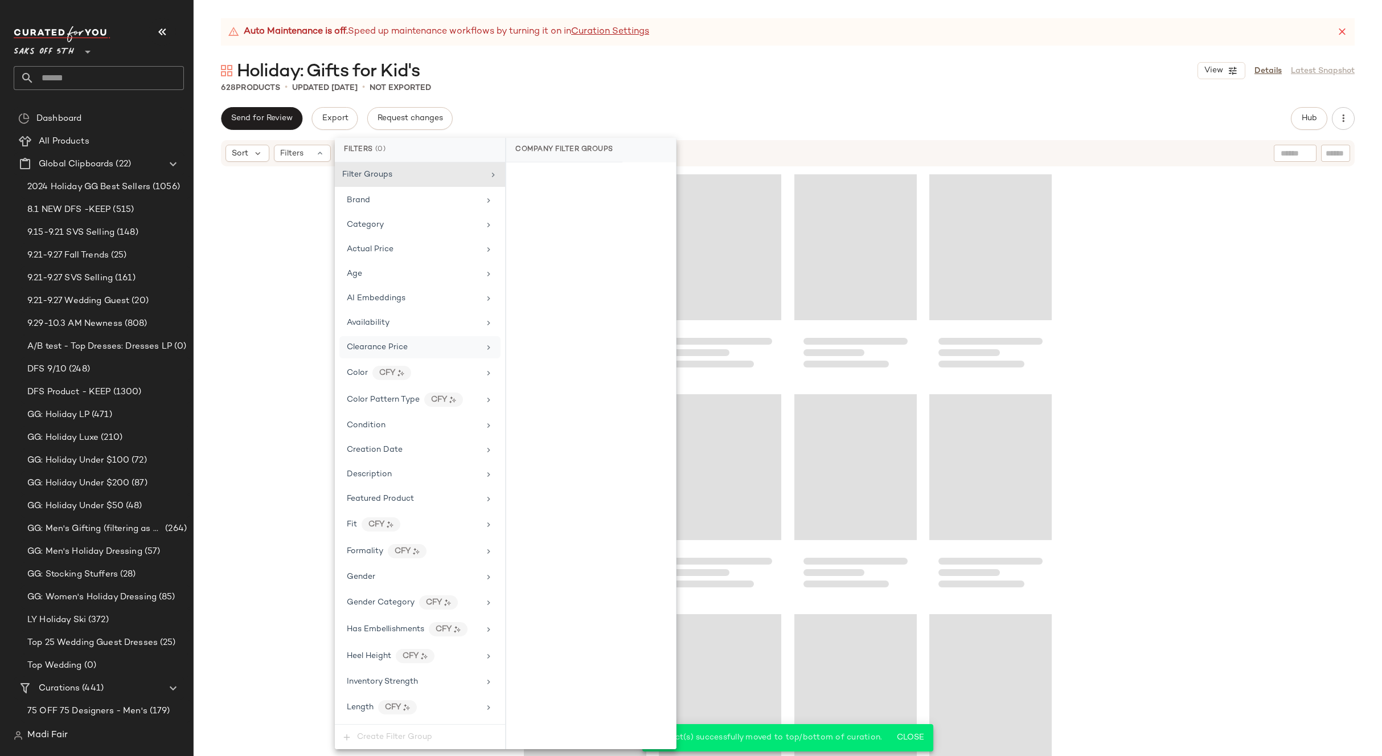
scroll to position [33903, 0]
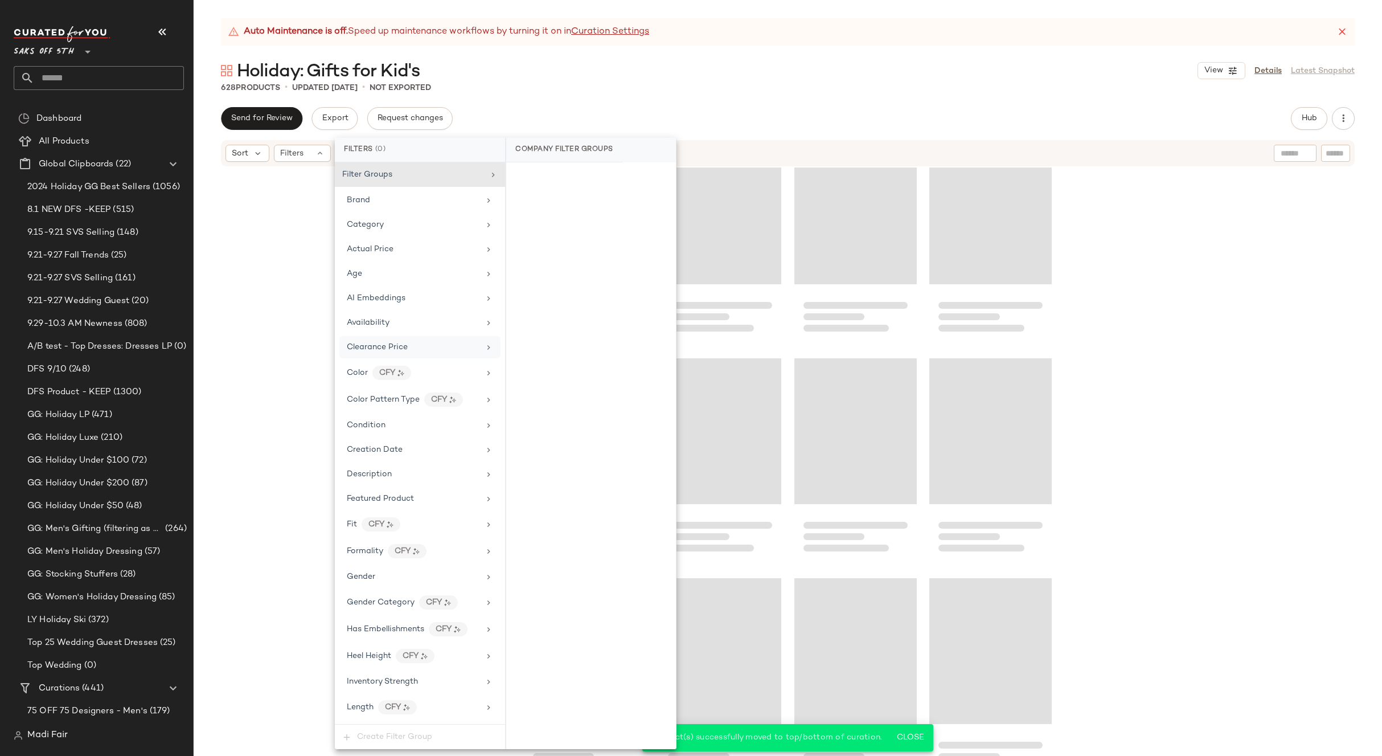
click at [672, 110] on div "Send for Review Export Request changes Hub Send for Review External Review Inte…" at bounding box center [788, 118] width 1134 height 23
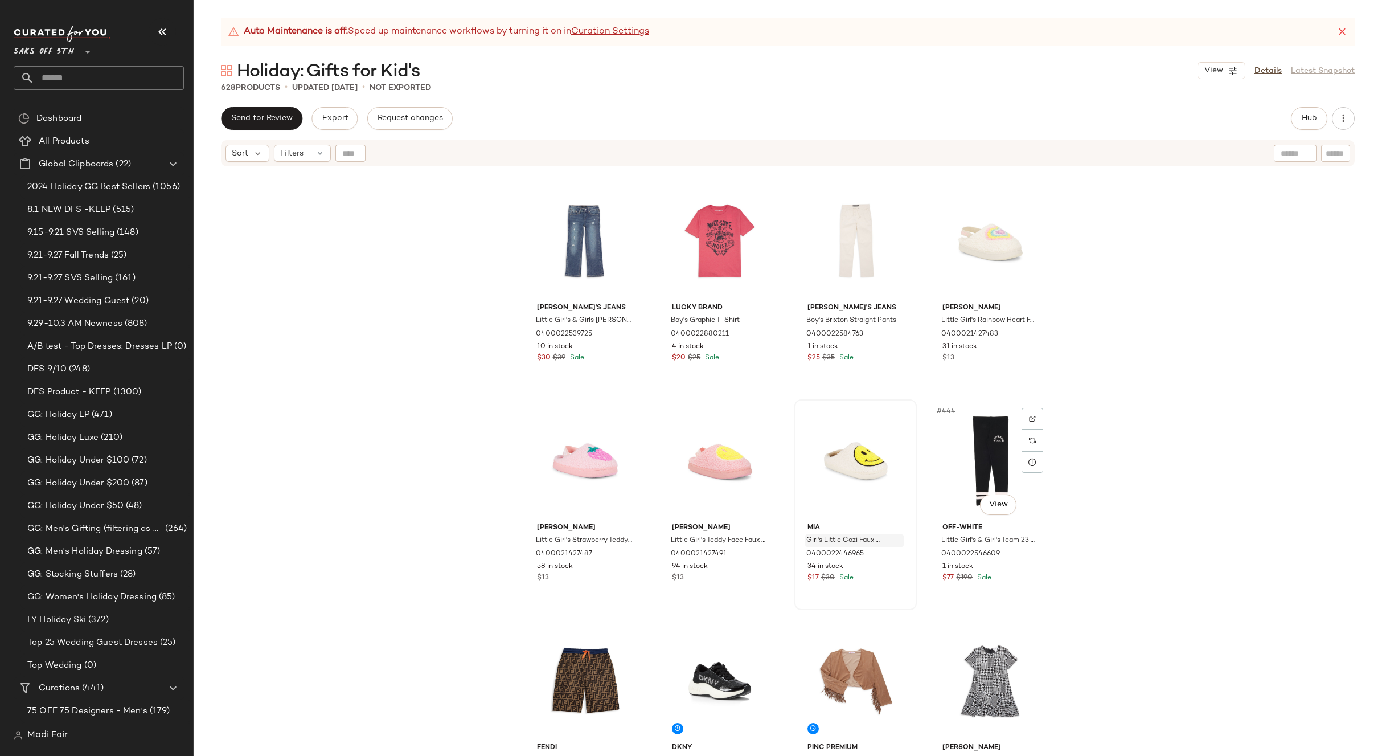
scroll to position [23936, 0]
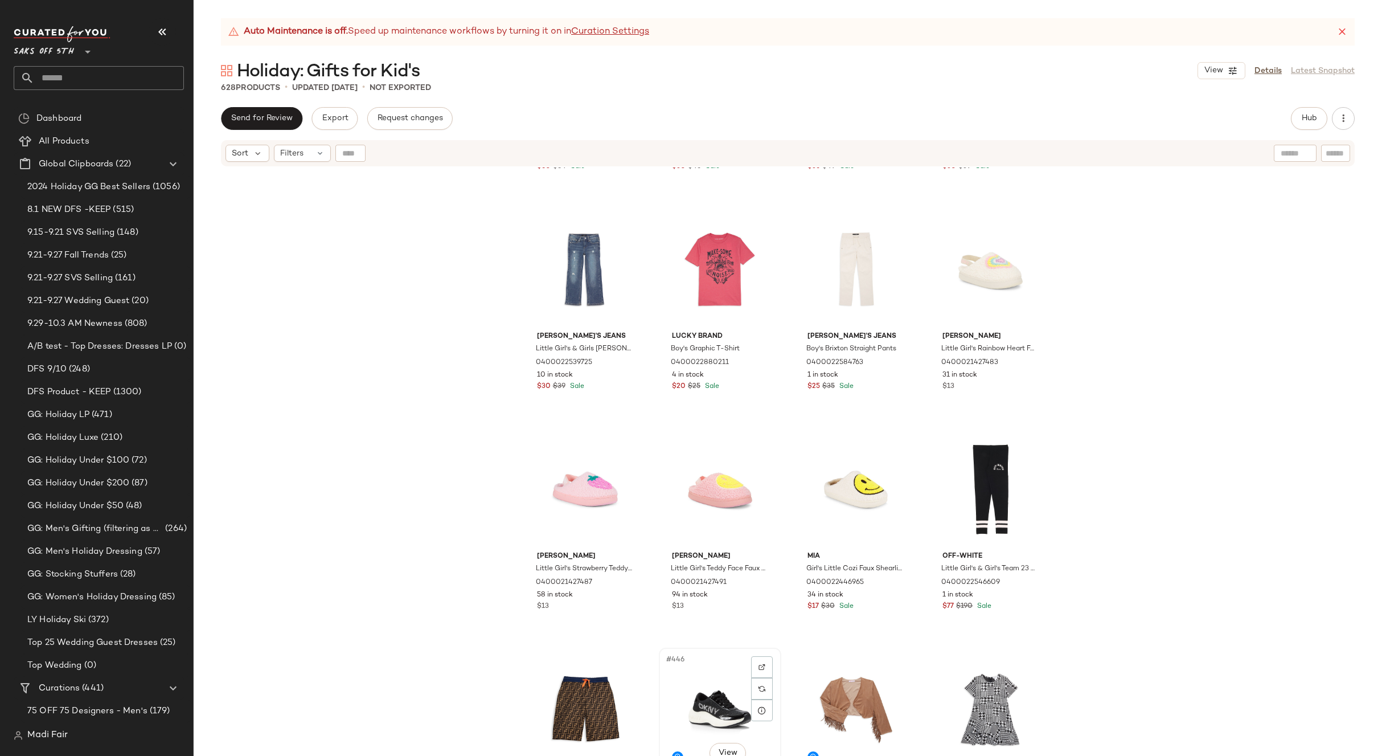
click at [706, 673] on div "#446 View" at bounding box center [720, 709] width 114 height 115
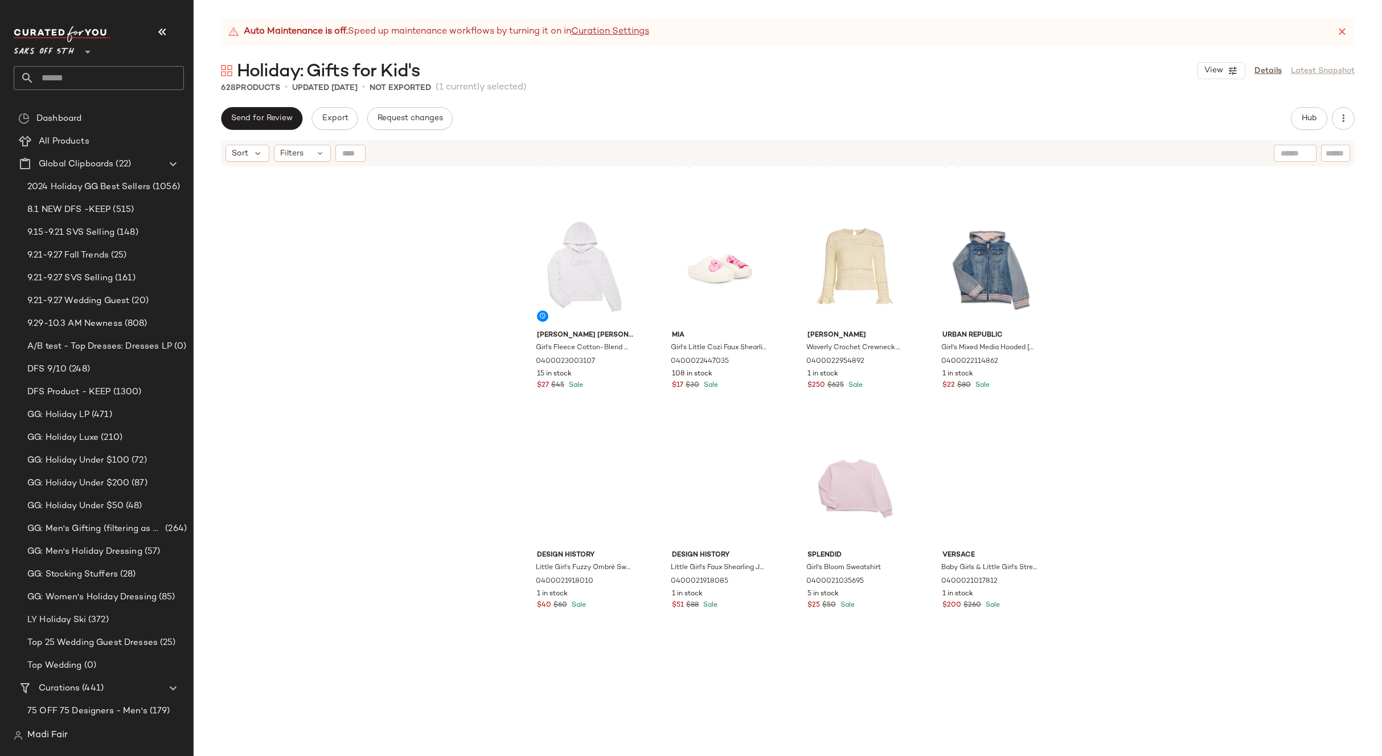
scroll to position [8329, 0]
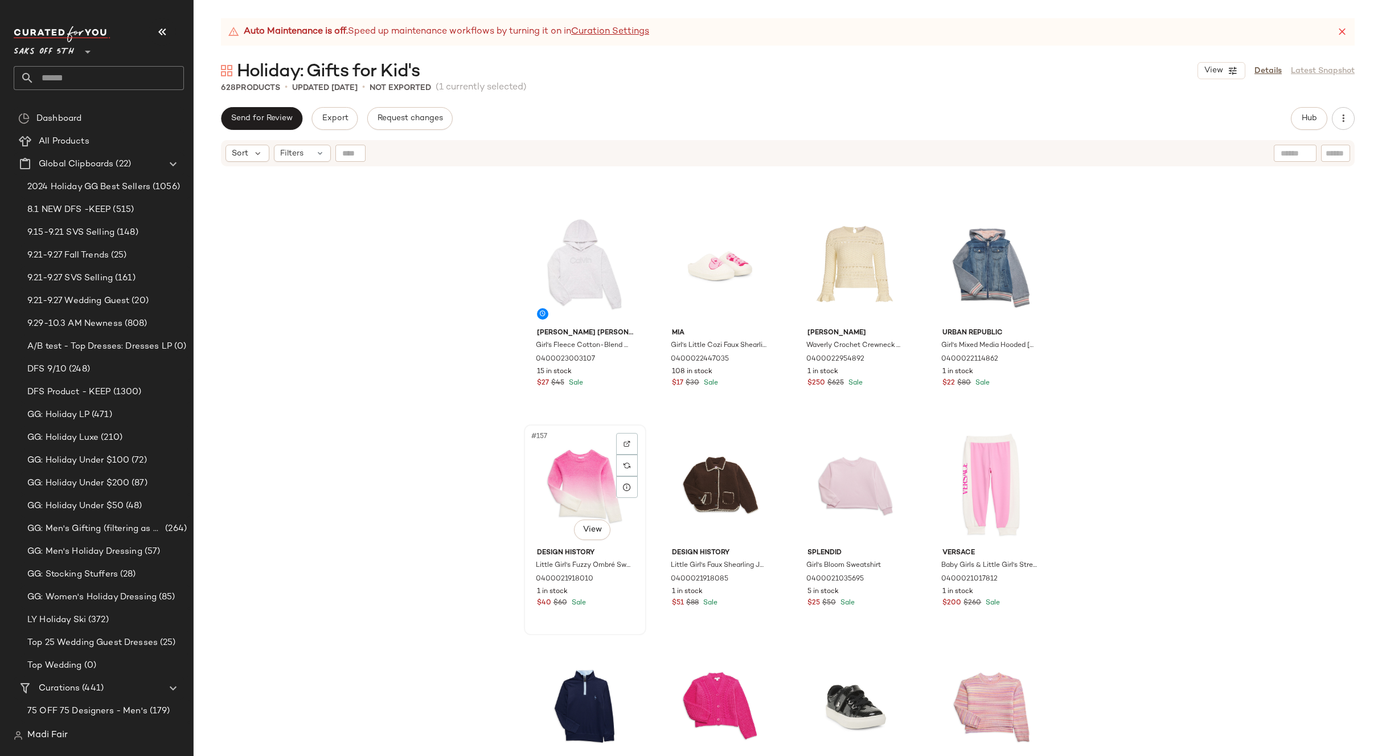
click at [570, 478] on div "#157 View" at bounding box center [585, 485] width 114 height 115
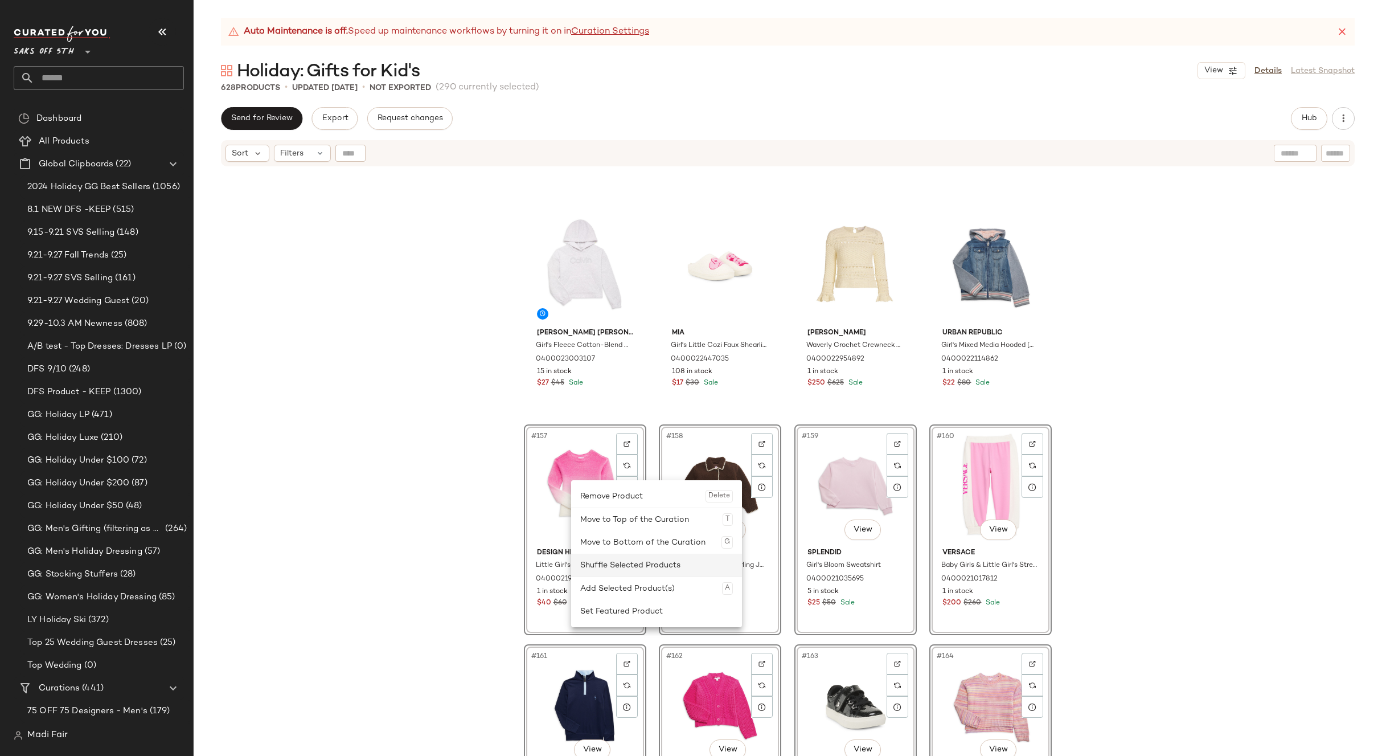
click at [618, 564] on div "Shuffle Selected Products" at bounding box center [656, 565] width 153 height 23
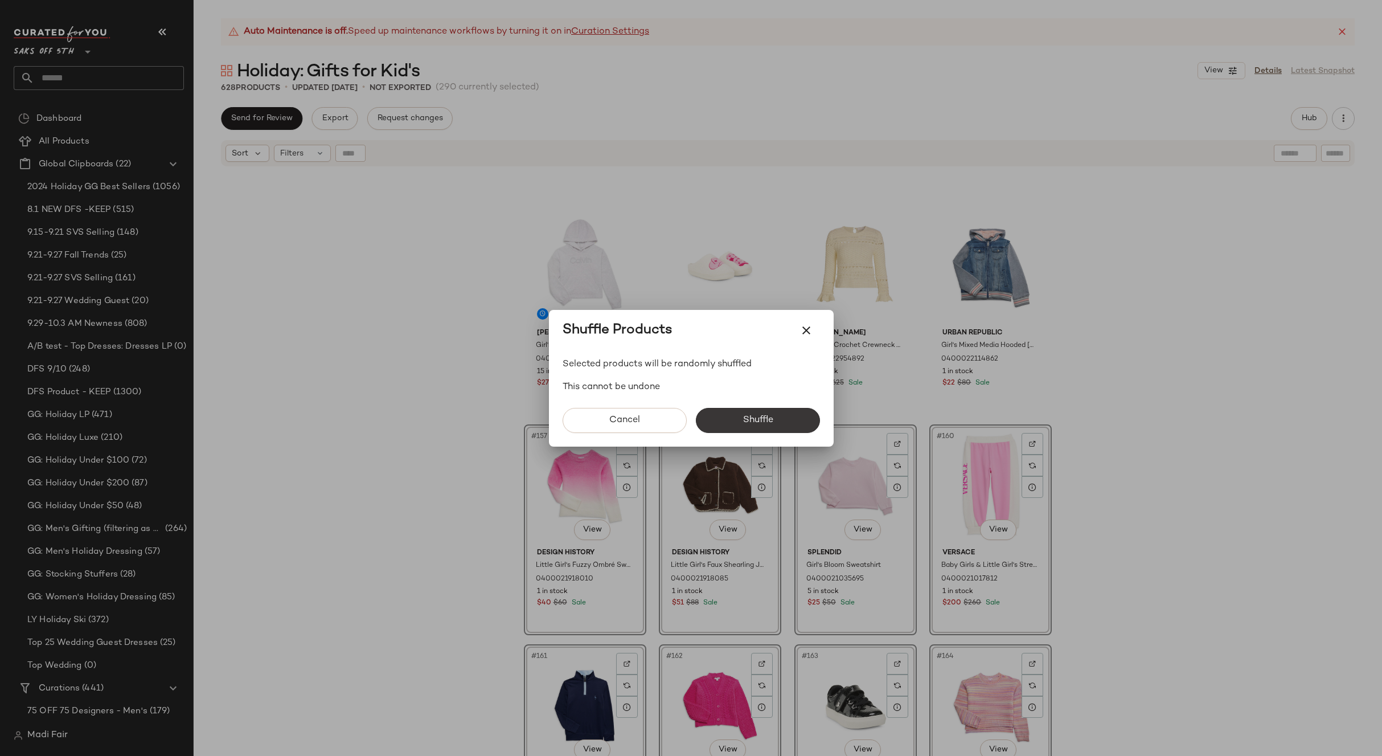
click at [770, 412] on button "Shuffle" at bounding box center [758, 420] width 124 height 25
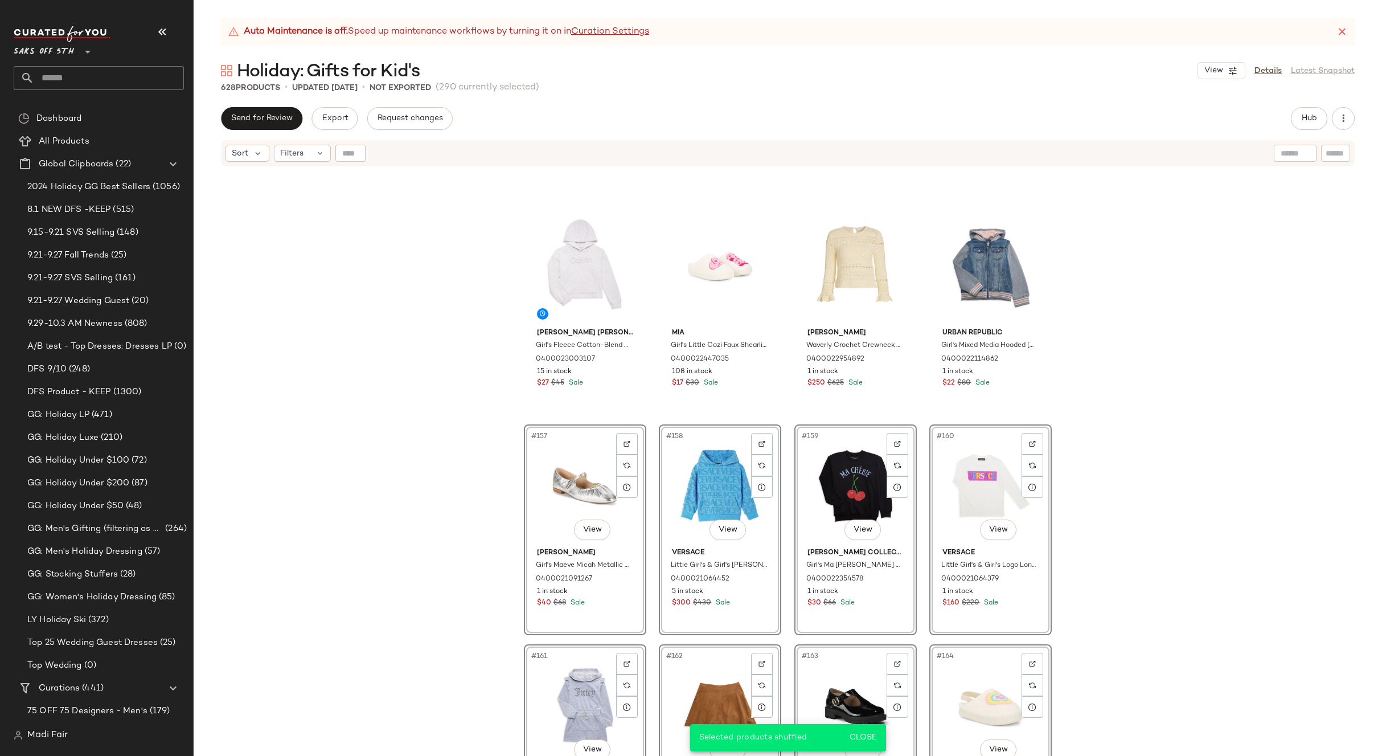
click at [1116, 396] on div "Little Me Baby Boy's 2-Piece Knit Sweatshirt & Joggers Set 0400021517257 1 in s…" at bounding box center [788, 475] width 1189 height 617
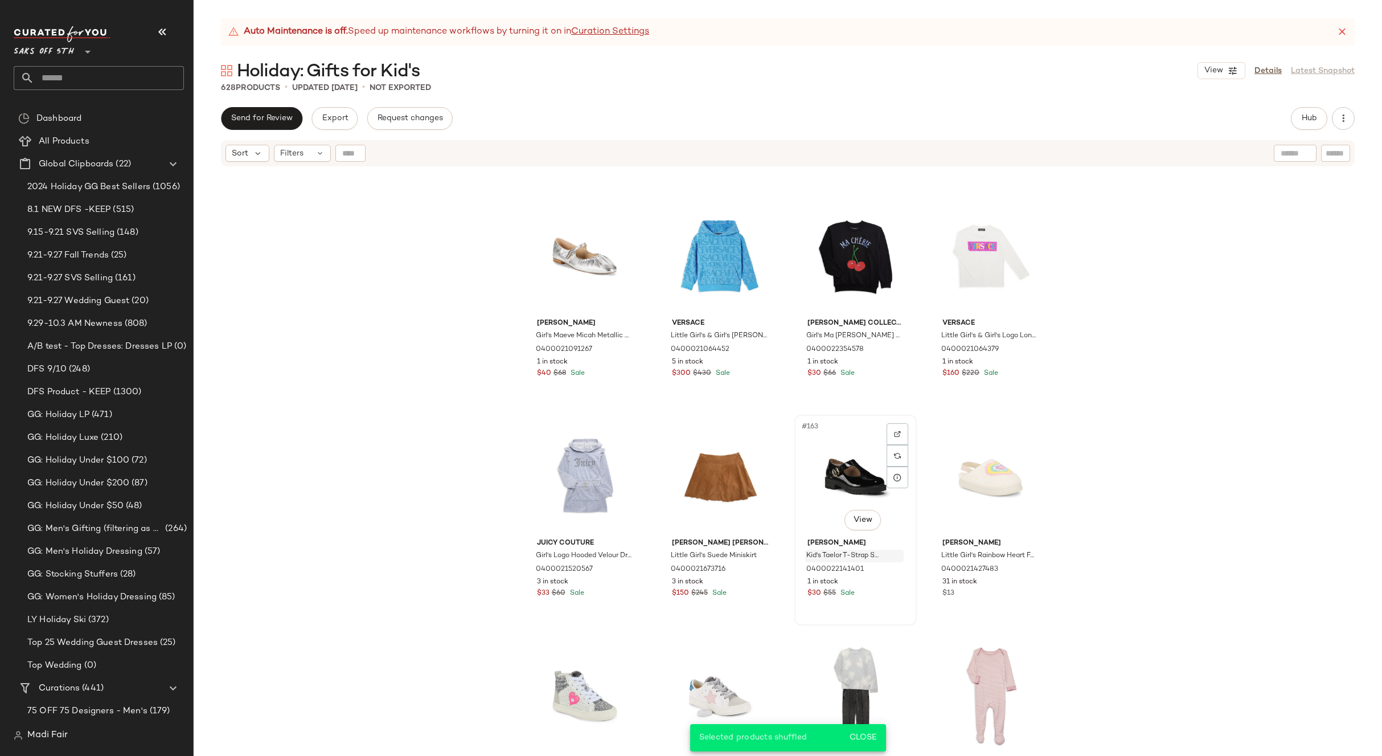
scroll to position [8557, 0]
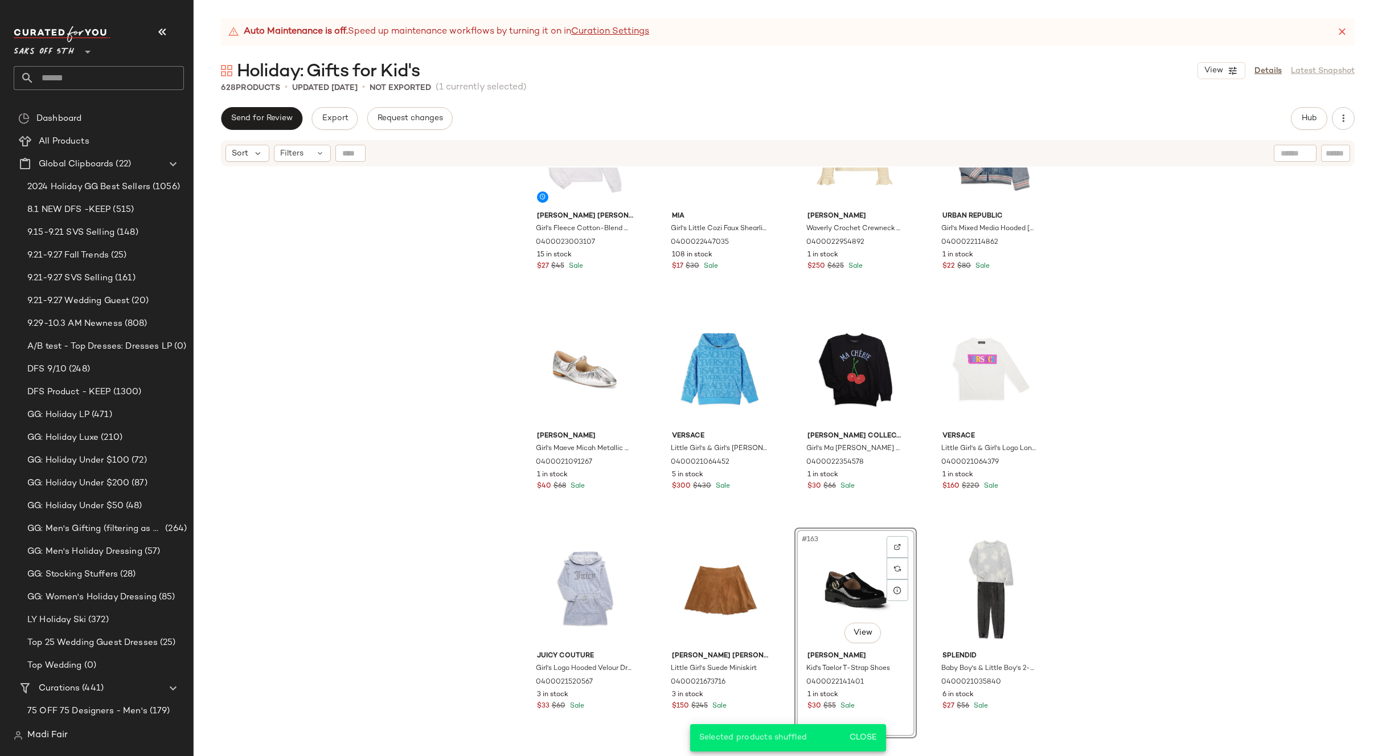
scroll to position [8272, 0]
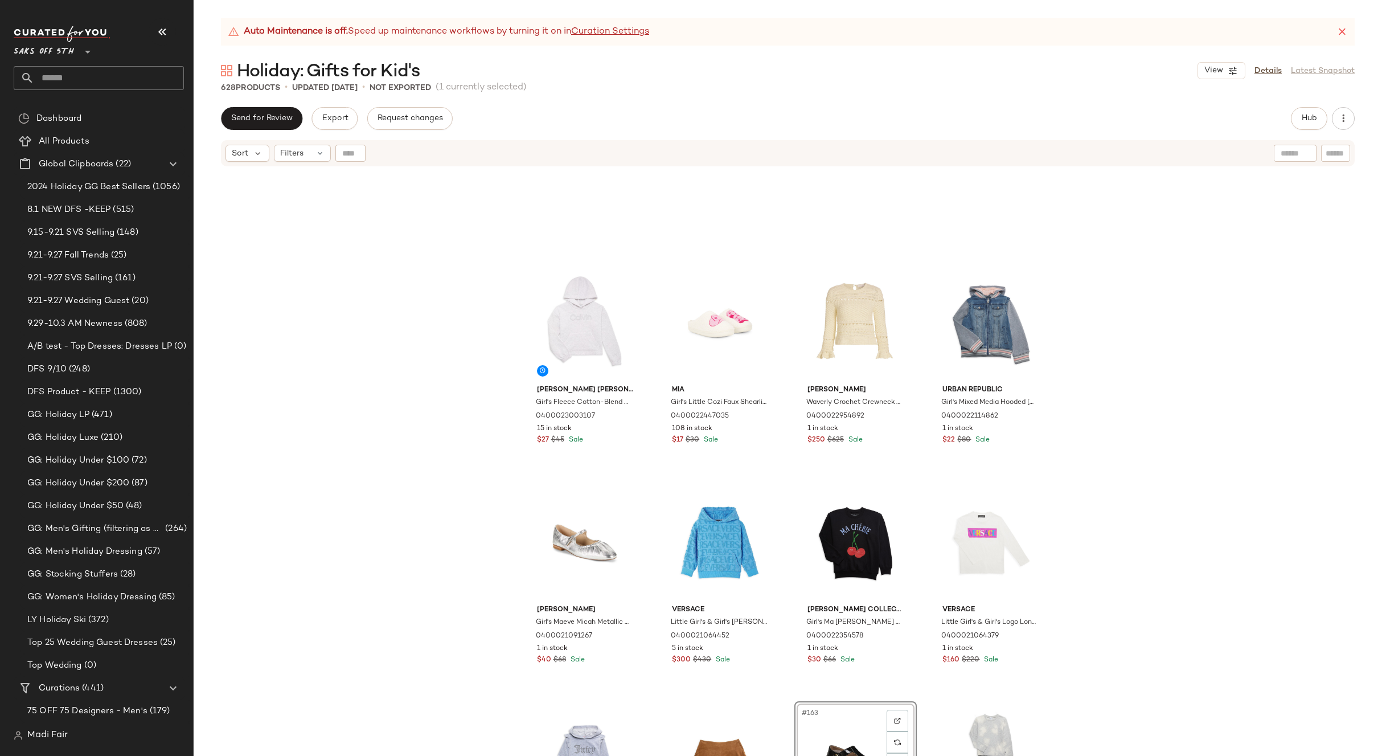
drag, startPoint x: 1085, startPoint y: 437, endPoint x: 1051, endPoint y: 444, distance: 34.9
click at [1082, 437] on div "[PERSON_NAME] [PERSON_NAME] Girl's Fleece Cotton-Blend Hoodie 0400023003107 15 …" at bounding box center [788, 475] width 1189 height 617
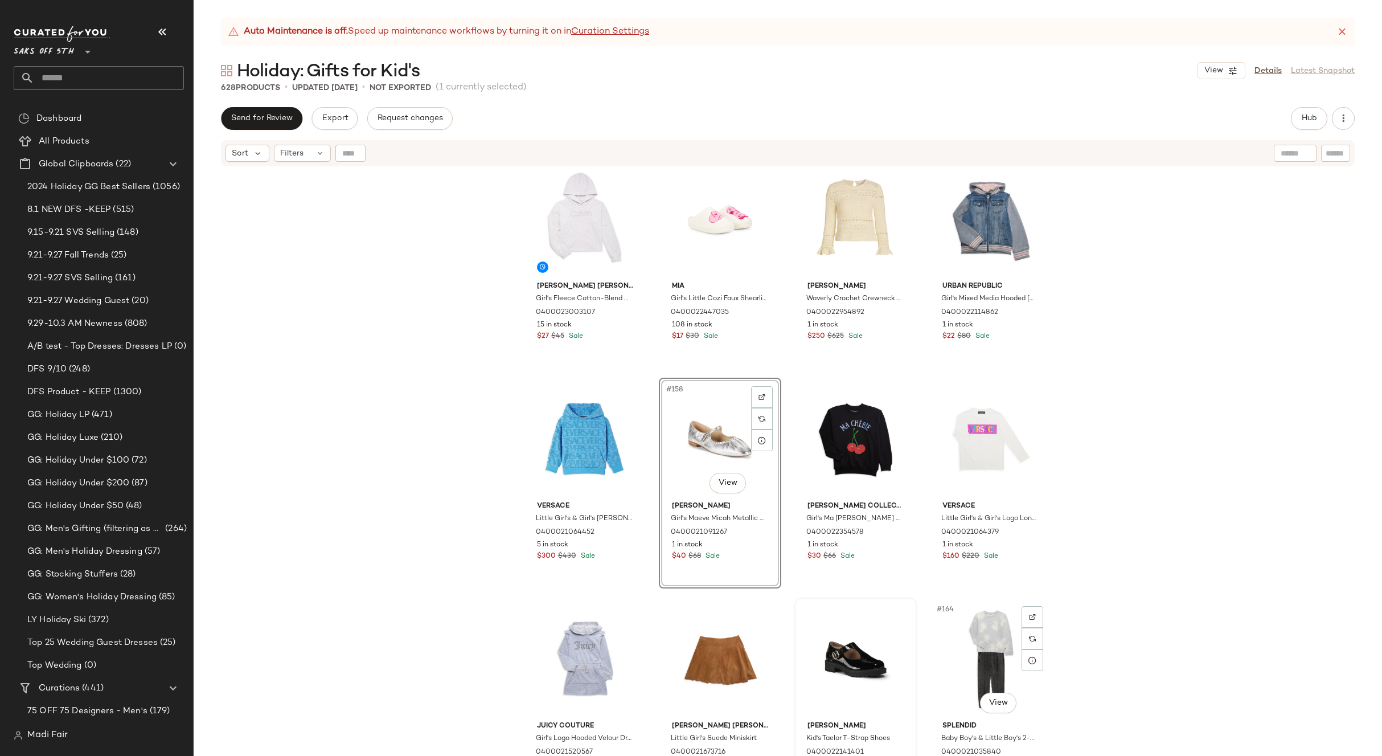
scroll to position [8557, 0]
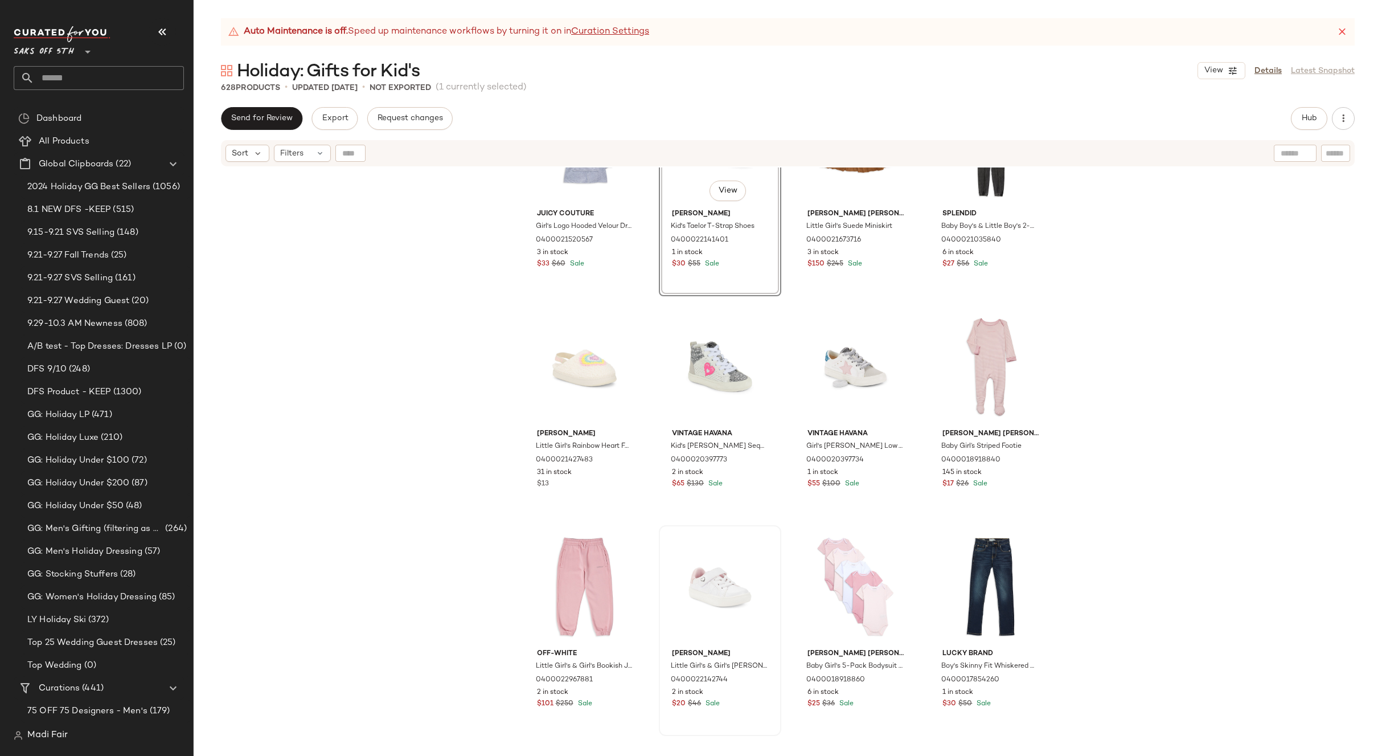
scroll to position [8899, 0]
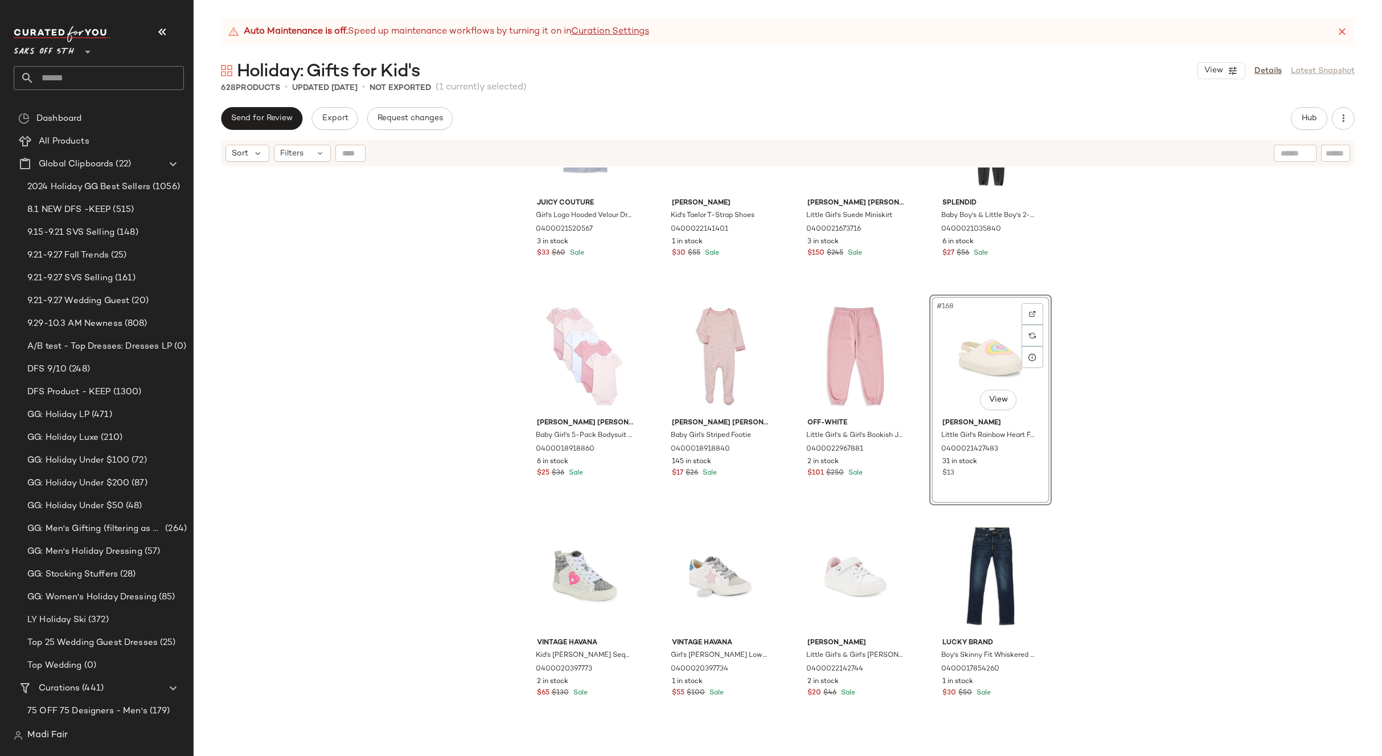
click at [1091, 404] on div "Juicy Couture Girl's Logo Hooded Velour Dress 0400021520567 3 in stock $33 $60 …" at bounding box center [788, 475] width 1189 height 617
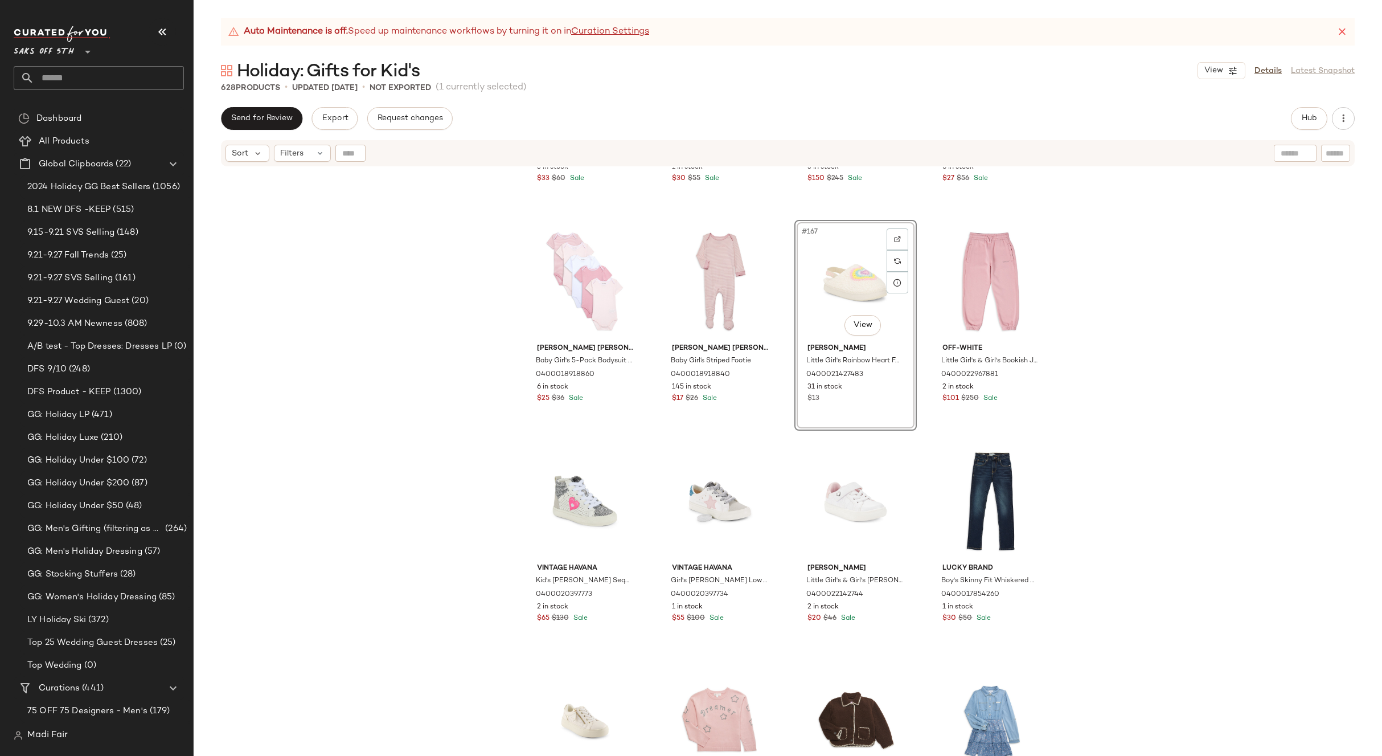
scroll to position [9183, 0]
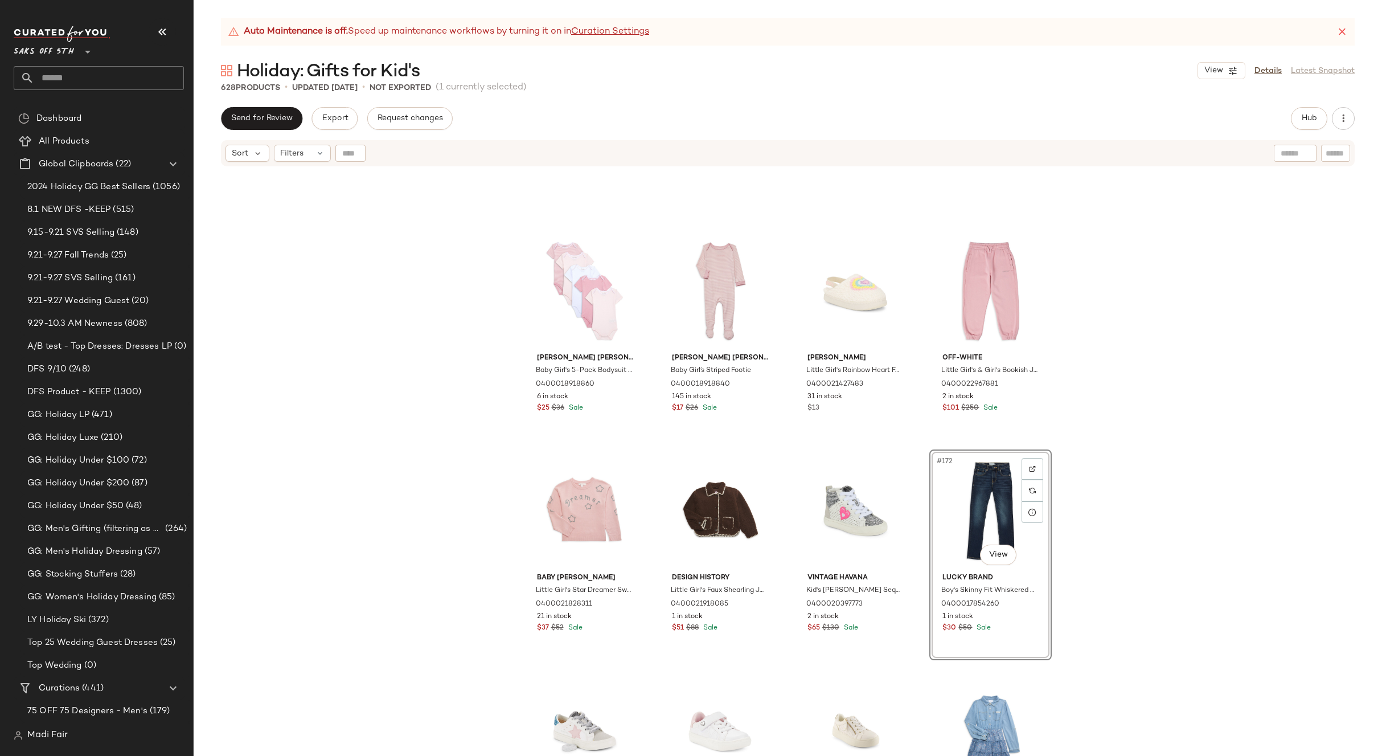
scroll to position [8956, 0]
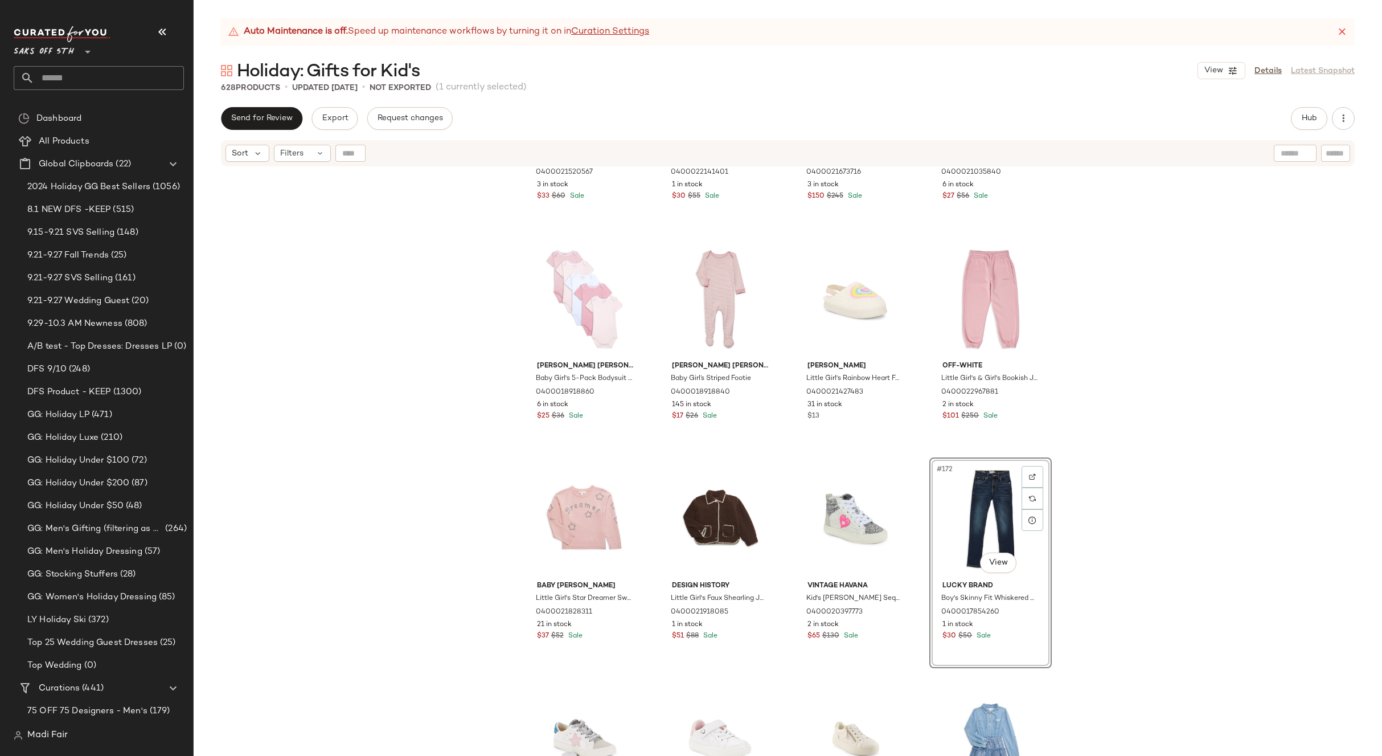
click at [1124, 353] on div "Juicy Couture Girl's Logo Hooded Velour Dress 0400021520567 3 in stock $33 $60 …" at bounding box center [788, 475] width 1189 height 617
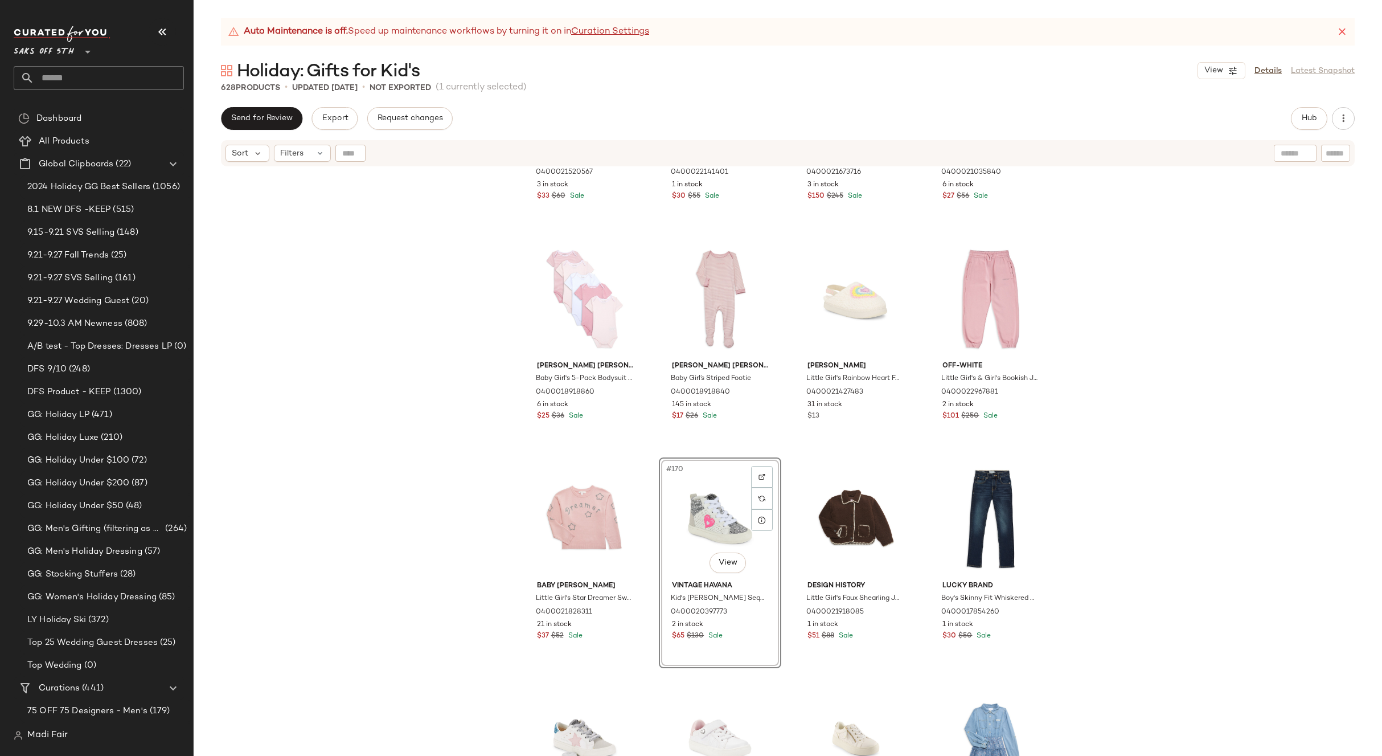
click at [1100, 458] on div "Juicy Couture Girl's Logo Hooded Velour Dress 0400021520567 3 in stock $33 $60 …" at bounding box center [788, 475] width 1189 height 617
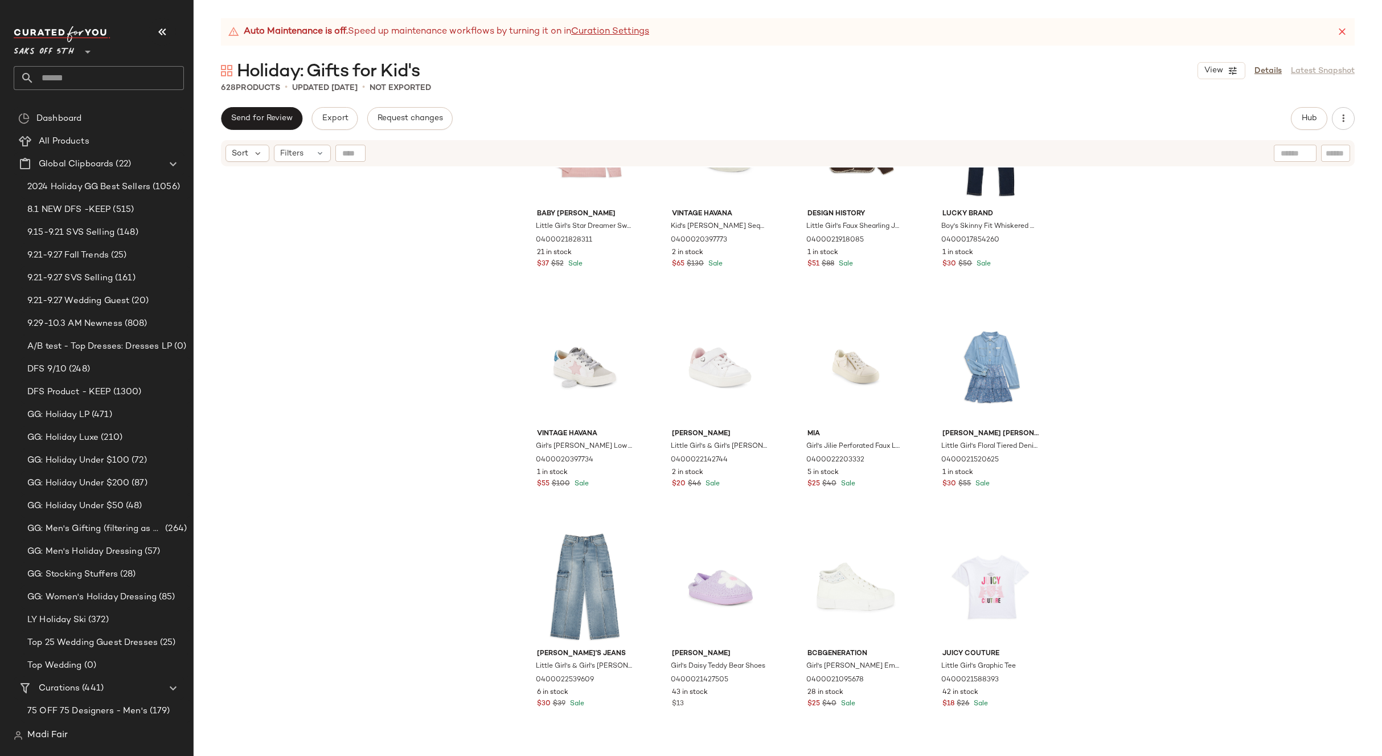
scroll to position [9354, 0]
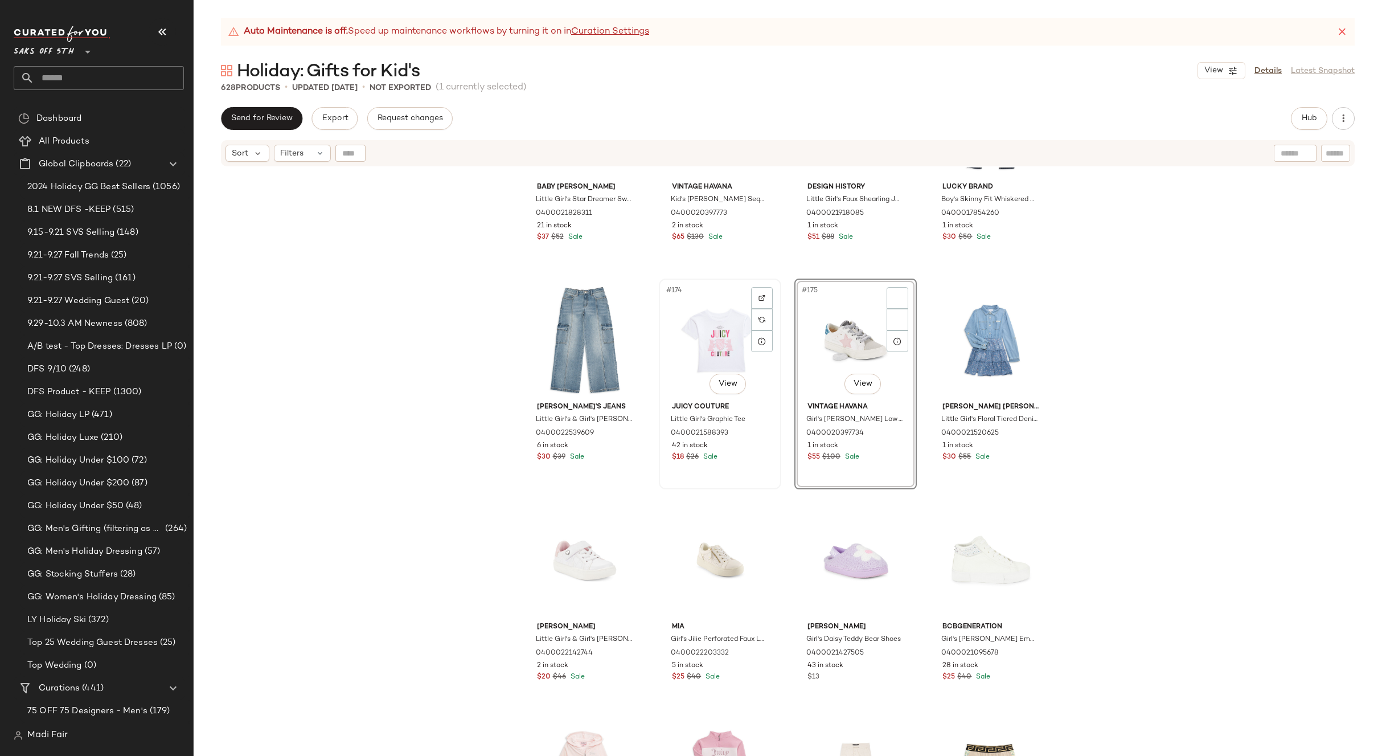
click at [764, 364] on div "#174 View" at bounding box center [720, 340] width 114 height 115
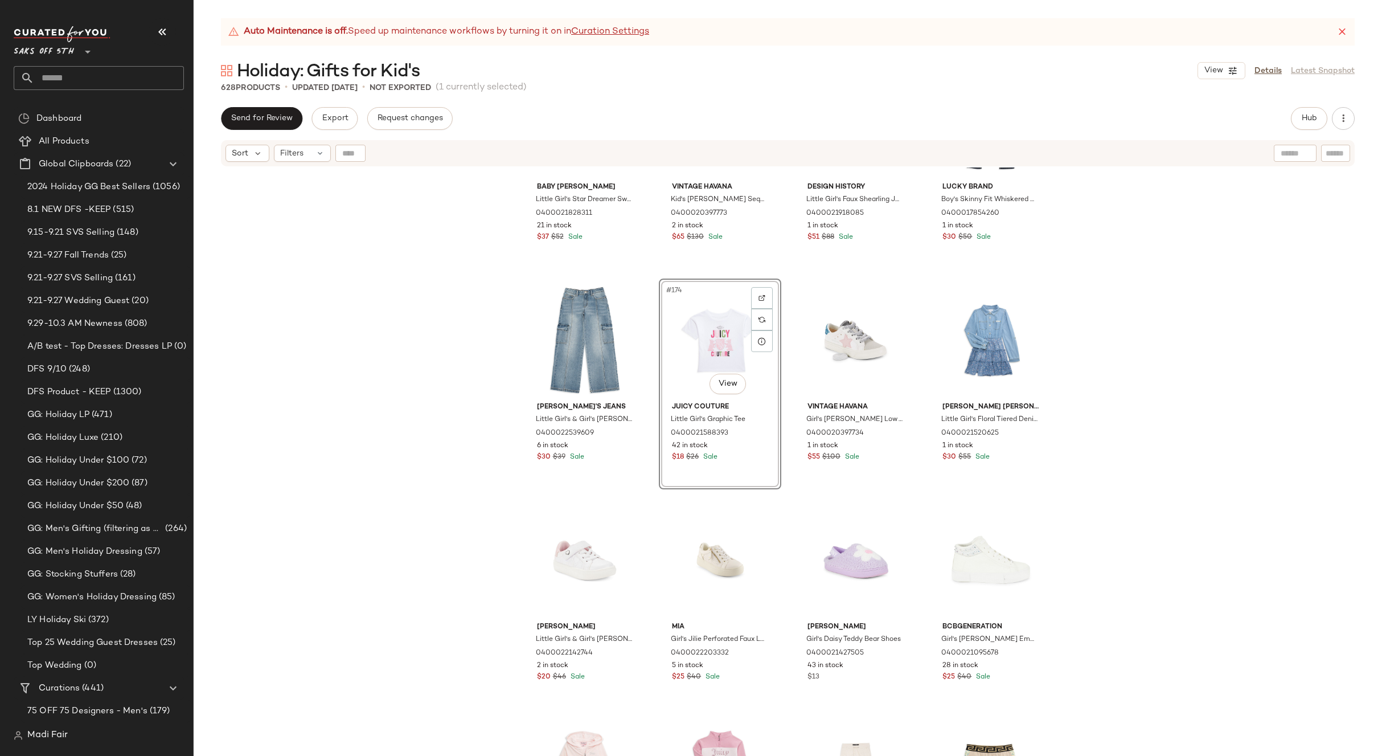
click at [1173, 390] on div "Baby [PERSON_NAME] Girl's Star Dreamer Sweater 0400021828311 21 in stock $37 $5…" at bounding box center [788, 475] width 1189 height 617
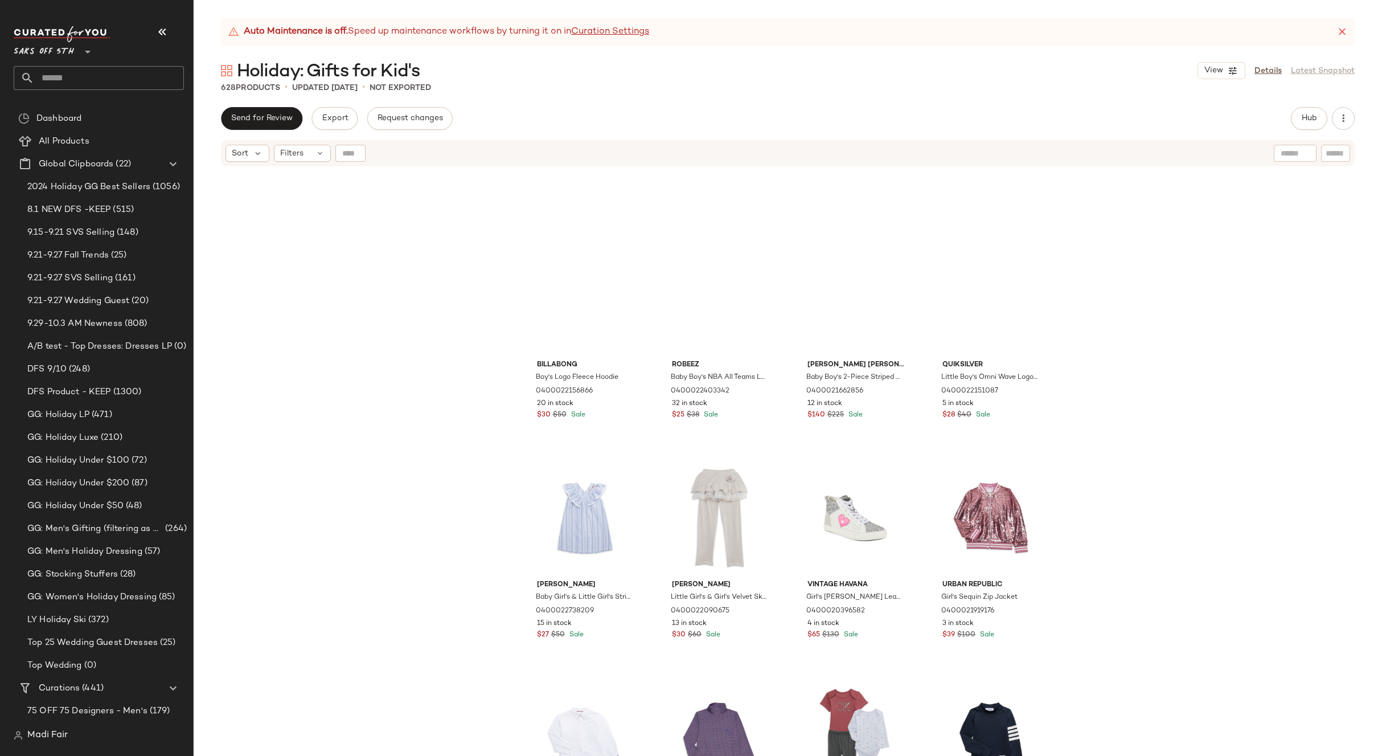
scroll to position [6506, 0]
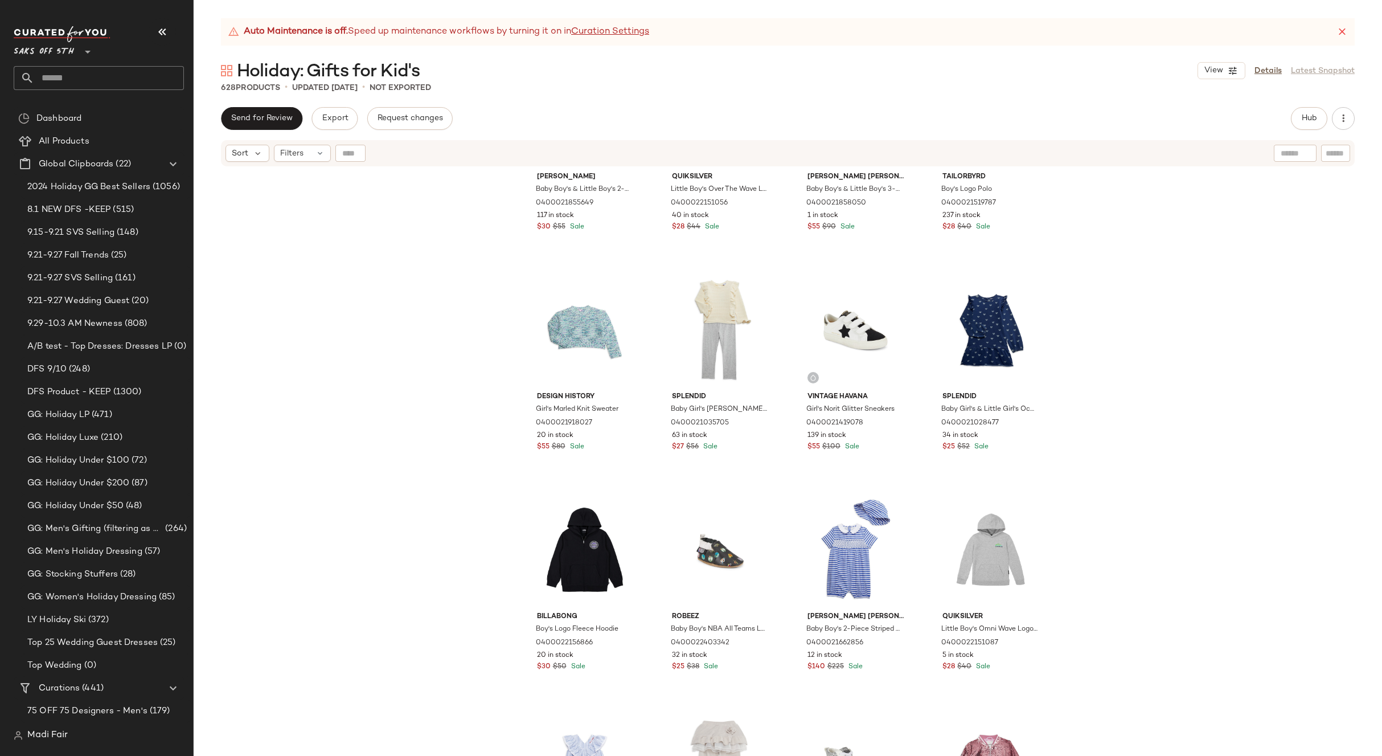
click at [1271, 64] on div "View Details Latest Snapshot" at bounding box center [1276, 70] width 157 height 17
click at [1264, 75] on link "Details" at bounding box center [1268, 71] width 27 height 12
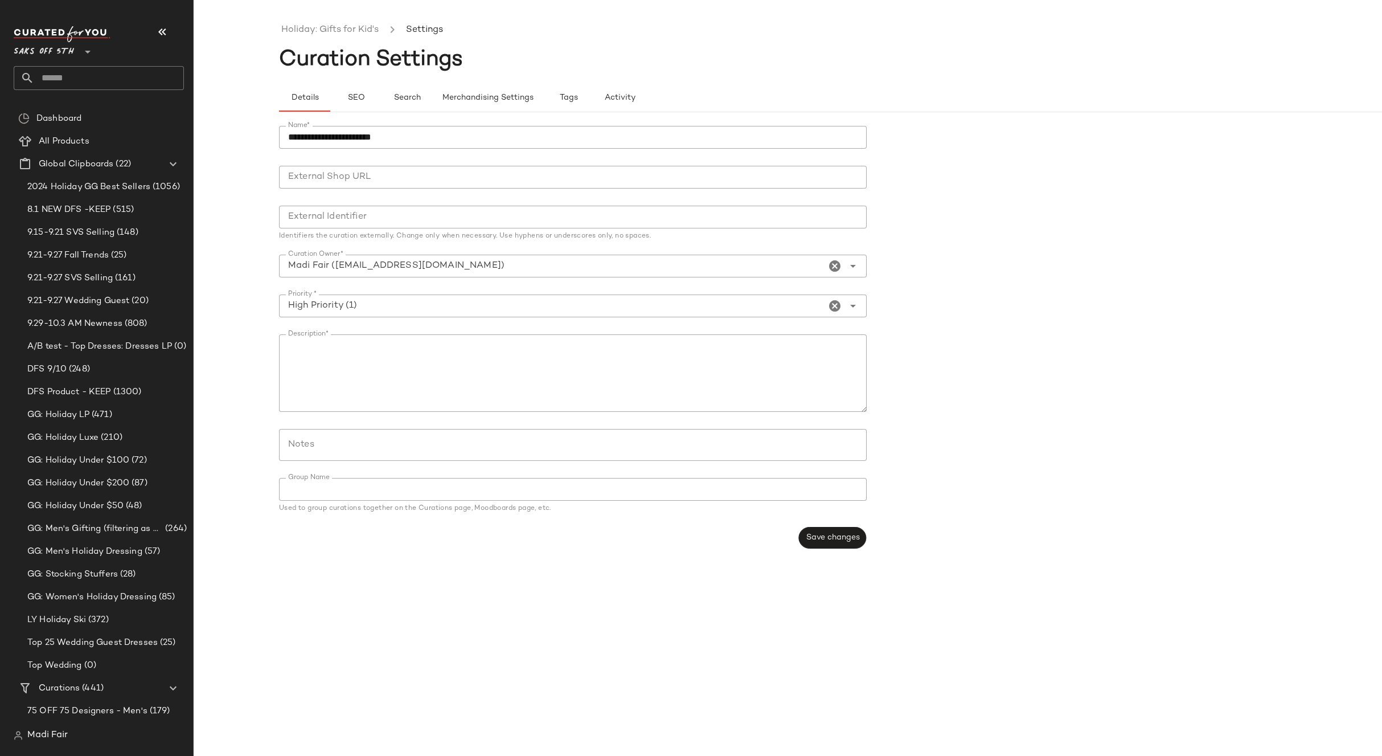
click at [361, 436] on div at bounding box center [569, 445] width 581 height 32
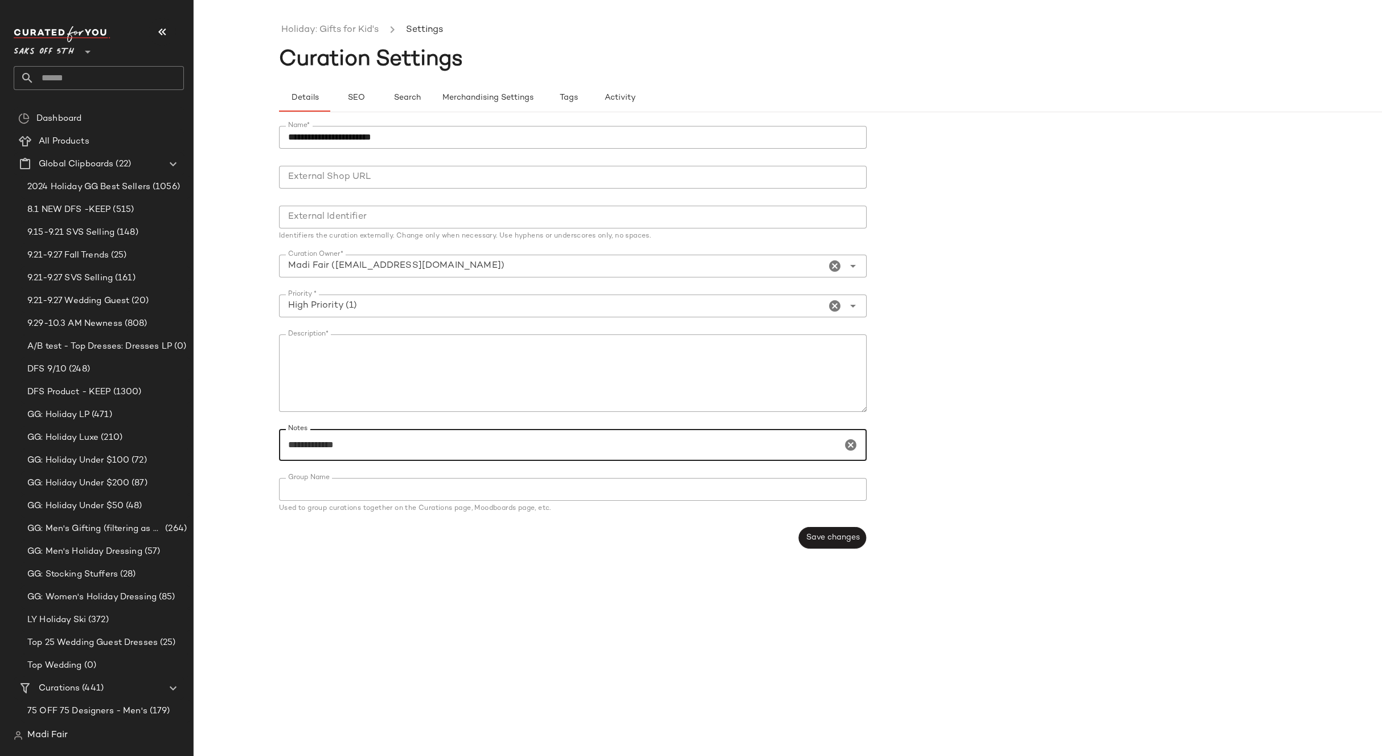
paste input "**********"
type input "**********"
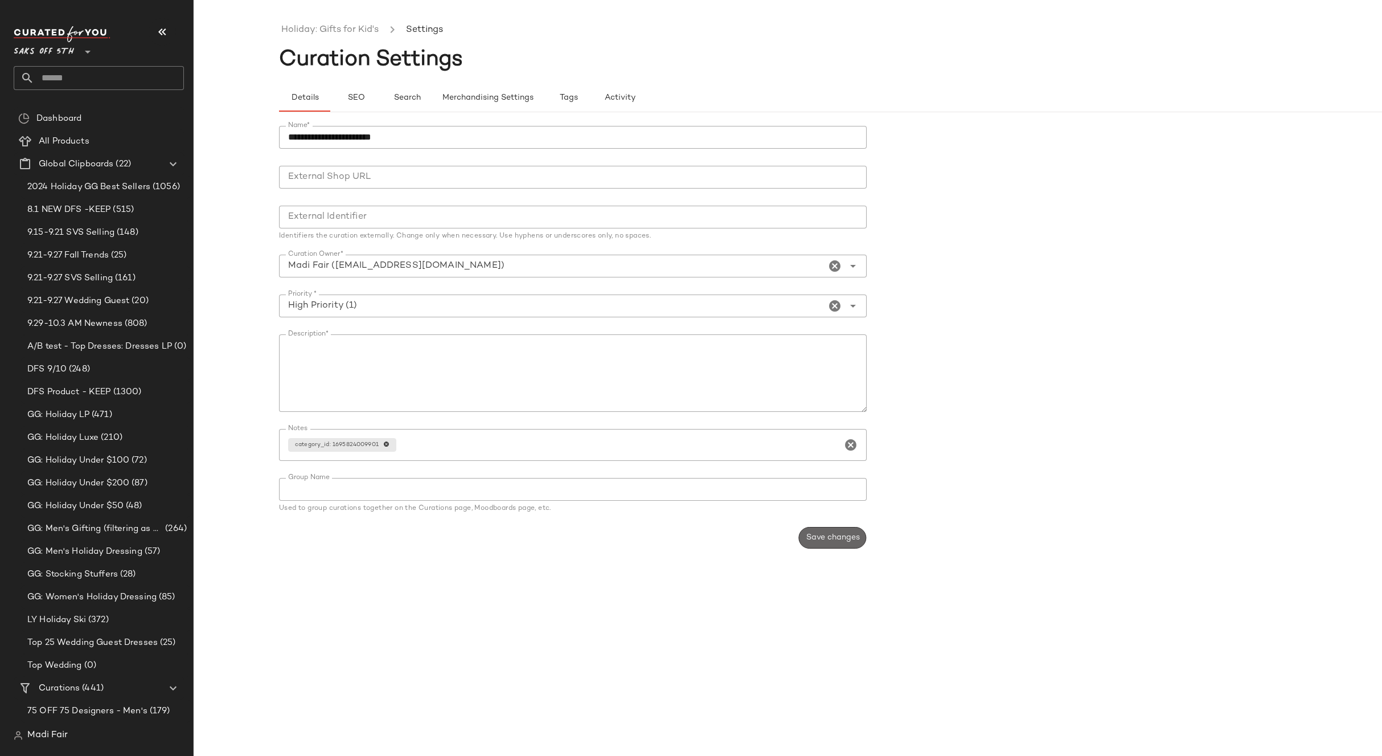
click at [825, 546] on button "Save changes" at bounding box center [833, 538] width 68 height 22
click at [326, 30] on link "Holiday: Gifts for Kid's" at bounding box center [329, 30] width 97 height 15
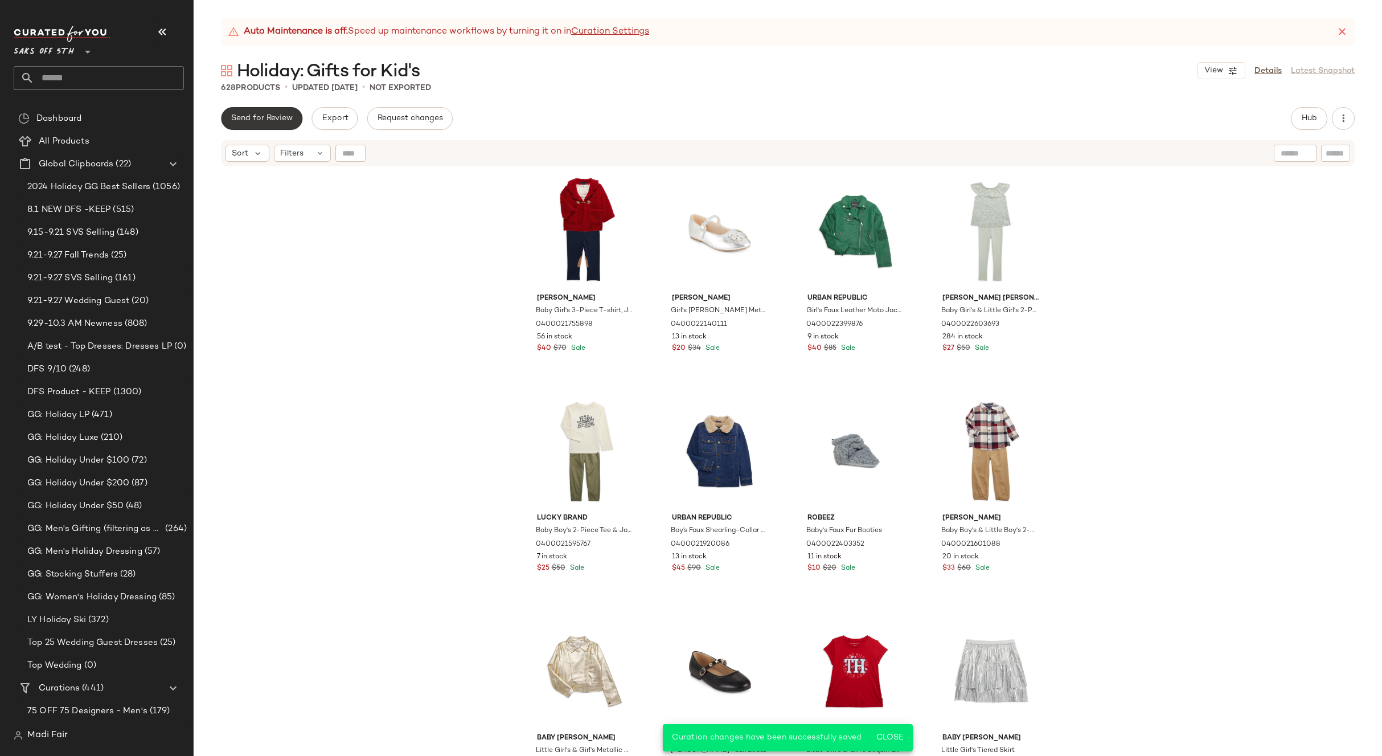
click at [268, 118] on span "Send for Review" at bounding box center [262, 118] width 62 height 9
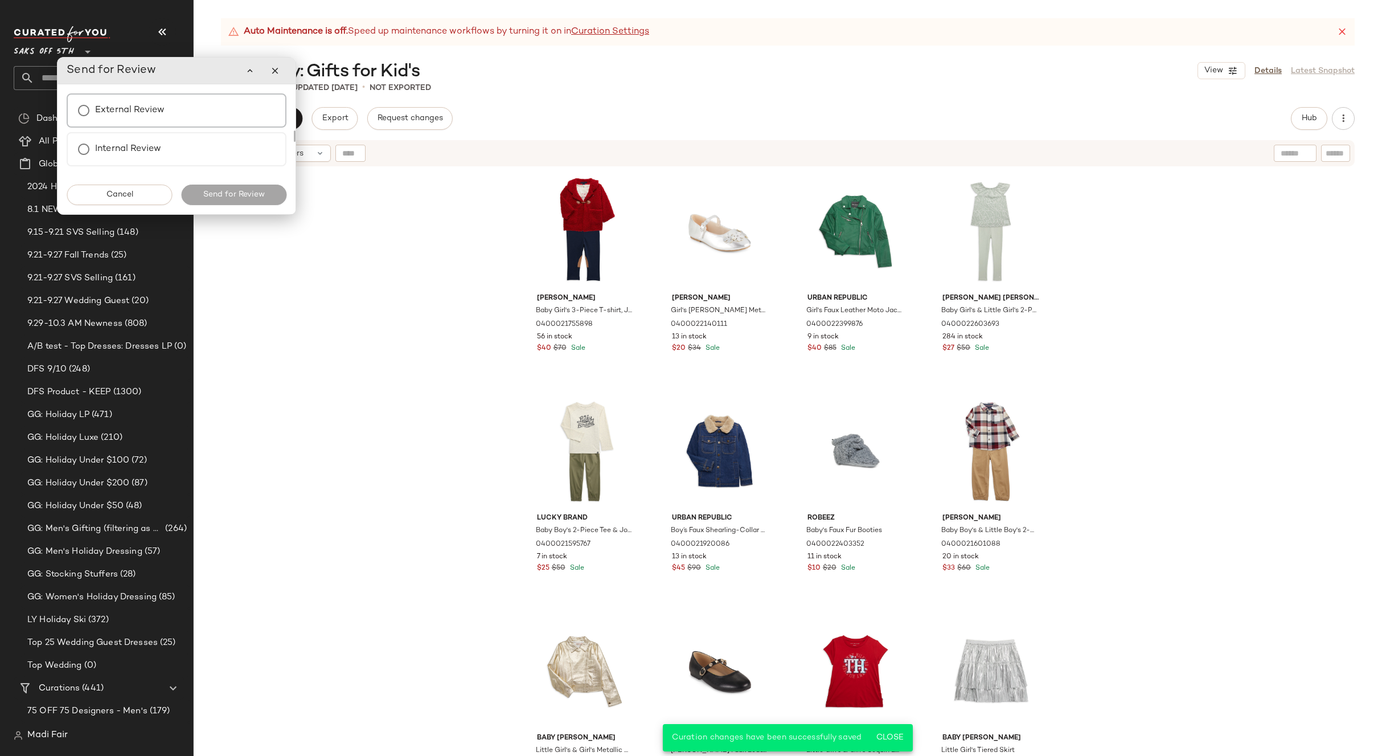
click at [163, 108] on label "External Review" at bounding box center [129, 110] width 69 height 23
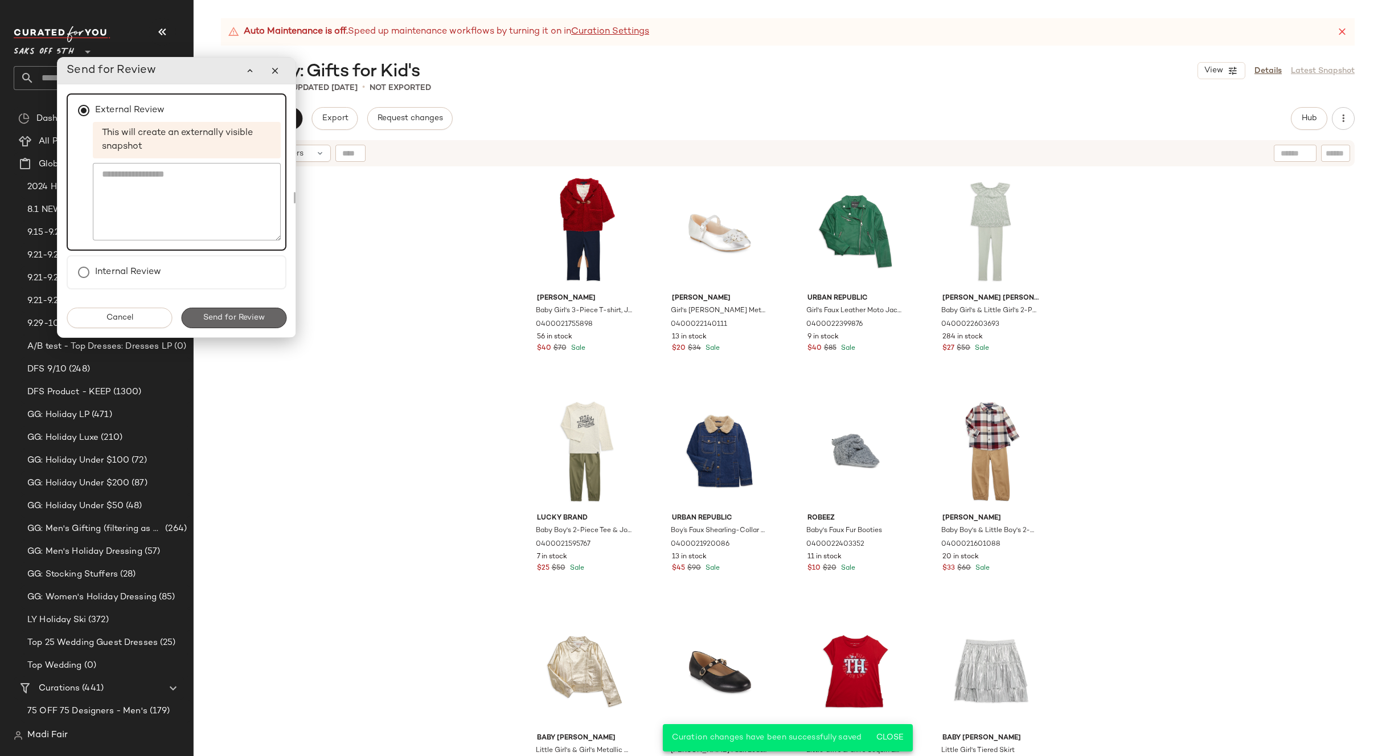
click at [235, 318] on span "Send for Review" at bounding box center [234, 317] width 62 height 9
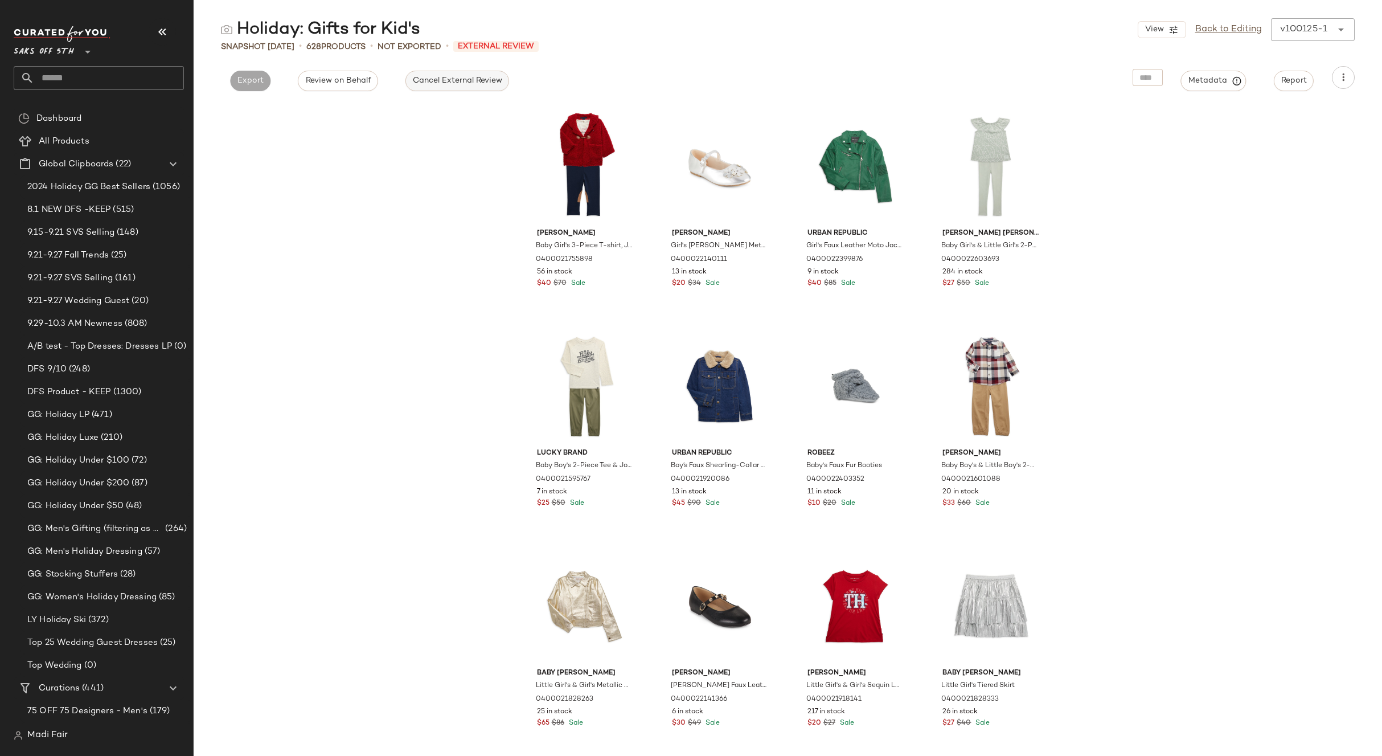
click at [434, 86] on button "Cancel External Review" at bounding box center [458, 81] width 104 height 21
click at [1211, 35] on link "Back to Editing" at bounding box center [1229, 30] width 67 height 14
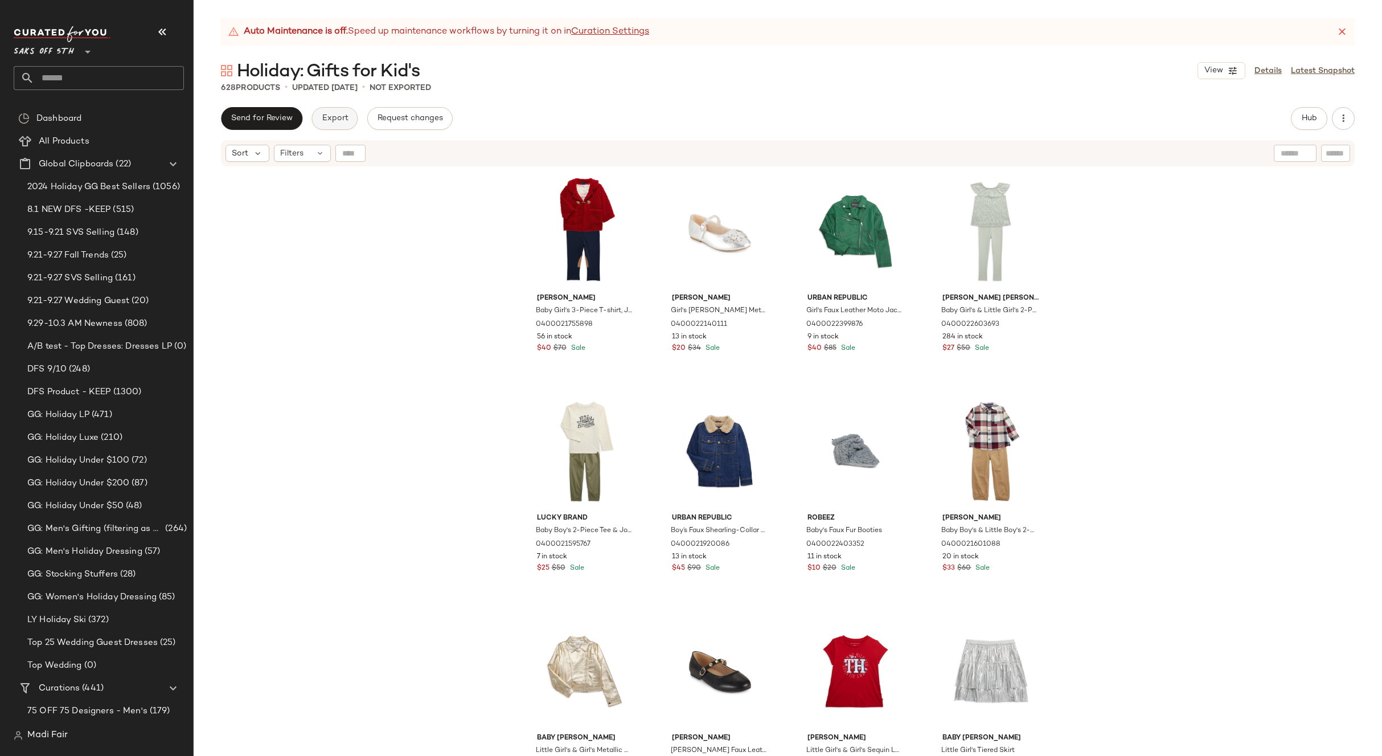
click at [331, 121] on span "Export" at bounding box center [334, 118] width 27 height 9
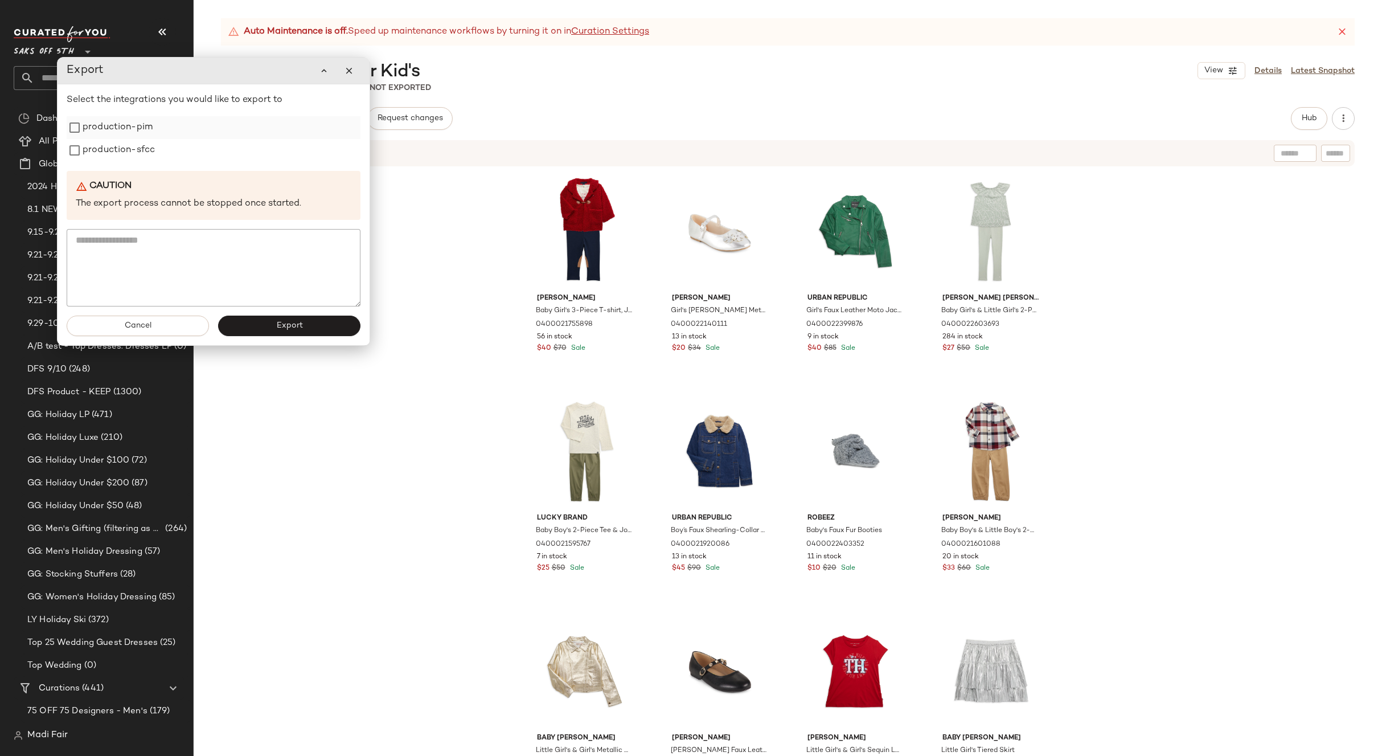
click at [128, 131] on label "production-pim" at bounding box center [118, 127] width 70 height 23
click at [125, 149] on label "production-sfcc" at bounding box center [119, 150] width 72 height 23
click at [274, 323] on button "Export" at bounding box center [289, 326] width 142 height 21
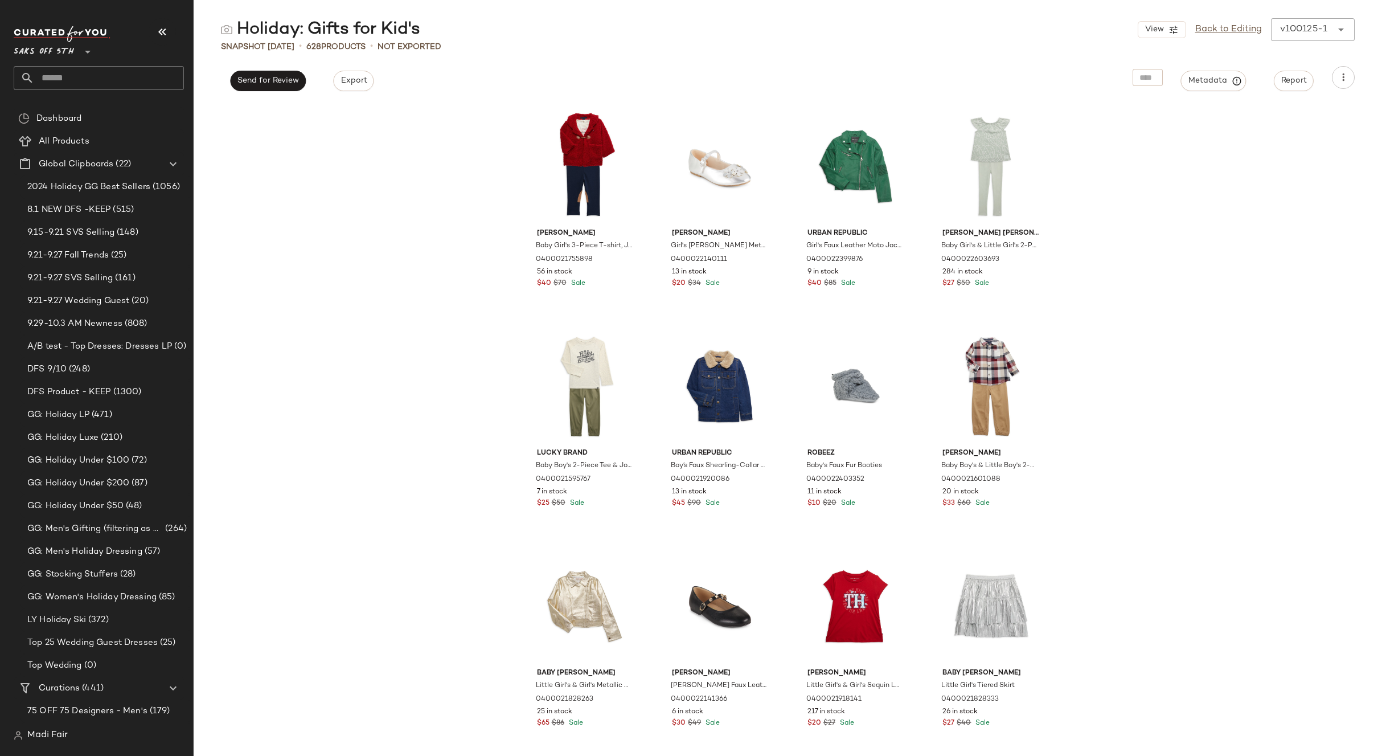
click at [427, 184] on div "[PERSON_NAME] Baby Girl's 3-Piece T-shirt, Jacket & Pants Set 0400021755898 56 …" at bounding box center [788, 429] width 1189 height 653
